Goal: Information Seeking & Learning: Learn about a topic

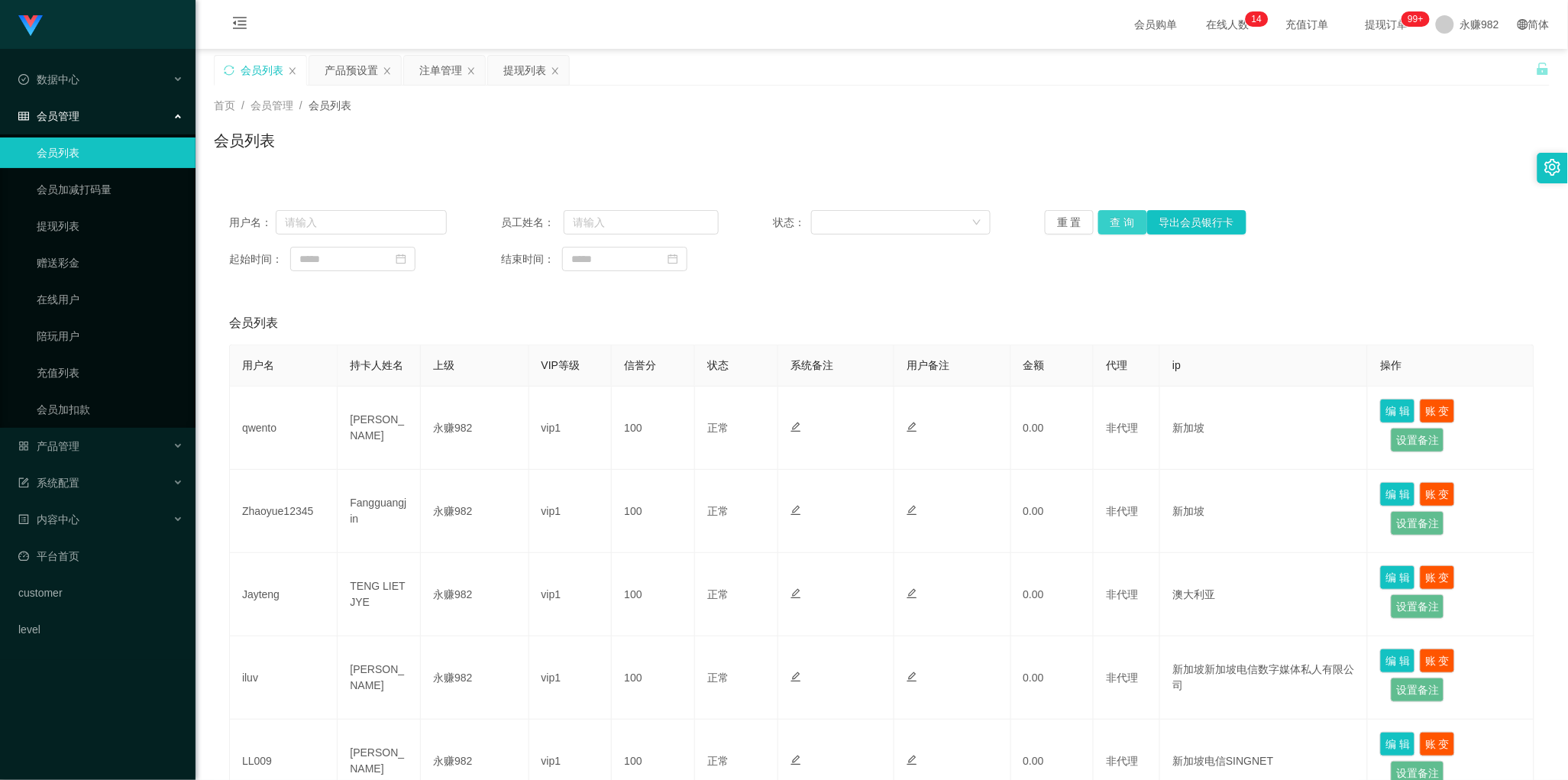
click at [1110, 226] on button "查 询" at bounding box center [1122, 222] width 49 height 25
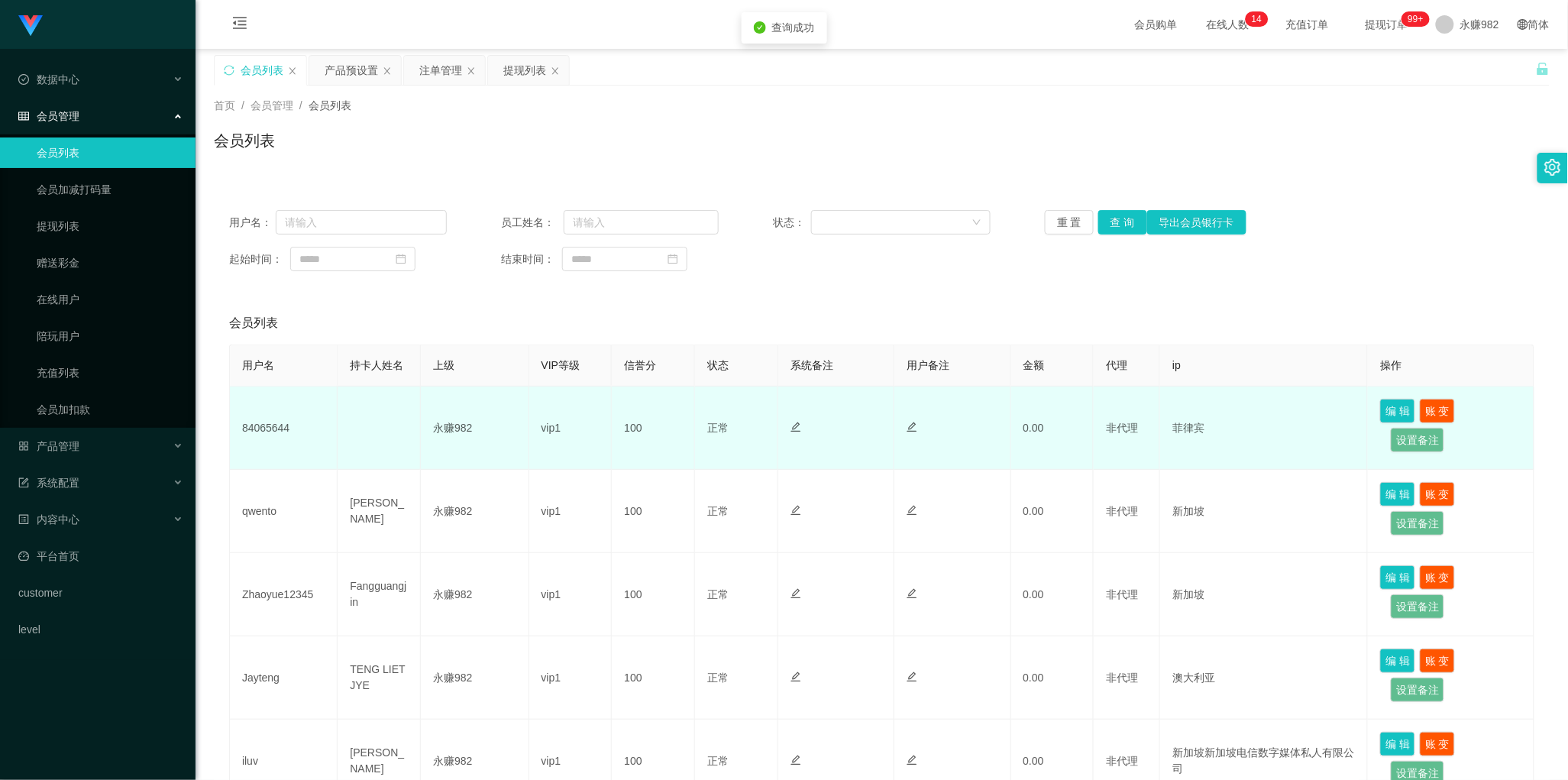
click at [273, 416] on td "84065644" at bounding box center [283, 428] width 108 height 83
click at [273, 424] on td "84065644" at bounding box center [283, 428] width 108 height 83
copy td "84065644"
click at [827, 433] on div at bounding box center [836, 428] width 91 height 16
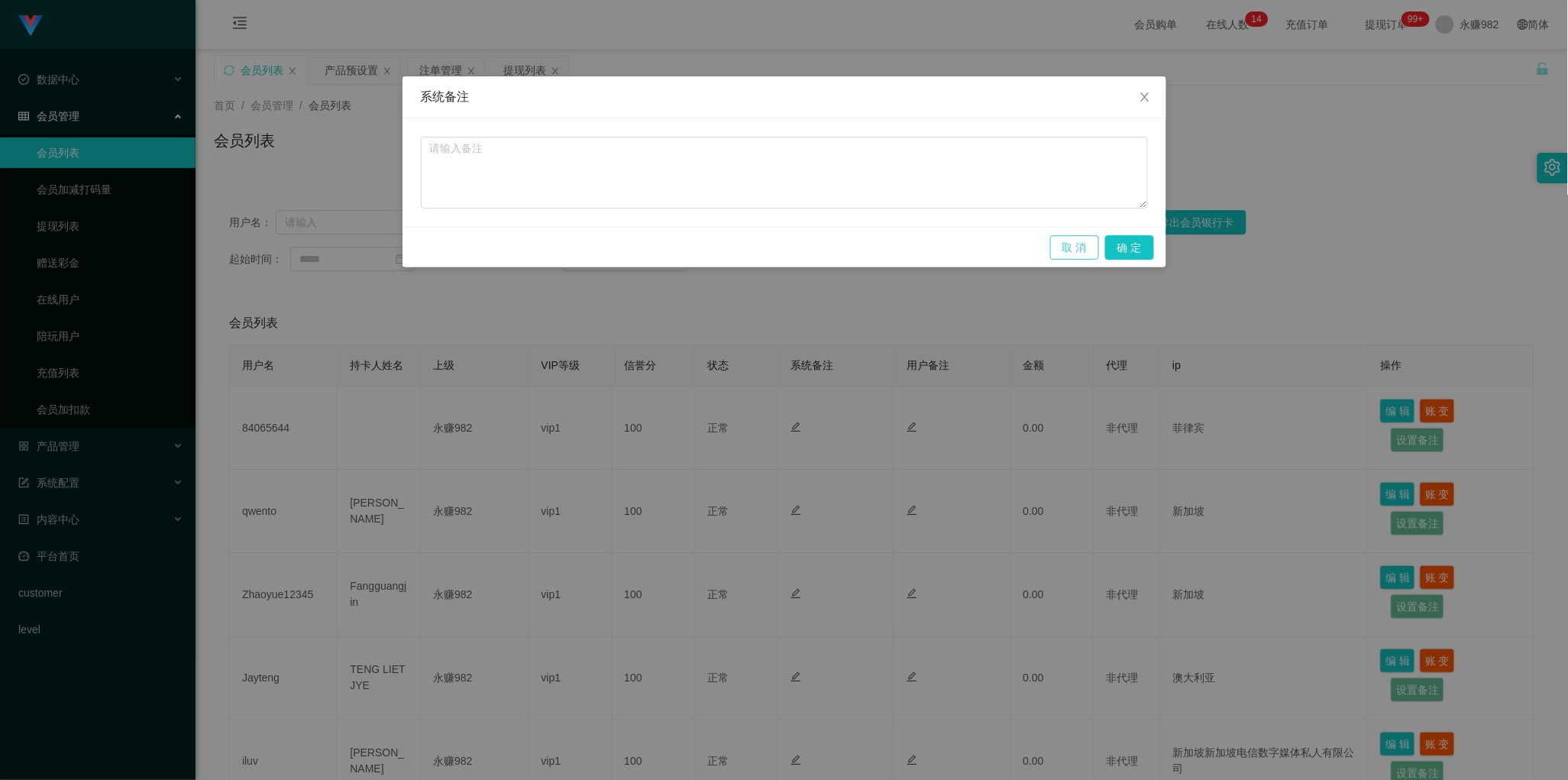
drag, startPoint x: 1075, startPoint y: 248, endPoint x: 829, endPoint y: 230, distance: 246.7
click at [1077, 248] on button "取 消" at bounding box center [1074, 247] width 49 height 25
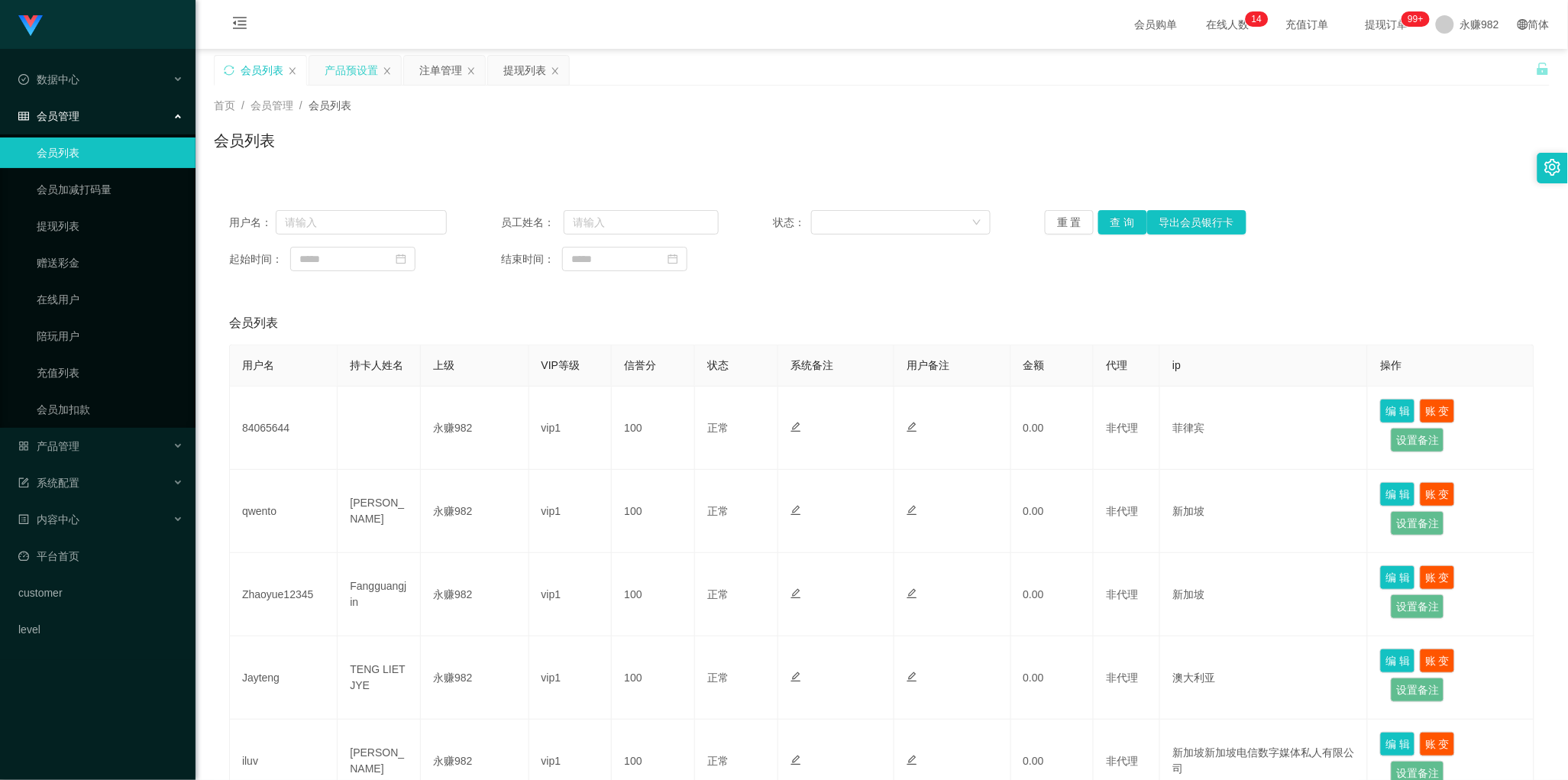
click at [333, 63] on div "产品预设置" at bounding box center [351, 70] width 53 height 29
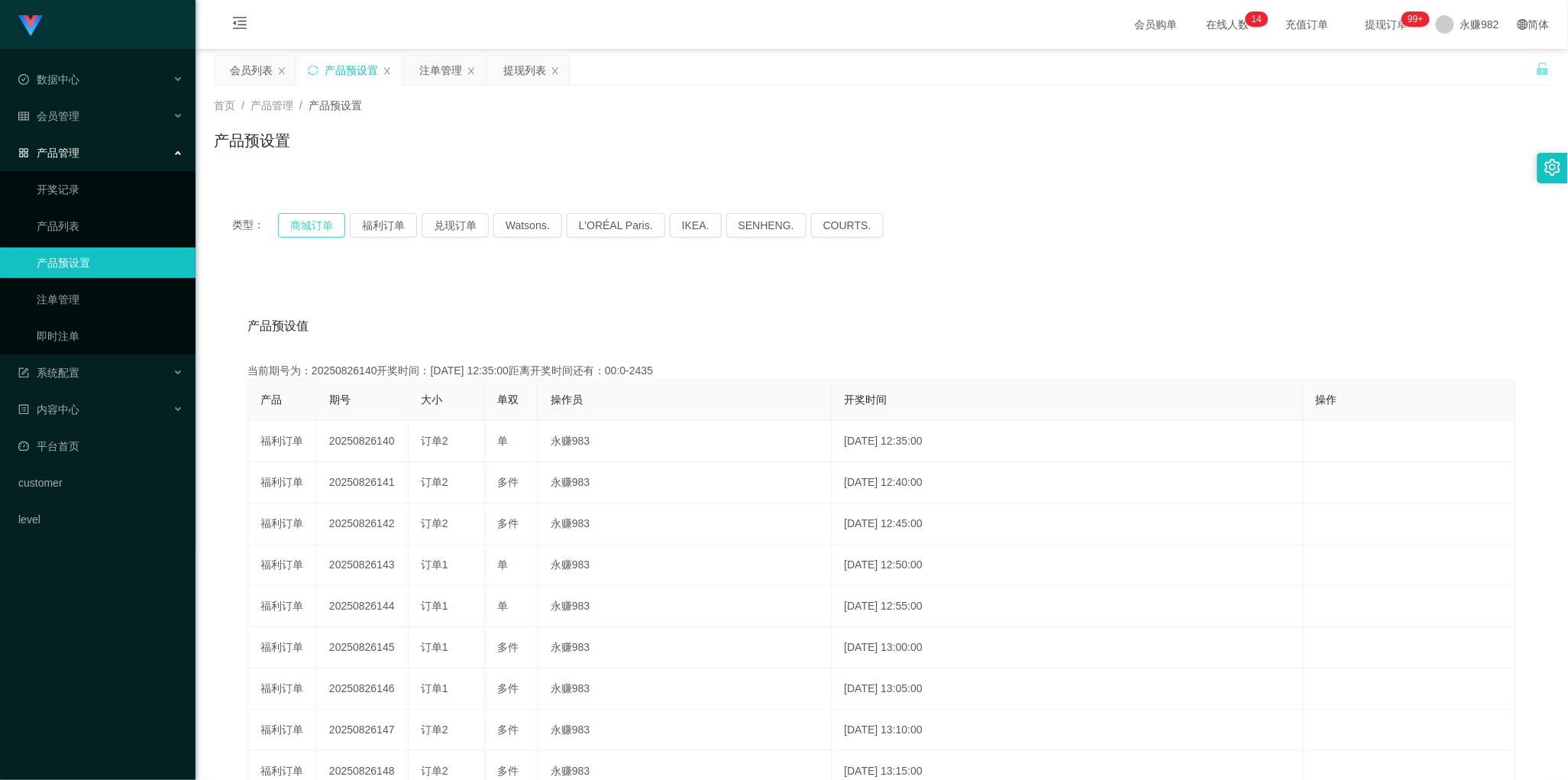
click at [313, 227] on button "商城订单" at bounding box center [312, 225] width 67 height 25
click at [866, 349] on div "产品预设值 添加期号 当前期号为：20250826149开奖时间：[DATE] 13:20:00距离开奖时间还有：03:51 产品 期号 大小 单双 操作员 …" at bounding box center [882, 593] width 1299 height 577
click at [434, 71] on div "注单管理" at bounding box center [441, 70] width 43 height 29
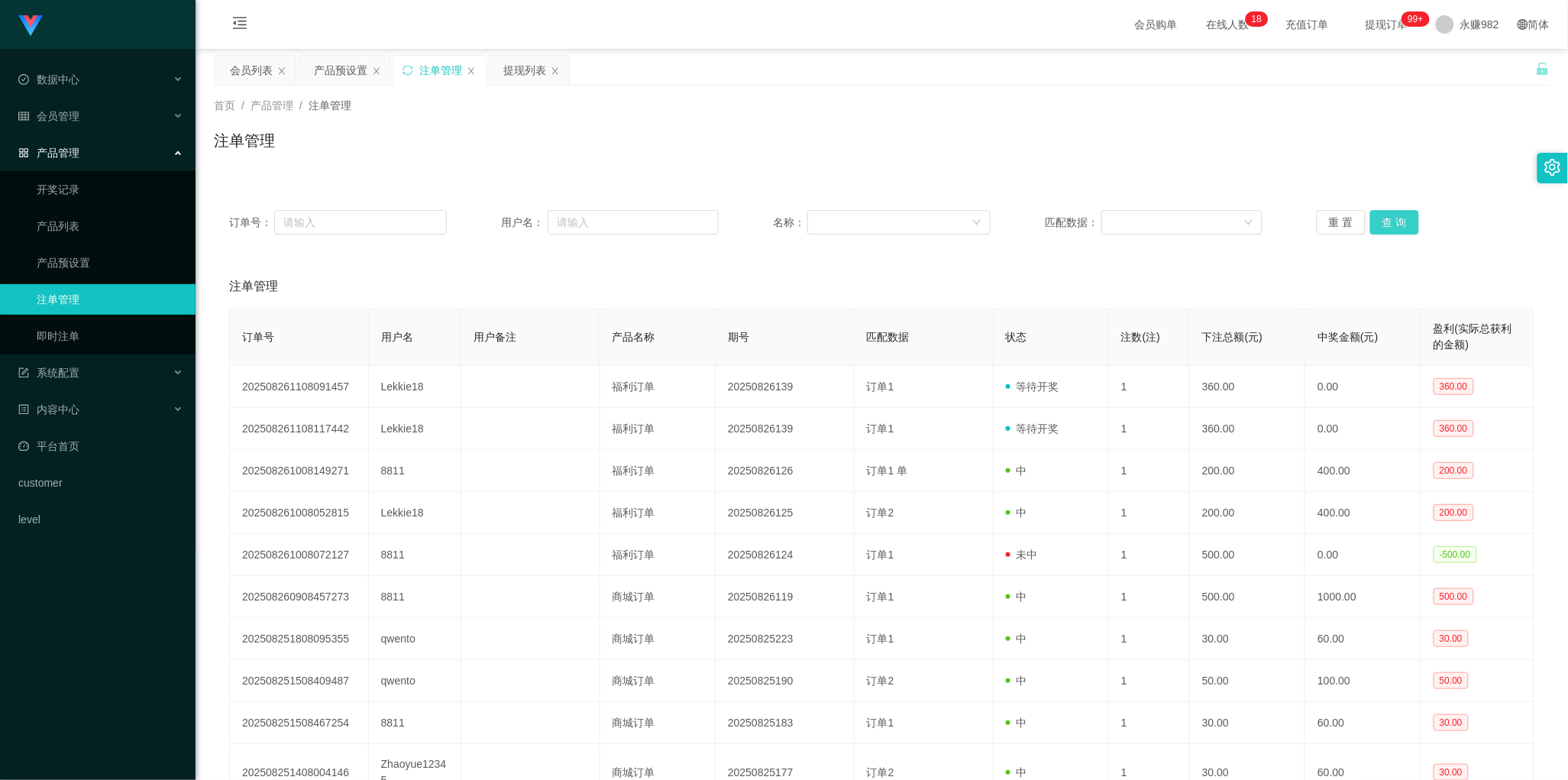
click at [1377, 226] on button "查 询" at bounding box center [1394, 222] width 49 height 25
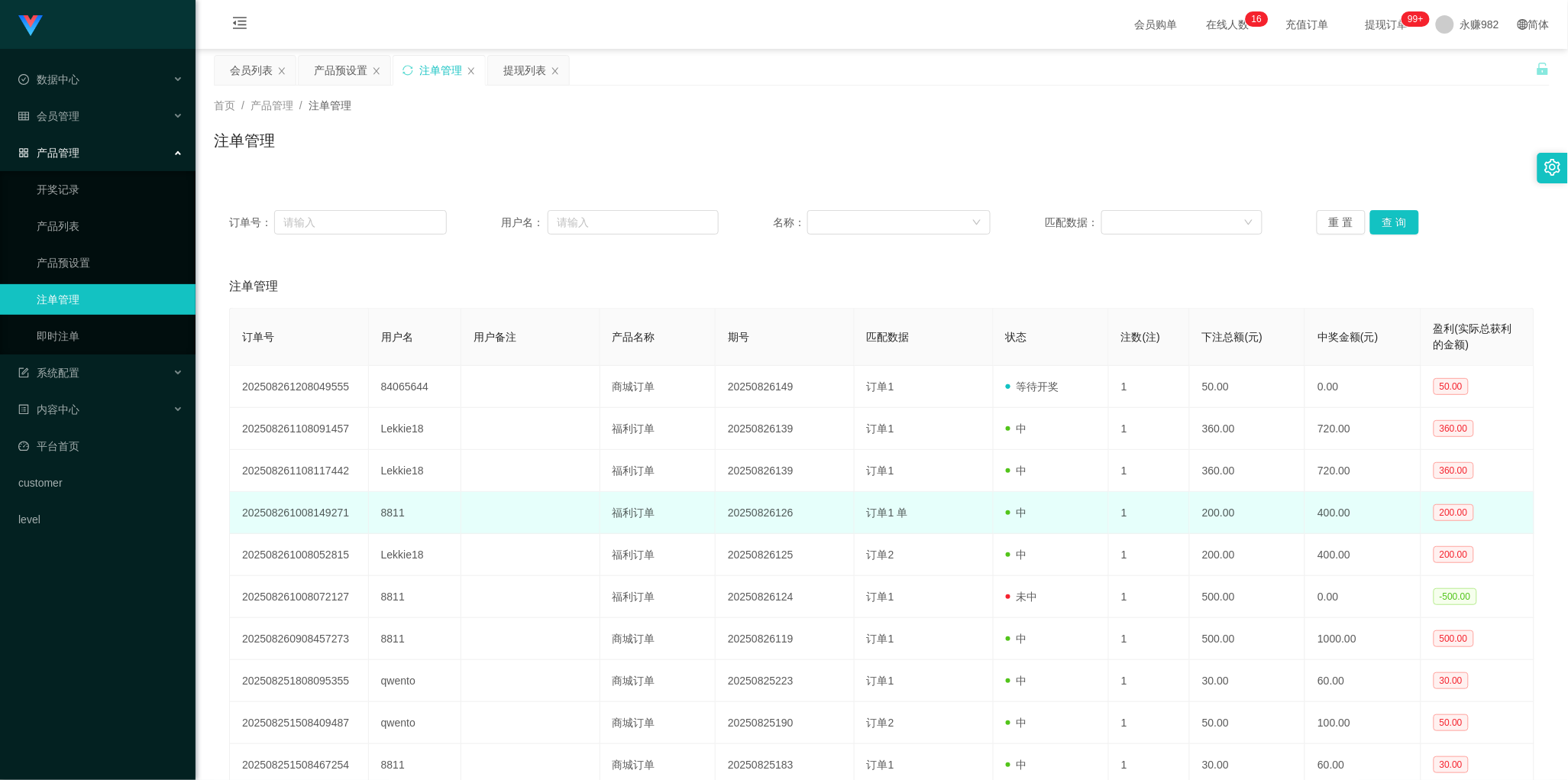
drag, startPoint x: 910, startPoint y: 510, endPoint x: 906, endPoint y: 498, distance: 12.6
click at [910, 510] on td "订单1 单" at bounding box center [924, 513] width 139 height 42
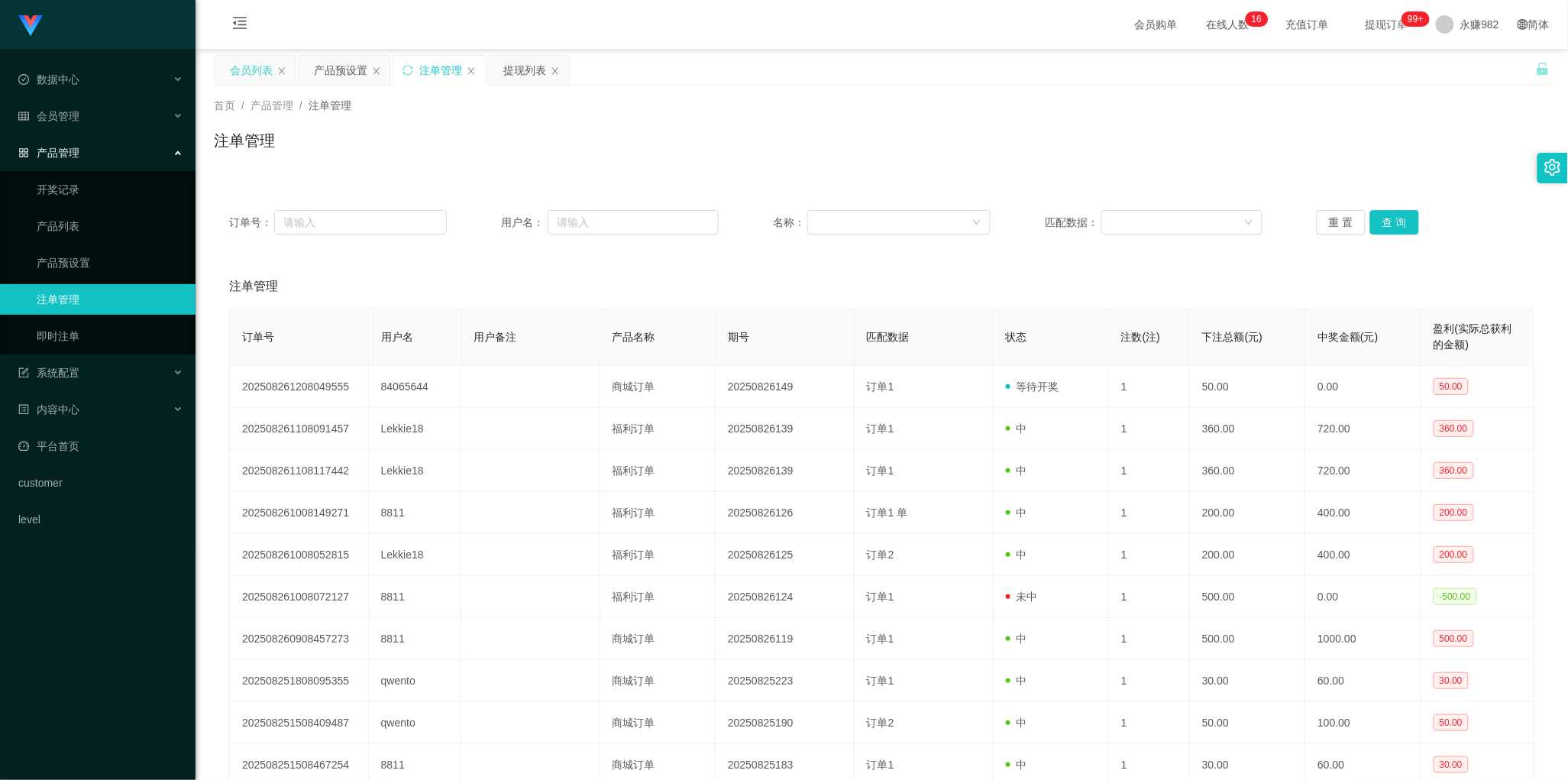
click at [234, 69] on div "会员列表" at bounding box center [251, 70] width 43 height 29
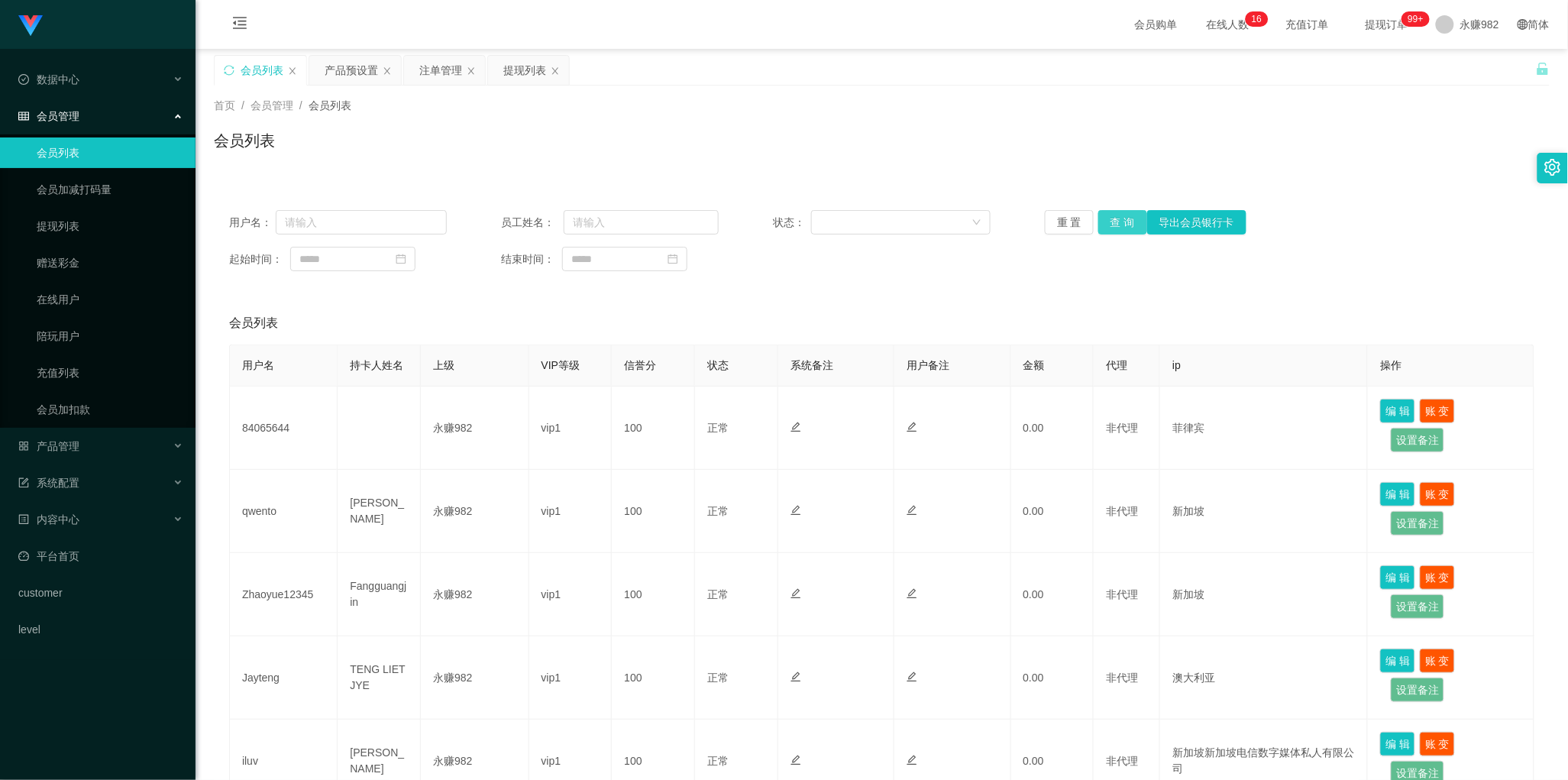
click at [1128, 219] on button "查 询" at bounding box center [1122, 222] width 49 height 25
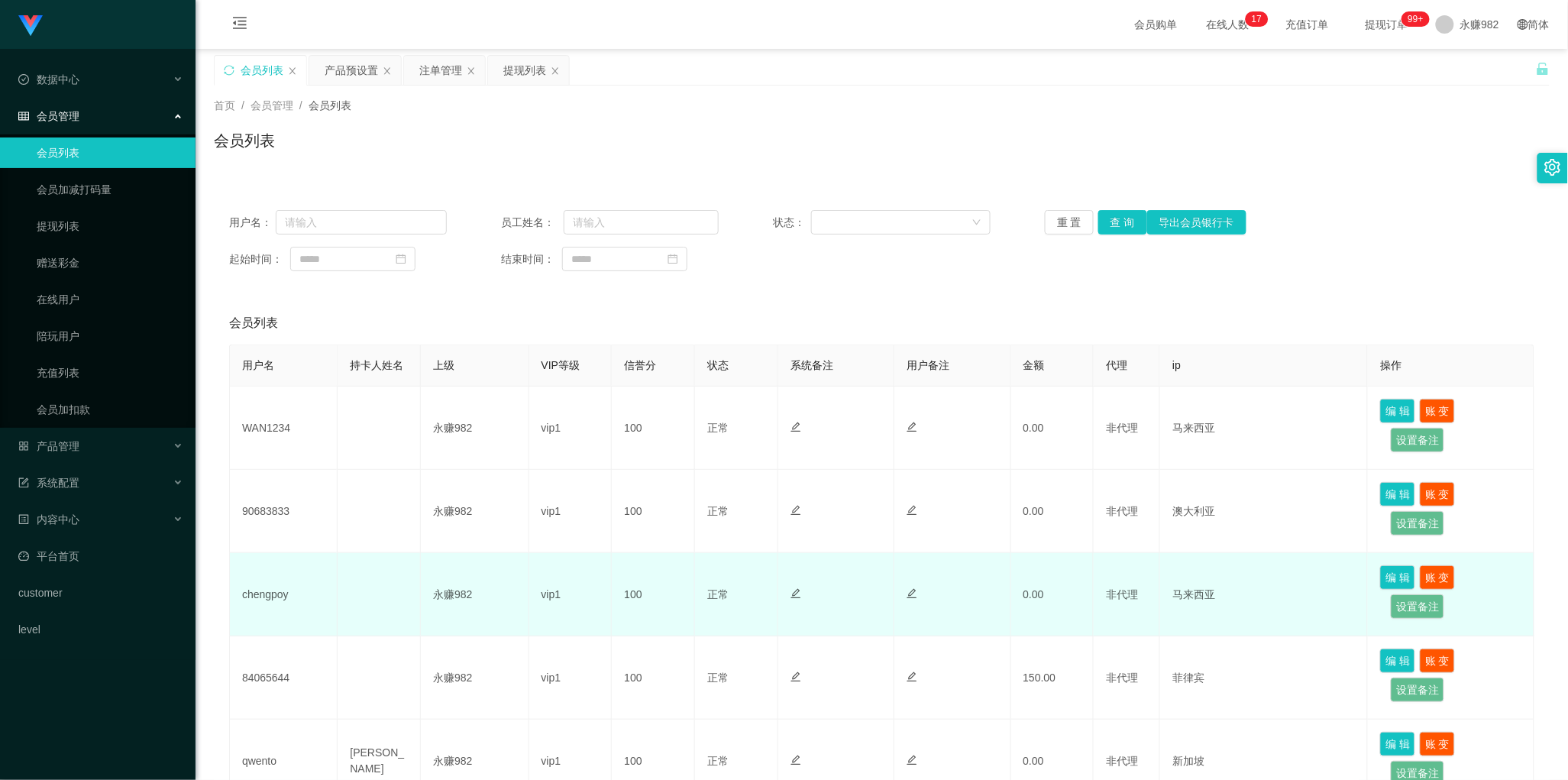
click at [279, 601] on td "chengpoy" at bounding box center [283, 595] width 108 height 83
copy td "chengpoy"
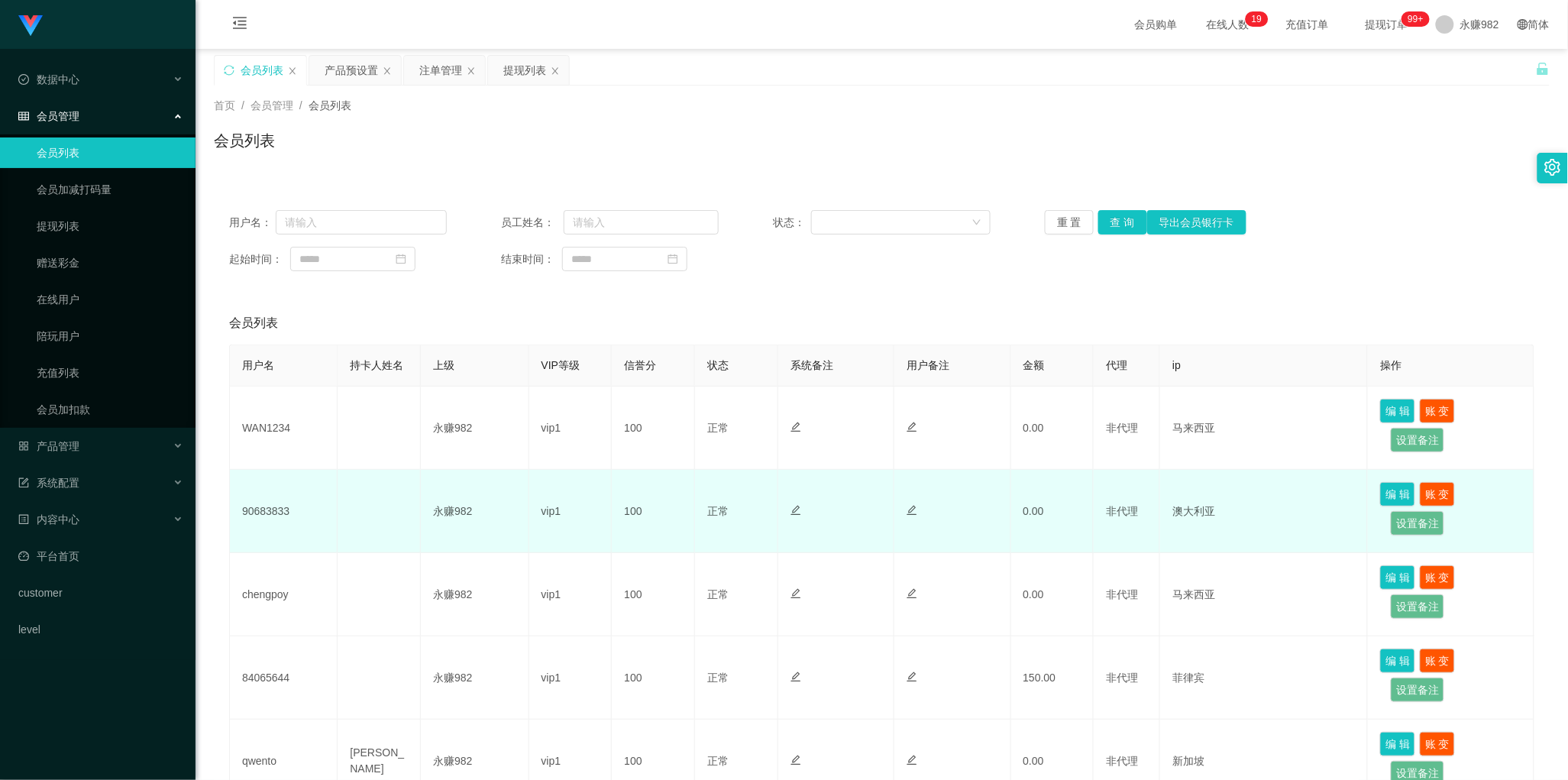
click at [271, 508] on td "90683833" at bounding box center [283, 511] width 108 height 83
copy td "90683833"
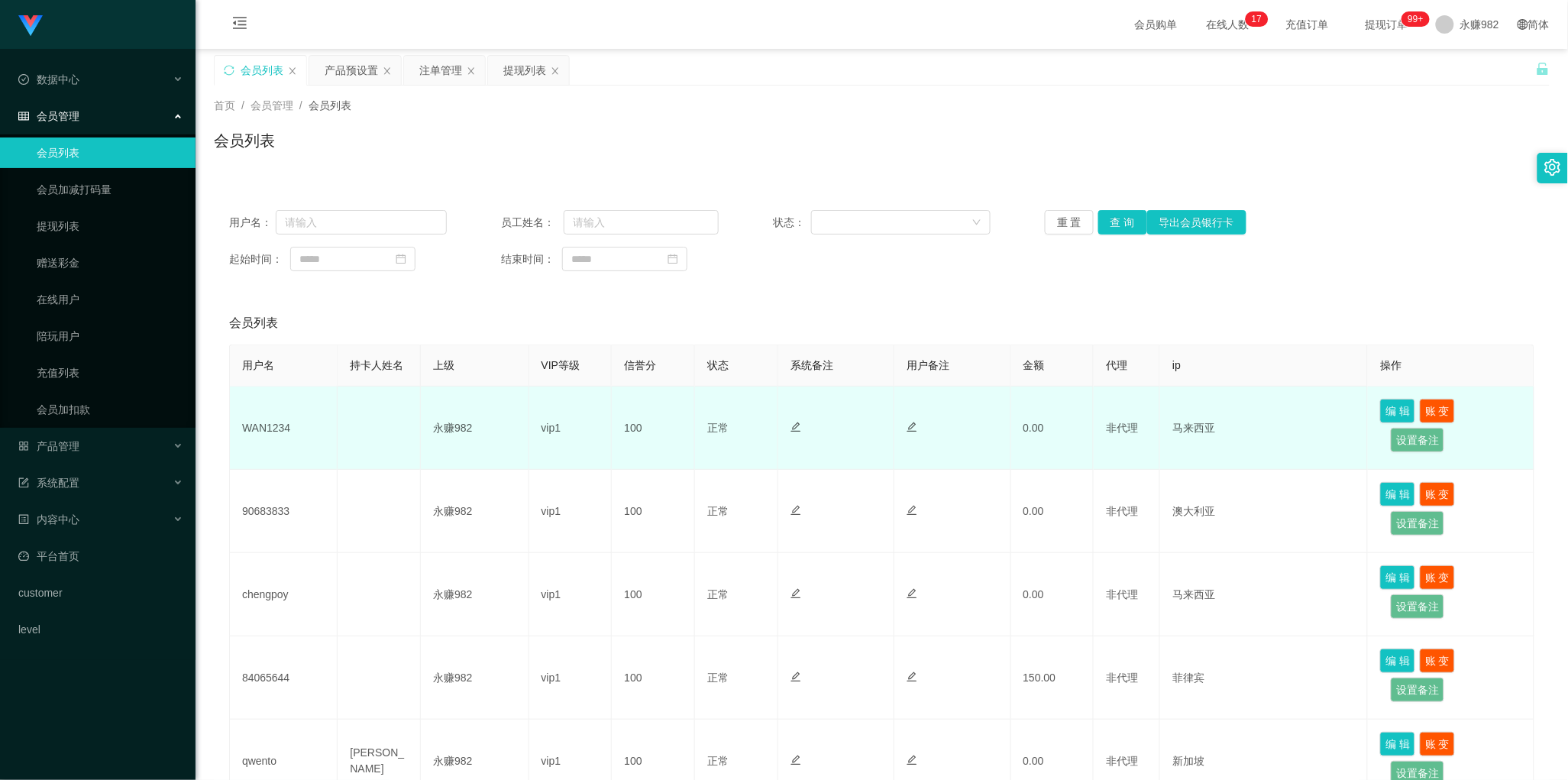
click at [269, 428] on td "WAN1234" at bounding box center [283, 428] width 108 height 83
copy td "WAN1234"
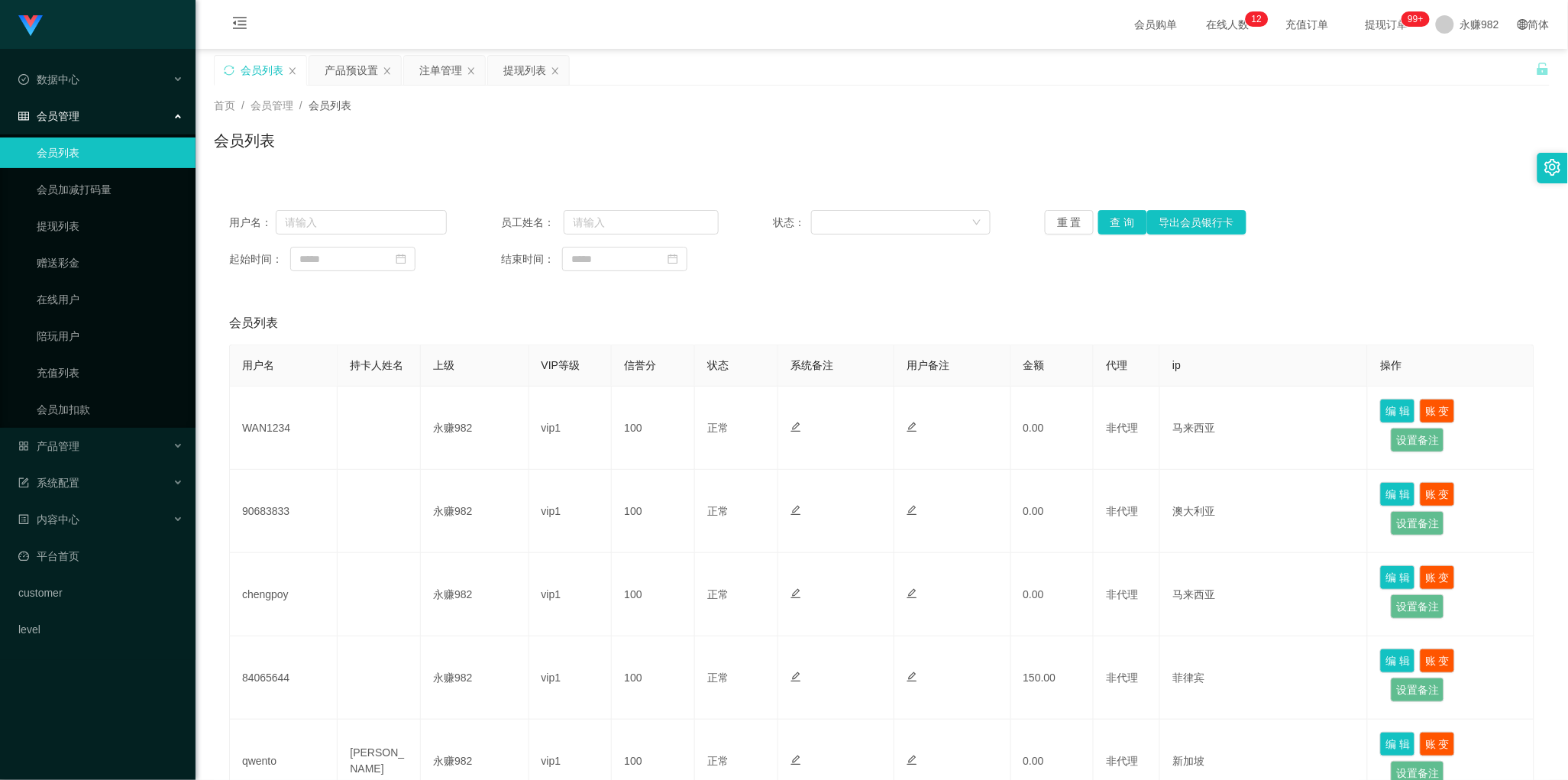
click at [858, 129] on div "会员列表" at bounding box center [882, 147] width 1336 height 35
click at [354, 64] on div "产品预设置" at bounding box center [351, 70] width 53 height 29
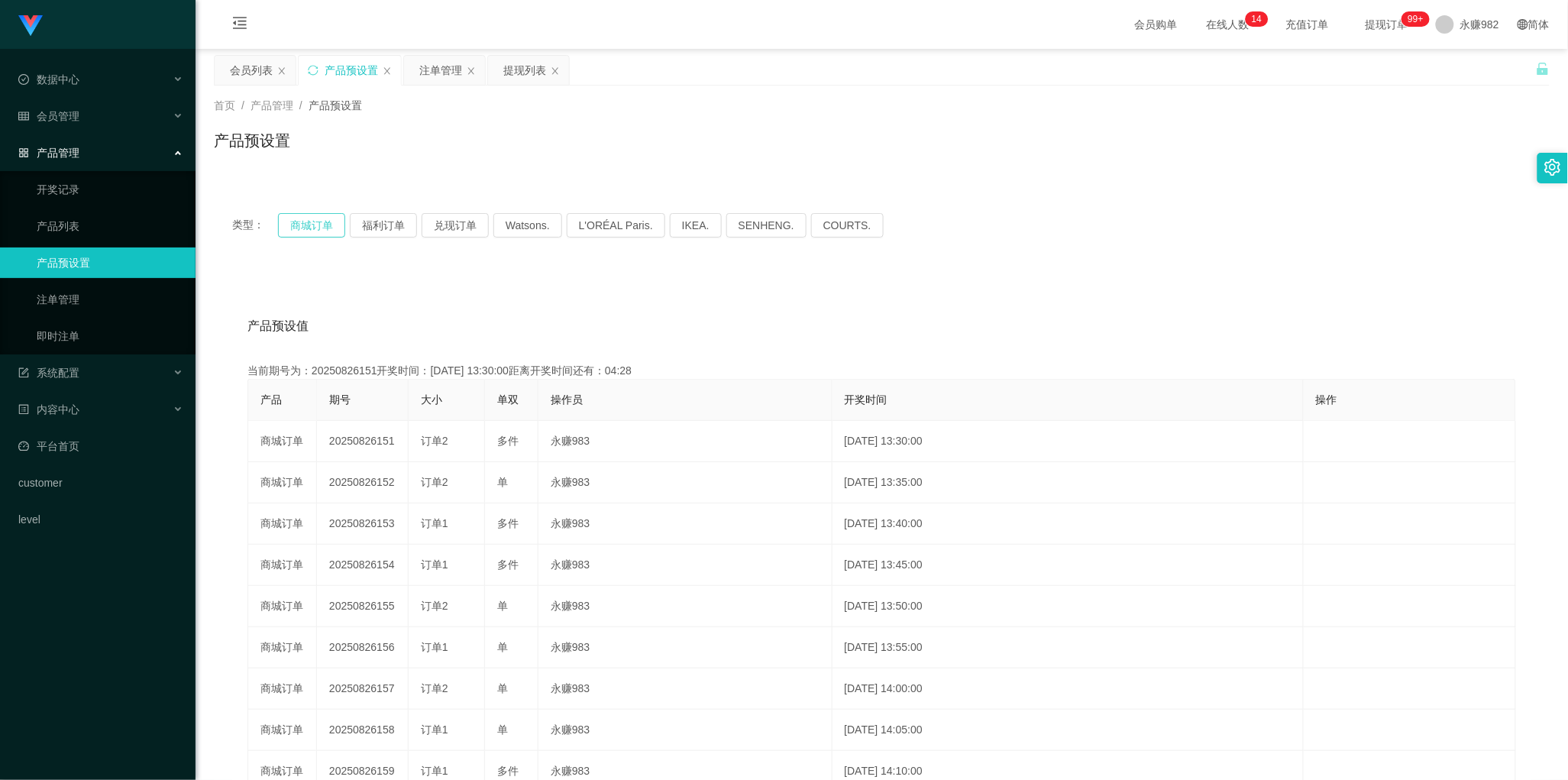
click at [301, 224] on button "商城订单" at bounding box center [312, 225] width 67 height 25
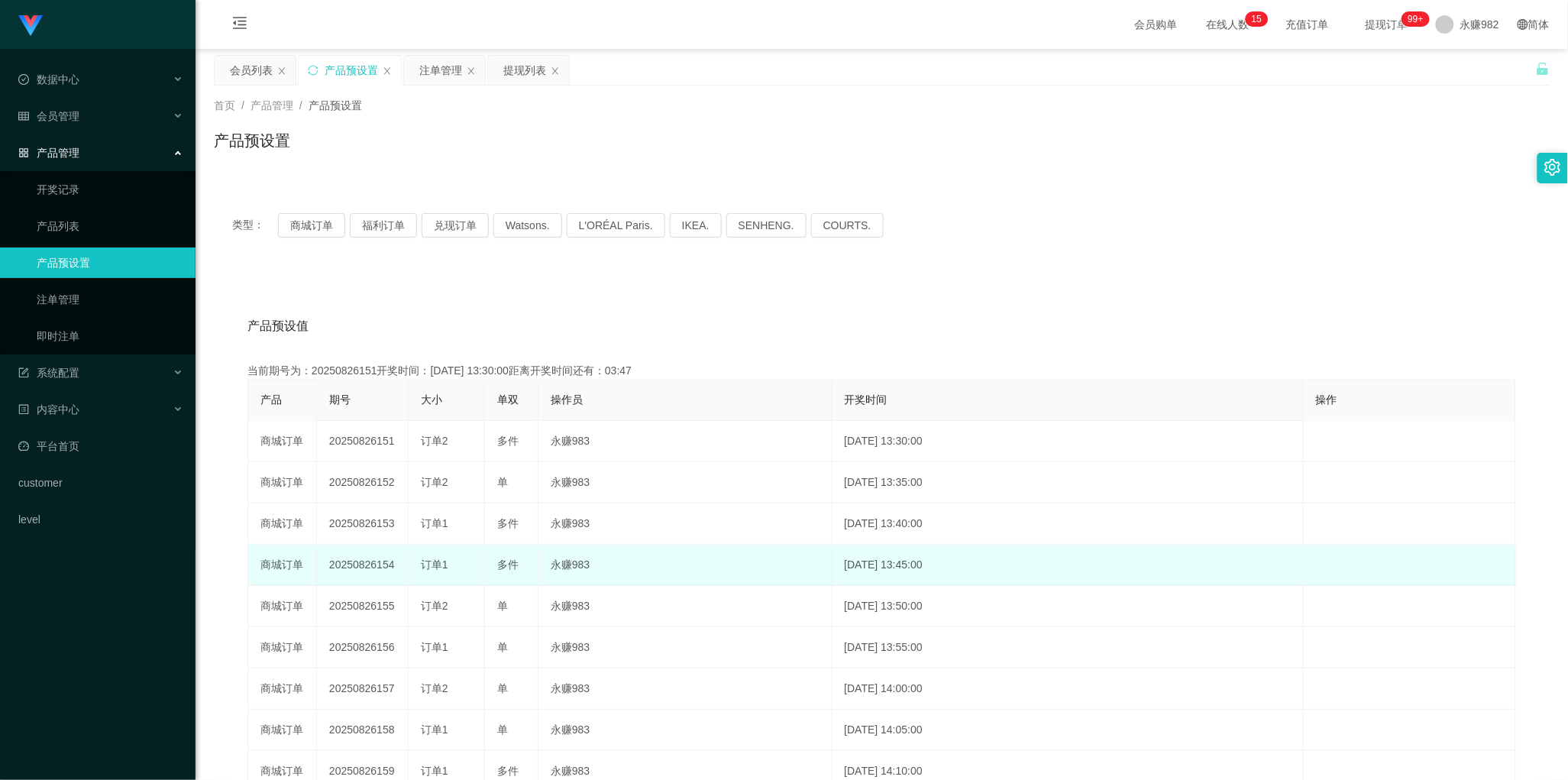
click at [972, 566] on td "[DATE] 13:45:00" at bounding box center [1067, 565] width 471 height 41
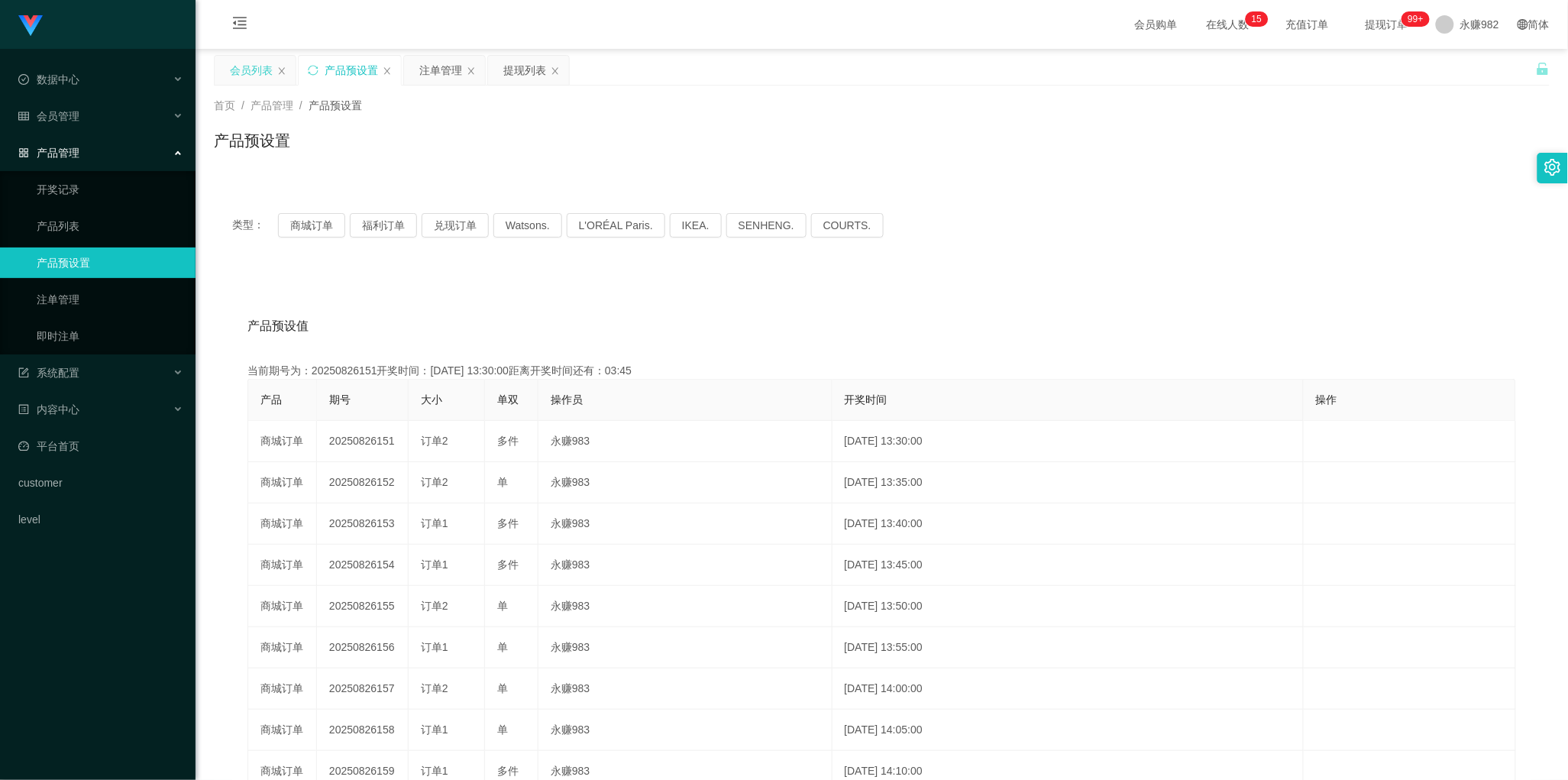
click at [250, 73] on div "会员列表" at bounding box center [251, 70] width 43 height 29
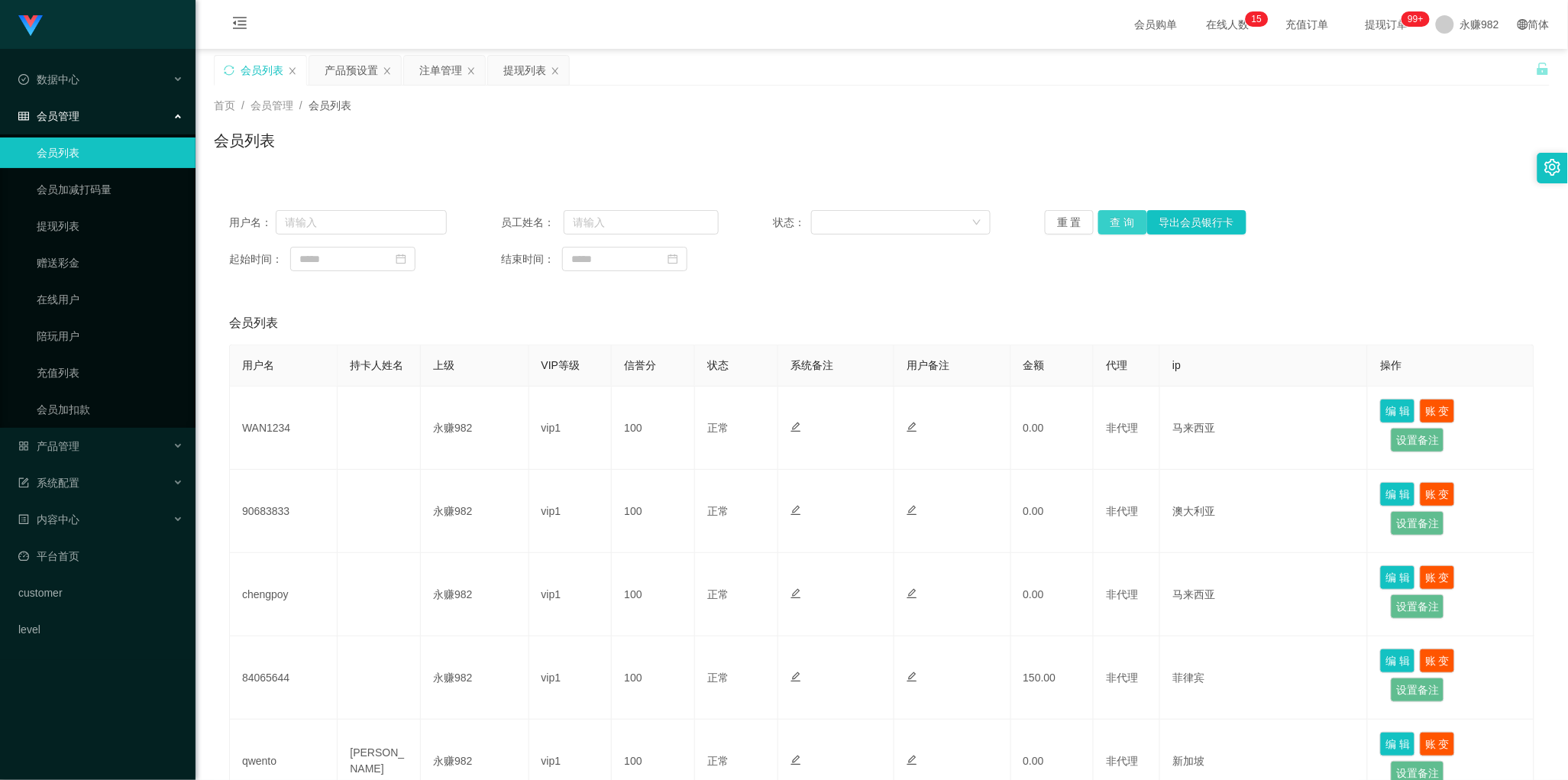
click at [1115, 222] on button "查 询" at bounding box center [1122, 222] width 49 height 25
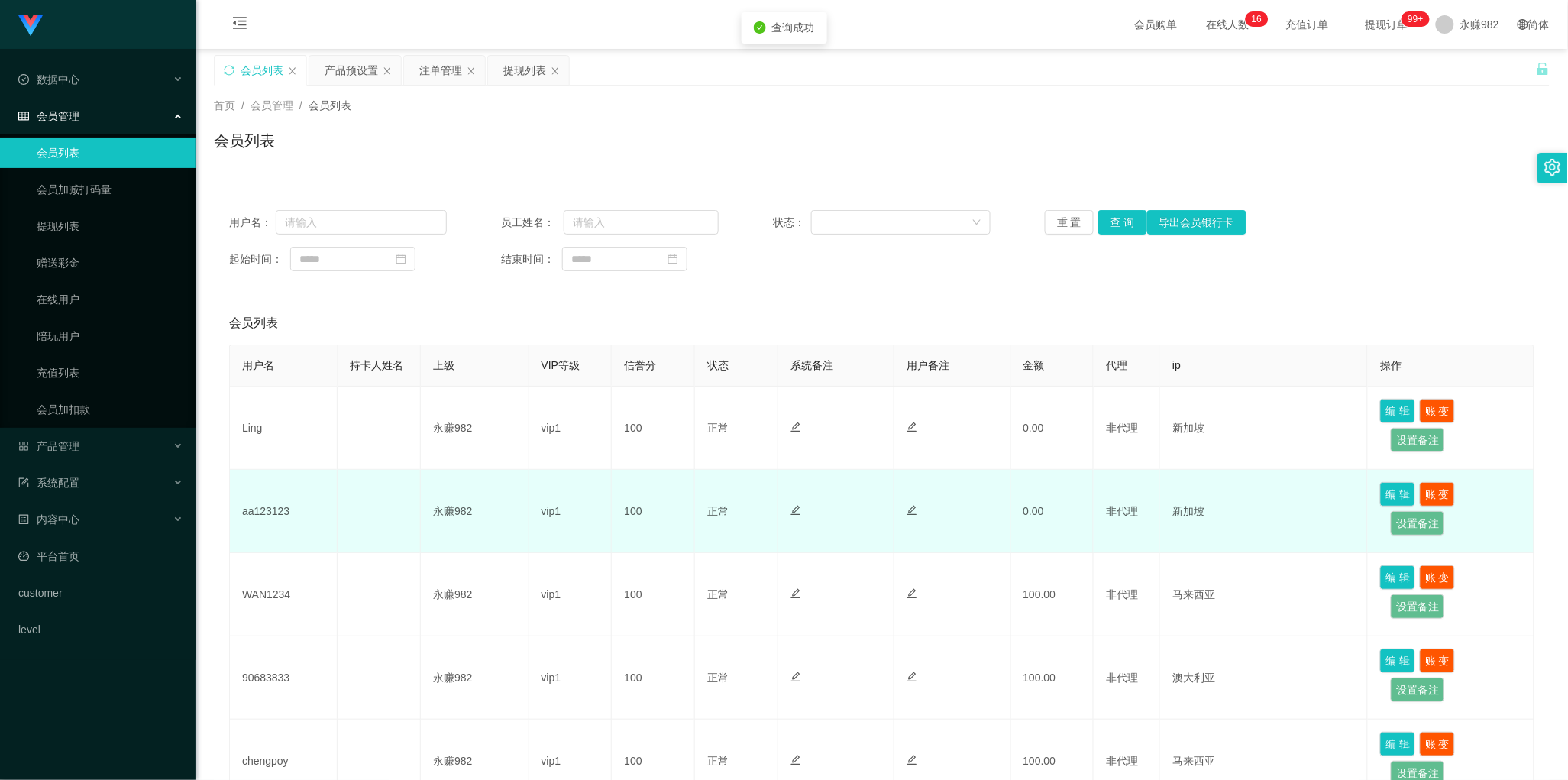
click at [272, 510] on td "aa123123" at bounding box center [283, 511] width 108 height 83
copy td "aa123123"
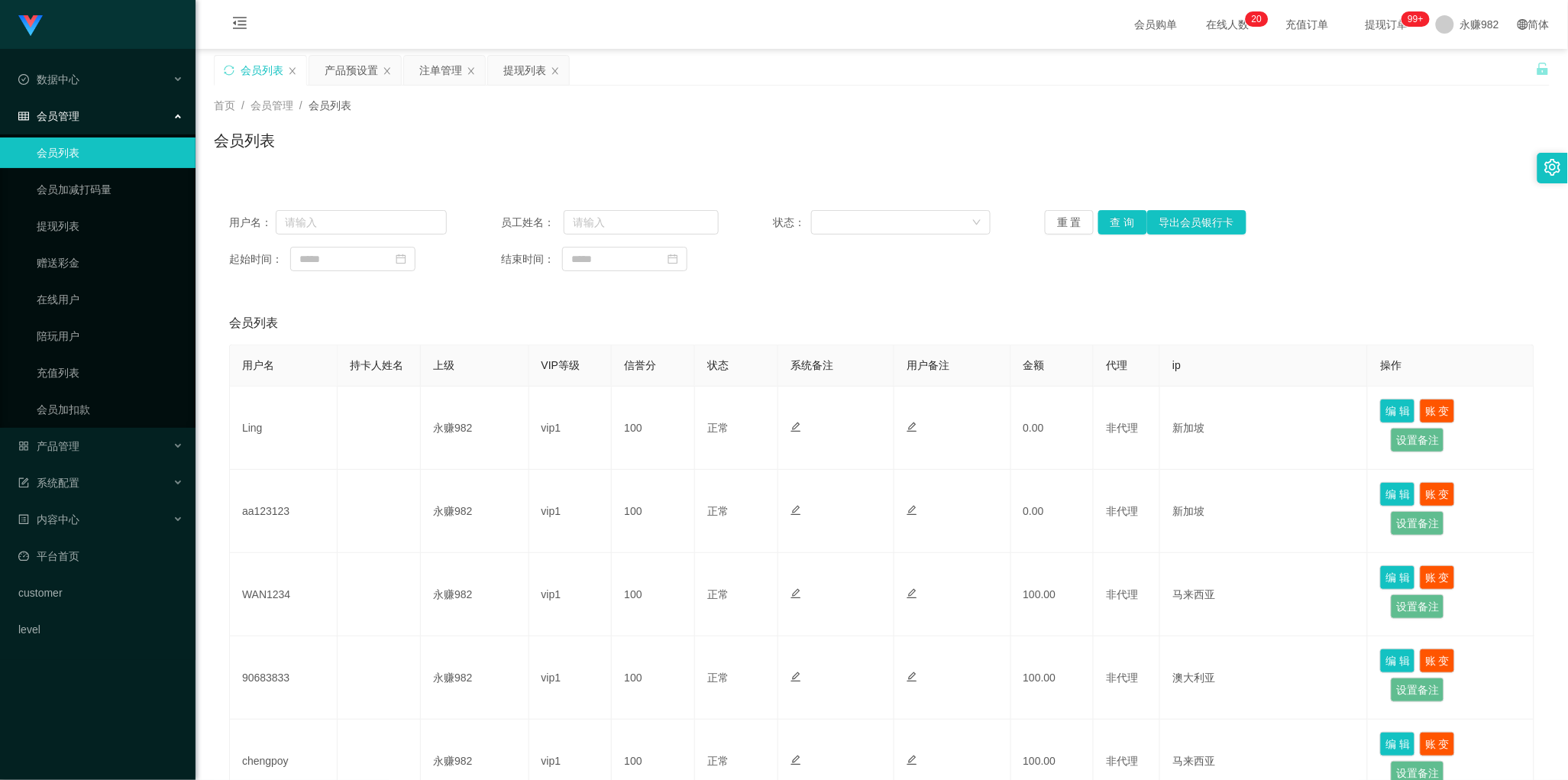
click at [569, 330] on div "会员列表" at bounding box center [881, 323] width 1305 height 43
click at [1108, 226] on button "查 询" at bounding box center [1122, 222] width 49 height 25
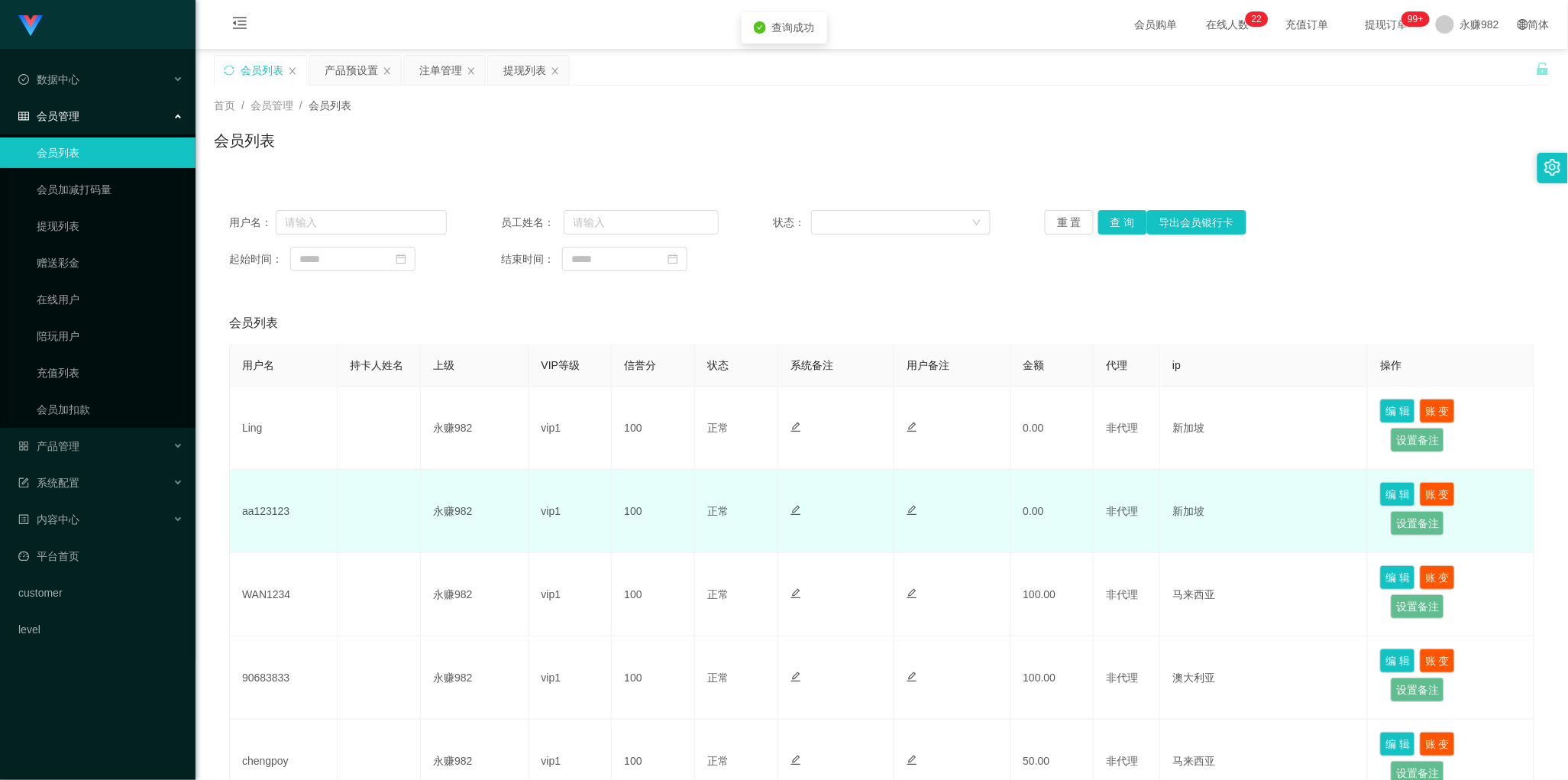
click at [268, 510] on td "aa123123" at bounding box center [283, 511] width 108 height 83
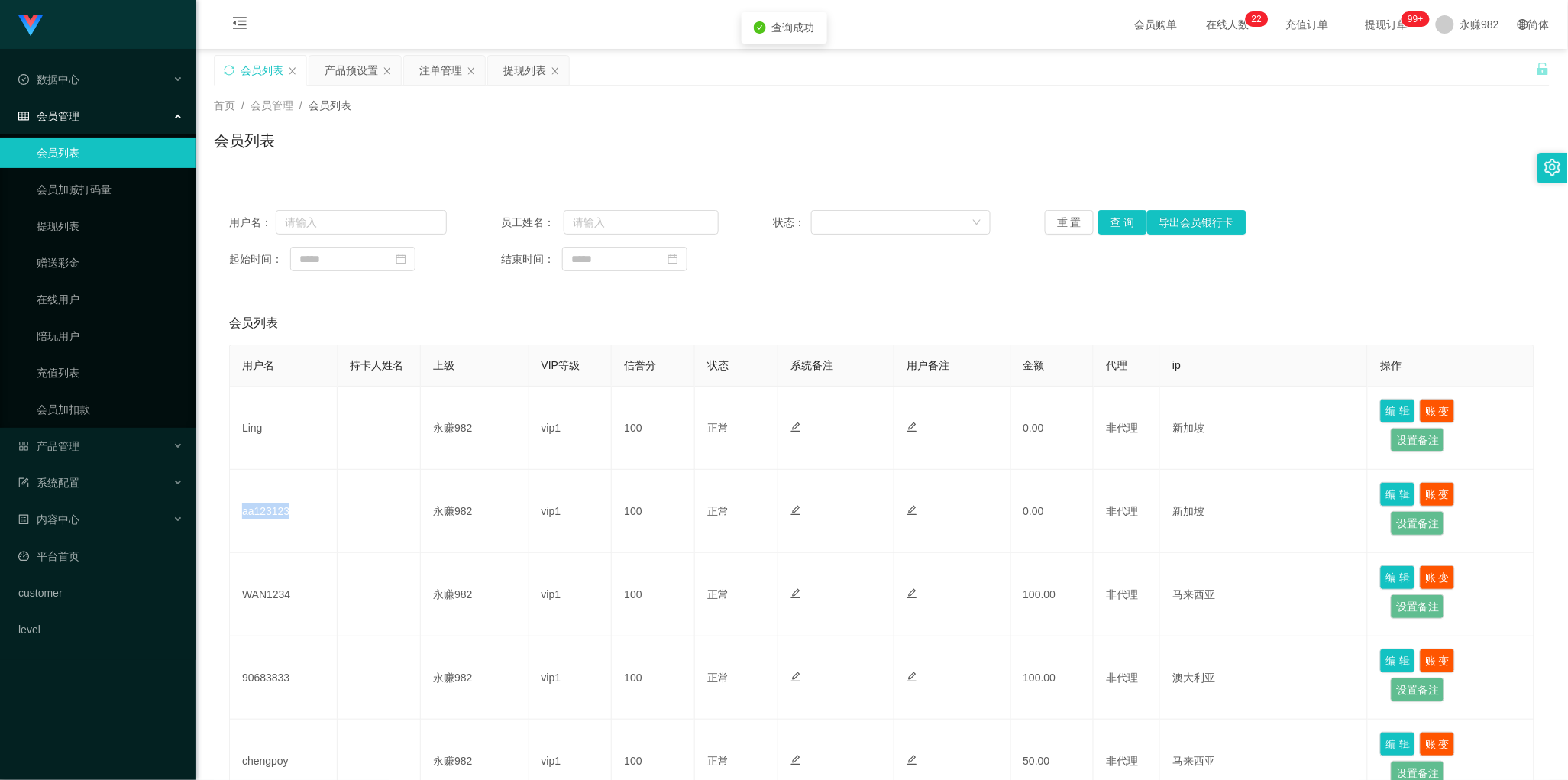
copy td "aa123123"
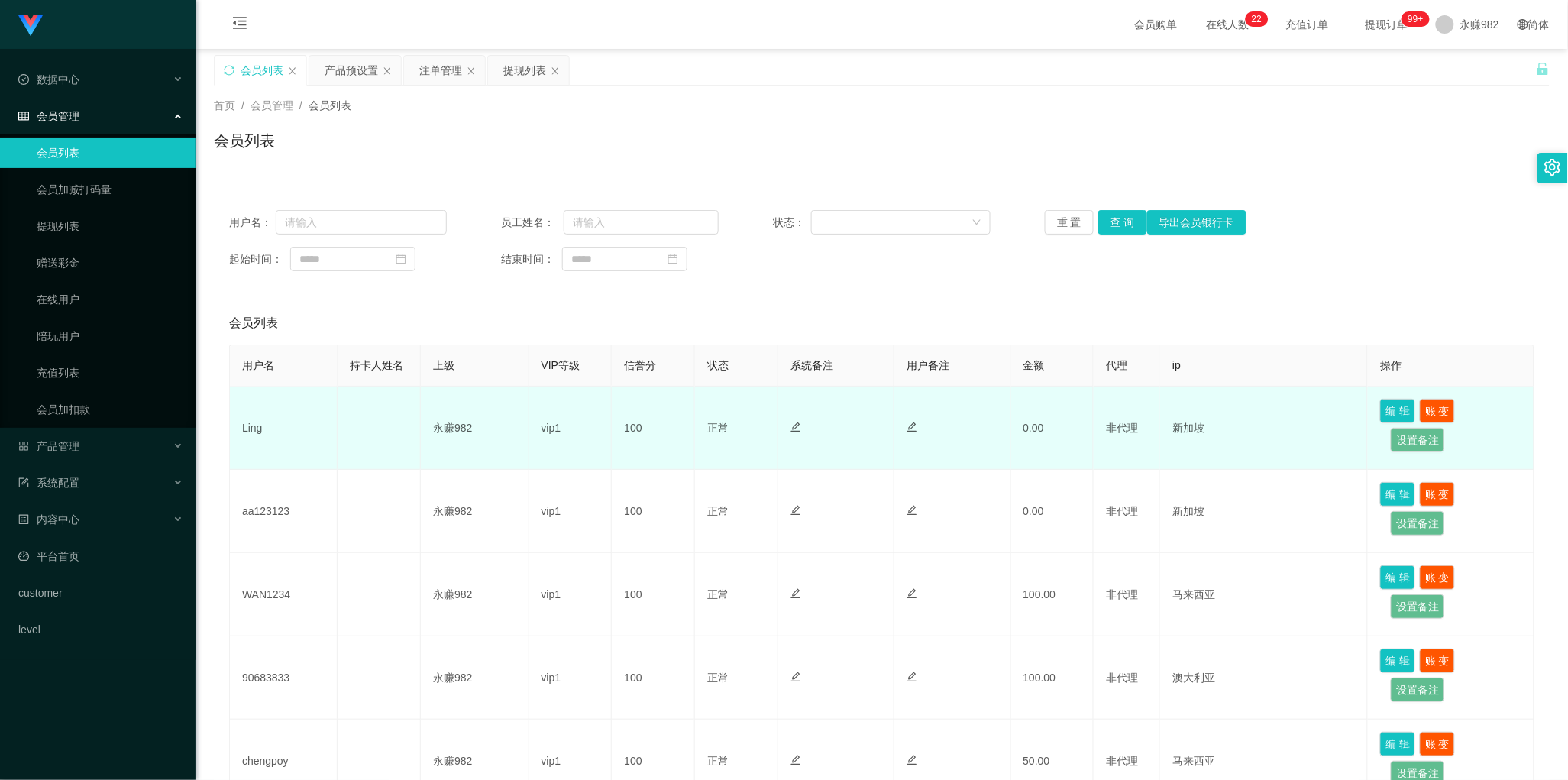
click at [238, 427] on td "Ling" at bounding box center [283, 428] width 108 height 83
copy td "Ling"
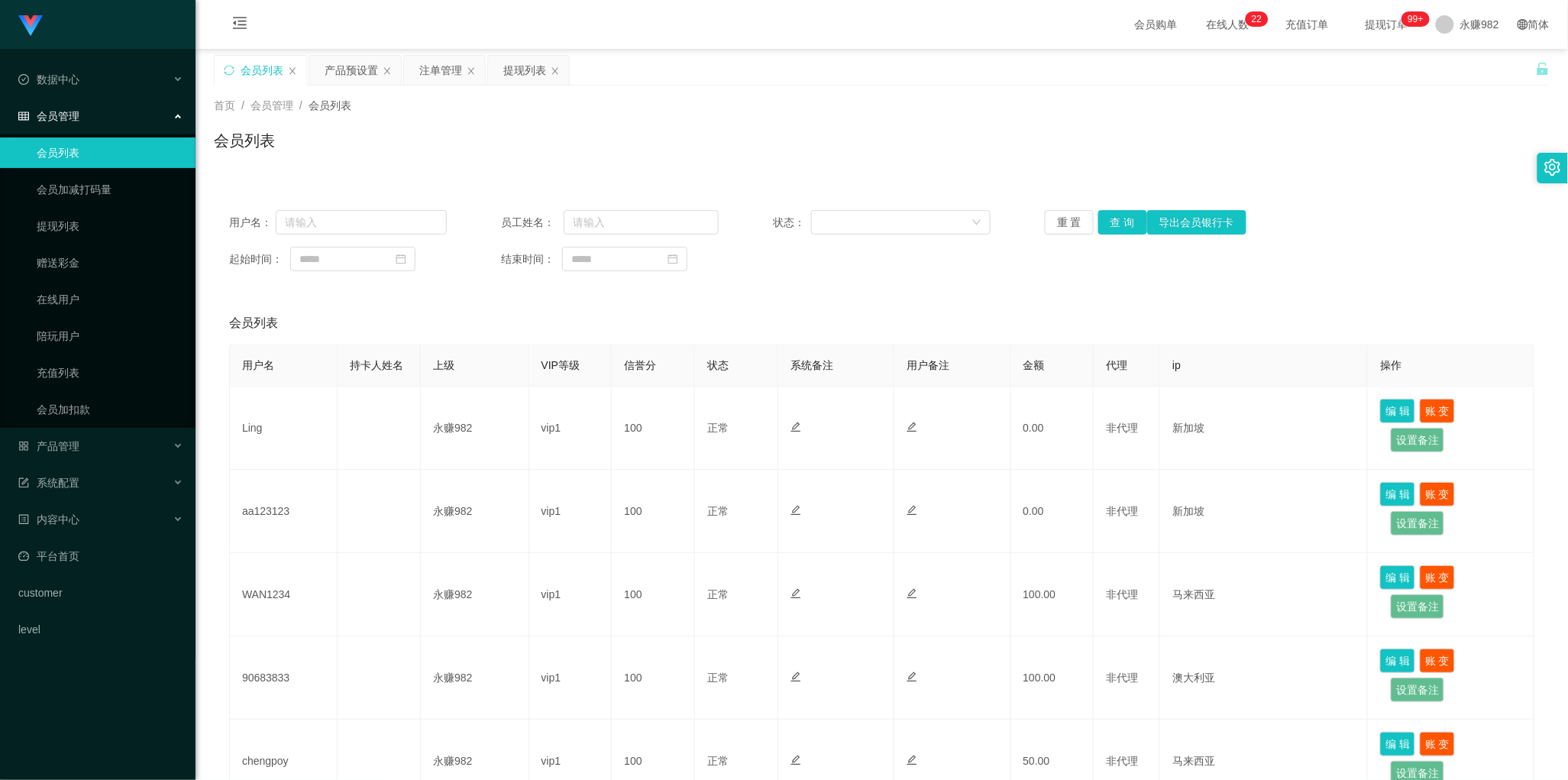
click at [382, 295] on div "用户名： 员工姓名： 状态： 重 置 查 询 导出会员银行卡 起始时间： 结束时间： 会员列表 用户名 持卡人姓名 上级 VIP等级 信誉分 状态 系统备注 …" at bounding box center [882, 731] width 1336 height 1073
click at [364, 257] on input at bounding box center [352, 258] width 125 height 25
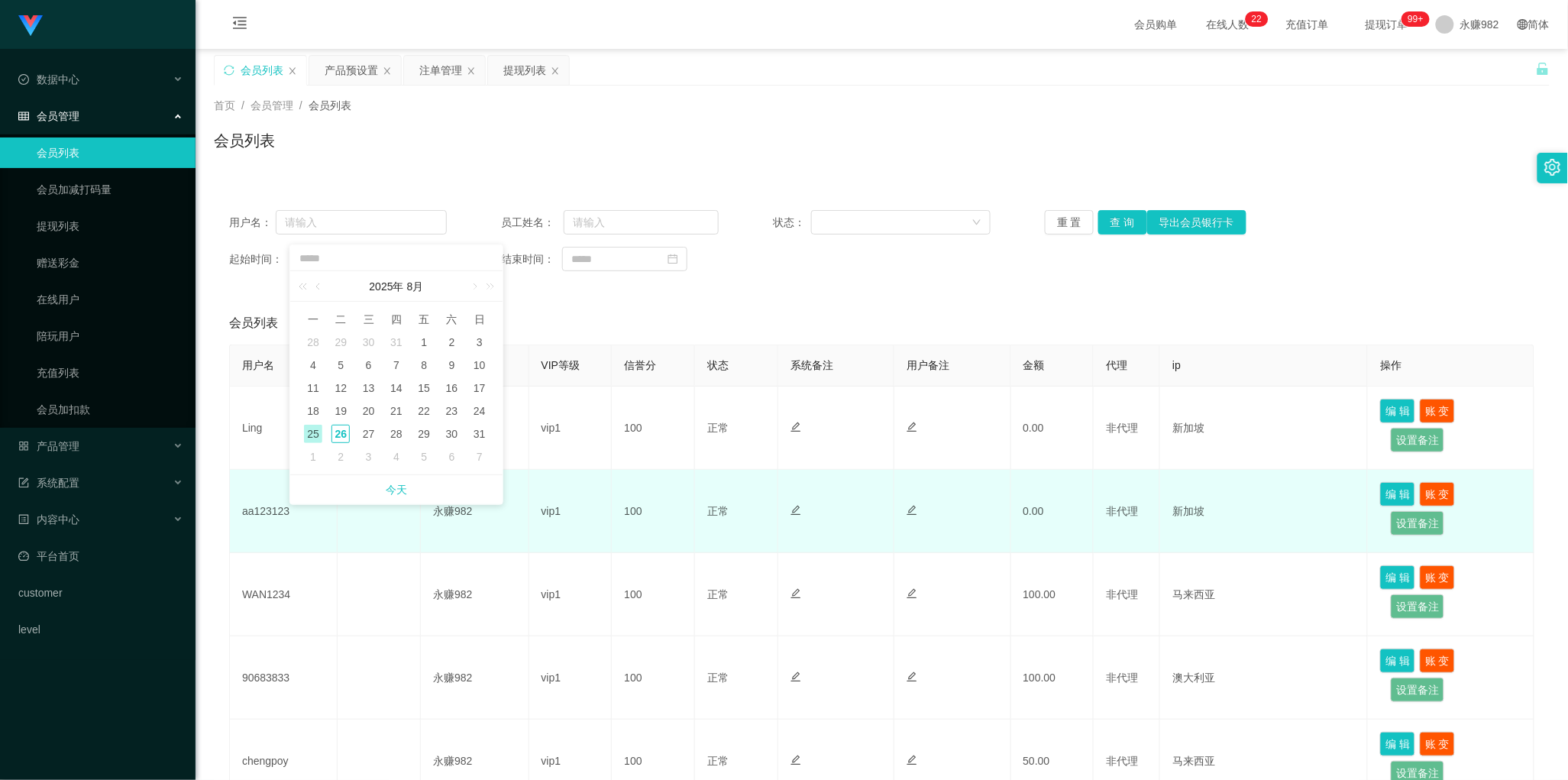
click at [394, 480] on link "今天" at bounding box center [396, 490] width 22 height 29
type input "**********"
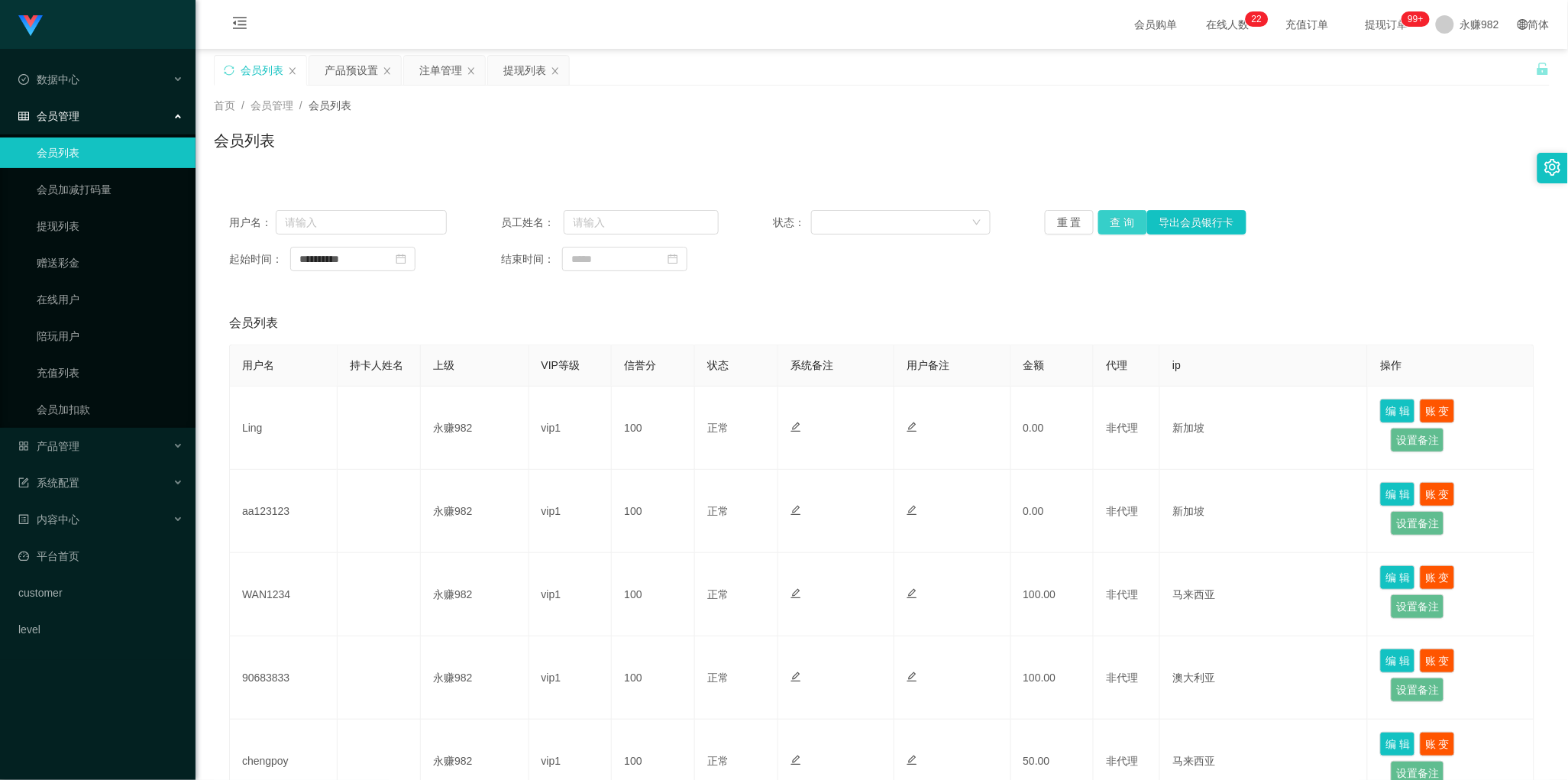
click at [1111, 231] on button "查 询" at bounding box center [1122, 222] width 49 height 25
drag, startPoint x: 712, startPoint y: 294, endPoint x: 670, endPoint y: 261, distance: 53.4
click at [712, 294] on div "**********" at bounding box center [882, 565] width 1336 height 740
click at [1117, 227] on button "查 询" at bounding box center [1122, 222] width 49 height 25
click at [428, 65] on div "注单管理" at bounding box center [441, 70] width 43 height 29
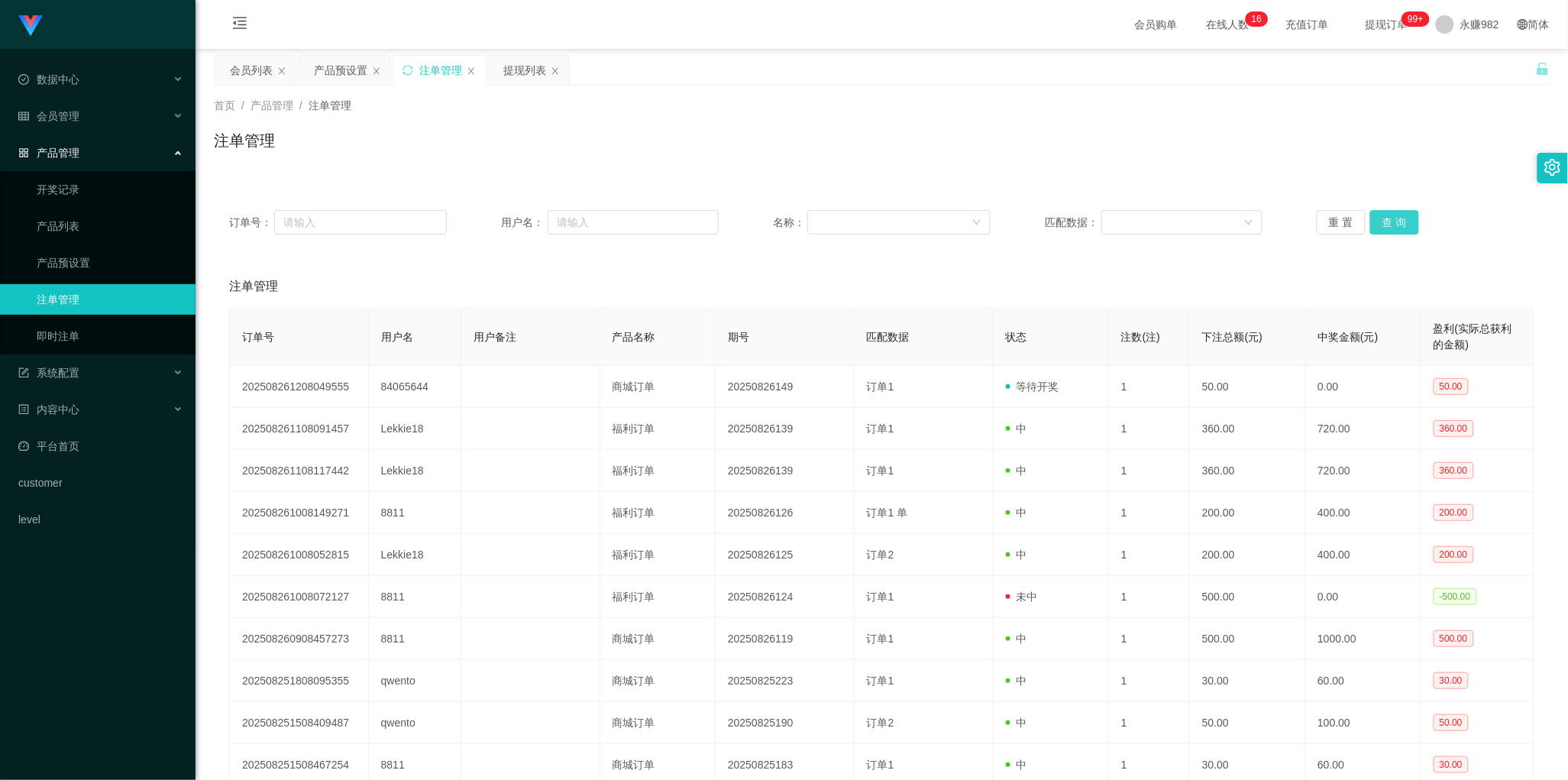
click at [1381, 222] on button "查 询" at bounding box center [1394, 222] width 49 height 25
click at [926, 297] on div "注单管理" at bounding box center [881, 286] width 1305 height 43
click at [1380, 219] on button "查 询" at bounding box center [1394, 222] width 49 height 25
click at [1398, 219] on button "查 询" at bounding box center [1394, 222] width 49 height 25
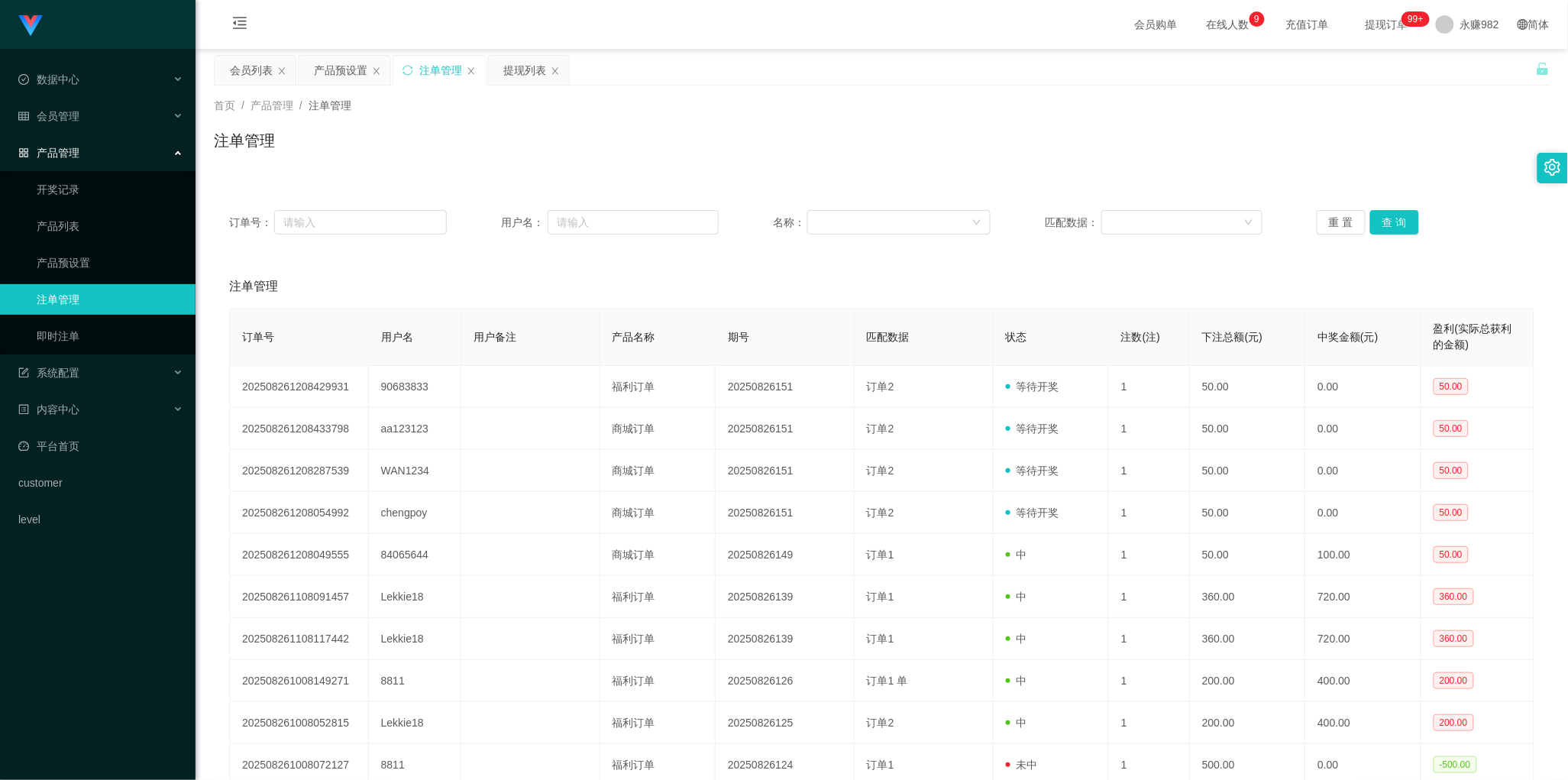
click at [873, 253] on div "订单号： 用户名： 名称： 匹配数据： 重 置 查 询 注单管理 订单号 用户名 用户备注 产品名称 期号 匹配数据 状态 注数(注) 下注总额(元) 中奖金…" at bounding box center [882, 514] width 1336 height 640
click at [1381, 219] on button "查 询" at bounding box center [1394, 222] width 49 height 25
click at [1387, 219] on button "查 询" at bounding box center [1394, 222] width 49 height 25
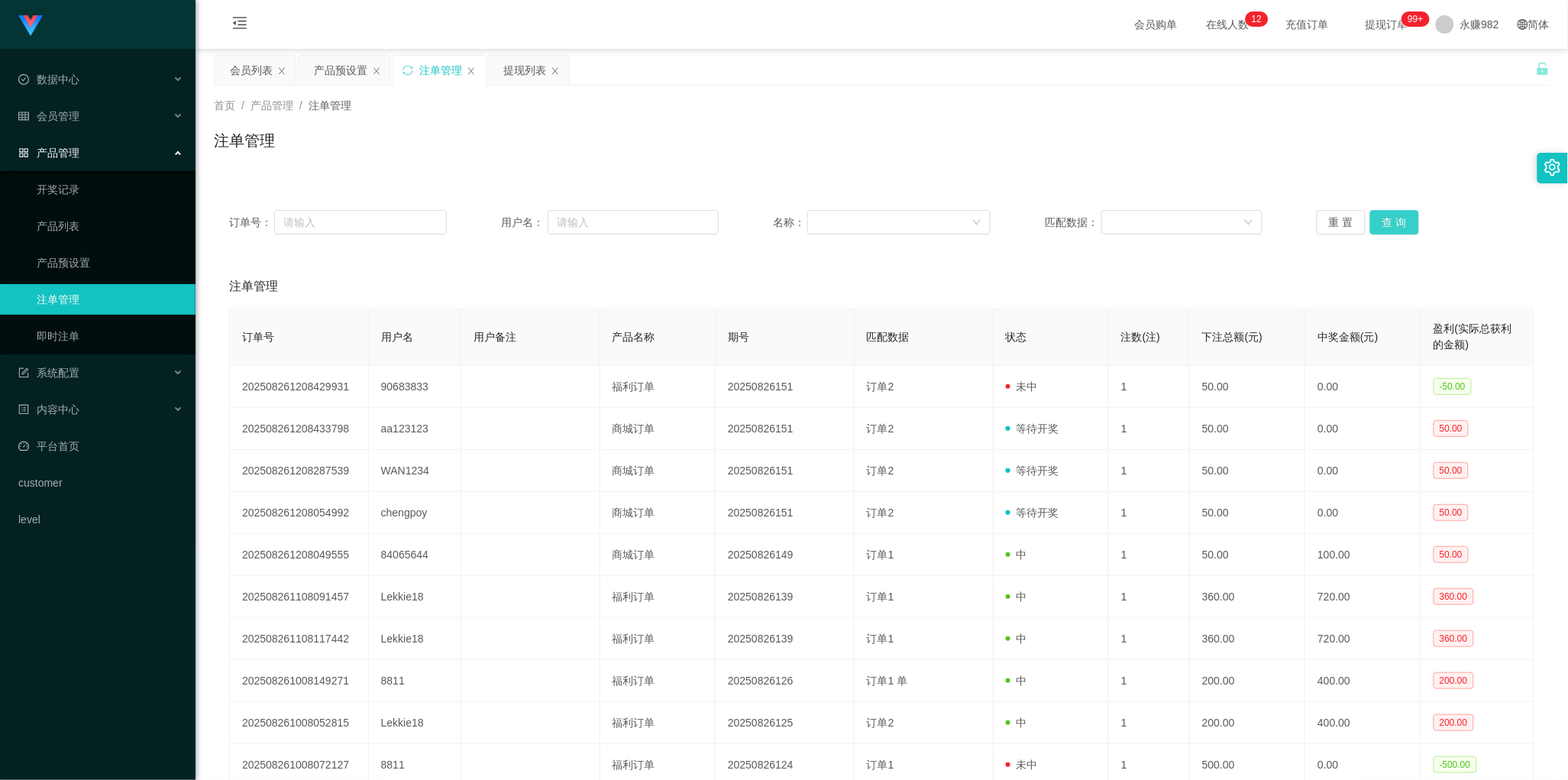
click at [1387, 219] on button "查 询" at bounding box center [1394, 222] width 49 height 25
click at [1334, 226] on button "重 置" at bounding box center [1341, 222] width 49 height 25
click at [1385, 219] on button "查 询" at bounding box center [1394, 222] width 49 height 25
click at [73, 337] on link "即时注单" at bounding box center [110, 336] width 147 height 30
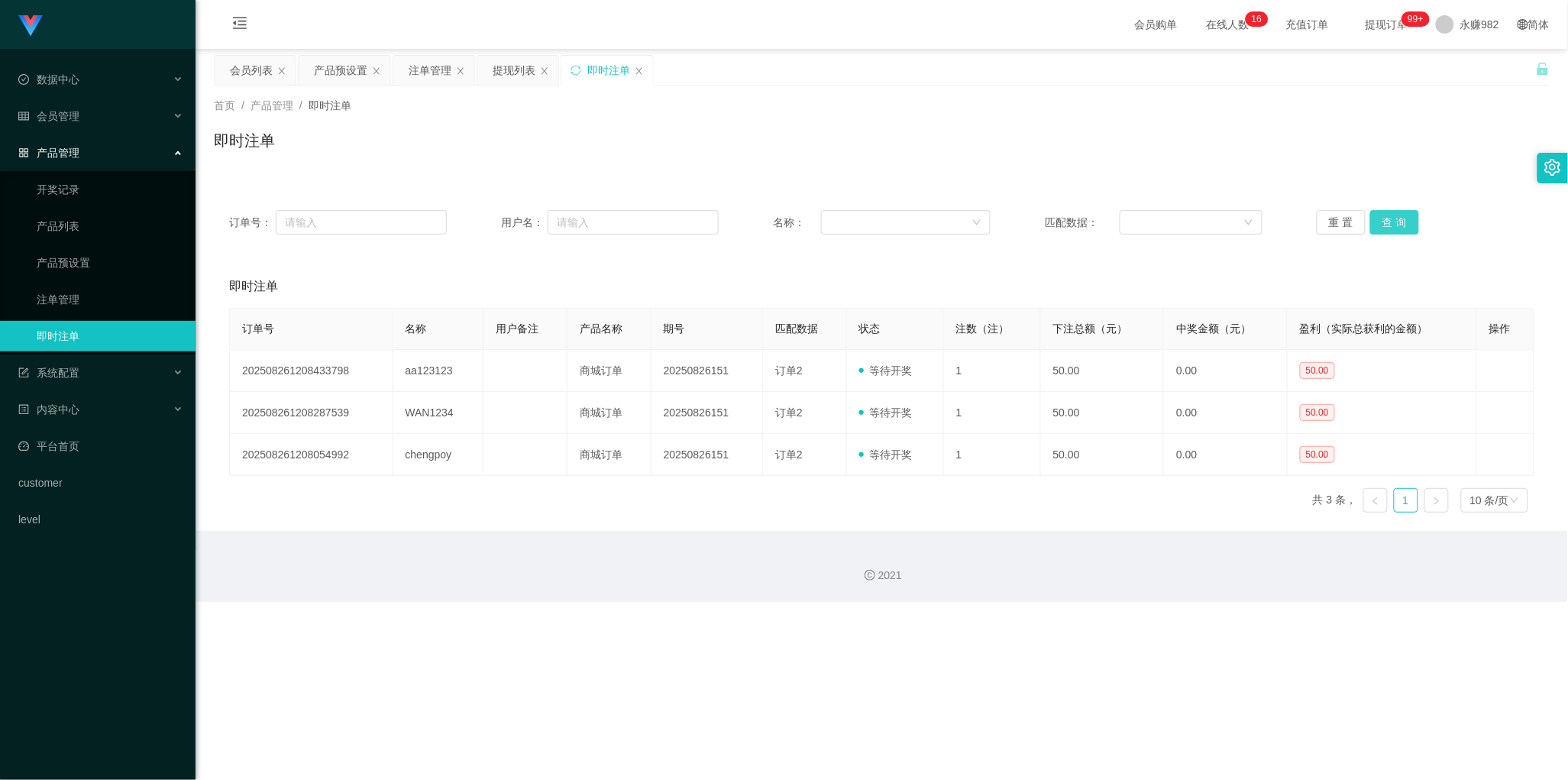
click at [1385, 224] on button "查 询" at bounding box center [1394, 222] width 49 height 25
click at [336, 64] on div "产品预设置" at bounding box center [340, 70] width 53 height 29
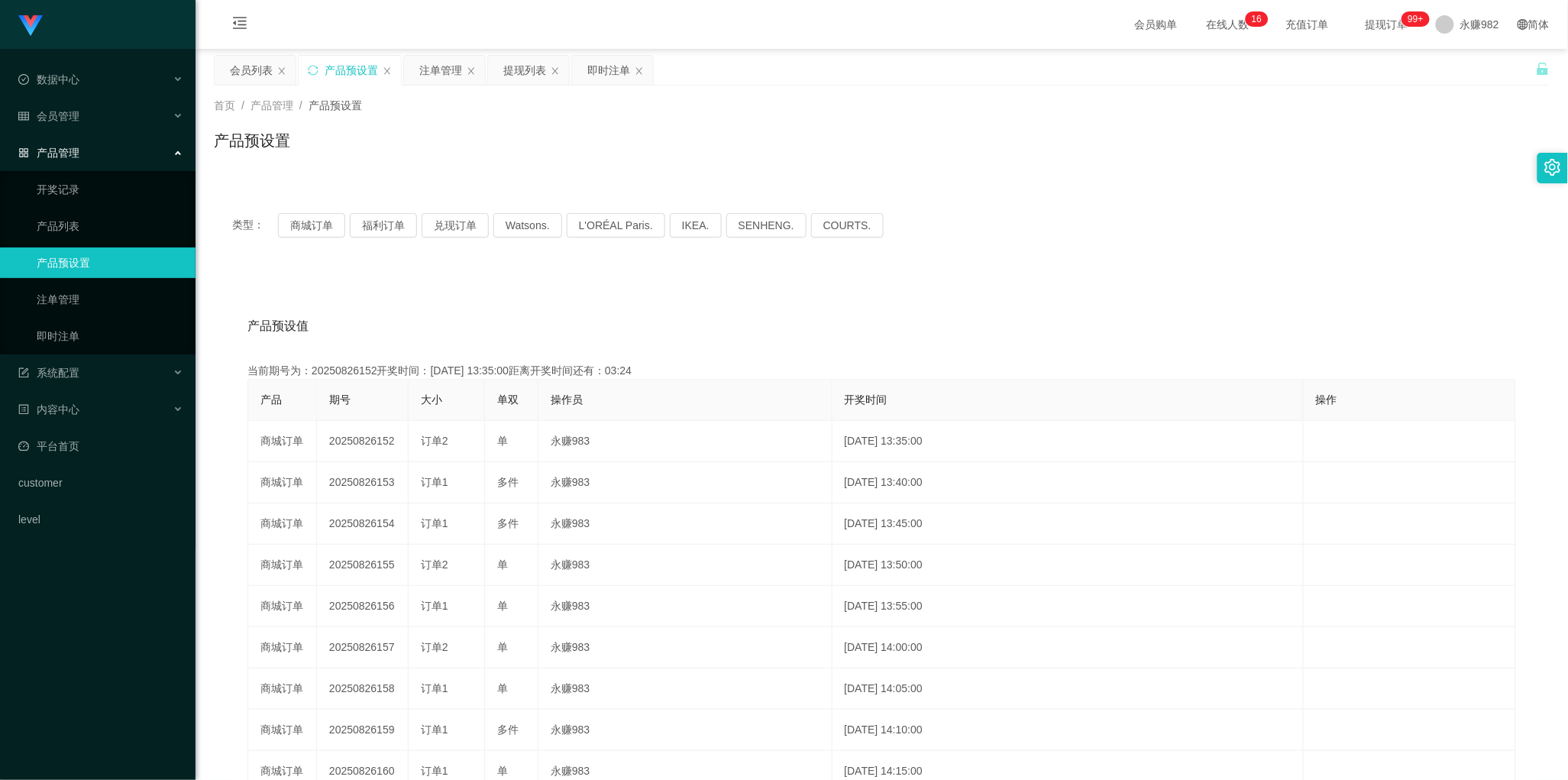
click at [336, 64] on div "产品预设置" at bounding box center [351, 70] width 53 height 29
click at [603, 71] on div "即时注单" at bounding box center [609, 70] width 43 height 29
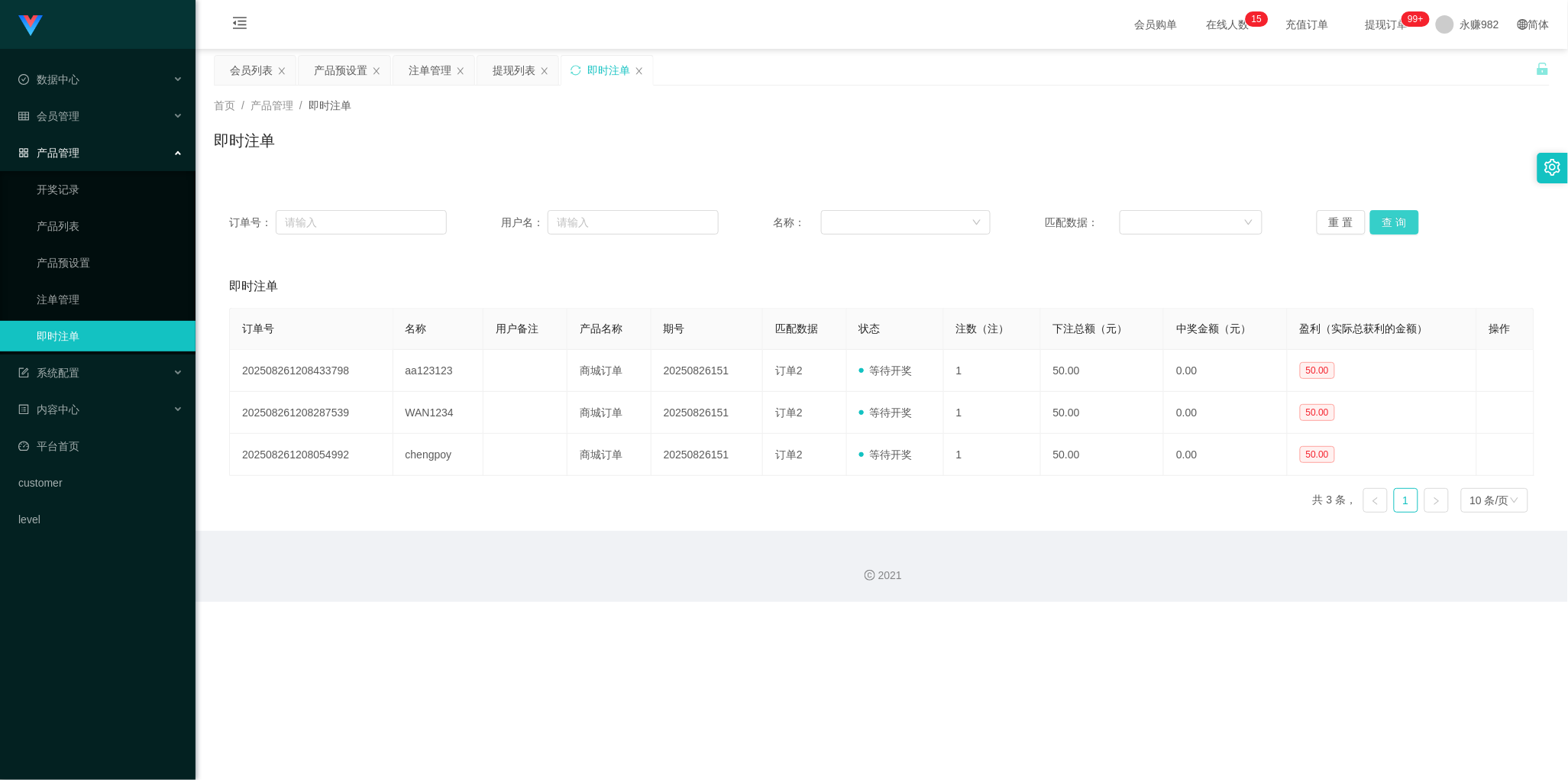
click at [1400, 224] on button "查 询" at bounding box center [1394, 222] width 49 height 25
click at [518, 73] on div "提现列表" at bounding box center [514, 70] width 43 height 29
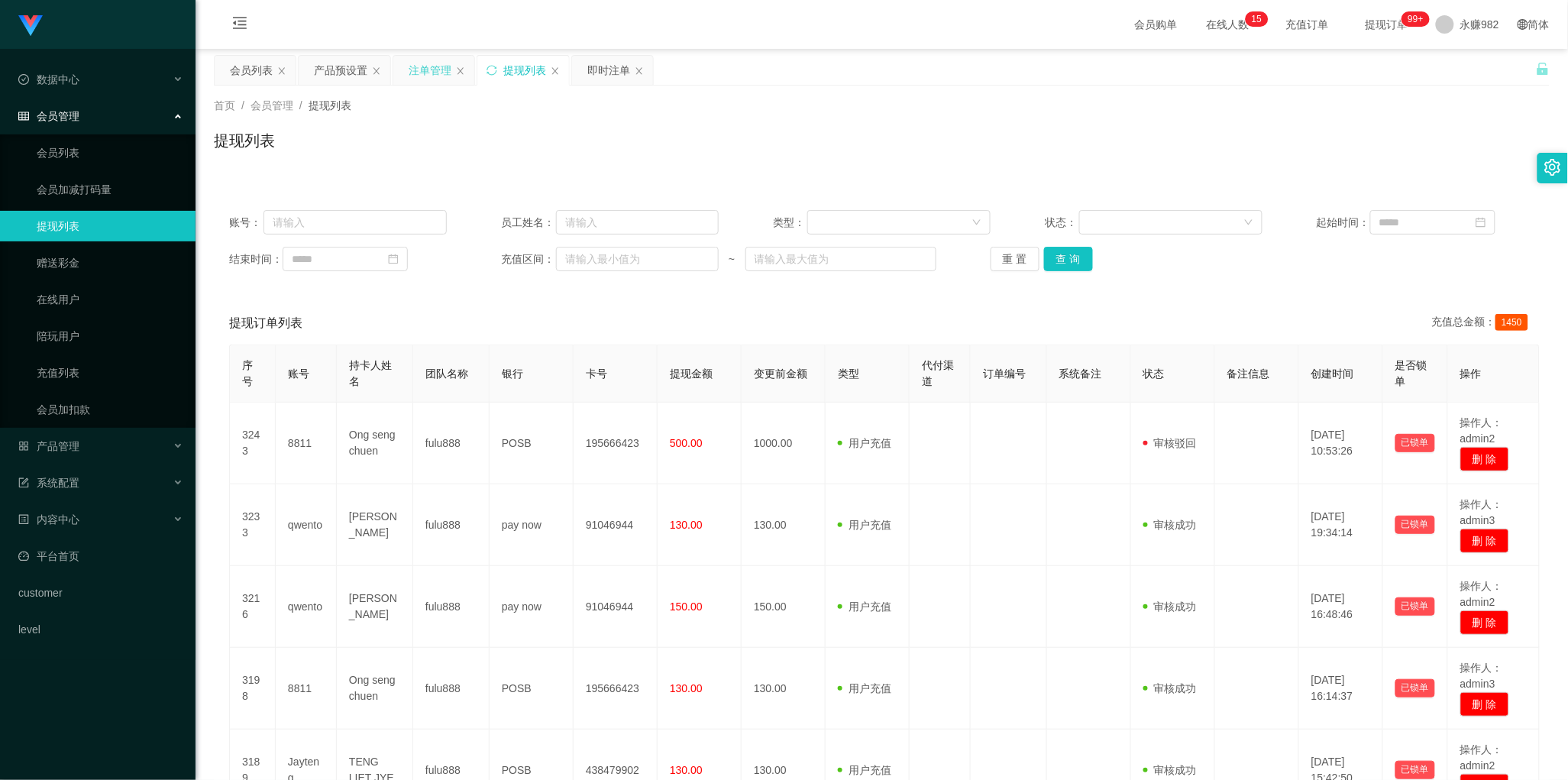
click at [428, 81] on div "注单管理" at bounding box center [430, 70] width 43 height 29
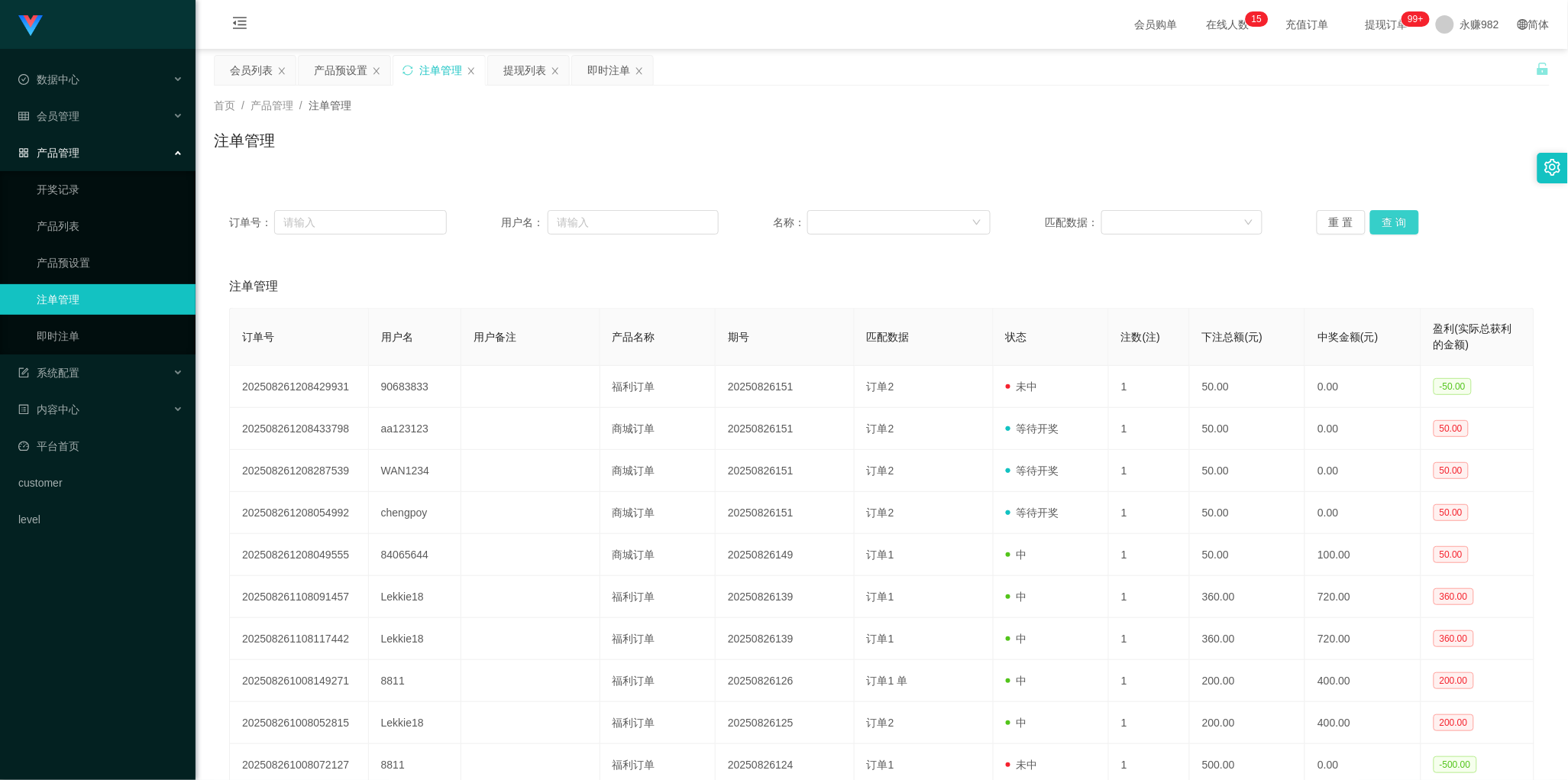
click at [1380, 214] on button "查 询" at bounding box center [1394, 222] width 49 height 25
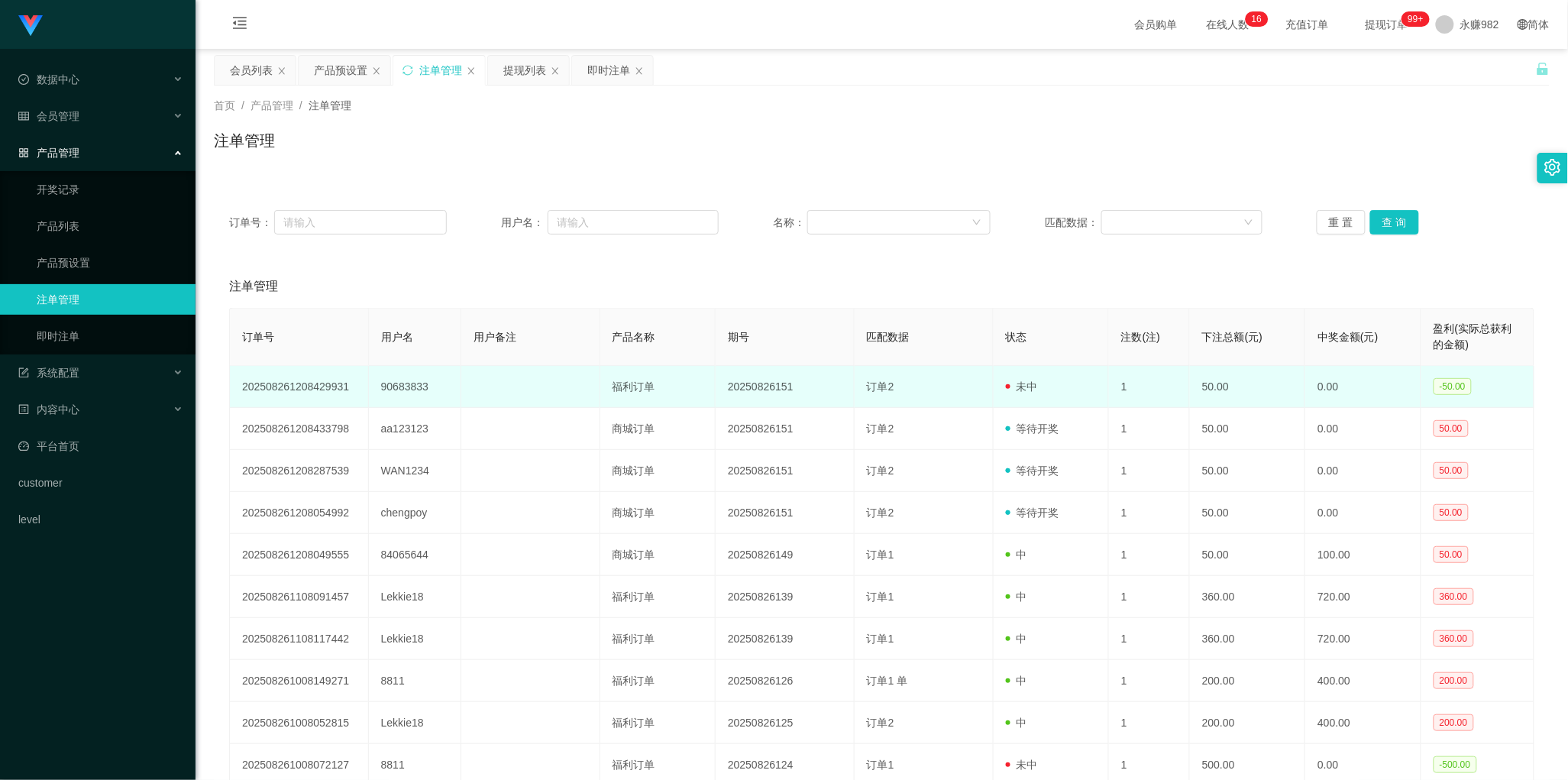
click at [403, 388] on td "90683833" at bounding box center [415, 387] width 92 height 42
copy td "90683833"
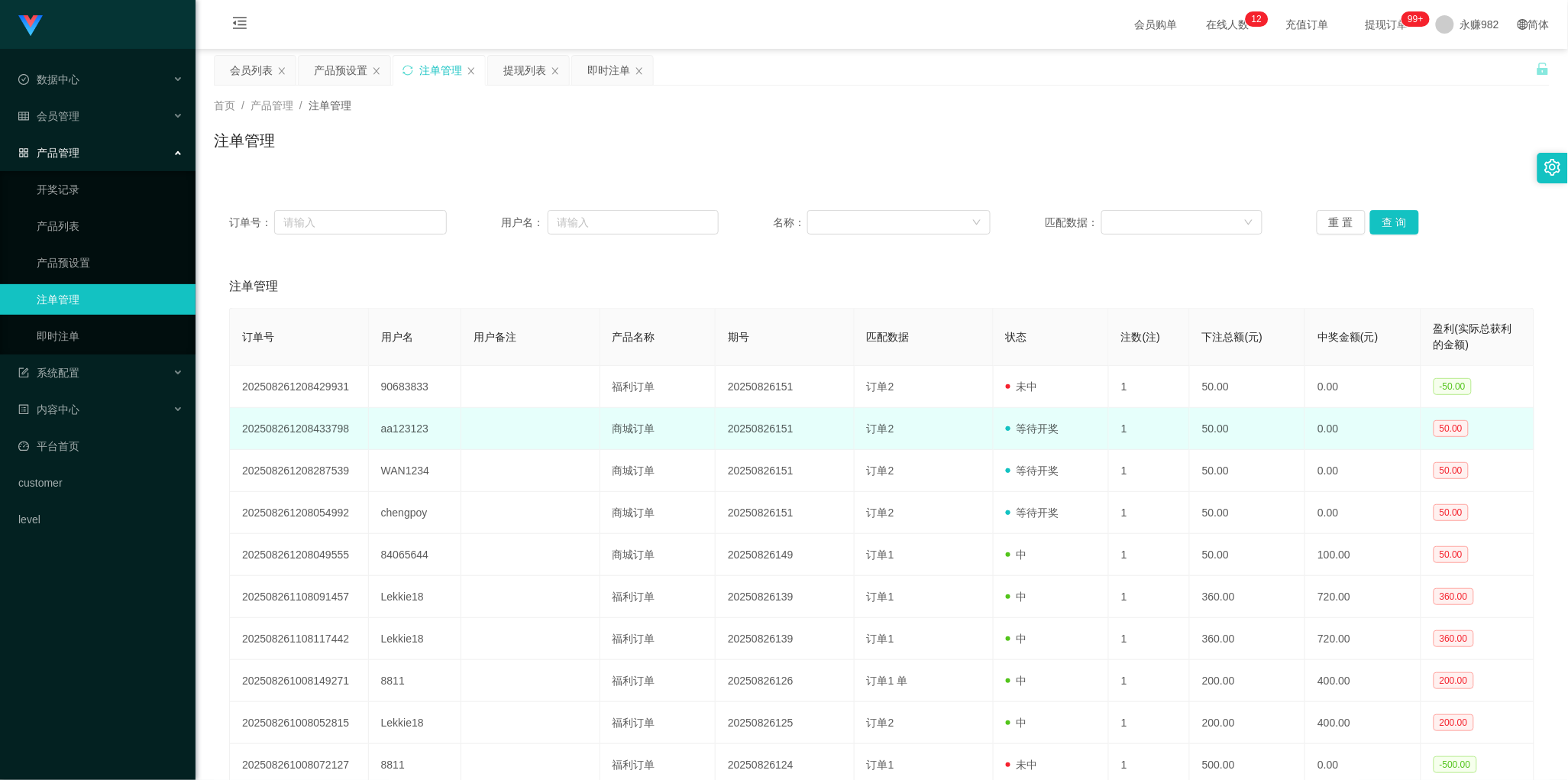
drag, startPoint x: 804, startPoint y: 449, endPoint x: 906, endPoint y: 417, distance: 106.9
click at [804, 449] on td "20250826151" at bounding box center [785, 429] width 139 height 42
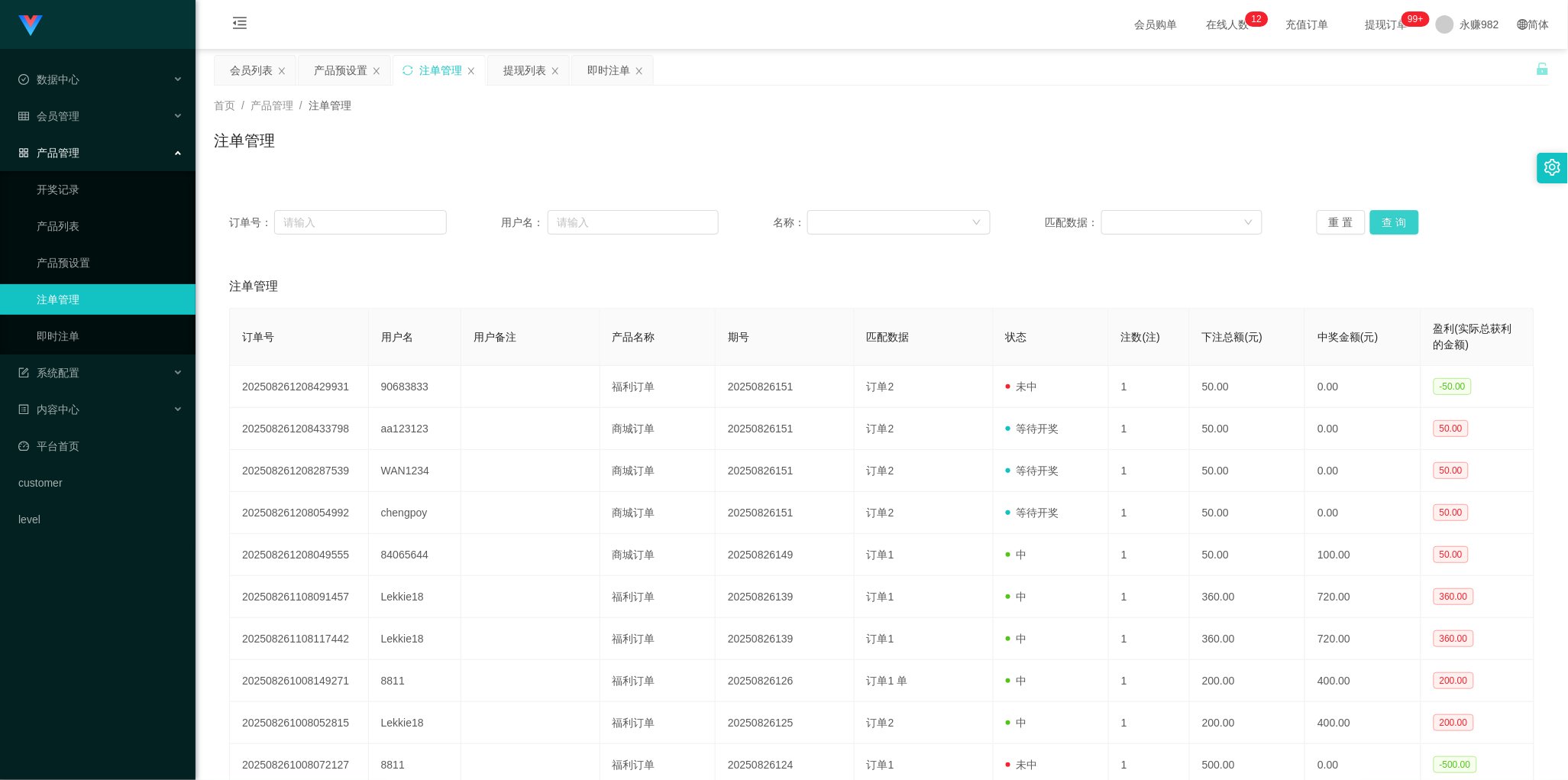
click at [1391, 223] on button "查 询" at bounding box center [1394, 222] width 49 height 25
click at [1390, 223] on button "查 询" at bounding box center [1394, 222] width 49 height 25
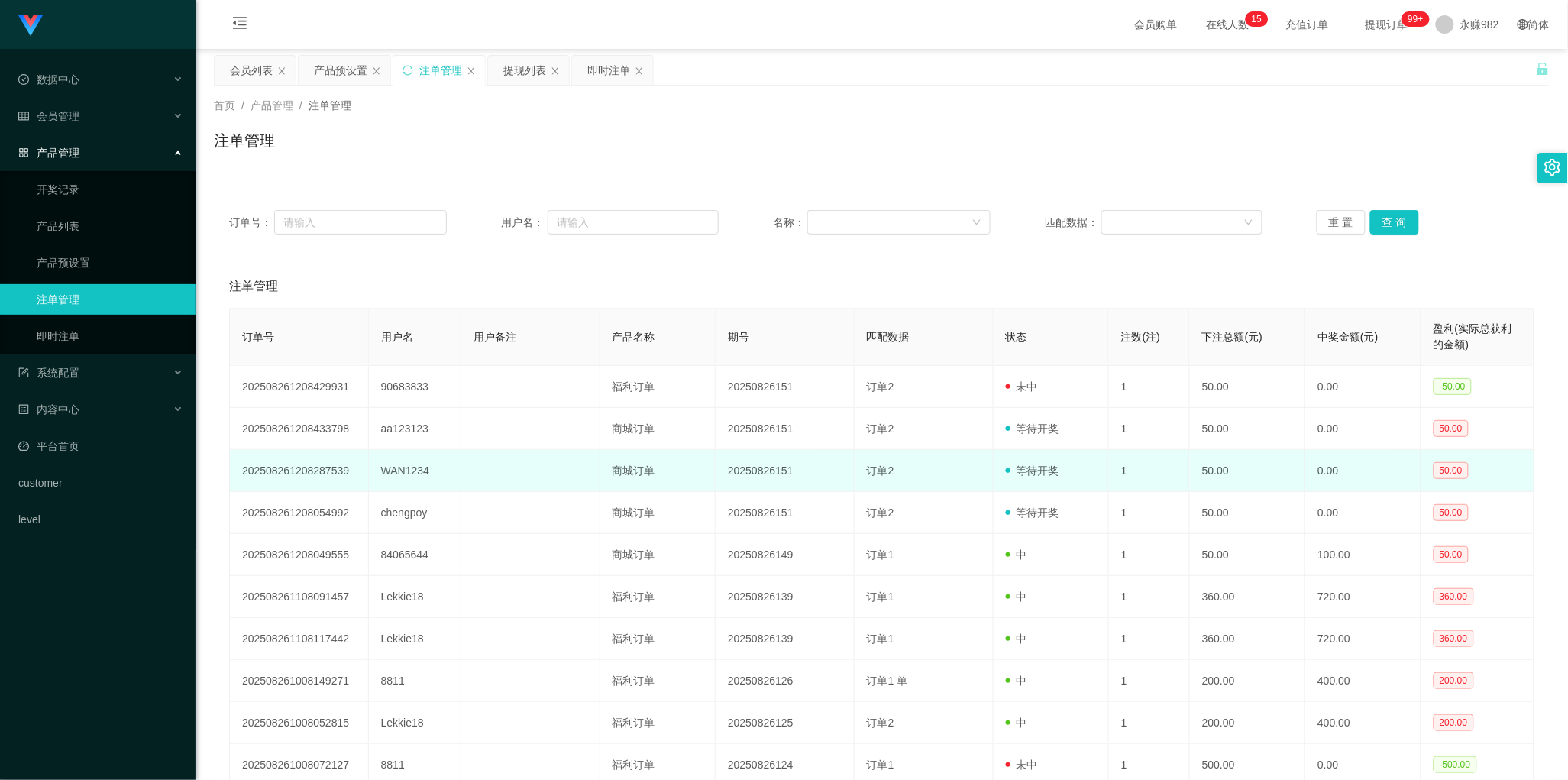
click at [812, 467] on td "20250826151" at bounding box center [785, 471] width 139 height 42
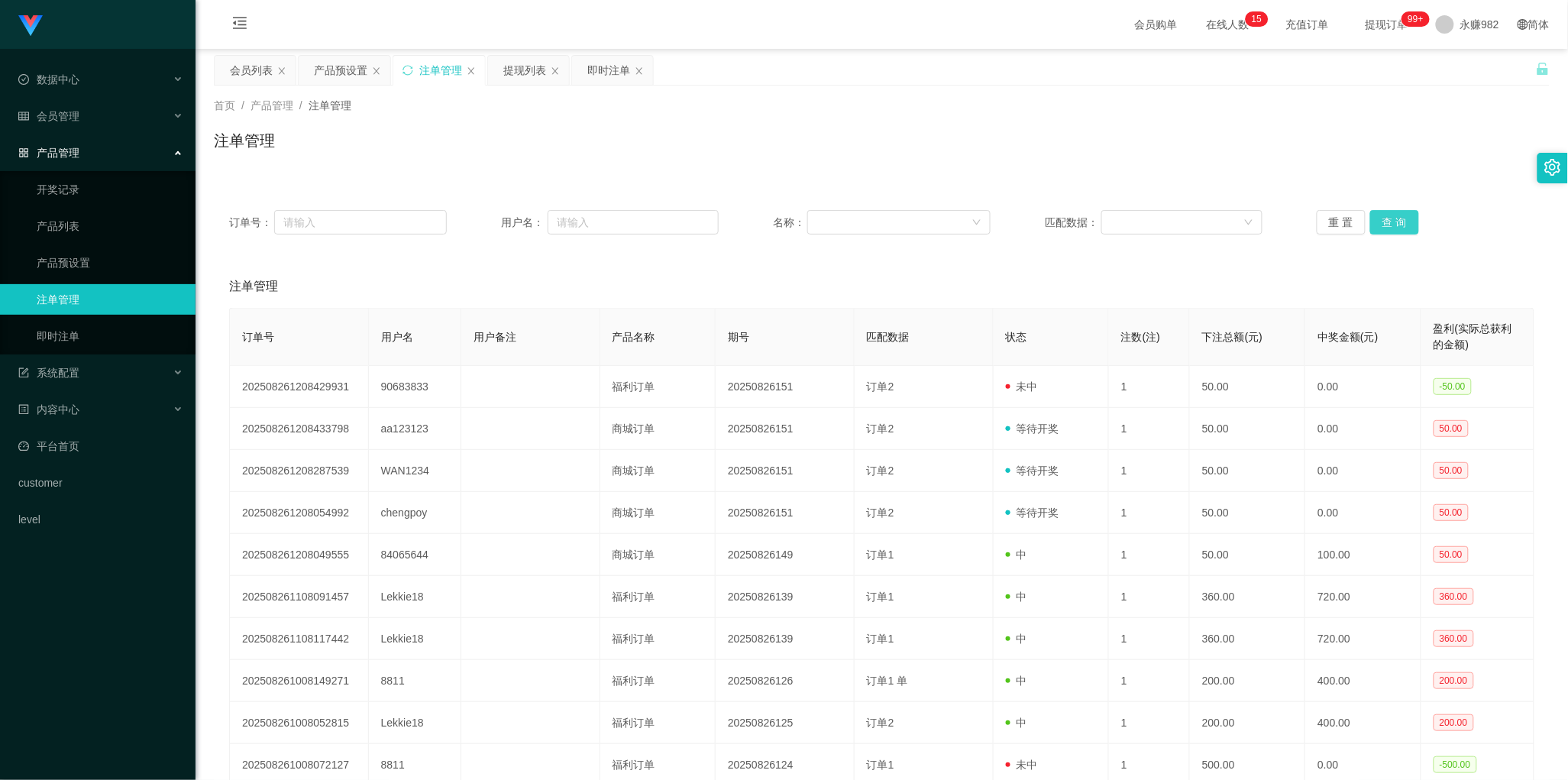
click at [1380, 215] on button "查 询" at bounding box center [1394, 222] width 49 height 25
click at [842, 280] on div "注单管理" at bounding box center [881, 286] width 1305 height 43
click at [525, 73] on div "提现列表" at bounding box center [525, 70] width 43 height 29
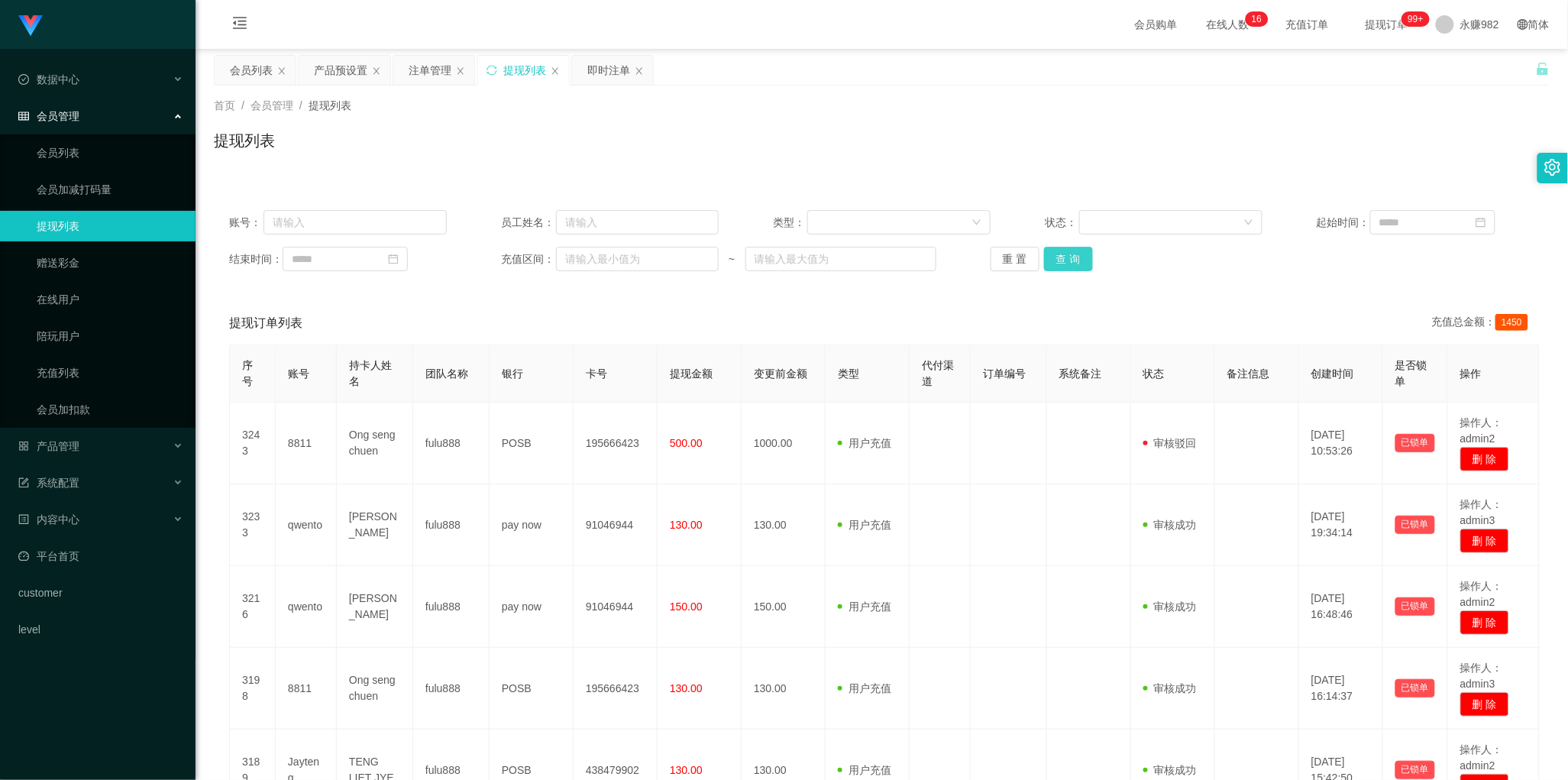
click at [1058, 265] on button "查 询" at bounding box center [1068, 258] width 49 height 25
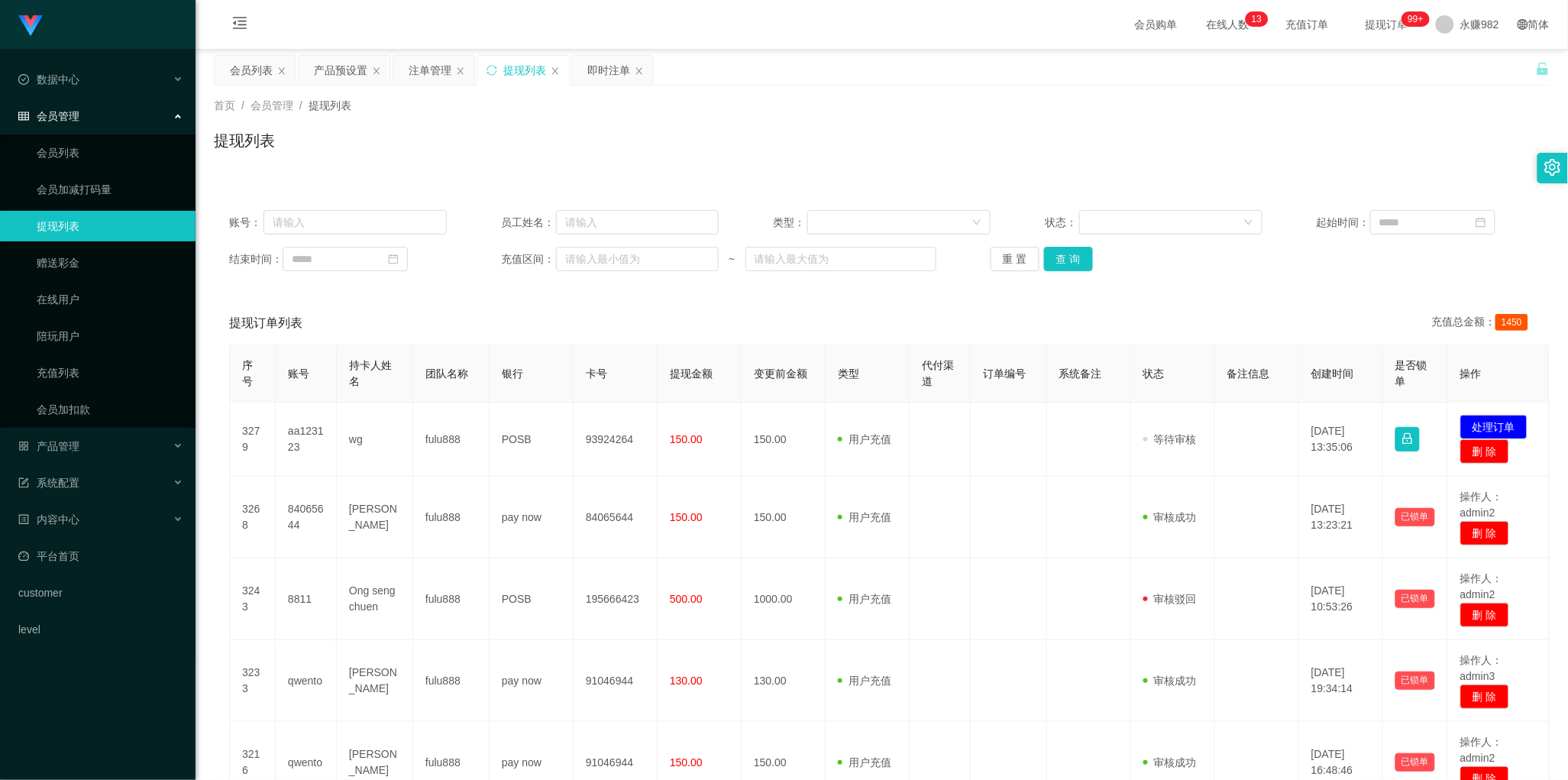
click at [776, 329] on div "提现订单列表 充值总金额： 1450" at bounding box center [881, 323] width 1305 height 43
click at [1073, 246] on button "查 询" at bounding box center [1068, 258] width 49 height 25
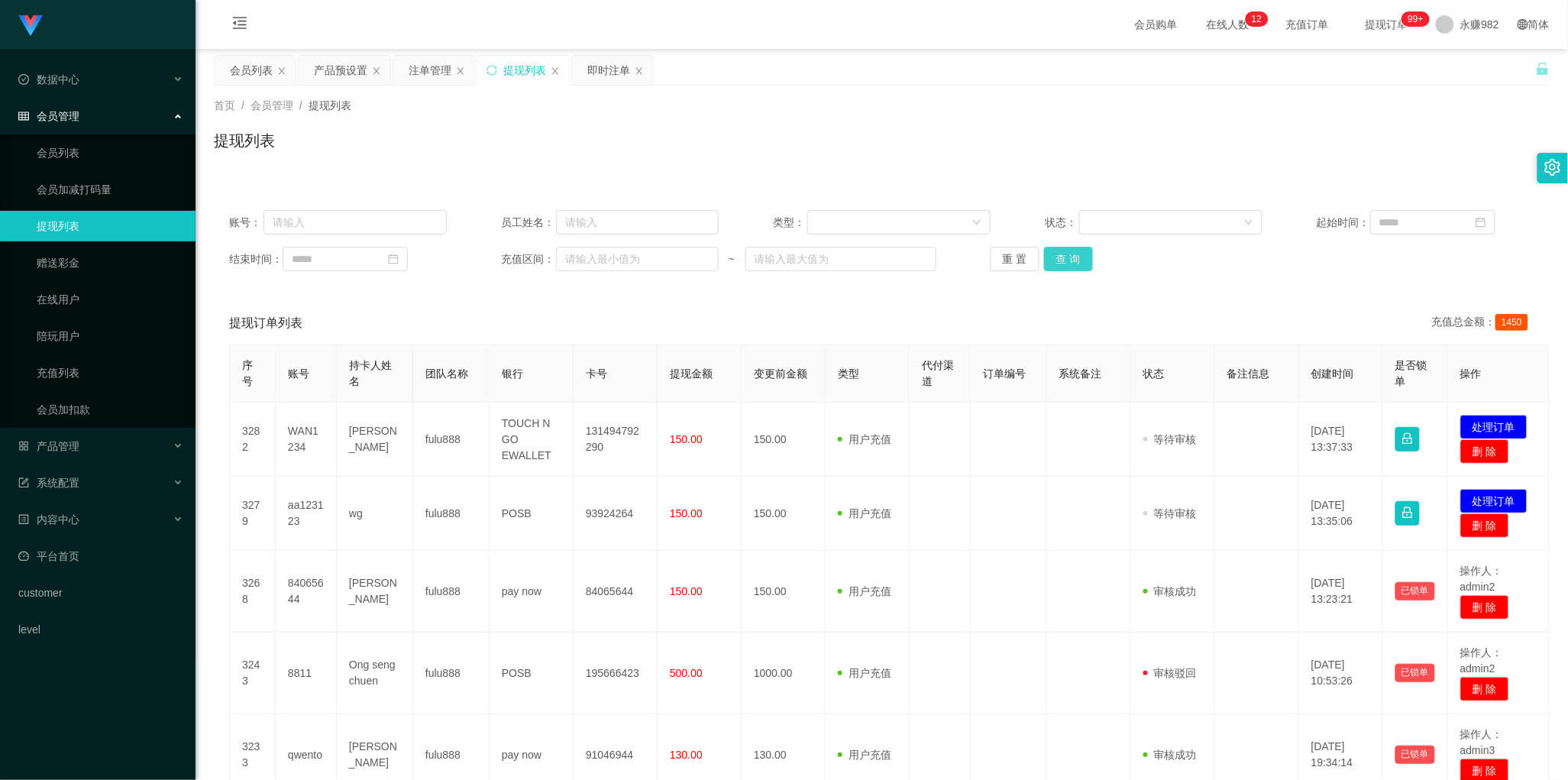
click at [1067, 252] on button "查 询" at bounding box center [1068, 258] width 49 height 25
click at [1059, 254] on button "查 询" at bounding box center [1068, 258] width 49 height 25
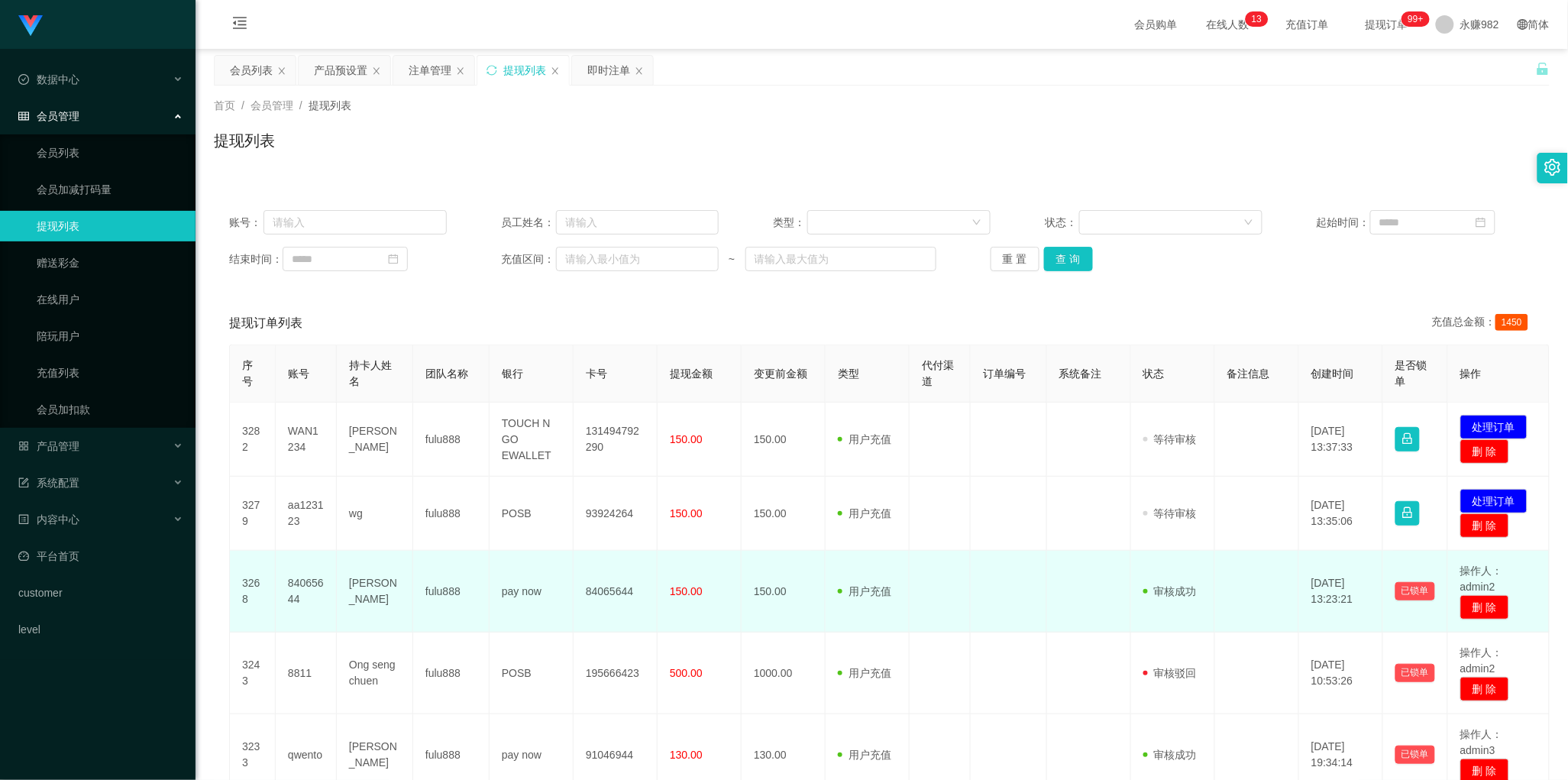
click at [933, 552] on td at bounding box center [940, 592] width 61 height 82
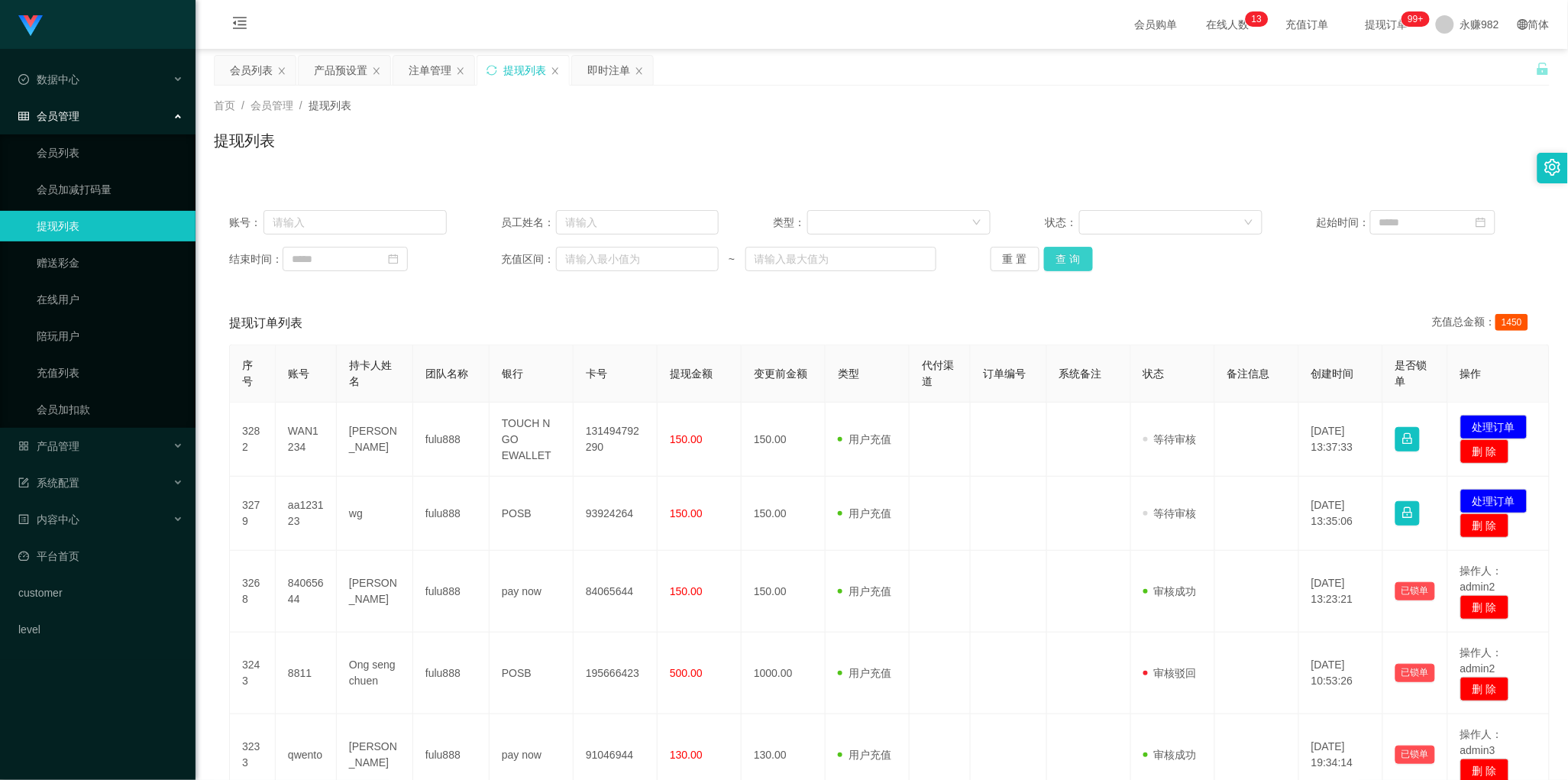
click at [1067, 258] on button "查 询" at bounding box center [1068, 258] width 49 height 25
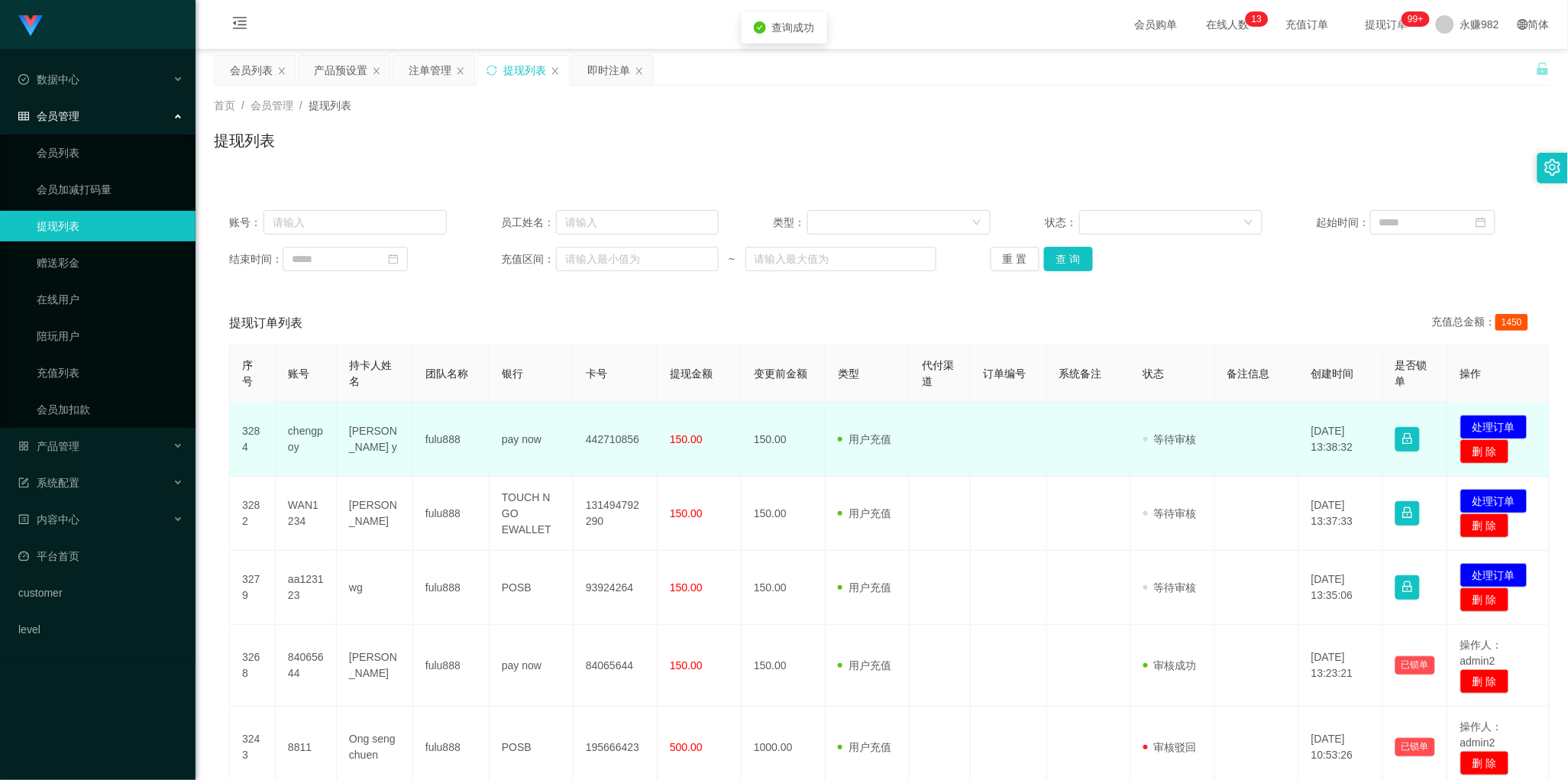
click at [307, 438] on td "chengpoy" at bounding box center [306, 439] width 61 height 74
copy td "chengpoy"
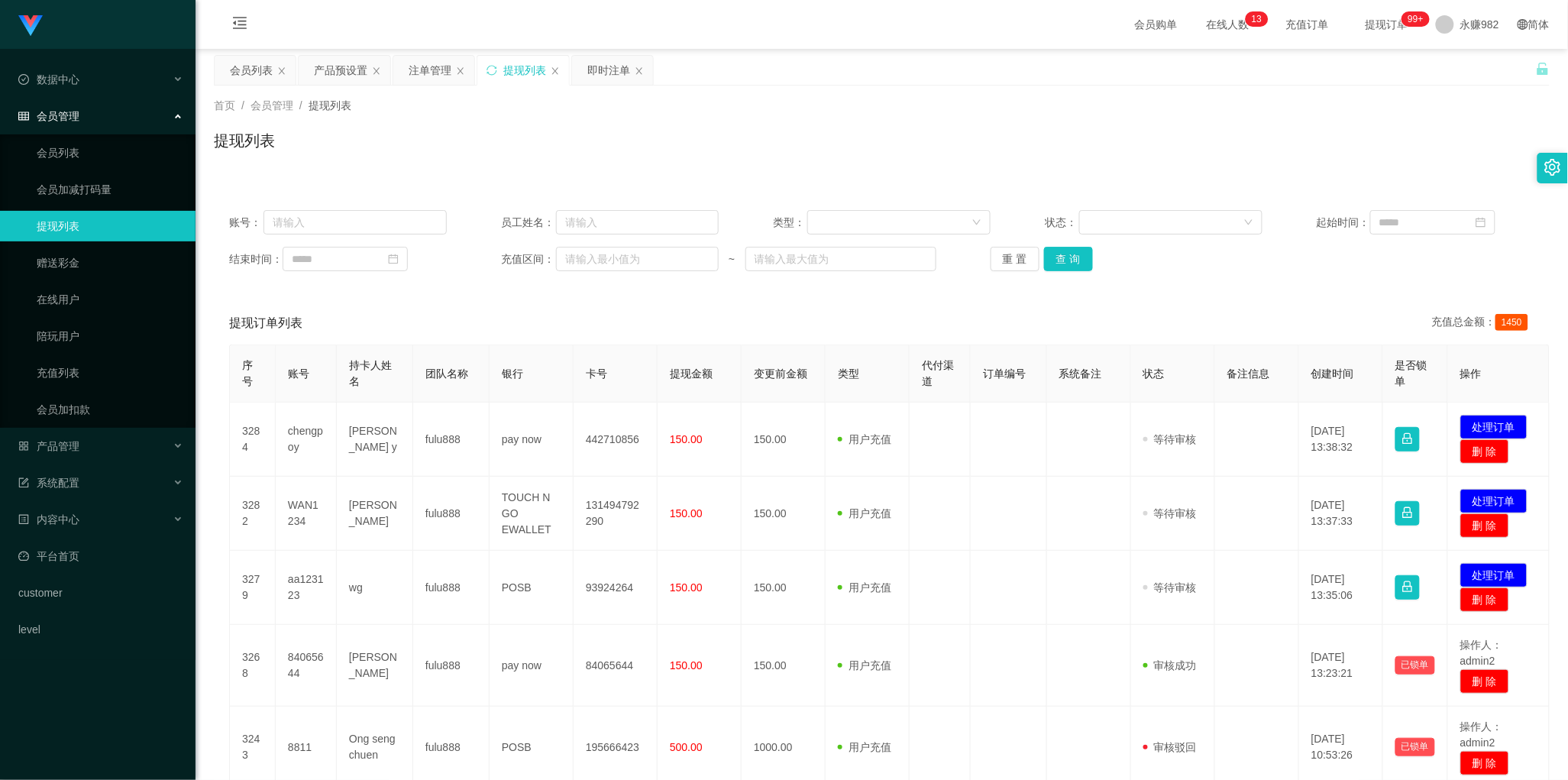
drag, startPoint x: 617, startPoint y: 325, endPoint x: 796, endPoint y: 301, distance: 180.6
click at [617, 325] on div "提现订单列表 充值总金额： 1450" at bounding box center [881, 323] width 1305 height 43
click at [1071, 258] on button "查 询" at bounding box center [1068, 258] width 49 height 25
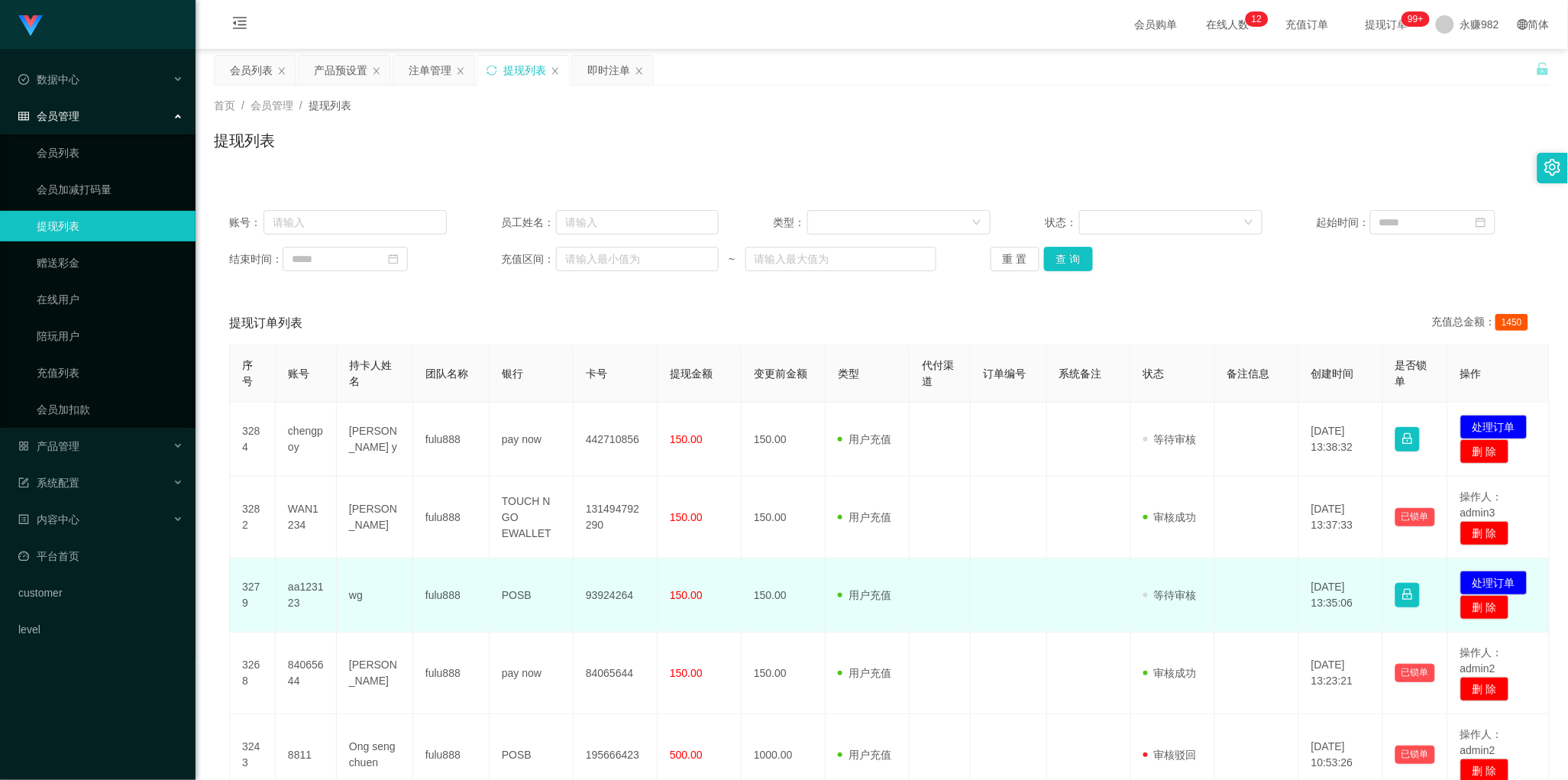
click at [293, 593] on td "aa123123" at bounding box center [306, 595] width 61 height 74
copy td "aa123123"
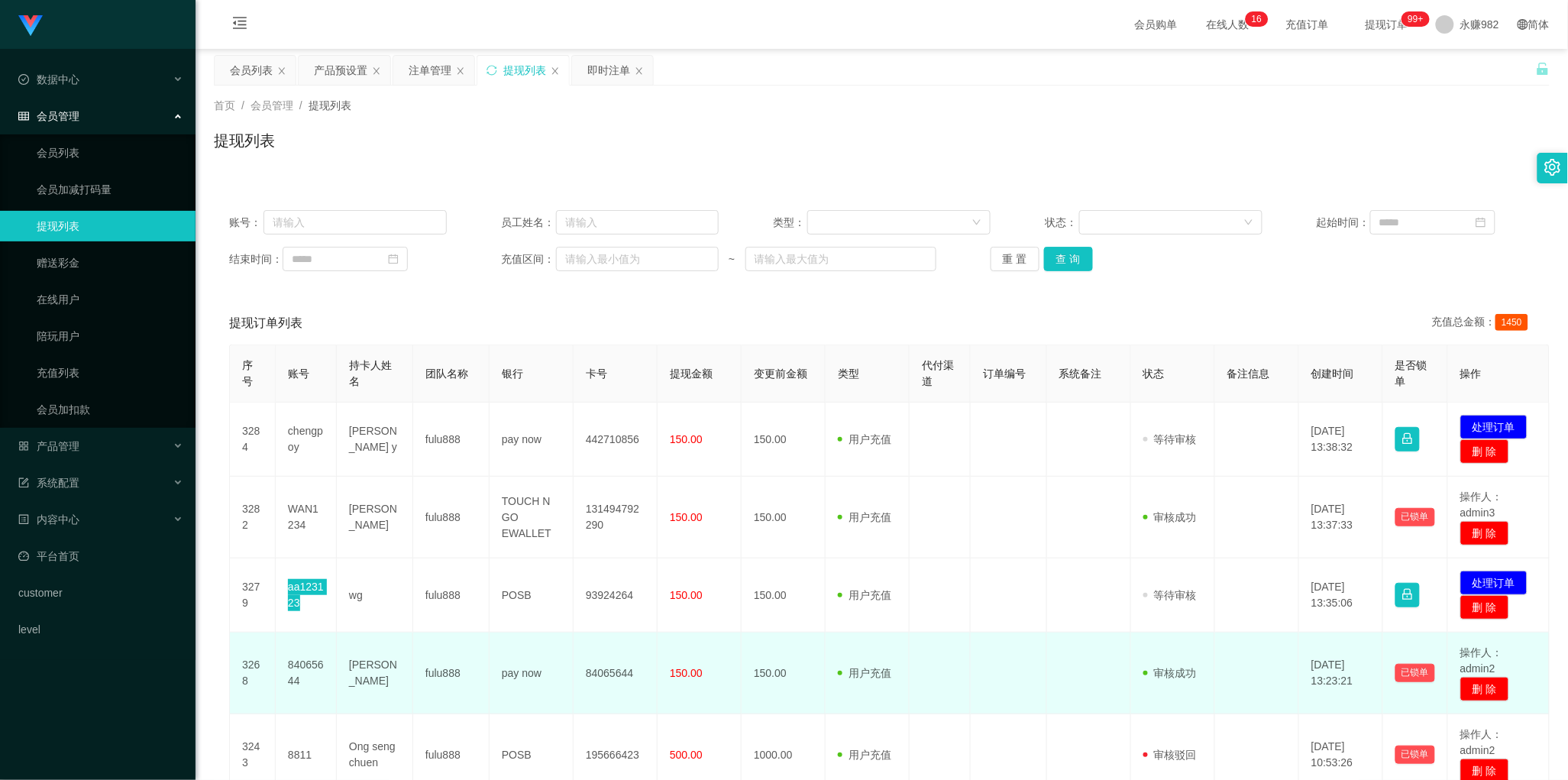
scroll to position [191, 0]
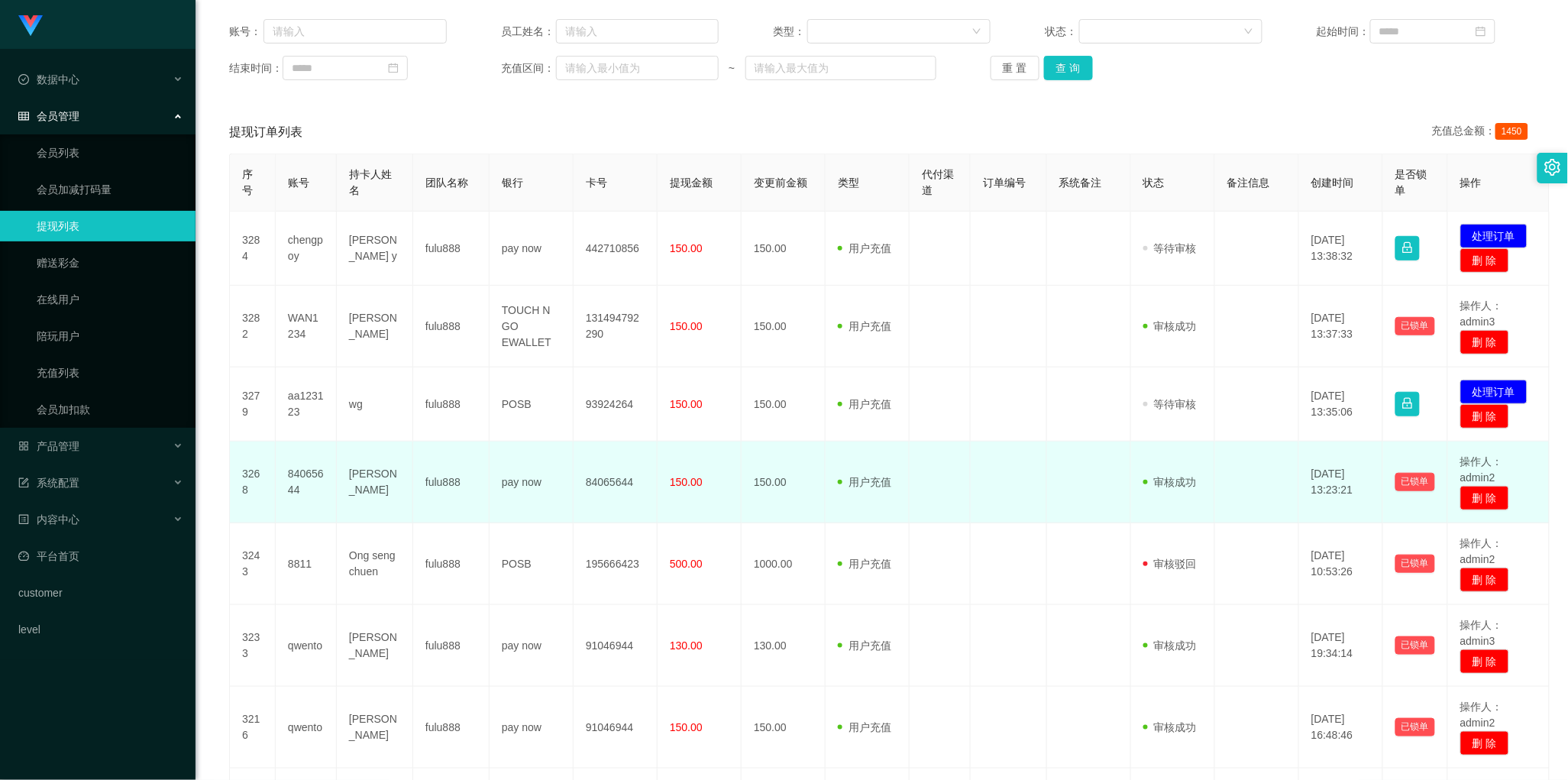
click at [544, 519] on td "pay now" at bounding box center [531, 483] width 84 height 82
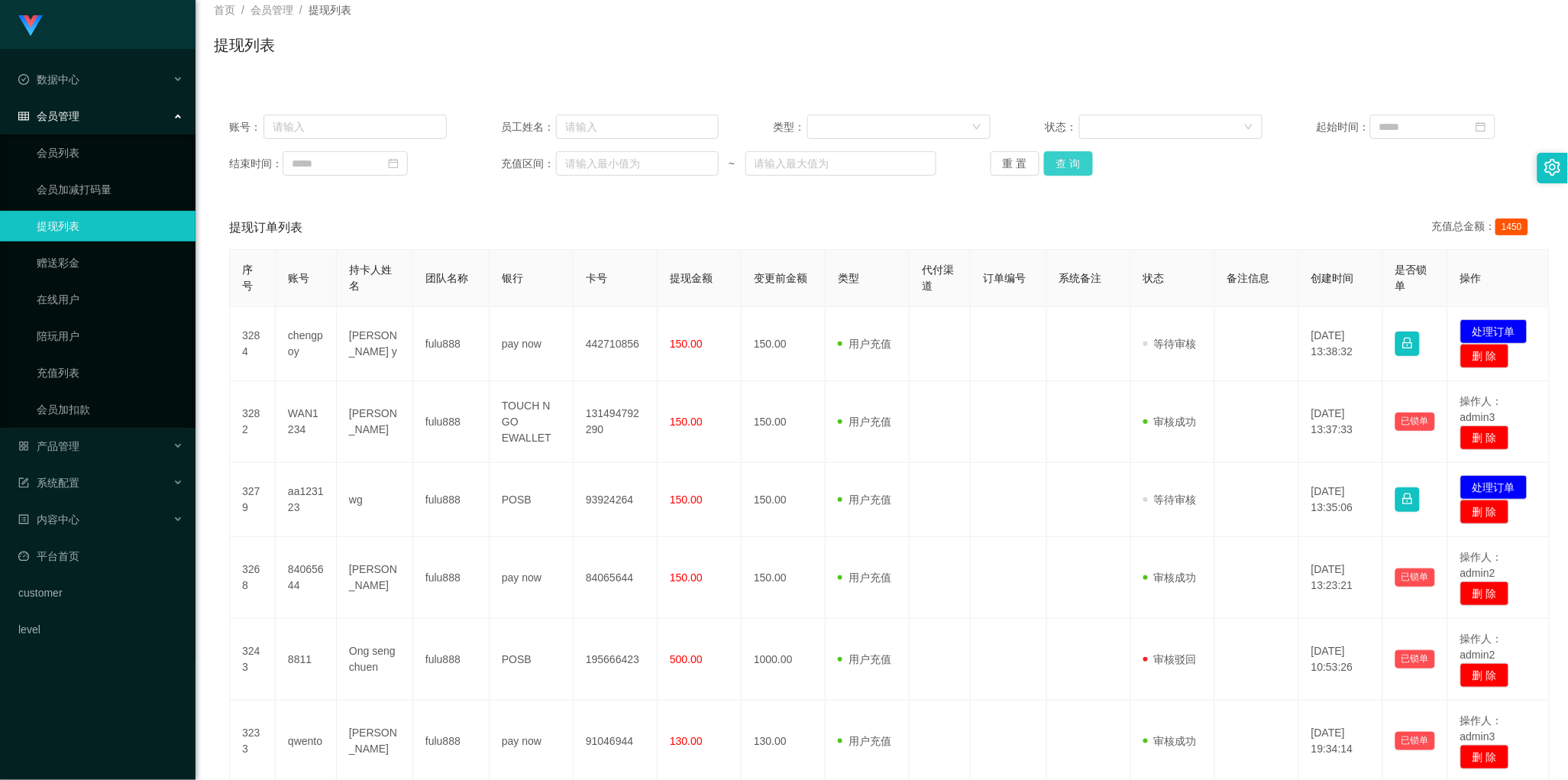
click at [1070, 171] on button "查 询" at bounding box center [1068, 163] width 49 height 25
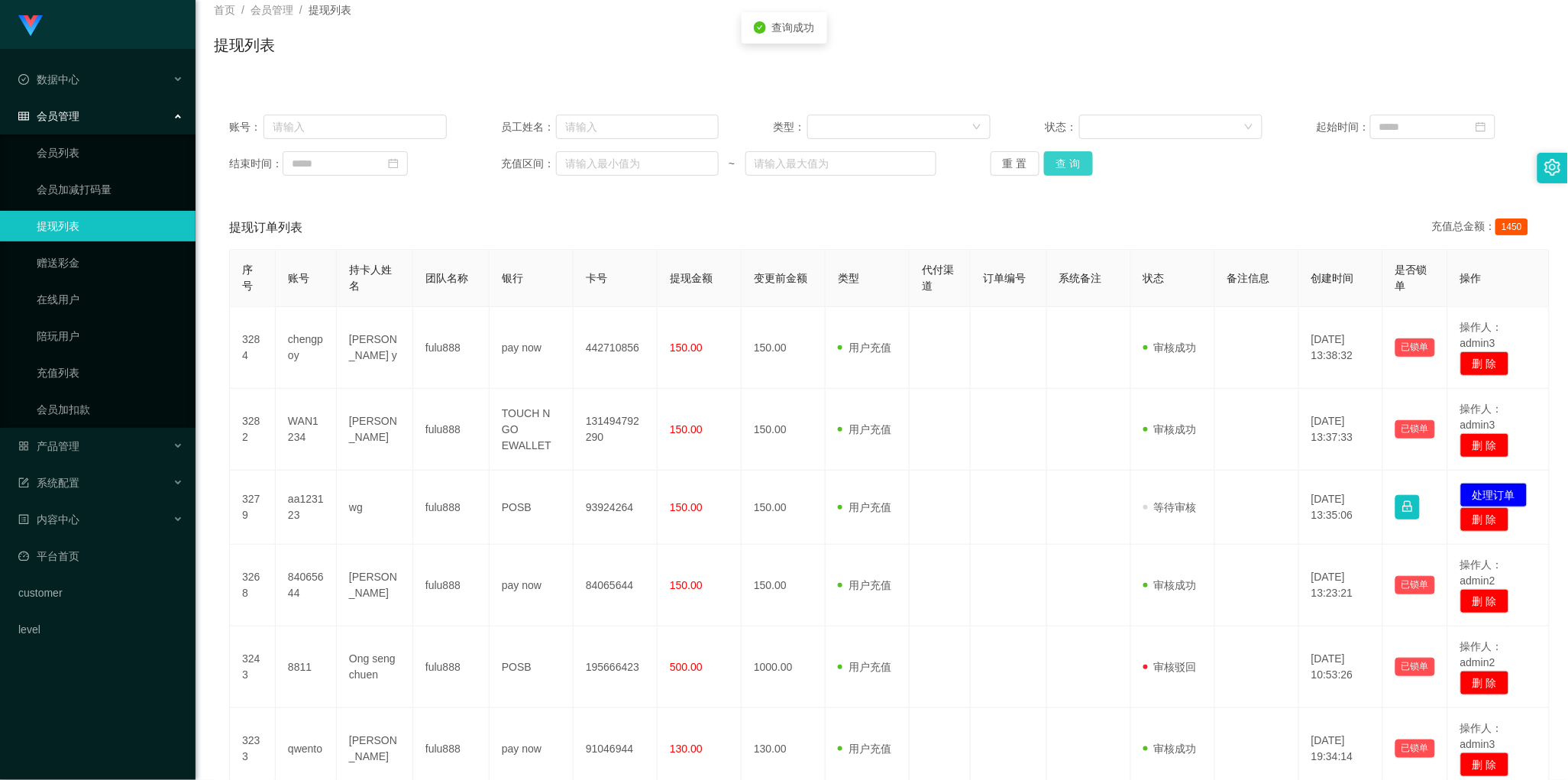
click at [1070, 171] on button "查 询" at bounding box center [1068, 163] width 49 height 25
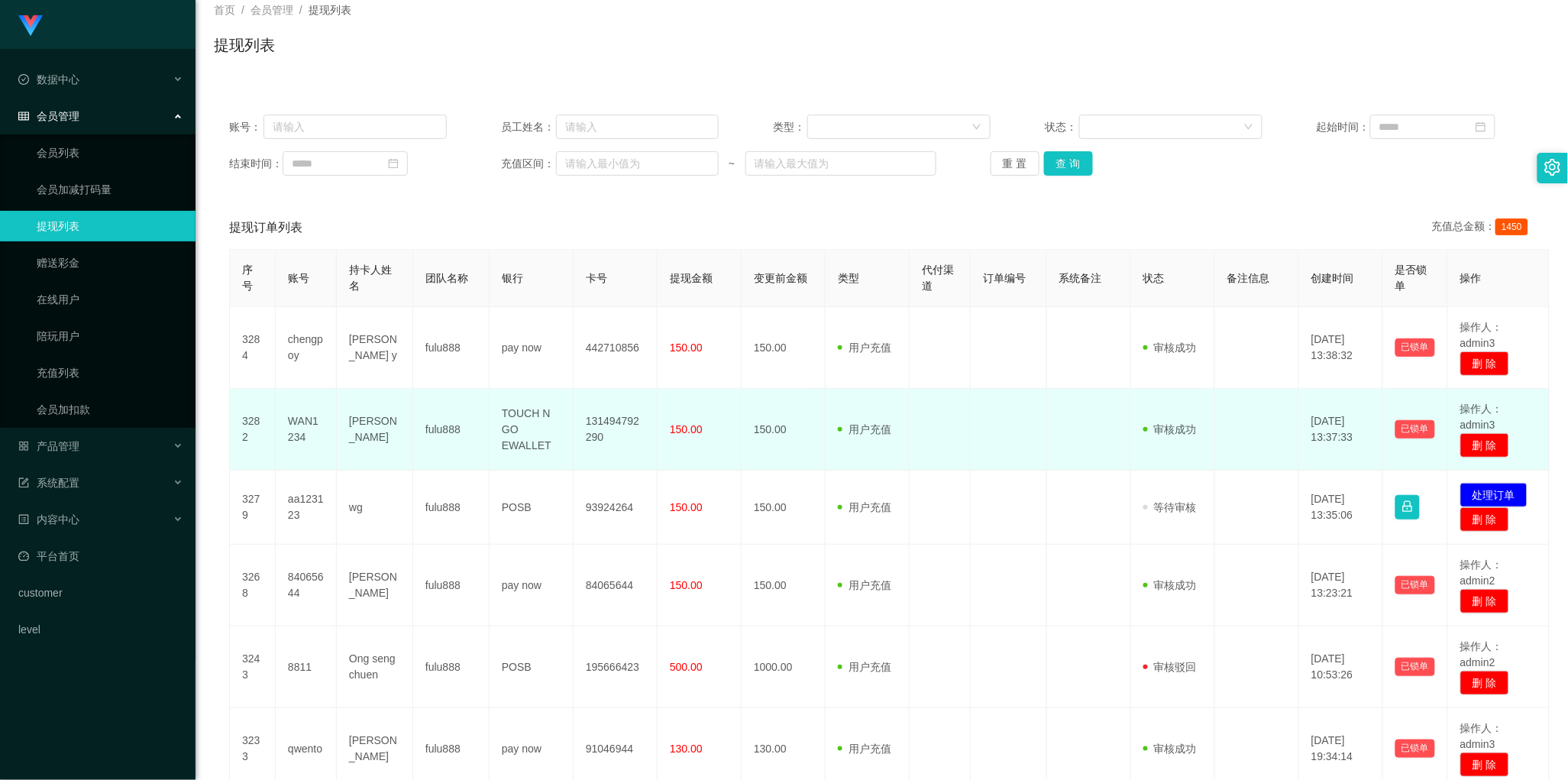
click at [480, 463] on td "fulu888" at bounding box center [451, 430] width 77 height 82
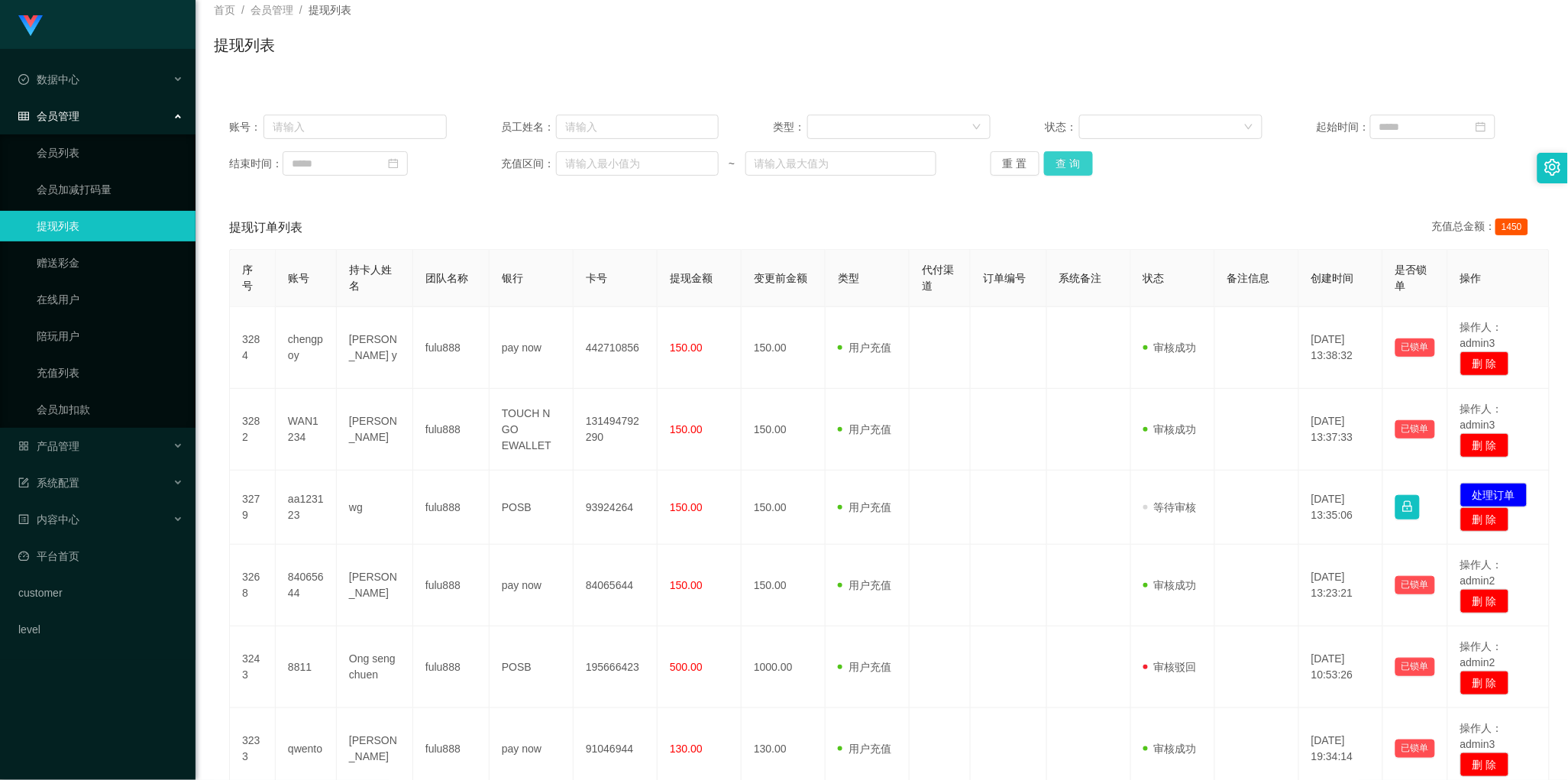
click at [1069, 168] on button "查 询" at bounding box center [1068, 163] width 49 height 25
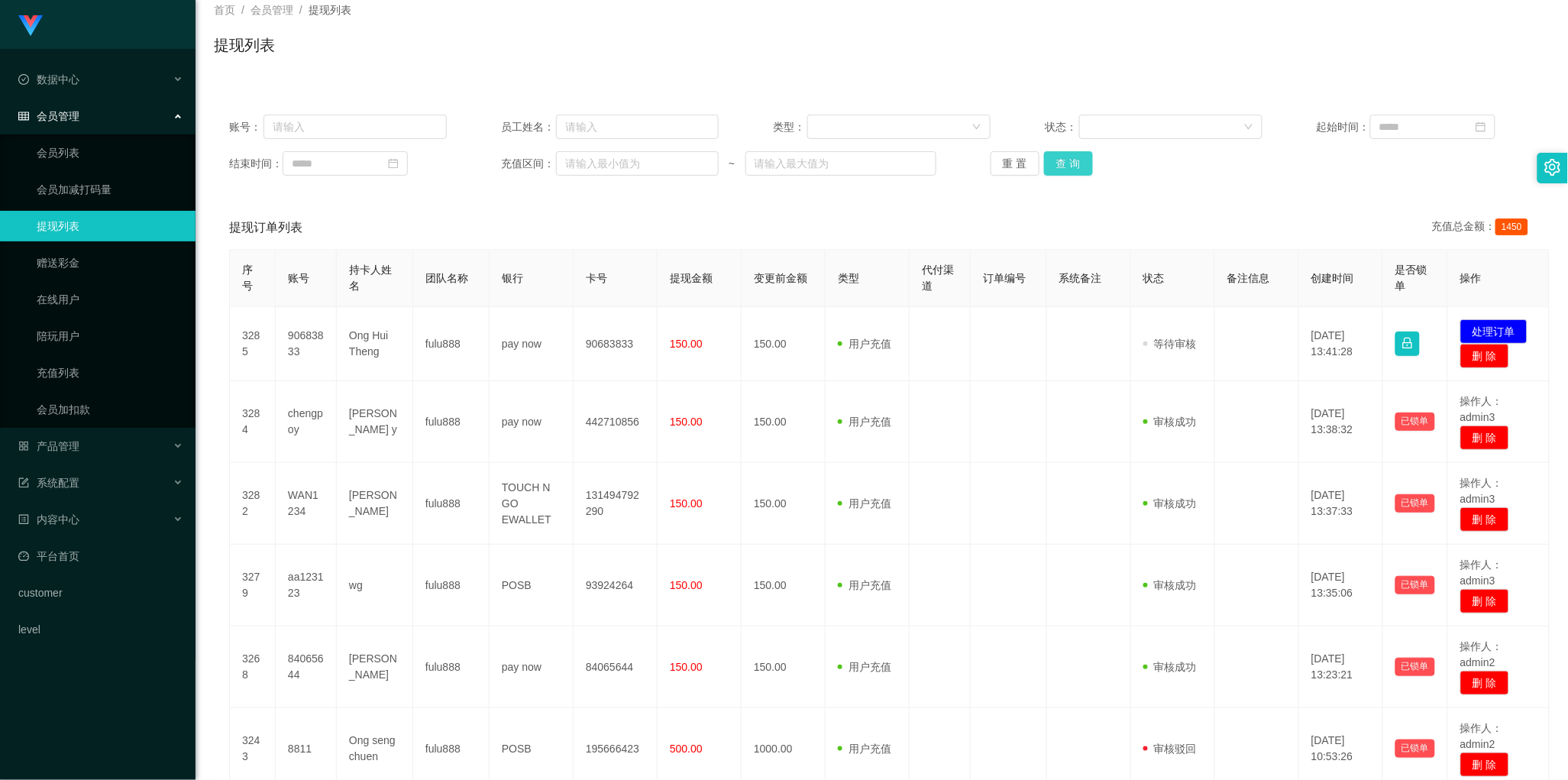
click at [1062, 163] on button "查 询" at bounding box center [1068, 163] width 49 height 25
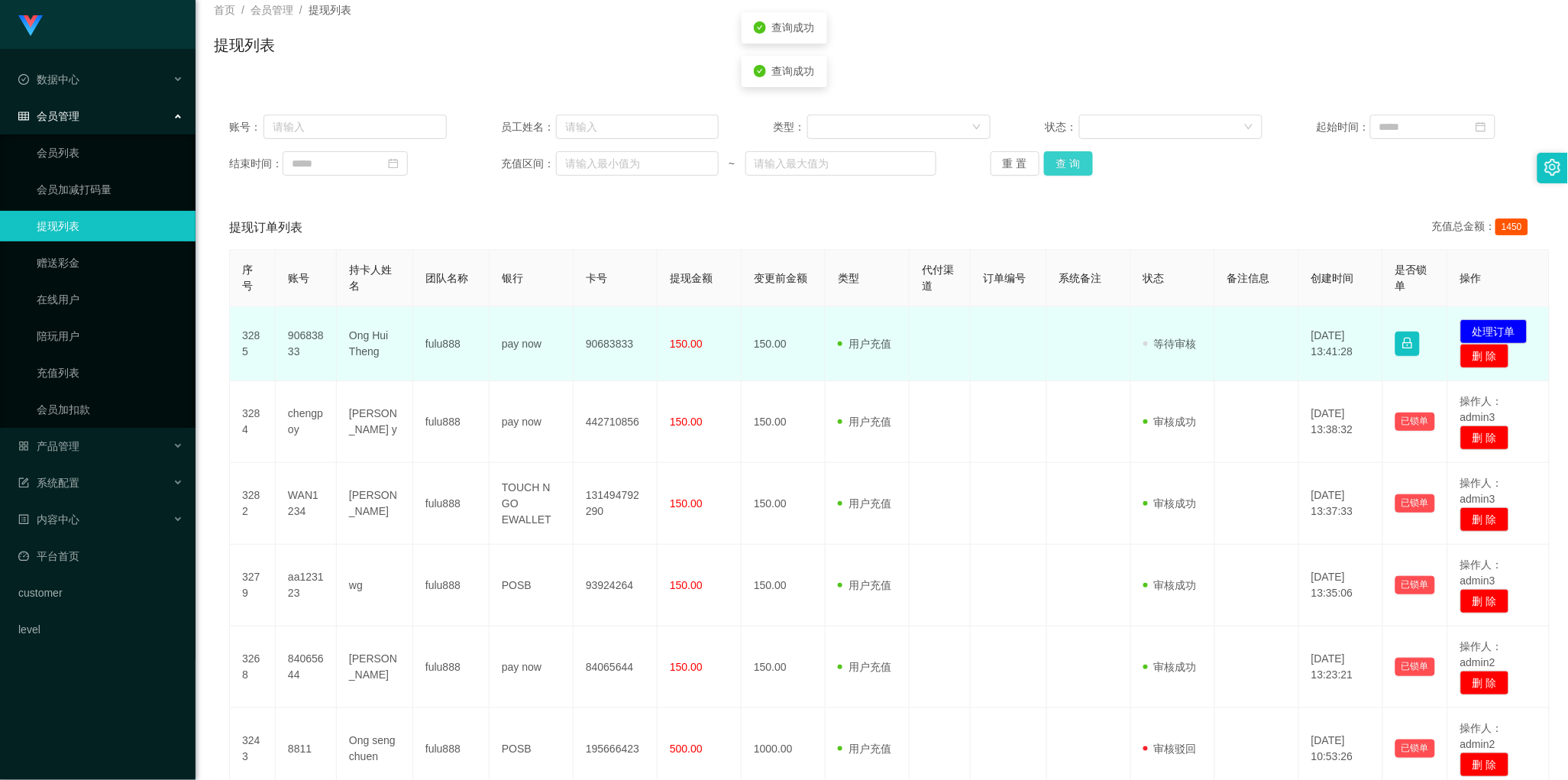
scroll to position [0, 0]
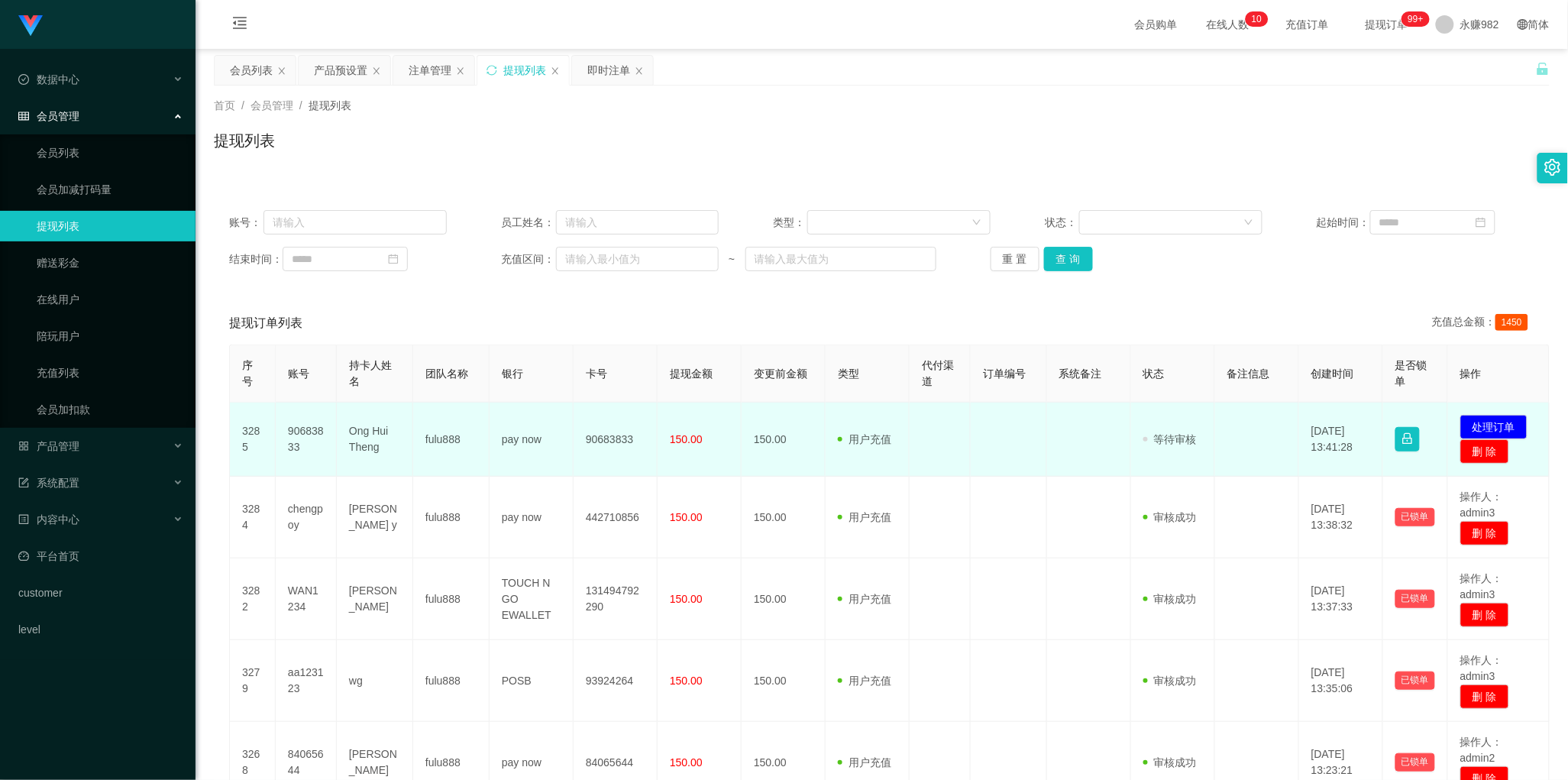
click at [296, 435] on td "90683833" at bounding box center [306, 439] width 61 height 74
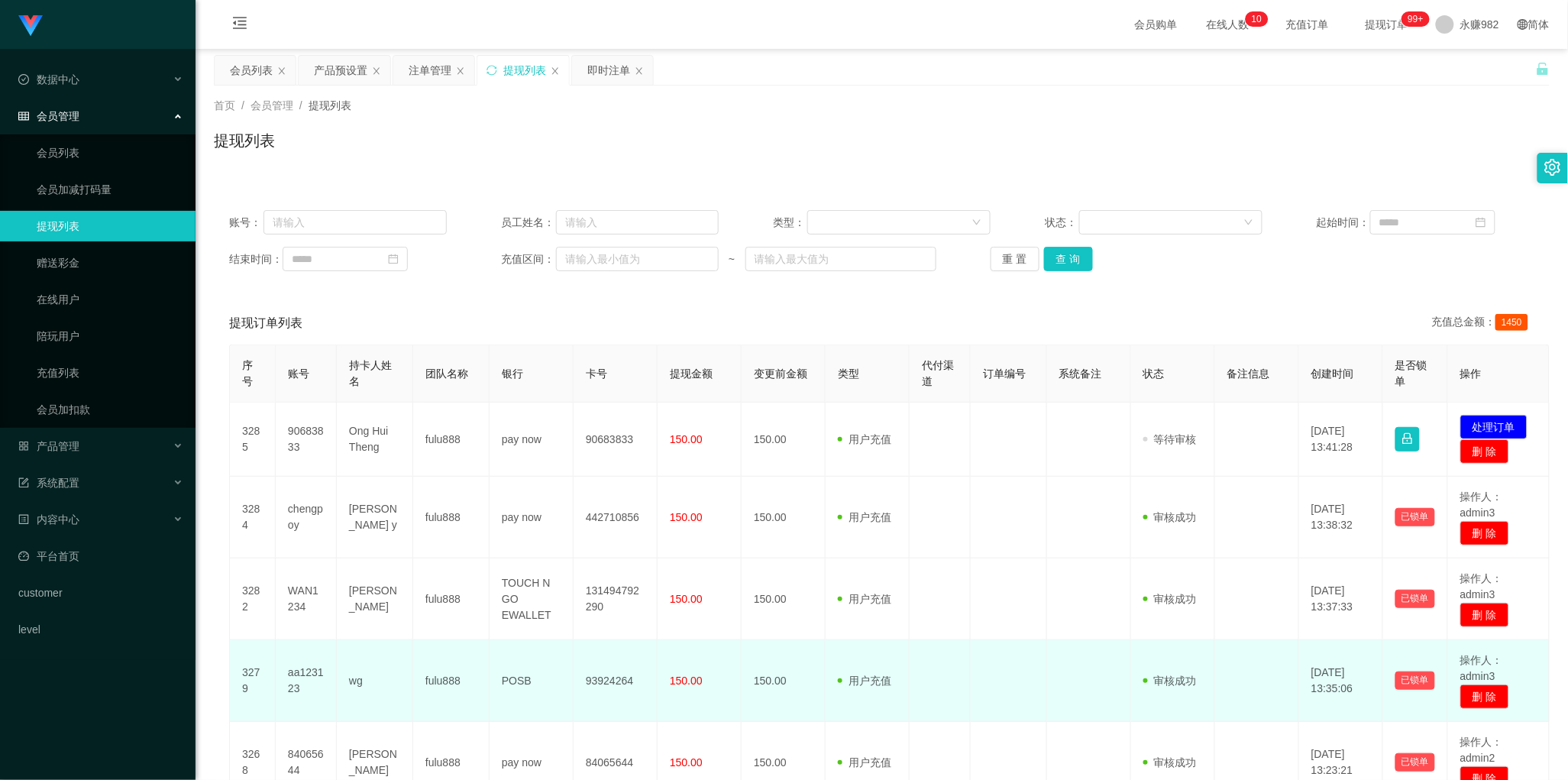
click at [520, 685] on td "POSB" at bounding box center [531, 681] width 84 height 82
click at [520, 681] on td "POSB" at bounding box center [531, 681] width 84 height 82
click at [310, 671] on td "aa123123" at bounding box center [306, 681] width 61 height 82
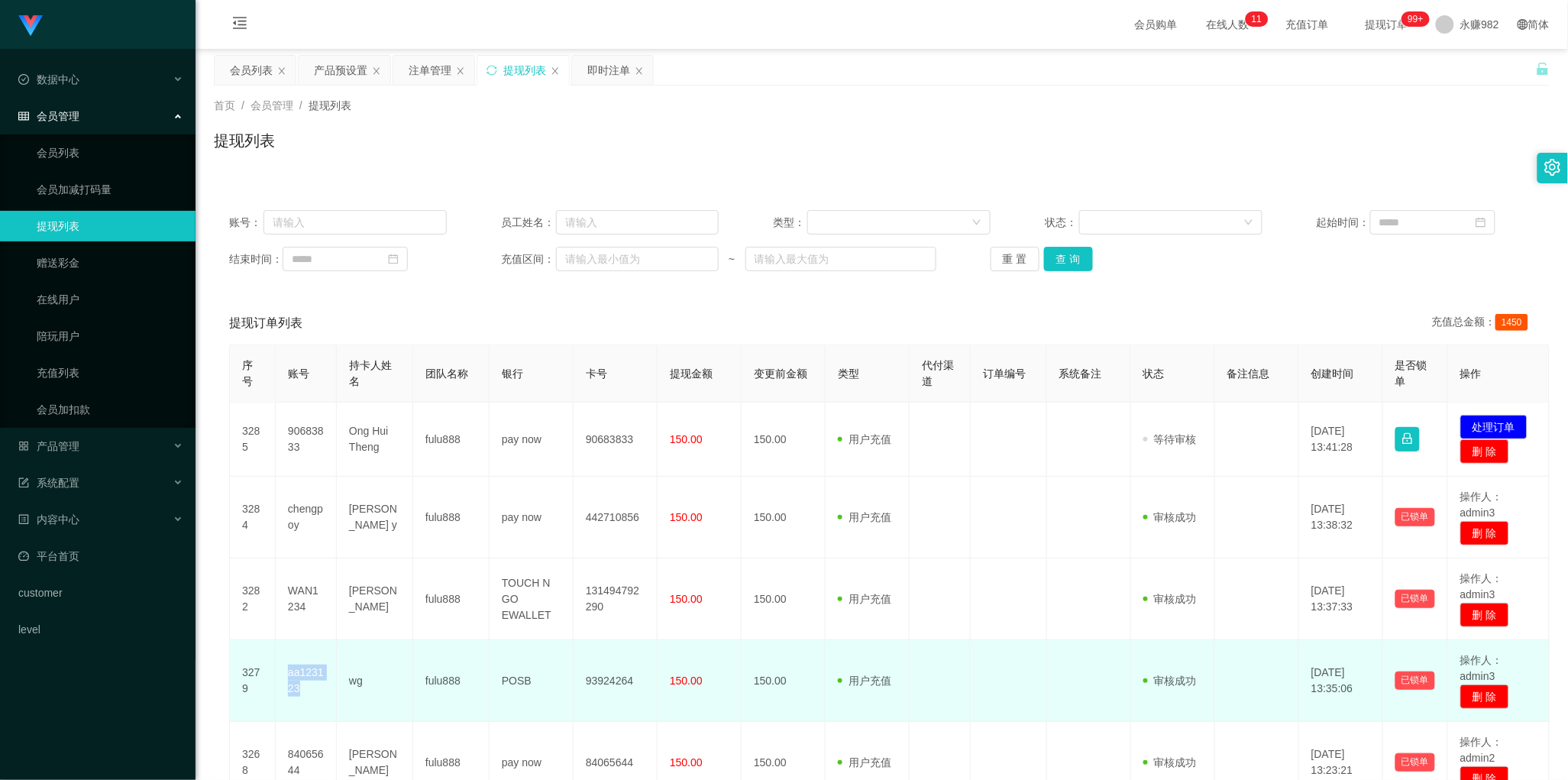
click at [310, 671] on td "aa123123" at bounding box center [306, 681] width 61 height 82
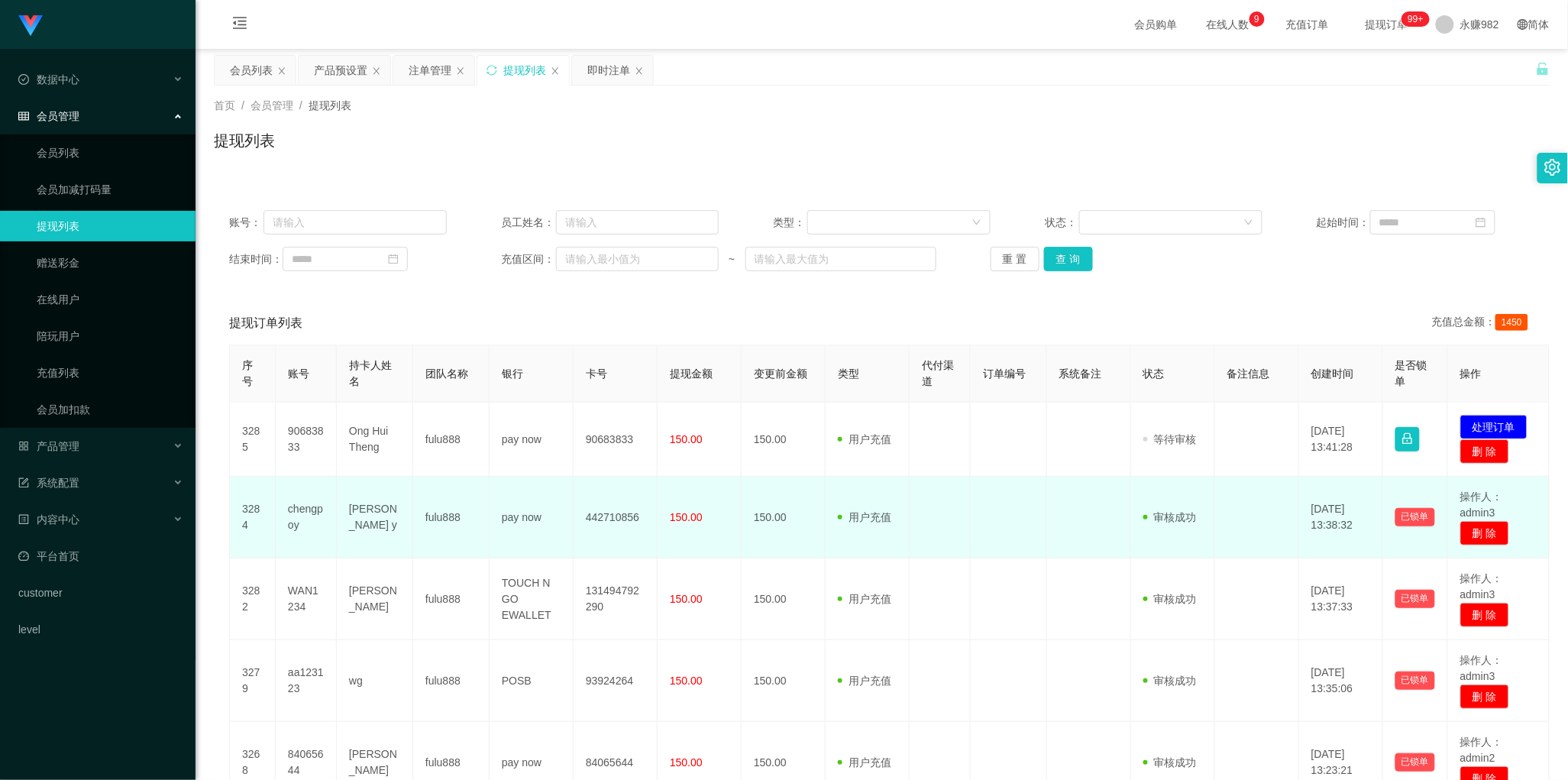
click at [924, 543] on td at bounding box center [940, 518] width 61 height 82
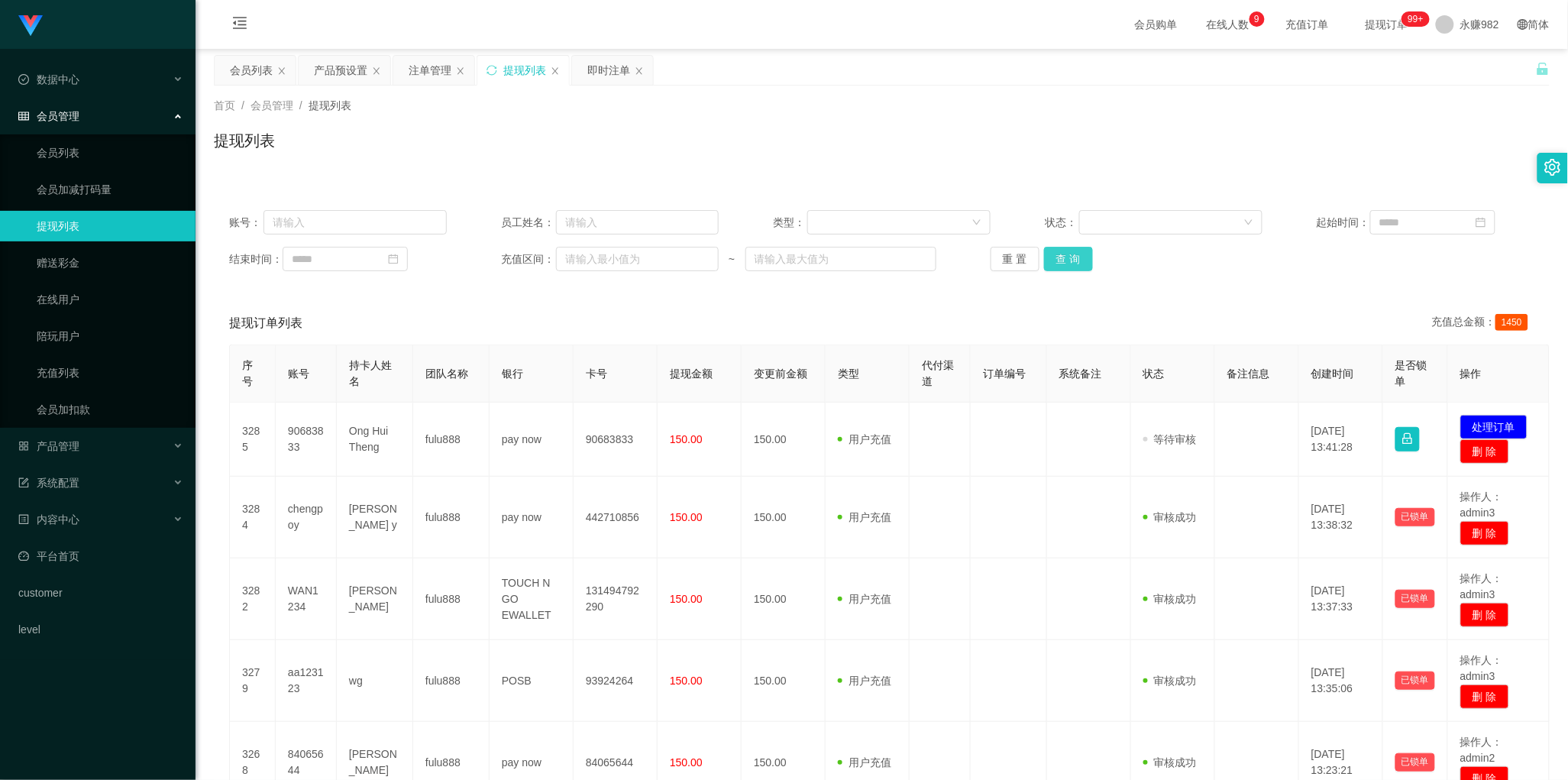
click at [1073, 262] on button "查 询" at bounding box center [1068, 258] width 49 height 25
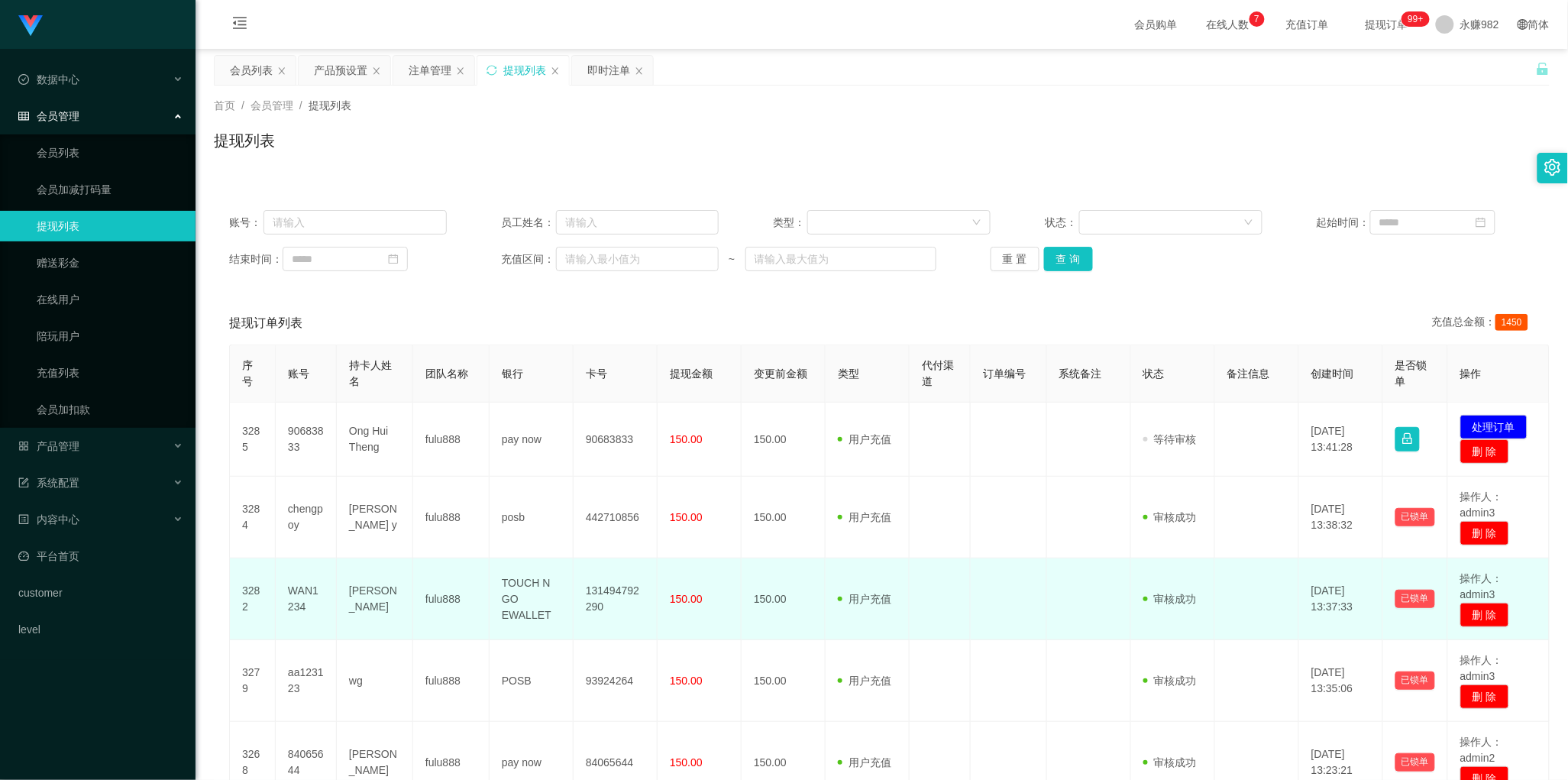
click at [1045, 582] on td at bounding box center [1009, 599] width 77 height 82
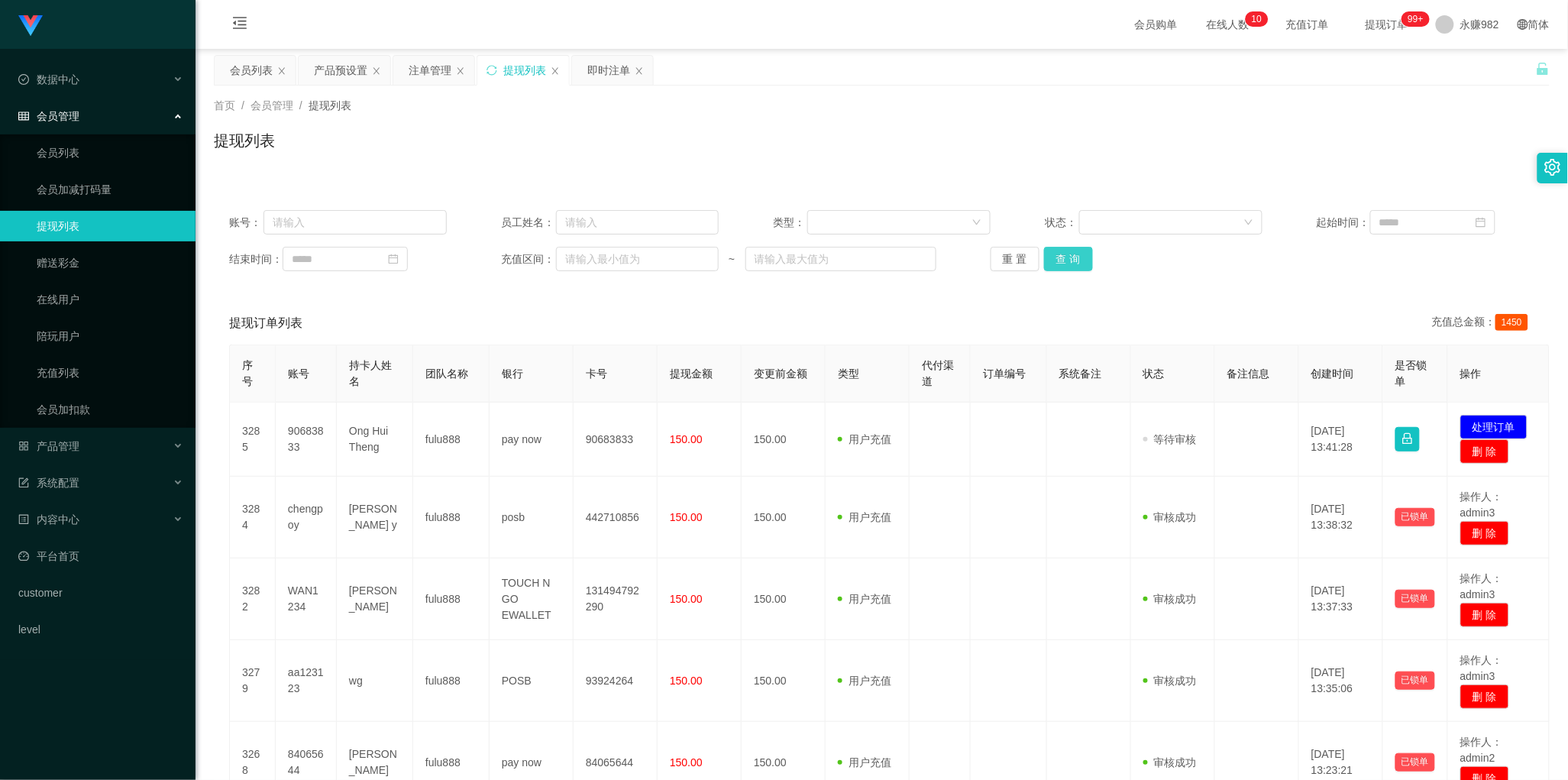
click at [1063, 264] on button "查 询" at bounding box center [1068, 258] width 49 height 25
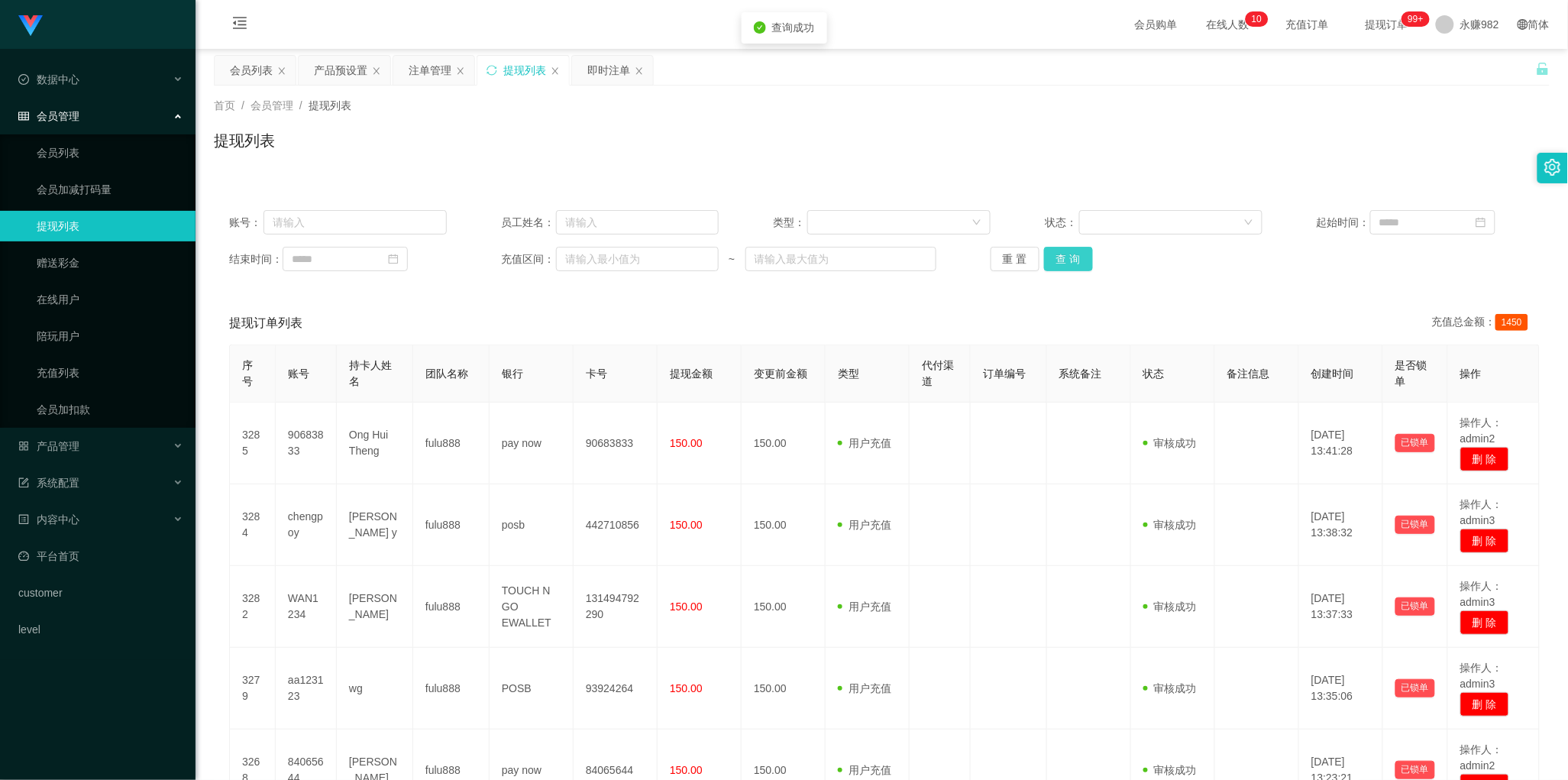
click at [1063, 264] on button "查 询" at bounding box center [1068, 258] width 49 height 25
click at [336, 71] on div "产品预设置" at bounding box center [340, 70] width 53 height 29
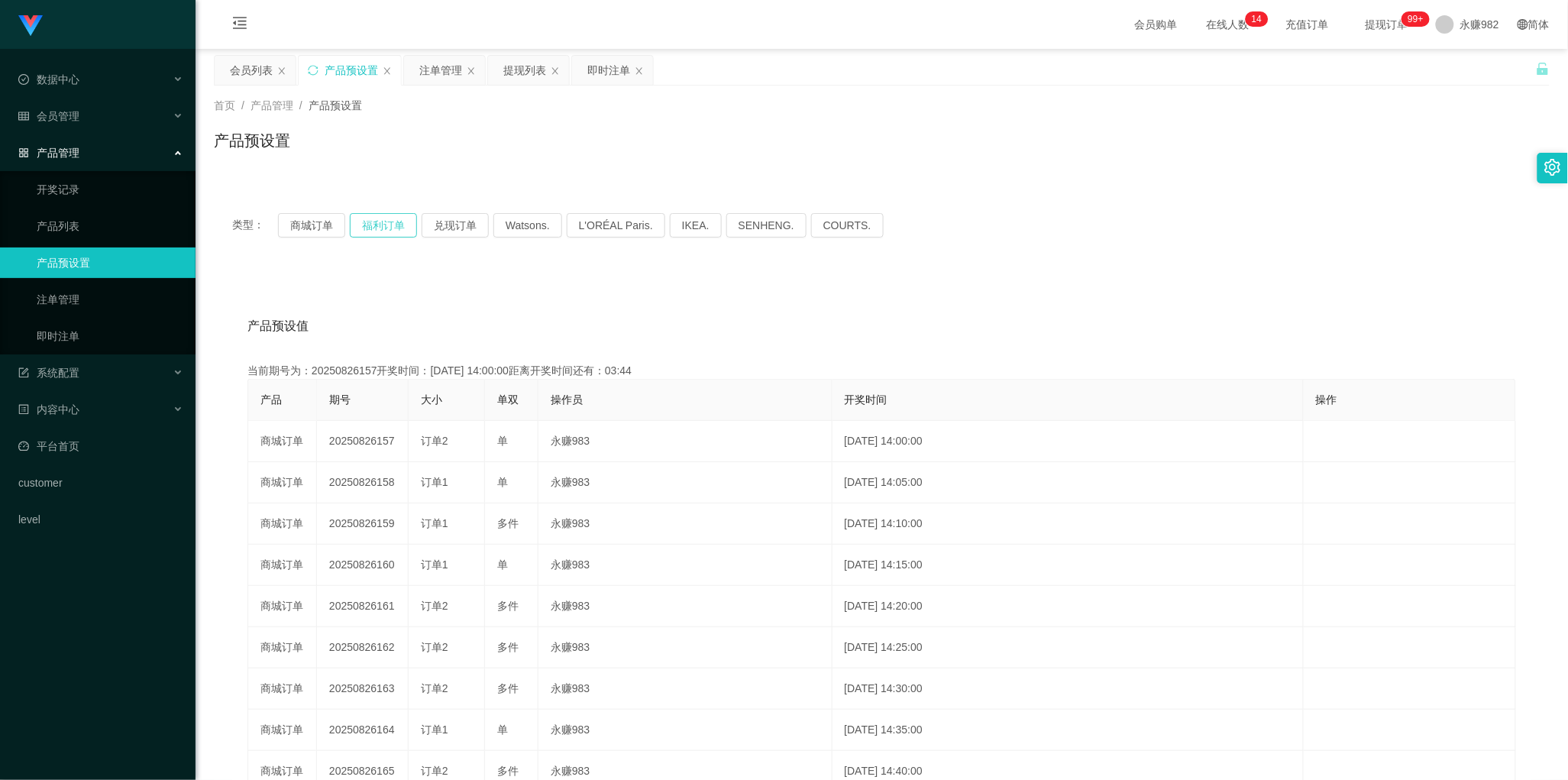
click at [399, 223] on button "福利订单" at bounding box center [383, 225] width 67 height 25
click at [440, 73] on div "注单管理" at bounding box center [441, 70] width 43 height 29
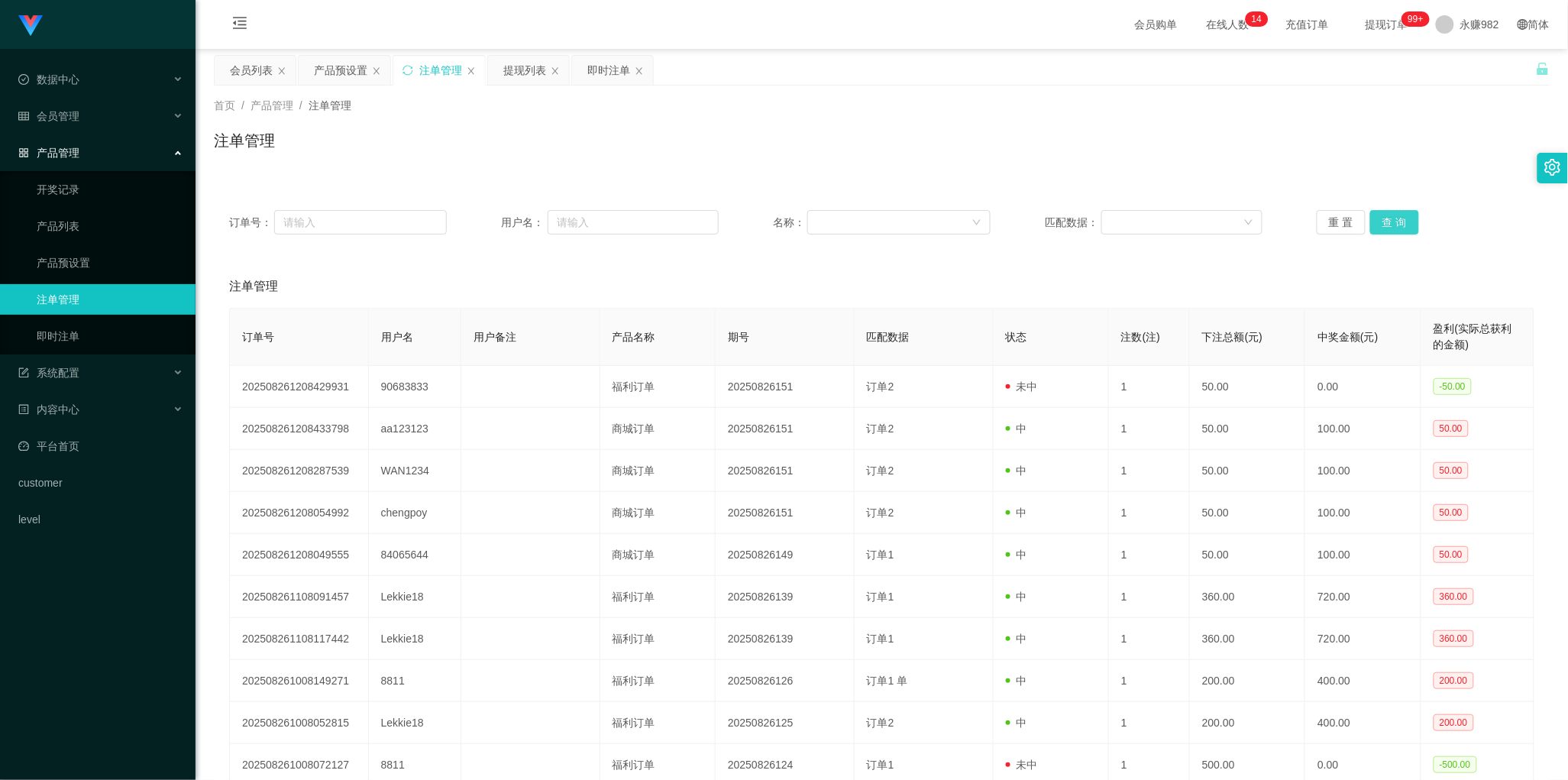
click at [1394, 228] on button "查 询" at bounding box center [1394, 222] width 49 height 25
click at [260, 65] on div "会员列表" at bounding box center [251, 70] width 43 height 29
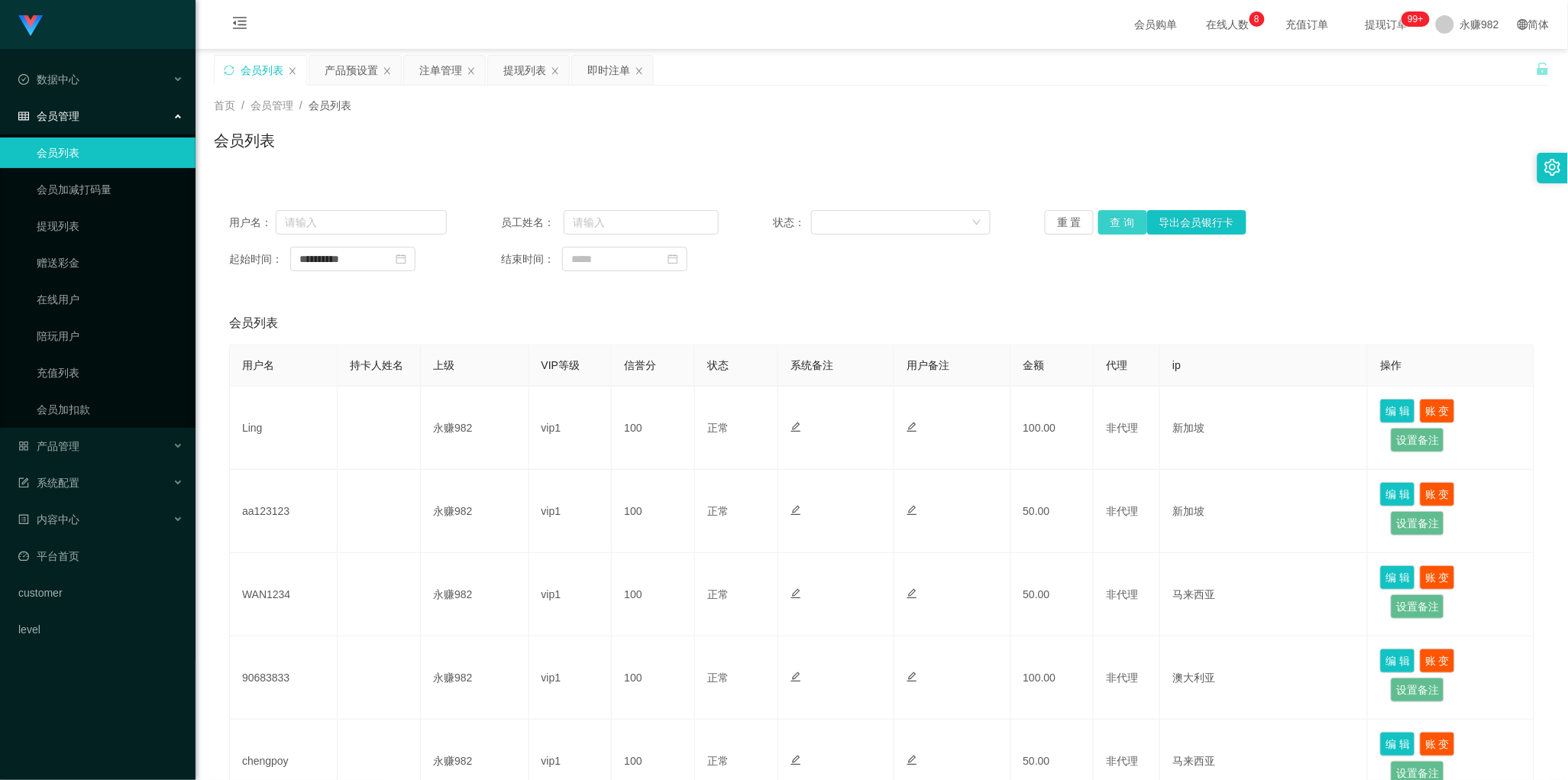
click at [1121, 220] on button "查 询" at bounding box center [1122, 222] width 49 height 25
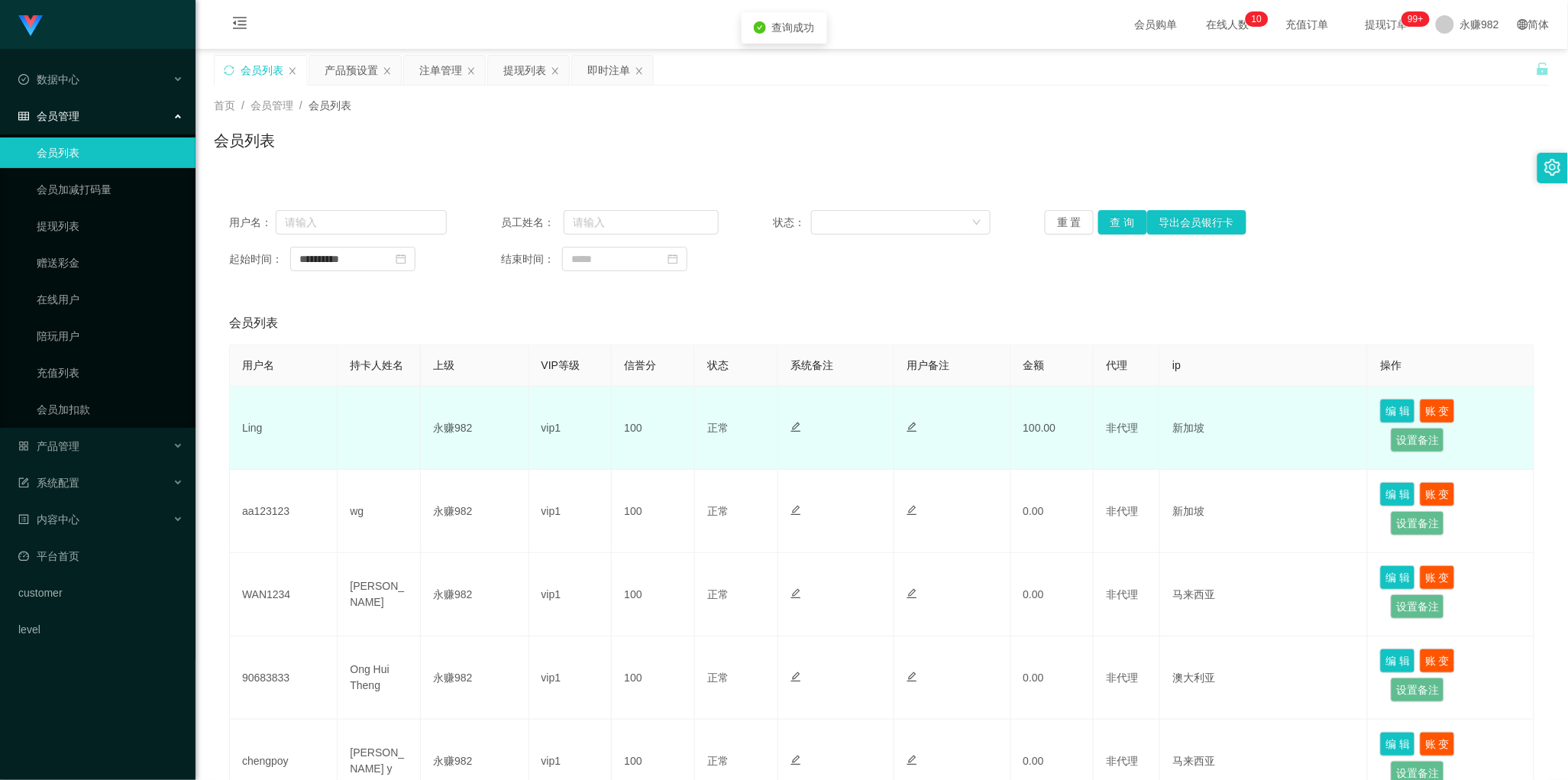
click at [253, 434] on td "Ling" at bounding box center [283, 428] width 108 height 83
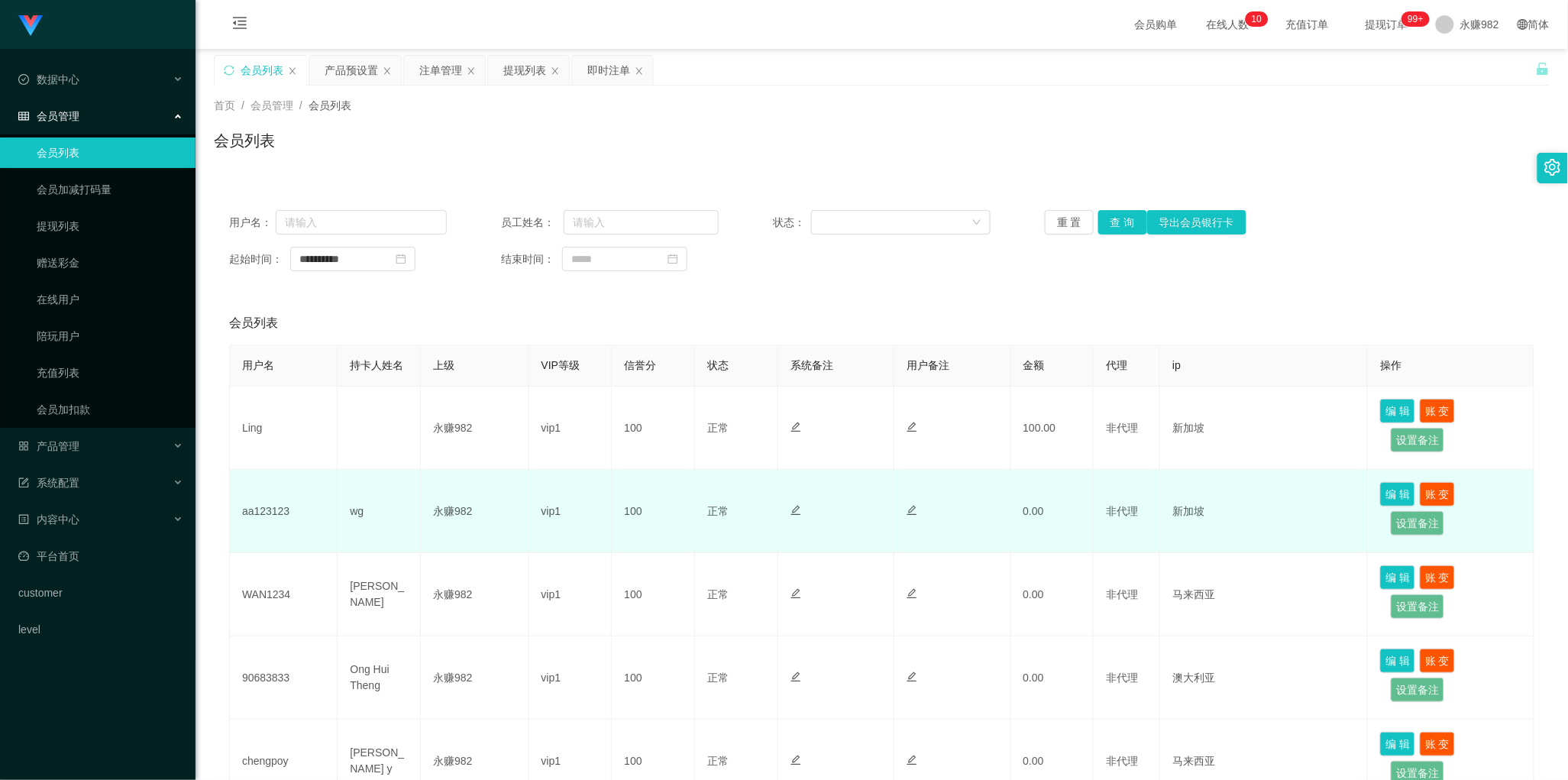
click at [1078, 546] on td "0.00" at bounding box center [1053, 511] width 83 height 83
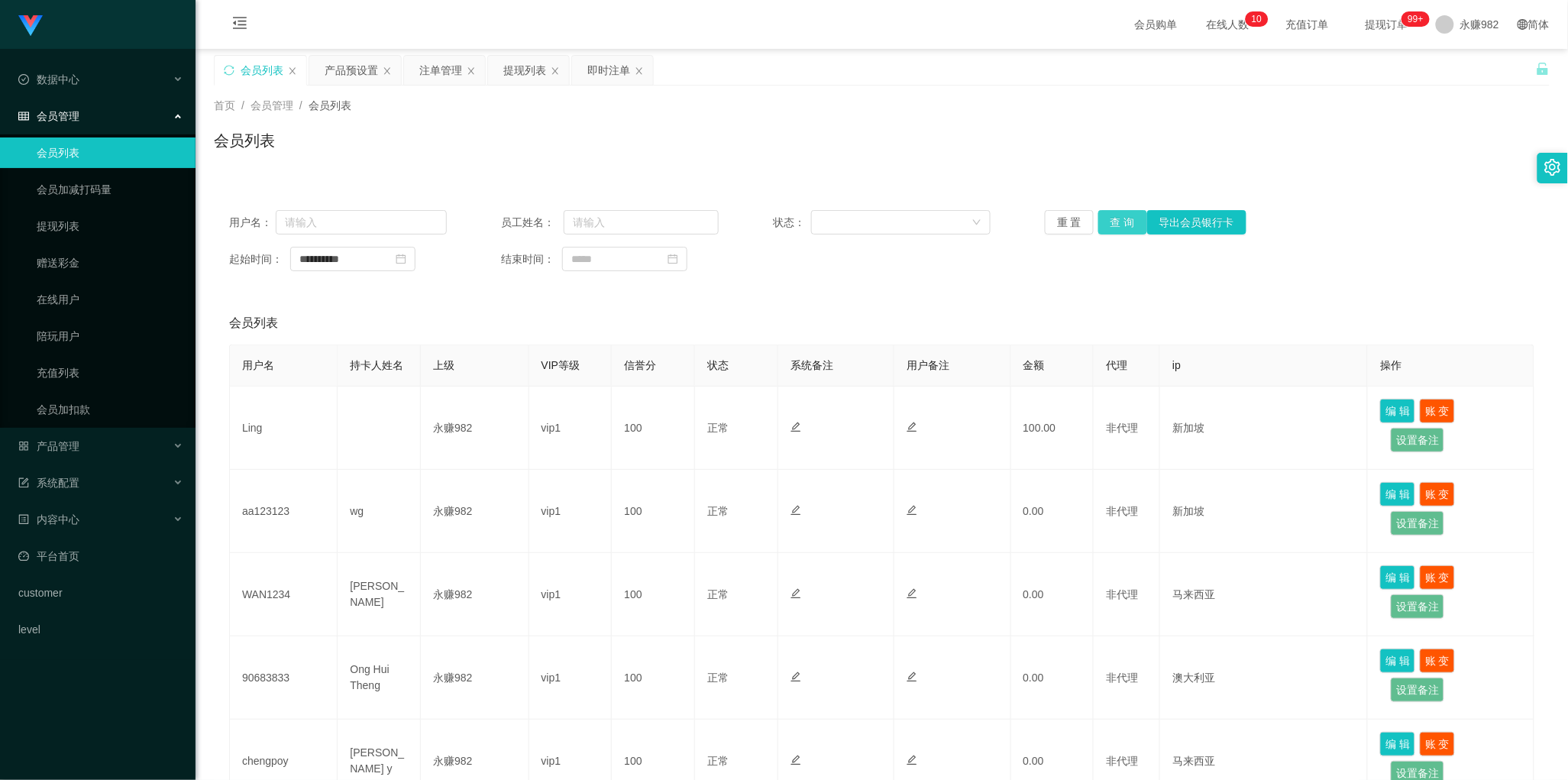
click at [1120, 228] on button "查 询" at bounding box center [1122, 222] width 49 height 25
click at [1107, 224] on button "查 询" at bounding box center [1122, 222] width 49 height 25
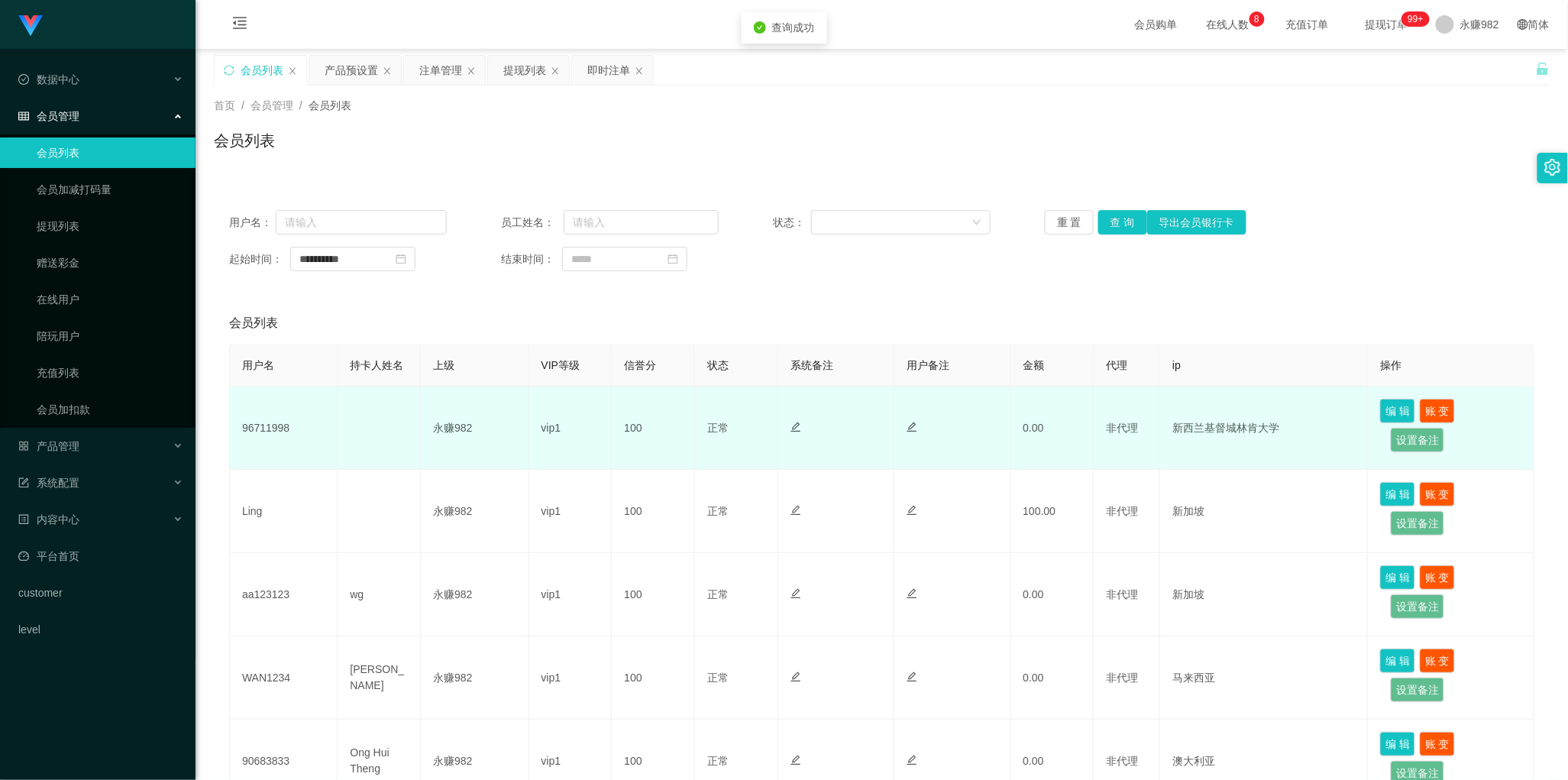
click at [269, 435] on td "96711998" at bounding box center [283, 428] width 108 height 83
click at [268, 431] on td "96711998" at bounding box center [283, 428] width 108 height 83
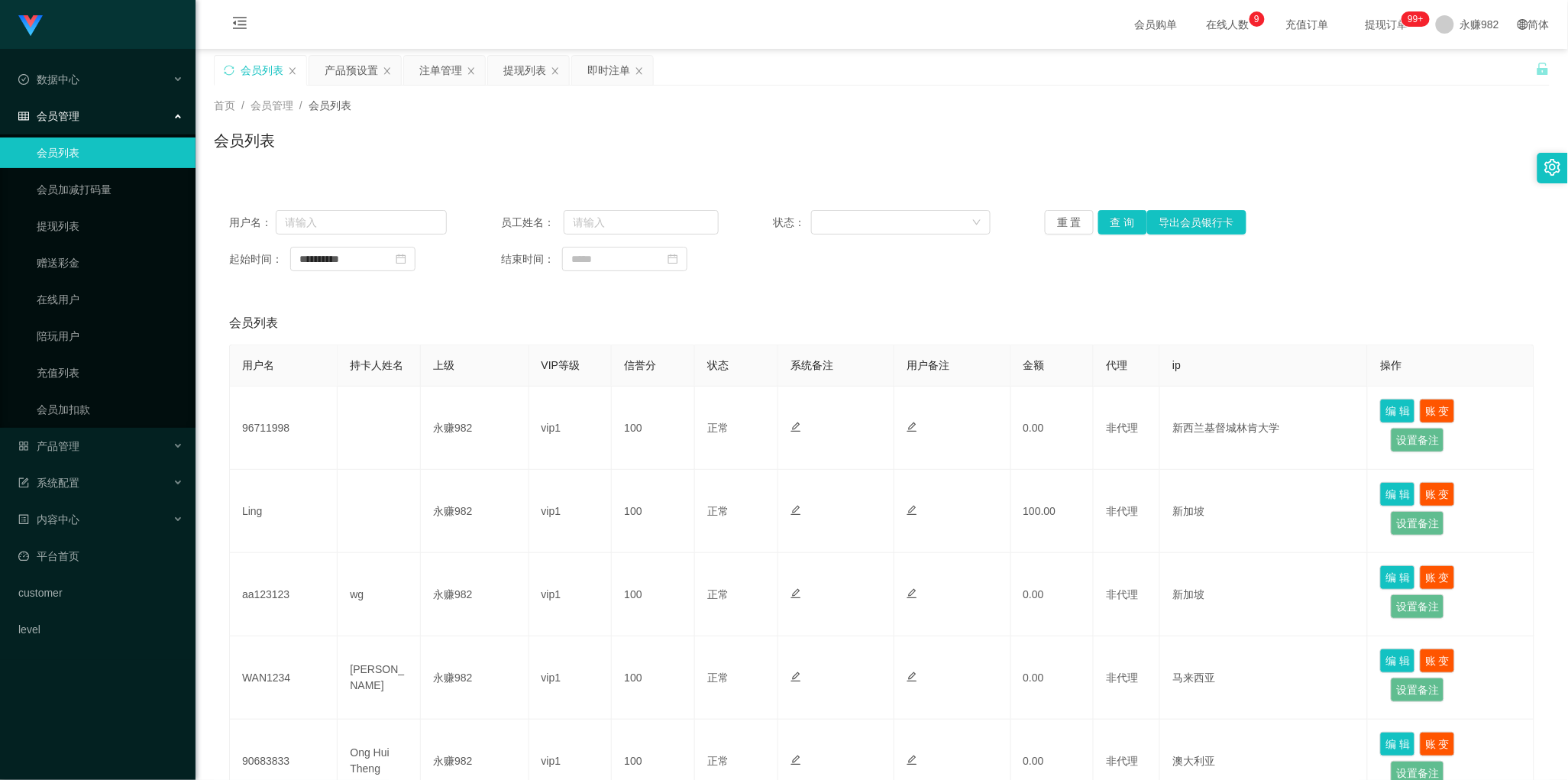
click at [886, 314] on div "会员列表" at bounding box center [881, 323] width 1305 height 43
click at [1107, 227] on button "查 询" at bounding box center [1122, 222] width 49 height 25
click at [361, 81] on div "产品预设置" at bounding box center [351, 70] width 53 height 29
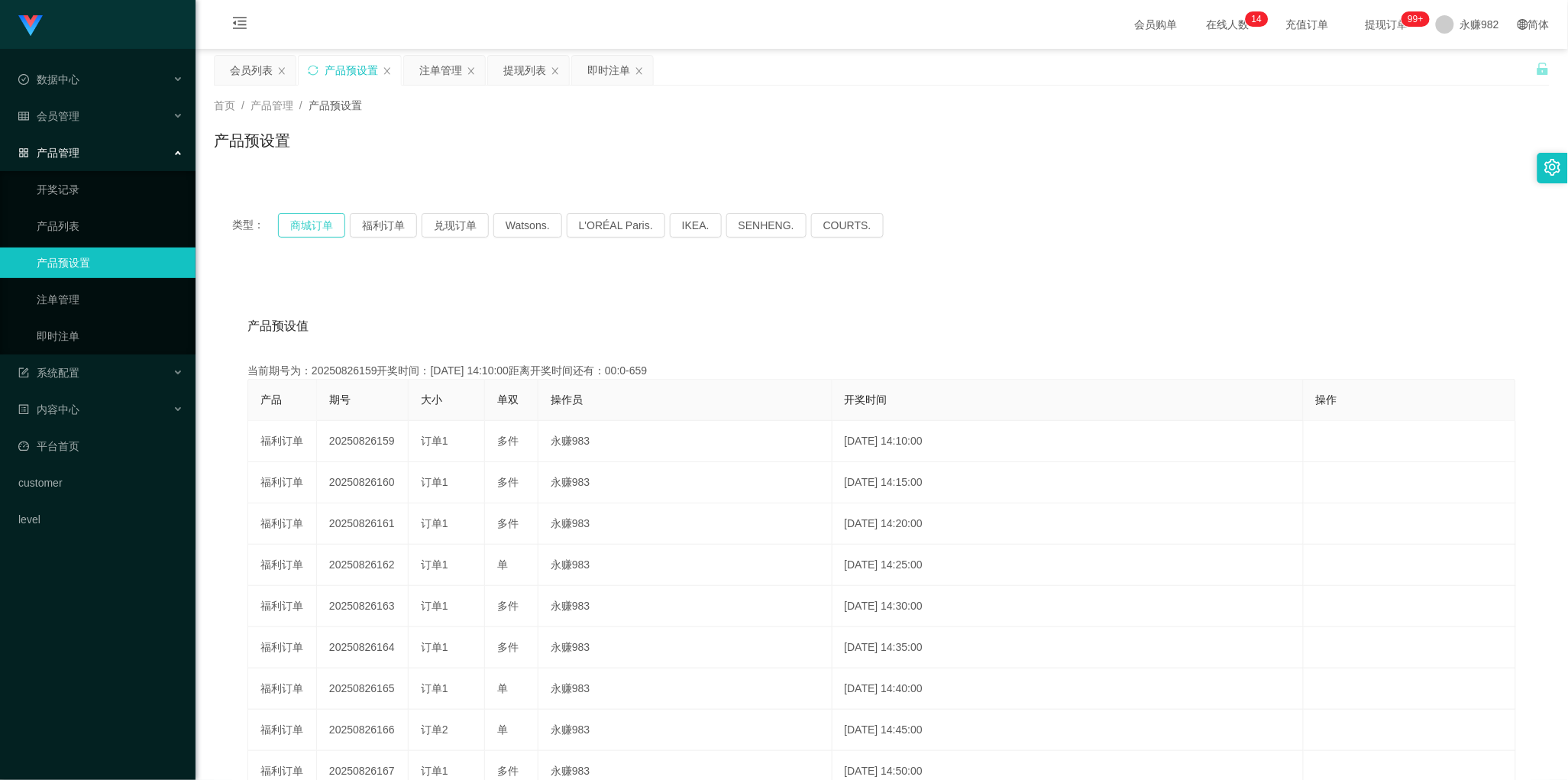
click at [322, 227] on button "商城订单" at bounding box center [312, 225] width 67 height 25
click at [260, 85] on div "首页 / 产品管理 / 产品预设置 / 产品预设置" at bounding box center [882, 131] width 1373 height 91
click at [254, 78] on div "会员列表" at bounding box center [251, 70] width 43 height 29
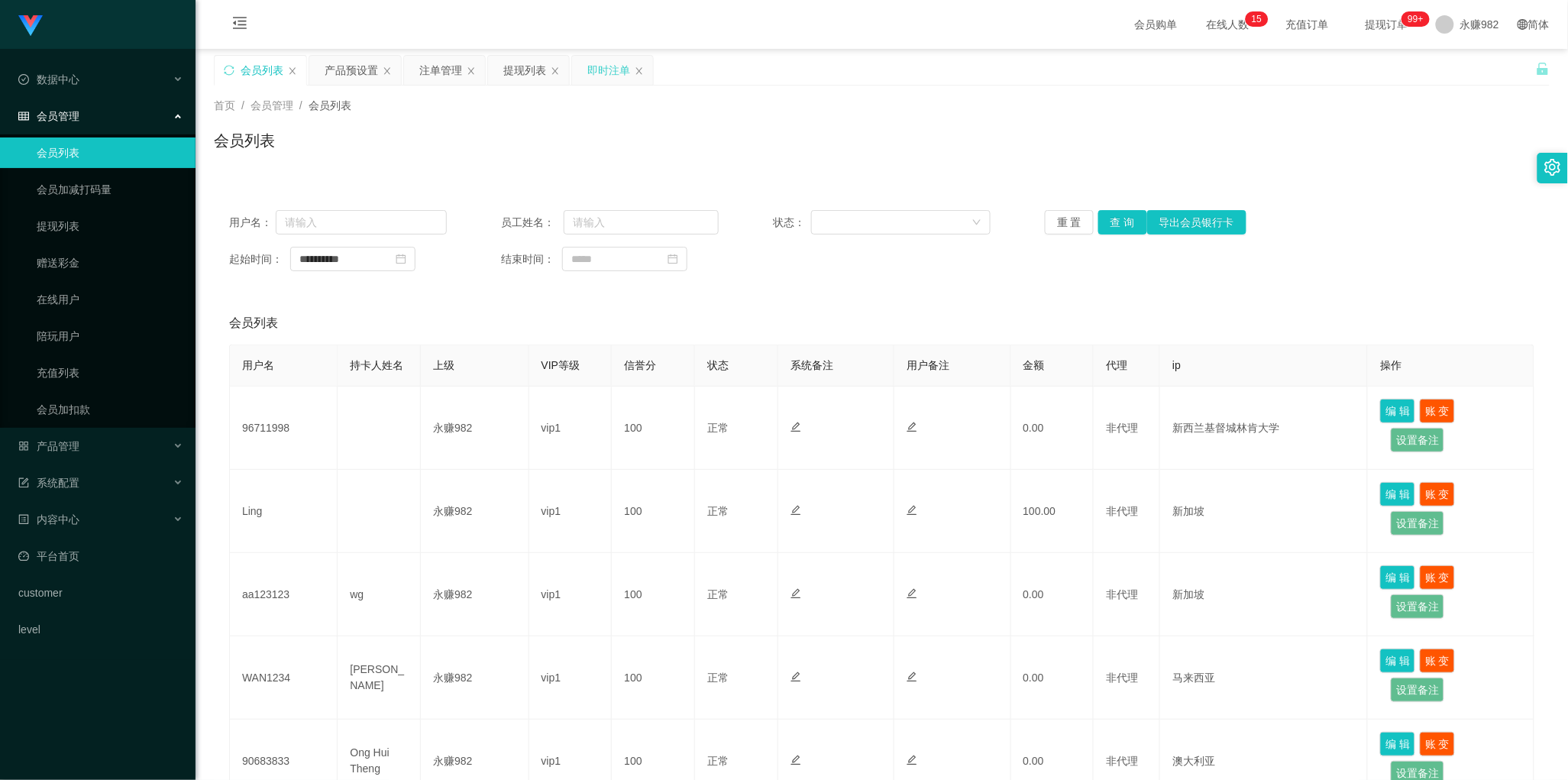
click at [591, 73] on div "即时注单" at bounding box center [609, 70] width 43 height 29
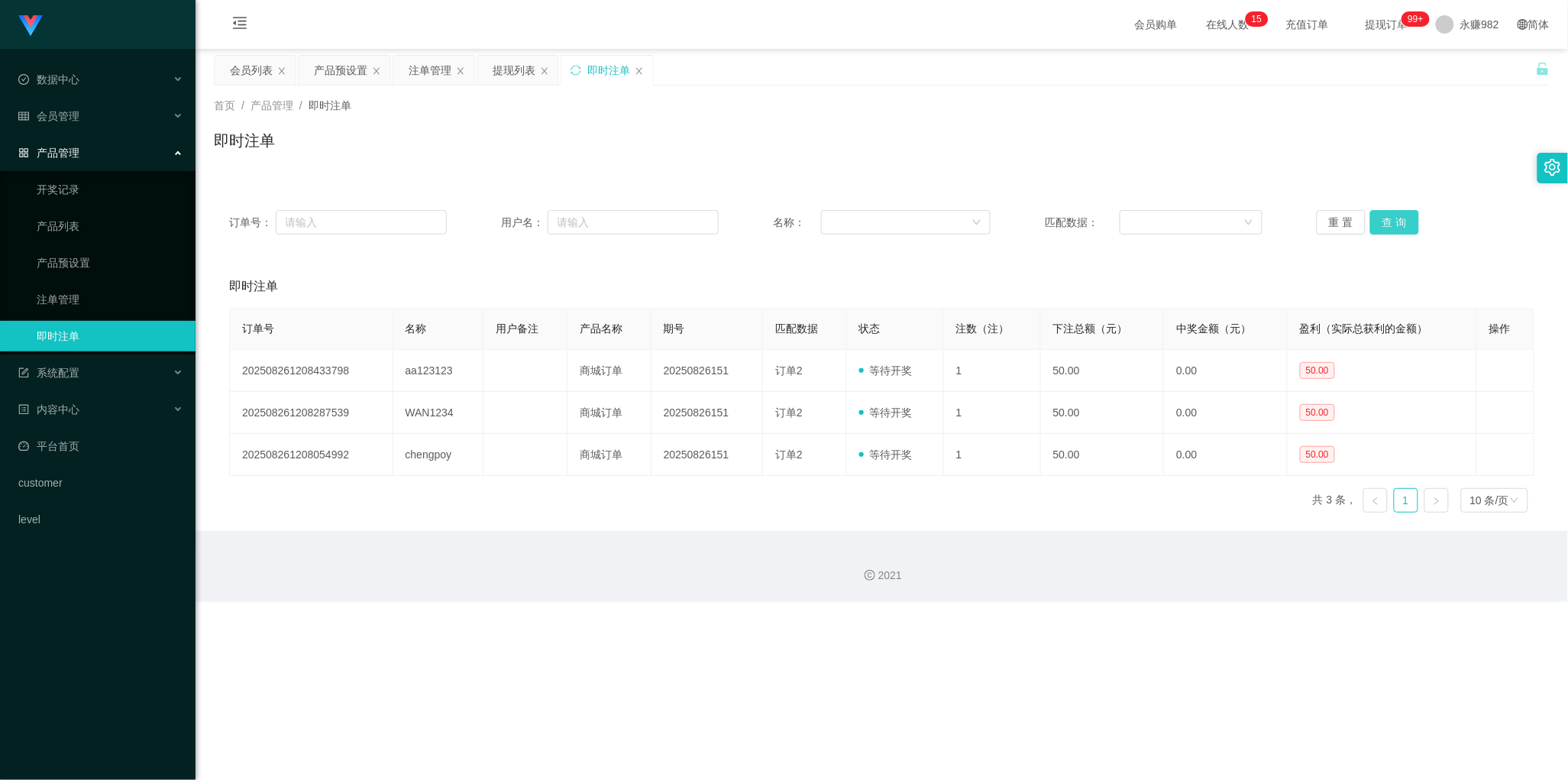
click at [1375, 224] on button "查 询" at bounding box center [1394, 222] width 49 height 25
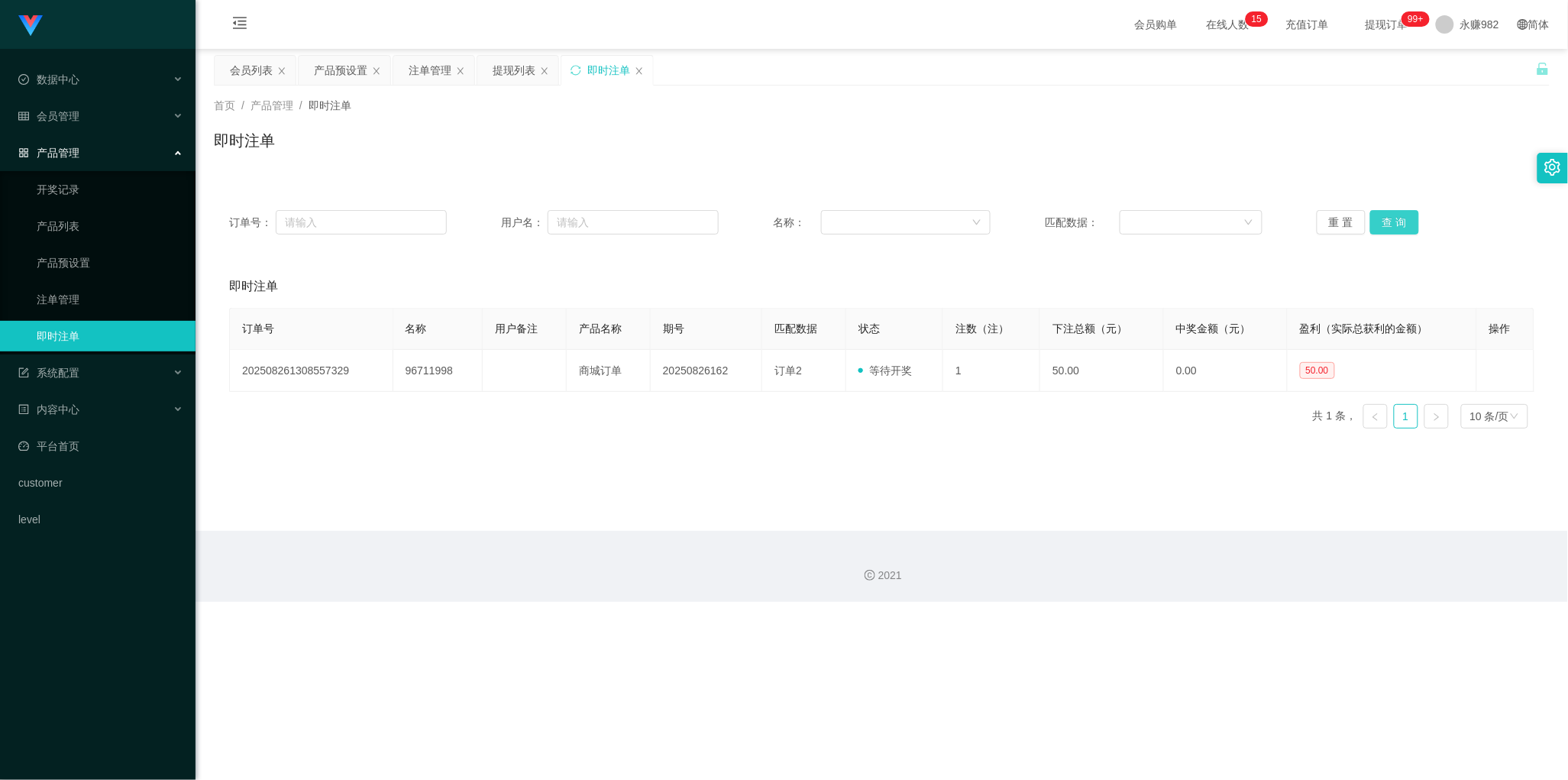
click at [1375, 224] on button "查 询" at bounding box center [1394, 222] width 49 height 25
click at [421, 65] on div "注单管理" at bounding box center [430, 70] width 43 height 29
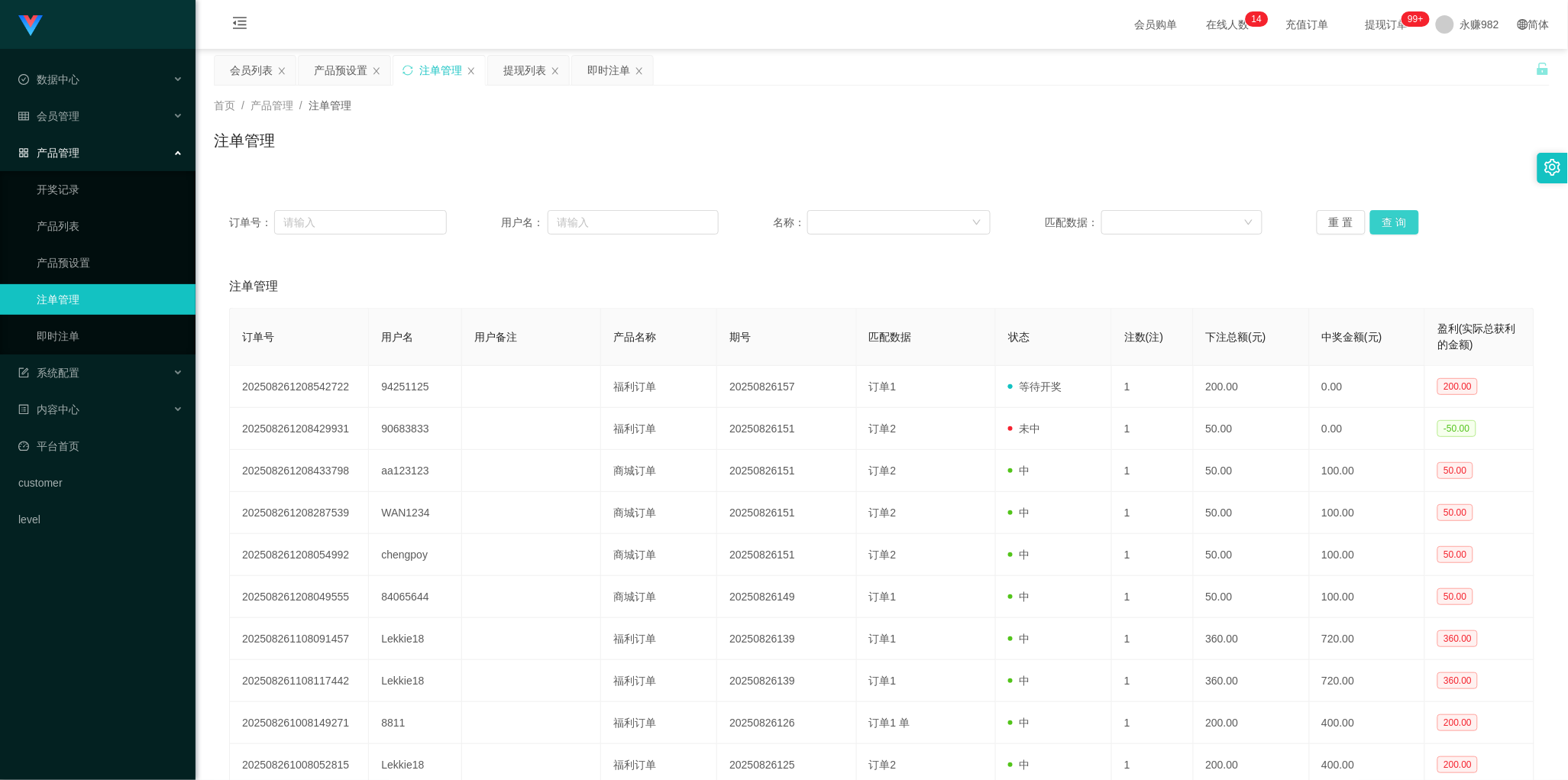
click at [1376, 220] on button "查 询" at bounding box center [1394, 222] width 49 height 25
click at [794, 273] on div "注单管理" at bounding box center [881, 286] width 1305 height 43
click at [1381, 219] on button "查 询" at bounding box center [1394, 222] width 49 height 25
click at [871, 273] on div "注单管理" at bounding box center [881, 286] width 1305 height 43
click at [1376, 227] on button "查 询" at bounding box center [1394, 222] width 49 height 25
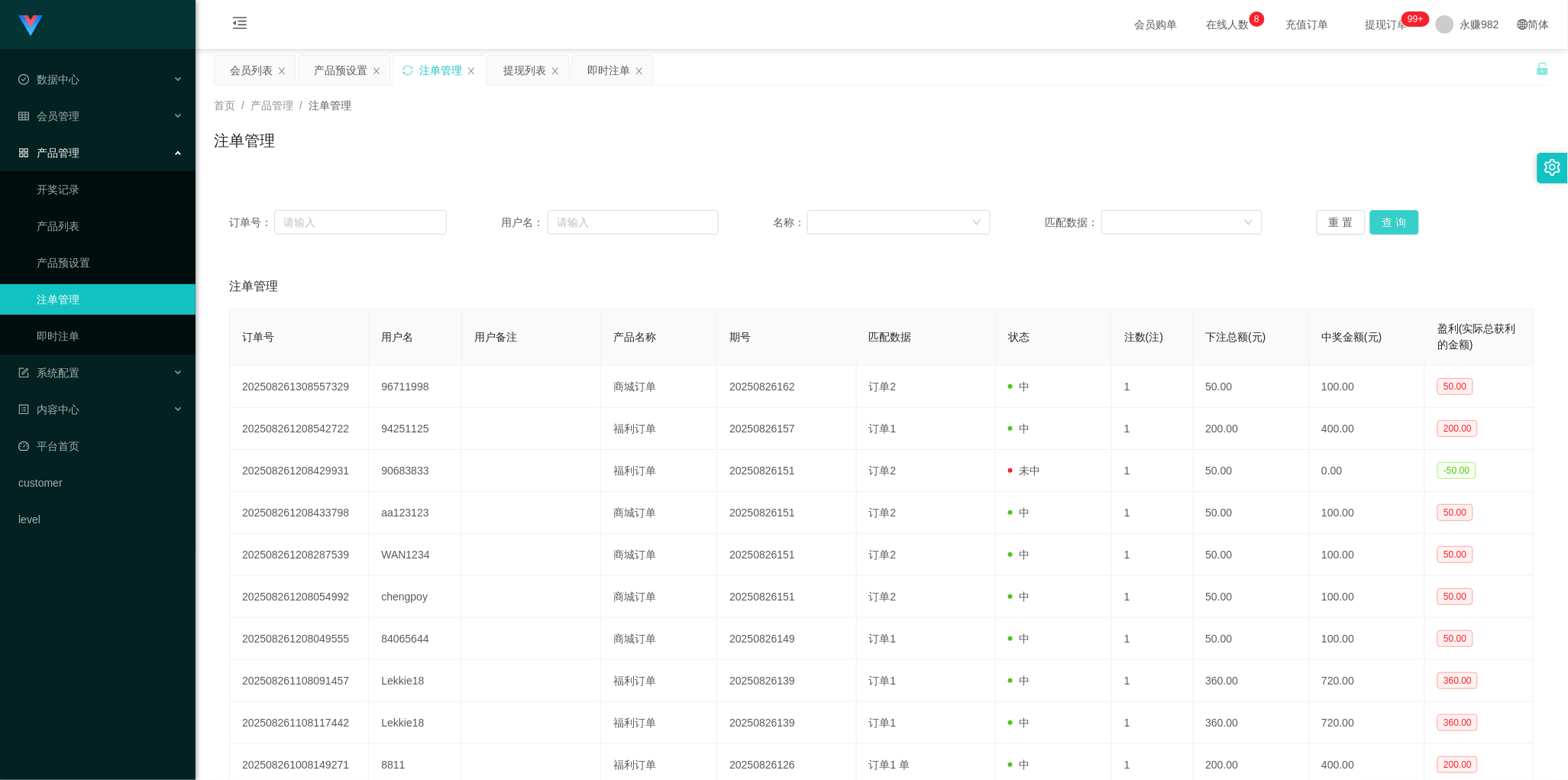
click at [1375, 219] on button "查 询" at bounding box center [1394, 222] width 49 height 25
click at [242, 69] on div "会员列表" at bounding box center [251, 70] width 43 height 29
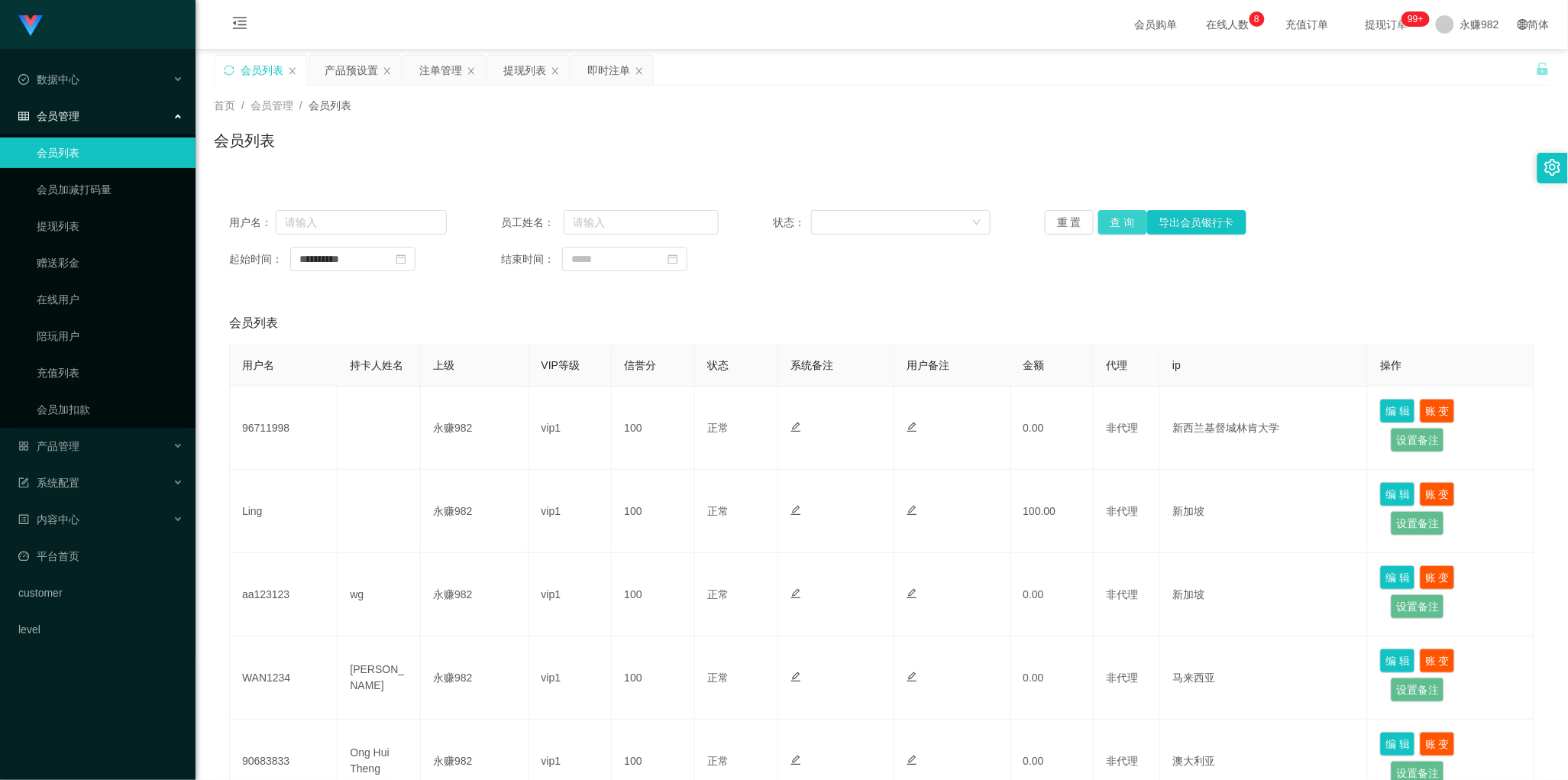
click at [1116, 223] on button "查 询" at bounding box center [1122, 222] width 49 height 25
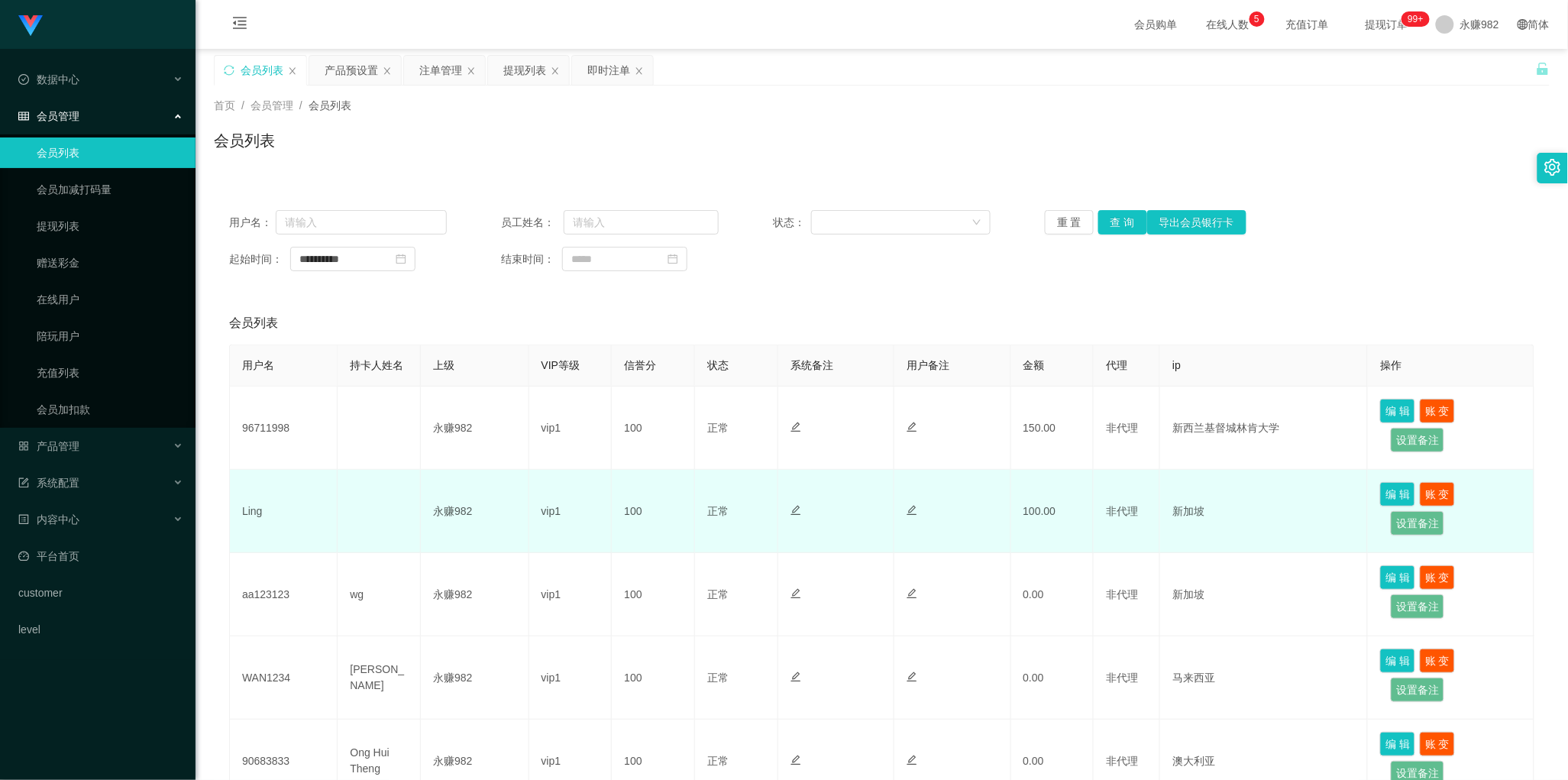
click at [254, 514] on td "Ling" at bounding box center [283, 511] width 108 height 83
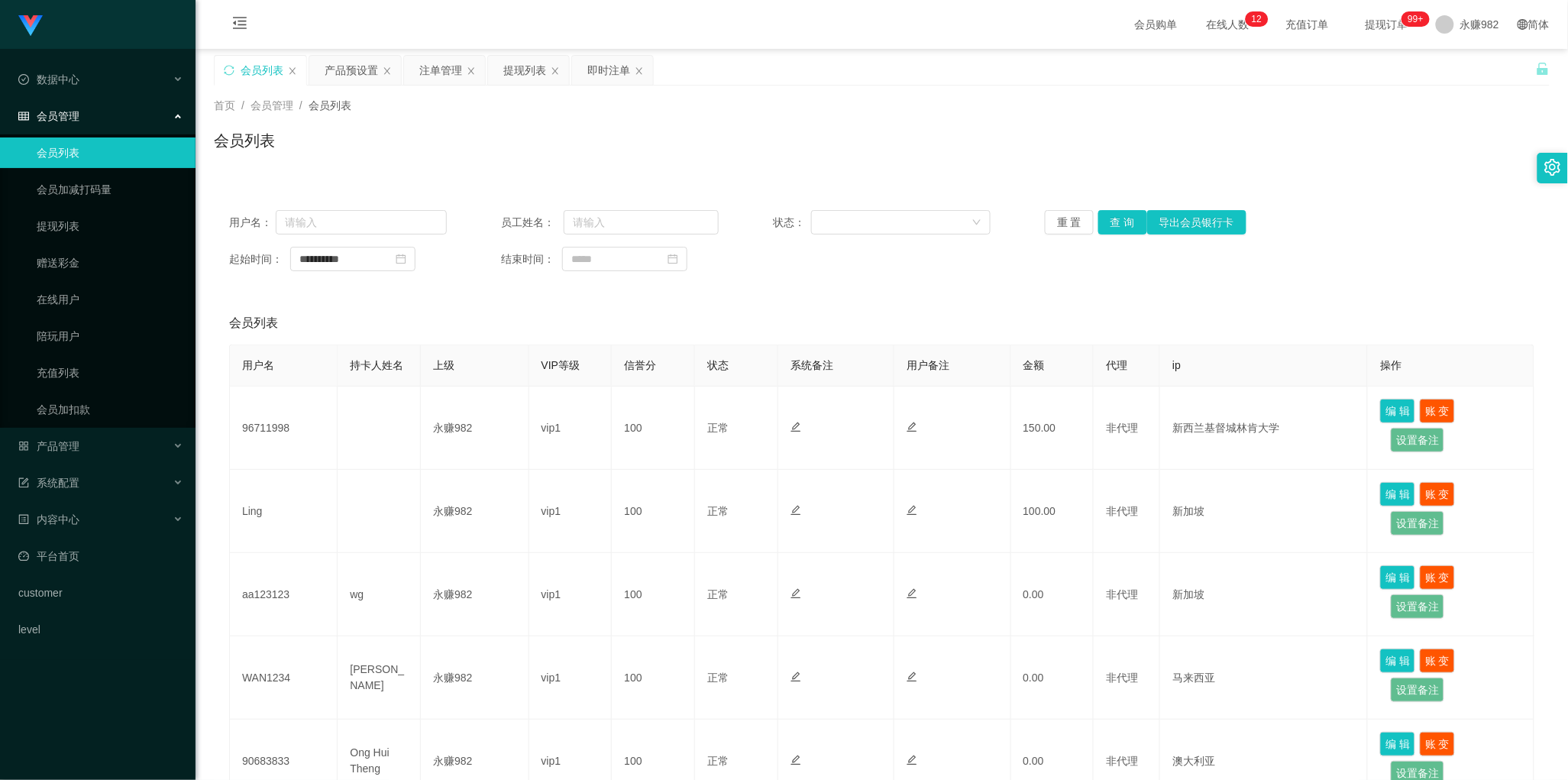
click at [815, 296] on div "**********" at bounding box center [882, 606] width 1336 height 824
click at [1117, 216] on button "查 询" at bounding box center [1122, 222] width 49 height 25
click at [902, 298] on div "**********" at bounding box center [882, 606] width 1336 height 824
click at [1111, 227] on button "查 询" at bounding box center [1122, 222] width 49 height 25
click at [841, 288] on div "**********" at bounding box center [882, 606] width 1336 height 824
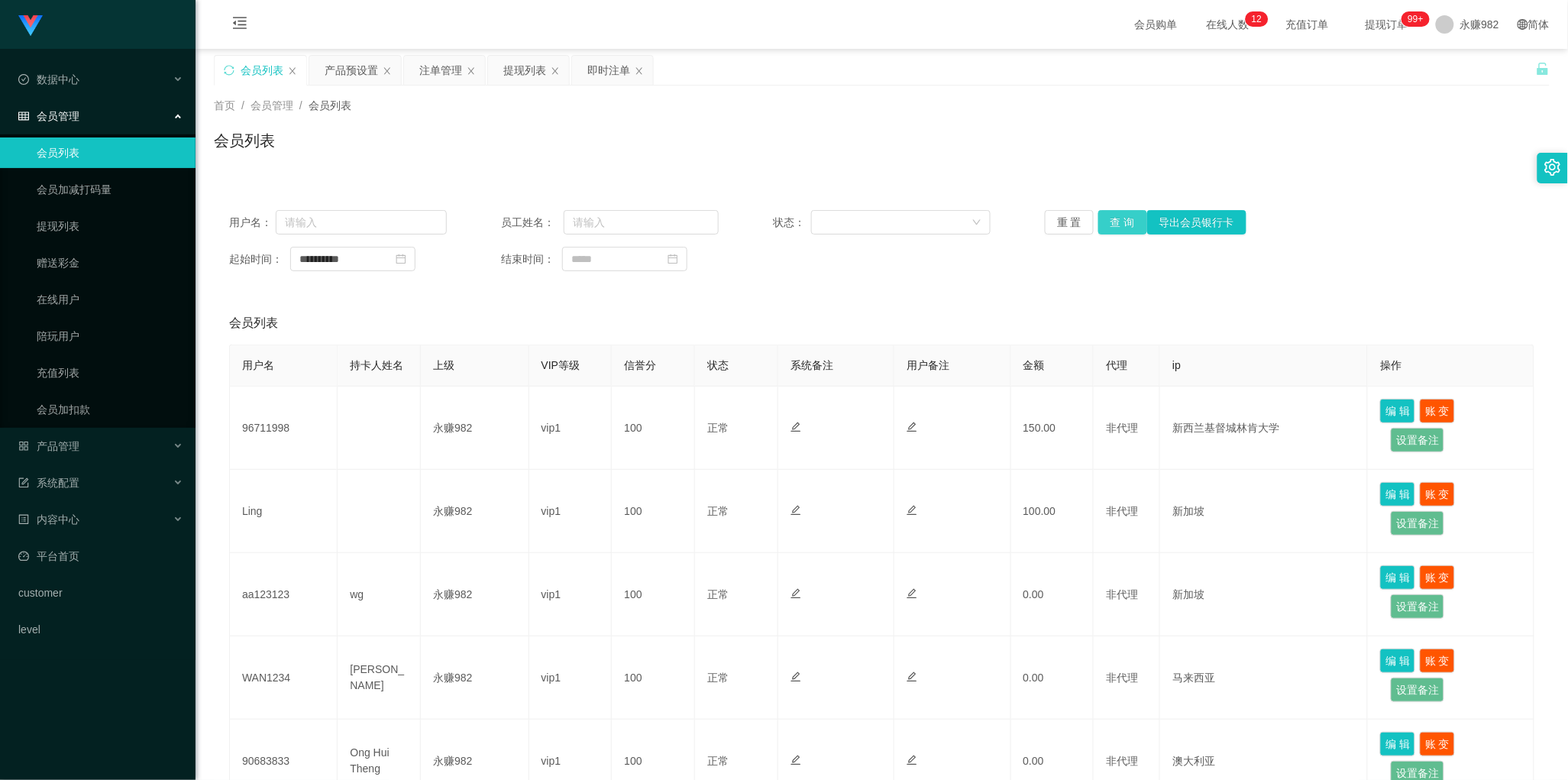
click at [1115, 219] on button "查 询" at bounding box center [1122, 222] width 49 height 25
click at [863, 275] on div "**********" at bounding box center [882, 240] width 1336 height 92
click at [1113, 218] on button "查 询" at bounding box center [1122, 222] width 49 height 25
click at [837, 274] on div "**********" at bounding box center [882, 240] width 1336 height 92
click at [1108, 219] on button "查 询" at bounding box center [1122, 222] width 49 height 25
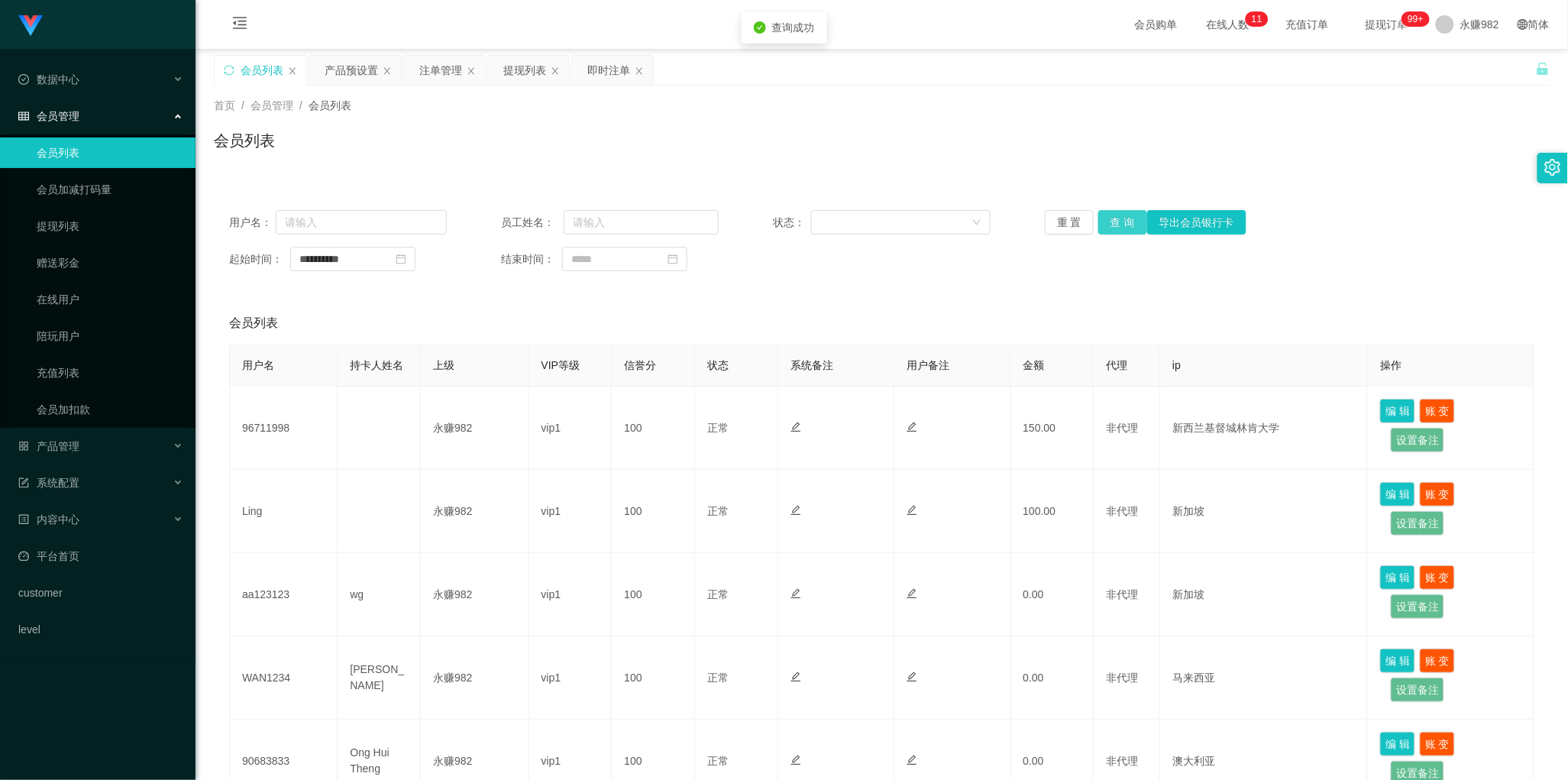
click at [1108, 219] on button "查 询" at bounding box center [1122, 222] width 49 height 25
click at [989, 284] on div "**********" at bounding box center [882, 240] width 1336 height 92
click at [827, 155] on div "会员列表" at bounding box center [882, 147] width 1336 height 35
click at [1116, 218] on button "查 询" at bounding box center [1122, 222] width 49 height 25
click at [357, 70] on div "产品预设置" at bounding box center [351, 70] width 53 height 29
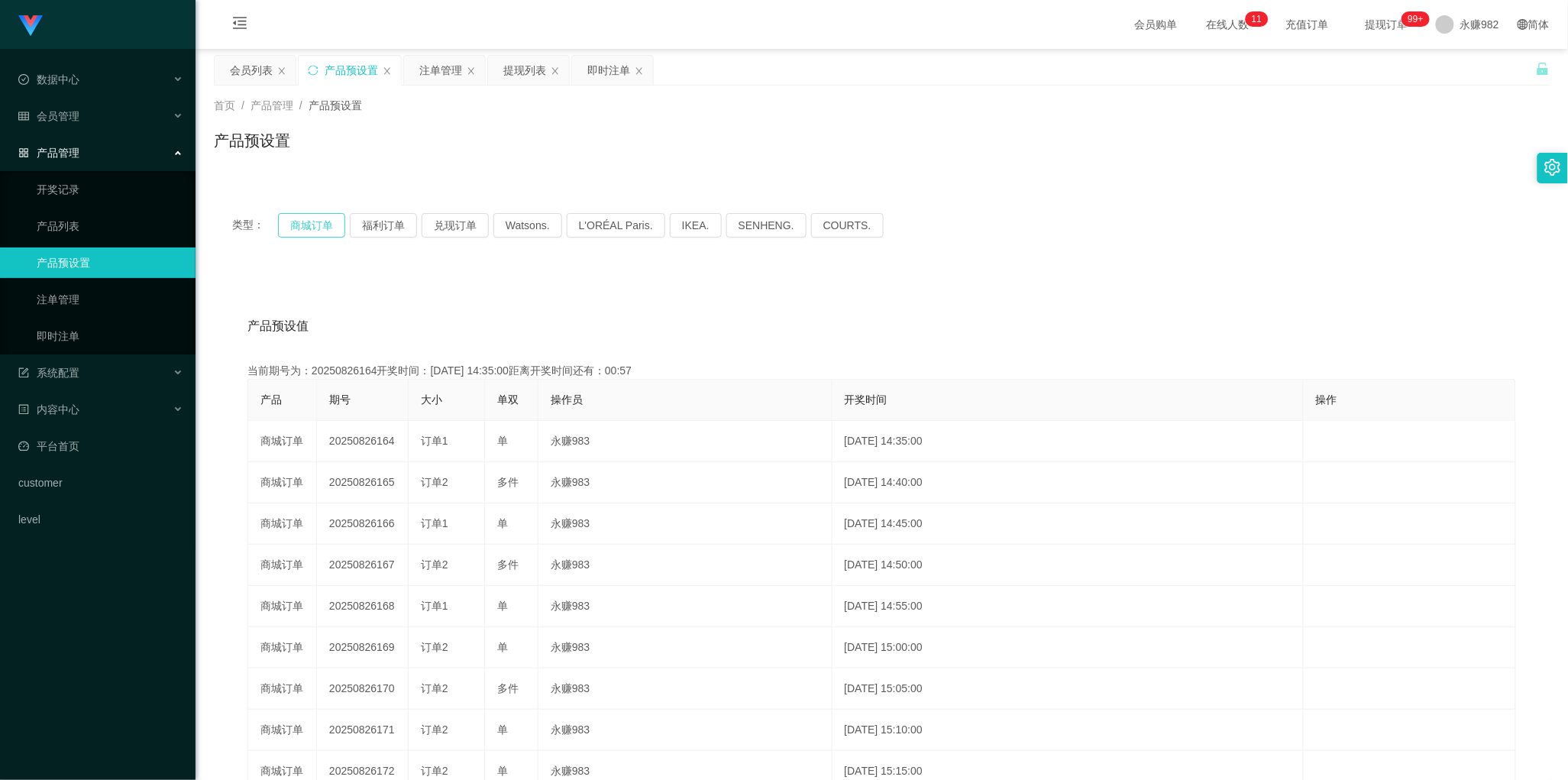
click at [326, 227] on button "商城订单" at bounding box center [312, 225] width 67 height 25
click at [524, 65] on div "提现列表" at bounding box center [525, 70] width 43 height 29
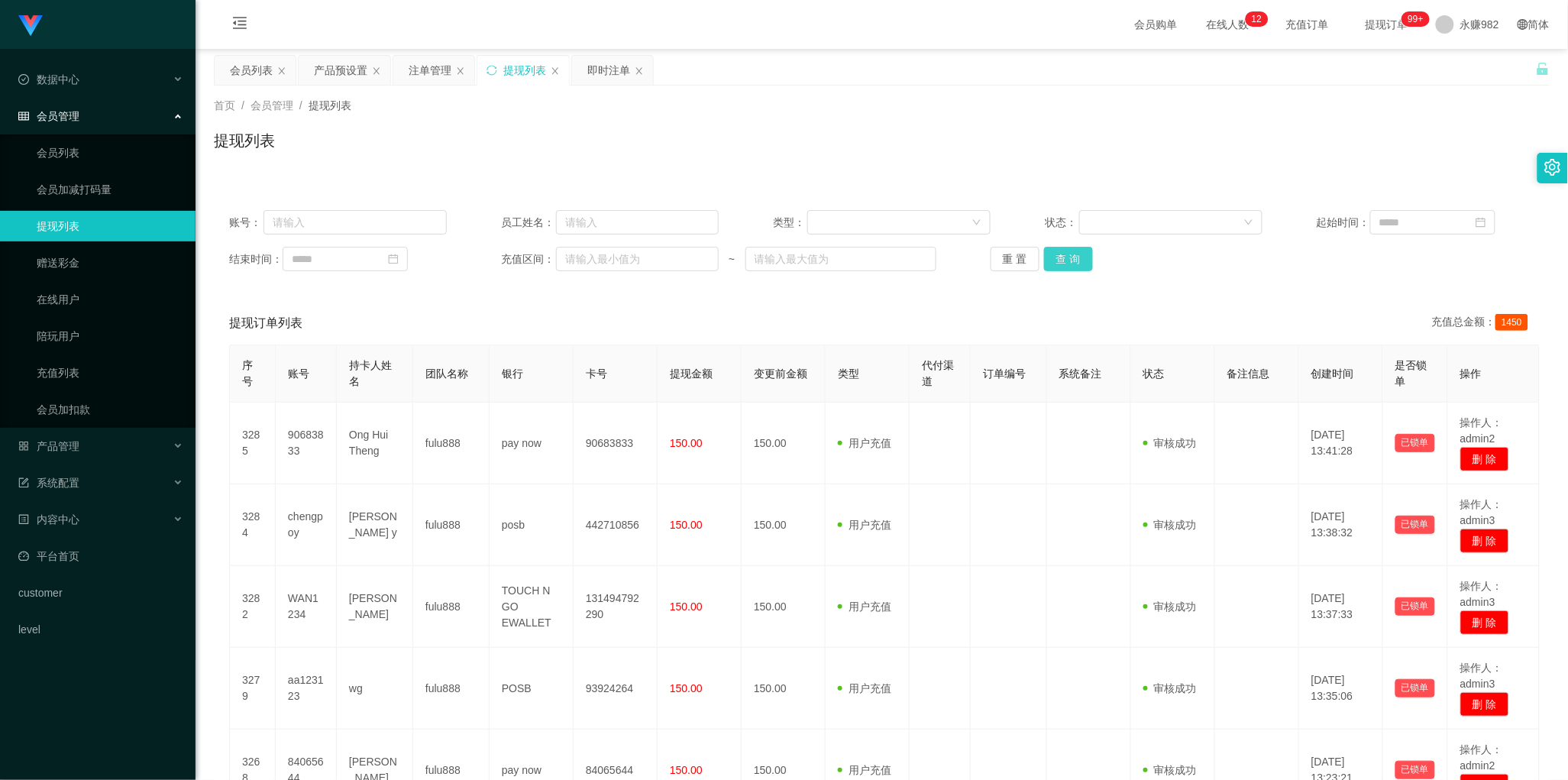
click at [1059, 262] on button "查 询" at bounding box center [1068, 258] width 49 height 25
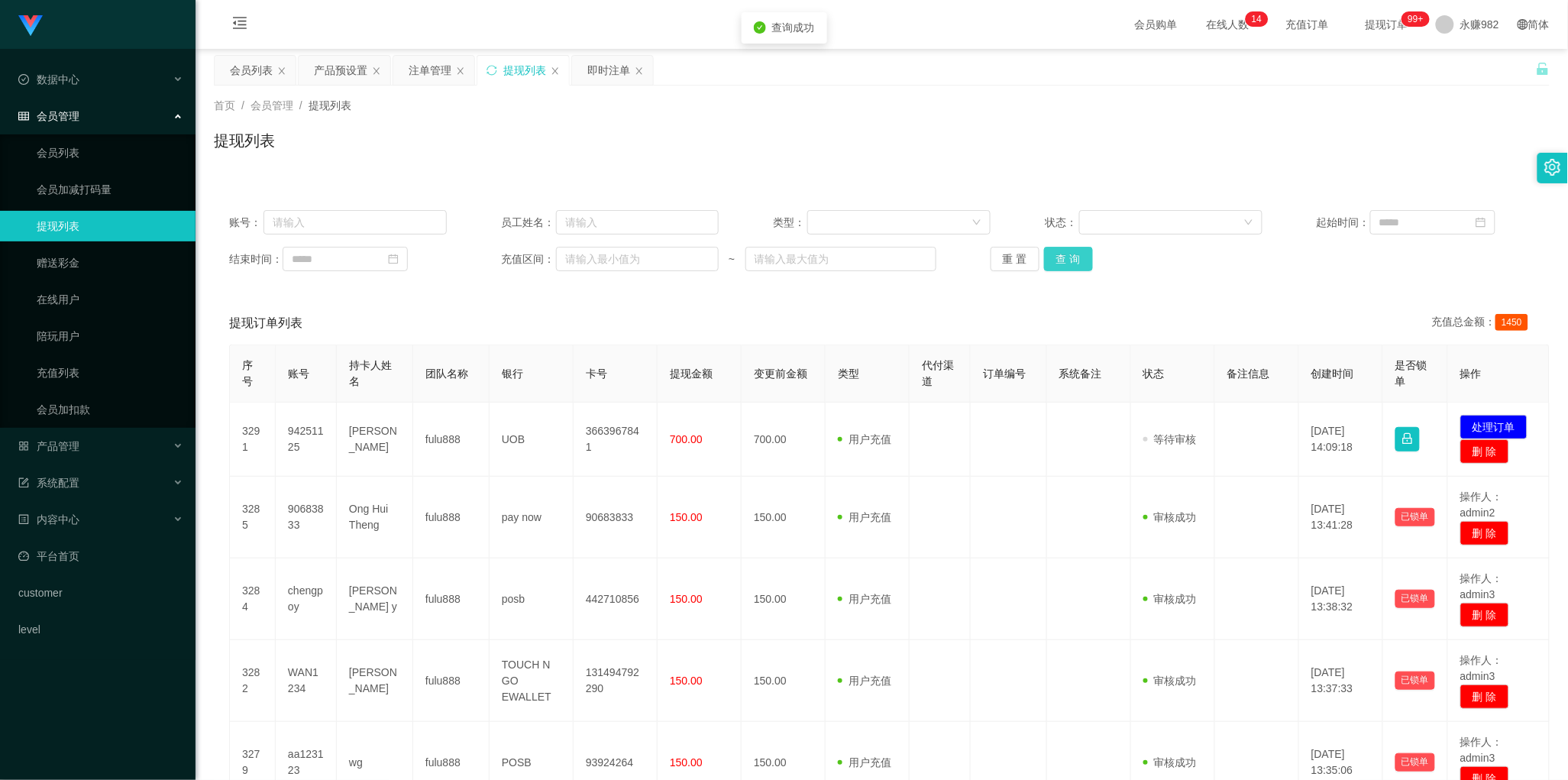
click at [1059, 262] on button "查 询" at bounding box center [1068, 258] width 49 height 25
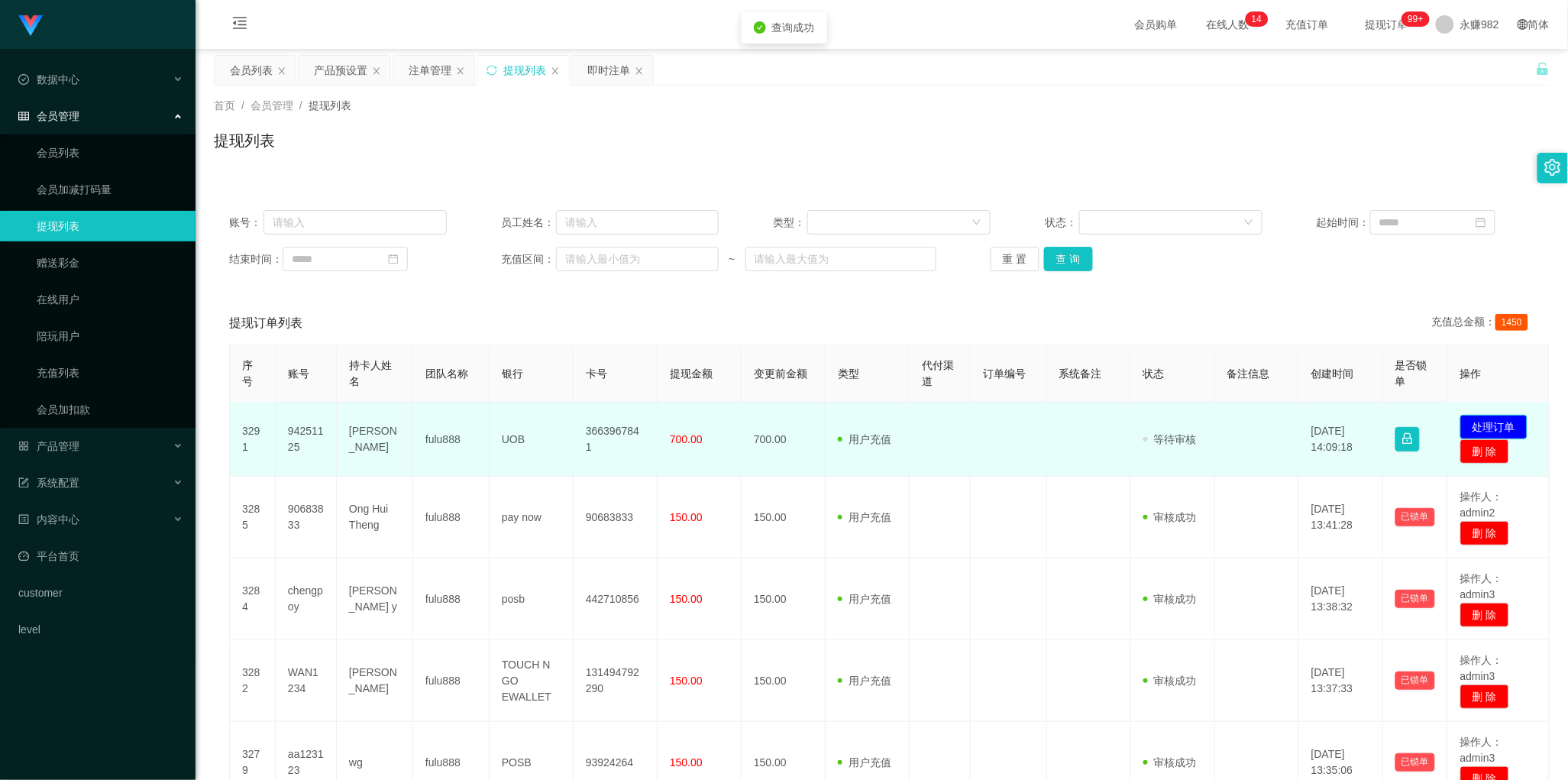
click at [1480, 427] on button "处理订单" at bounding box center [1494, 427] width 67 height 25
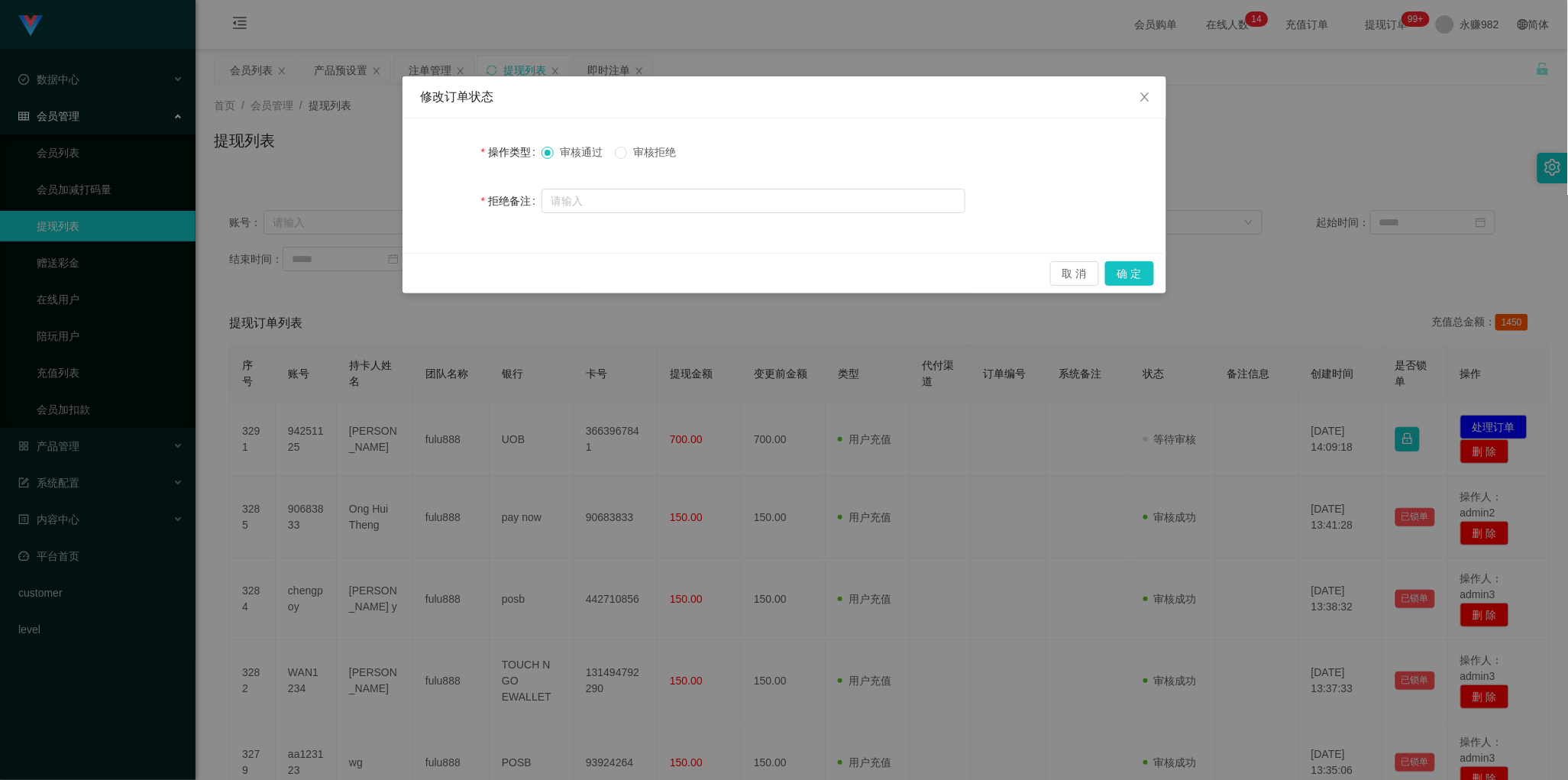
click at [651, 156] on span "审核拒绝" at bounding box center [654, 152] width 55 height 12
click at [711, 199] on input "text" at bounding box center [753, 201] width 424 height 25
paste input "您好！ 系统检测到该账号数据未完成，请按照数据要求完成后全额提交回款。【注：多次强制回款会导致数据错乱，避免后期提现造成不必要的麻烦，还请按照指导操作】"
type input "您好！ 系统检测到该账号数据未完成，请按照数据要求完成后全额提交回款。【注：多次强制回款会导致数据错乱，避免后期提现造成不必要的麻烦，还请按照指导操作】"
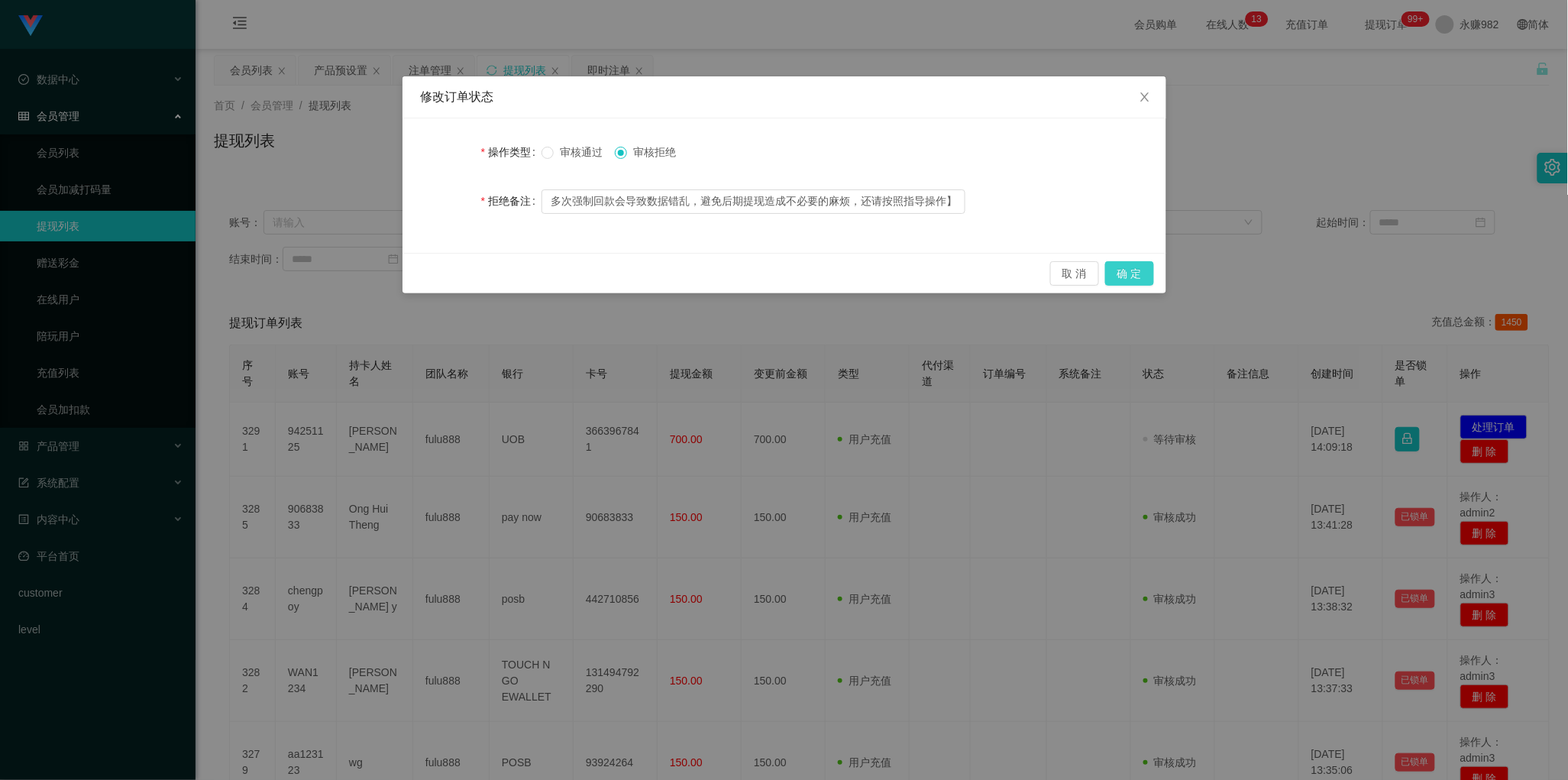
click at [1133, 264] on button "确 定" at bounding box center [1129, 274] width 49 height 25
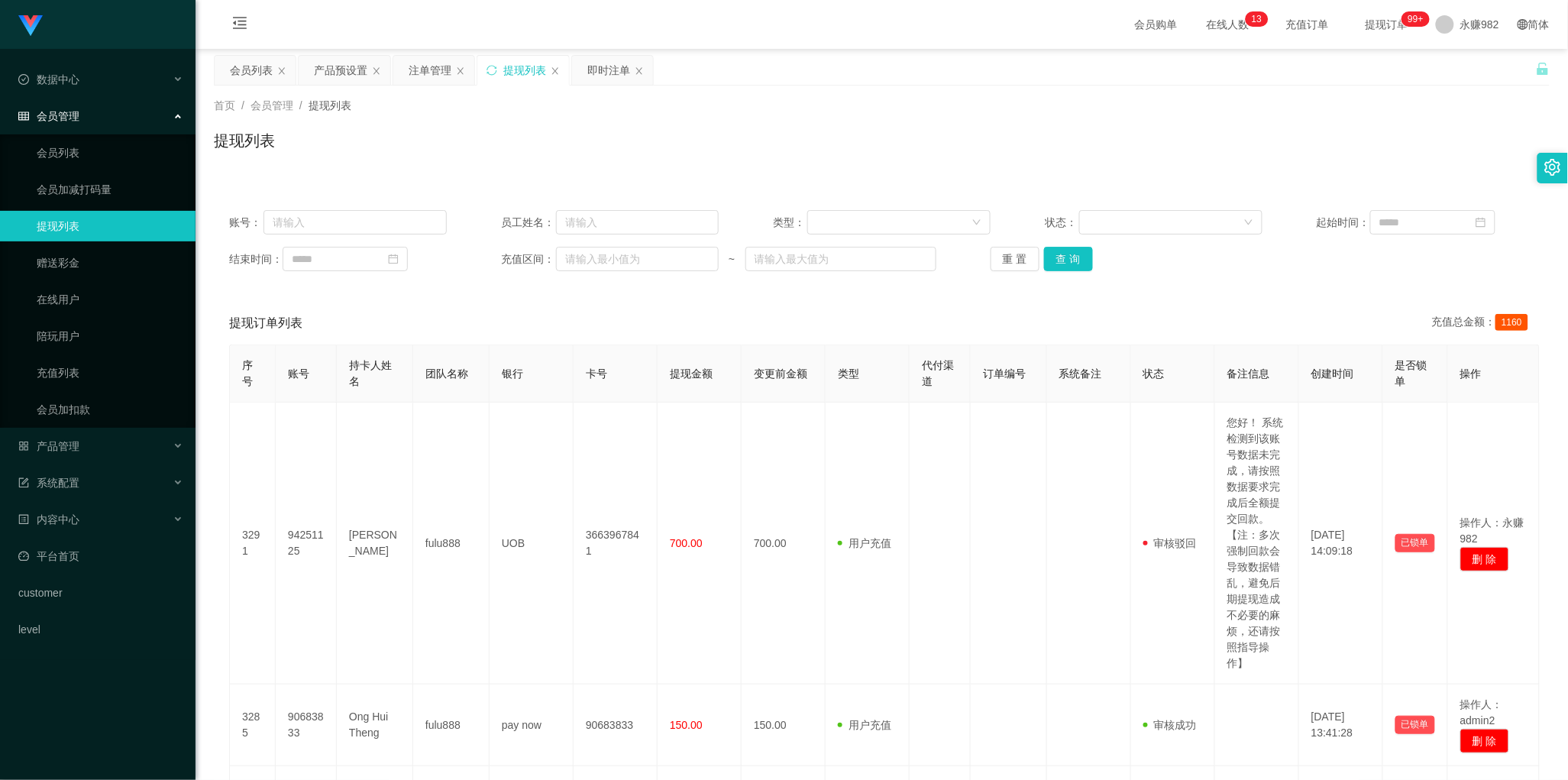
click at [727, 329] on div "提现订单列表 充值总金额： 1160" at bounding box center [881, 323] width 1305 height 43
click at [592, 70] on div "即时注单" at bounding box center [609, 70] width 43 height 29
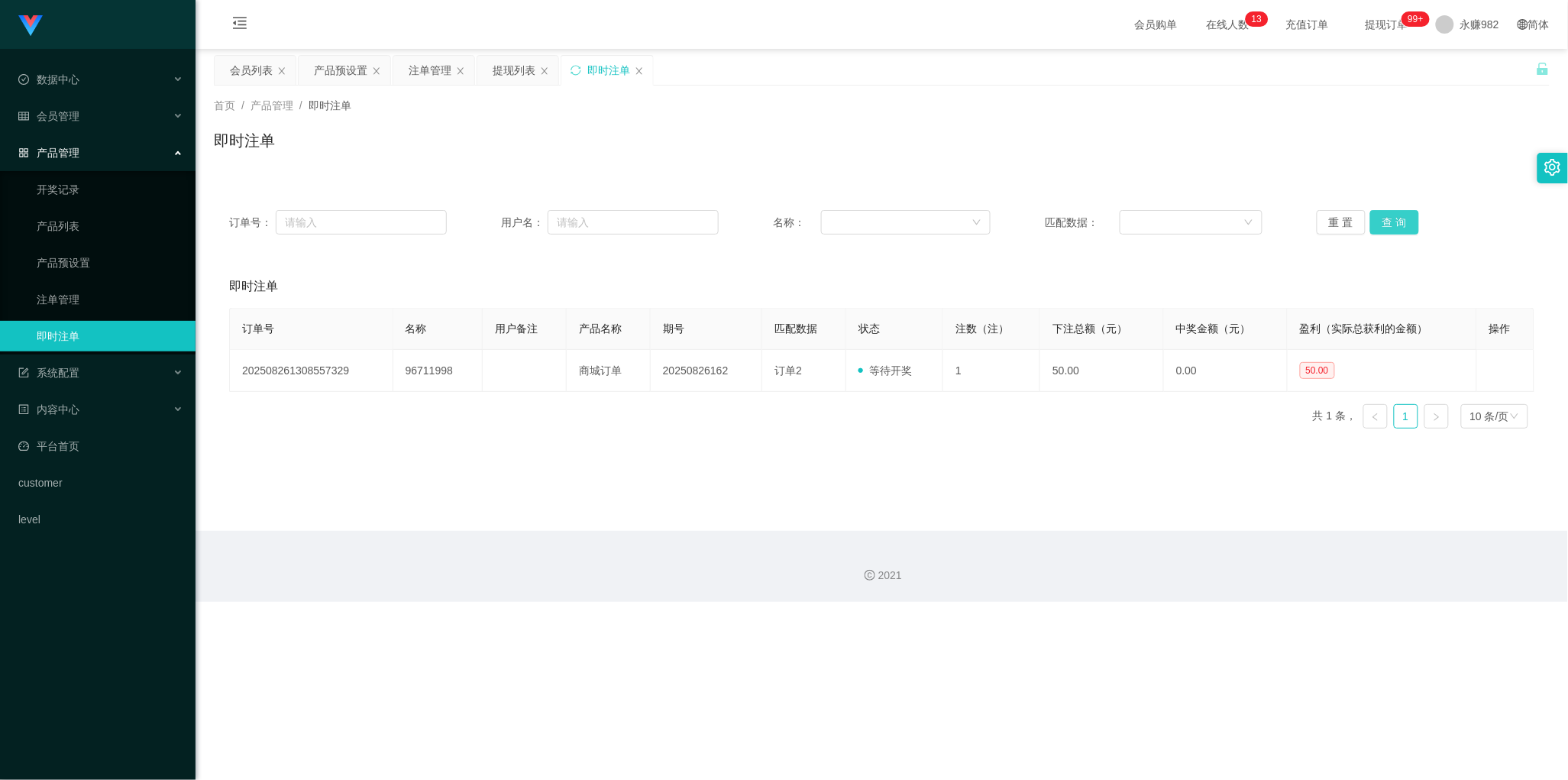
click at [1386, 228] on button "查 询" at bounding box center [1394, 222] width 49 height 25
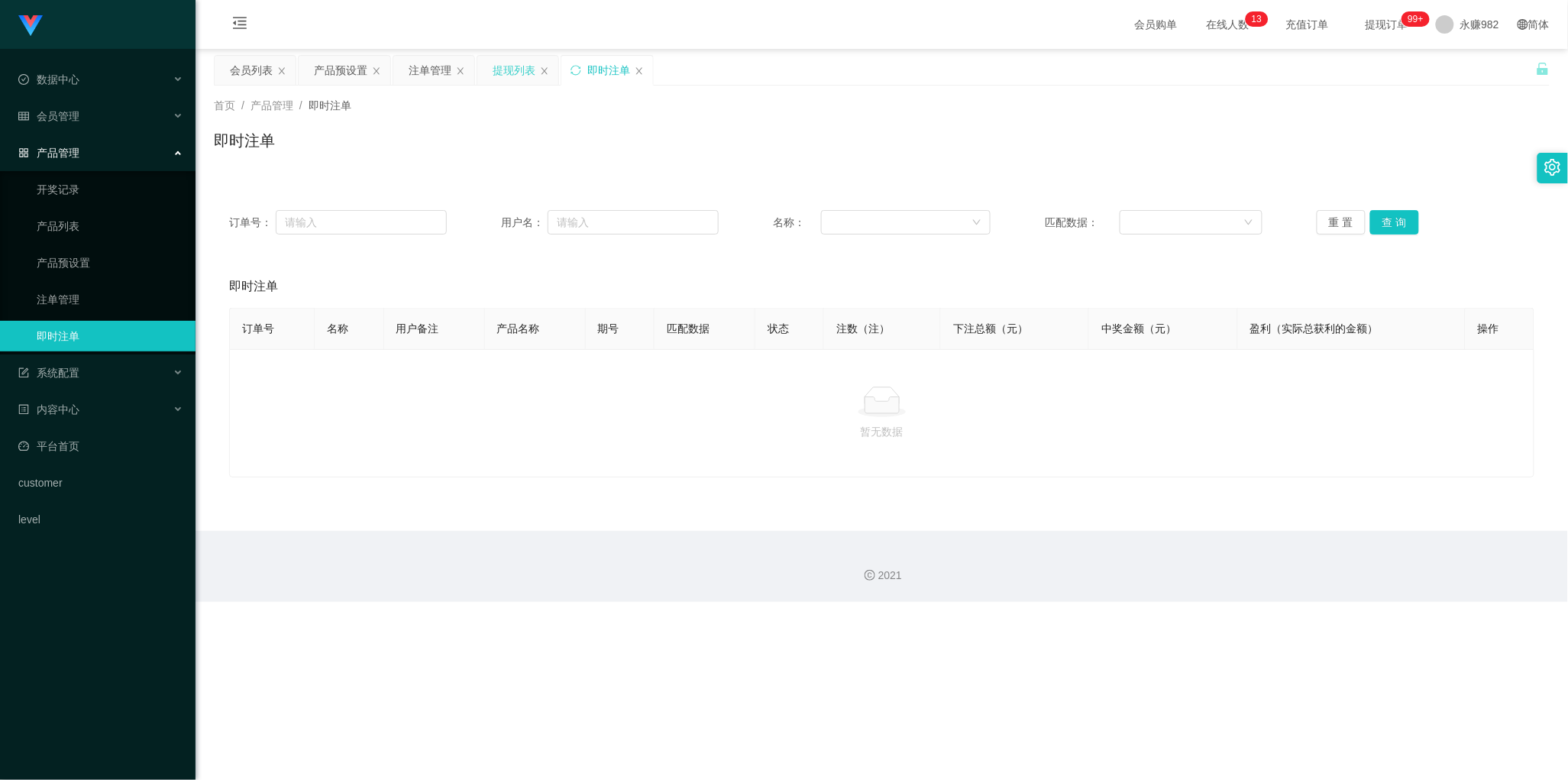
click at [510, 73] on div "提现列表" at bounding box center [514, 70] width 43 height 29
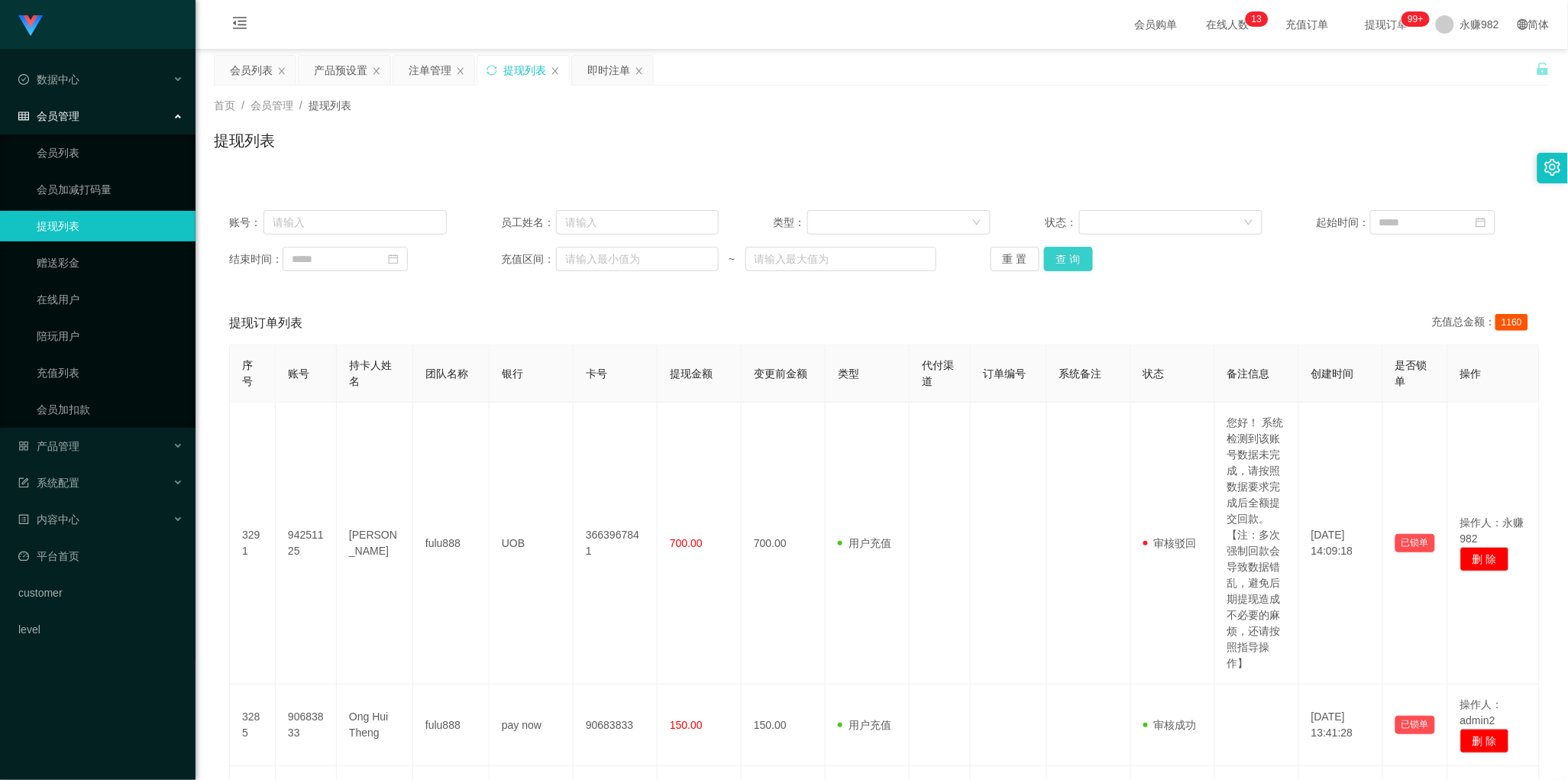
click at [1075, 258] on button "查 询" at bounding box center [1068, 258] width 49 height 25
click at [1075, 262] on button "查 询" at bounding box center [1068, 258] width 49 height 25
click at [337, 73] on div "产品预设置" at bounding box center [340, 70] width 53 height 29
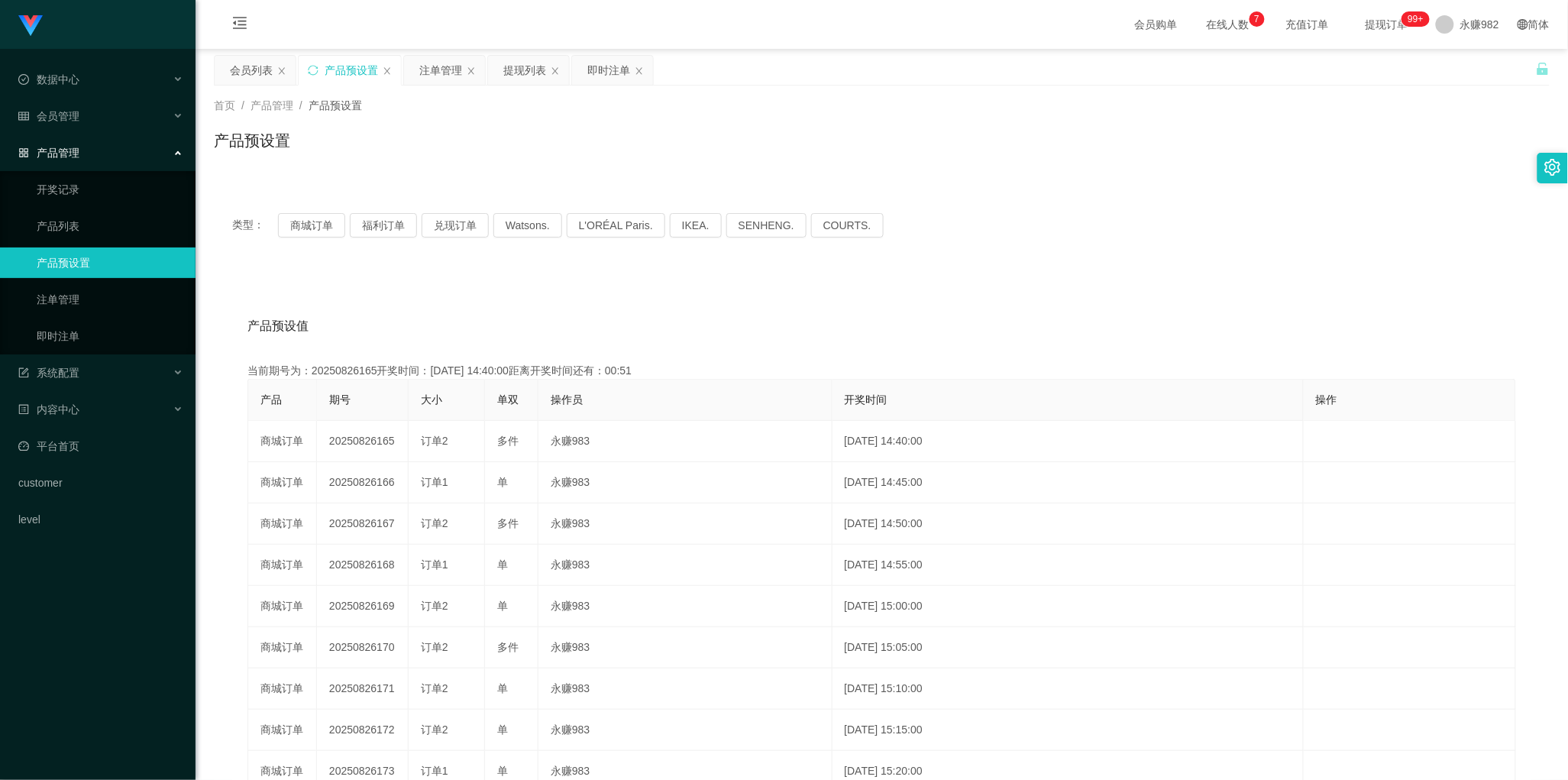
click at [631, 325] on div "产品预设值 添加期号" at bounding box center [881, 326] width 1268 height 43
click at [591, 70] on div "即时注单" at bounding box center [609, 70] width 43 height 29
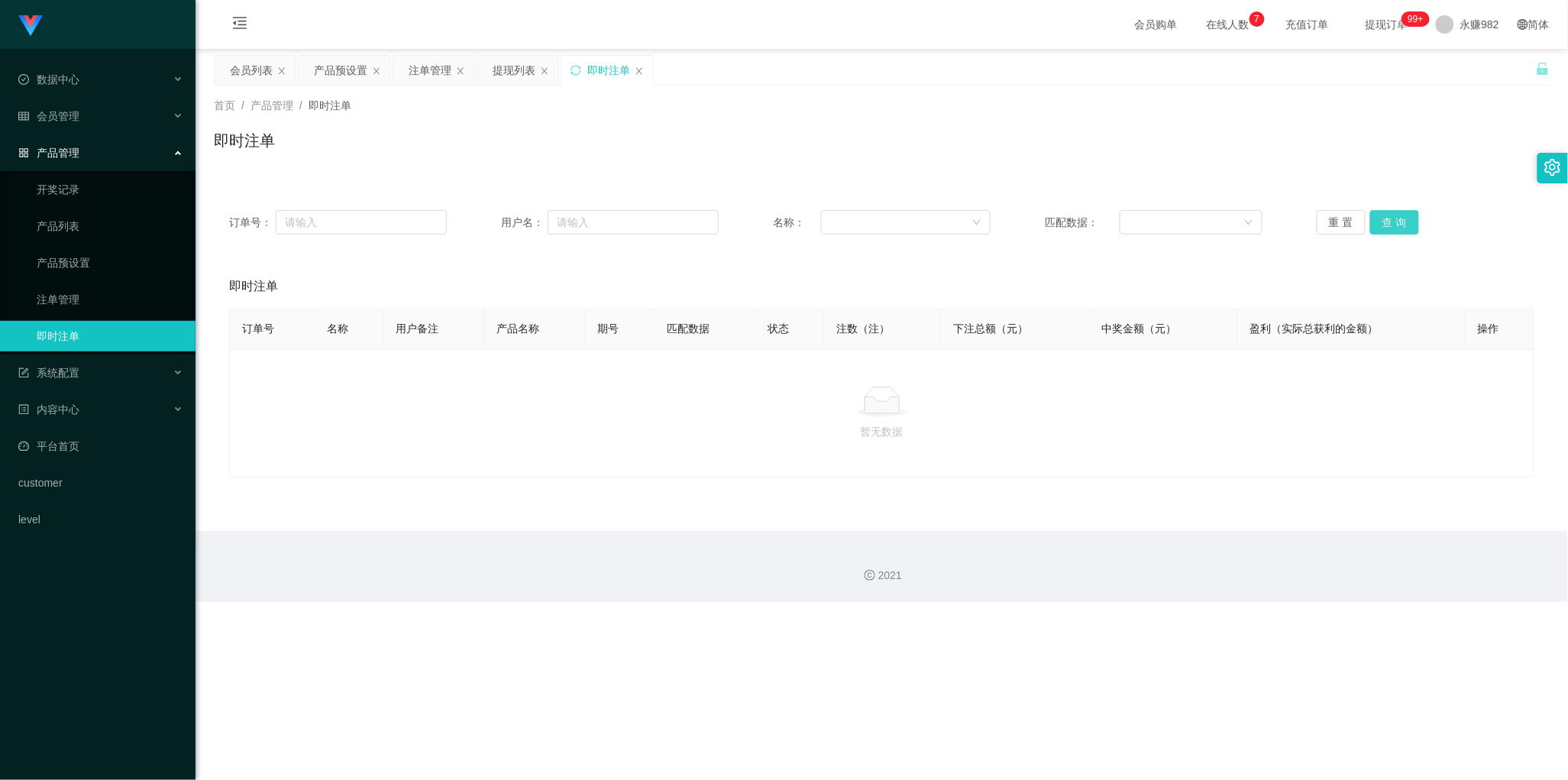
click at [1377, 227] on button "查 询" at bounding box center [1394, 222] width 49 height 25
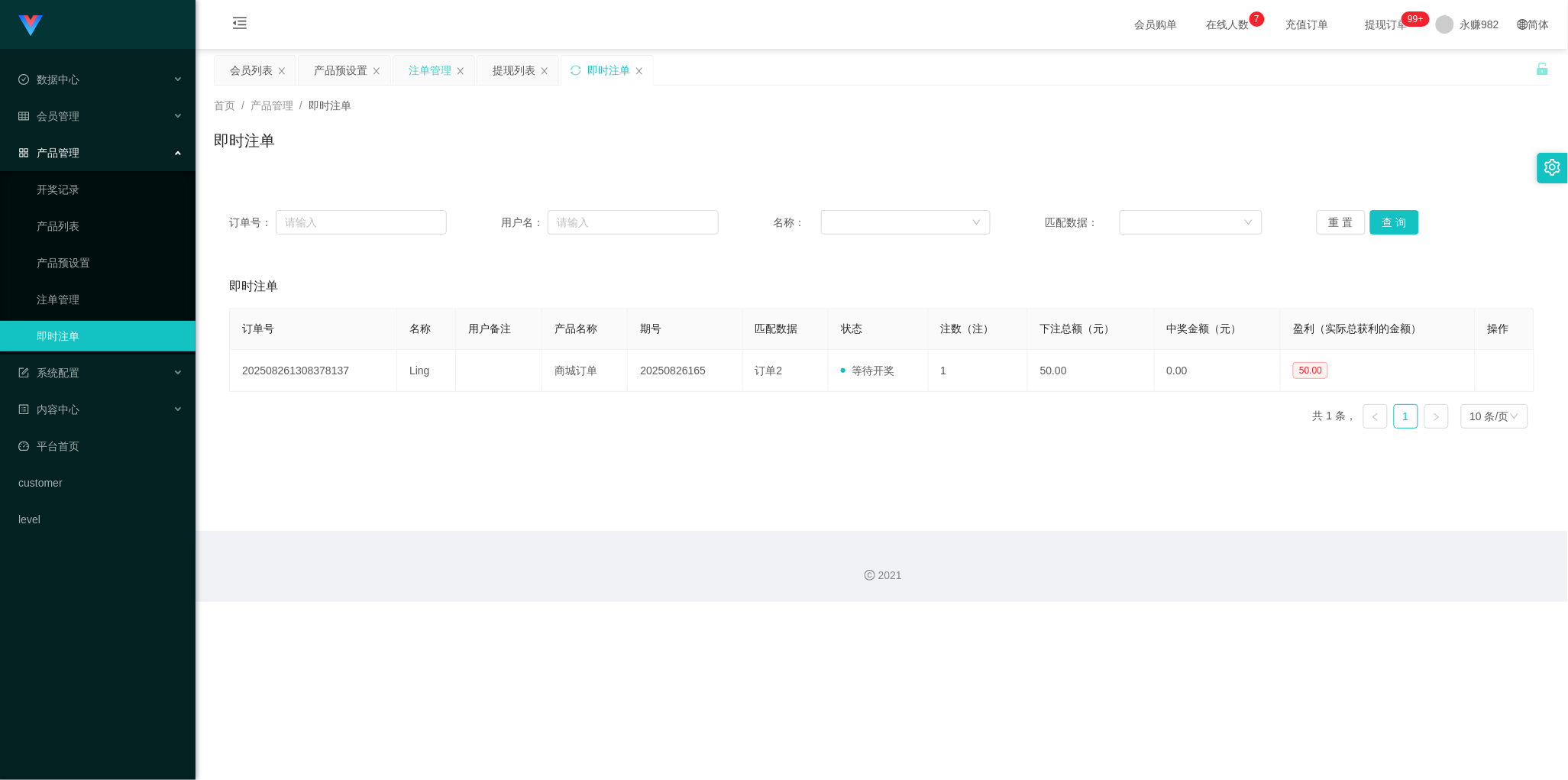
click at [431, 75] on div "注单管理" at bounding box center [430, 70] width 43 height 29
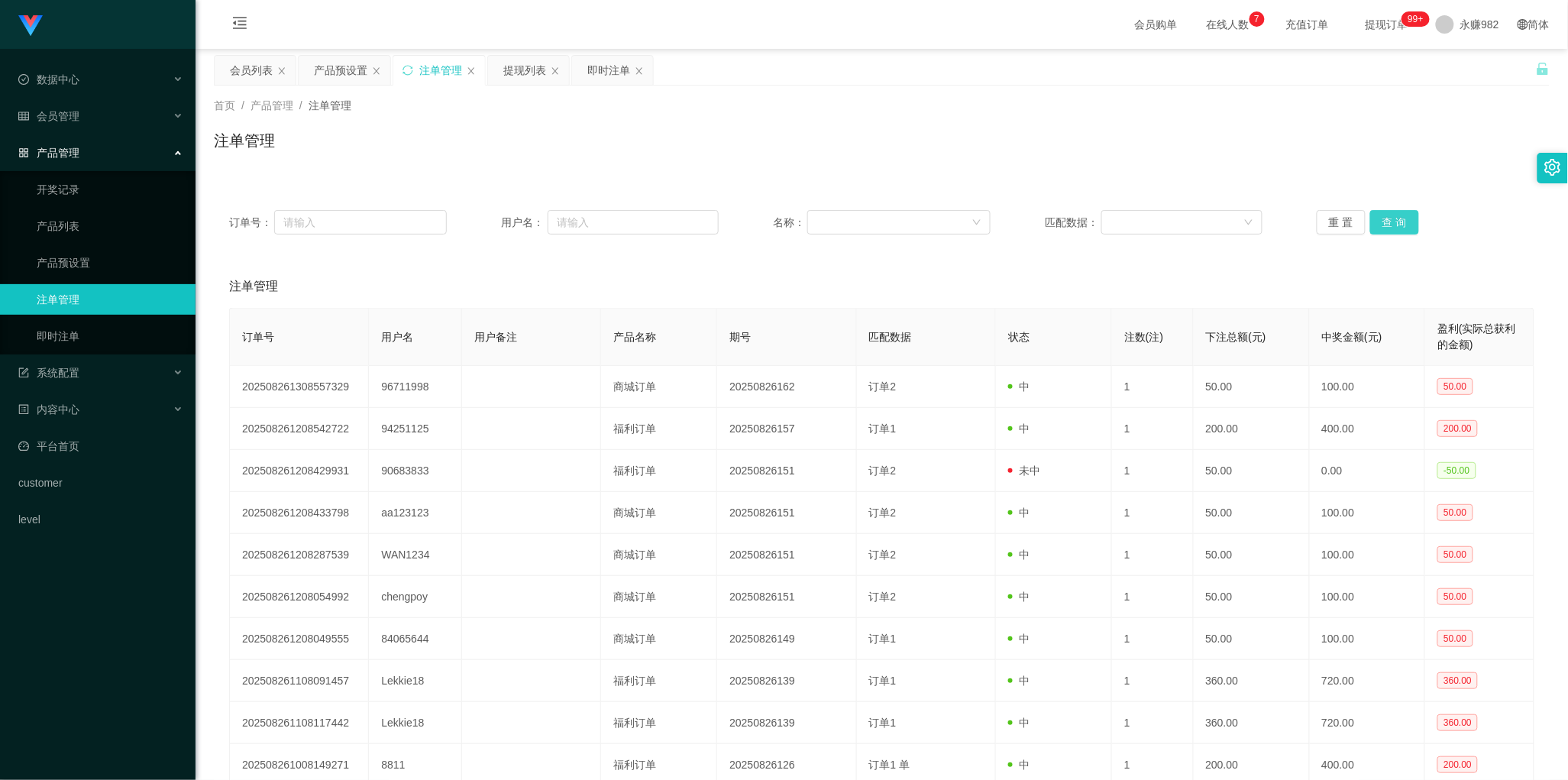
click at [1391, 223] on button "查 询" at bounding box center [1394, 222] width 49 height 25
click at [804, 293] on div "注单管理" at bounding box center [881, 286] width 1305 height 43
click at [1373, 215] on button "查 询" at bounding box center [1394, 222] width 49 height 25
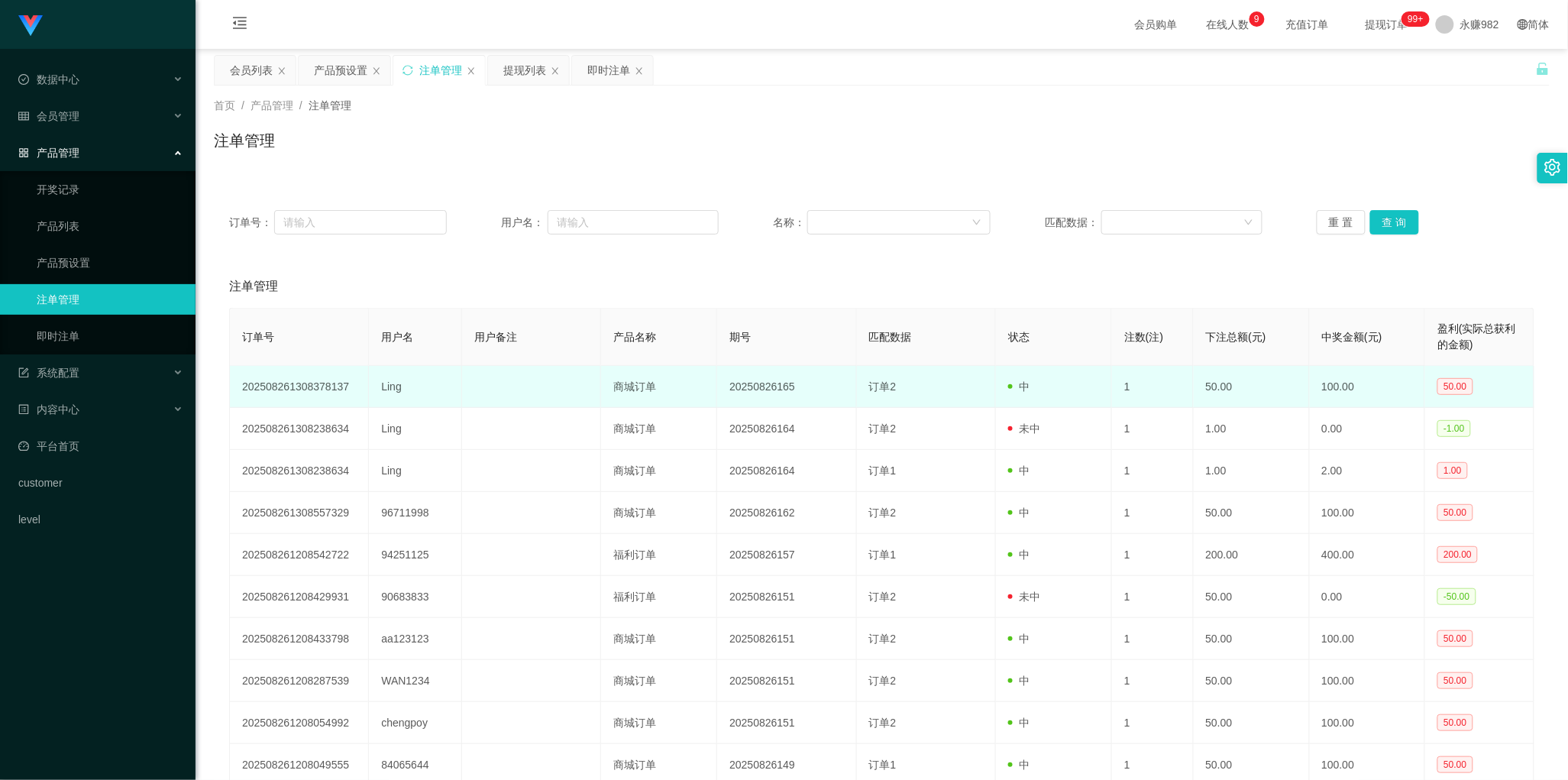
click at [391, 387] on td "Ling" at bounding box center [415, 387] width 93 height 42
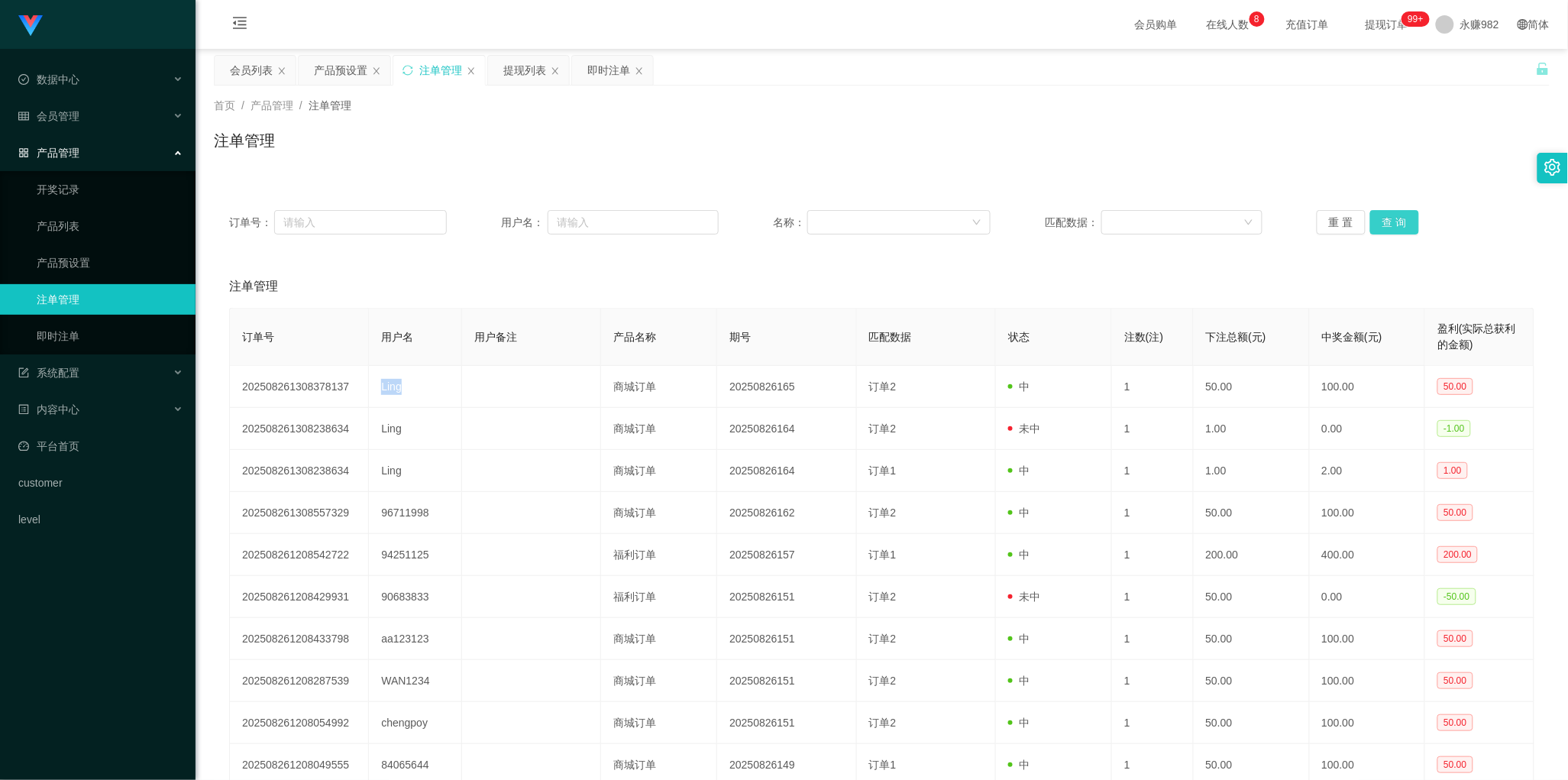
click at [1398, 219] on button "查 询" at bounding box center [1394, 222] width 49 height 25
click at [533, 65] on div "提现列表" at bounding box center [525, 70] width 43 height 29
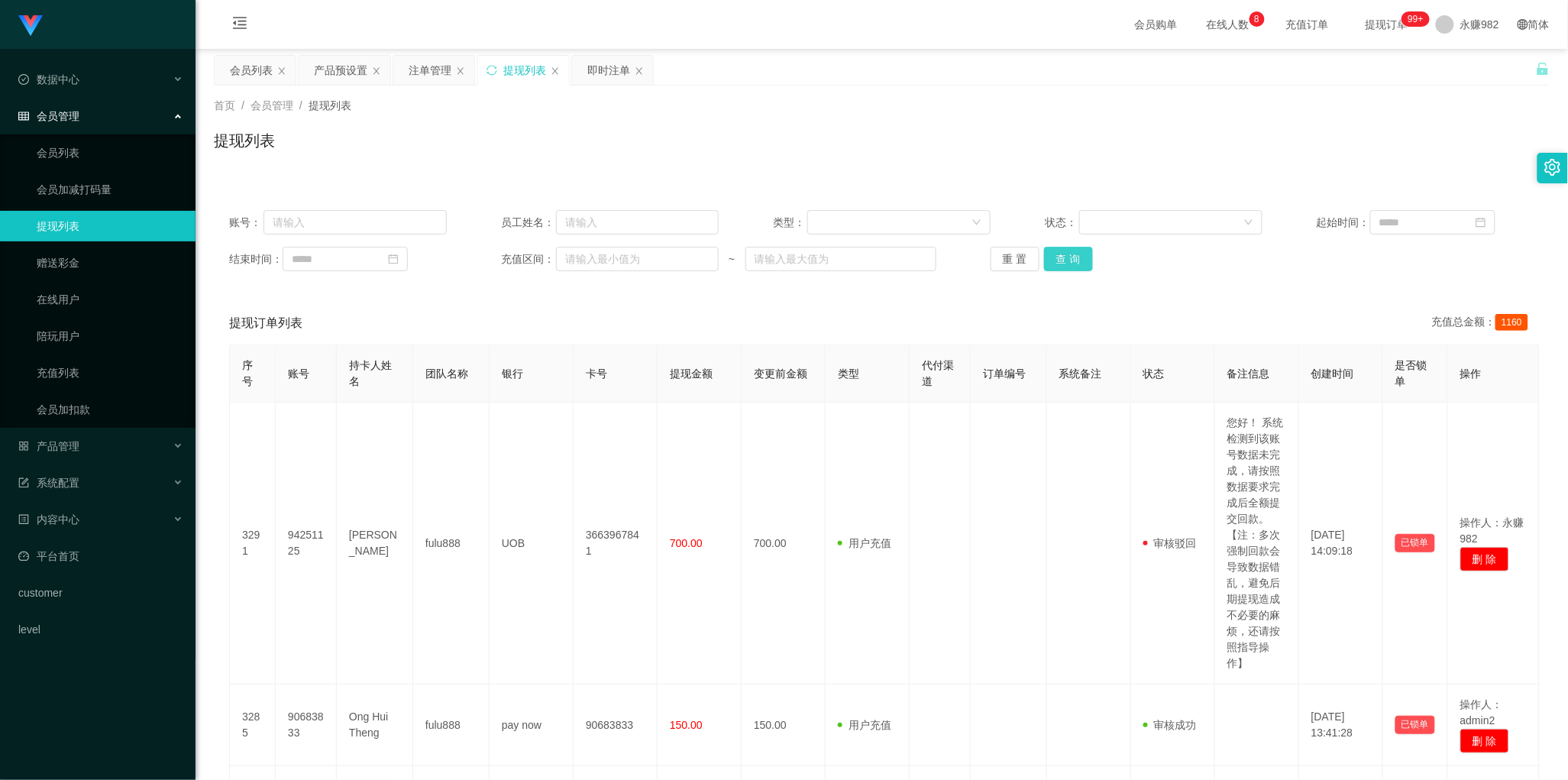
click at [1054, 261] on button "查 询" at bounding box center [1068, 258] width 49 height 25
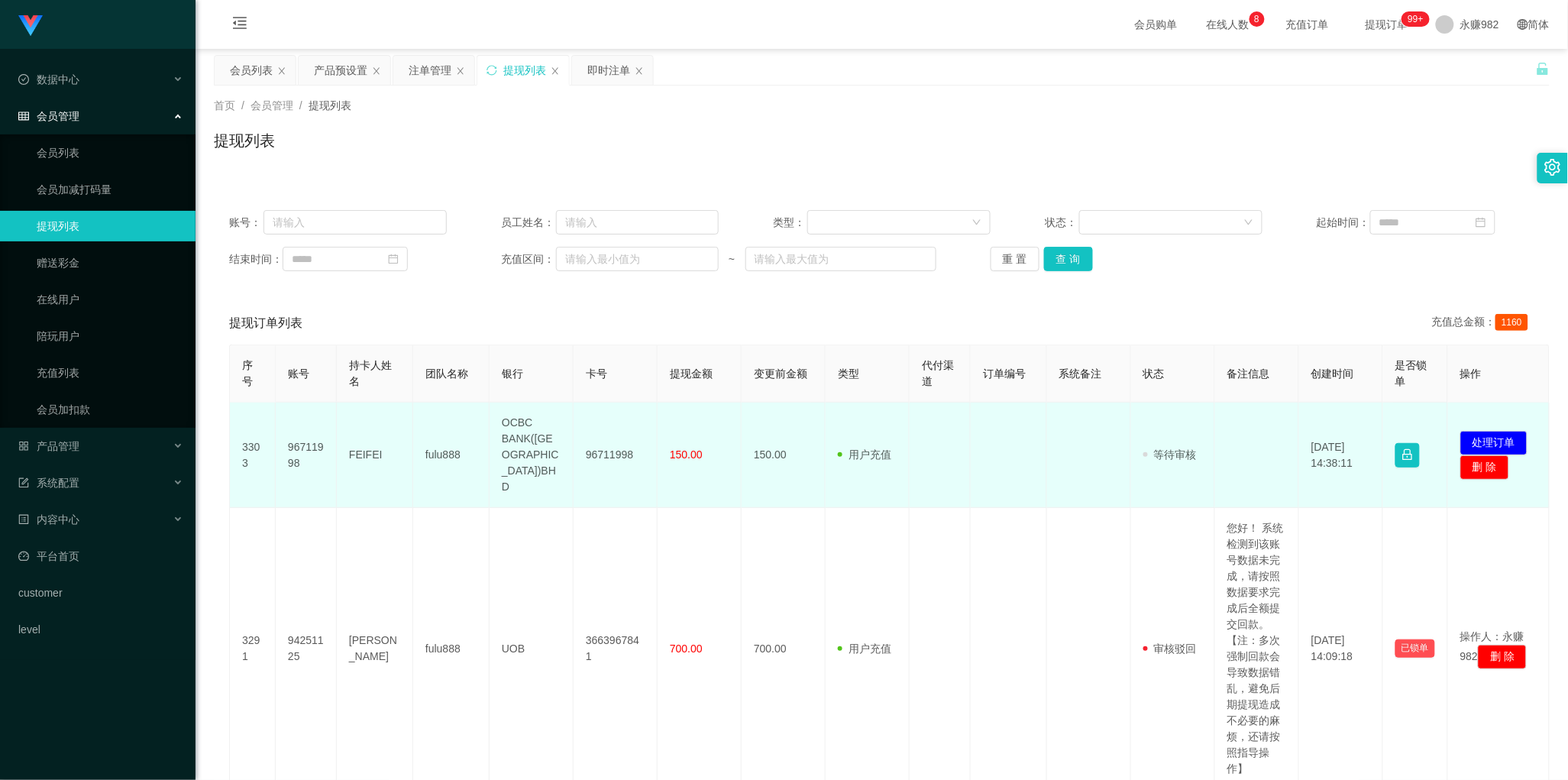
click at [302, 436] on td "96711998" at bounding box center [306, 455] width 61 height 105
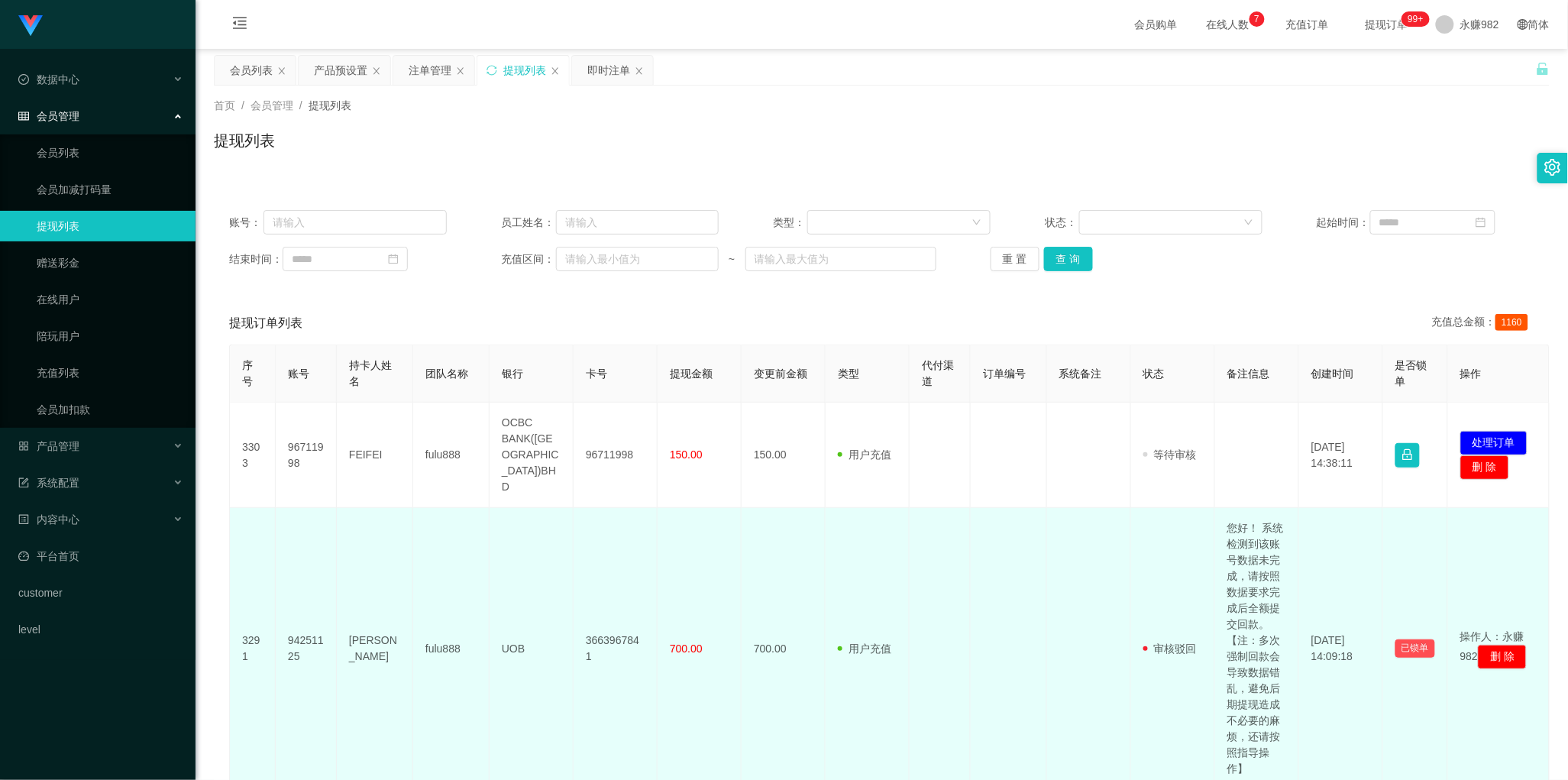
click at [823, 517] on td "700.00" at bounding box center [783, 649] width 84 height 282
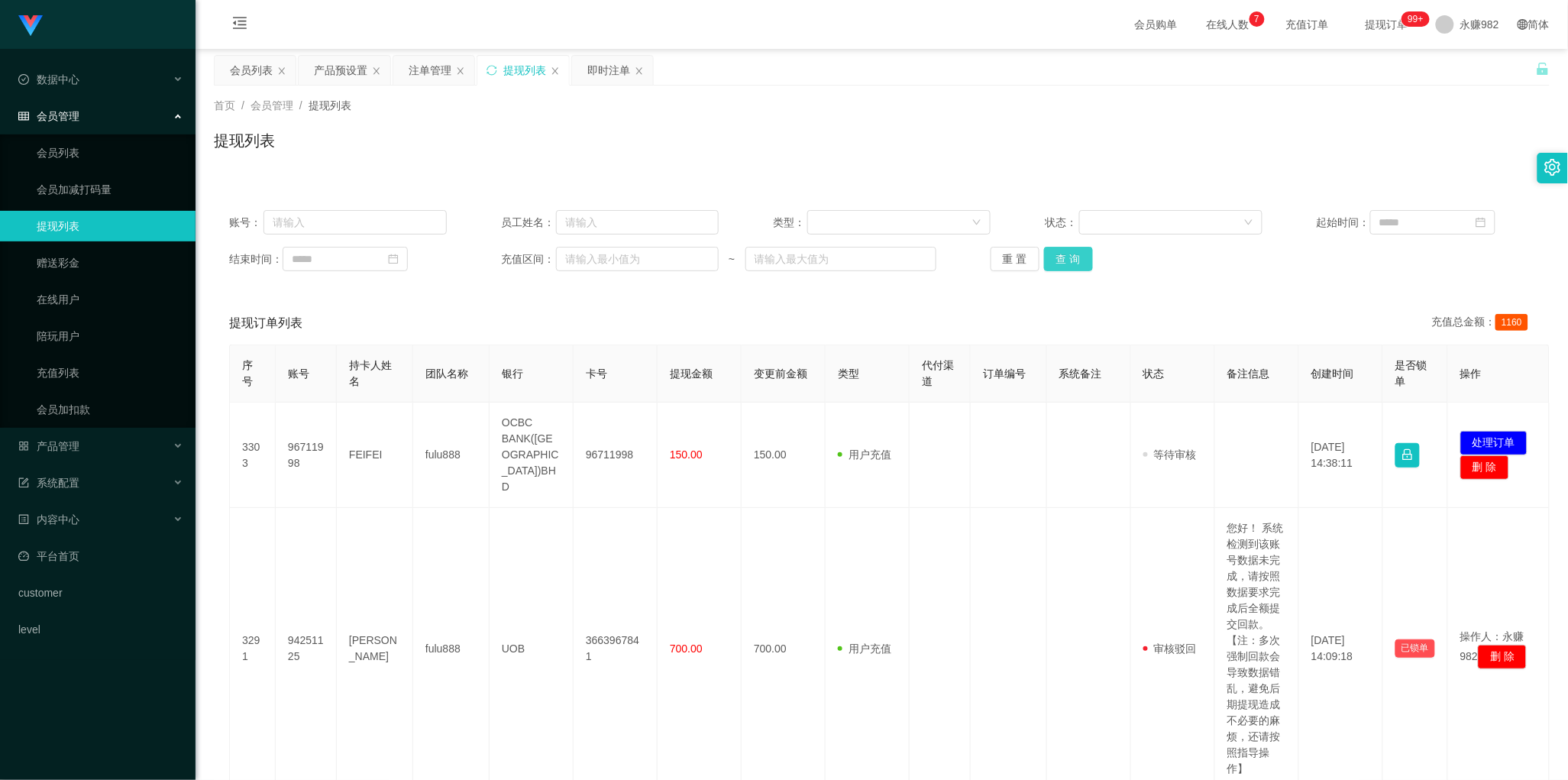
click at [1081, 249] on button "查 询" at bounding box center [1068, 258] width 49 height 25
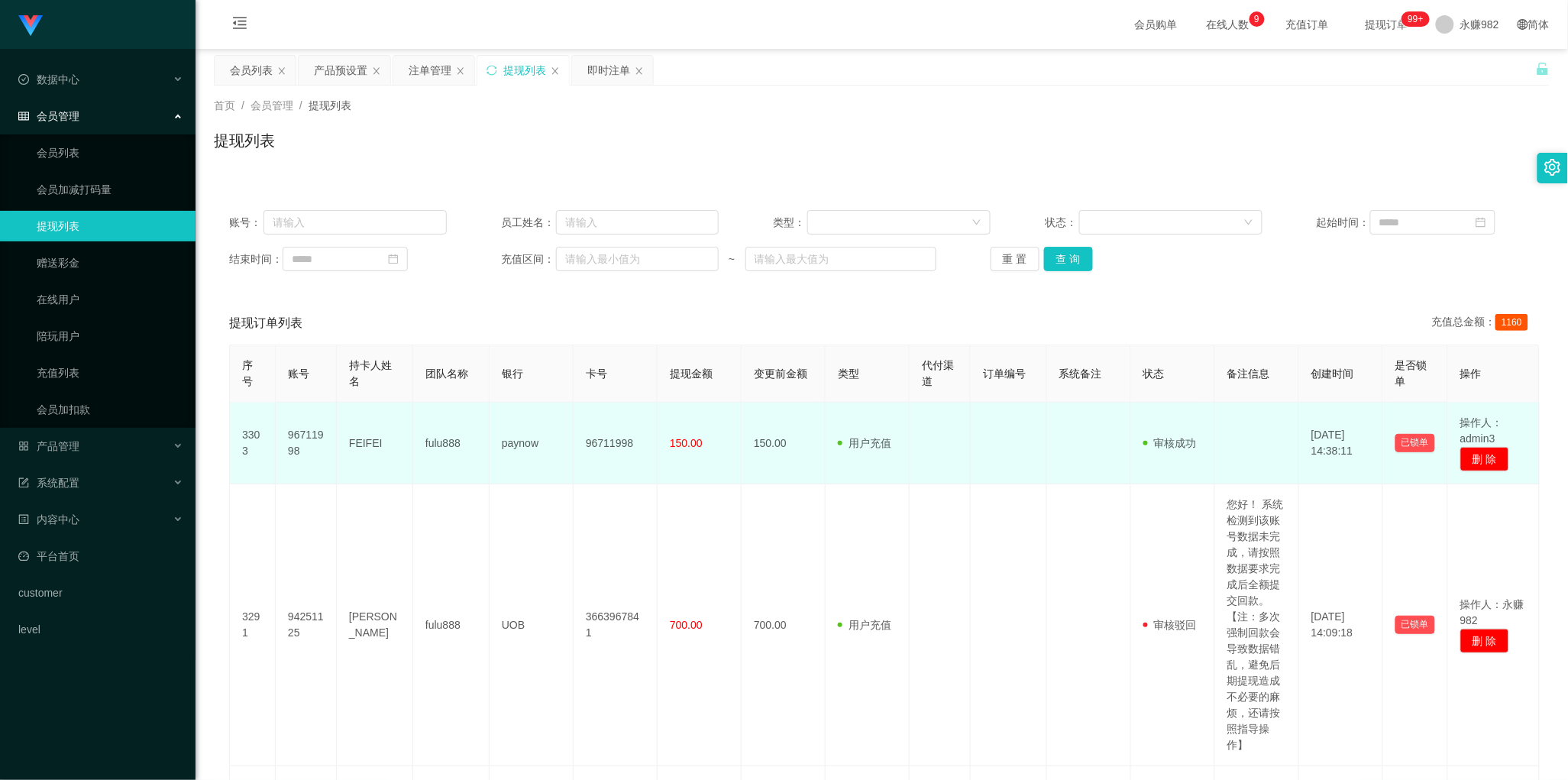
click at [580, 418] on td "96711998" at bounding box center [615, 443] width 84 height 82
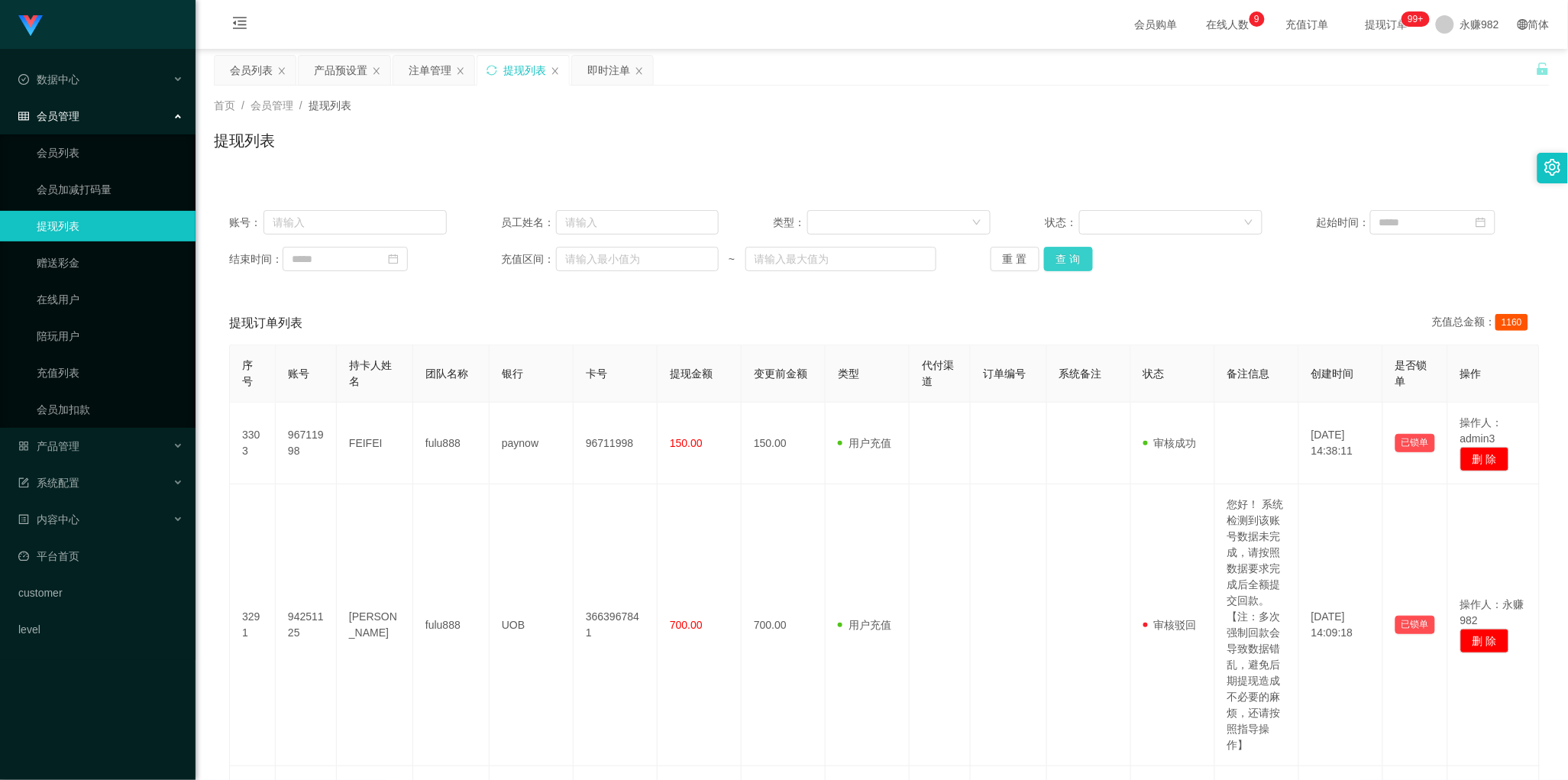
click at [1071, 253] on button "查 询" at bounding box center [1068, 258] width 49 height 25
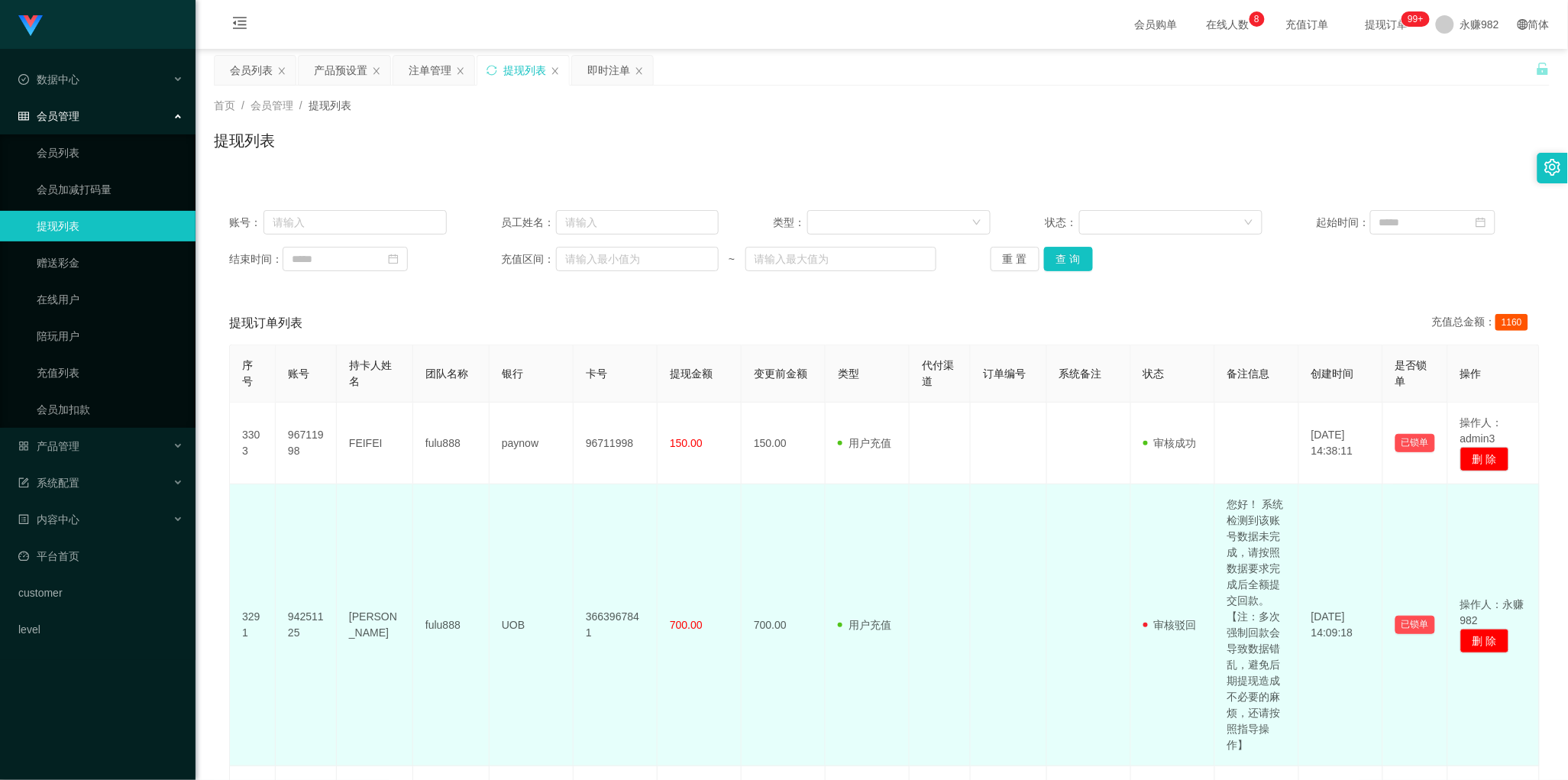
click at [871, 522] on td "用户充值 人工扣款" at bounding box center [867, 625] width 84 height 282
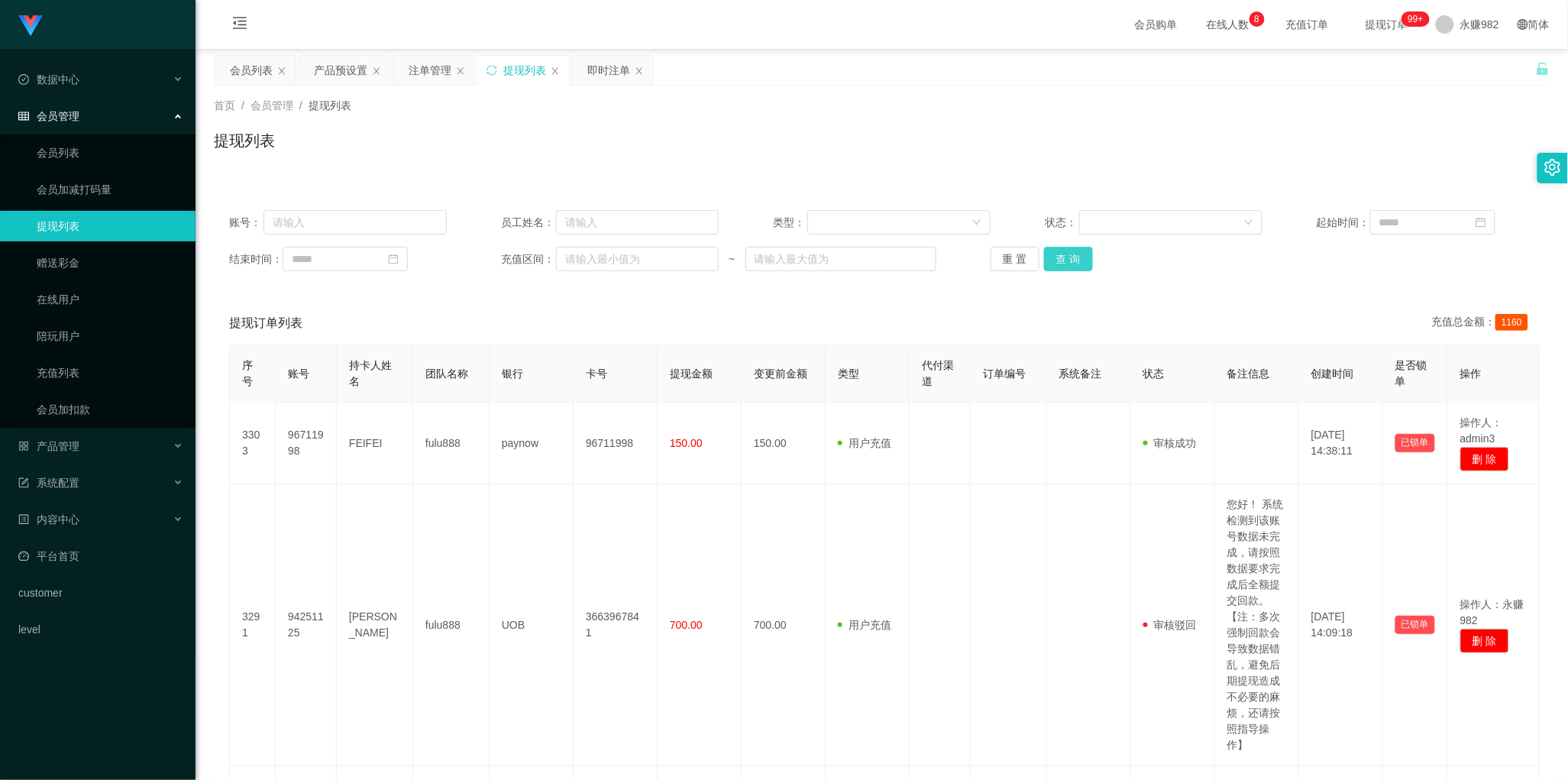
click at [1066, 261] on button "查 询" at bounding box center [1068, 258] width 49 height 25
click at [758, 393] on th "变更前金额" at bounding box center [783, 374] width 84 height 57
click at [1073, 254] on button "查 询" at bounding box center [1068, 258] width 49 height 25
click at [1056, 258] on button "查 询" at bounding box center [1068, 258] width 49 height 25
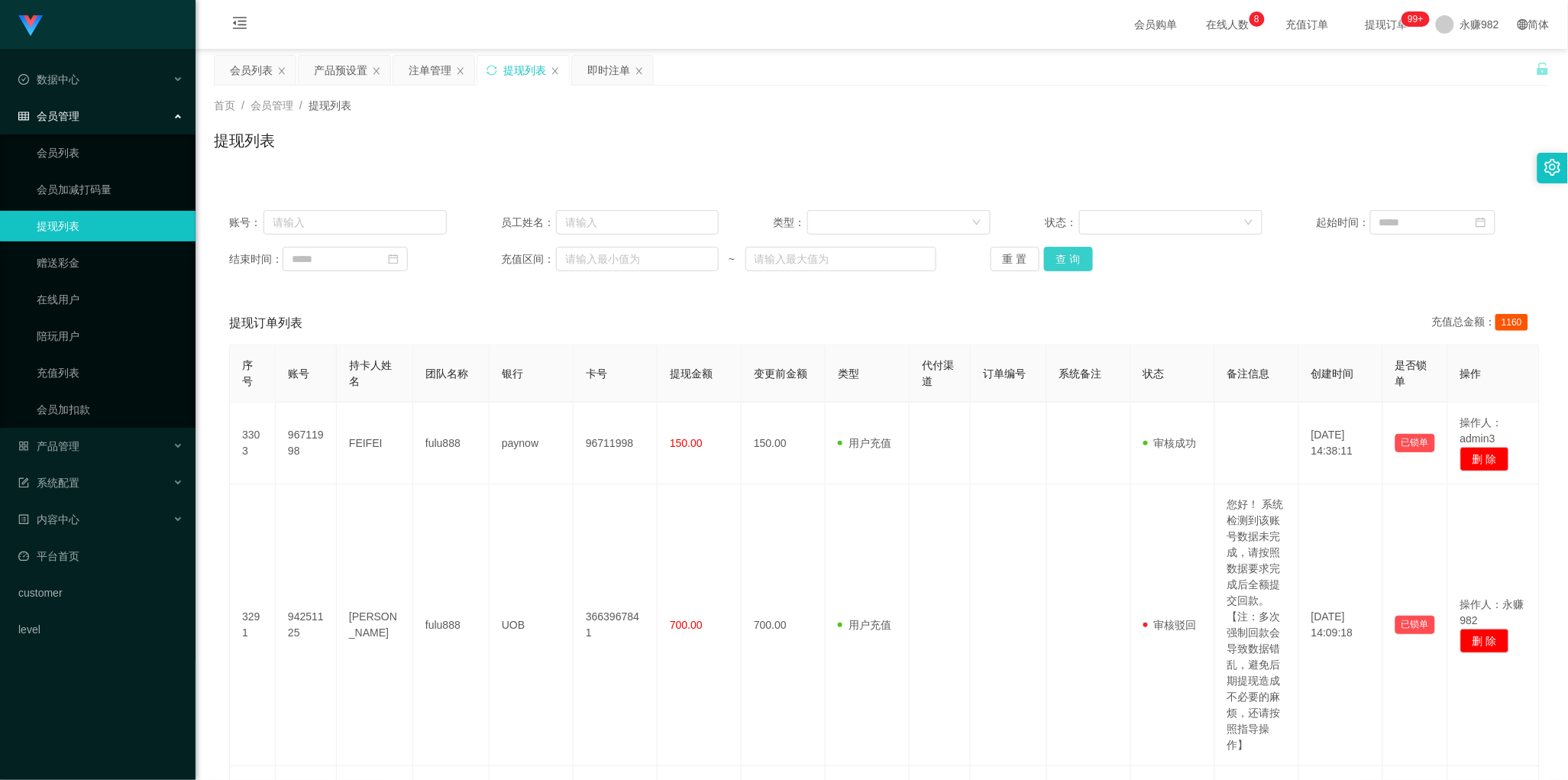
click at [1081, 262] on button "查 询" at bounding box center [1068, 258] width 49 height 25
drag, startPoint x: 471, startPoint y: 325, endPoint x: 678, endPoint y: 315, distance: 207.2
click at [471, 325] on div "提现订单列表 充值总金额： 1160" at bounding box center [881, 323] width 1305 height 43
click at [1086, 254] on button "查 询" at bounding box center [1068, 258] width 49 height 25
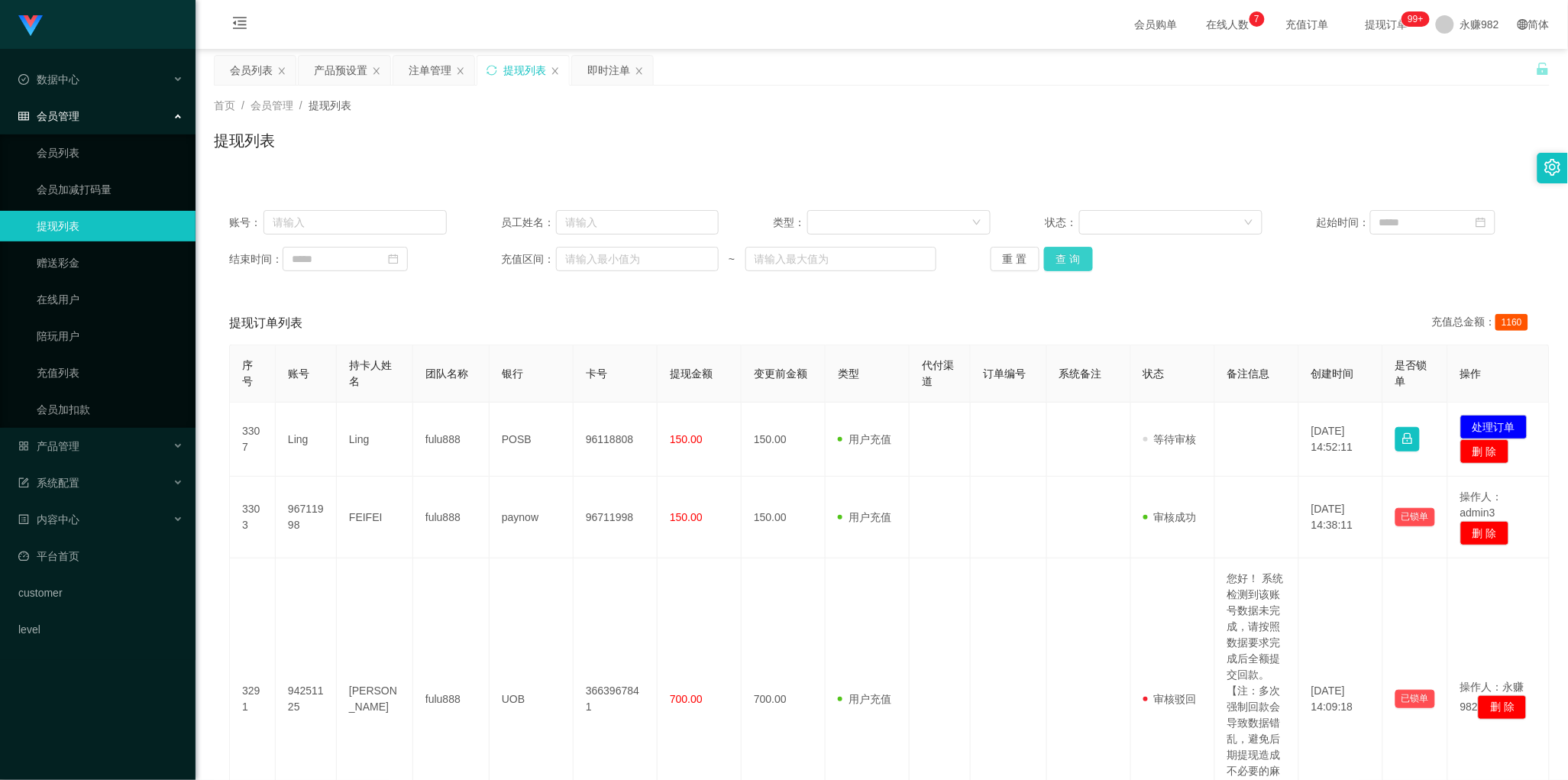
click at [1070, 264] on button "查 询" at bounding box center [1068, 258] width 49 height 25
click at [811, 309] on div "提现订单列表 充值总金额： 1160" at bounding box center [881, 323] width 1305 height 43
click at [1067, 257] on button "查 询" at bounding box center [1068, 258] width 49 height 25
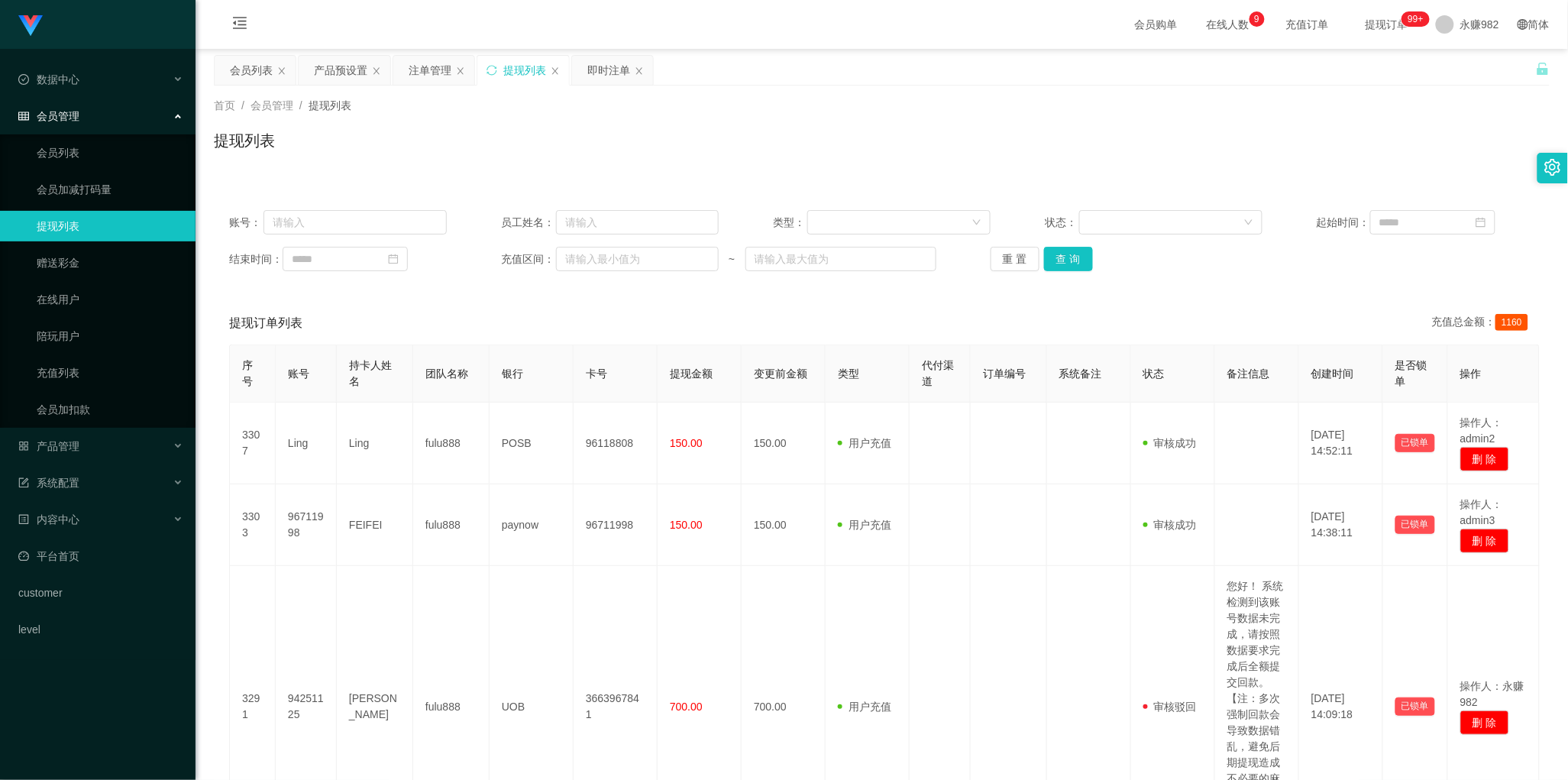
click at [764, 337] on div "提现订单列表 充值总金额： 1160" at bounding box center [881, 323] width 1305 height 43
click at [1077, 260] on button "查 询" at bounding box center [1068, 258] width 49 height 25
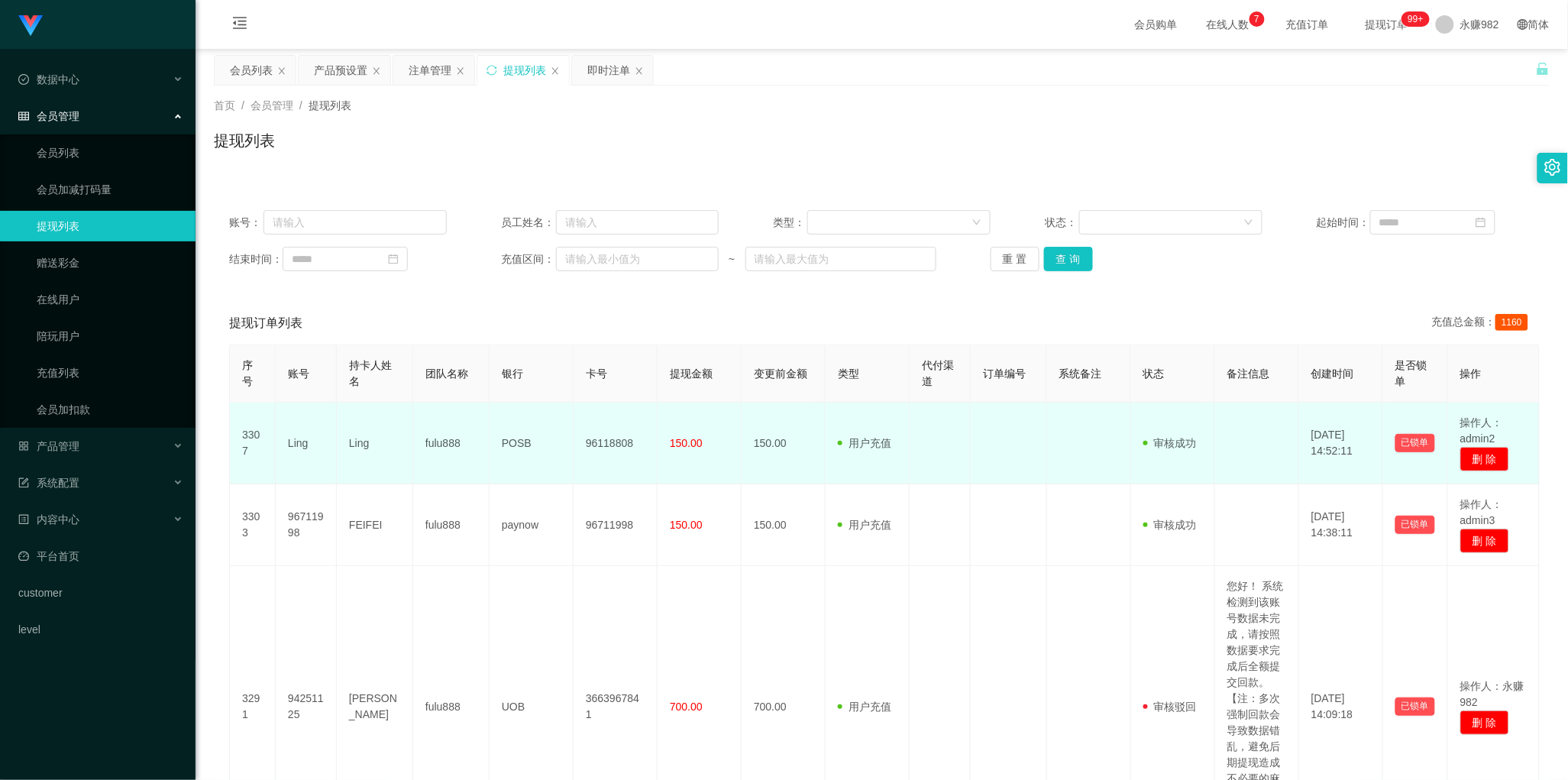
click at [953, 455] on td at bounding box center [940, 443] width 61 height 82
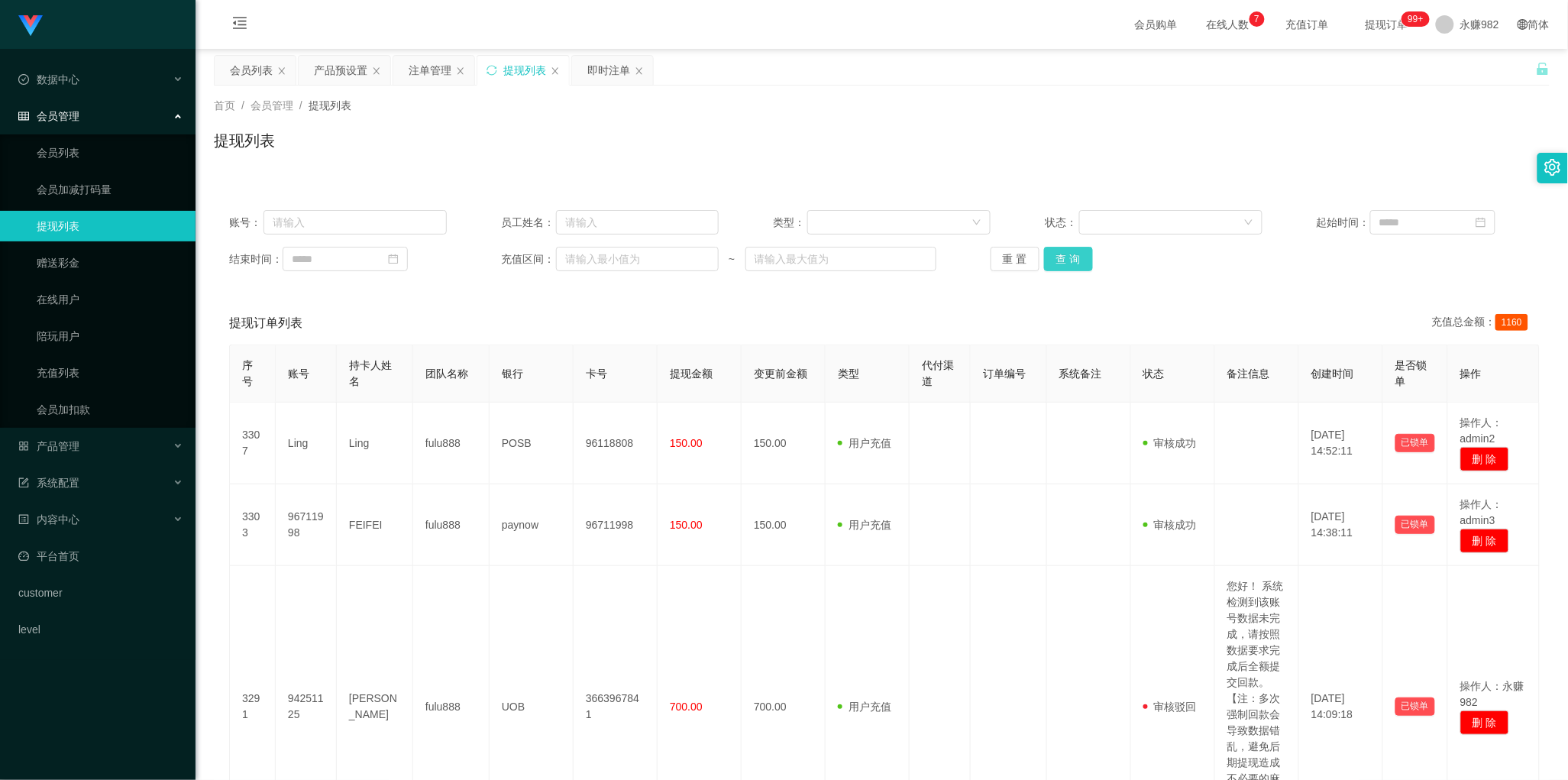
click at [1078, 270] on button "查 询" at bounding box center [1068, 258] width 49 height 25
click at [1064, 254] on button "查 询" at bounding box center [1068, 258] width 49 height 25
click at [1066, 254] on button "查 询" at bounding box center [1068, 258] width 49 height 25
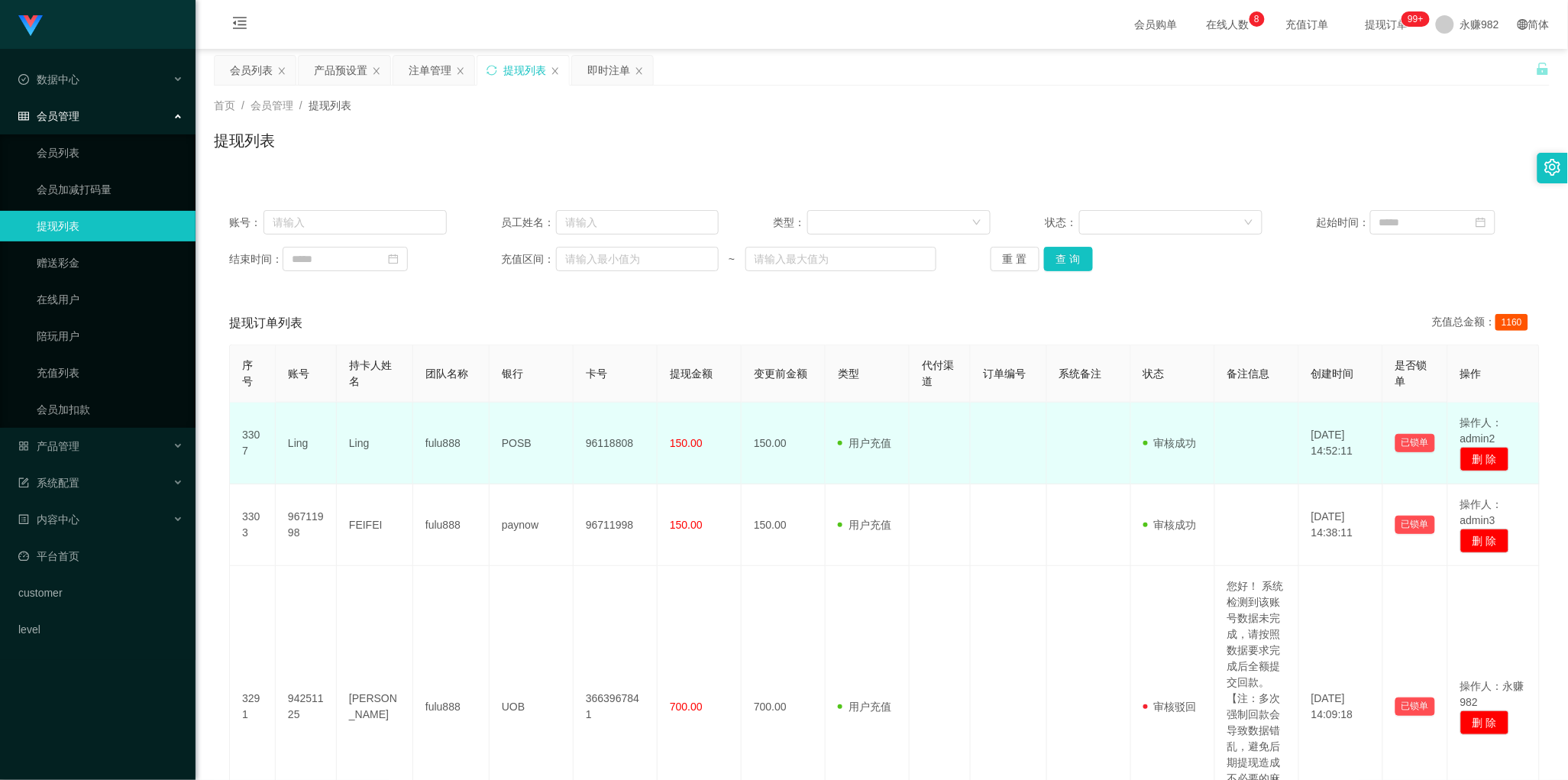
click at [995, 478] on td at bounding box center [1009, 443] width 77 height 82
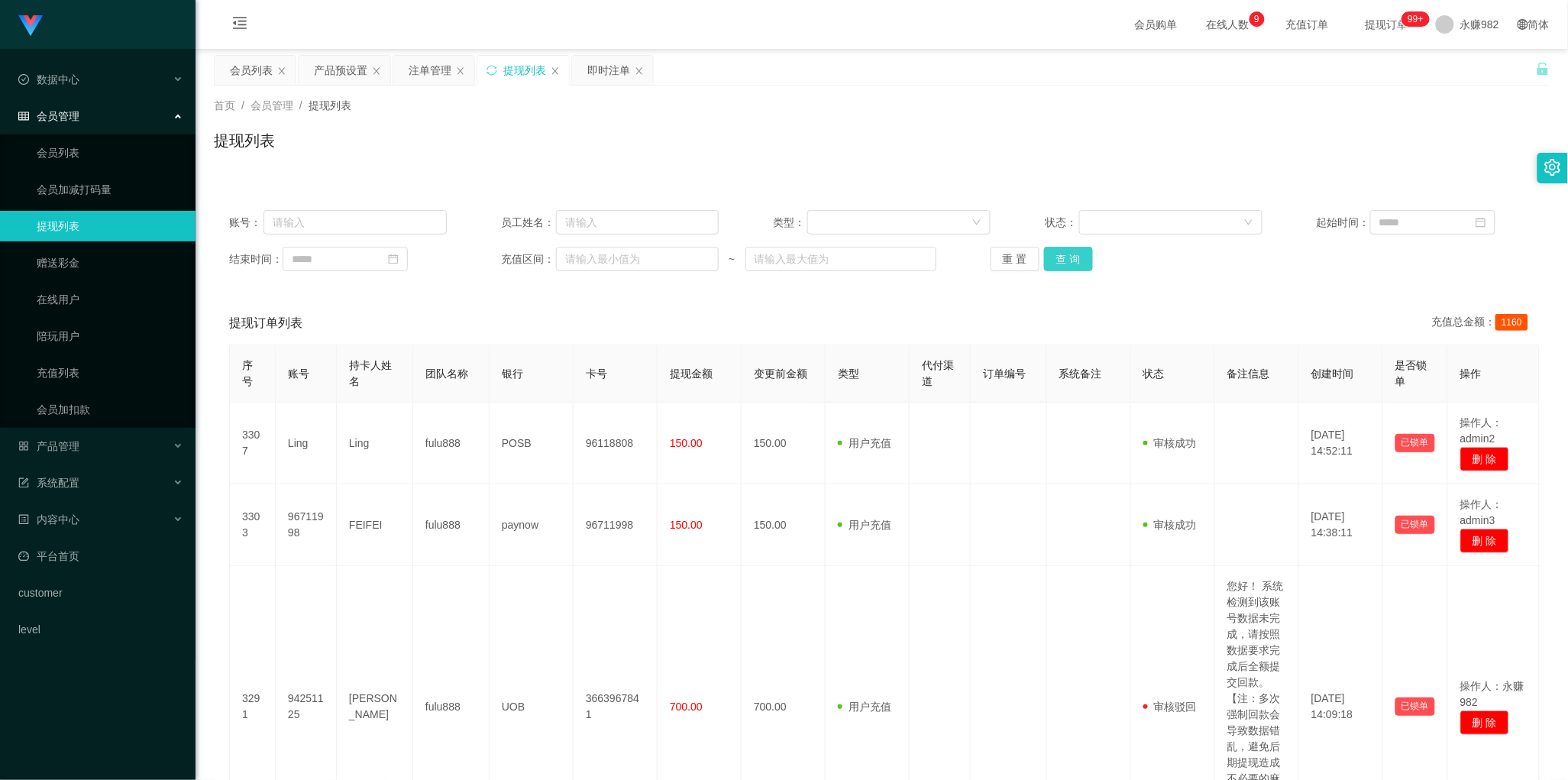
click at [1079, 264] on button "查 询" at bounding box center [1068, 258] width 49 height 25
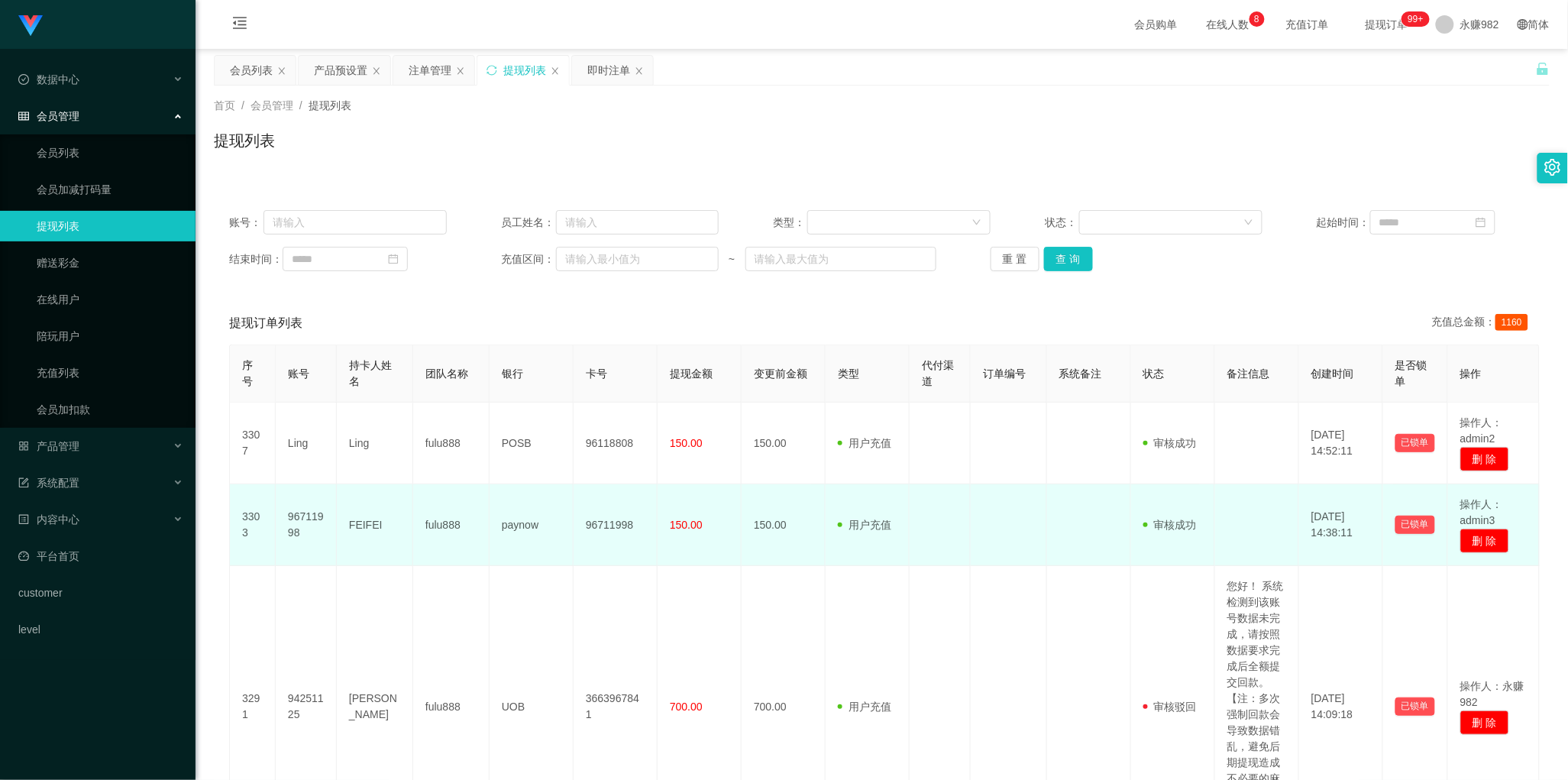
click at [925, 555] on td at bounding box center [940, 525] width 61 height 82
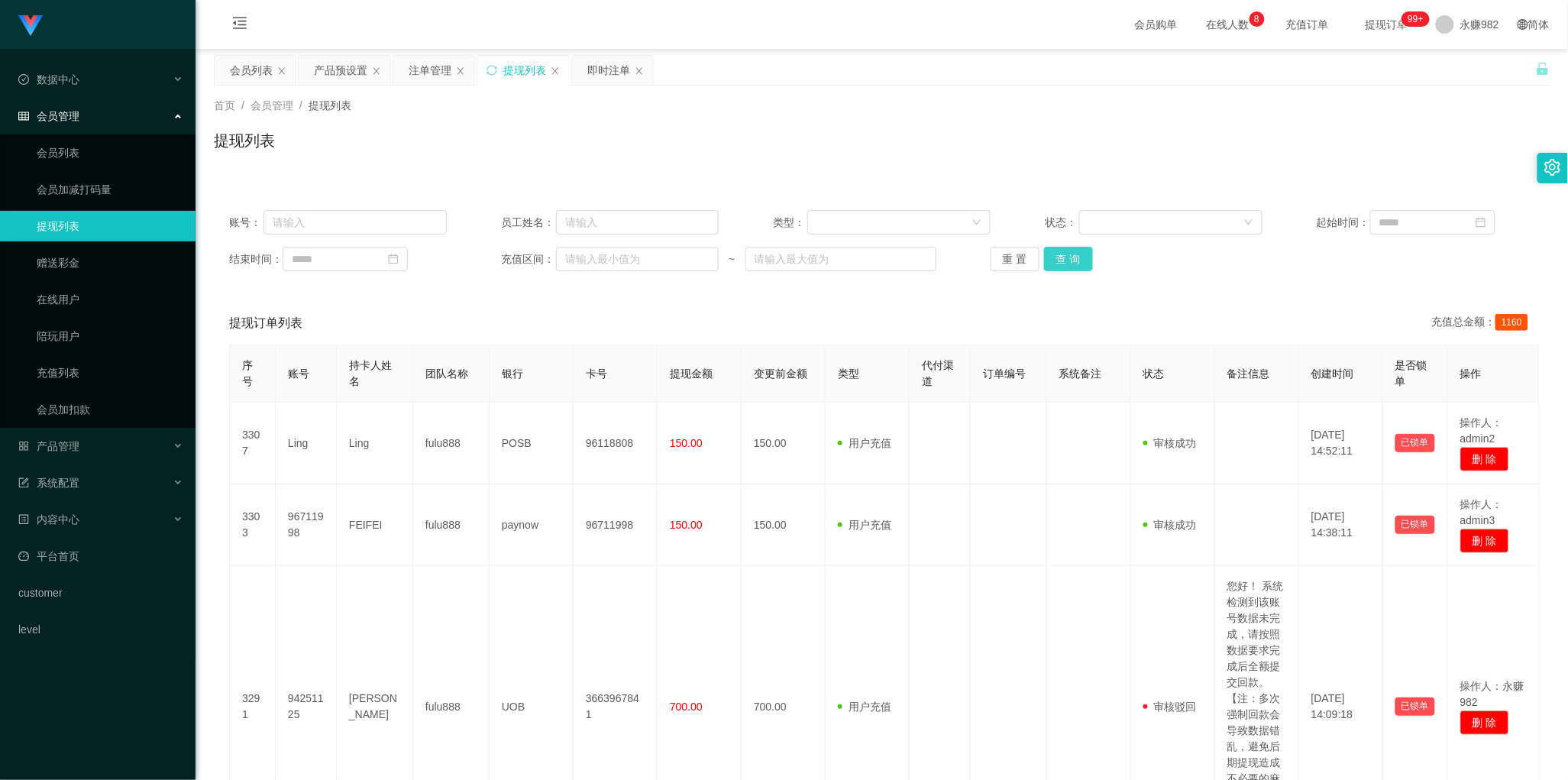
click at [1071, 270] on button "查 询" at bounding box center [1068, 258] width 49 height 25
click at [335, 82] on div "产品预设置" at bounding box center [340, 70] width 53 height 29
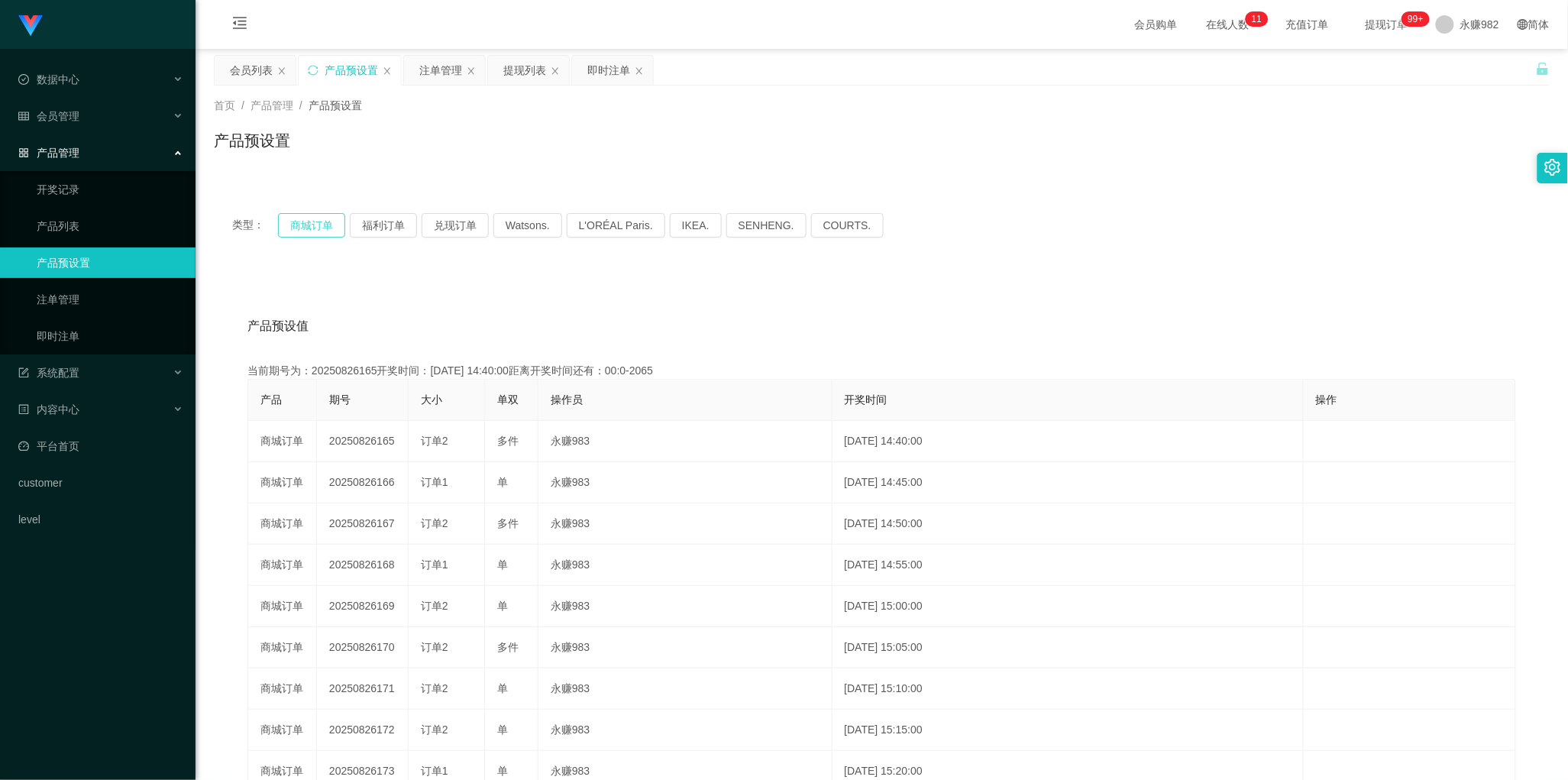
click at [309, 227] on button "商城订单" at bounding box center [312, 225] width 67 height 25
drag, startPoint x: 725, startPoint y: 337, endPoint x: 654, endPoint y: 287, distance: 86.8
click at [725, 337] on div "产品预设值 添加期号" at bounding box center [881, 326] width 1268 height 43
click at [425, 79] on div "注单管理" at bounding box center [441, 70] width 43 height 29
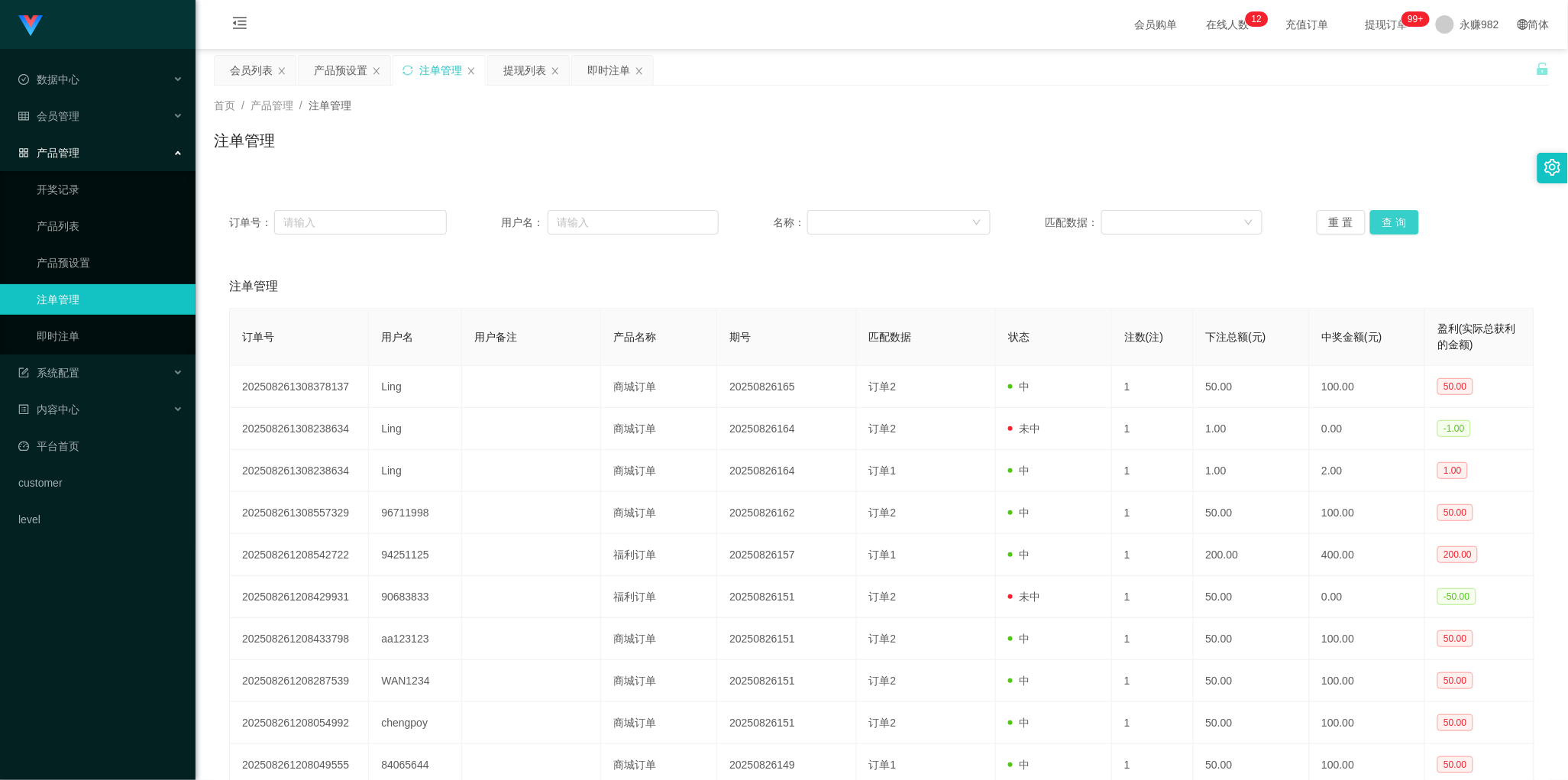
click at [1371, 211] on button "查 询" at bounding box center [1394, 222] width 49 height 25
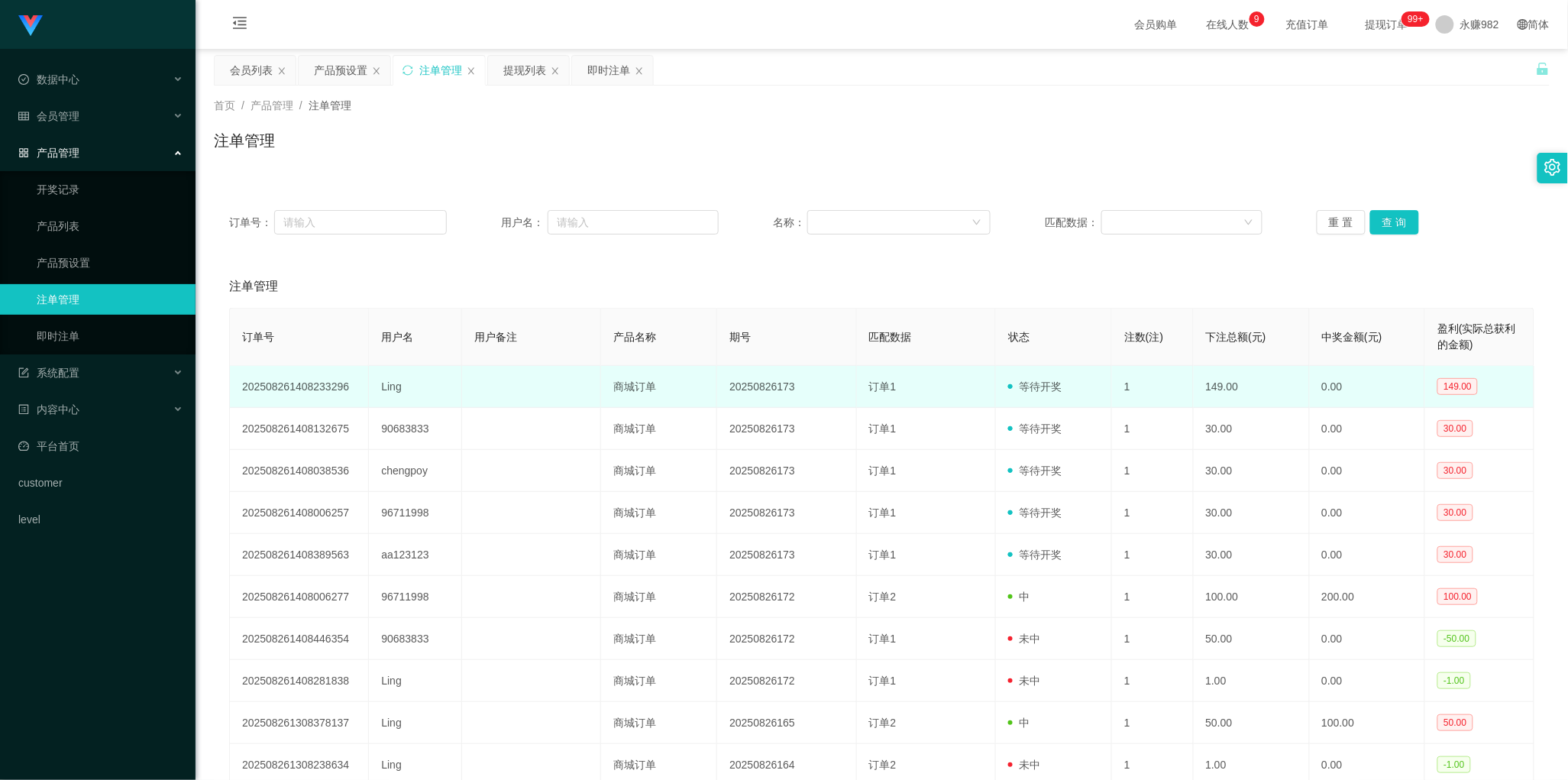
click at [398, 391] on td "Ling" at bounding box center [415, 387] width 93 height 42
click at [390, 387] on td "Ling" at bounding box center [415, 387] width 93 height 42
click at [388, 387] on td "Ling" at bounding box center [415, 387] width 93 height 42
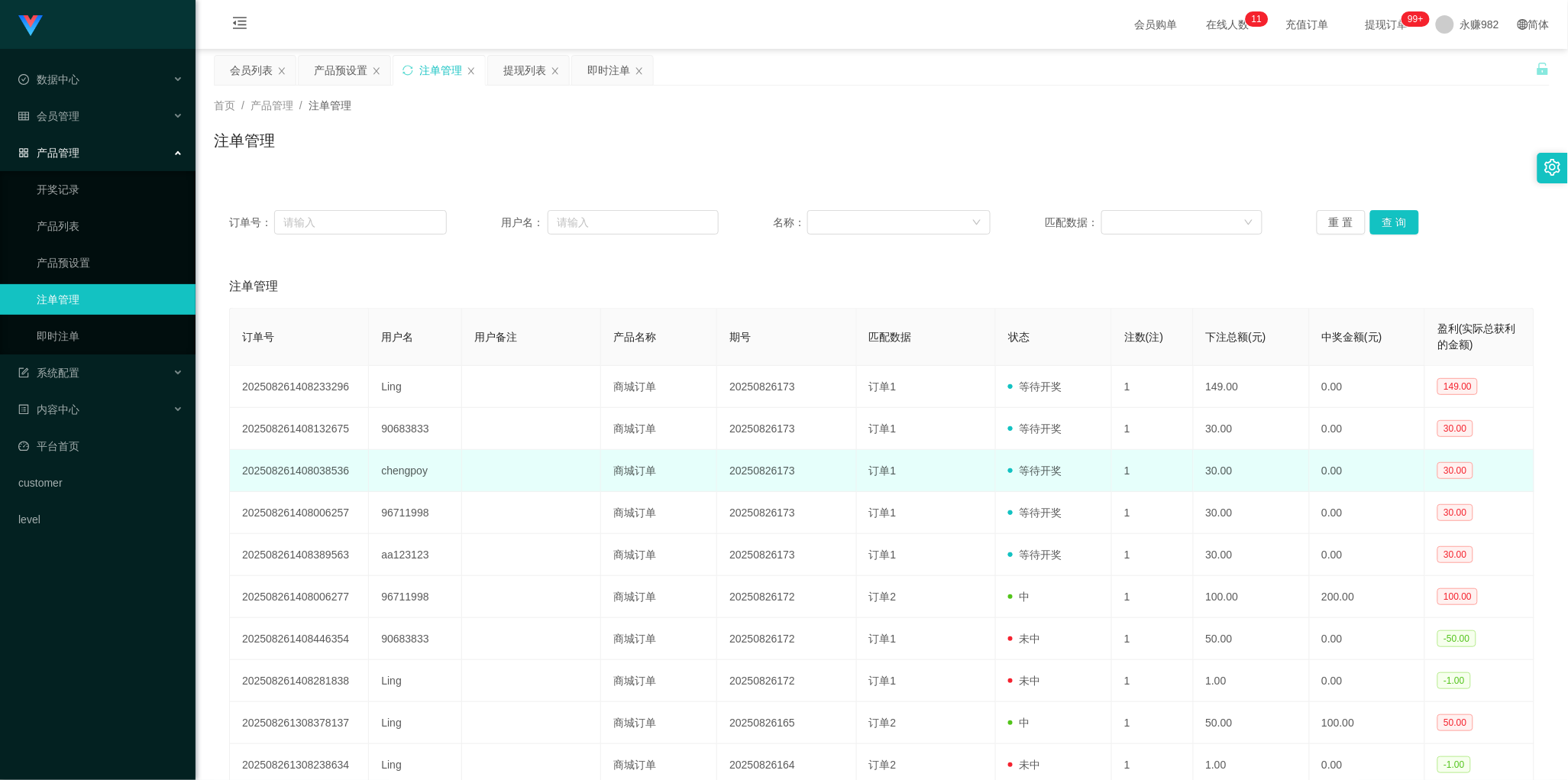
click at [673, 451] on td "商城订单" at bounding box center [659, 471] width 116 height 42
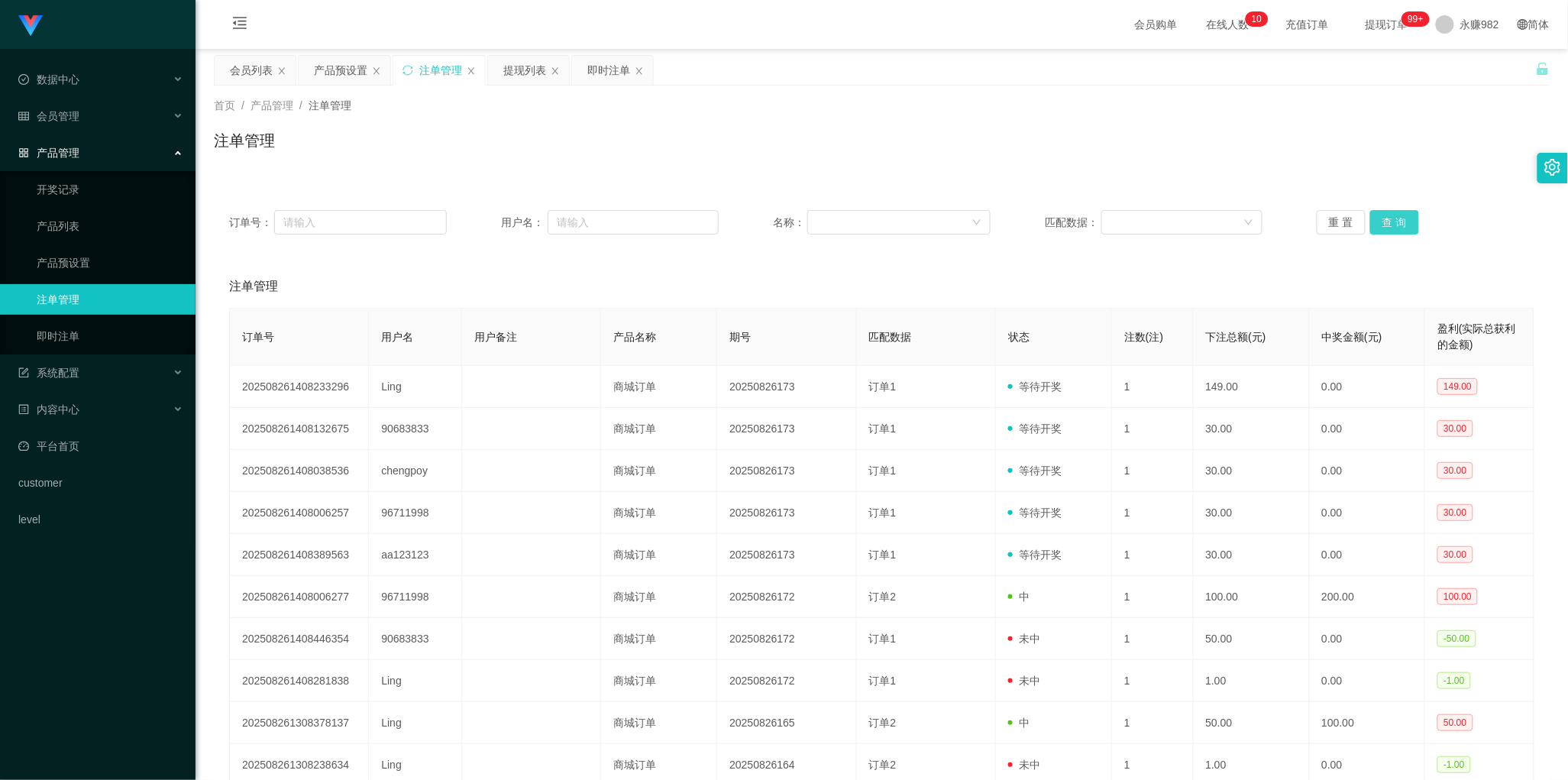
click at [1383, 218] on button "查 询" at bounding box center [1394, 222] width 49 height 25
click at [1395, 229] on button "查 询" at bounding box center [1394, 222] width 49 height 25
click at [1379, 222] on button "查 询" at bounding box center [1394, 222] width 49 height 25
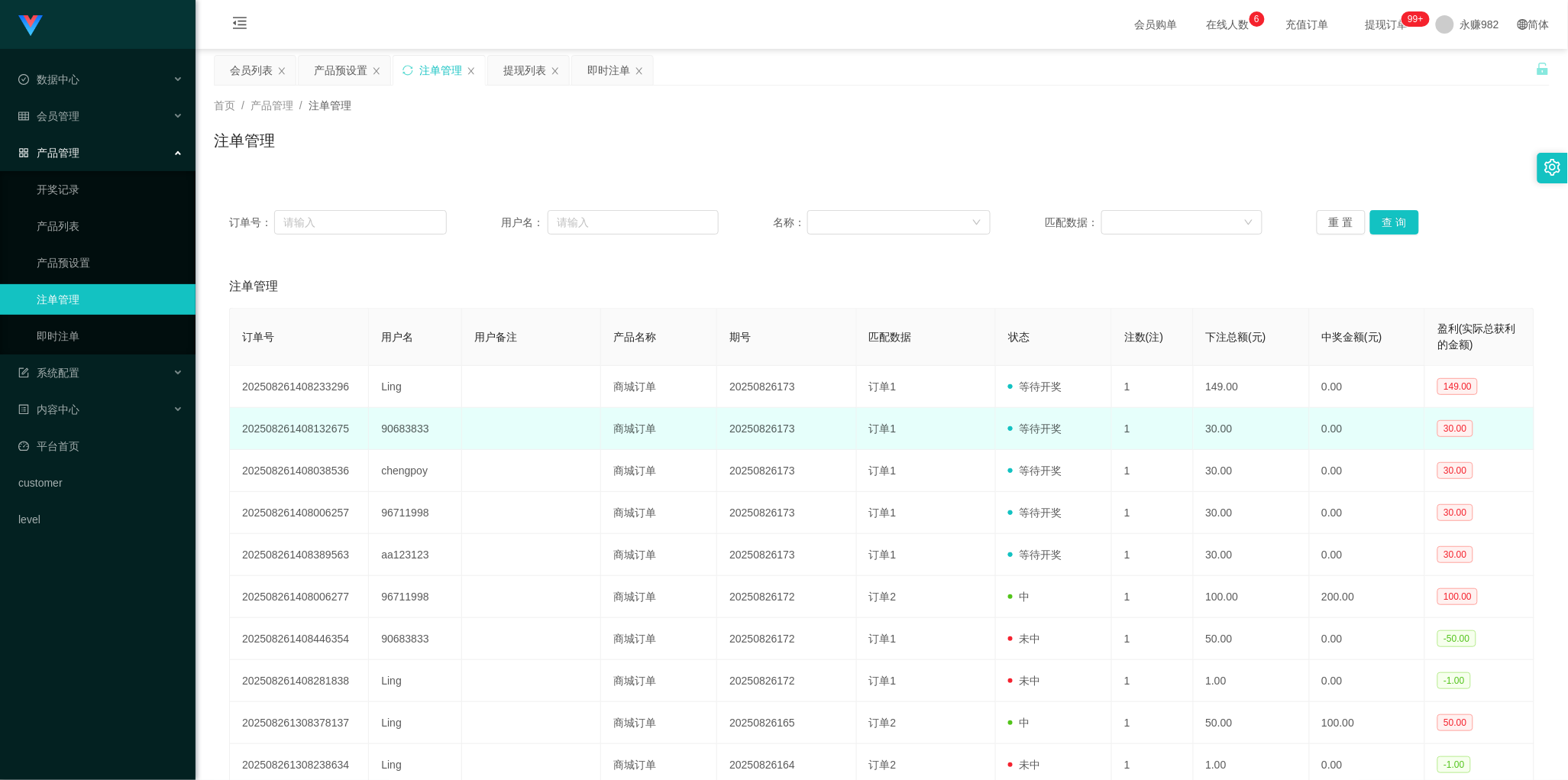
click at [764, 423] on td "20250826173" at bounding box center [787, 429] width 139 height 42
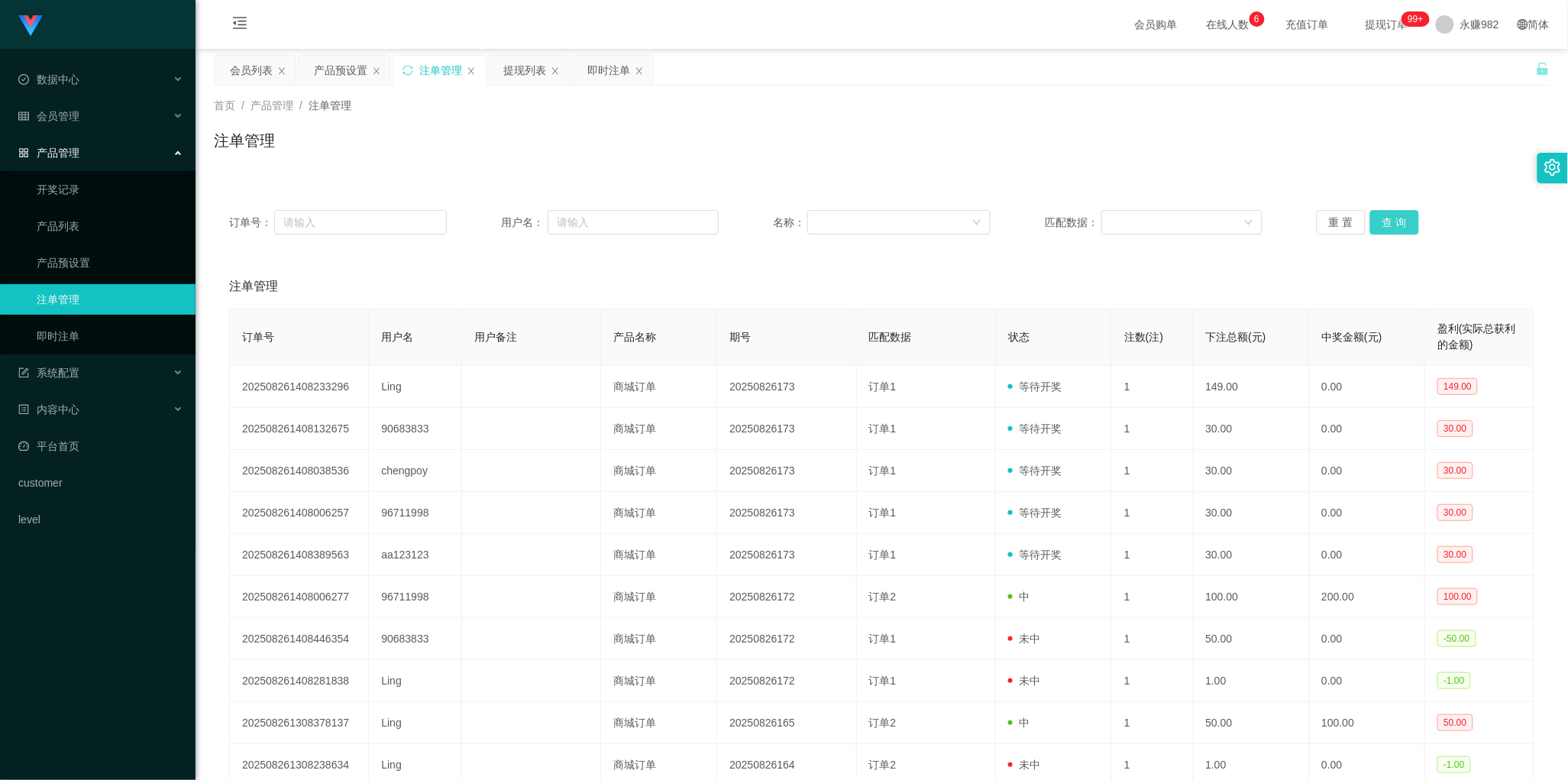
click at [1392, 223] on button "查 询" at bounding box center [1394, 222] width 49 height 25
click at [844, 185] on div "订单号： 用户名： 名称： 匹配数据： 重 置 查 询 注单管理 订单号 用户名 用户备注 产品名称 期号 匹配数据 状态 注数(注) 下注总额(元) 中奖金…" at bounding box center [882, 506] width 1336 height 659
click at [529, 67] on div "提现列表" at bounding box center [525, 70] width 43 height 29
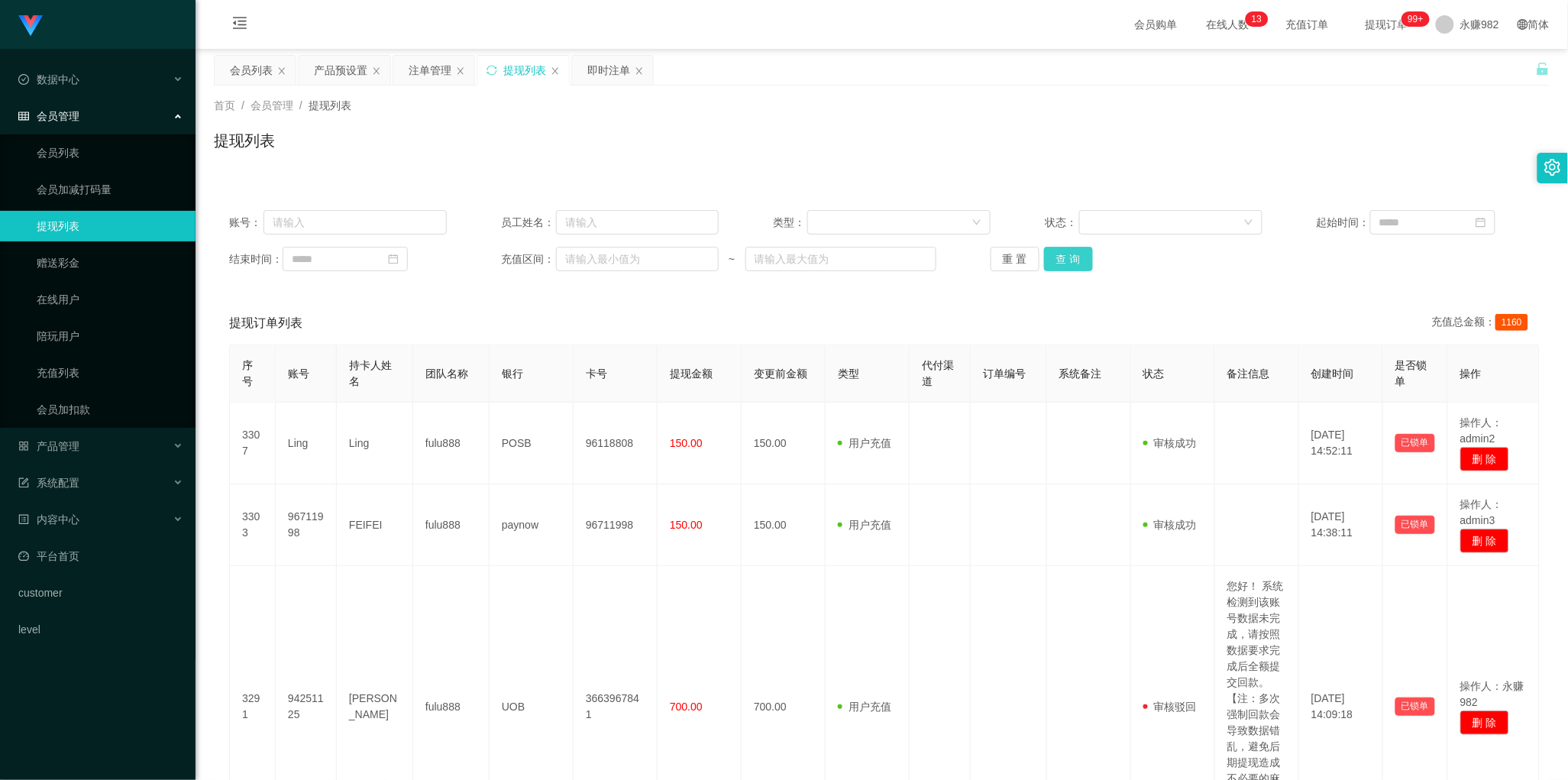
click at [1063, 258] on button "查 询" at bounding box center [1068, 258] width 49 height 25
click at [1069, 250] on button "查 询" at bounding box center [1068, 258] width 49 height 25
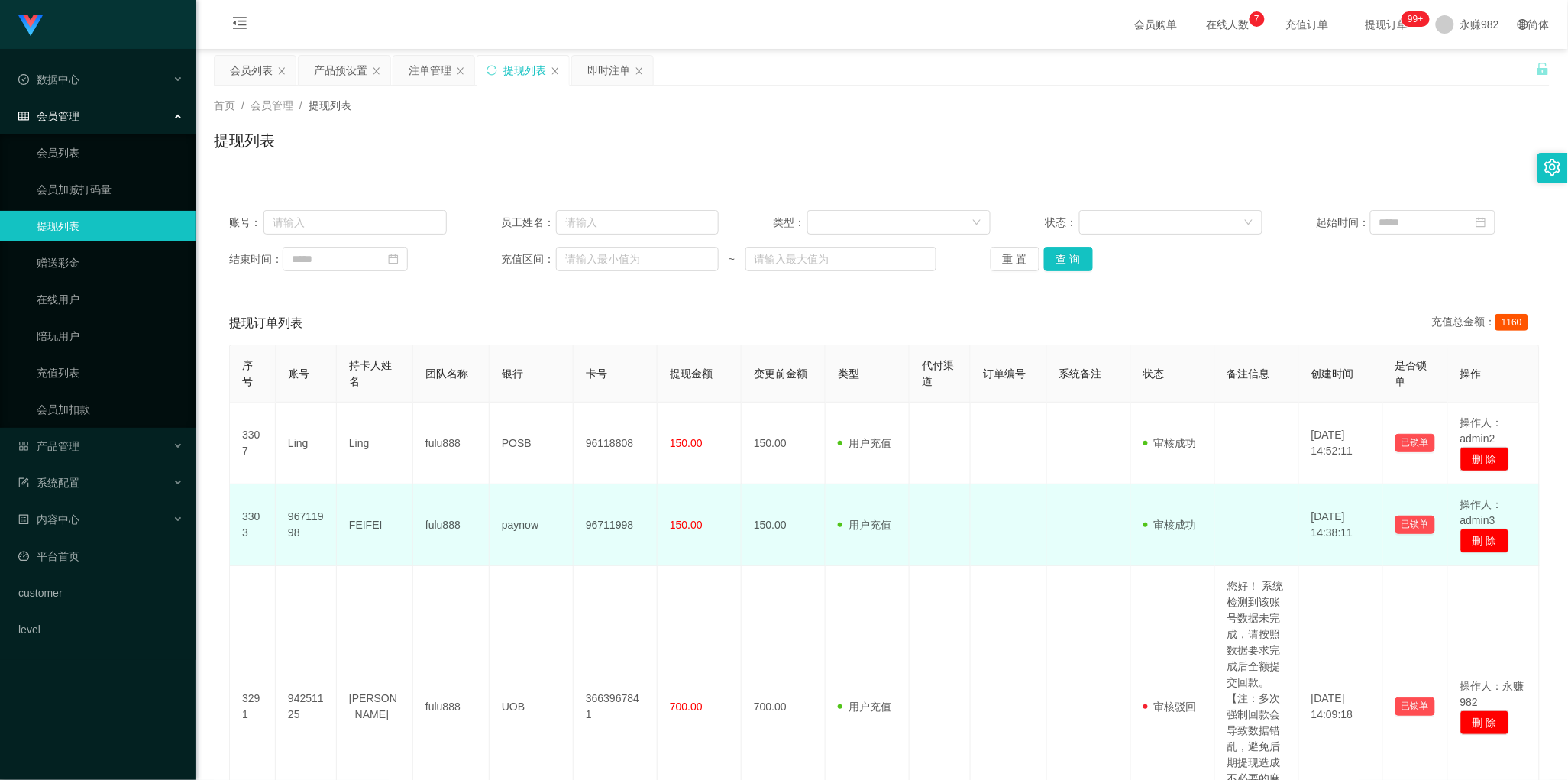
drag, startPoint x: 868, startPoint y: 514, endPoint x: 887, endPoint y: 513, distance: 19.0
click at [868, 514] on td "用户充值 人工扣款" at bounding box center [867, 525] width 84 height 82
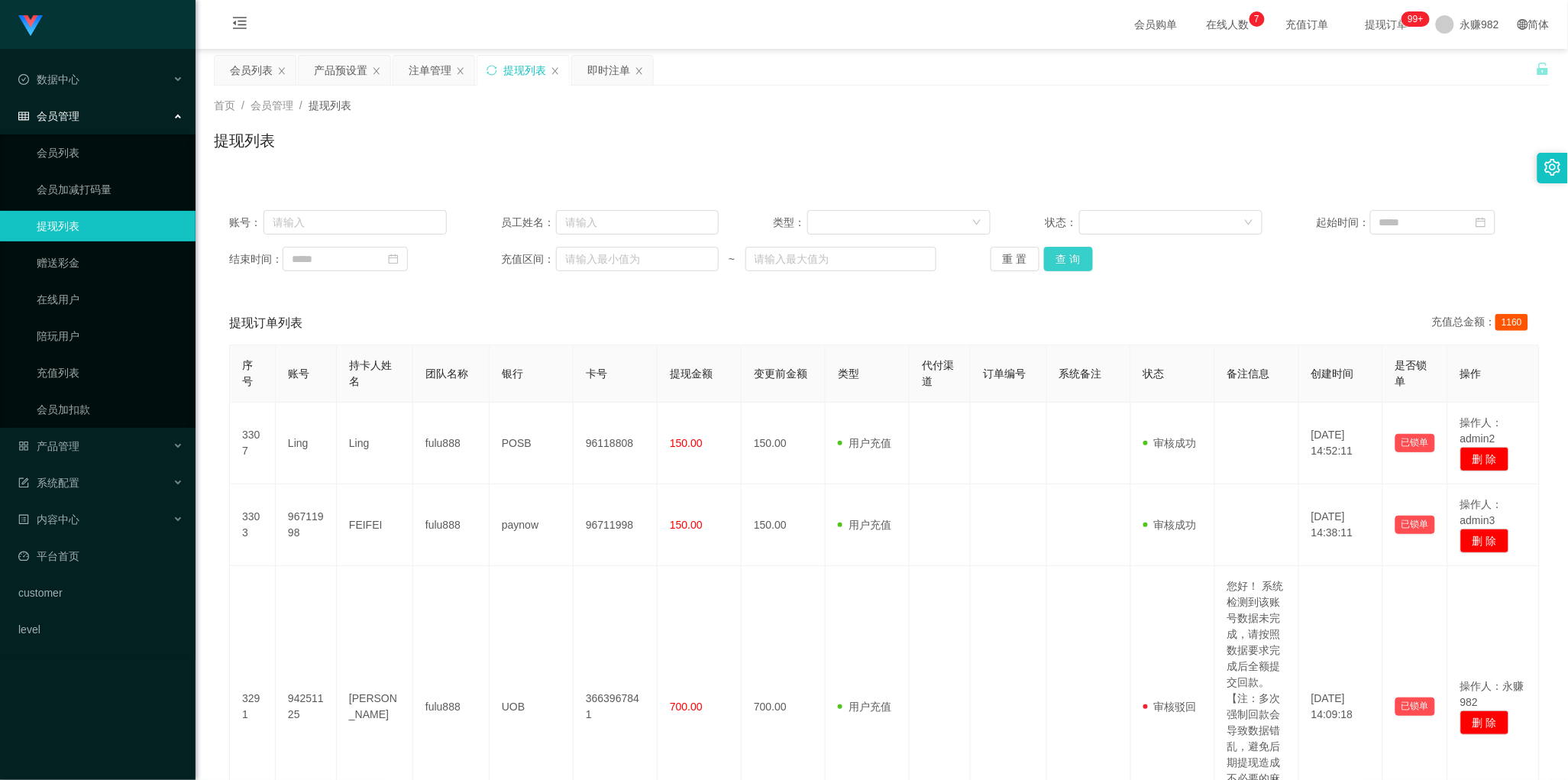
click at [1067, 258] on button "查 询" at bounding box center [1068, 258] width 49 height 25
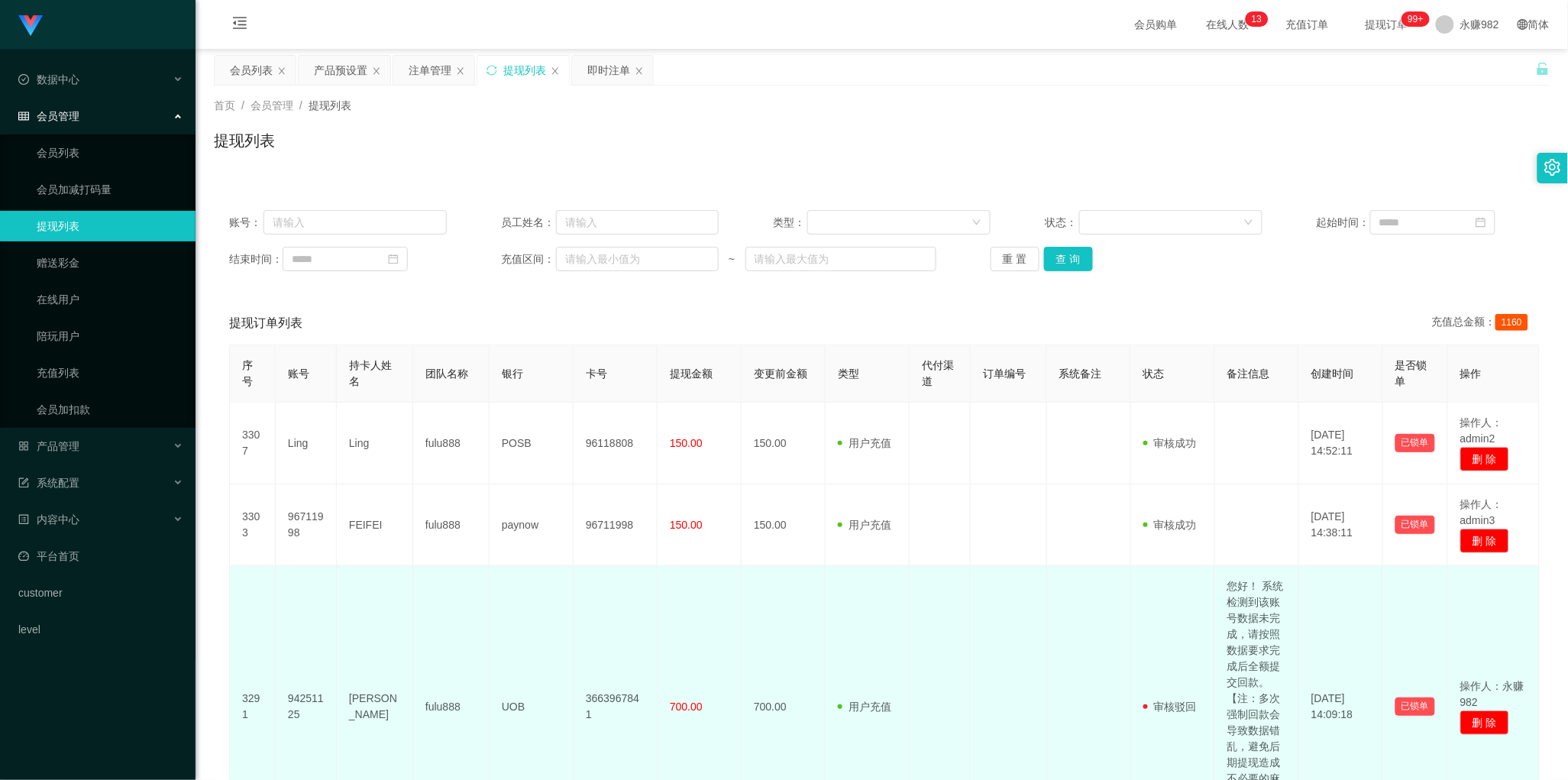
drag, startPoint x: 1018, startPoint y: 613, endPoint x: 1097, endPoint y: 569, distance: 90.4
click at [1018, 613] on td at bounding box center [1009, 707] width 77 height 282
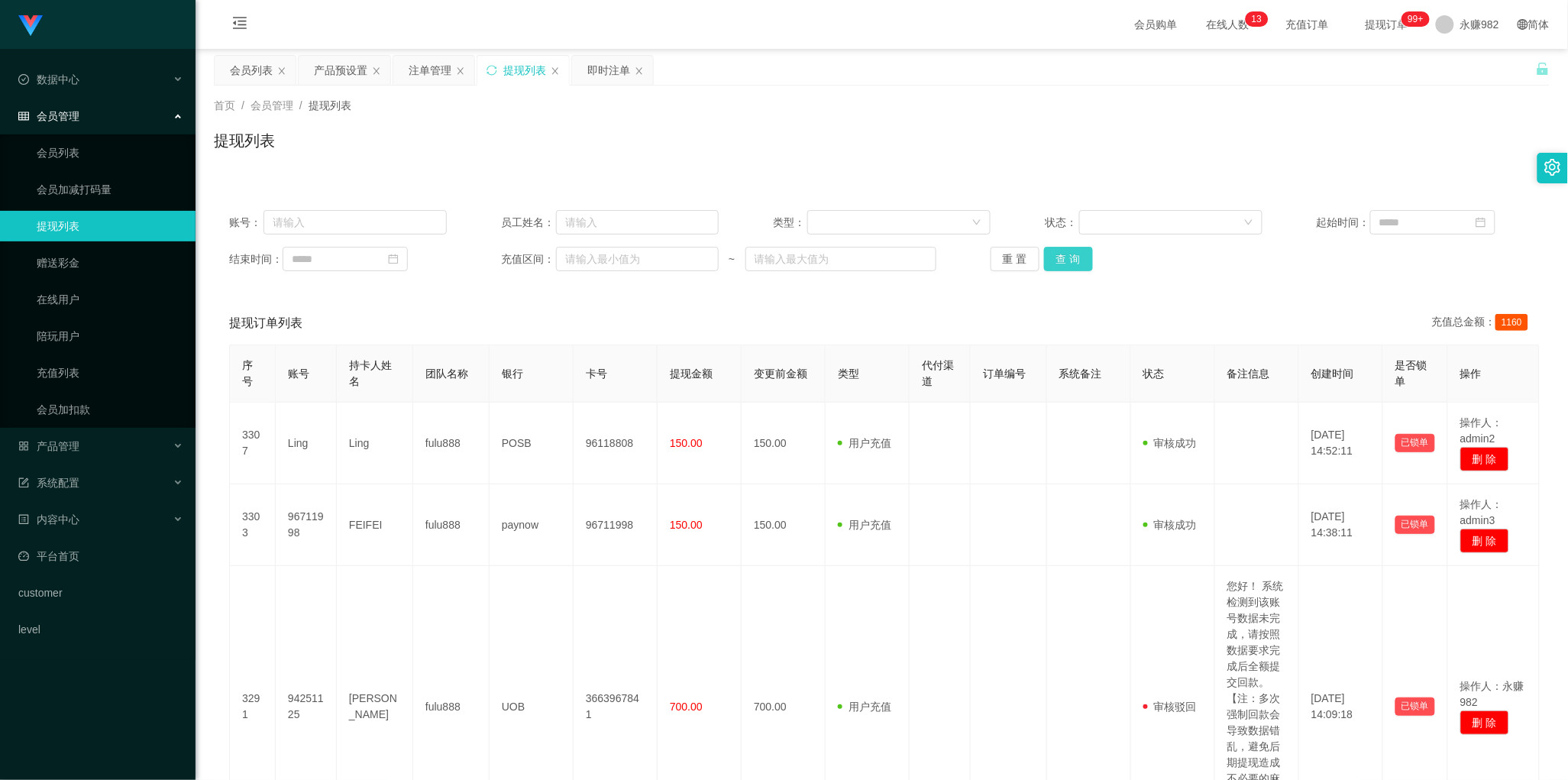
click at [1055, 254] on button "查 询" at bounding box center [1068, 258] width 49 height 25
click at [1059, 260] on button "查 询" at bounding box center [1068, 258] width 49 height 25
click at [1059, 260] on div "重 置 查 询" at bounding box center [1099, 258] width 218 height 25
click at [1059, 260] on button "查 询" at bounding box center [1068, 258] width 49 height 25
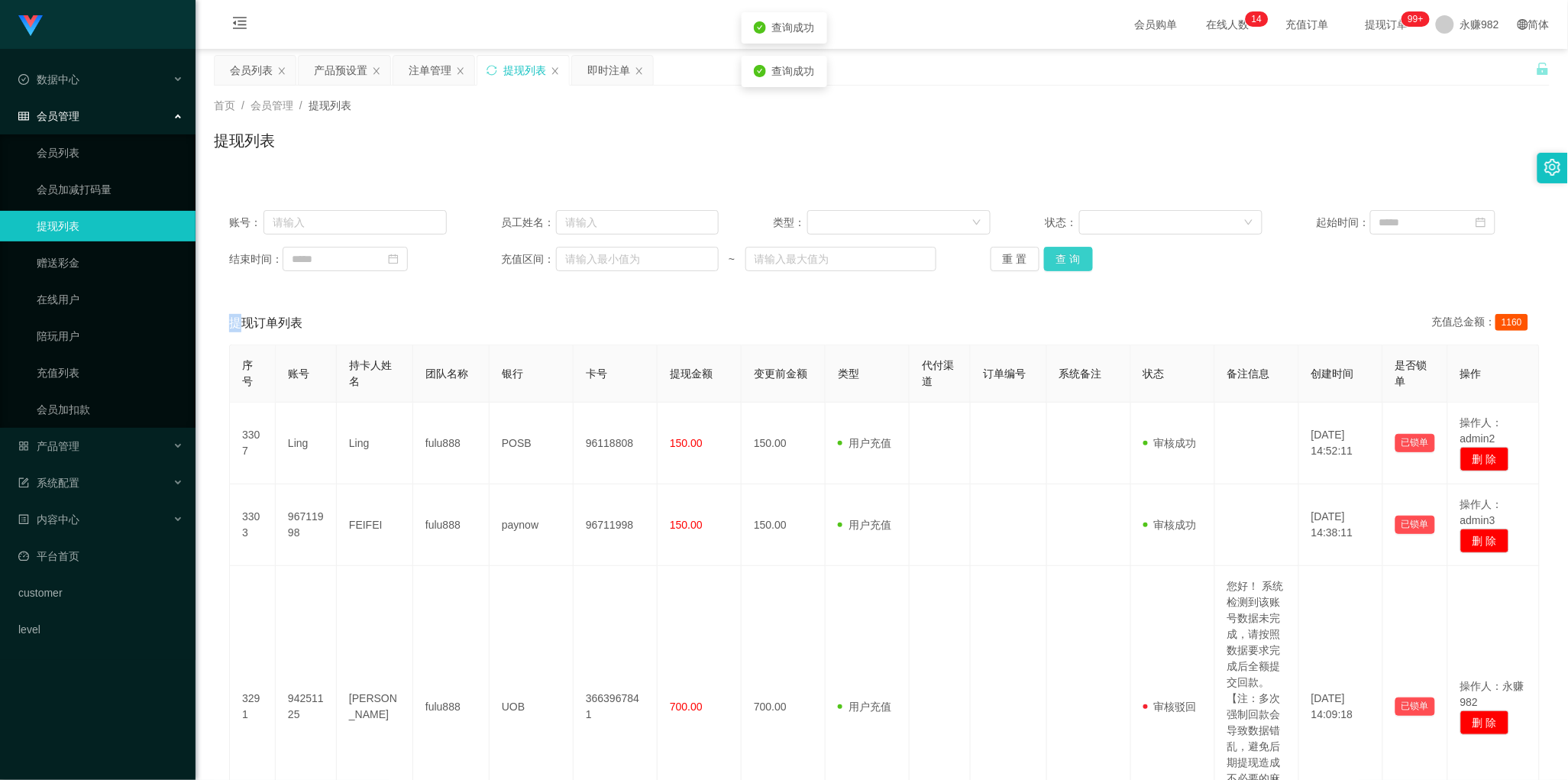
click at [1059, 260] on button "查 询" at bounding box center [1068, 258] width 49 height 25
click at [1058, 269] on button "查 询" at bounding box center [1068, 258] width 49 height 25
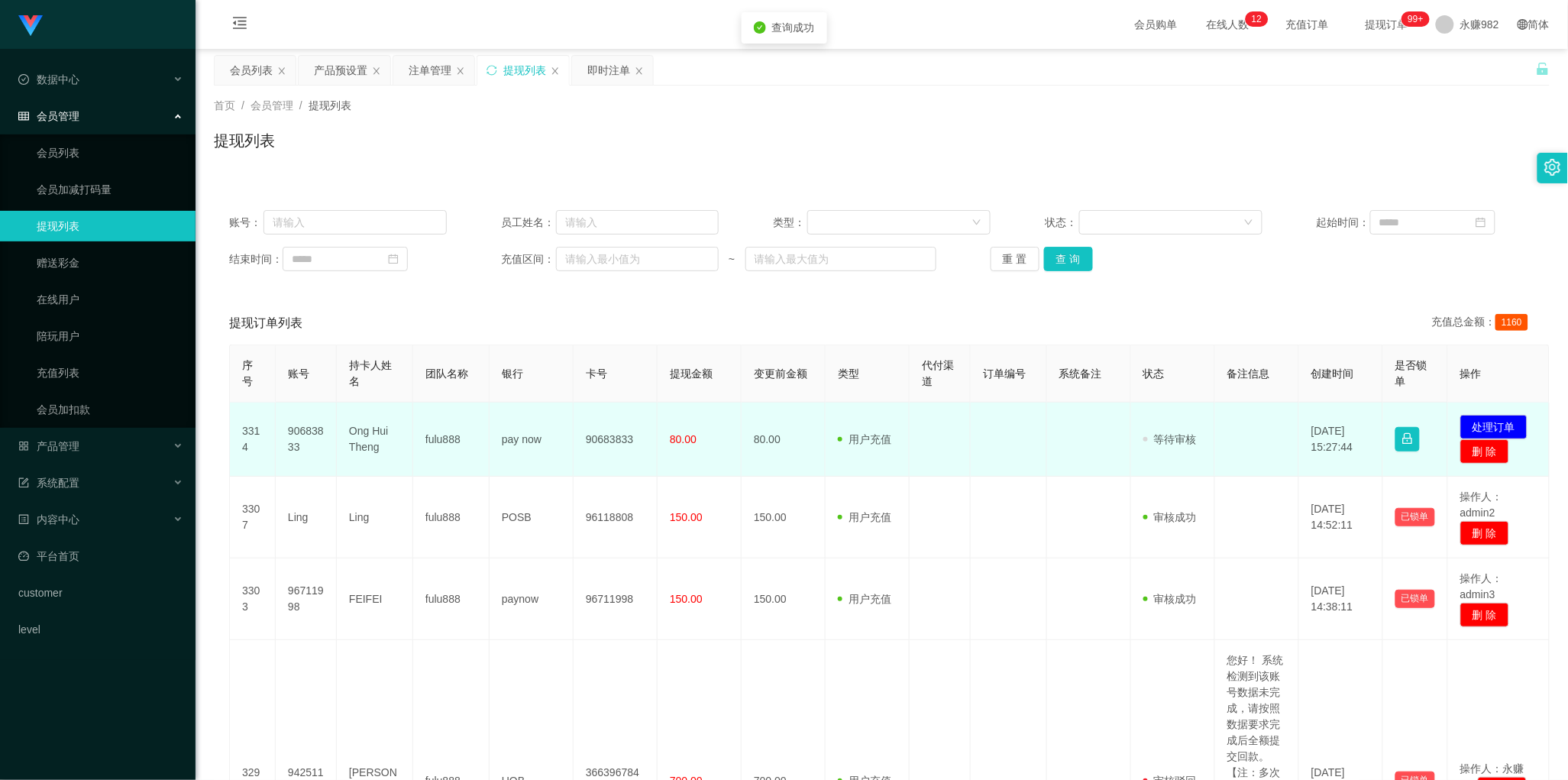
click at [301, 430] on td "90683833" at bounding box center [306, 439] width 61 height 74
click at [687, 459] on td "80.00" at bounding box center [699, 439] width 84 height 74
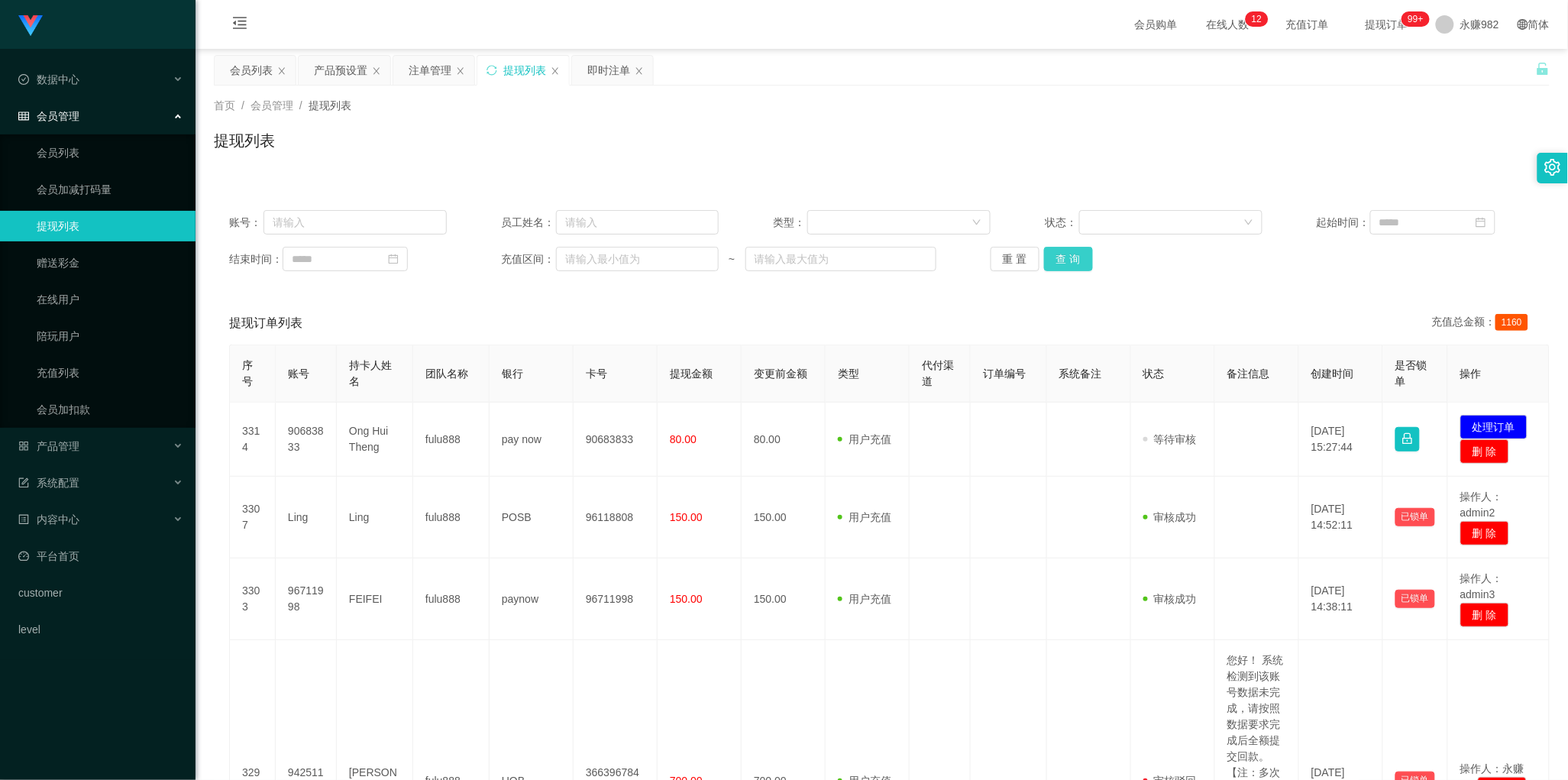
click at [1071, 264] on button "查 询" at bounding box center [1068, 258] width 49 height 25
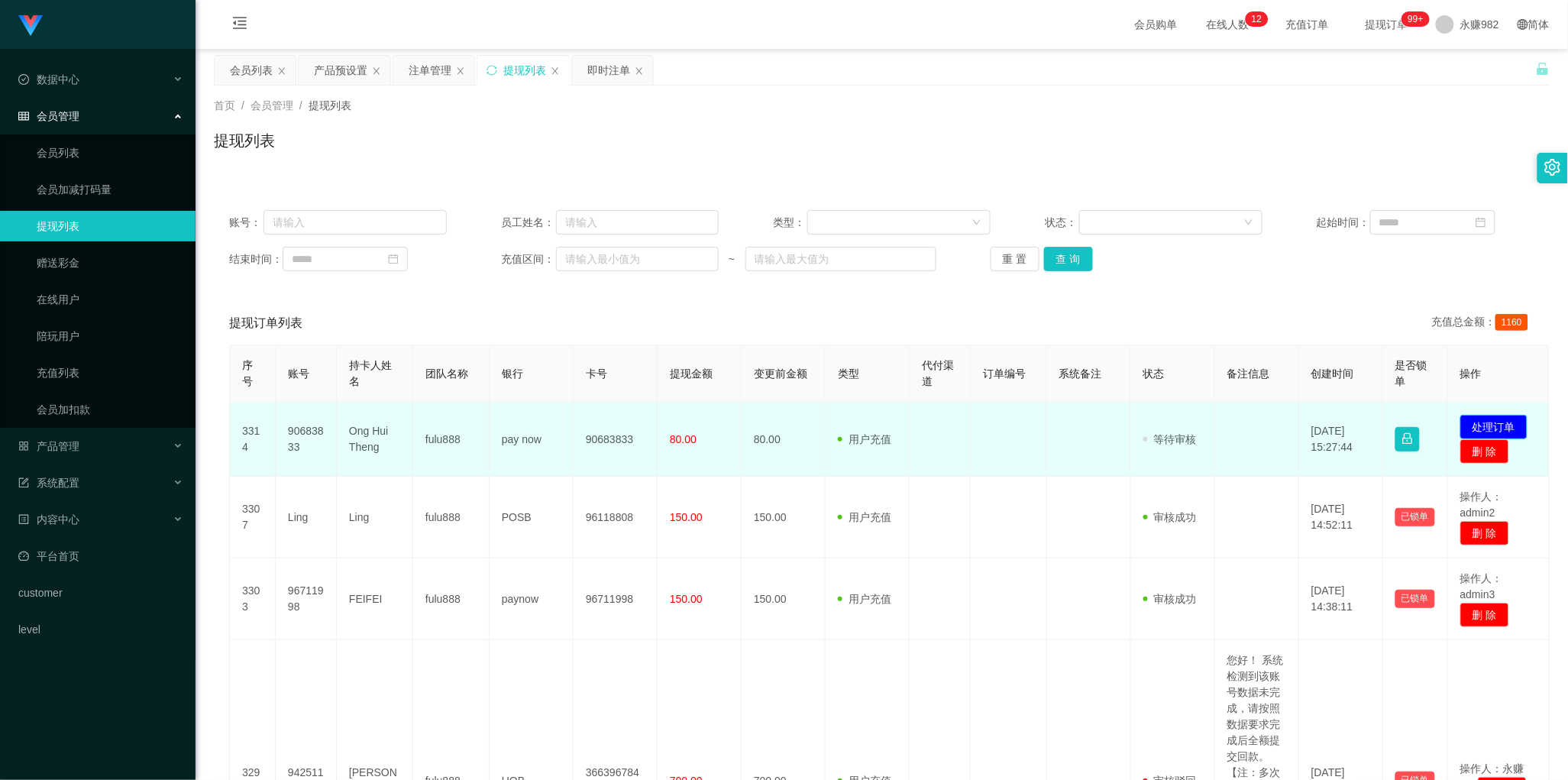
click at [1509, 425] on button "处理订单" at bounding box center [1494, 427] width 67 height 25
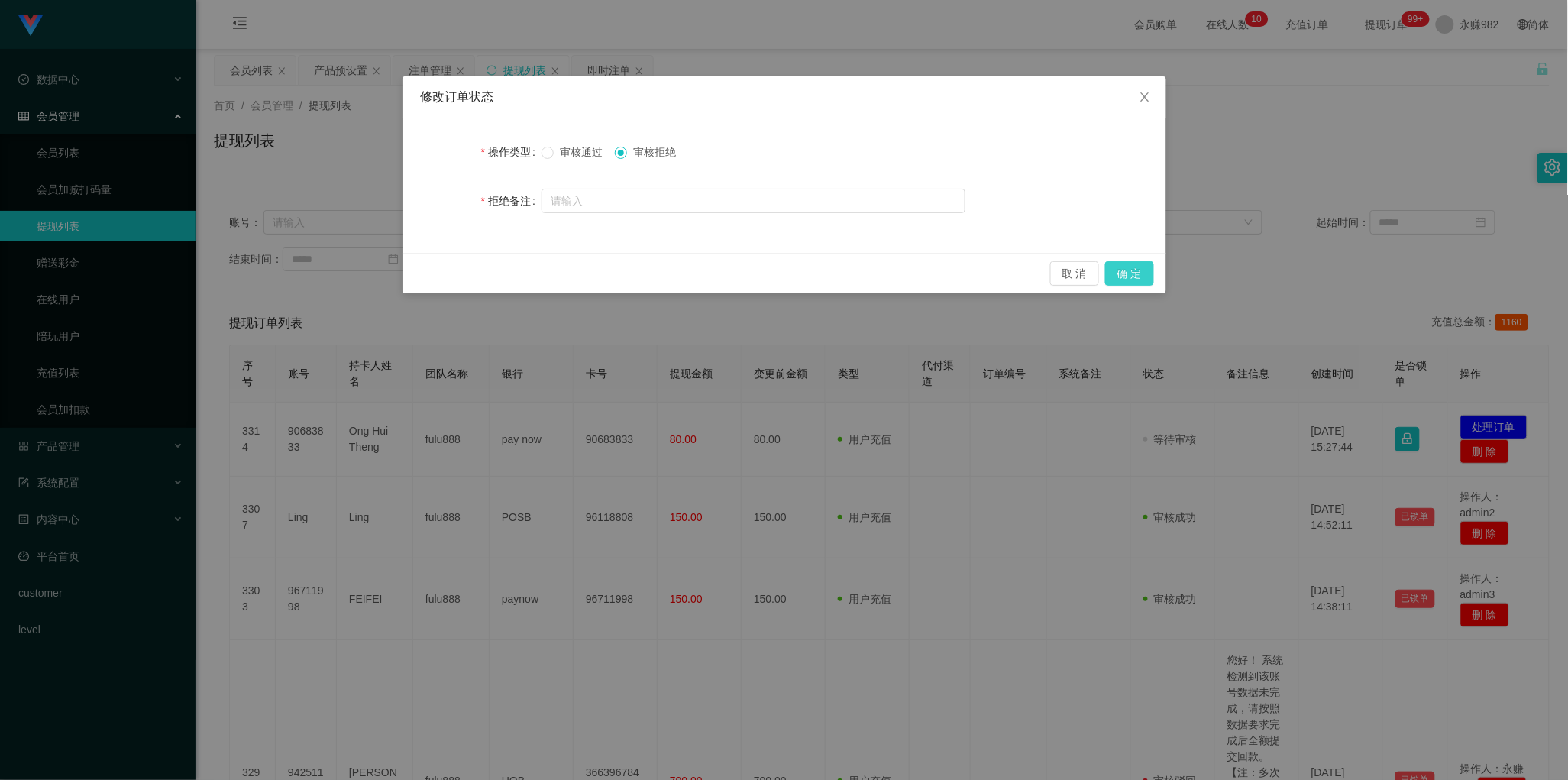
click at [1105, 273] on button "确 定" at bounding box center [1129, 274] width 49 height 25
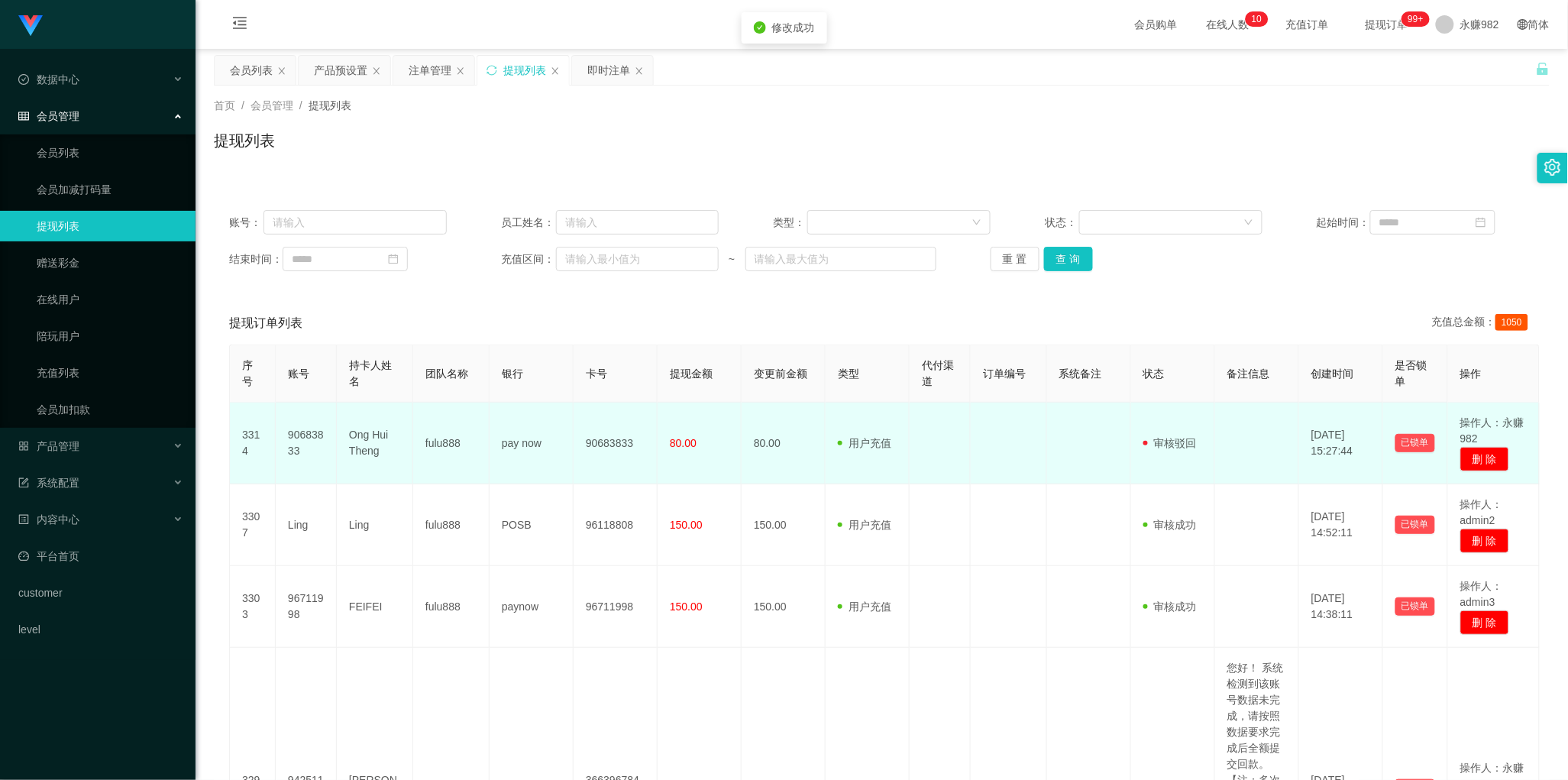
click at [308, 439] on td "90683833" at bounding box center [306, 443] width 61 height 82
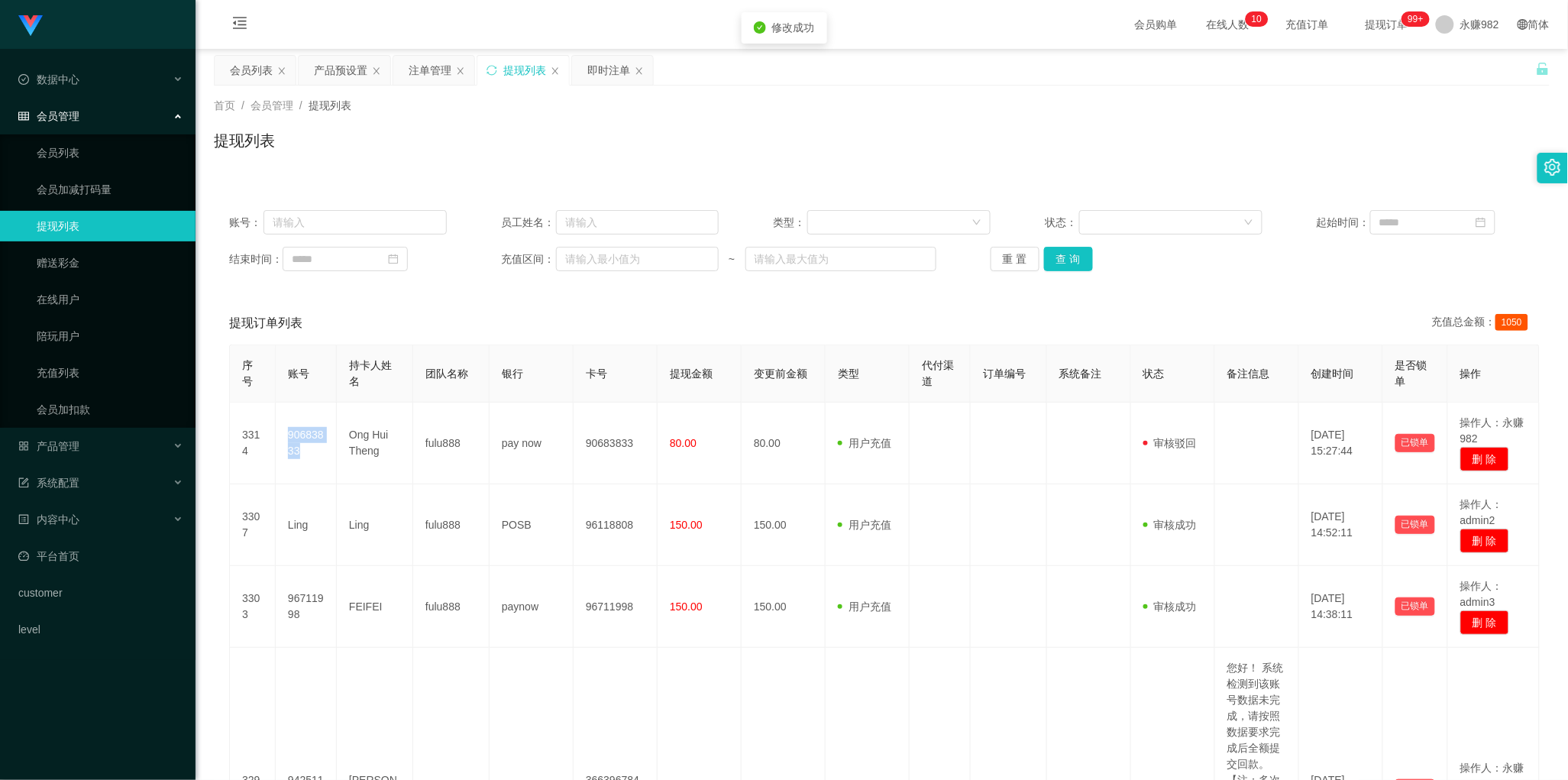
drag, startPoint x: 308, startPoint y: 439, endPoint x: 784, endPoint y: 306, distance: 494.2
click at [308, 439] on td "90683833" at bounding box center [306, 443] width 61 height 82
click at [1073, 261] on button "查 询" at bounding box center [1068, 258] width 49 height 25
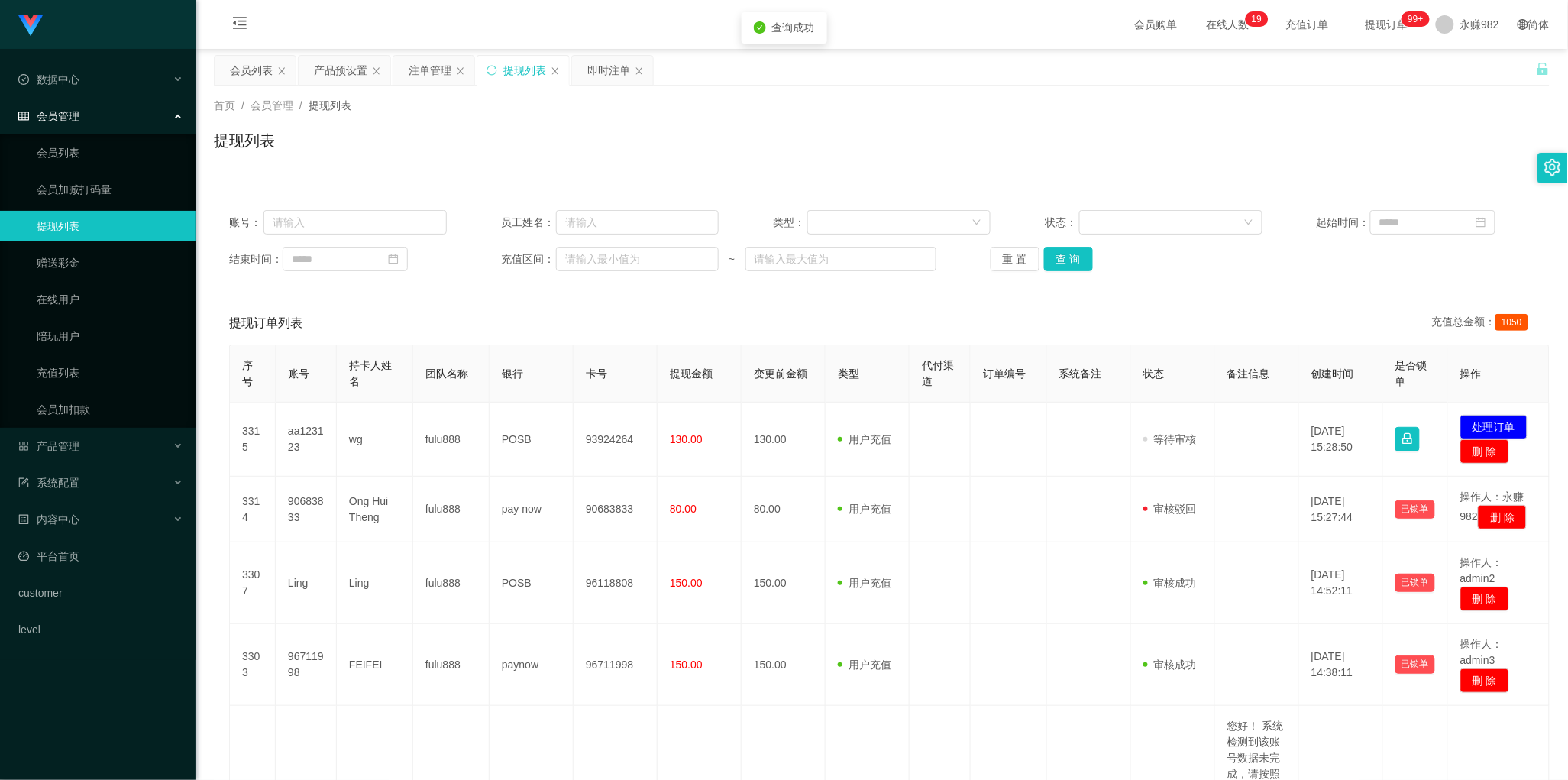
click at [253, 74] on div "会员列表" at bounding box center [251, 70] width 43 height 29
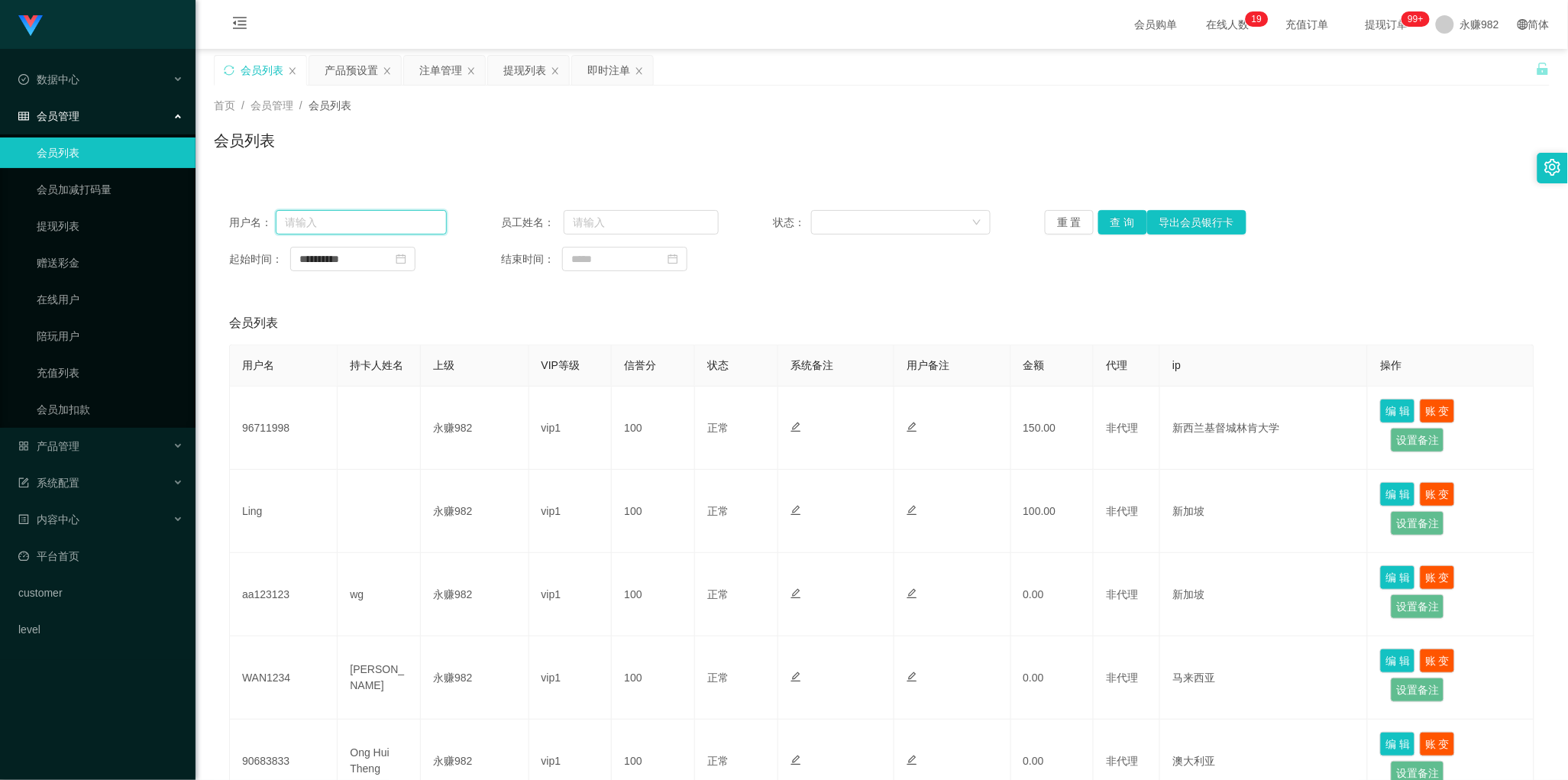
click at [367, 223] on input "text" at bounding box center [361, 222] width 171 height 25
paste input "90683833"
type input "90683833"
click at [1120, 219] on button "查 询" at bounding box center [1122, 222] width 49 height 25
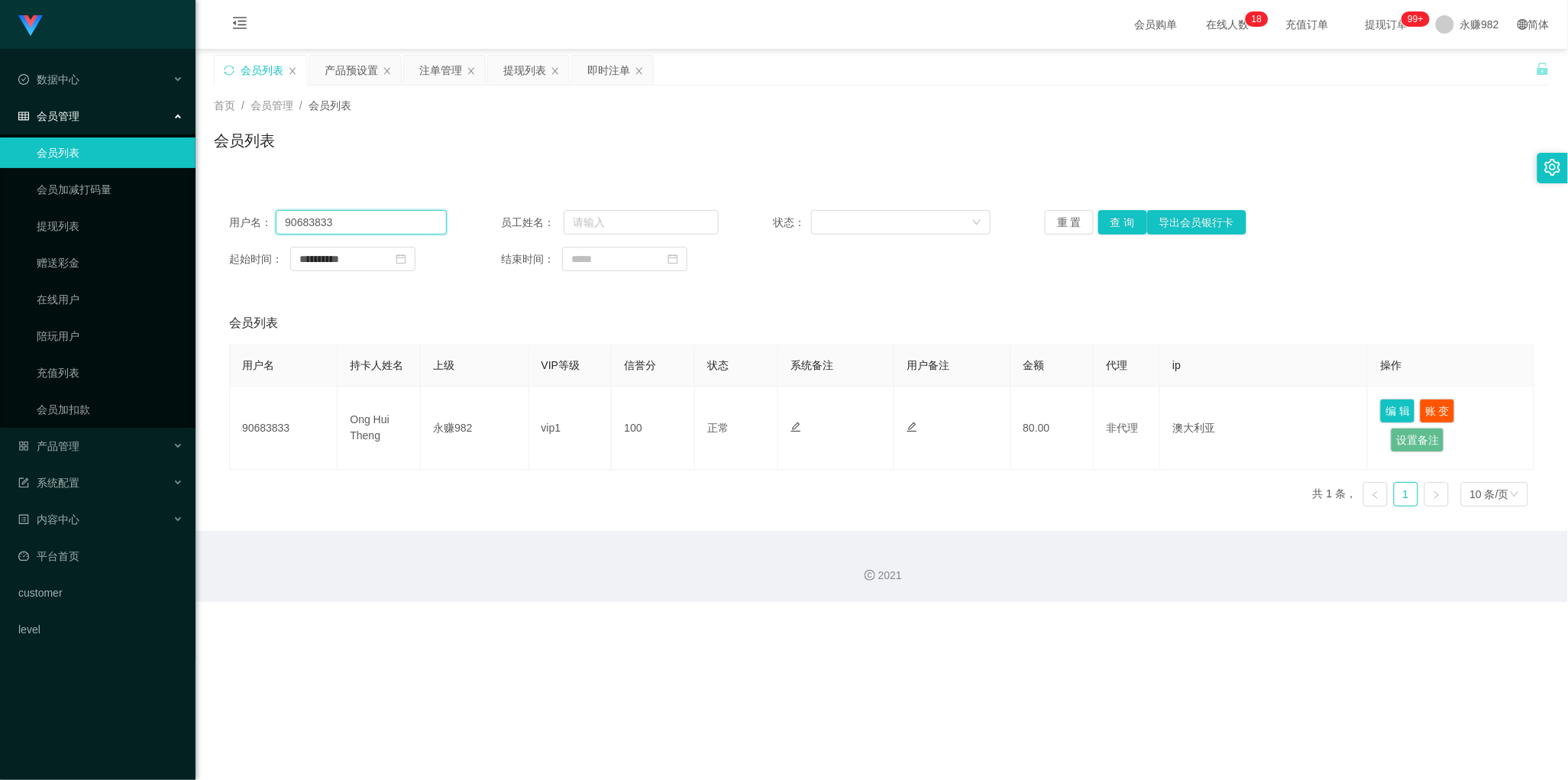
click at [346, 224] on input "90683833" at bounding box center [361, 222] width 171 height 25
click at [783, 474] on div "用户名 持卡人姓名 上级 VIP等级 信誉分 状态 系统备注 用户备注 金额 代理 ip 操作 90683833 Ong Hui Theng 永赚982 vi…" at bounding box center [881, 431] width 1305 height 174
click at [528, 70] on div "提现列表" at bounding box center [525, 70] width 43 height 29
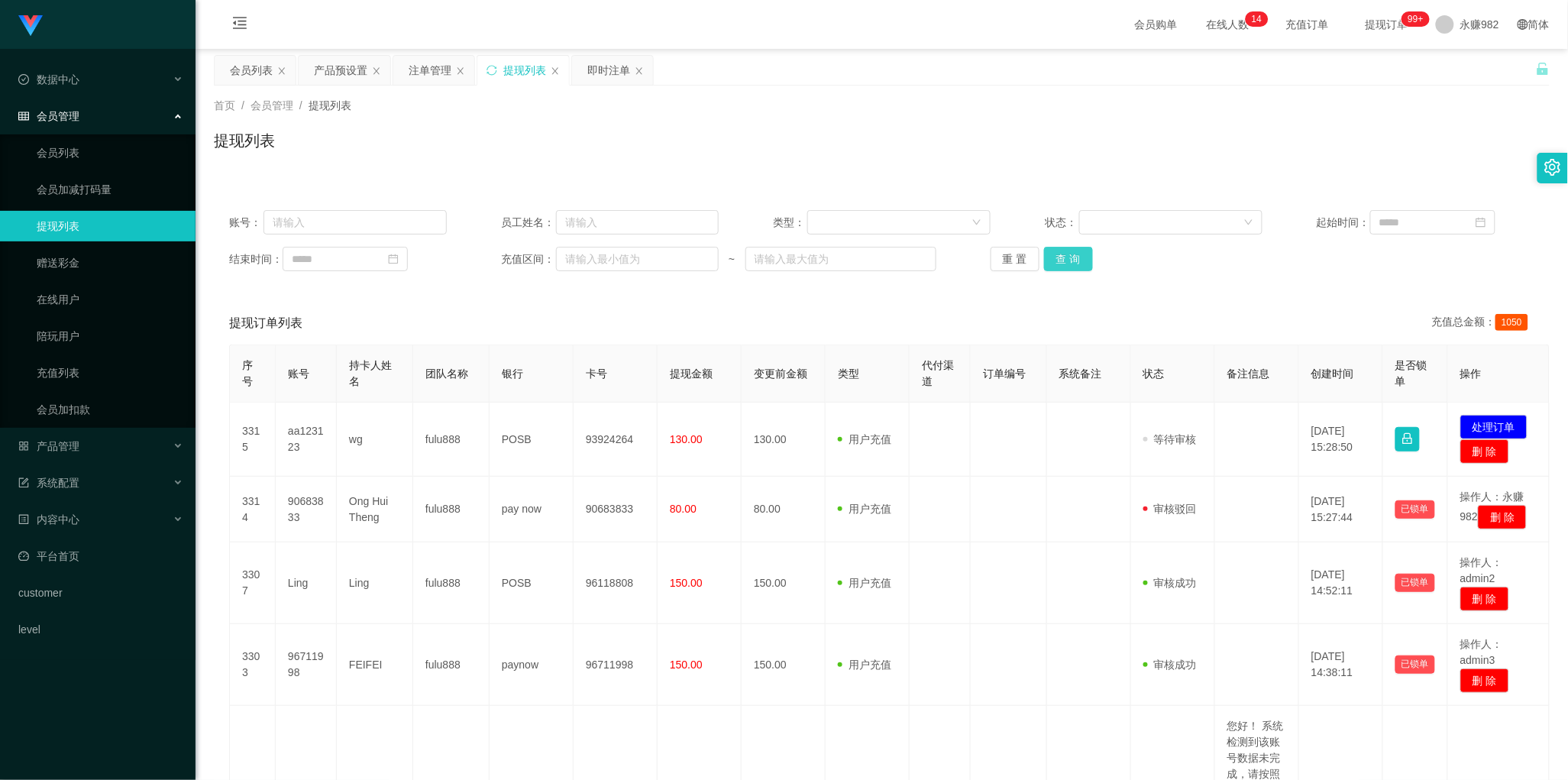
click at [1071, 265] on button "查 询" at bounding box center [1068, 258] width 49 height 25
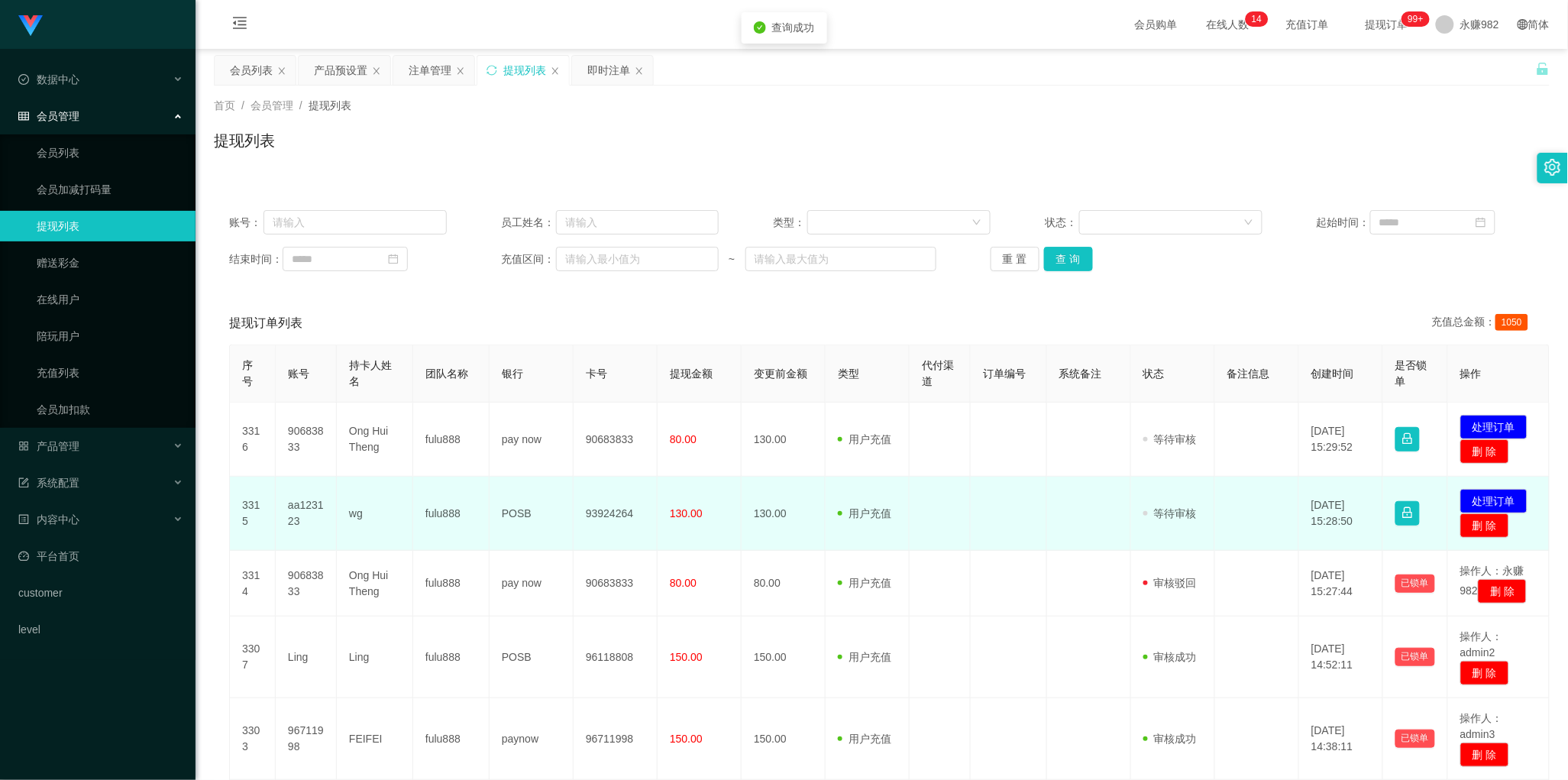
click at [290, 514] on td "aa123123" at bounding box center [306, 514] width 61 height 74
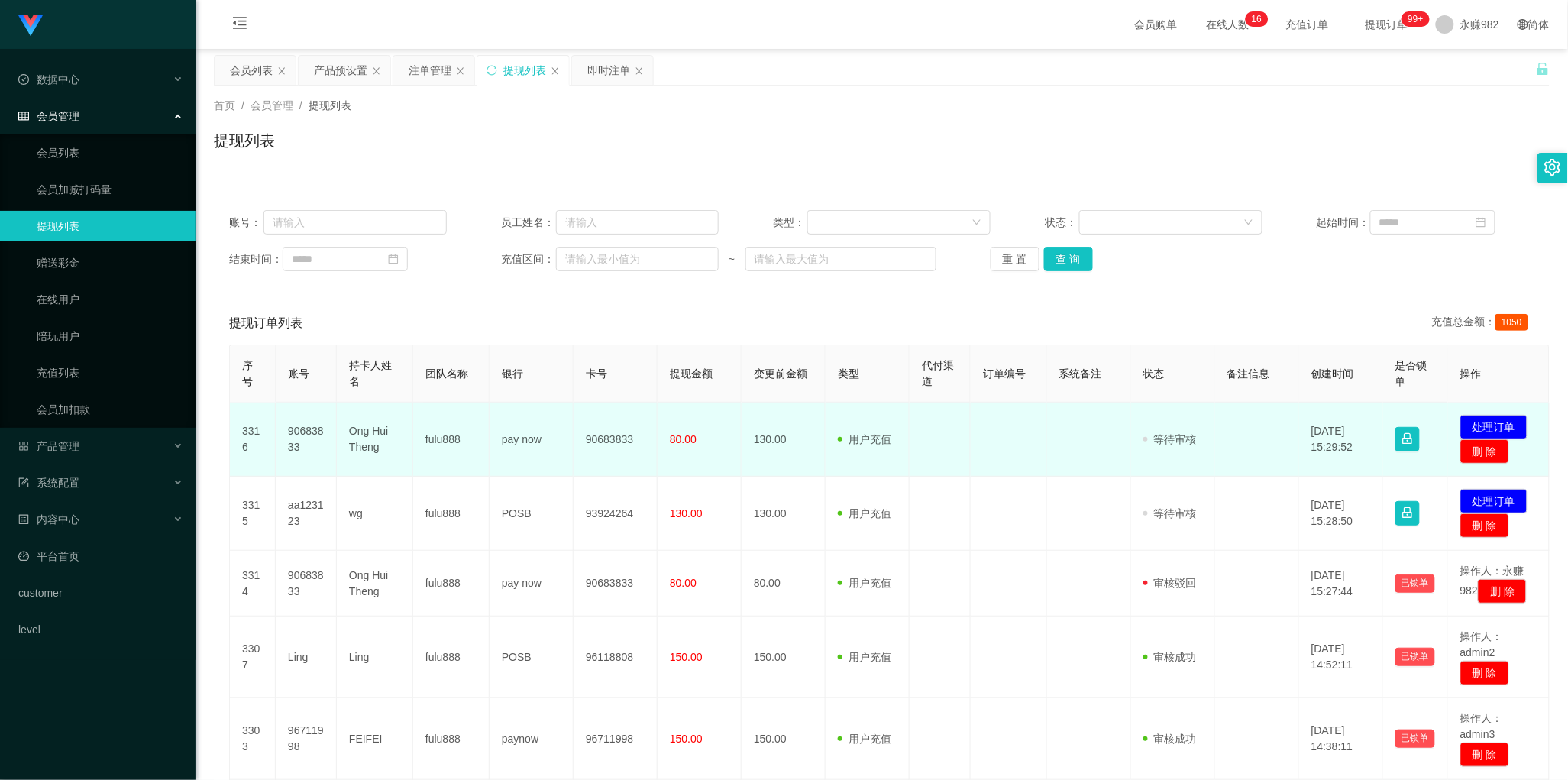
click at [298, 446] on td "90683833" at bounding box center [306, 439] width 61 height 74
click at [296, 429] on td "90683833" at bounding box center [306, 439] width 61 height 74
click at [844, 440] on span at bounding box center [843, 439] width 10 height 16
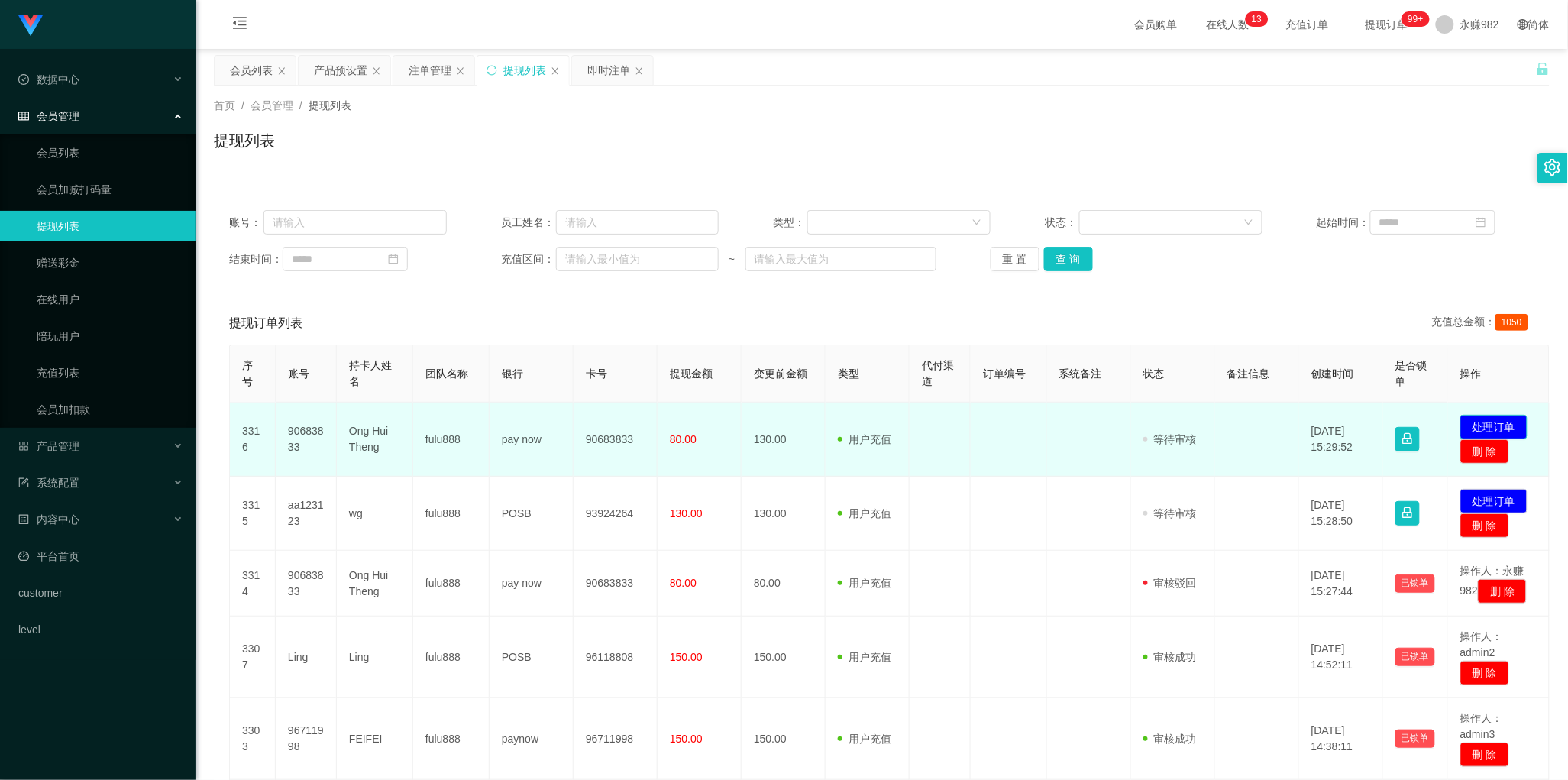
click at [1521, 421] on button "处理订单" at bounding box center [1494, 427] width 67 height 25
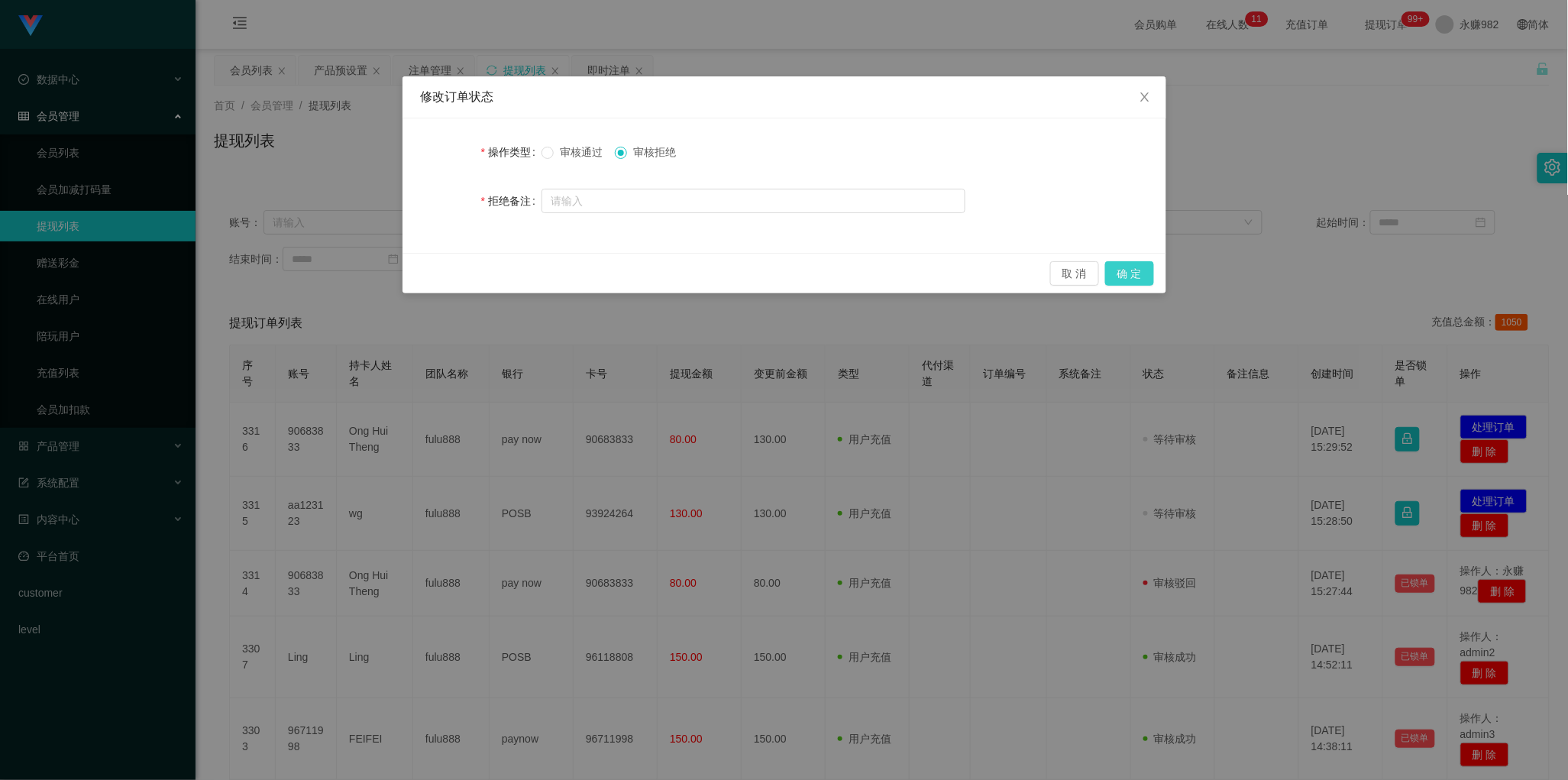
click at [1114, 270] on button "确 定" at bounding box center [1129, 274] width 49 height 25
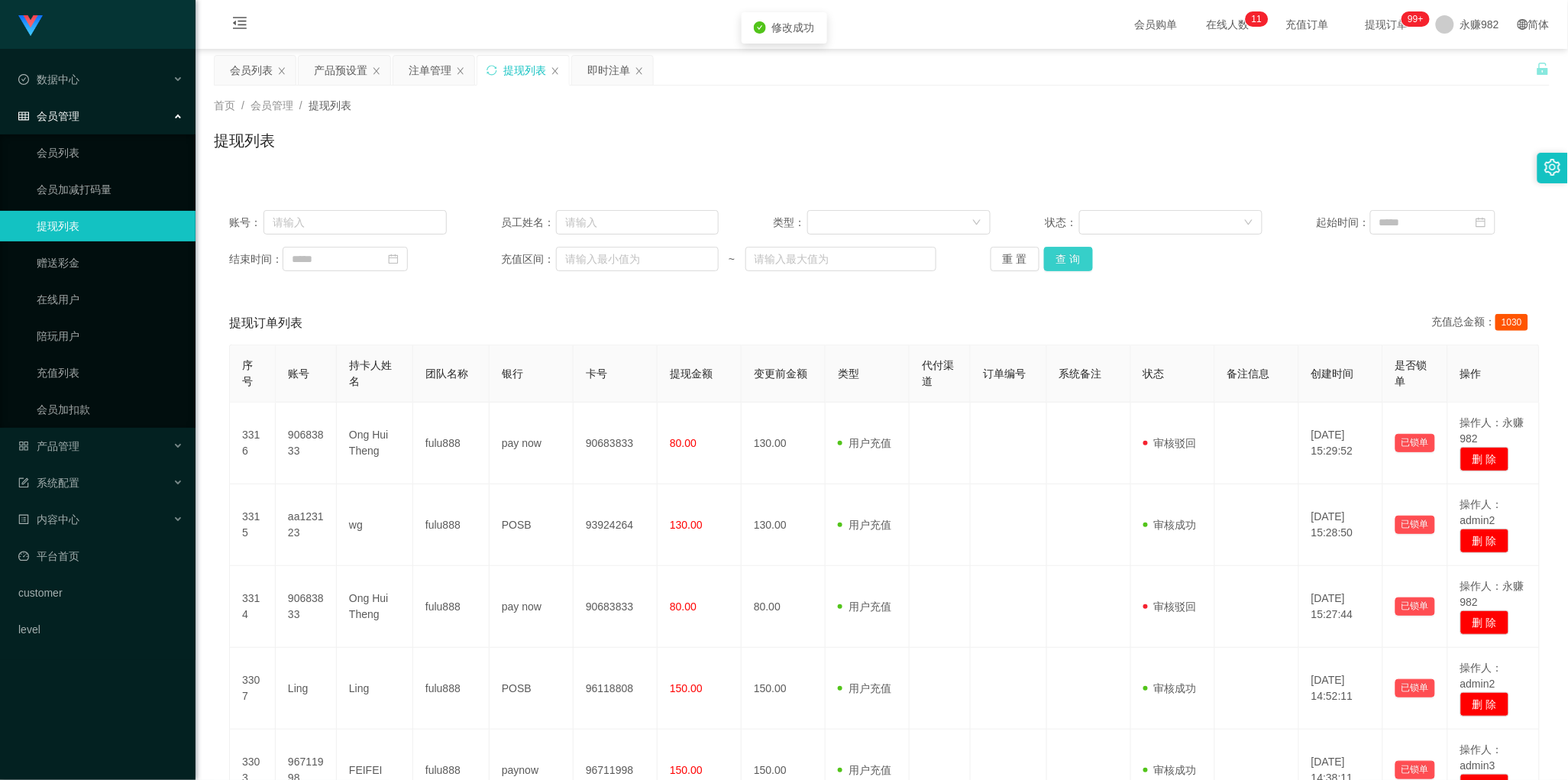
click at [1067, 258] on button "查 询" at bounding box center [1068, 258] width 49 height 25
click at [1067, 258] on div "重 置 查 询" at bounding box center [1099, 258] width 218 height 25
click at [1063, 265] on button "查 询" at bounding box center [1068, 258] width 49 height 25
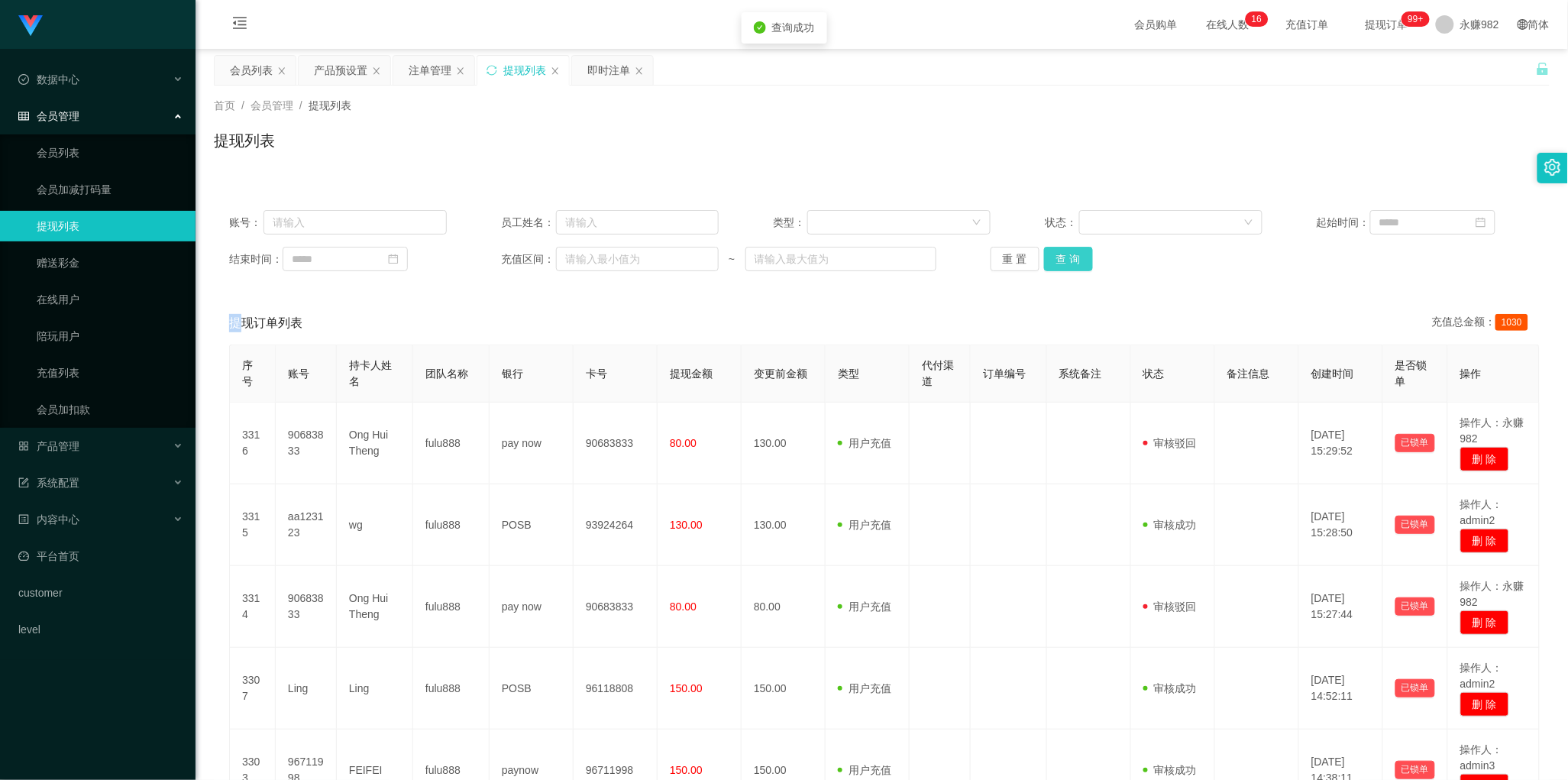
click at [1063, 265] on button "查 询" at bounding box center [1068, 258] width 49 height 25
click at [218, 65] on div "会员列表" at bounding box center [255, 70] width 81 height 29
click at [1059, 260] on button "查 询" at bounding box center [1068, 258] width 49 height 25
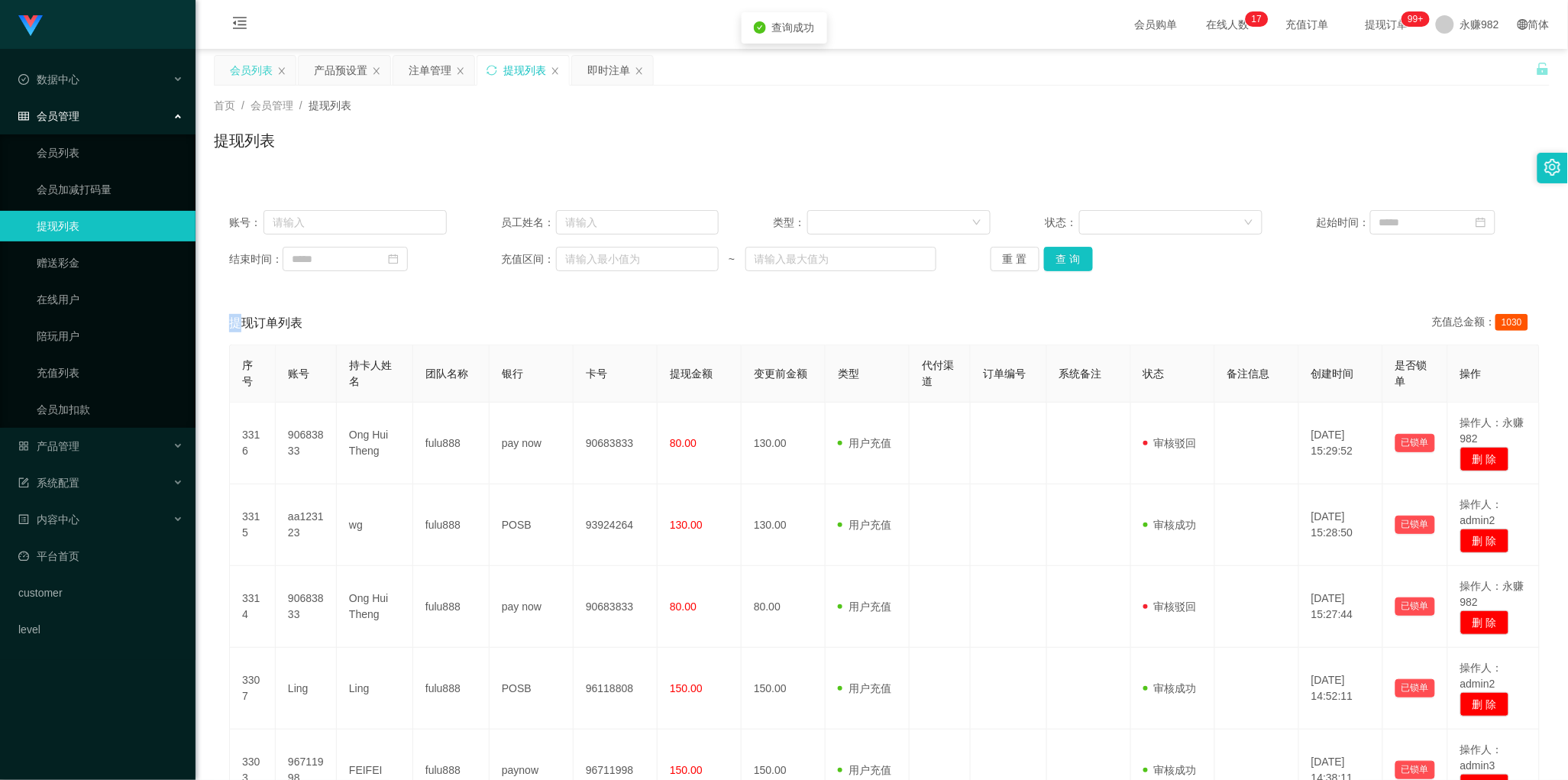
click at [239, 73] on div "会员列表" at bounding box center [251, 70] width 43 height 29
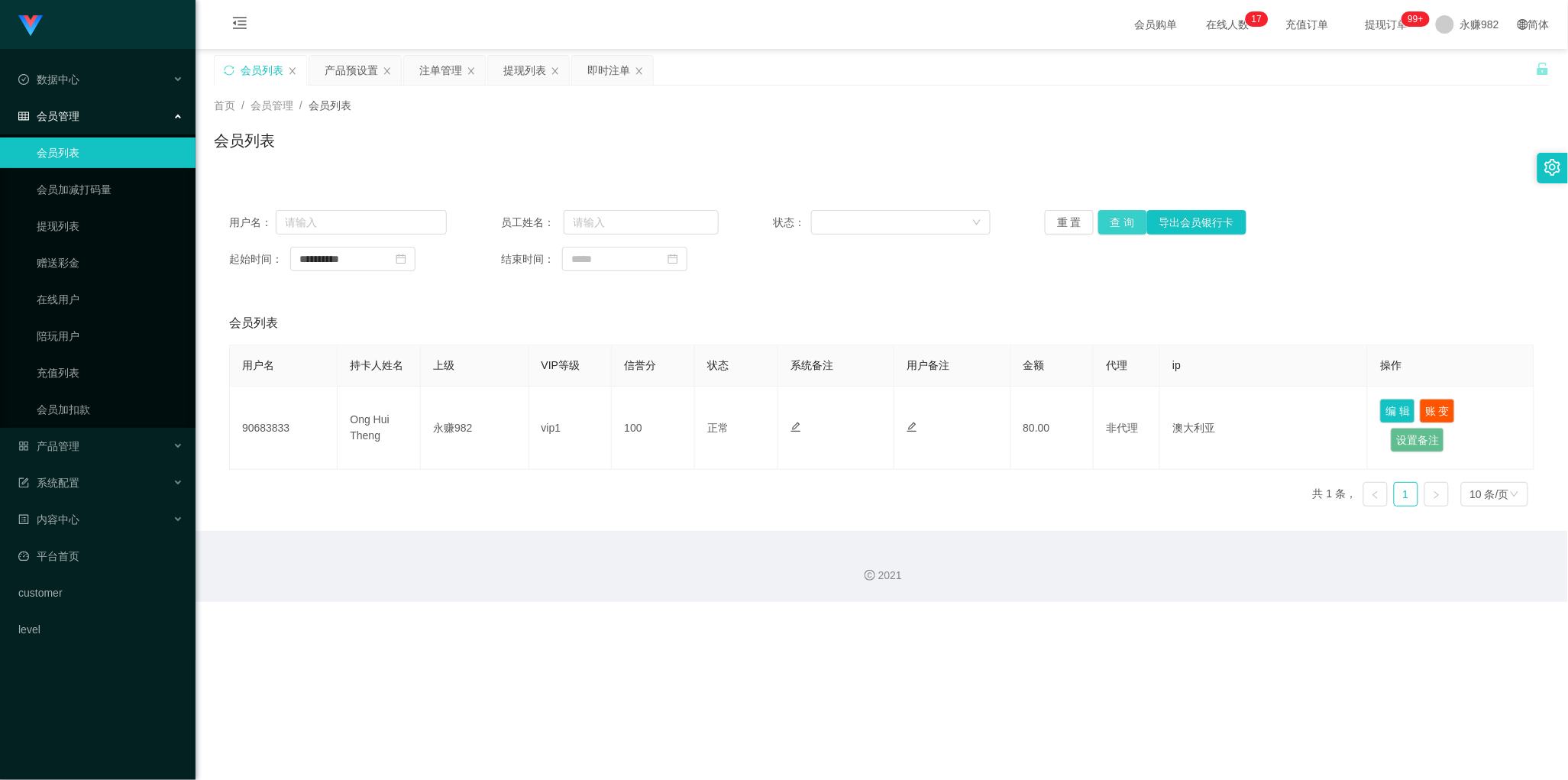
click at [1110, 226] on button "查 询" at bounding box center [1122, 222] width 49 height 25
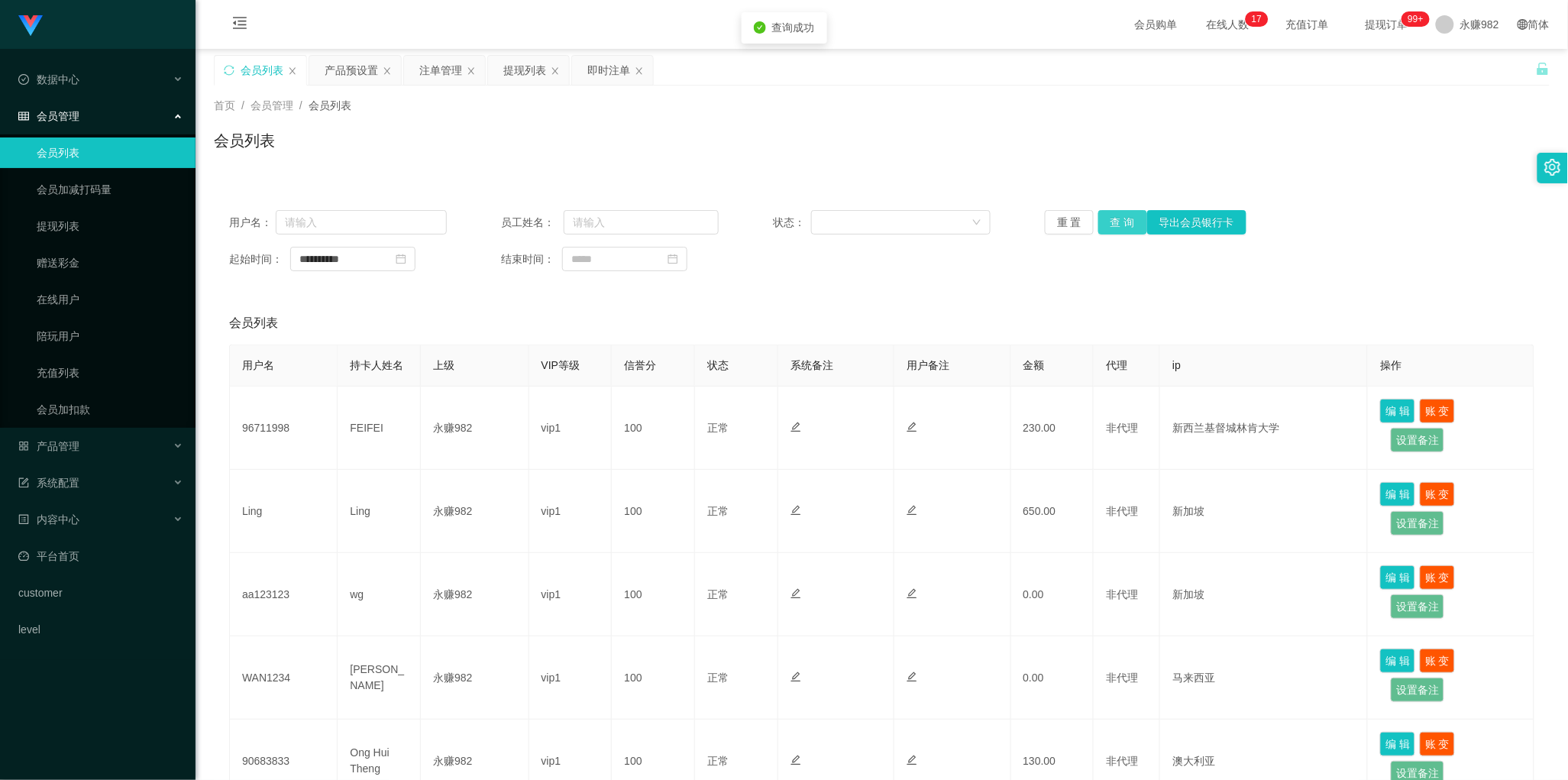
click at [1110, 226] on button "查 询" at bounding box center [1122, 222] width 49 height 25
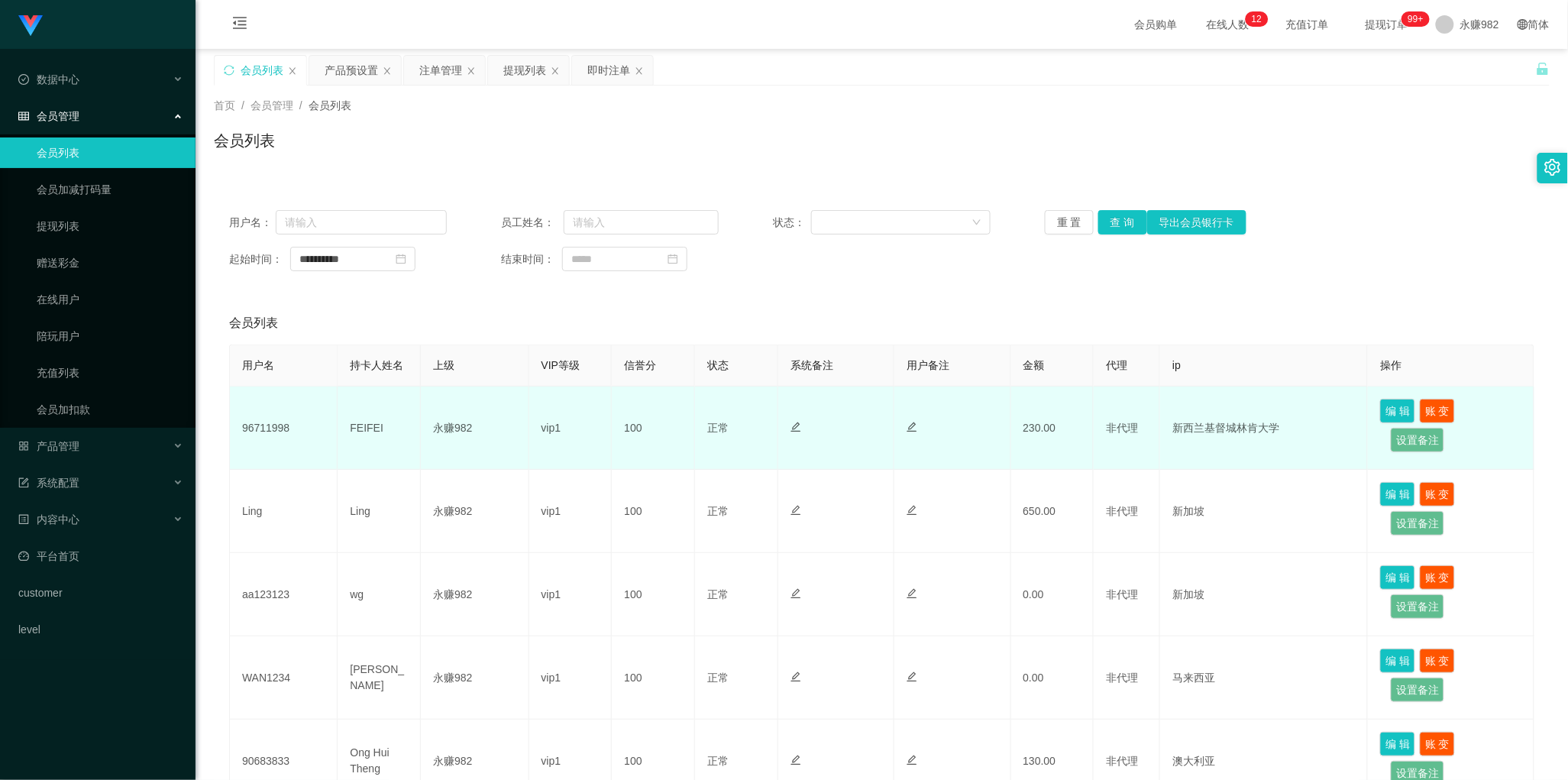
click at [275, 430] on td "96711998" at bounding box center [283, 428] width 108 height 83
click at [983, 464] on td at bounding box center [953, 428] width 116 height 83
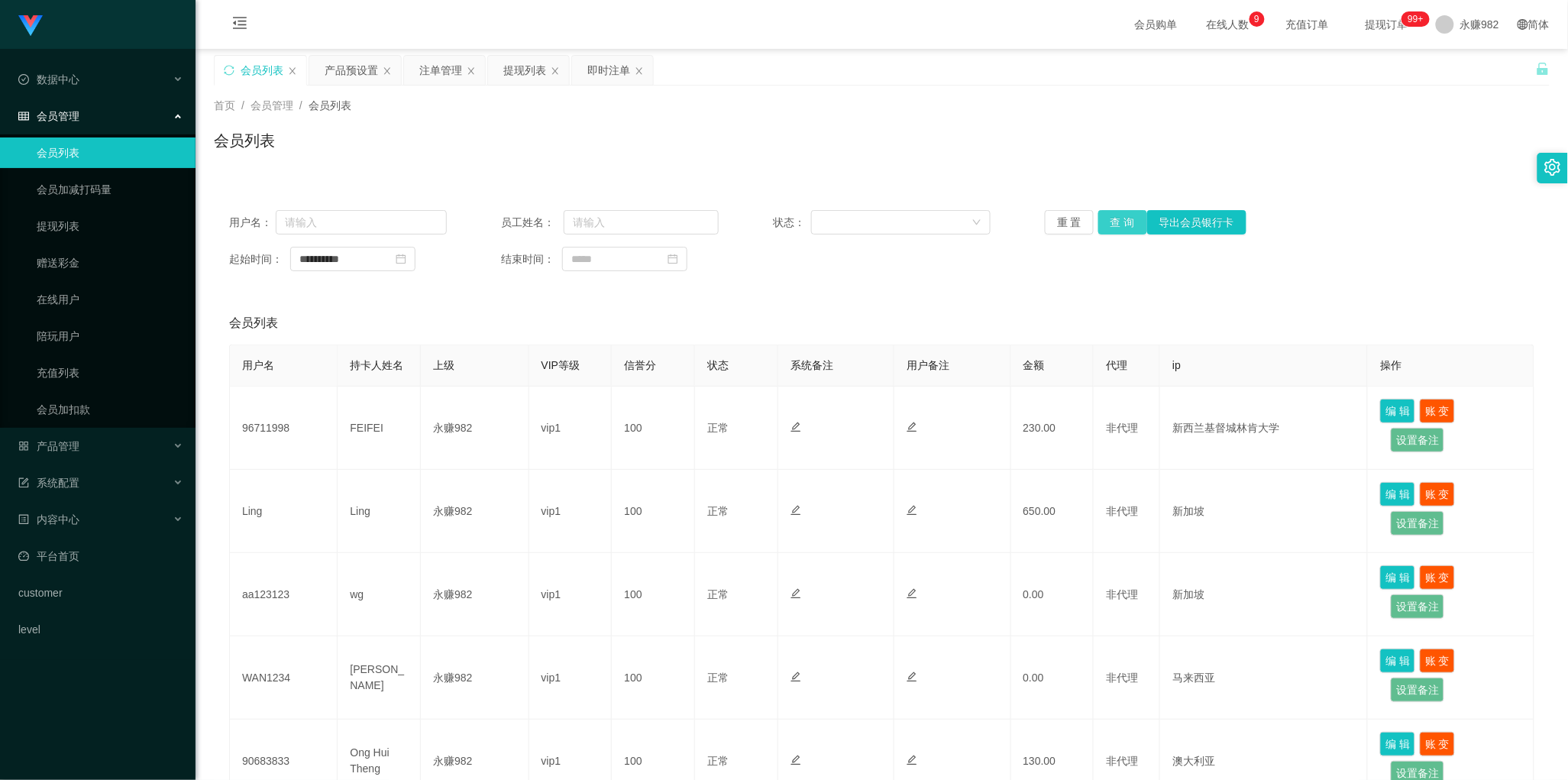
click at [1122, 219] on button "查 询" at bounding box center [1122, 222] width 49 height 25
click at [837, 309] on div "会员列表" at bounding box center [881, 323] width 1305 height 43
click at [1117, 229] on button "查 询" at bounding box center [1122, 222] width 49 height 25
click at [383, 218] on input "text" at bounding box center [361, 222] width 171 height 25
paste input "96711998"
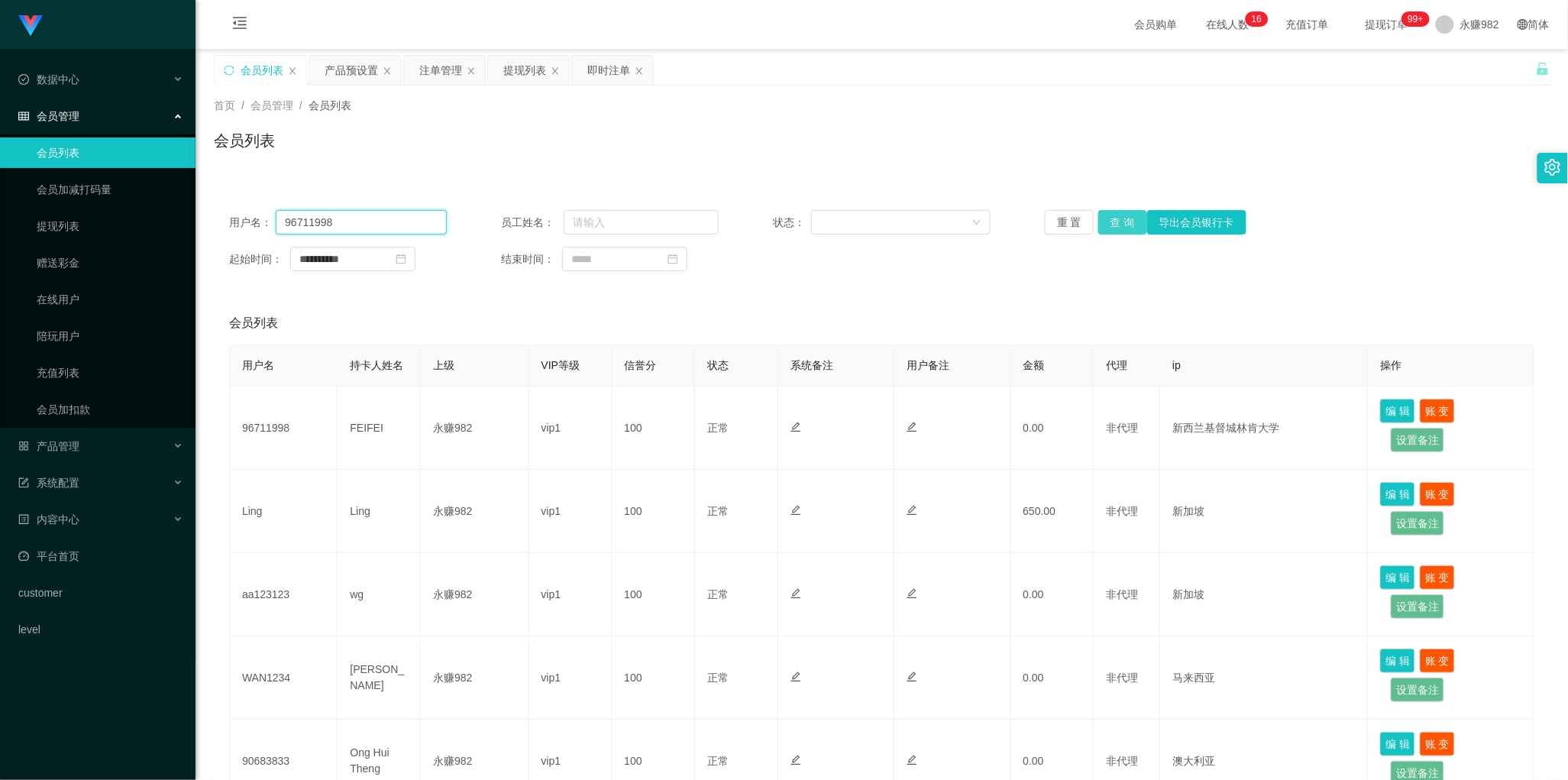
type input "96711998"
click at [1112, 219] on button "查 询" at bounding box center [1122, 222] width 49 height 25
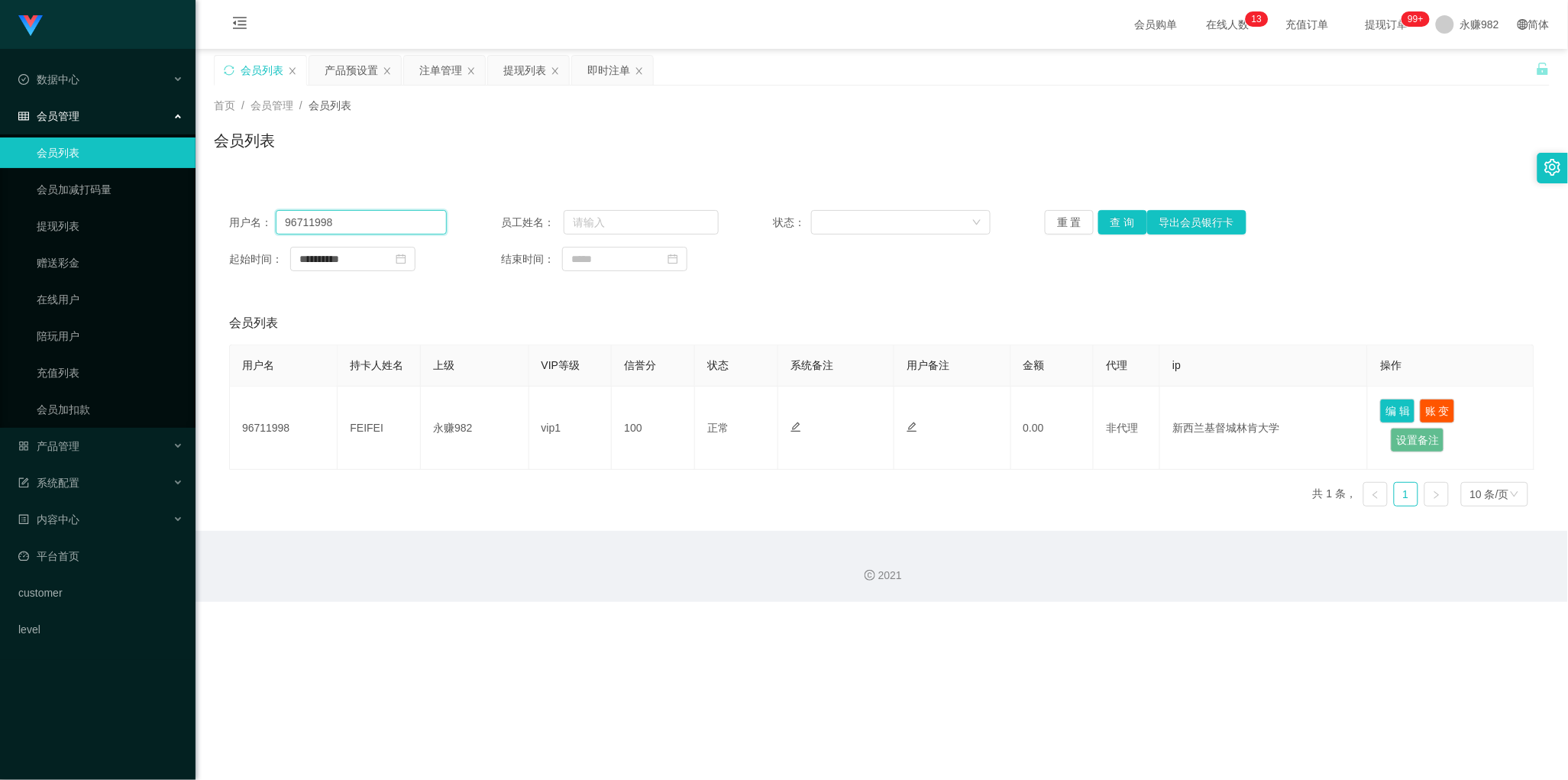
click at [364, 223] on input "96711998" at bounding box center [361, 222] width 171 height 25
click at [505, 73] on div "提现列表" at bounding box center [525, 70] width 43 height 29
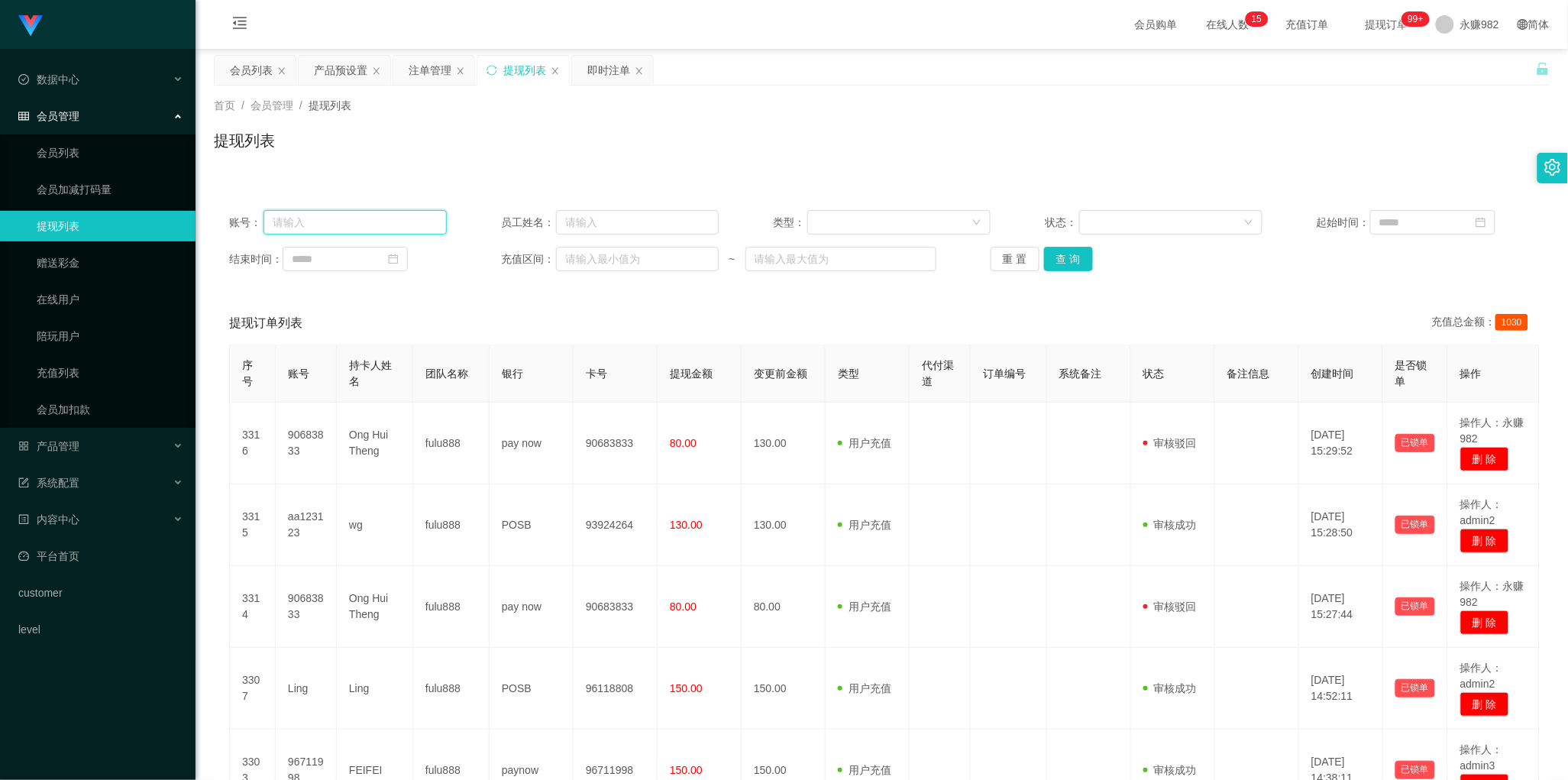
click at [391, 231] on input "text" at bounding box center [356, 222] width 183 height 25
paste input "96711998"
type input "96711998"
click at [1058, 260] on button "查 询" at bounding box center [1068, 258] width 49 height 25
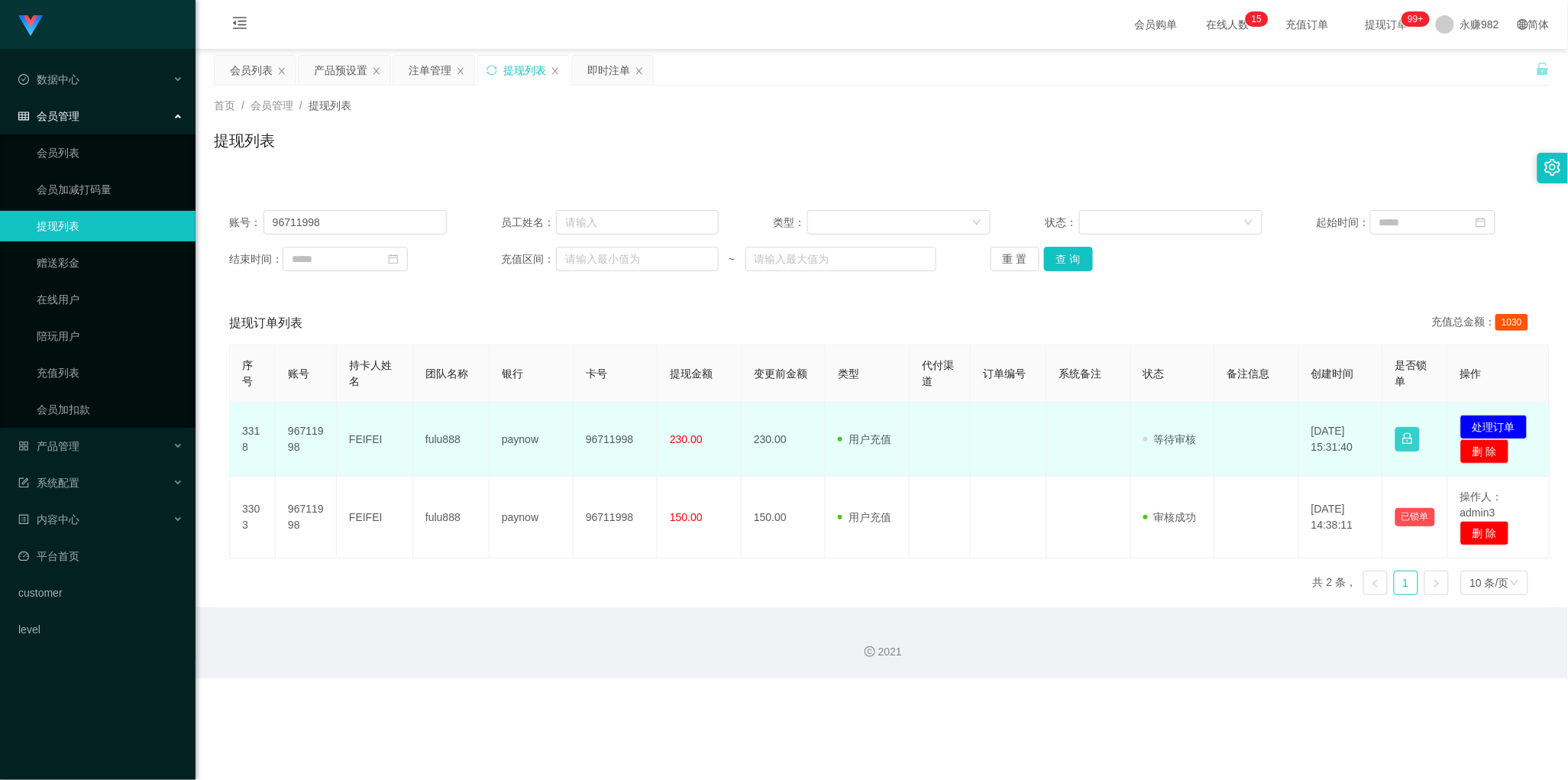
click at [1413, 440] on button "button" at bounding box center [1407, 439] width 25 height 25
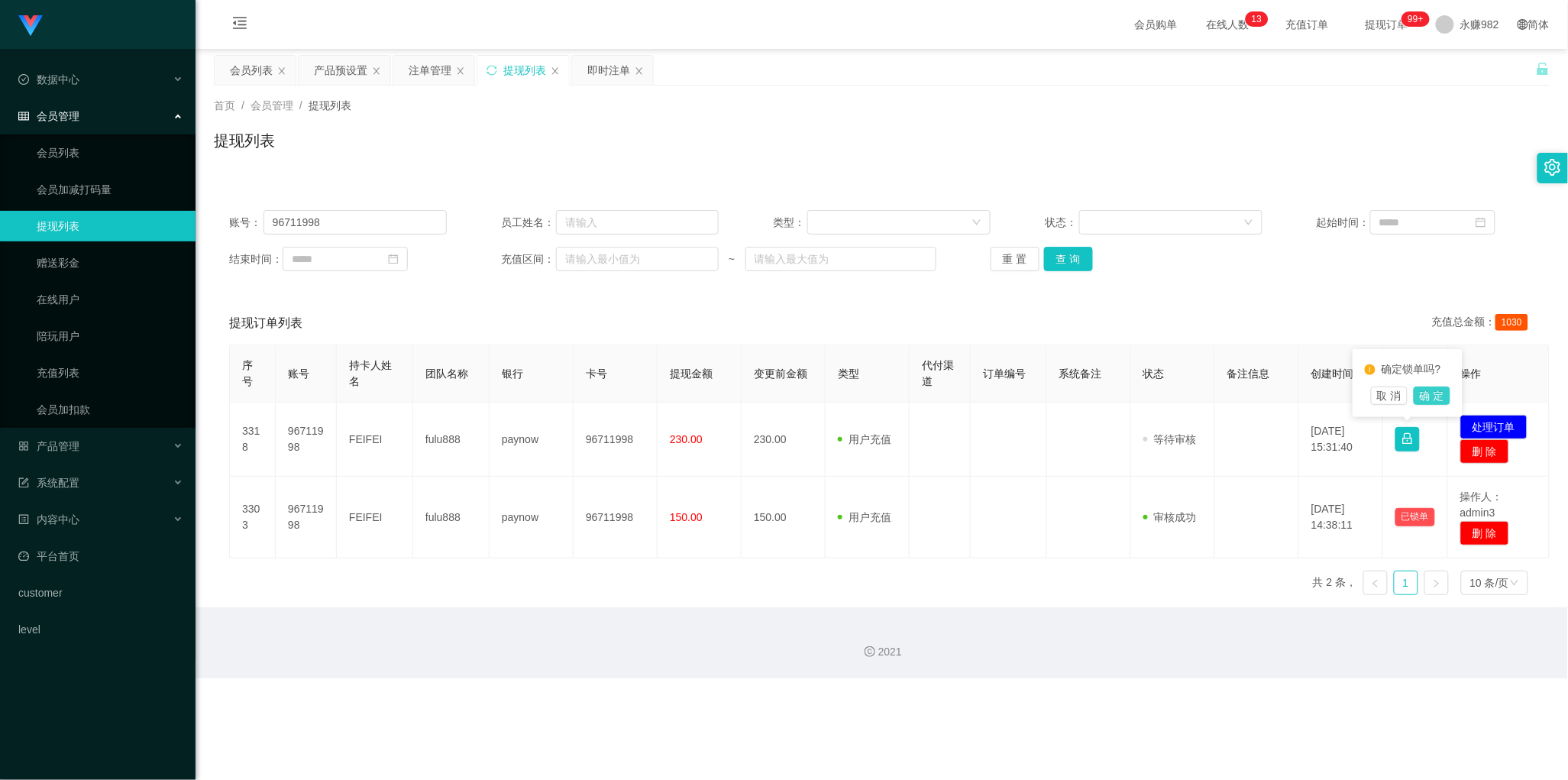
click at [1432, 395] on button "确 定" at bounding box center [1432, 396] width 37 height 18
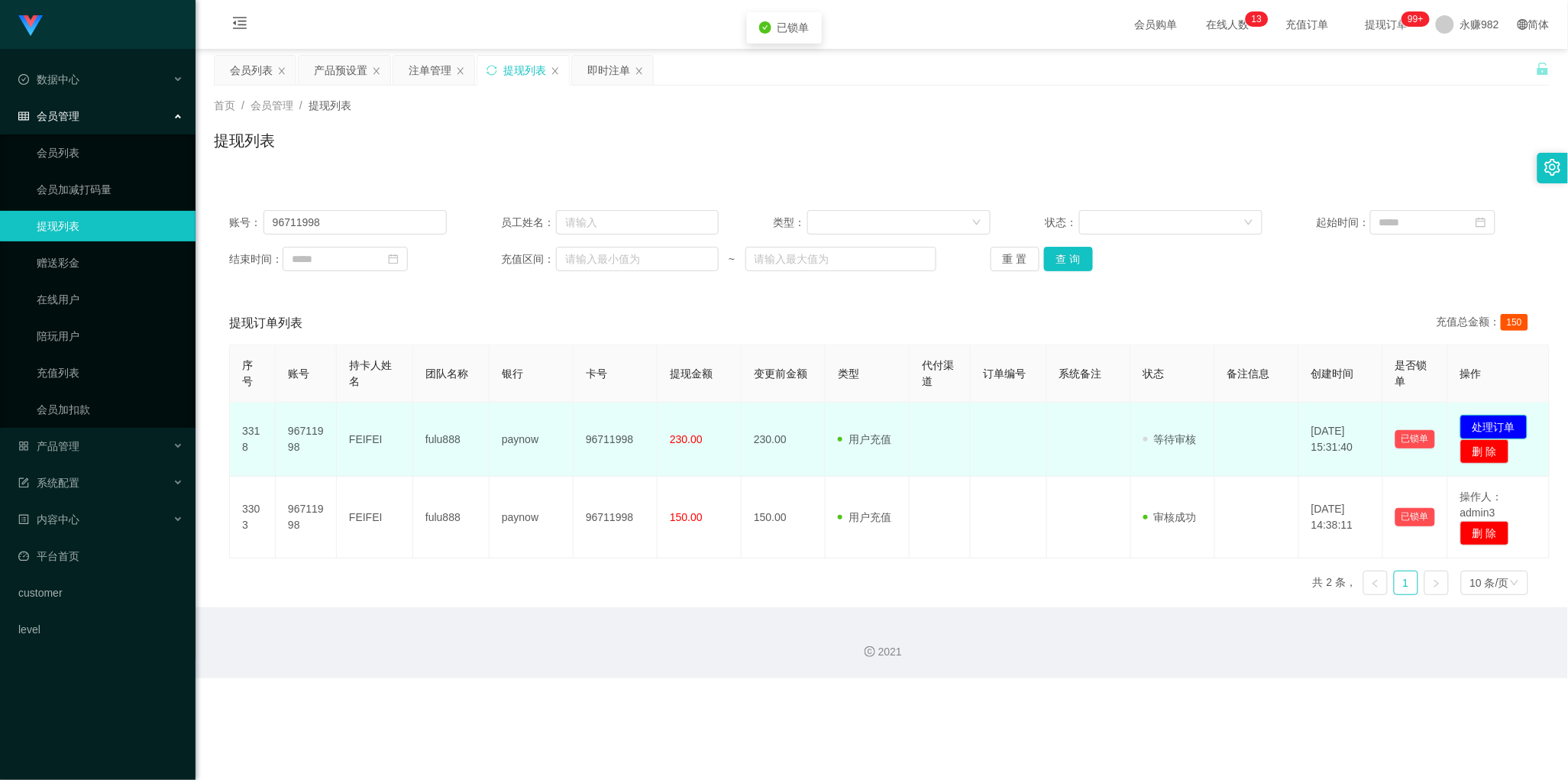
click at [1476, 422] on button "处理订单" at bounding box center [1494, 427] width 67 height 25
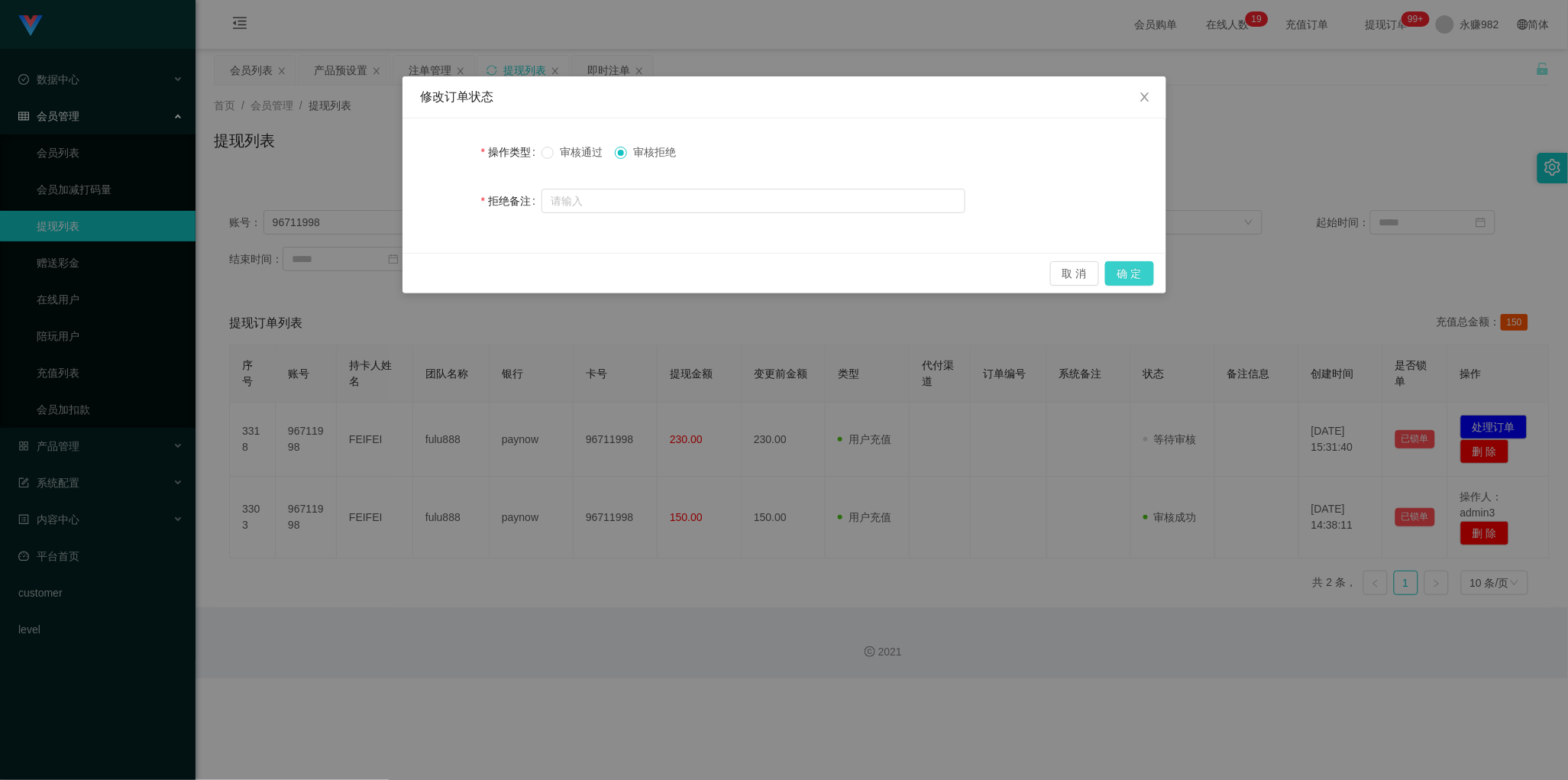
click at [1127, 279] on button "确 定" at bounding box center [1129, 274] width 49 height 25
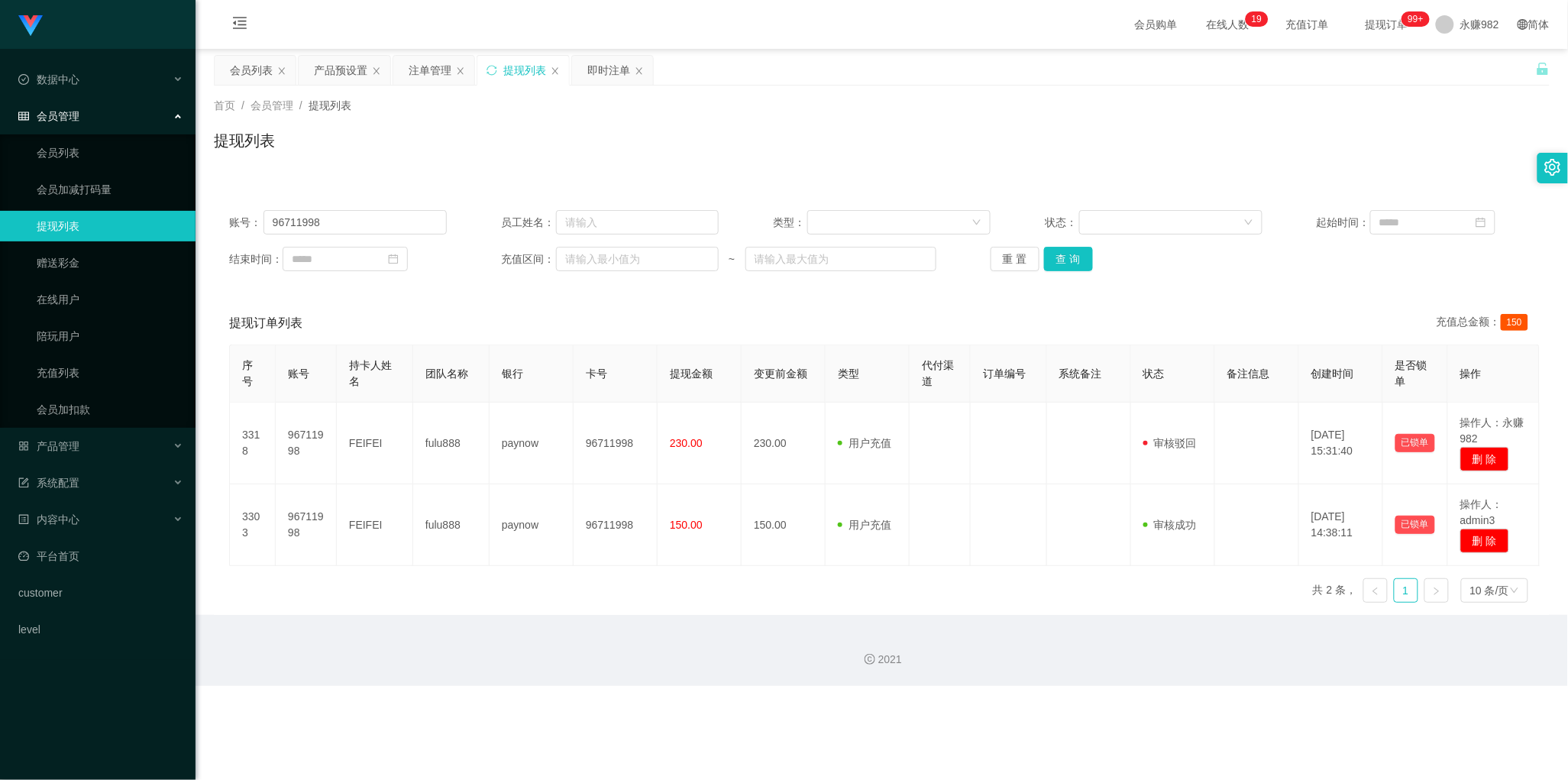
drag, startPoint x: 332, startPoint y: 238, endPoint x: 337, endPoint y: 227, distance: 12.1
click at [332, 237] on div "账号： 96711998 员工姓名： 类型： 状态： 起始时间： 结束时间： 充值区间： ~ 重 置 查 询" at bounding box center [882, 240] width 1336 height 92
click at [338, 224] on input "96711998" at bounding box center [356, 222] width 183 height 25
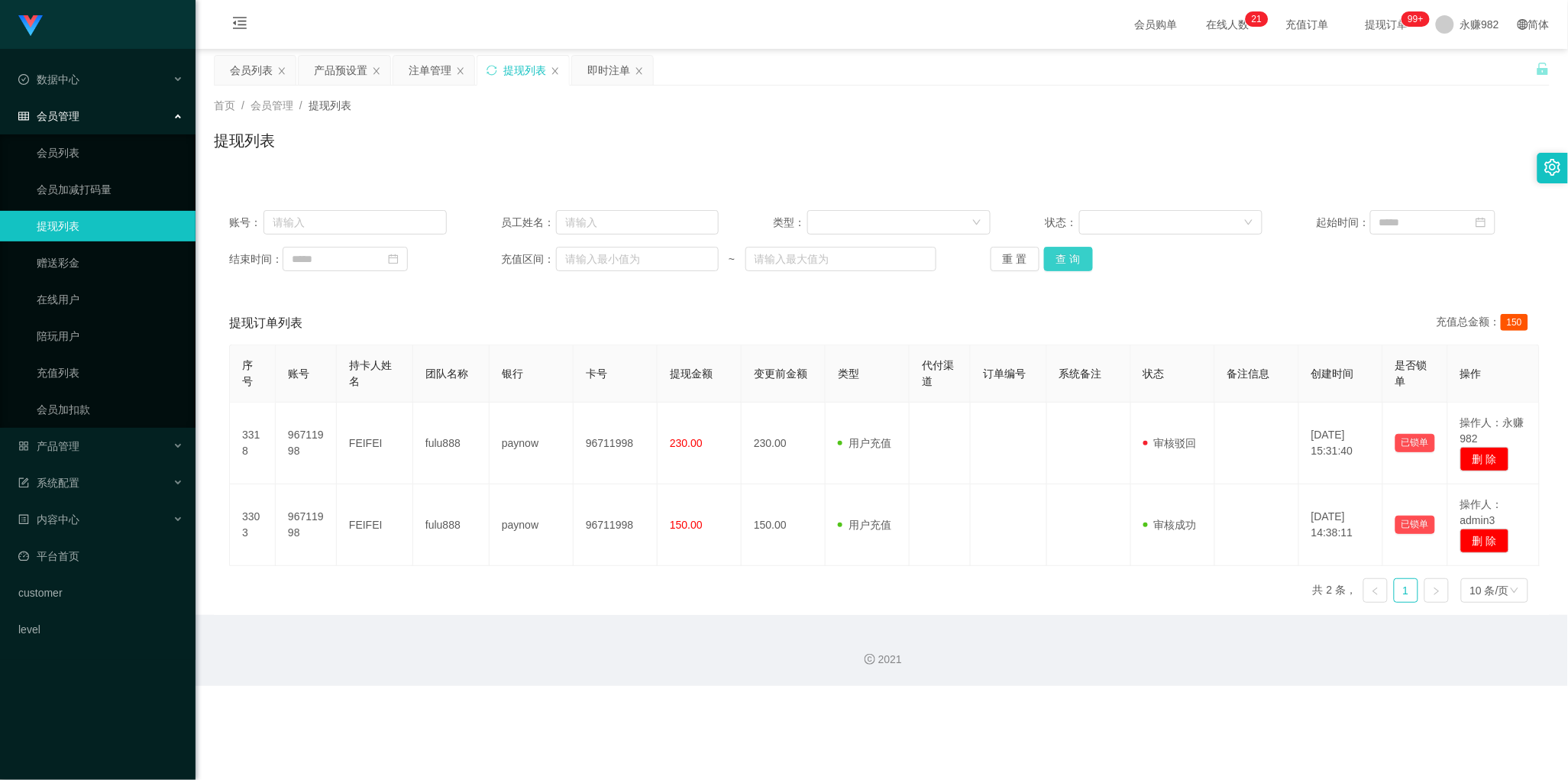
click at [1071, 252] on button "查 询" at bounding box center [1068, 258] width 49 height 25
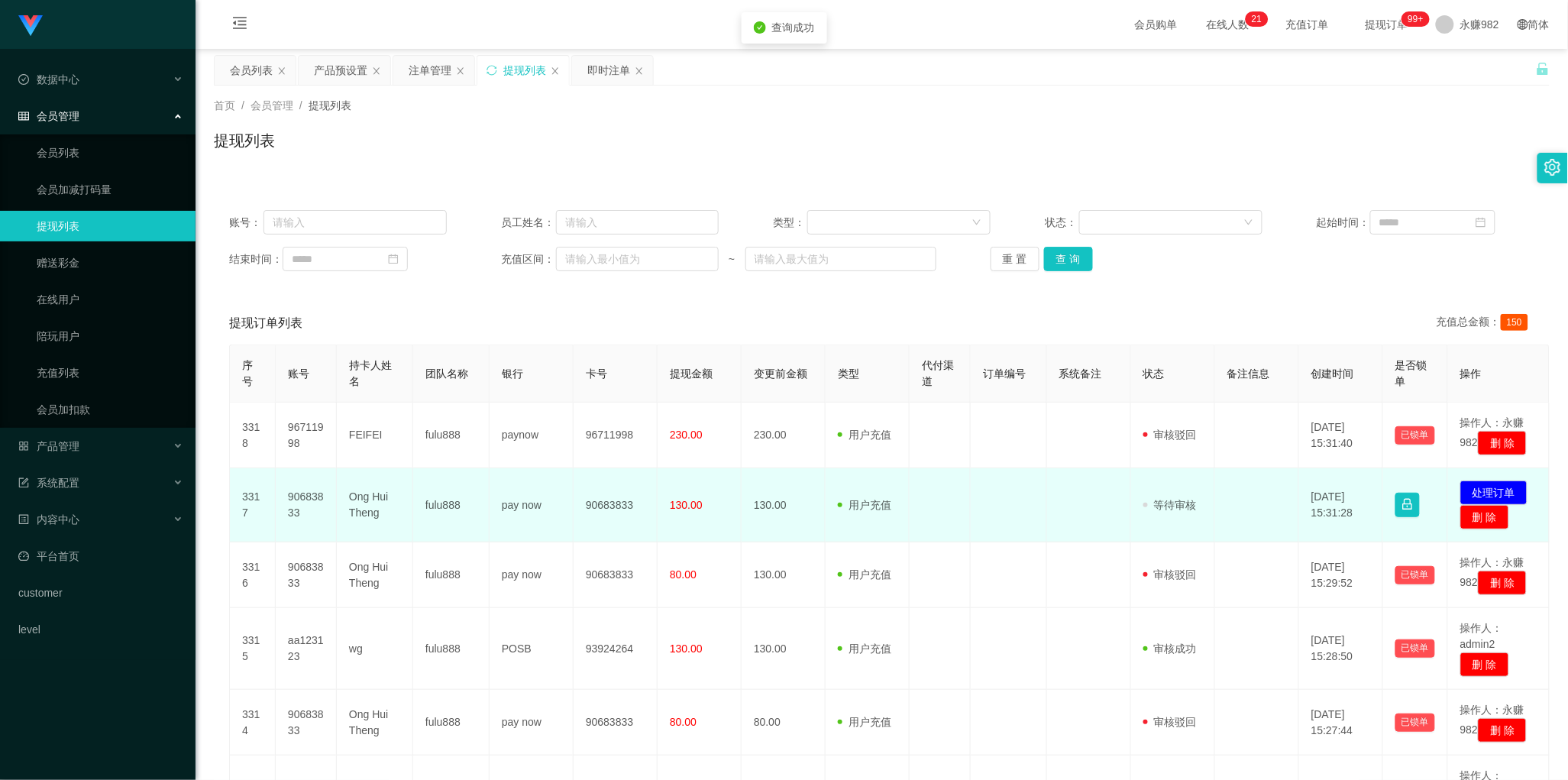
click at [307, 509] on td "90683833" at bounding box center [306, 505] width 61 height 74
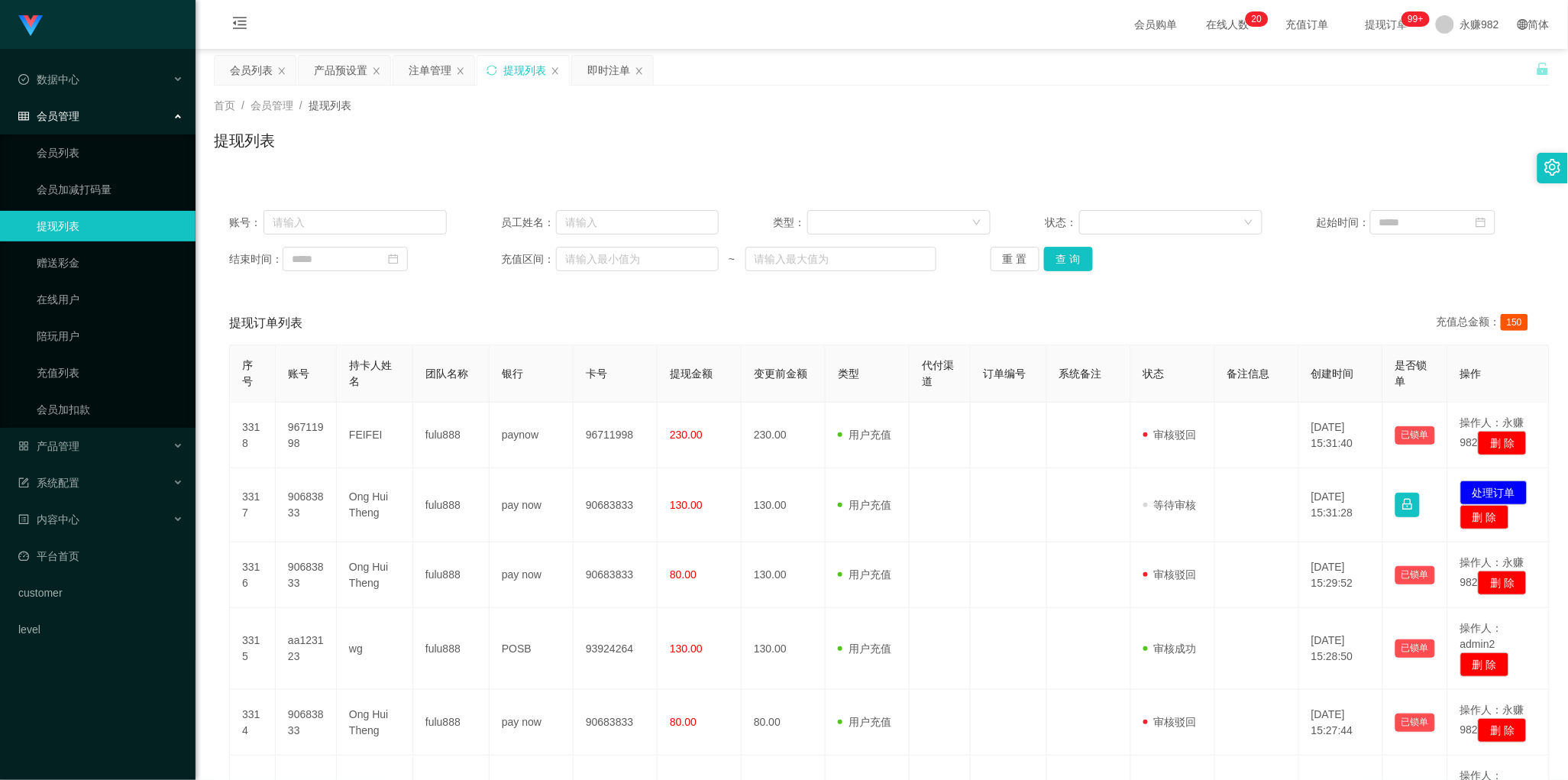
drag, startPoint x: 738, startPoint y: 288, endPoint x: 747, endPoint y: 291, distance: 9.5
click at [1075, 261] on button "查 询" at bounding box center [1068, 258] width 49 height 25
drag, startPoint x: 817, startPoint y: 303, endPoint x: 1016, endPoint y: 323, distance: 200.0
click at [817, 303] on div "提现订单列表 充值总金额： 150" at bounding box center [881, 323] width 1305 height 43
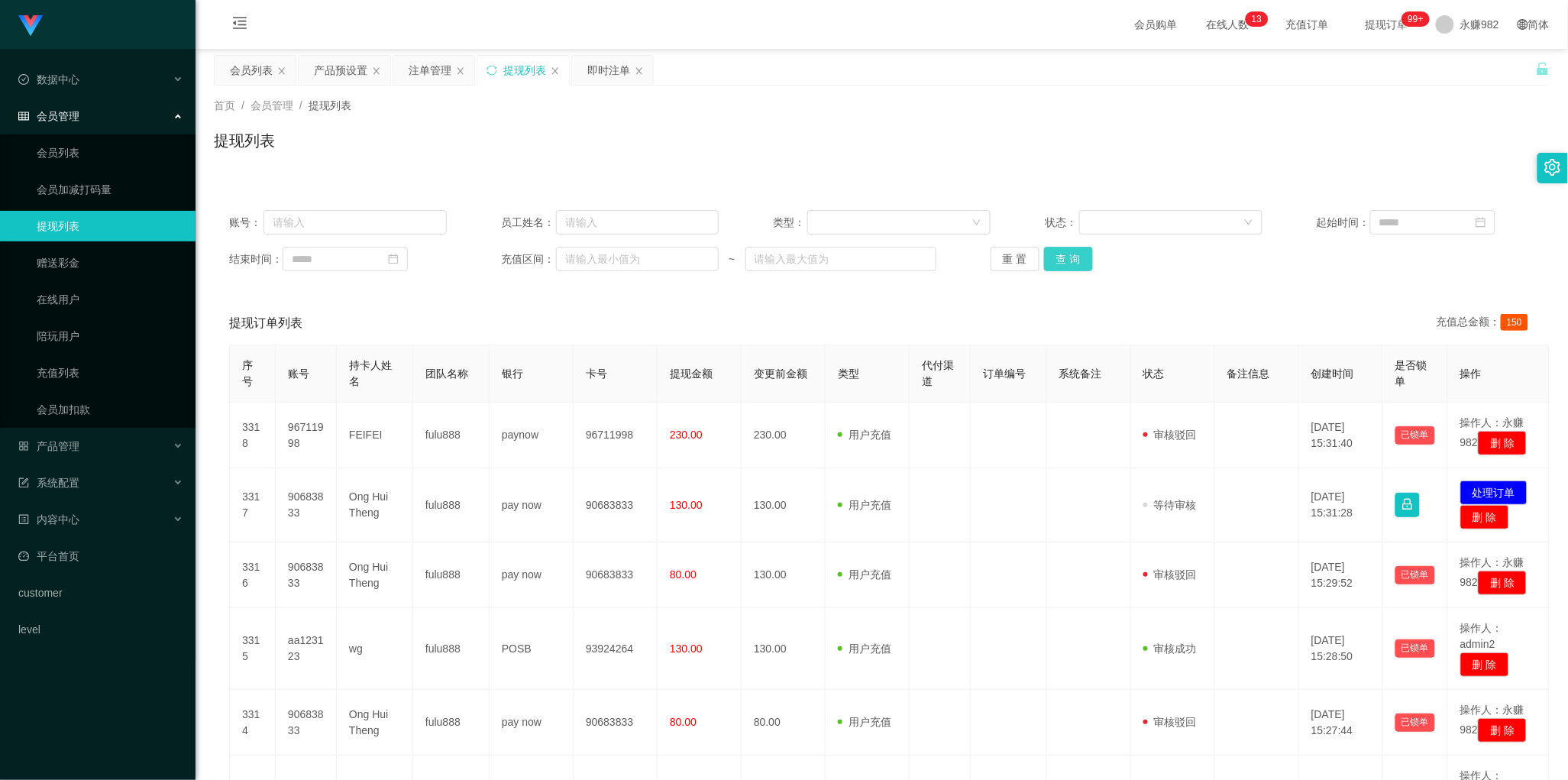
click at [1071, 264] on button "查 询" at bounding box center [1068, 258] width 49 height 25
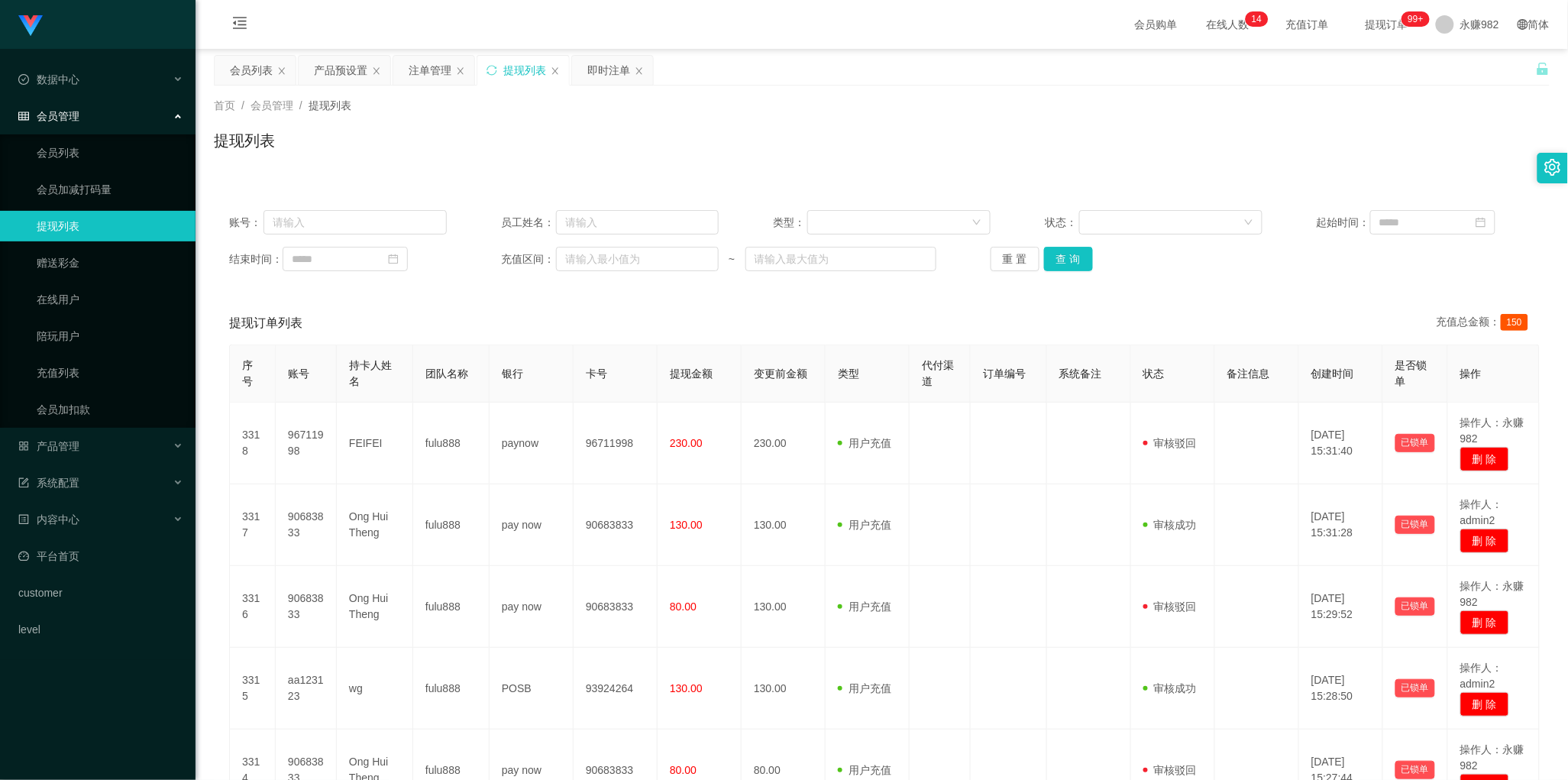
click at [872, 306] on div "提现订单列表 充值总金额： 150" at bounding box center [881, 323] width 1305 height 43
click at [1067, 260] on button "查 询" at bounding box center [1068, 258] width 49 height 25
click at [1067, 260] on div "重 置 查 询" at bounding box center [1099, 258] width 218 height 25
click at [914, 284] on div "账号： 员工姓名： 类型： 状态： 起始时间： 结束时间： 充值区间： ~ 重 置 查 询" at bounding box center [882, 240] width 1336 height 92
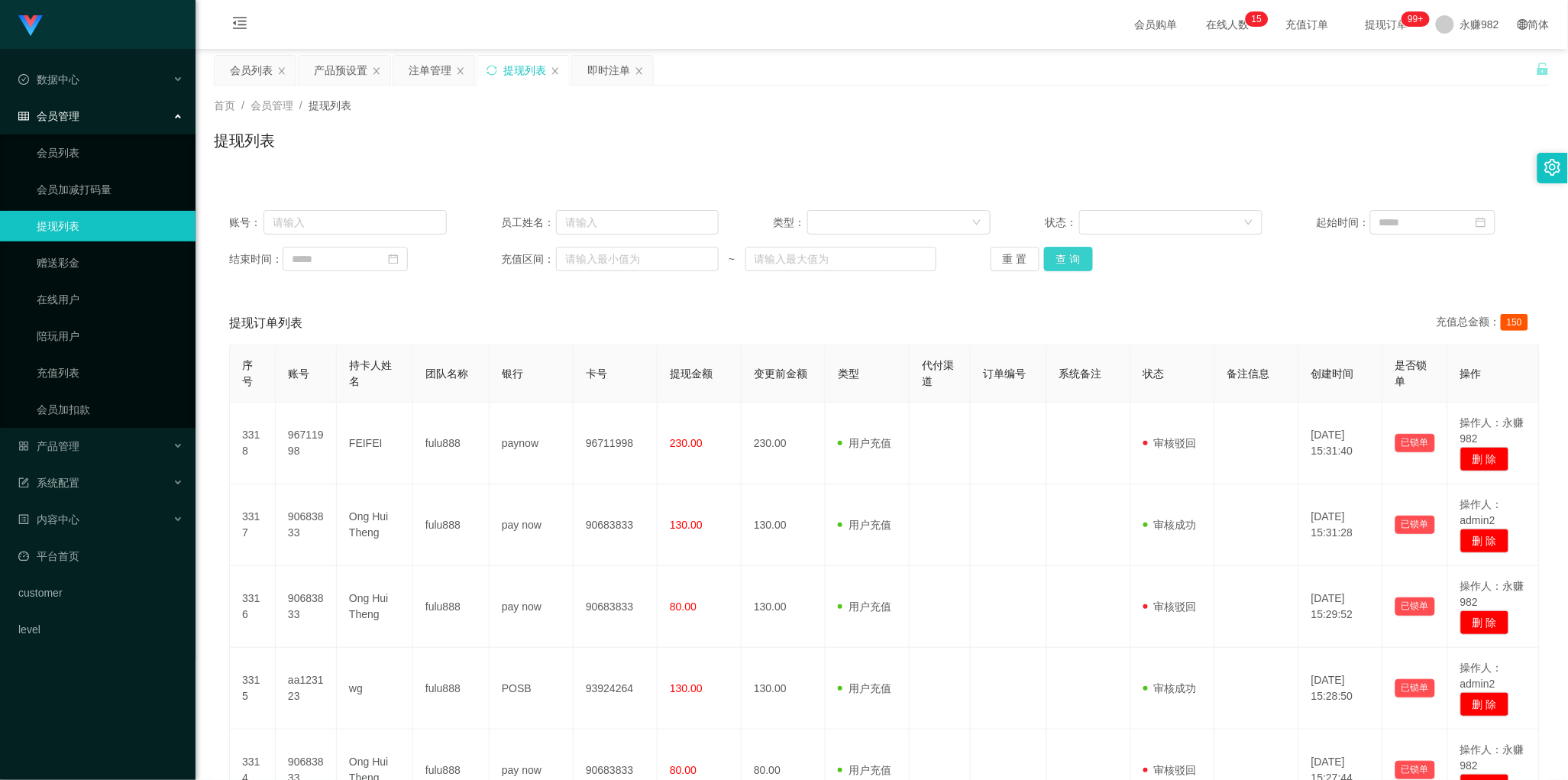
click at [1081, 260] on button "查 询" at bounding box center [1068, 258] width 49 height 25
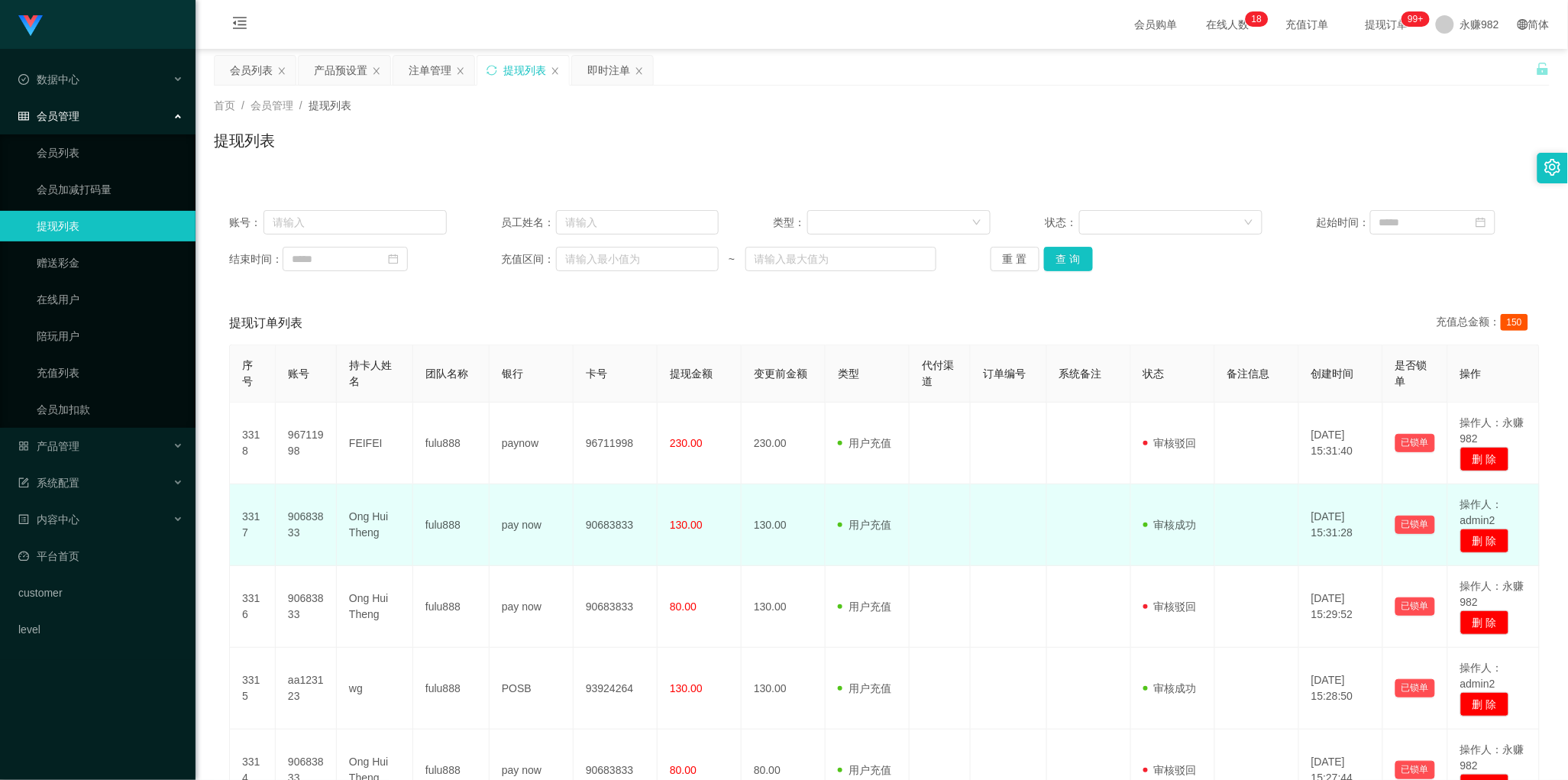
click at [1014, 535] on td at bounding box center [1009, 525] width 77 height 82
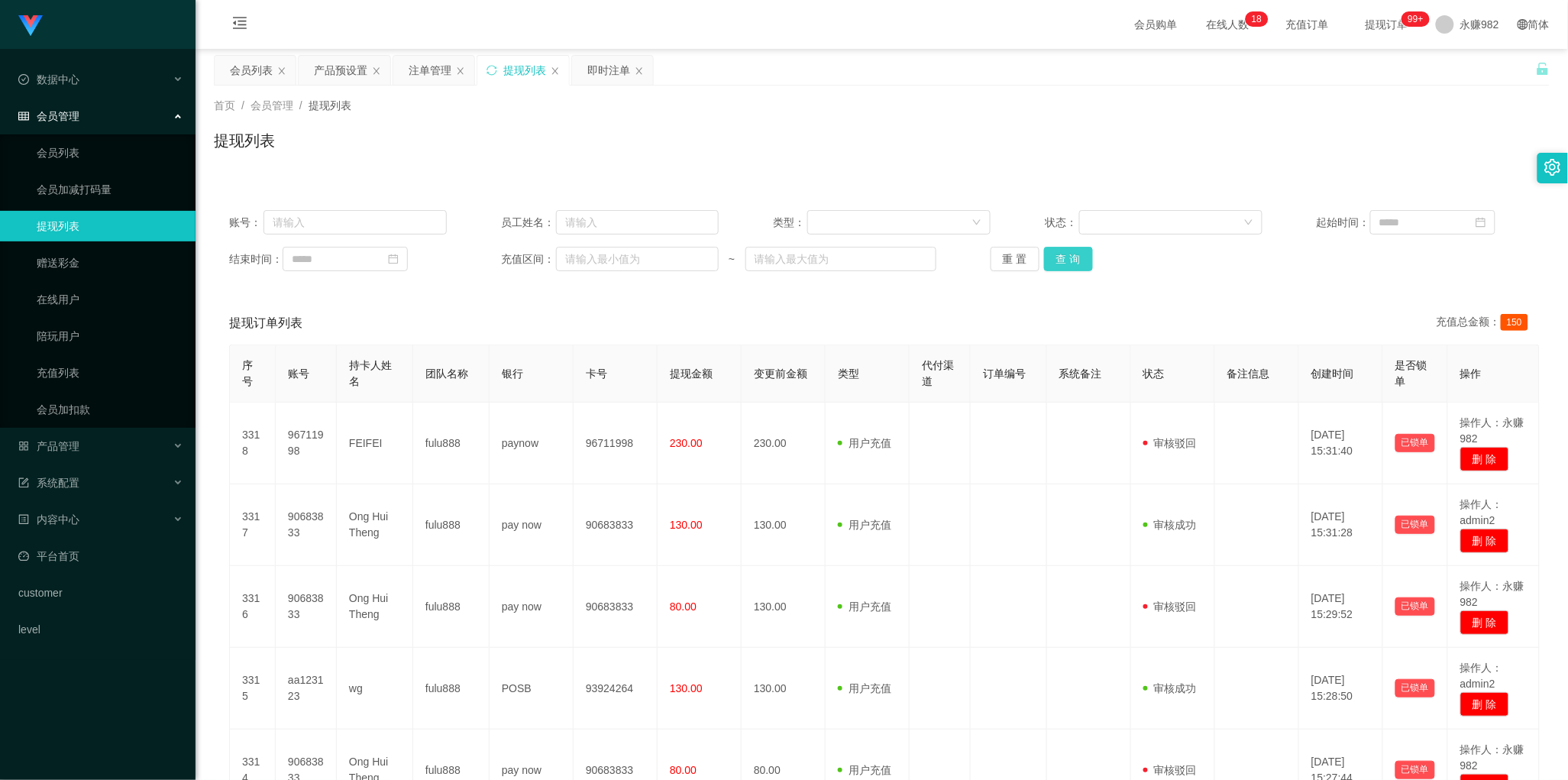
click at [1059, 254] on button "查 询" at bounding box center [1068, 258] width 49 height 25
click at [1082, 266] on button "查 询" at bounding box center [1068, 258] width 49 height 25
click at [825, 325] on div "提现订单列表 充值总金额： 150" at bounding box center [881, 323] width 1305 height 43
click at [1079, 250] on button "查 询" at bounding box center [1068, 258] width 49 height 25
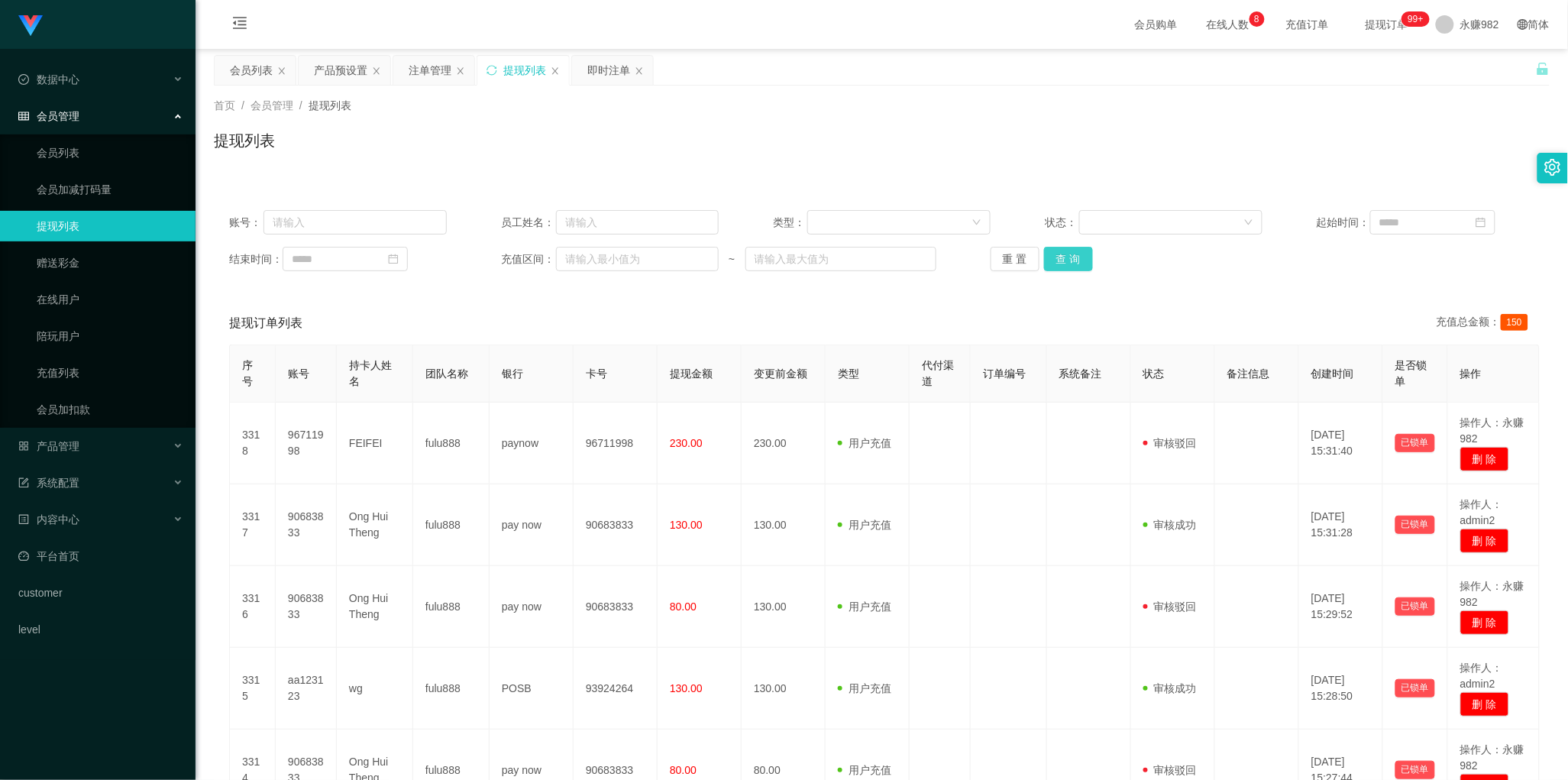
click at [1063, 267] on button "查 询" at bounding box center [1068, 258] width 49 height 25
click at [238, 79] on div "会员列表" at bounding box center [251, 70] width 43 height 29
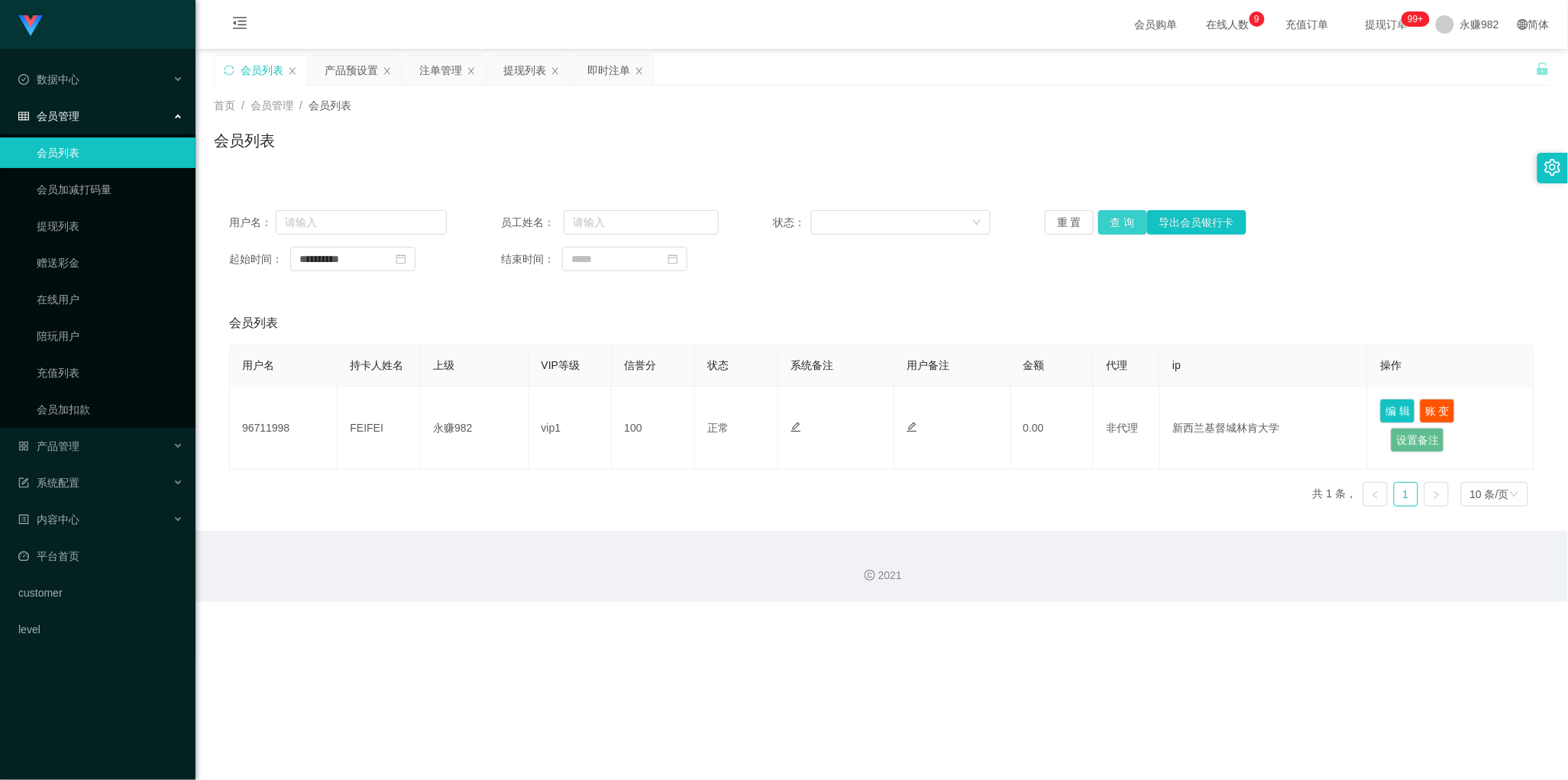
click at [1114, 219] on button "查 询" at bounding box center [1122, 222] width 49 height 25
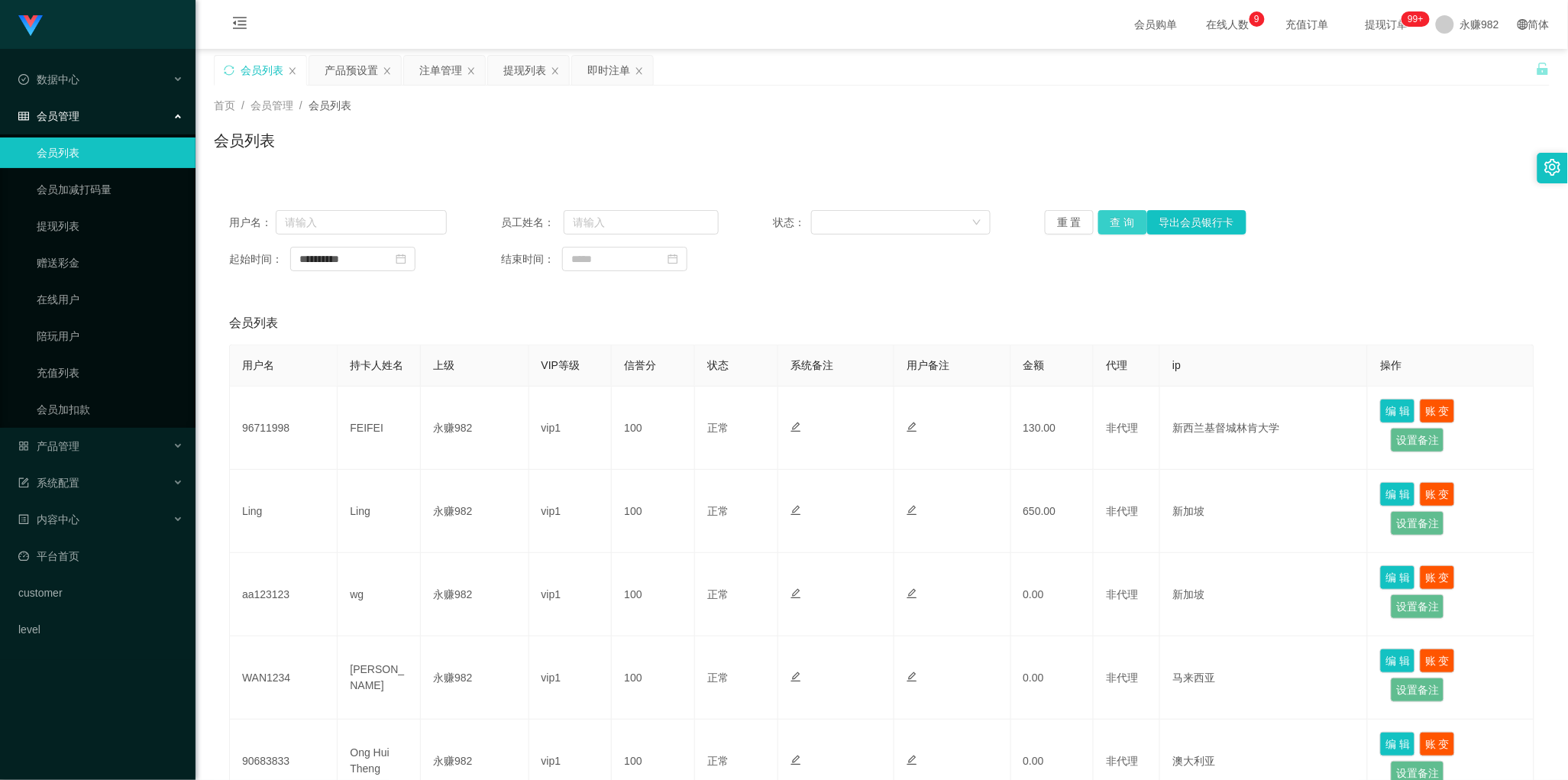
click at [1119, 223] on button "查 询" at bounding box center [1122, 222] width 49 height 25
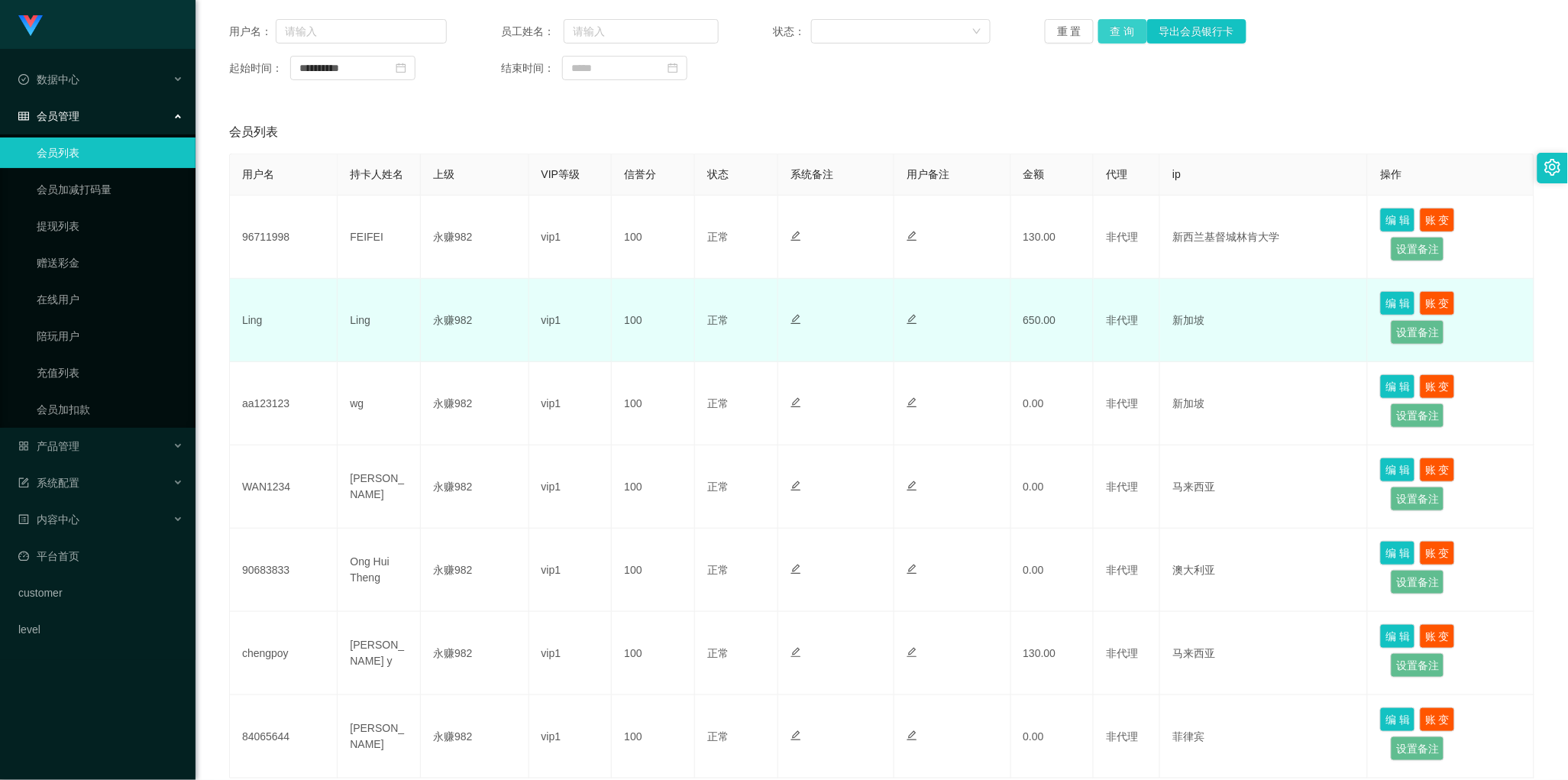
scroll to position [311, 0]
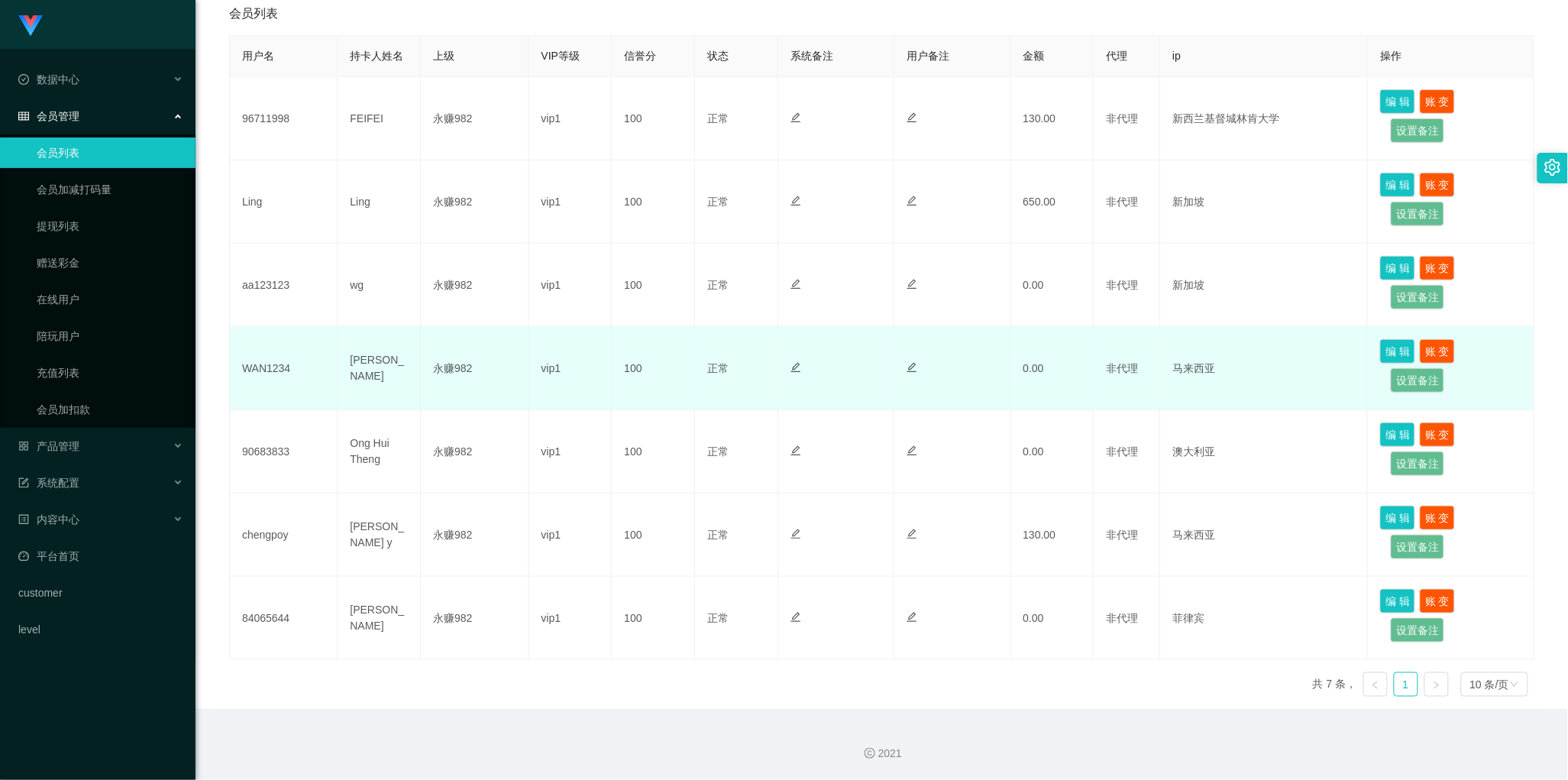
click at [888, 348] on td at bounding box center [836, 368] width 116 height 83
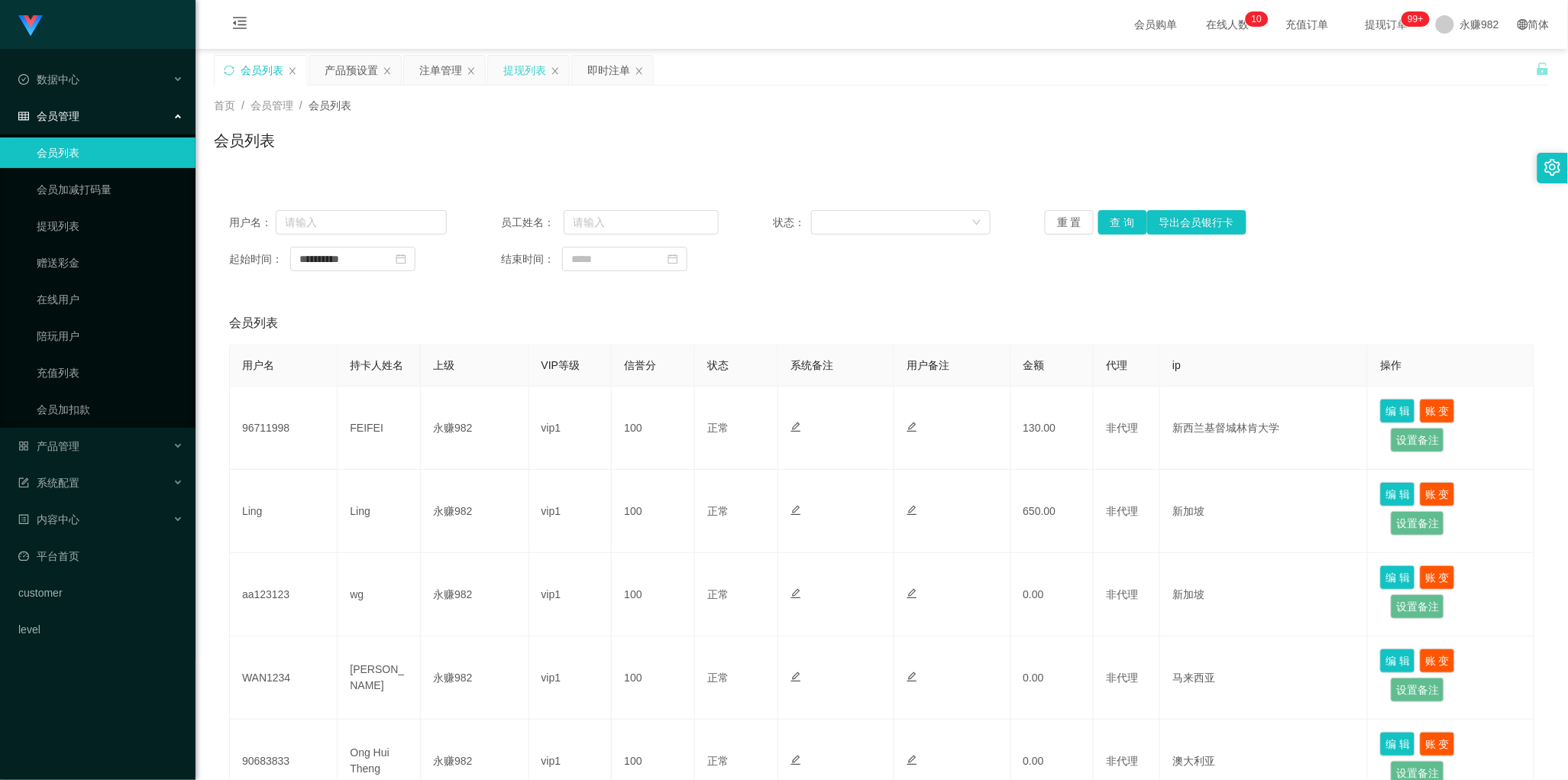
click at [520, 82] on div "提现列表" at bounding box center [525, 70] width 43 height 29
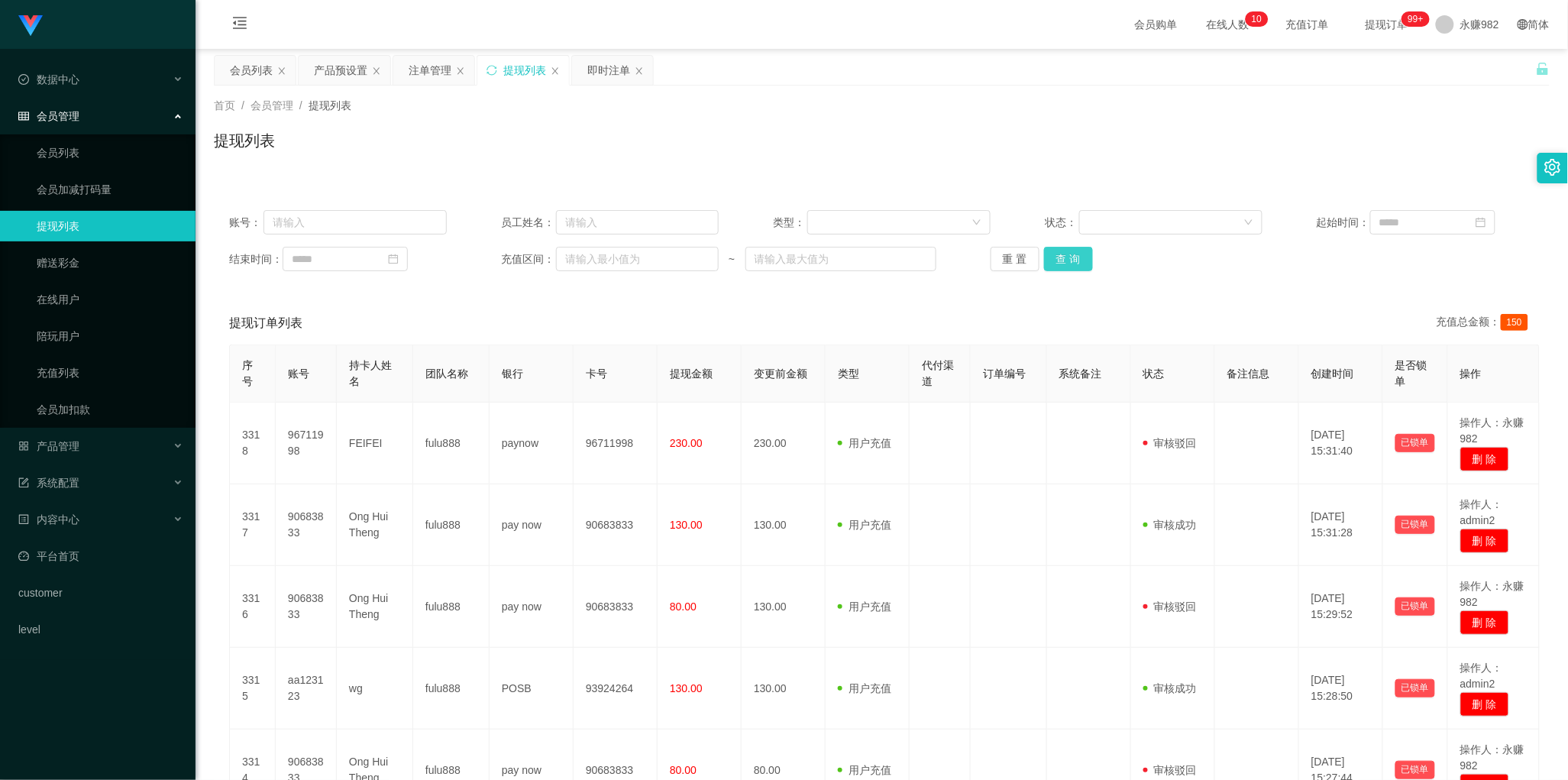
click at [1063, 257] on button "查 询" at bounding box center [1068, 258] width 49 height 25
click at [1048, 254] on button "查 询" at bounding box center [1068, 258] width 49 height 25
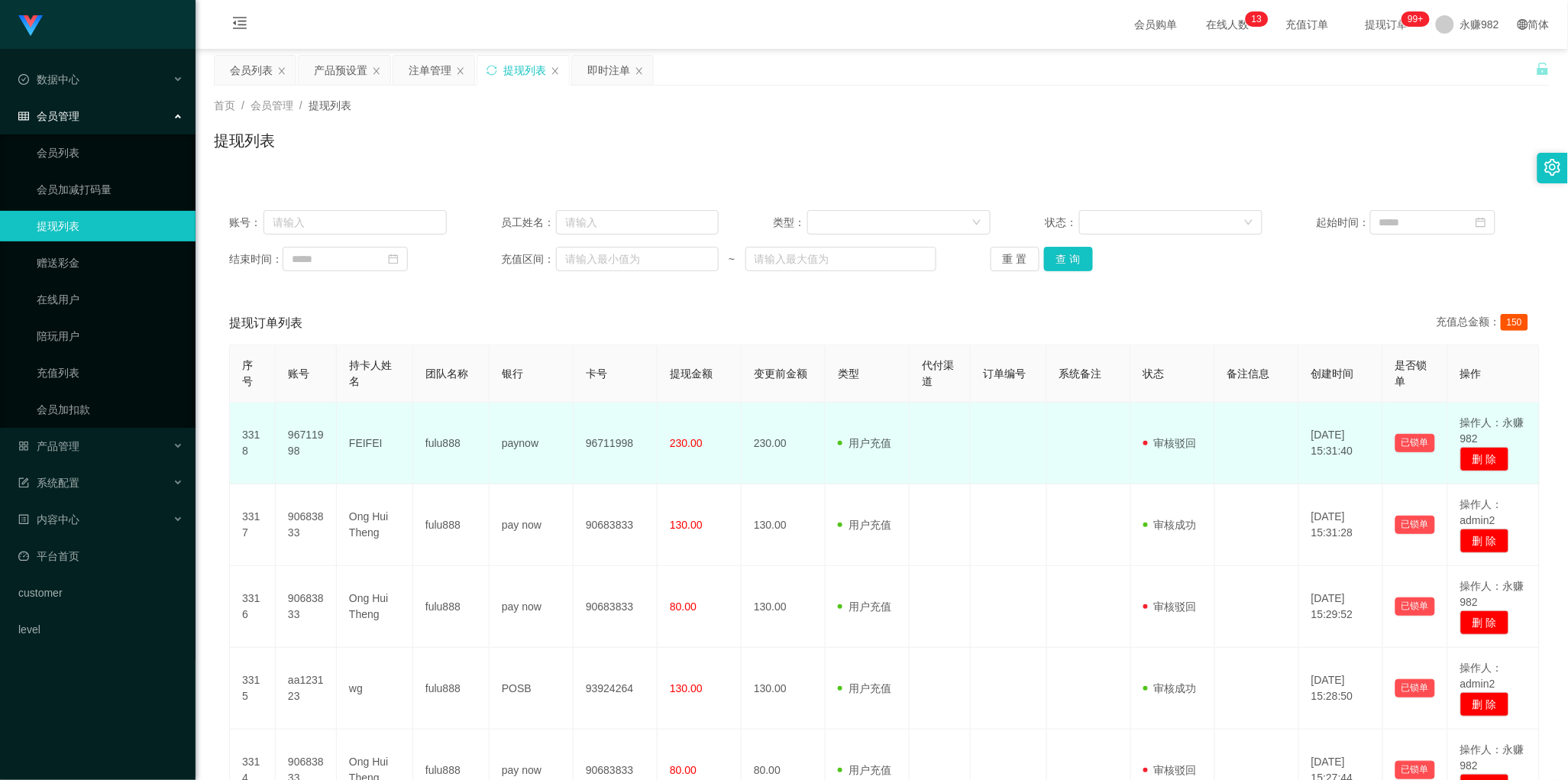
click at [890, 428] on td "用户充值 人工扣款" at bounding box center [867, 443] width 84 height 82
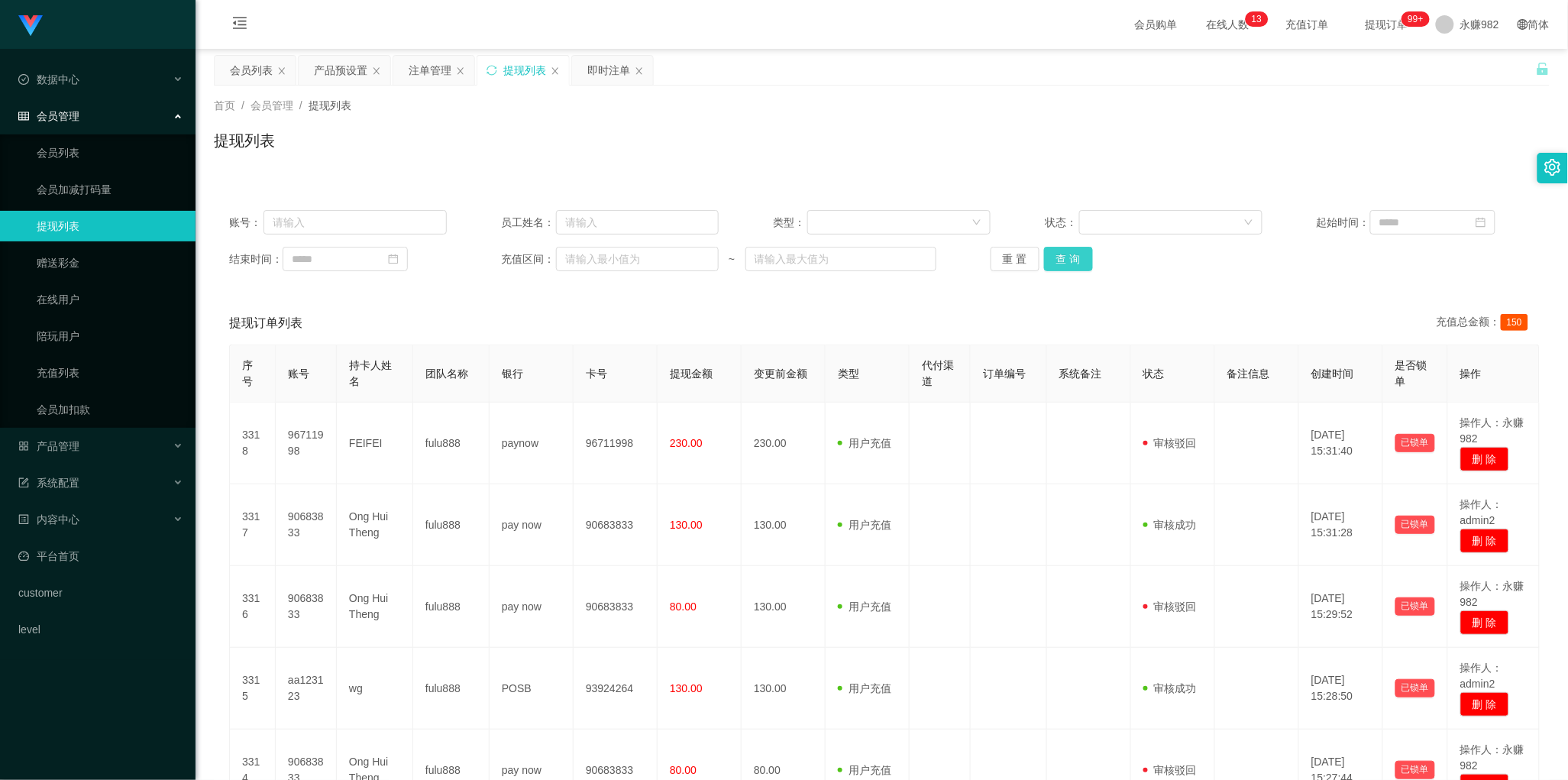
click at [1067, 250] on button "查 询" at bounding box center [1068, 258] width 49 height 25
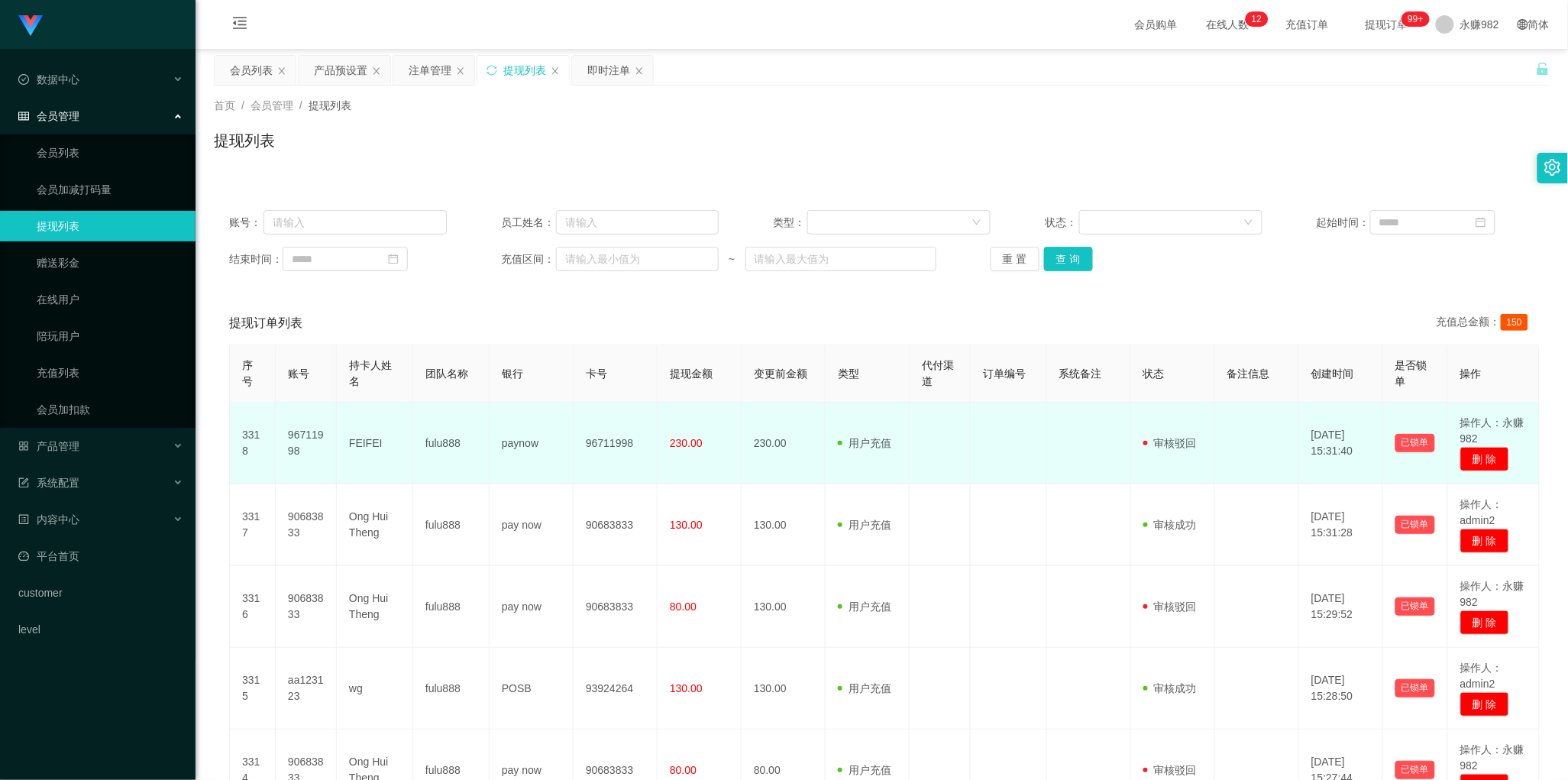
click at [495, 470] on td "paynow" at bounding box center [531, 443] width 84 height 82
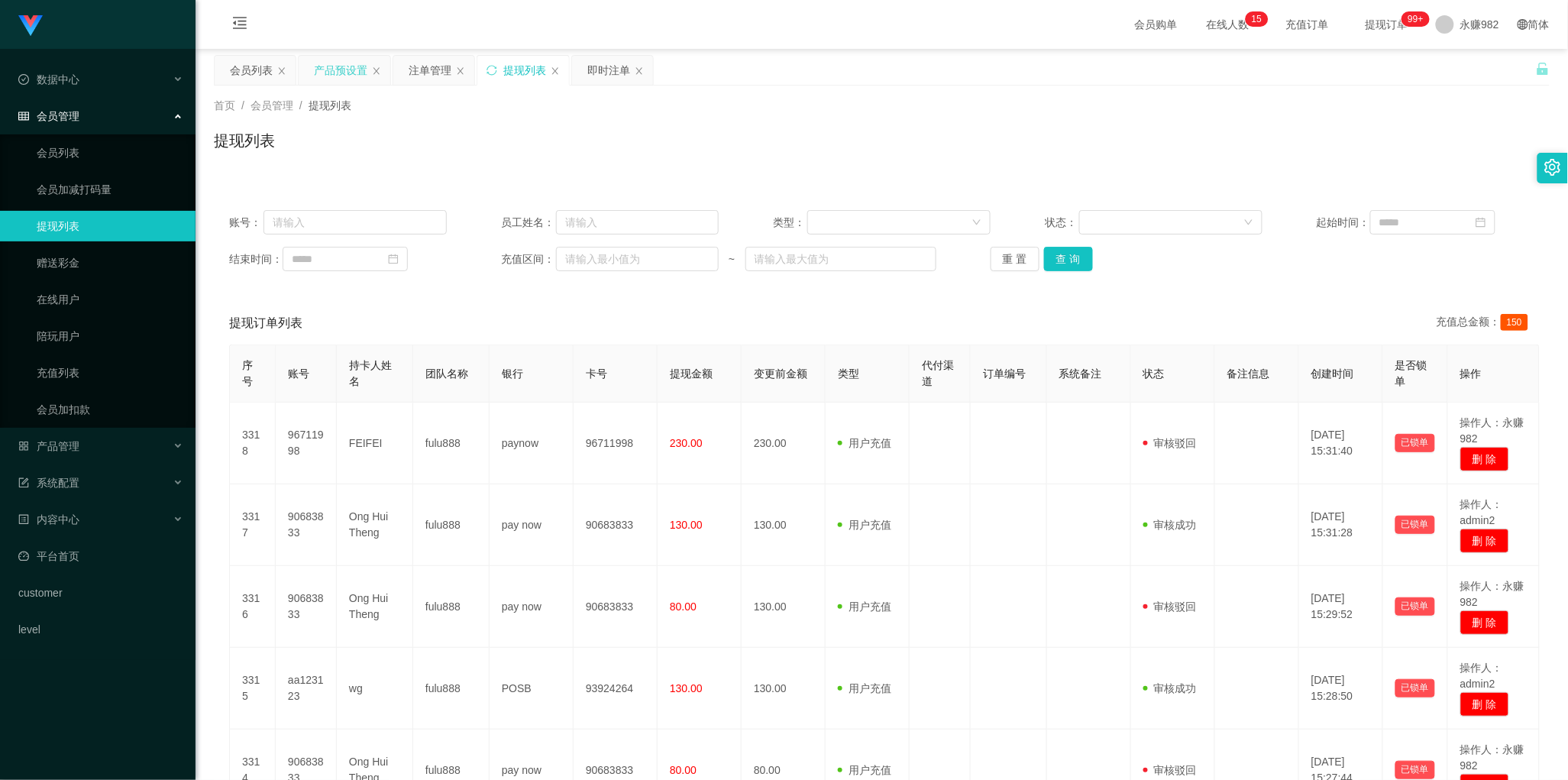
click at [340, 65] on div "产品预设置" at bounding box center [340, 70] width 53 height 29
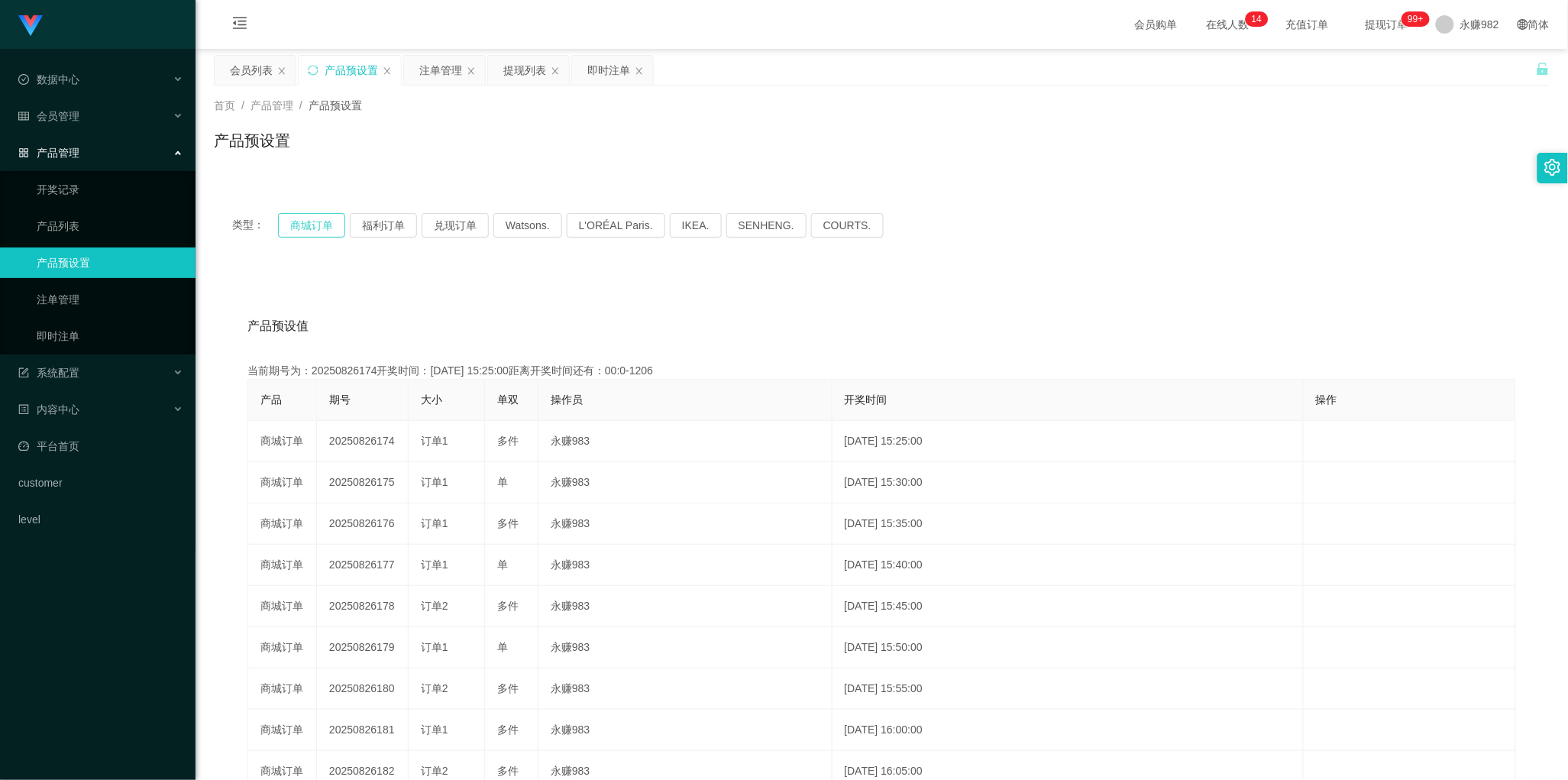
click at [323, 224] on button "商城订单" at bounding box center [312, 225] width 67 height 25
click at [525, 73] on div "提现列表" at bounding box center [525, 70] width 43 height 29
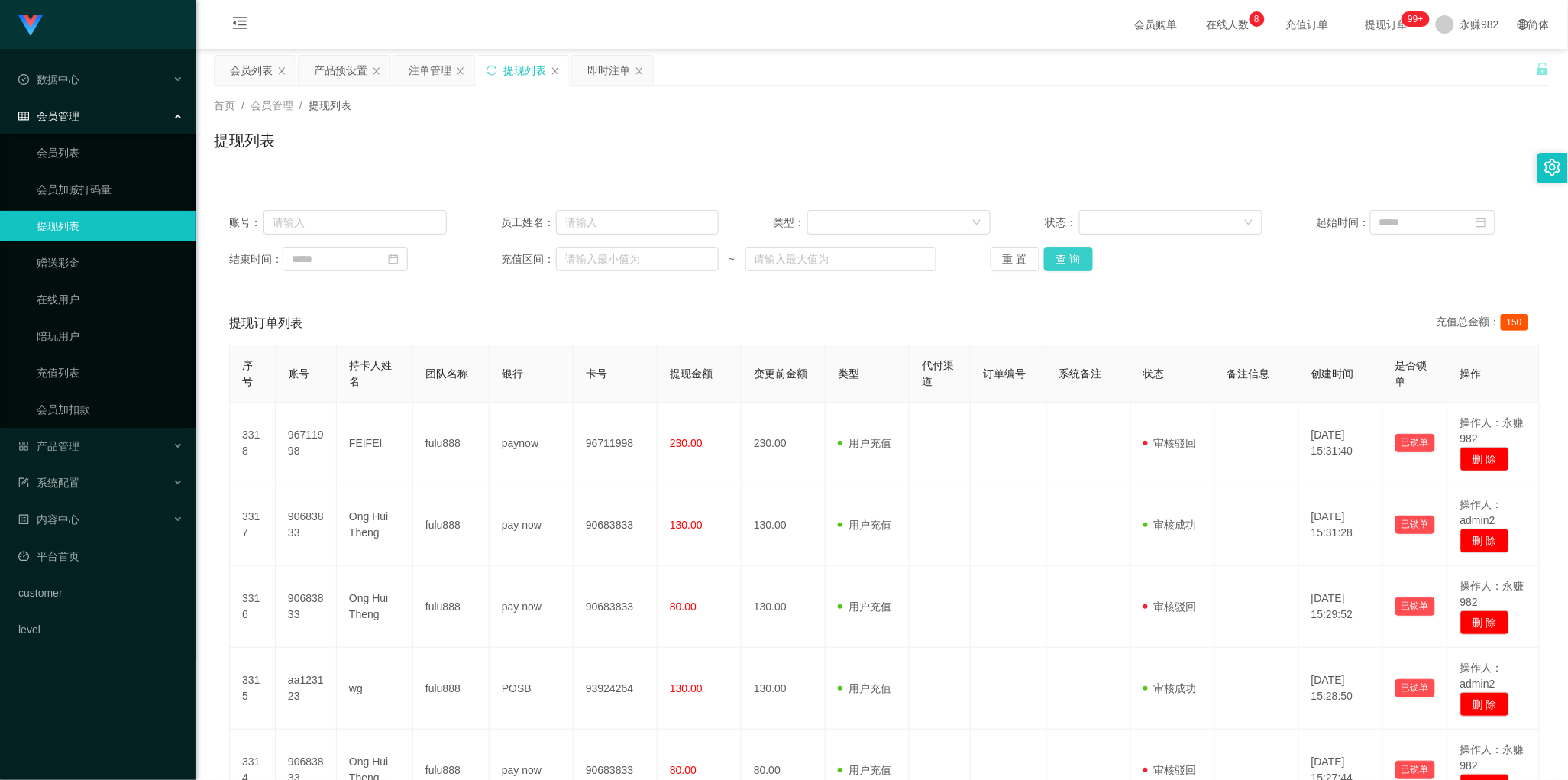
click at [1069, 256] on button "查 询" at bounding box center [1068, 258] width 49 height 25
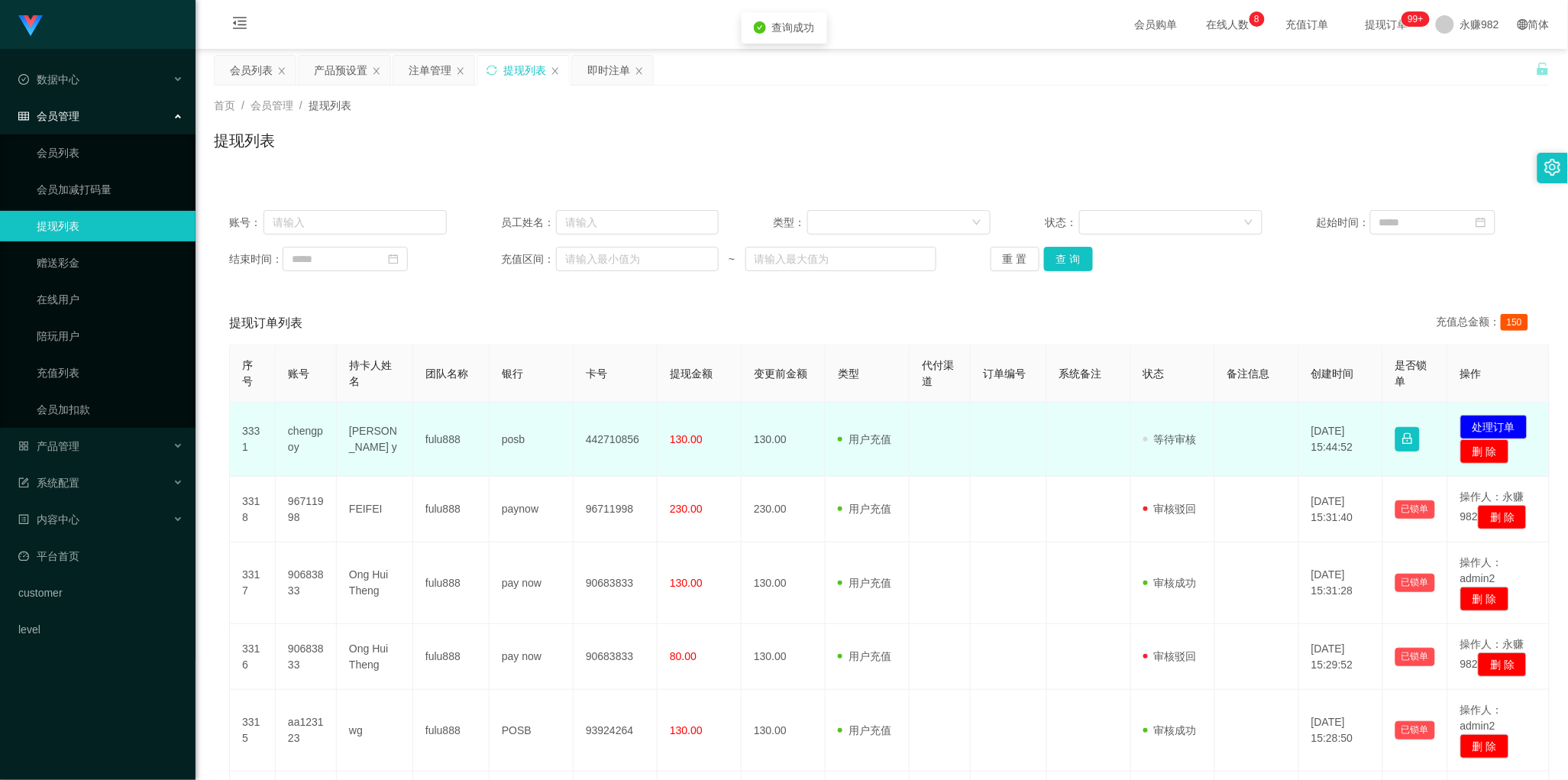
click at [372, 447] on td "[PERSON_NAME] y" at bounding box center [375, 439] width 77 height 74
click at [317, 432] on td "chengpoy" at bounding box center [306, 439] width 61 height 74
drag, startPoint x: 440, startPoint y: 456, endPoint x: 466, endPoint y: 457, distance: 26.0
click at [440, 456] on td "fulu888" at bounding box center [451, 439] width 77 height 74
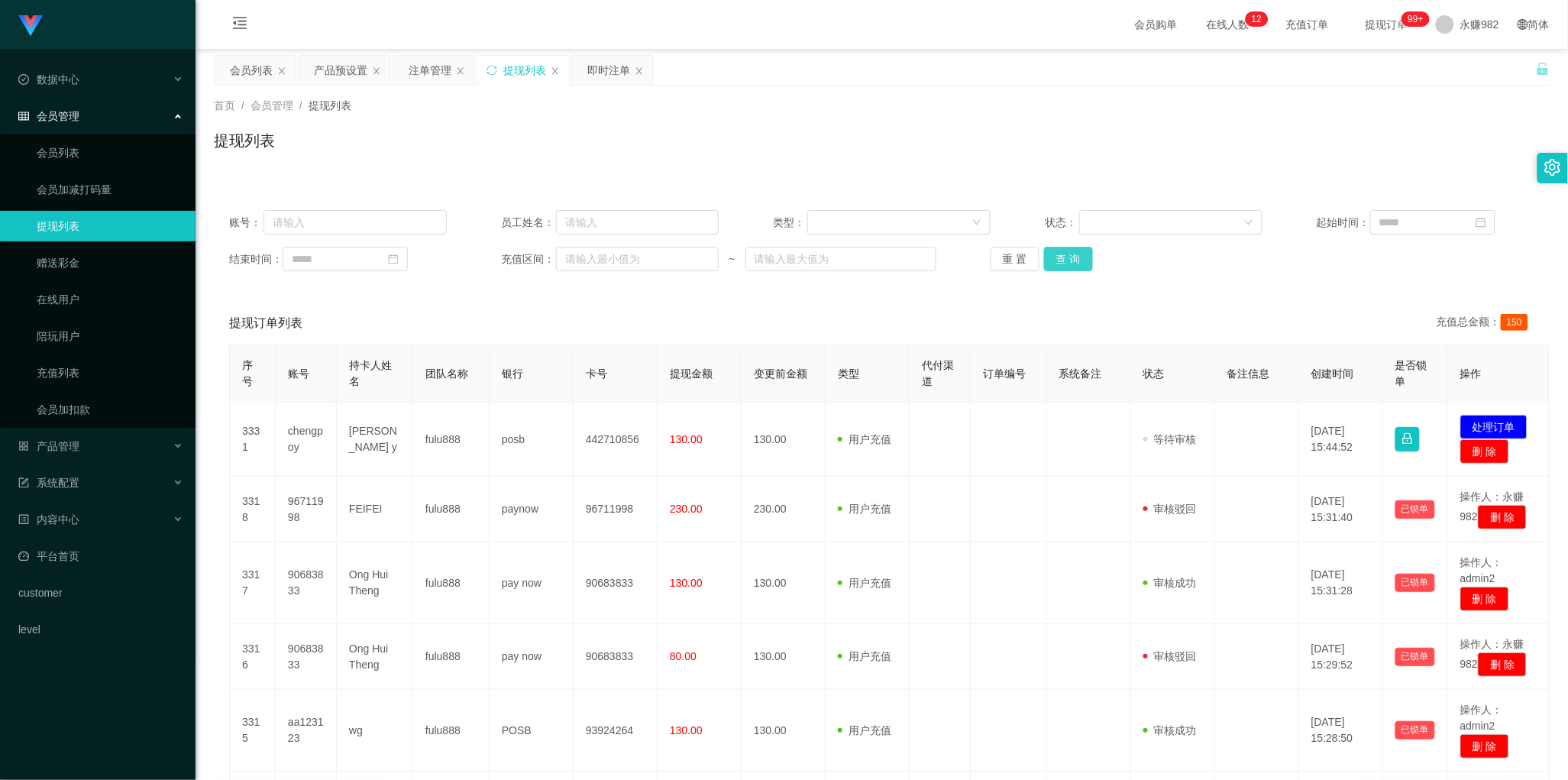
click at [1064, 254] on button "查 询" at bounding box center [1068, 258] width 49 height 25
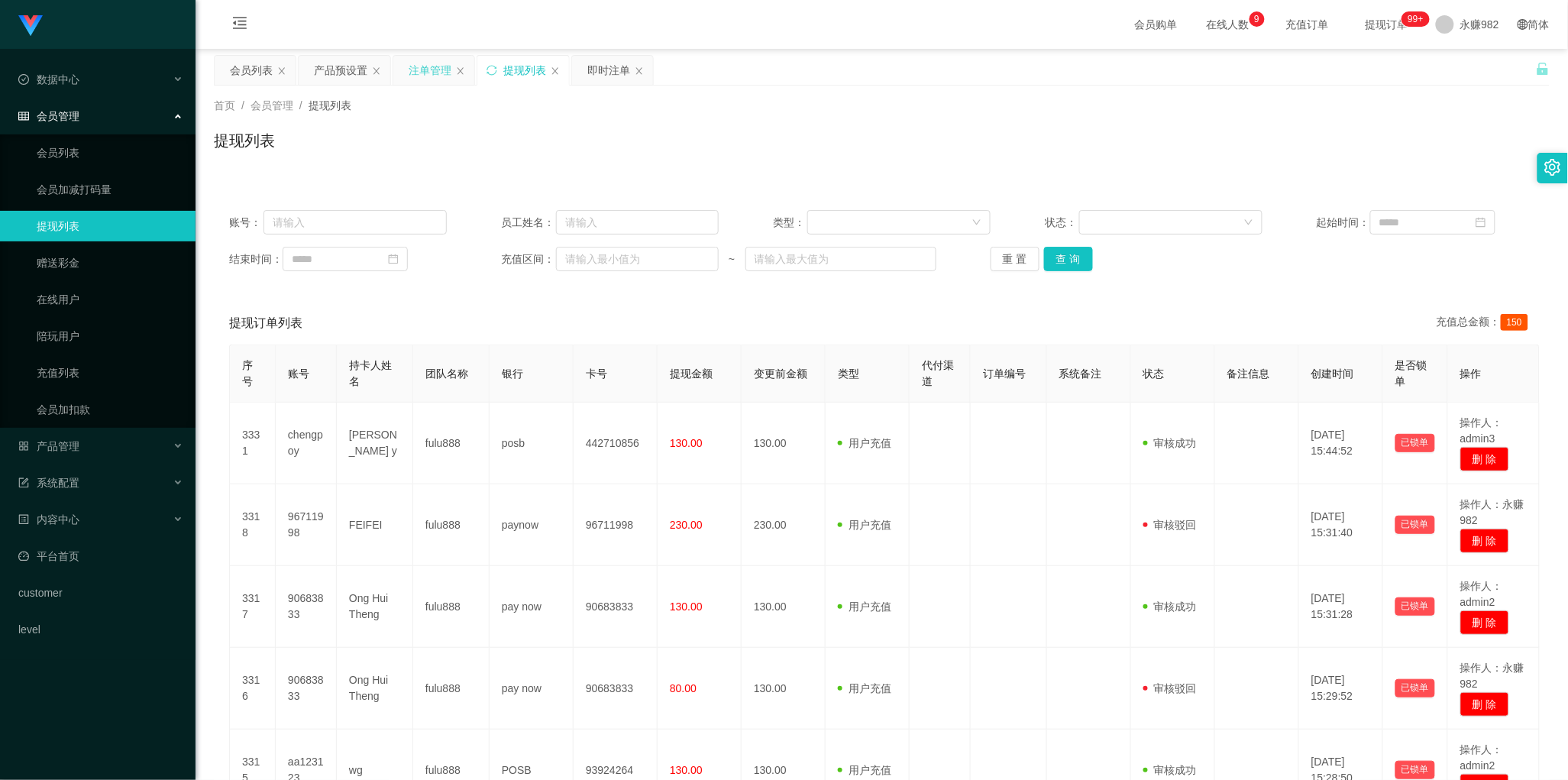
click at [428, 75] on div "注单管理" at bounding box center [430, 70] width 43 height 29
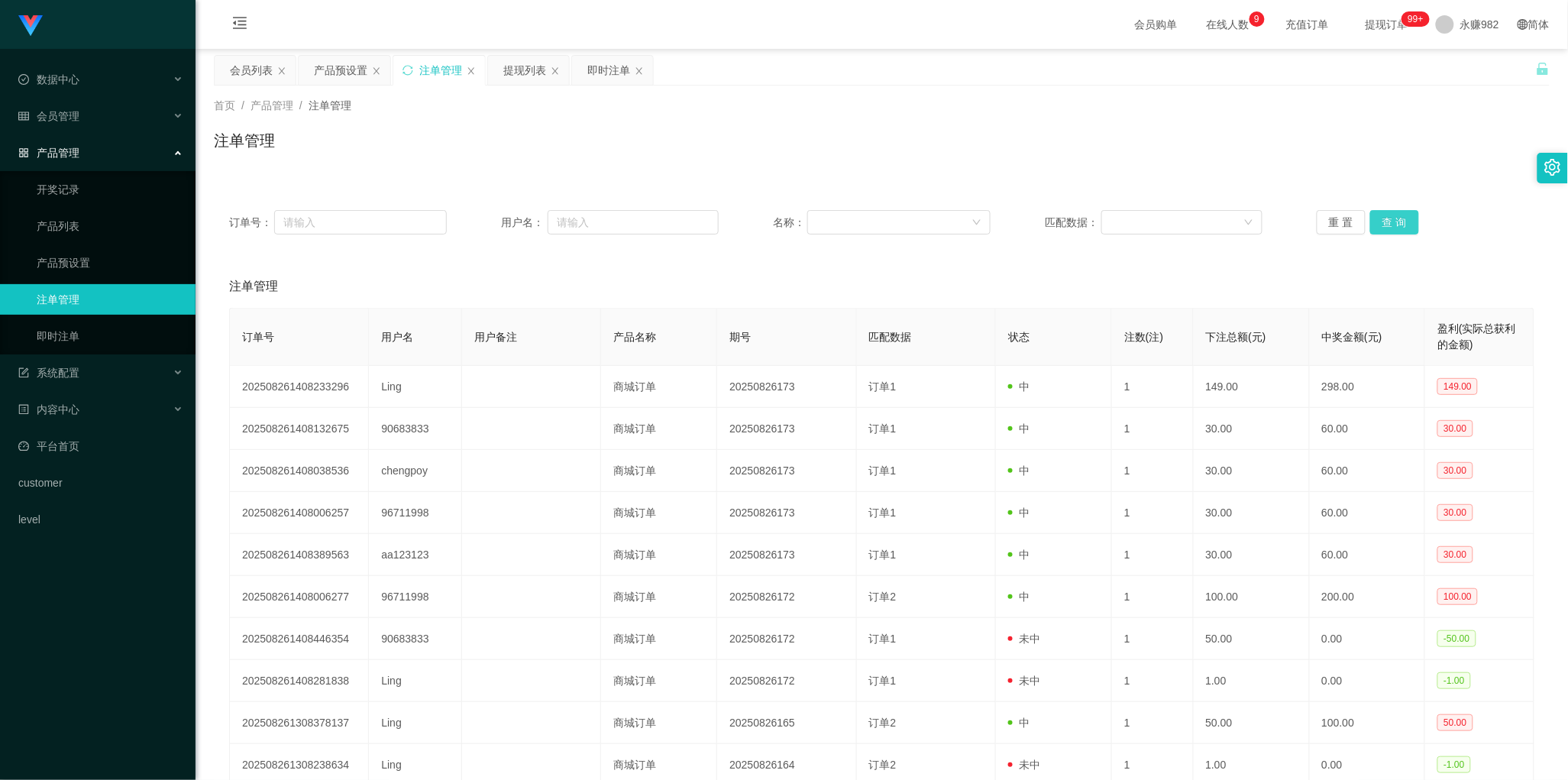
click at [1396, 220] on button "查 询" at bounding box center [1394, 222] width 49 height 25
click at [521, 69] on div "提现列表" at bounding box center [525, 70] width 43 height 29
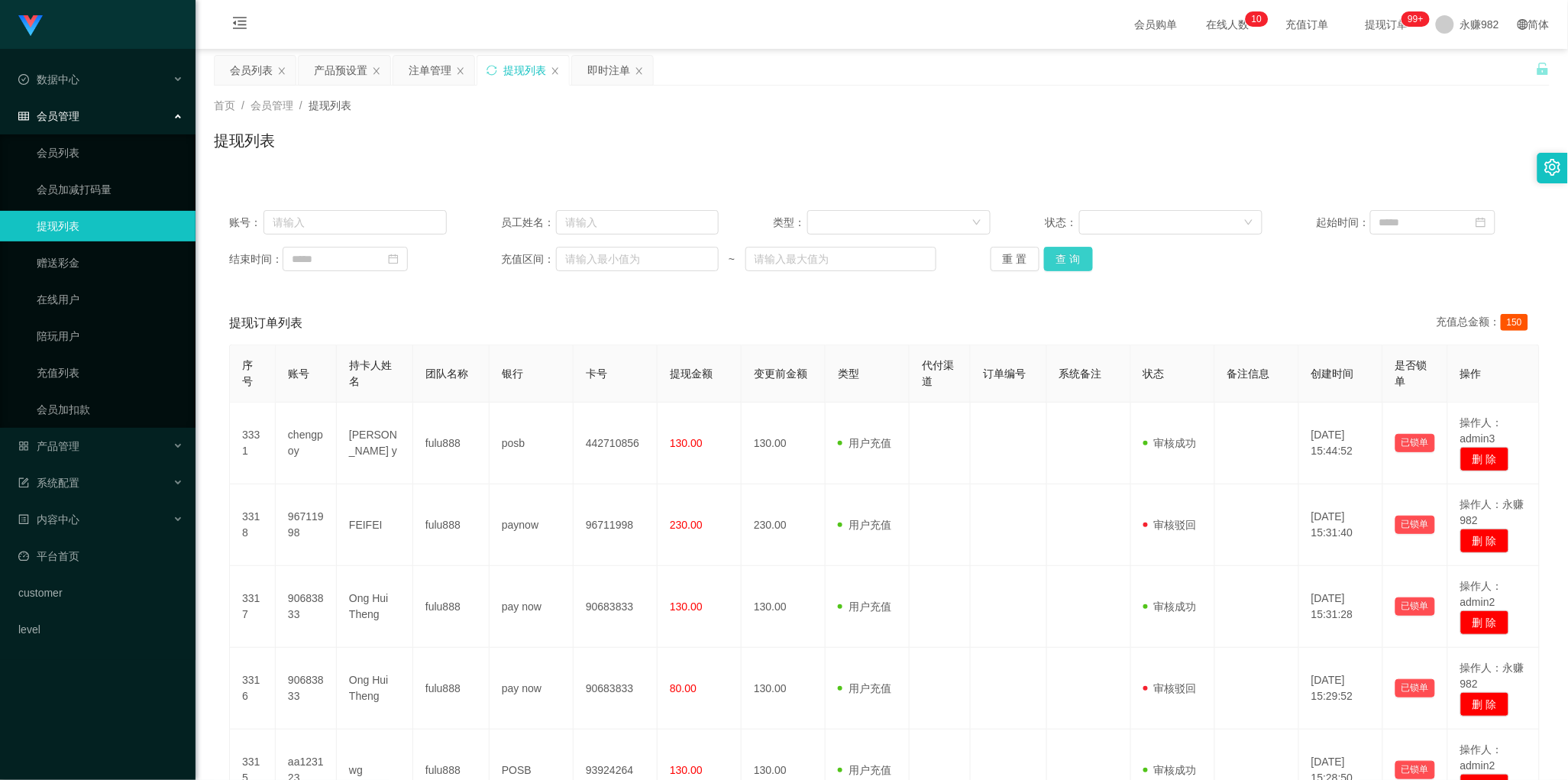
click at [1064, 256] on button "查 询" at bounding box center [1068, 258] width 49 height 25
click at [1075, 262] on button "查 询" at bounding box center [1068, 258] width 49 height 25
click at [1063, 264] on button "查 询" at bounding box center [1068, 258] width 49 height 25
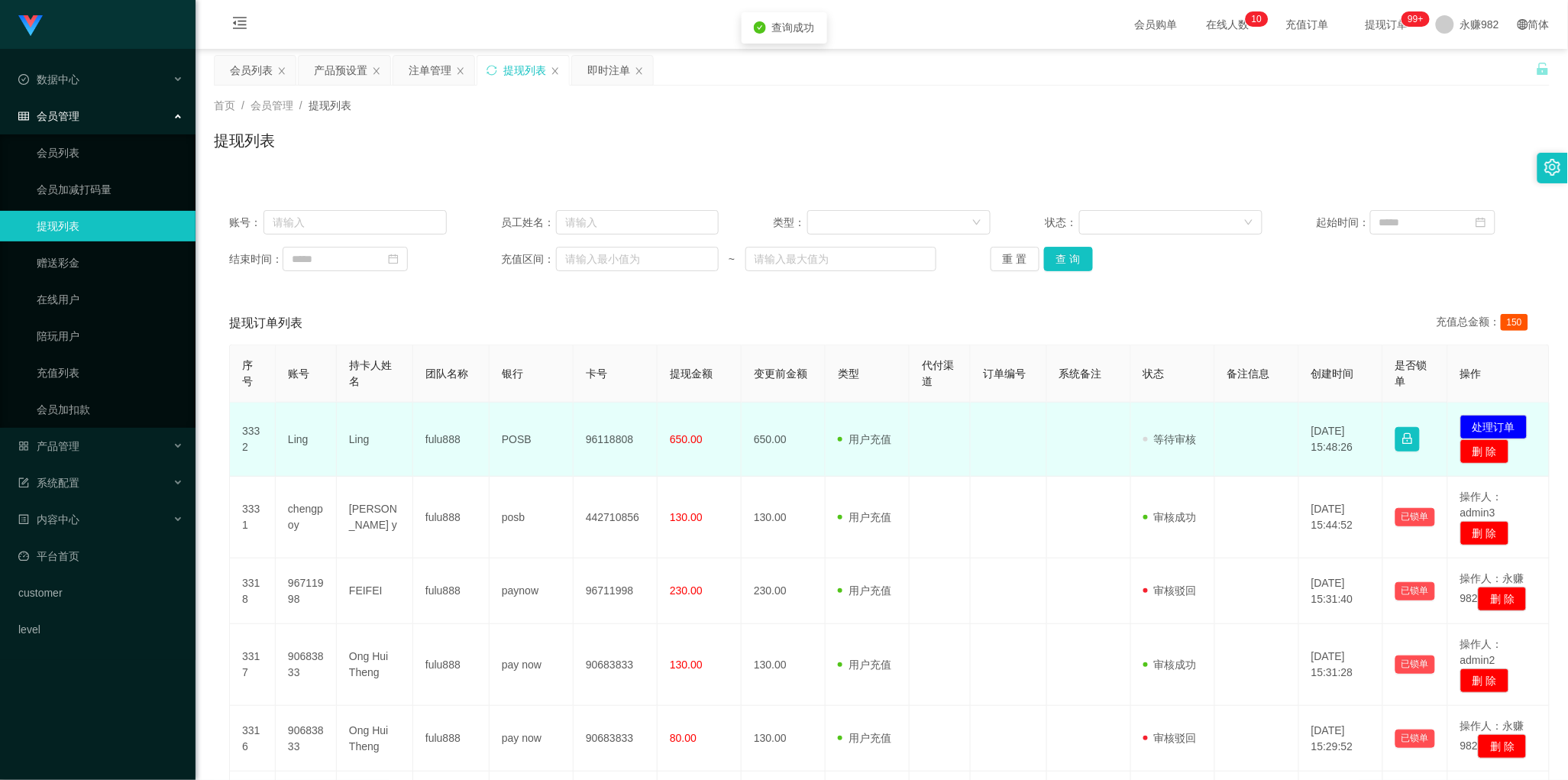
click at [301, 434] on td "Ling" at bounding box center [306, 439] width 61 height 74
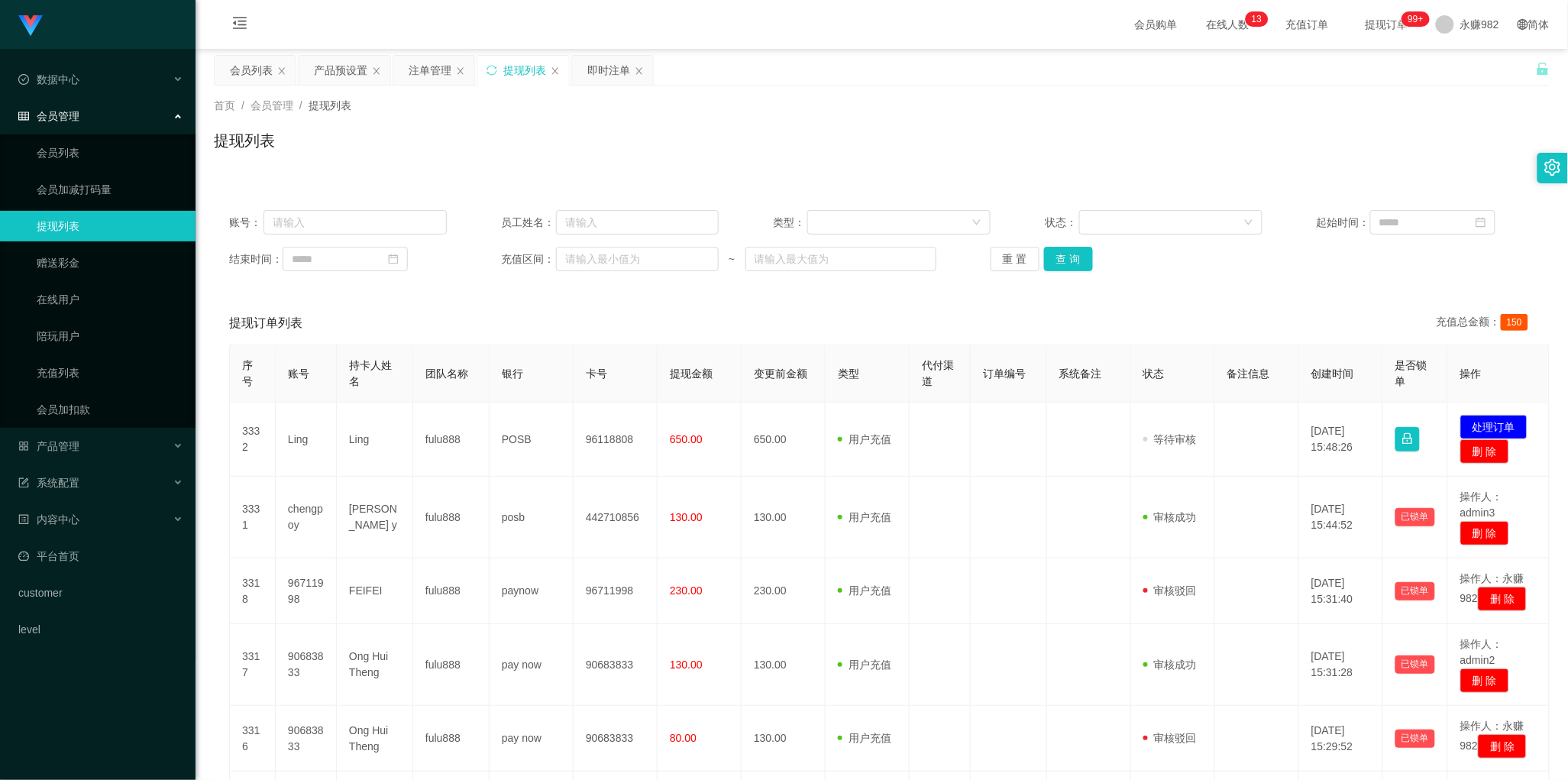
click at [661, 325] on div "提现订单列表 充值总金额： 150" at bounding box center [881, 323] width 1305 height 43
click at [1074, 264] on button "查 询" at bounding box center [1068, 258] width 49 height 25
click at [1074, 264] on div "重 置 查 询" at bounding box center [1099, 258] width 218 height 25
click at [1074, 264] on button "查 询" at bounding box center [1068, 258] width 49 height 25
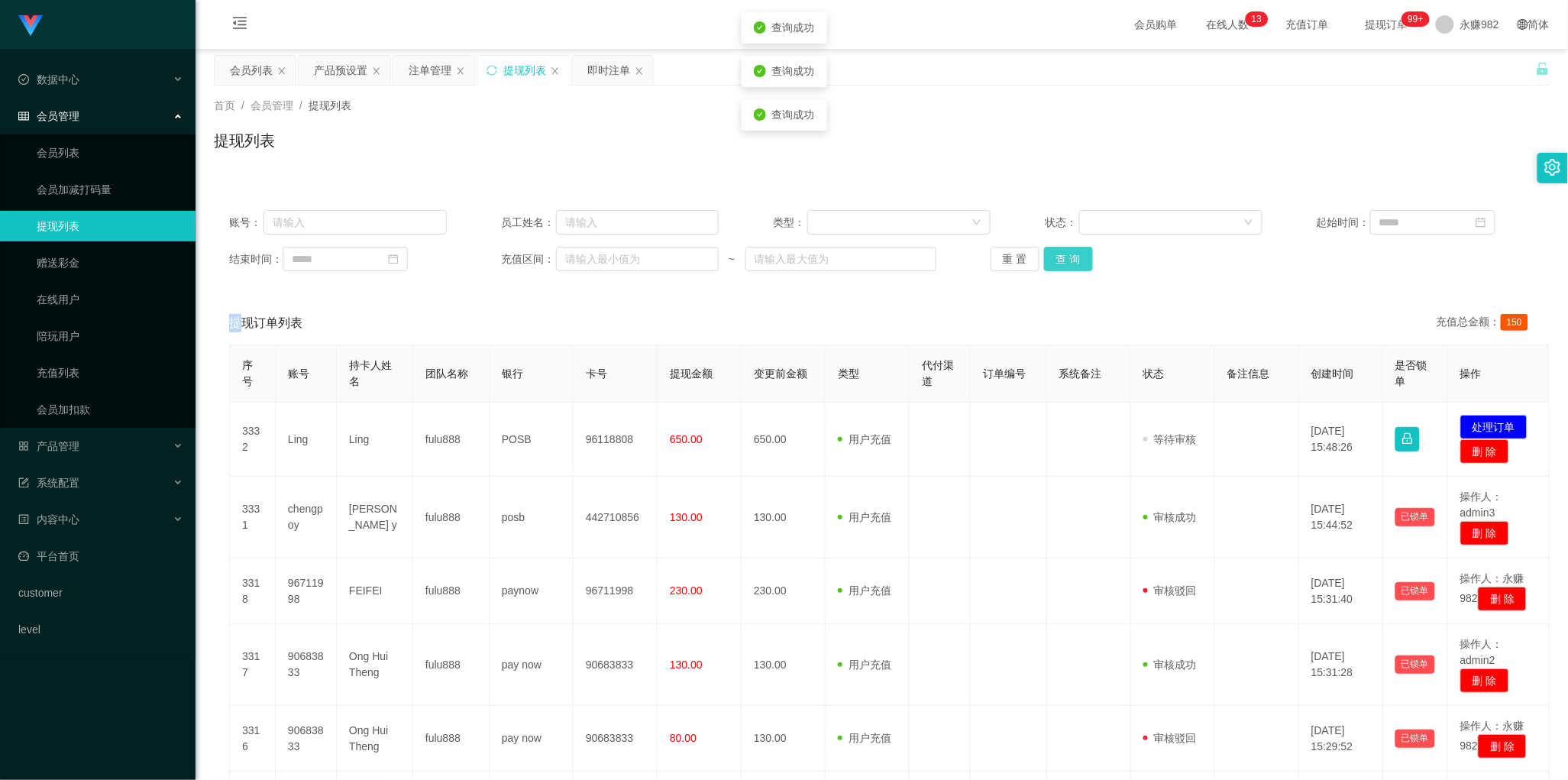
click at [1074, 264] on button "查 询" at bounding box center [1068, 258] width 49 height 25
drag, startPoint x: 899, startPoint y: 335, endPoint x: 962, endPoint y: 310, distance: 67.8
click at [899, 335] on div "提现订单列表 充值总金额： 150" at bounding box center [881, 323] width 1305 height 43
click at [1063, 257] on button "查 询" at bounding box center [1068, 258] width 49 height 25
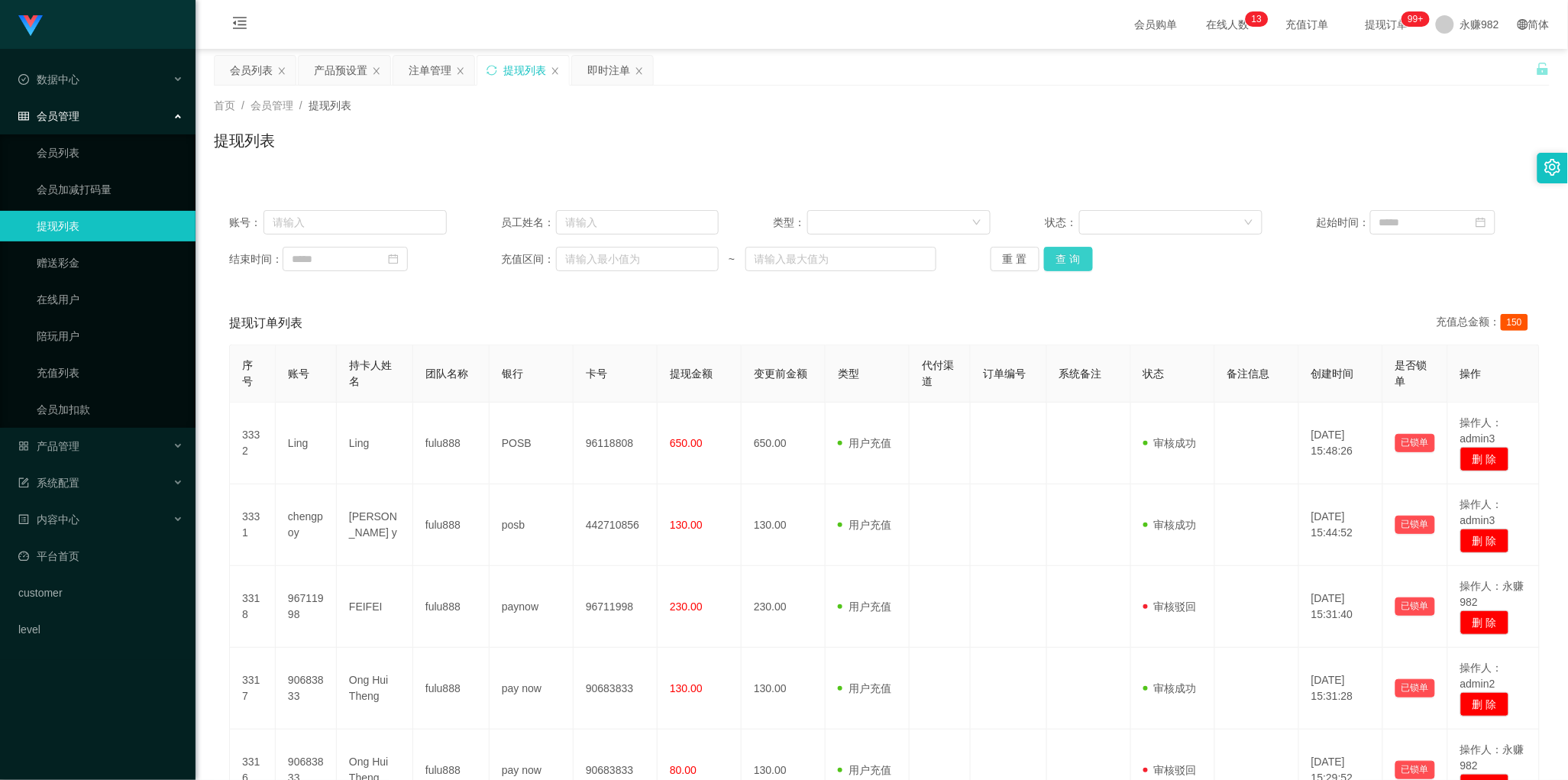
click at [1083, 257] on button "查 询" at bounding box center [1068, 258] width 49 height 25
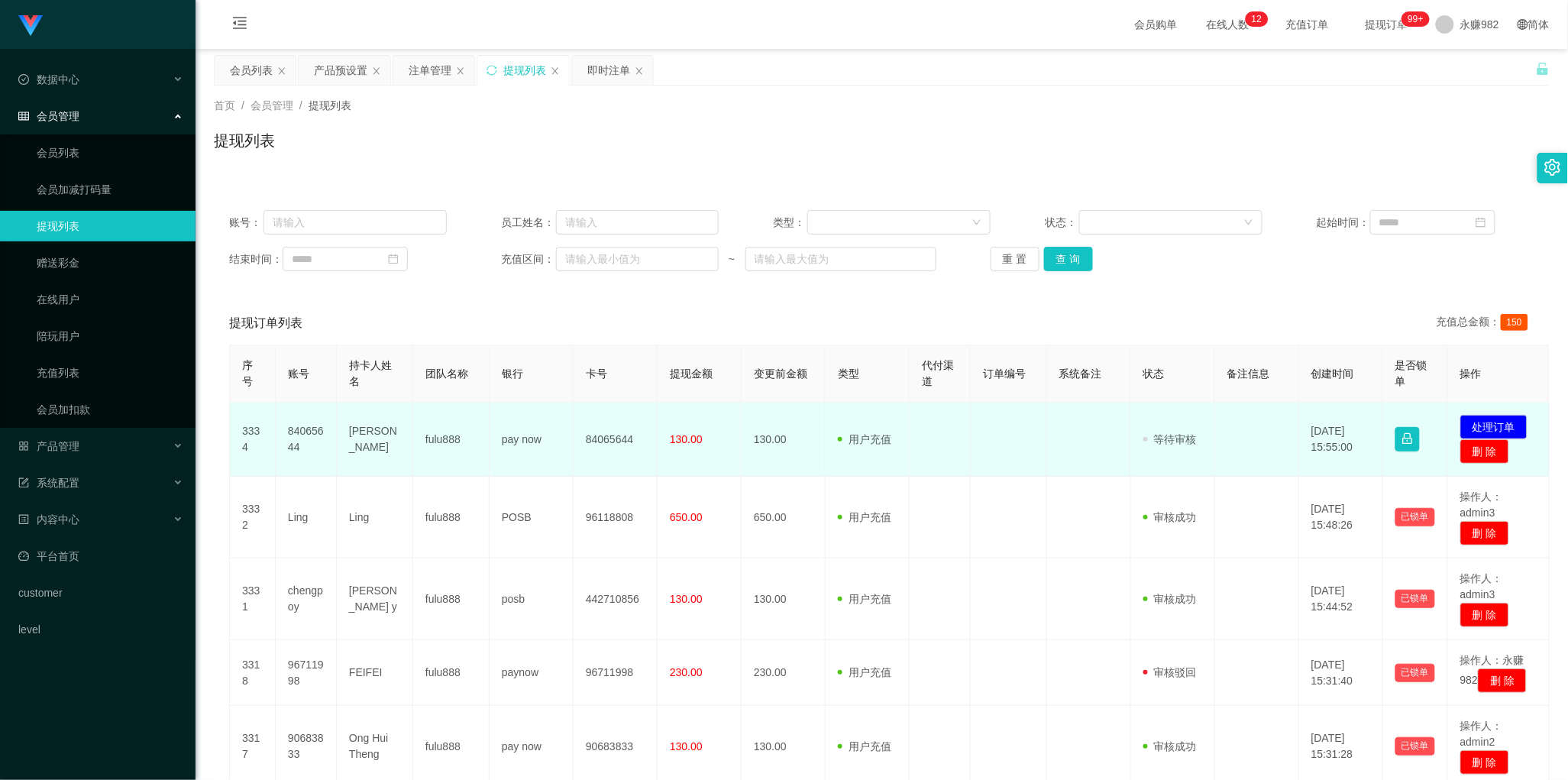
click at [307, 433] on td "84065644" at bounding box center [306, 439] width 61 height 74
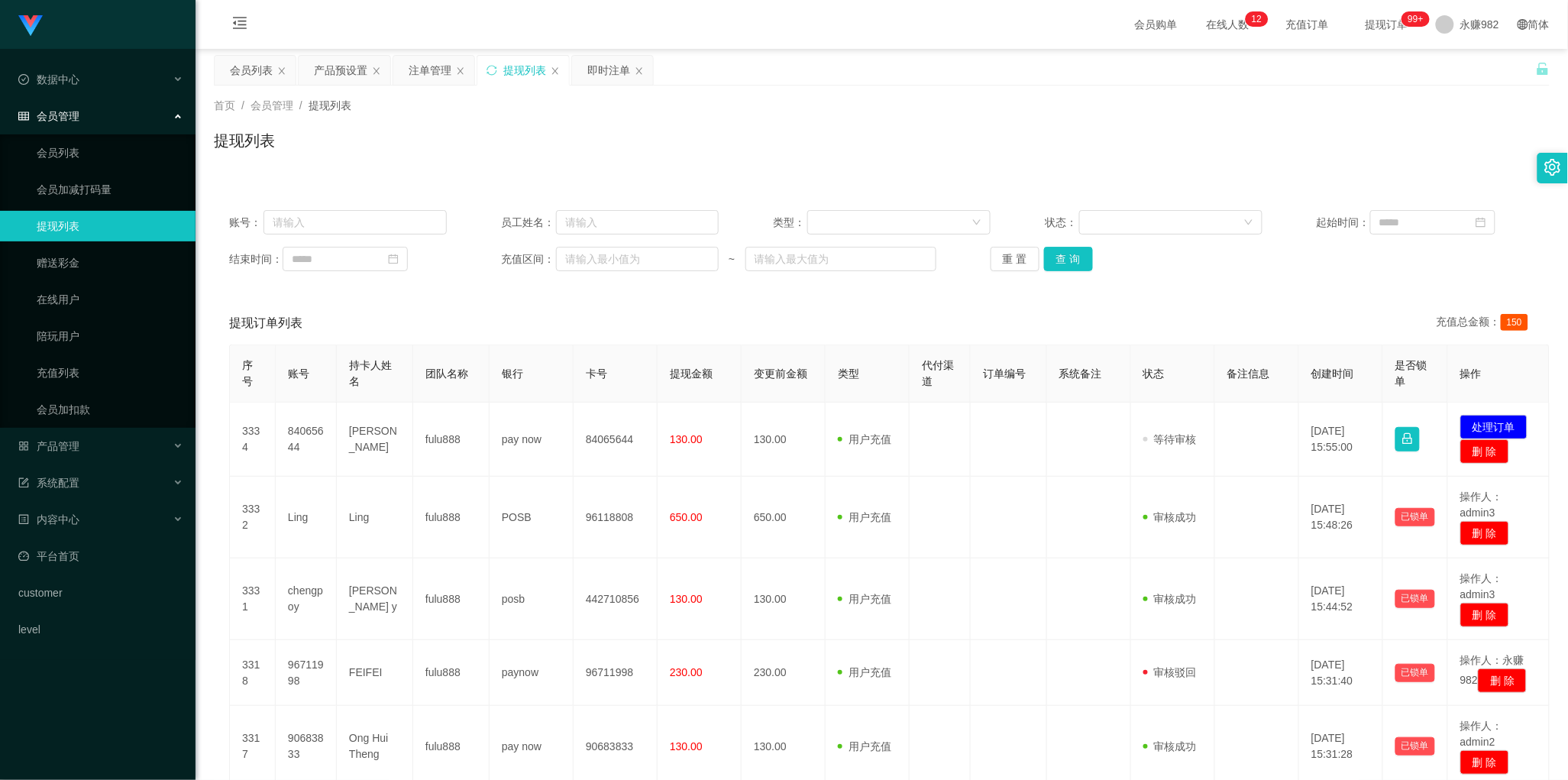
click at [925, 287] on div "账号： 员工姓名： 类型： 状态： 起始时间： 结束时间： 充值区间： ~ 重 置 查 询 提现订单列表 充值总金额： 150 序号 账号 持卡人姓名 团队名…" at bounding box center [882, 703] width 1336 height 1018
click at [1081, 264] on button "查 询" at bounding box center [1068, 258] width 49 height 25
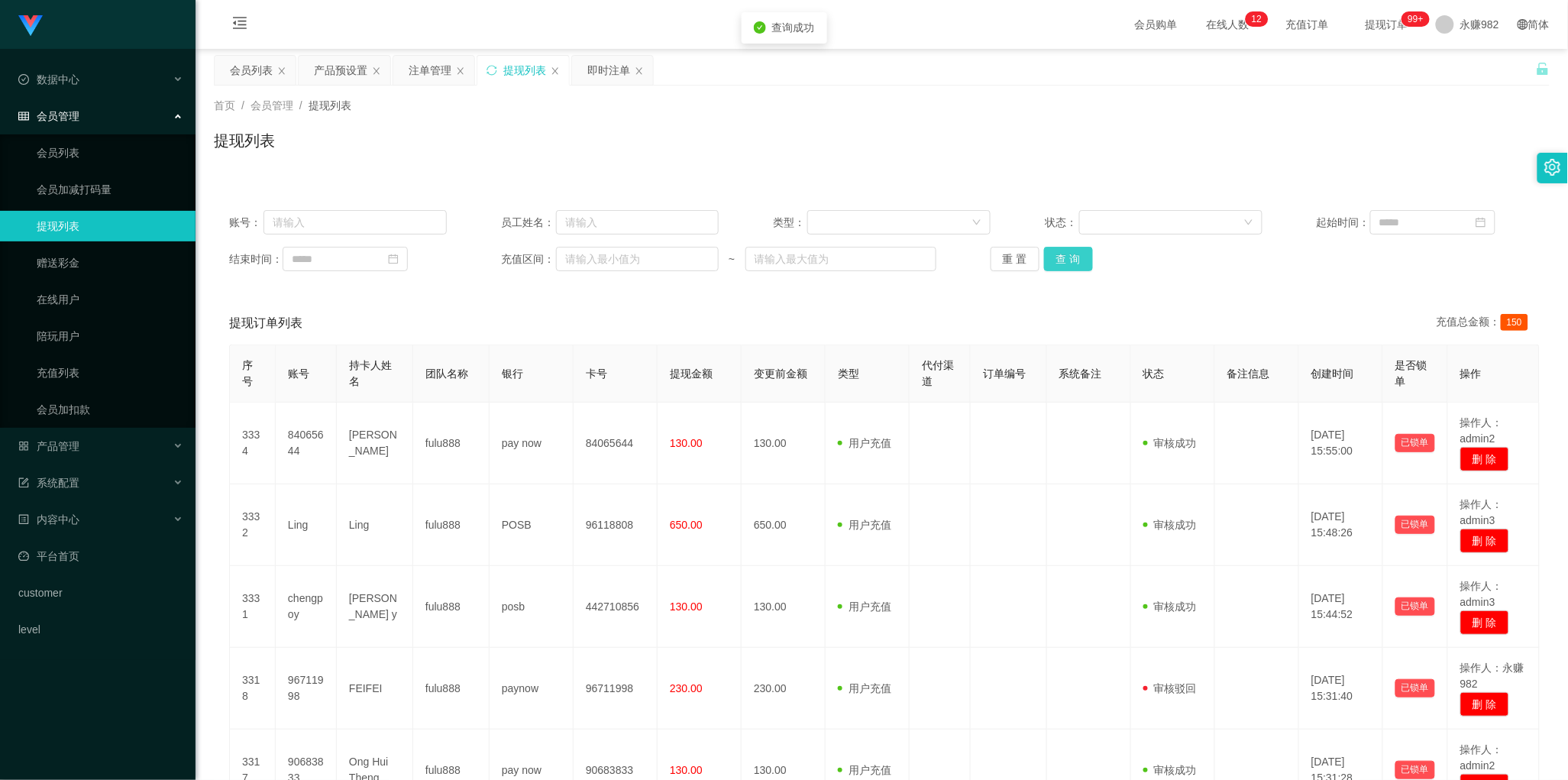
click at [1081, 264] on button "查 询" at bounding box center [1068, 258] width 49 height 25
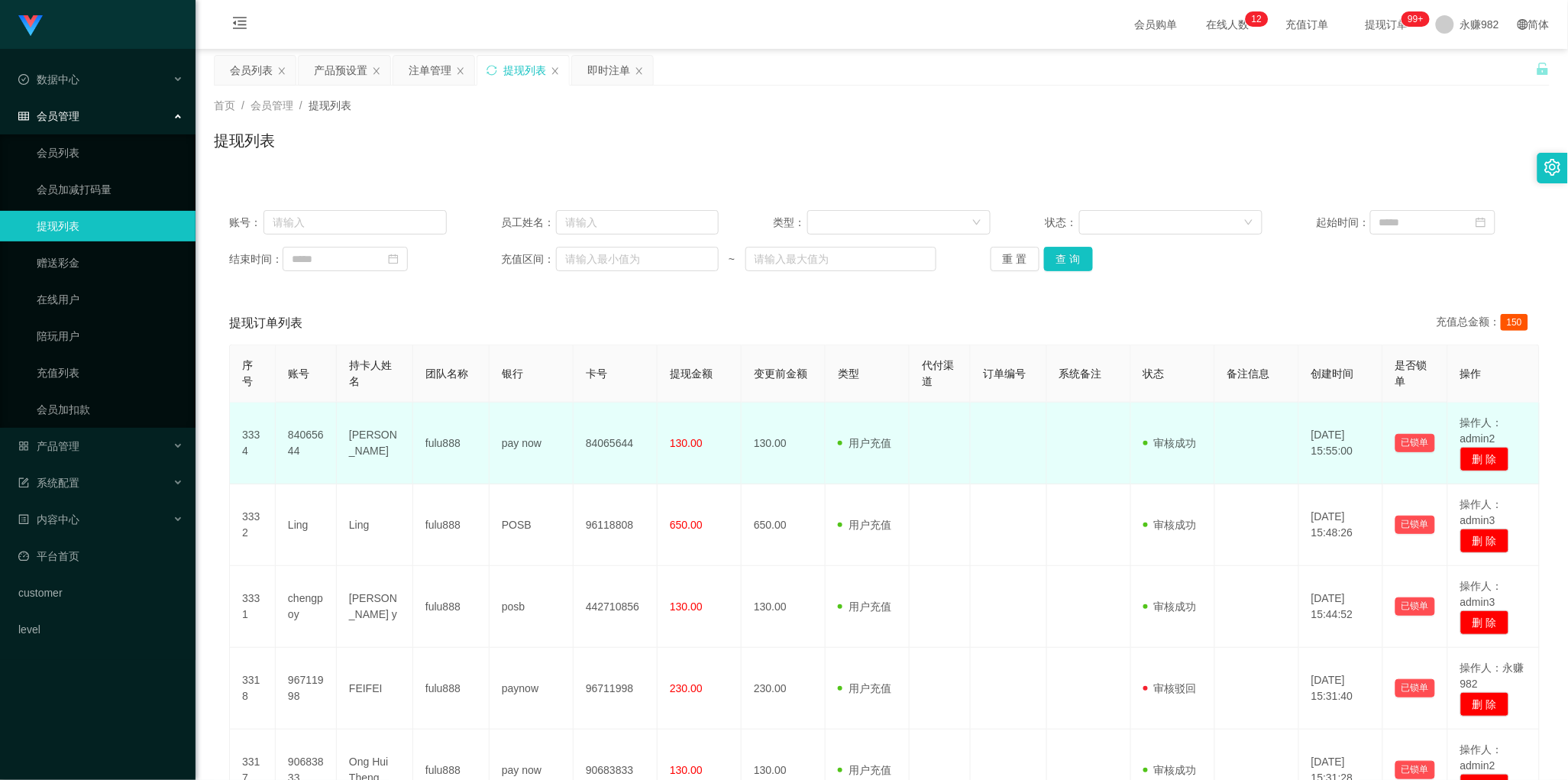
click at [903, 472] on td "用户充值 人工扣款" at bounding box center [867, 443] width 84 height 82
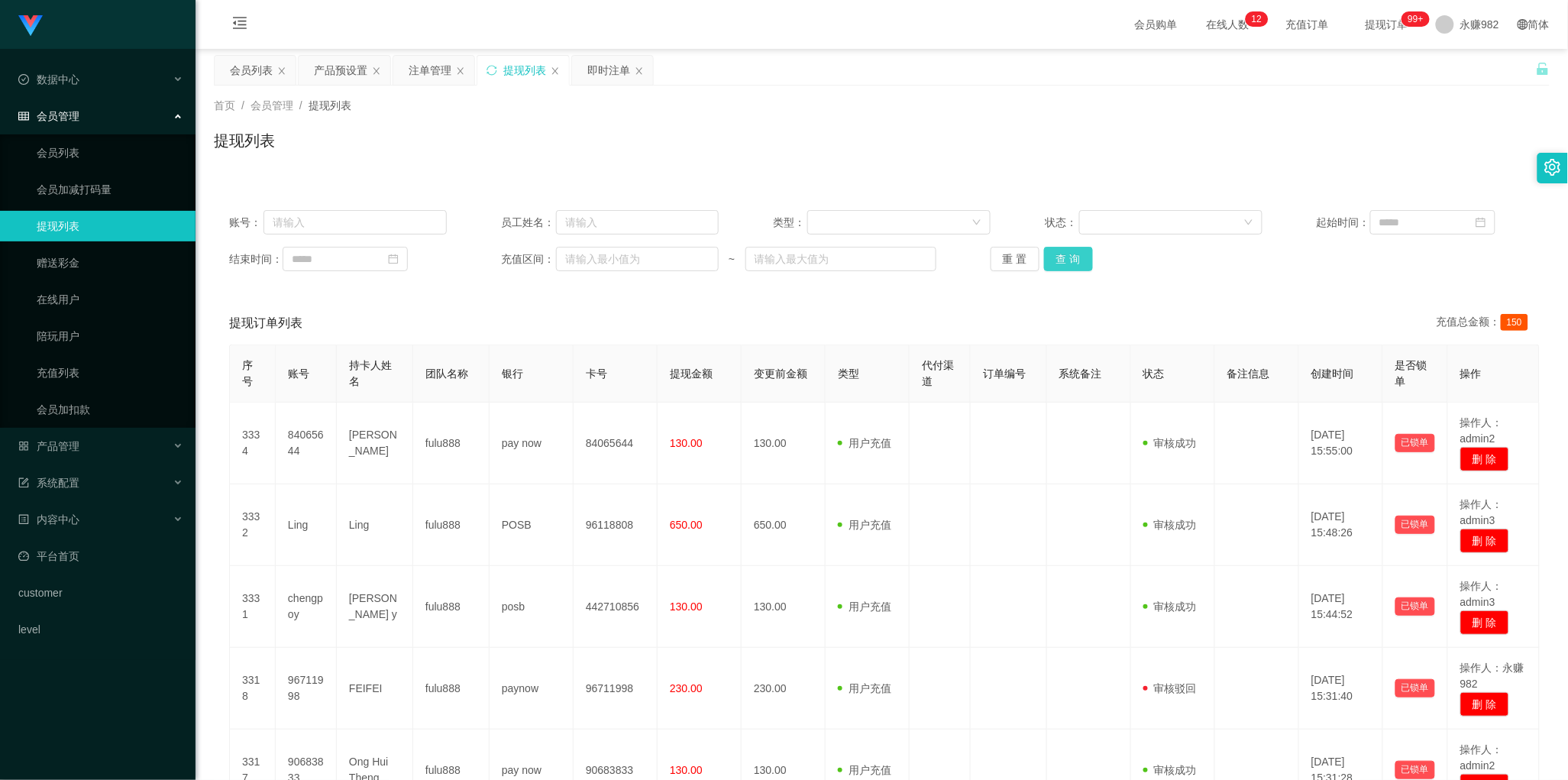
click at [1077, 258] on button "查 询" at bounding box center [1068, 258] width 49 height 25
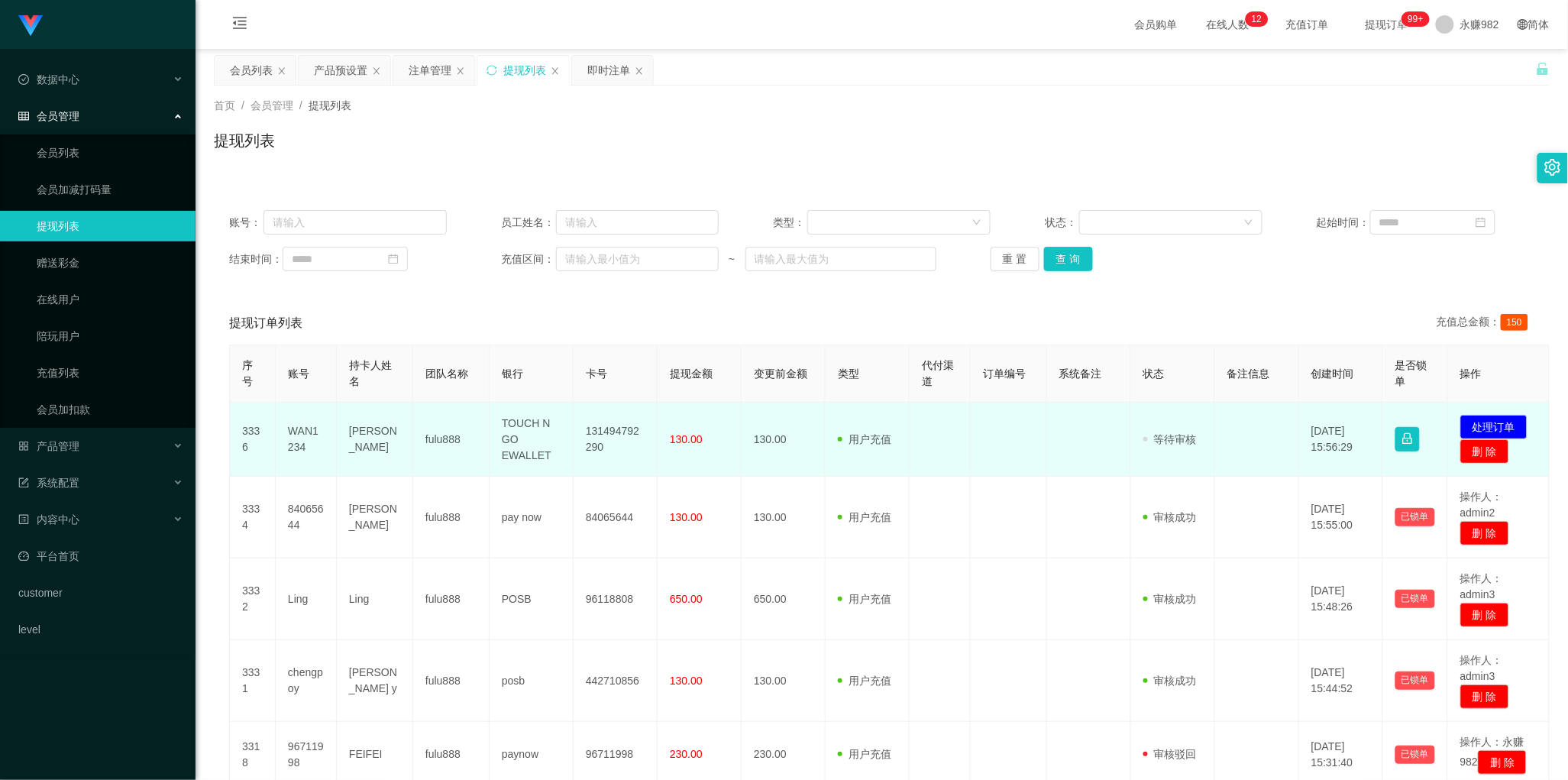
click at [307, 432] on td "WAN1234" at bounding box center [306, 439] width 61 height 74
drag, startPoint x: 894, startPoint y: 467, endPoint x: 929, endPoint y: 459, distance: 35.9
click at [894, 467] on td "用户充值 人工扣款" at bounding box center [867, 439] width 84 height 74
click at [1490, 425] on button "处理订单" at bounding box center [1494, 427] width 67 height 25
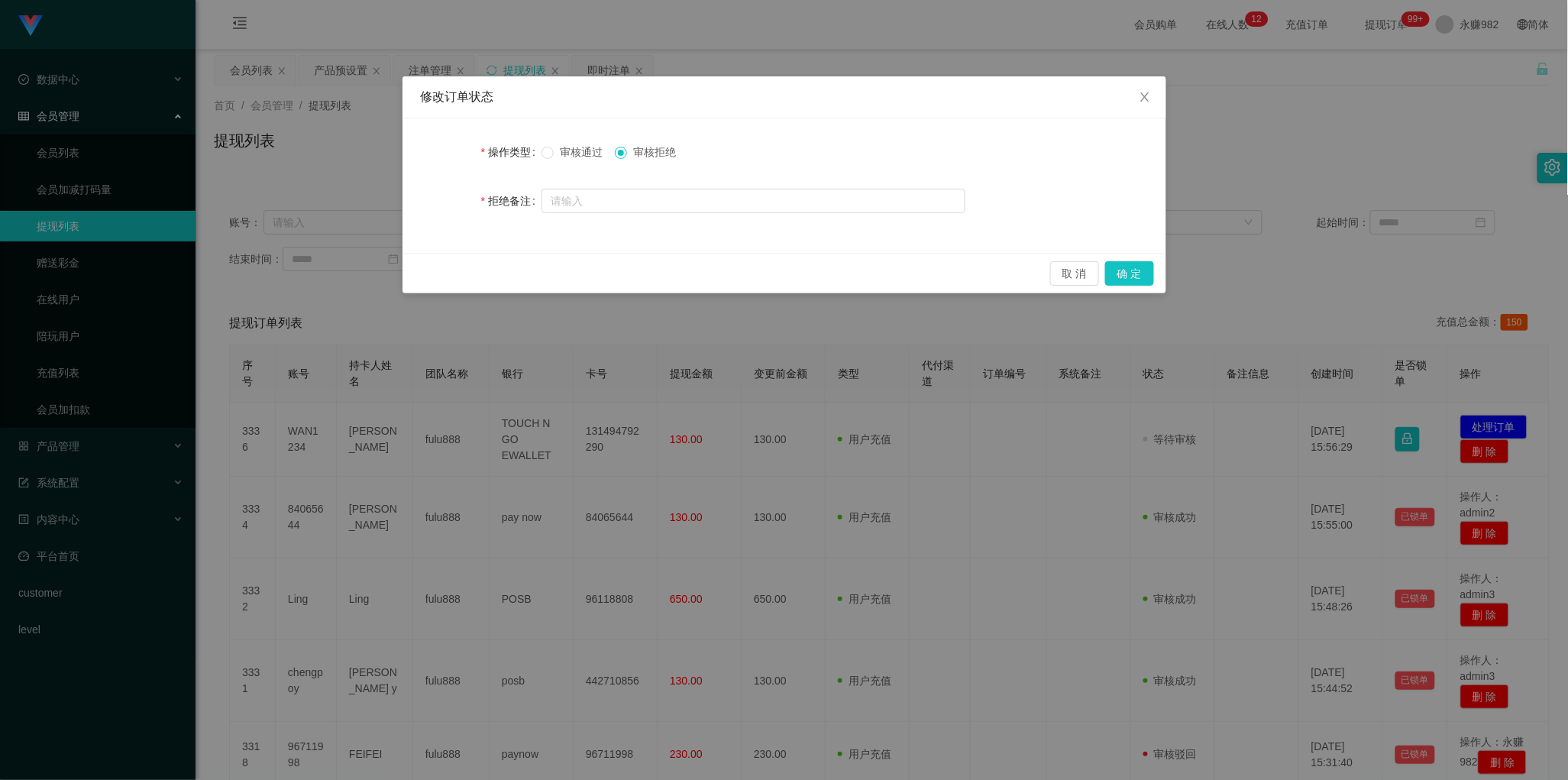
click at [592, 155] on span "审核通过" at bounding box center [581, 152] width 55 height 12
click at [1112, 276] on button "确 定" at bounding box center [1129, 274] width 49 height 25
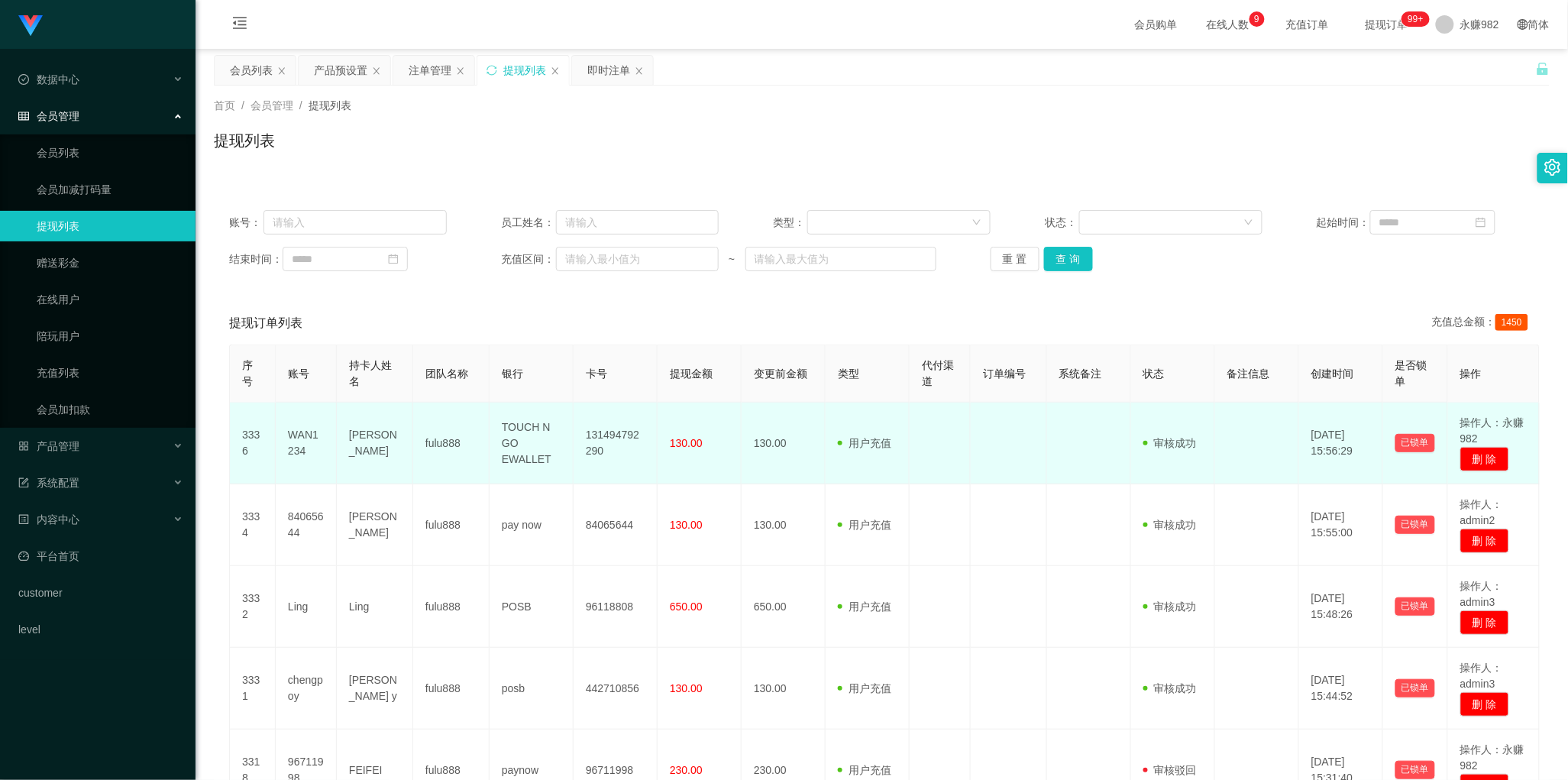
click at [906, 472] on td "用户充值 人工扣款" at bounding box center [867, 443] width 84 height 82
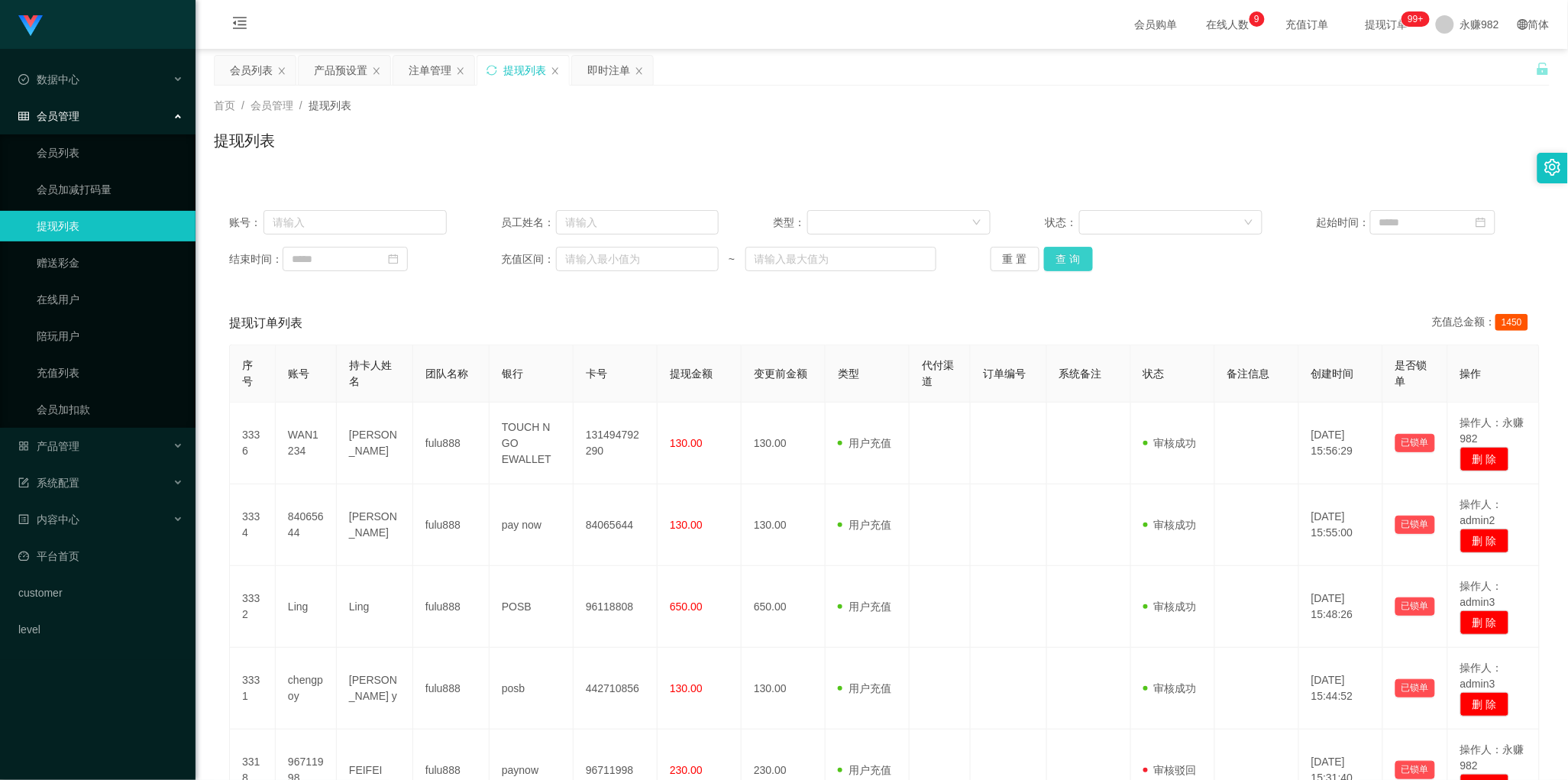
click at [1073, 254] on button "查 询" at bounding box center [1068, 258] width 49 height 25
click at [827, 321] on div "提现订单列表 充值总金额： 1450" at bounding box center [881, 323] width 1305 height 43
click at [1062, 257] on button "查 询" at bounding box center [1068, 258] width 49 height 25
click at [1064, 260] on button "查 询" at bounding box center [1068, 258] width 49 height 25
click at [356, 224] on input "text" at bounding box center [356, 222] width 183 height 25
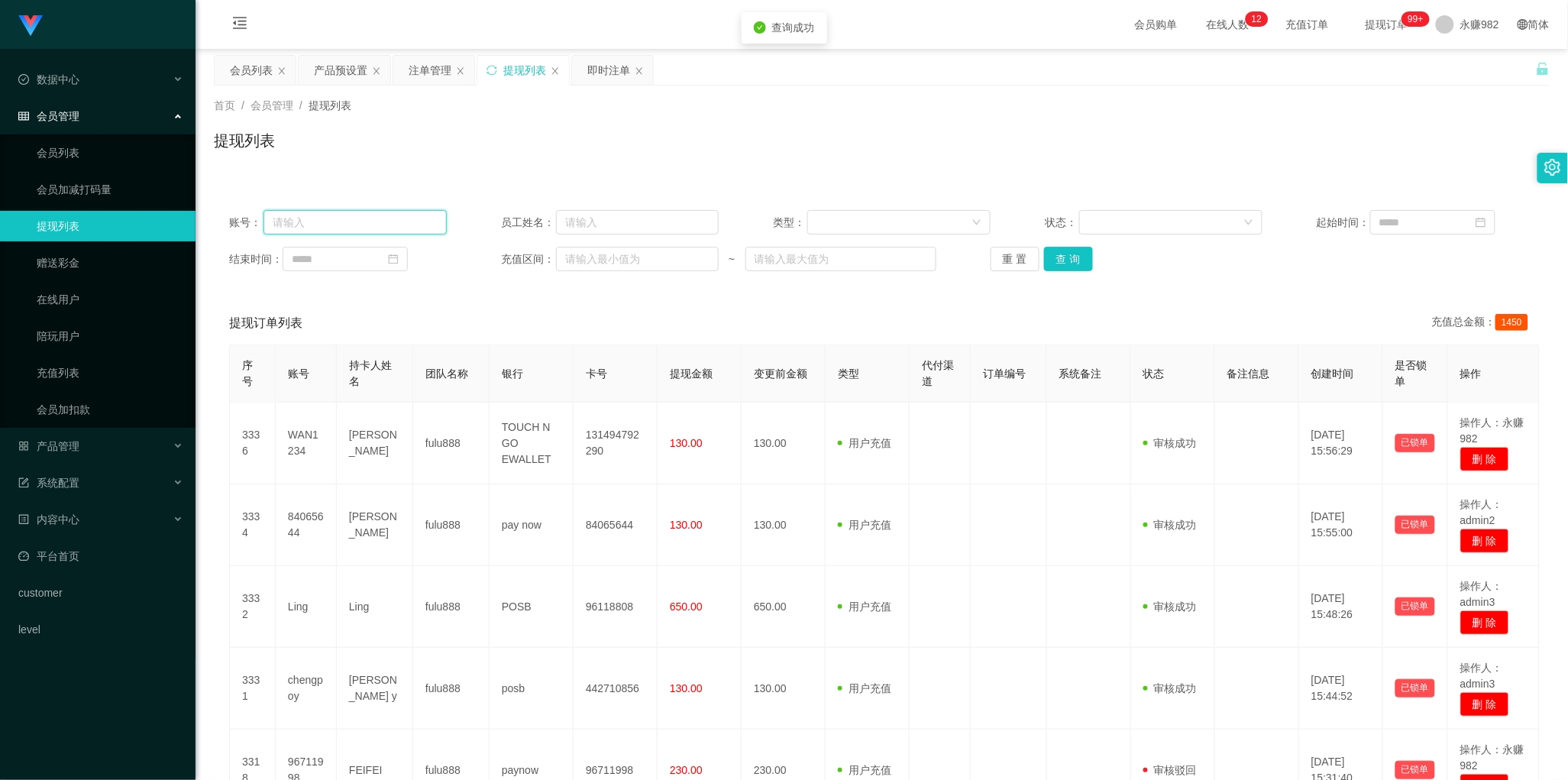
paste input "Lekkie18"
type input "Lekkie18"
click at [1070, 264] on button "查 询" at bounding box center [1068, 258] width 49 height 25
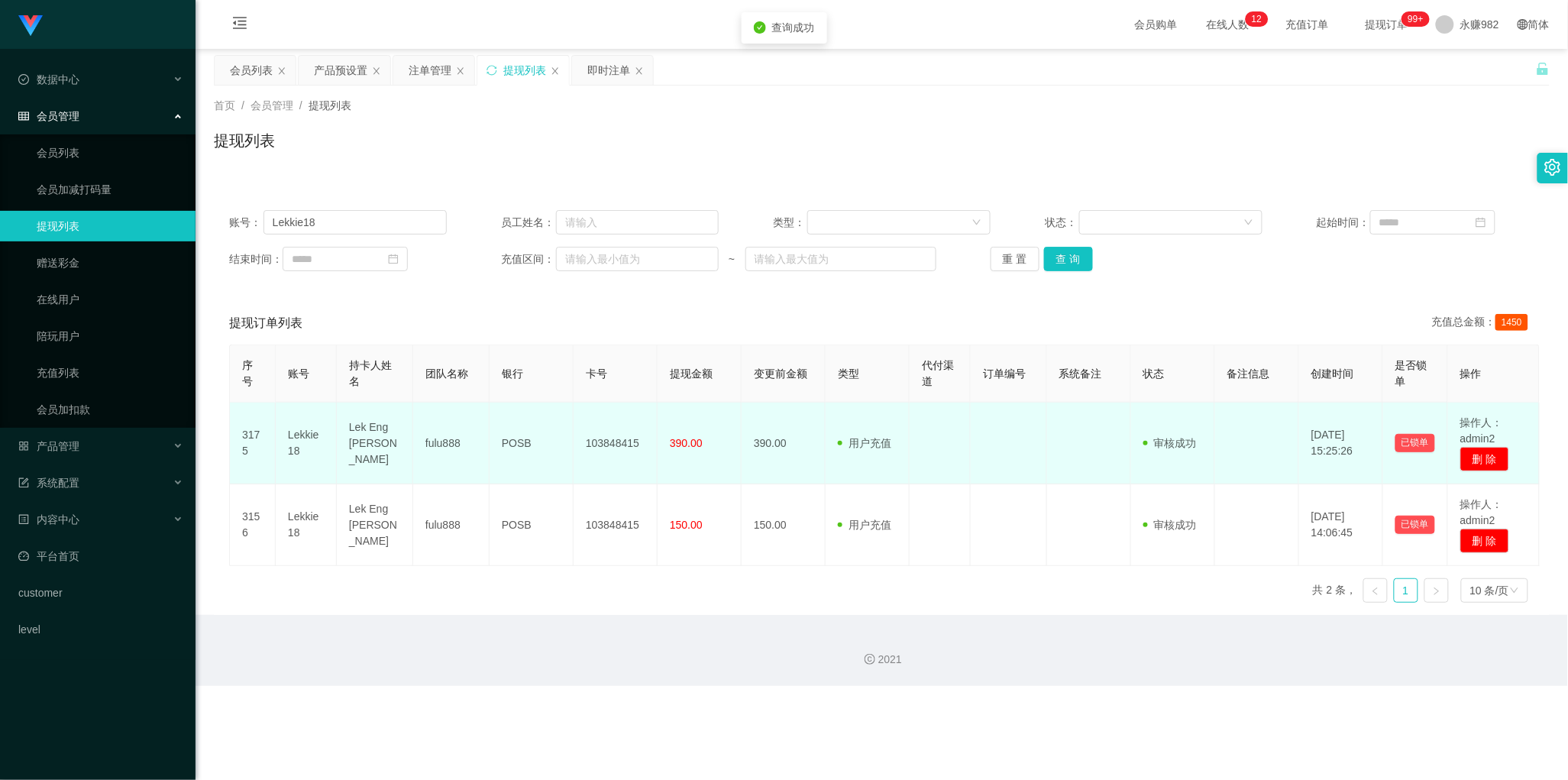
click at [365, 438] on td "Lek Eng [PERSON_NAME]" at bounding box center [375, 443] width 77 height 82
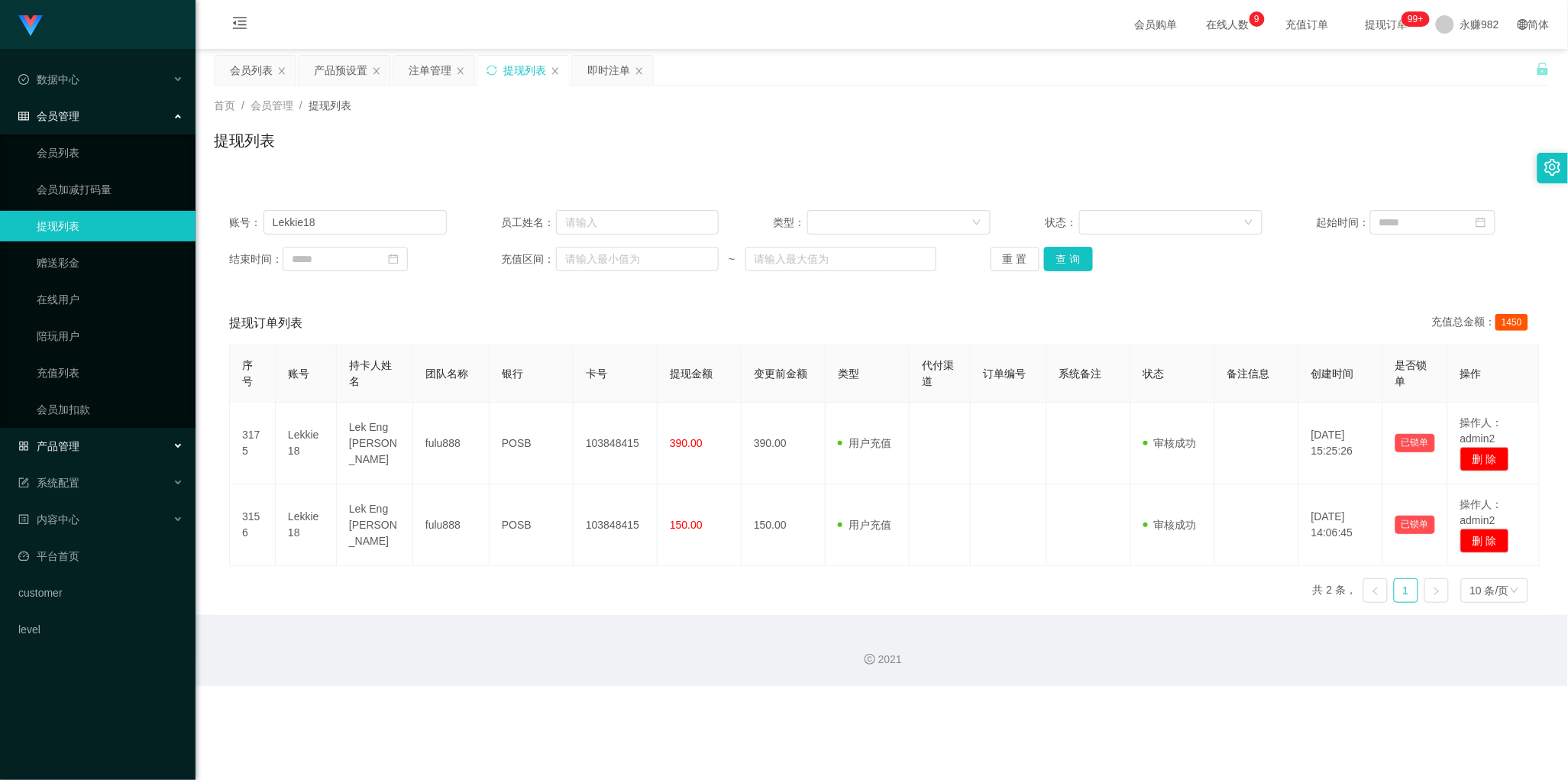
click at [82, 447] on div "产品管理" at bounding box center [97, 446] width 195 height 30
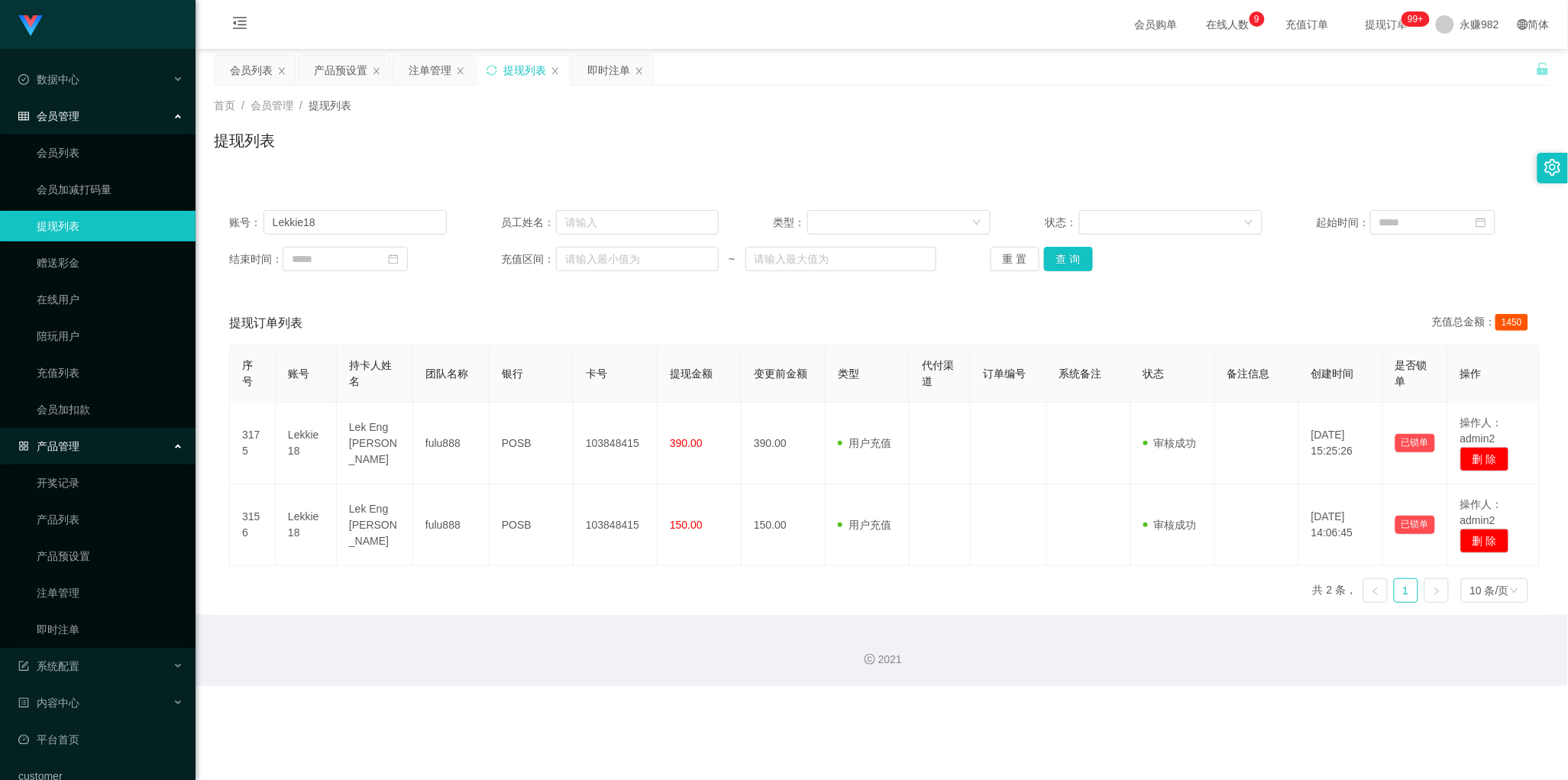
click at [82, 447] on div "产品管理" at bounding box center [97, 446] width 195 height 30
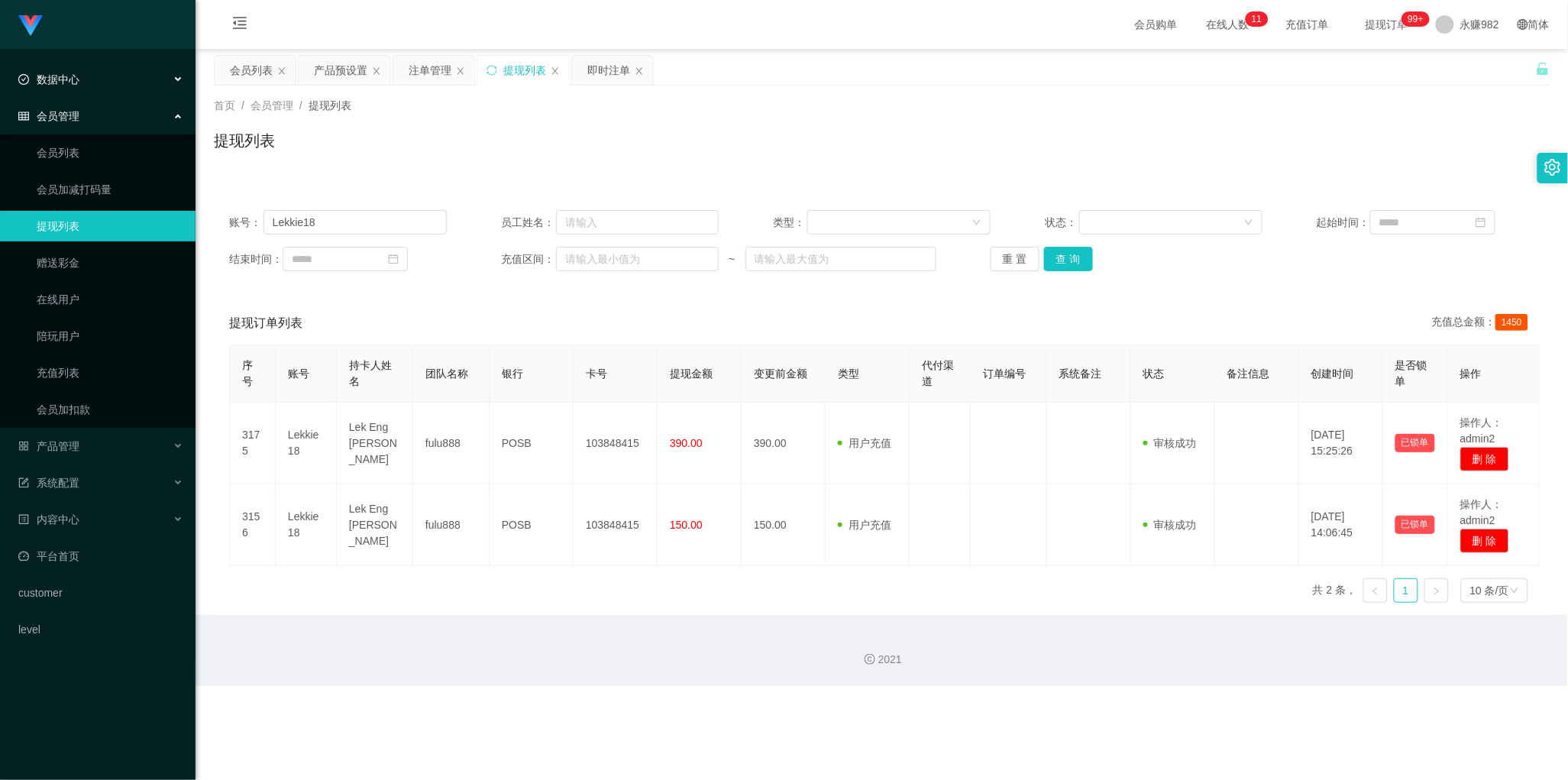
click at [101, 86] on div "数据中心" at bounding box center [97, 79] width 195 height 30
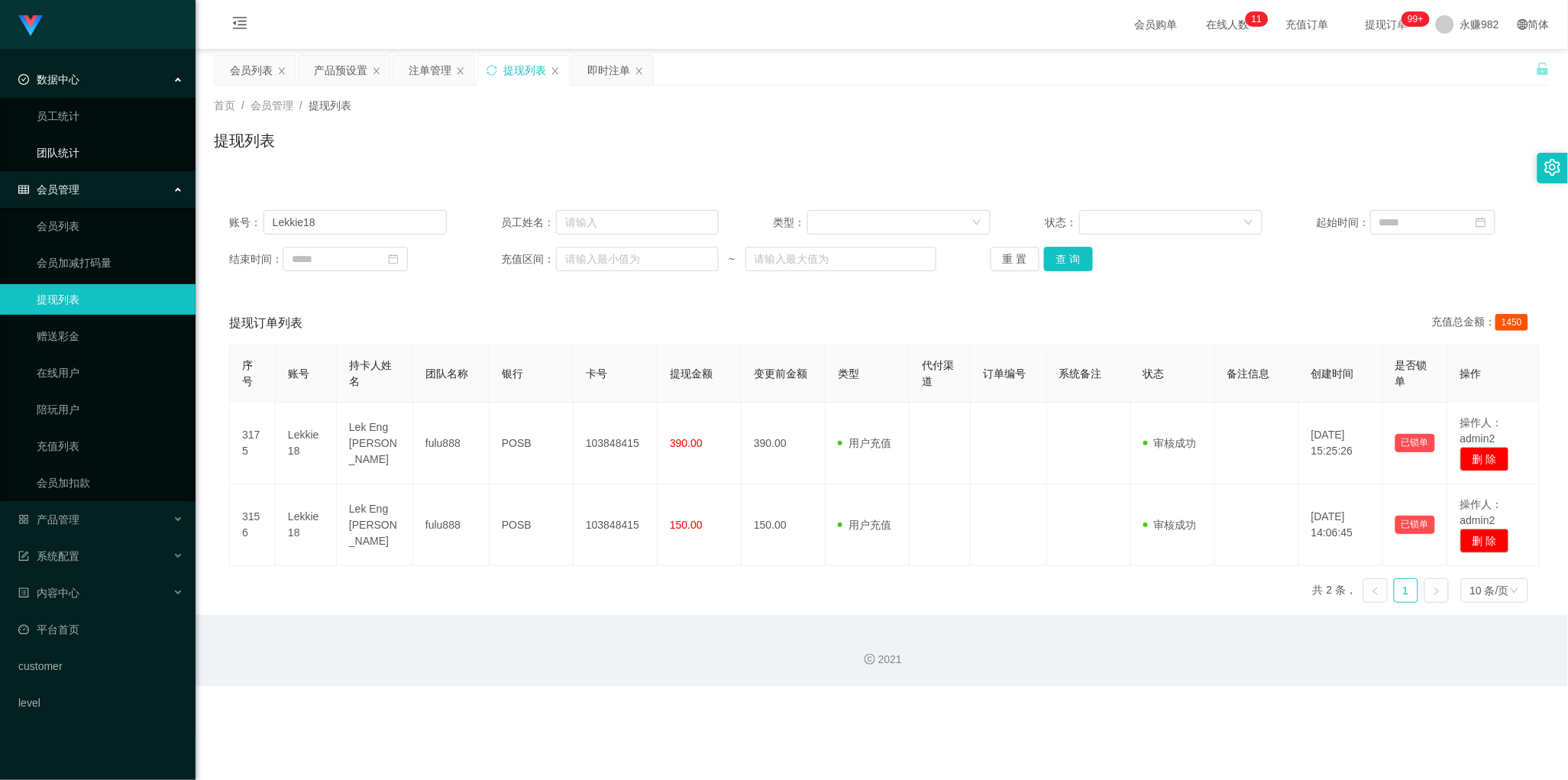
click at [93, 143] on link "团队统计" at bounding box center [110, 152] width 147 height 30
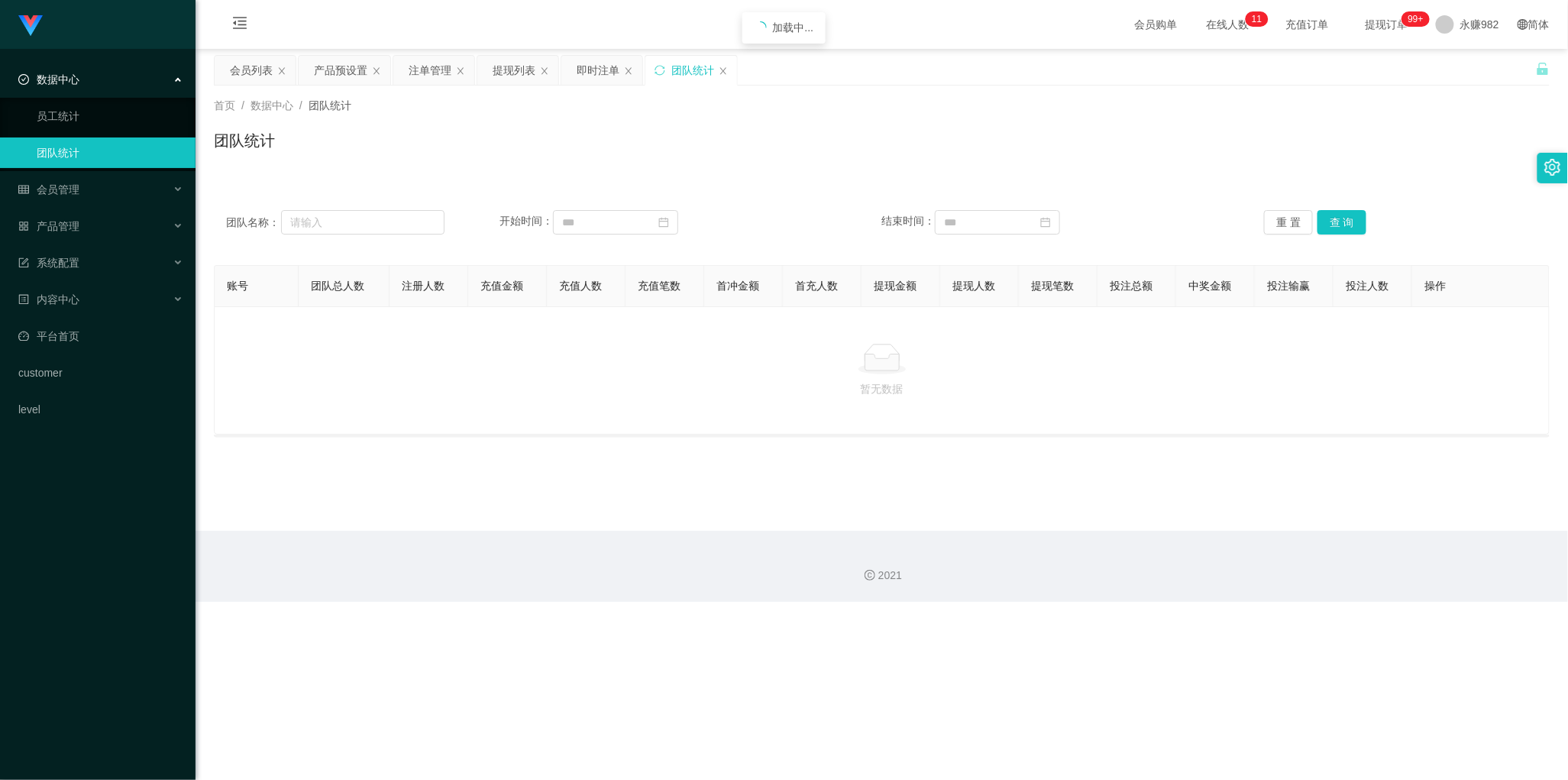
click at [67, 147] on link "团队统计" at bounding box center [110, 152] width 147 height 30
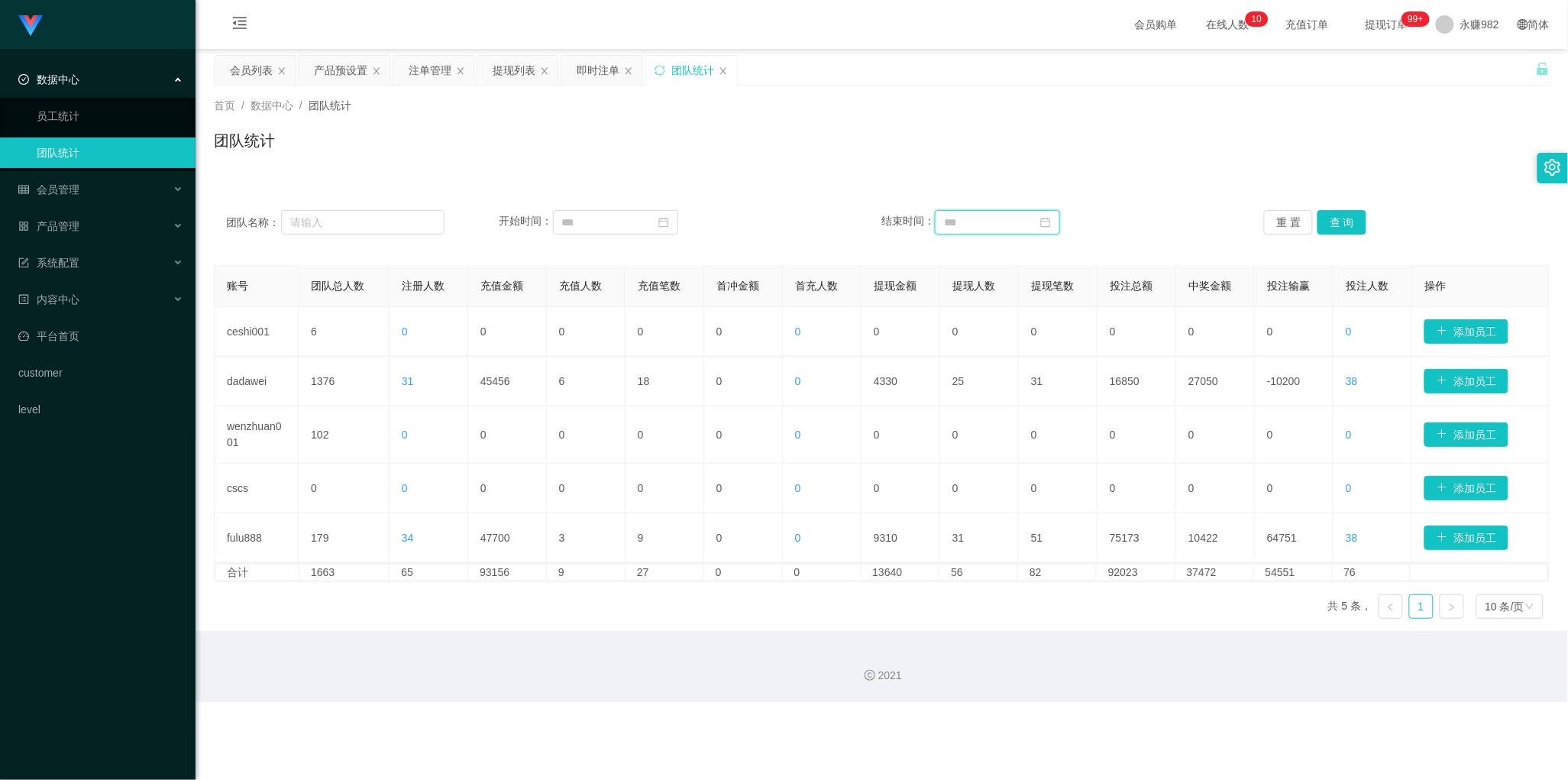
click at [1009, 211] on input at bounding box center [997, 222] width 125 height 25
click at [1044, 455] on link "今天" at bounding box center [1037, 453] width 22 height 29
type input "**********"
click at [1330, 227] on button "查 询" at bounding box center [1342, 222] width 49 height 25
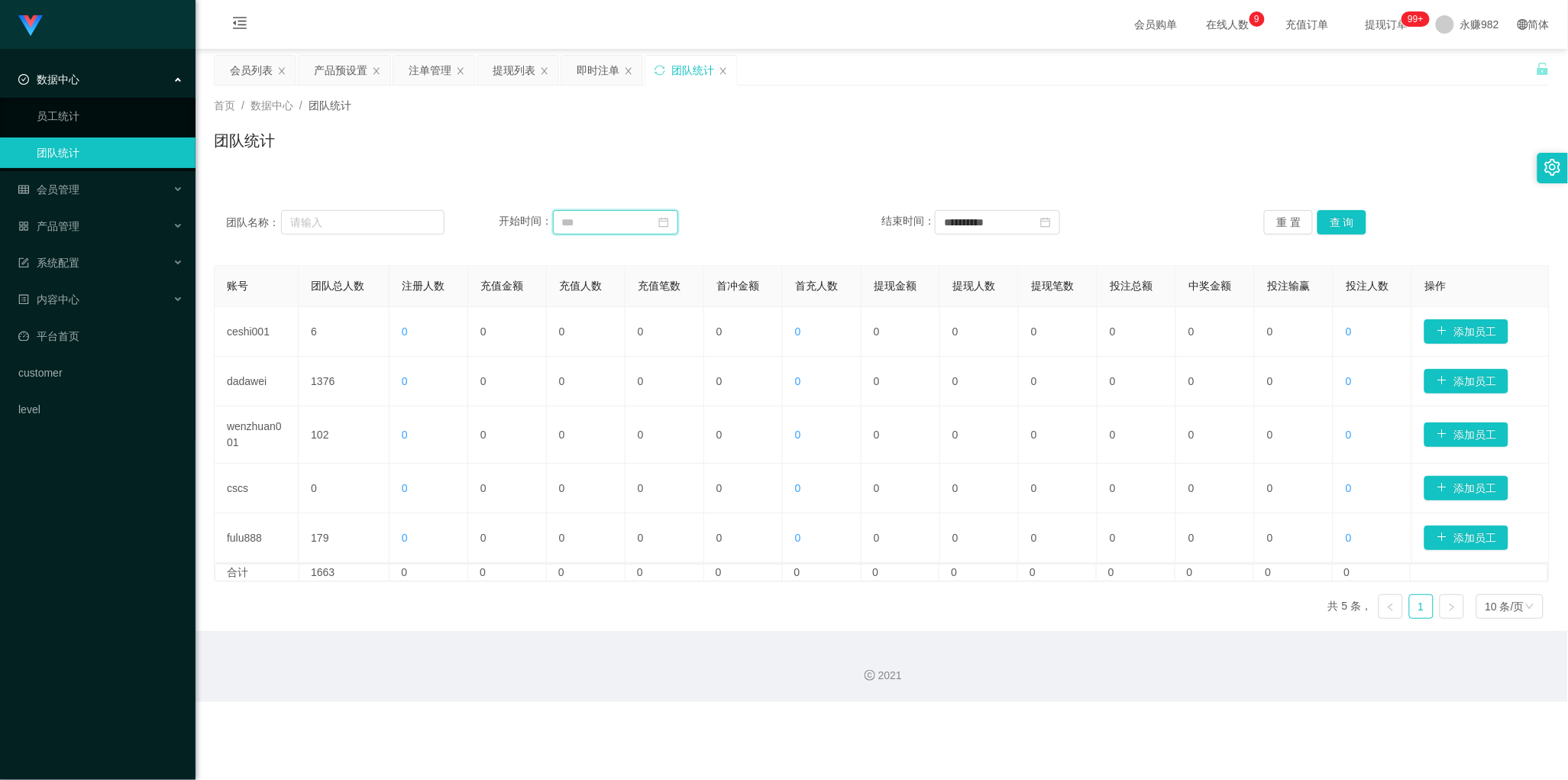
click at [617, 224] on input at bounding box center [615, 222] width 125 height 25
click at [655, 459] on link "今天" at bounding box center [657, 453] width 22 height 29
type input "**********"
click at [1341, 219] on button "查 询" at bounding box center [1342, 222] width 49 height 25
click at [1335, 222] on button "查 询" at bounding box center [1342, 222] width 49 height 25
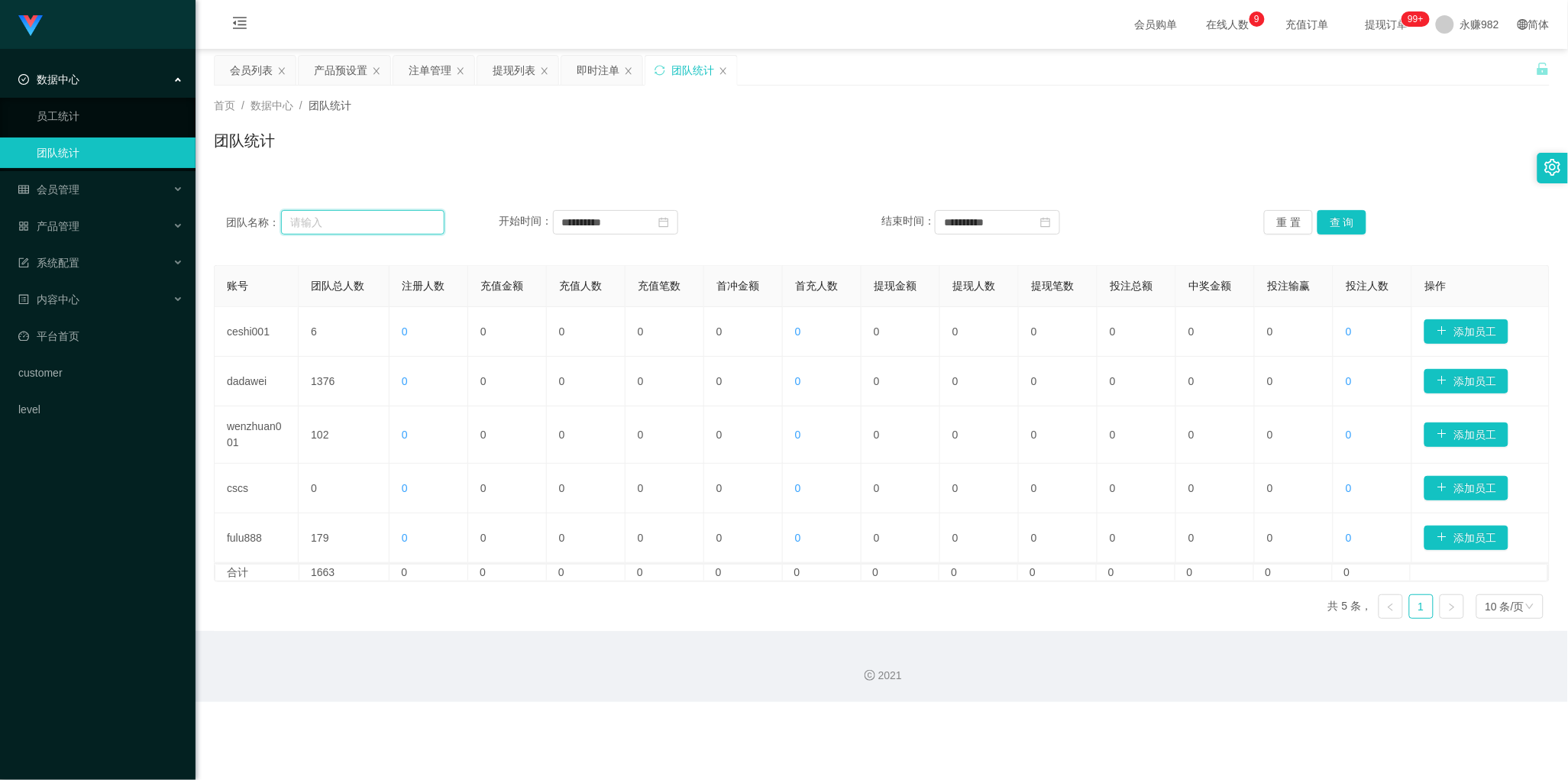
click at [365, 219] on input "text" at bounding box center [363, 222] width 163 height 25
click at [1341, 229] on button "查 询" at bounding box center [1342, 222] width 49 height 25
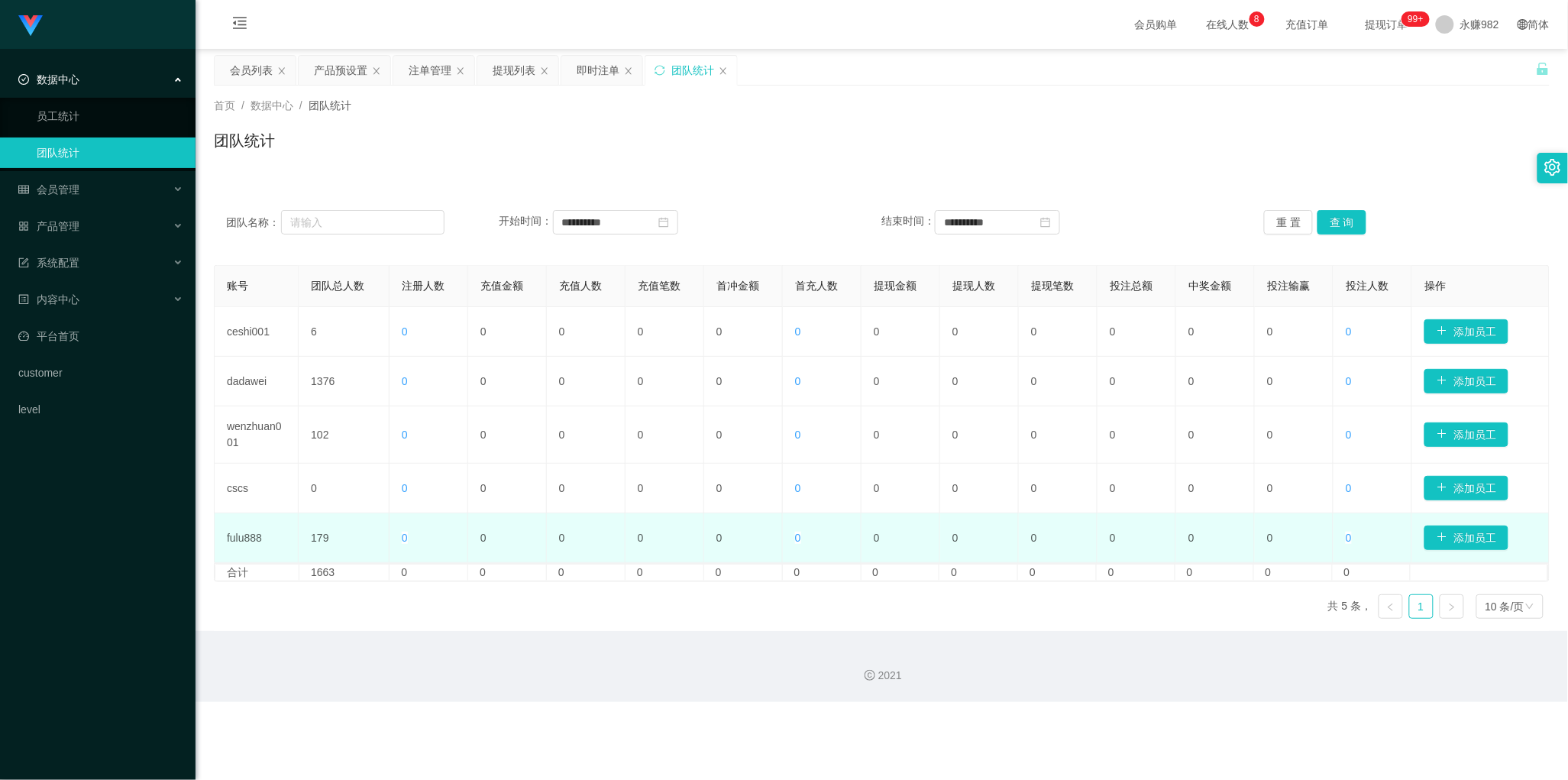
click at [264, 540] on td "fulu888" at bounding box center [256, 538] width 84 height 49
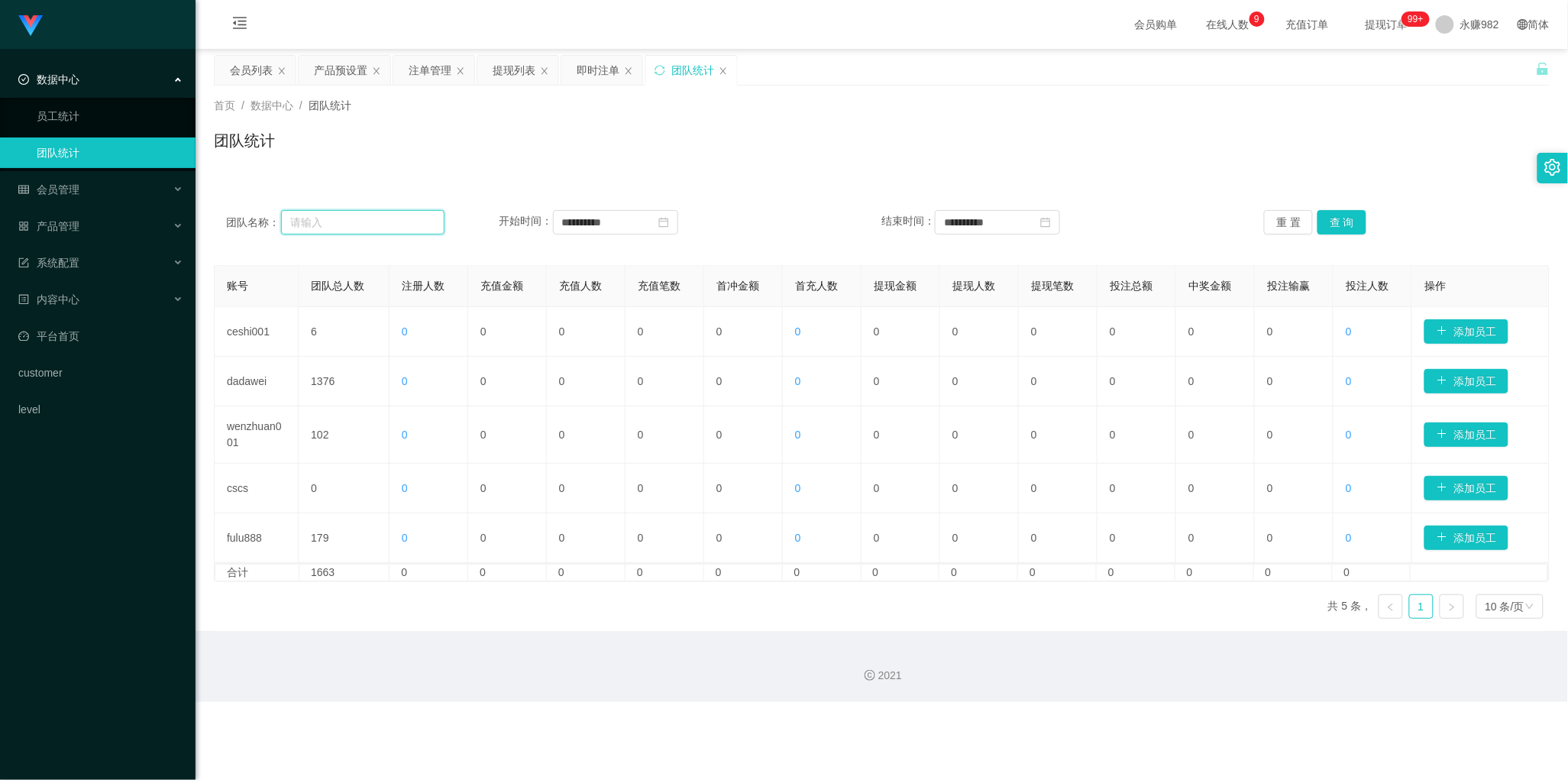
click at [367, 220] on input "text" at bounding box center [363, 222] width 163 height 25
click at [52, 123] on link "员工统计" at bounding box center [110, 116] width 147 height 30
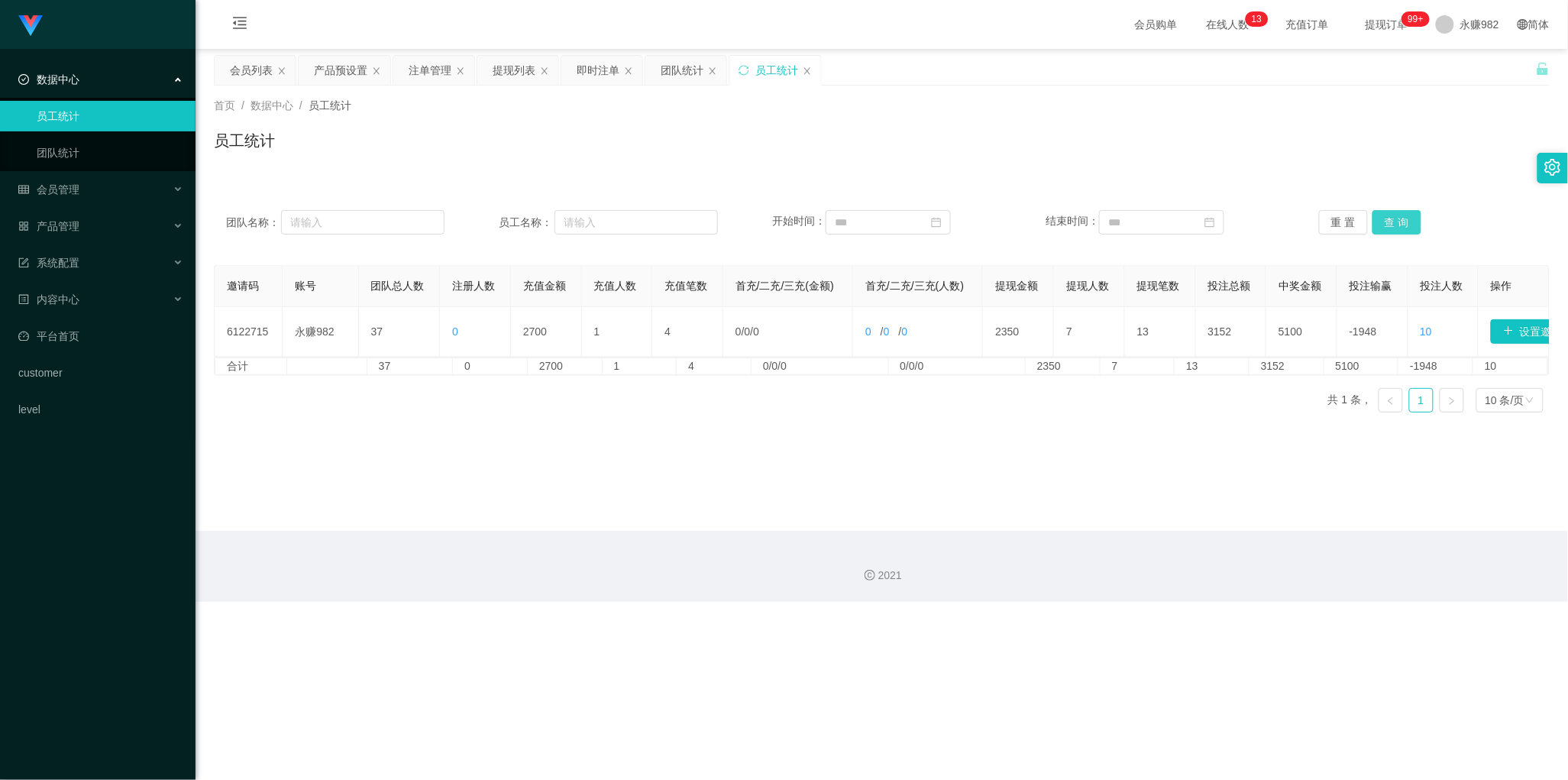
click at [1397, 226] on button "查 询" at bounding box center [1397, 222] width 49 height 25
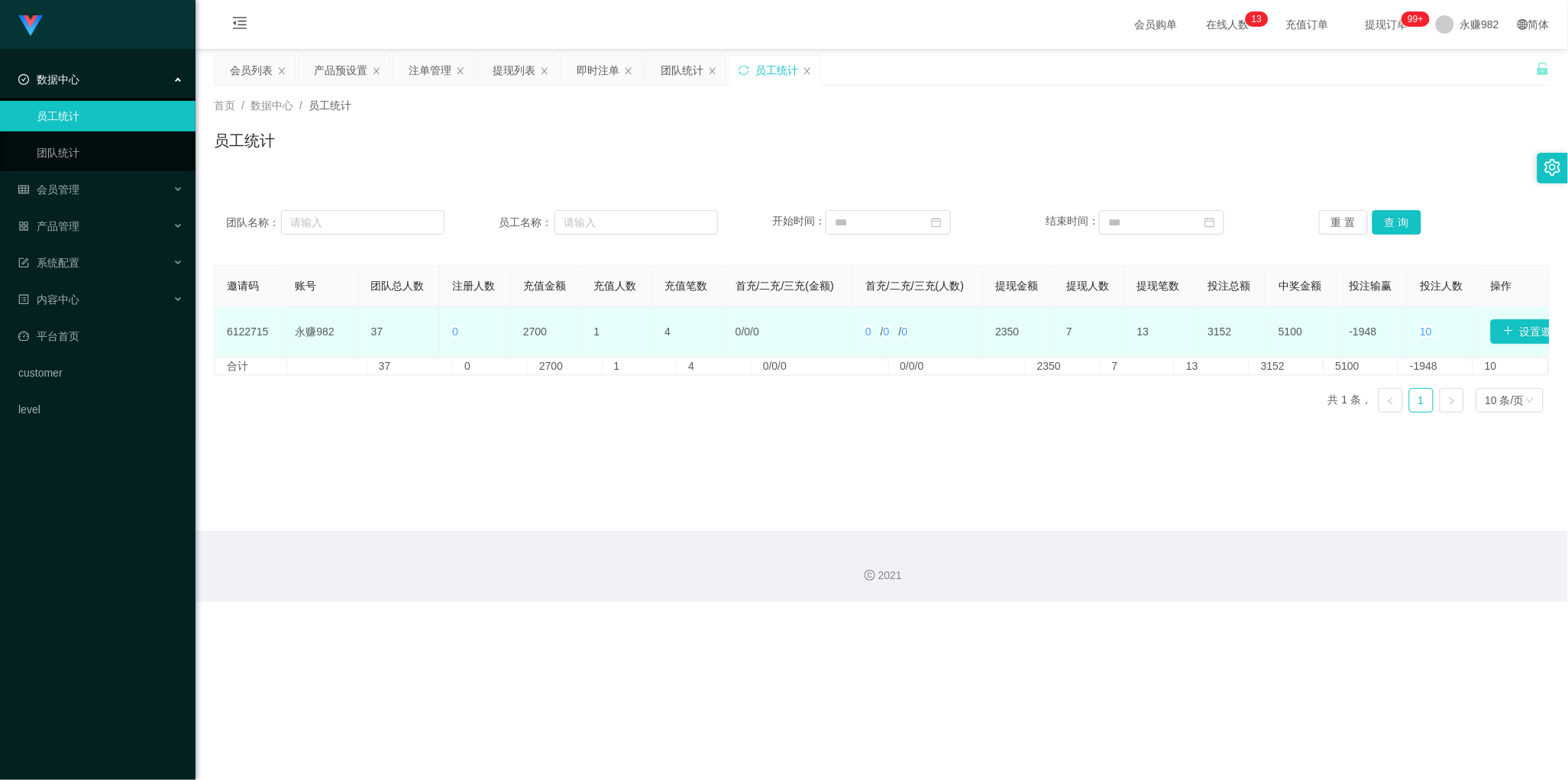
click at [513, 335] on td "2700" at bounding box center [546, 332] width 71 height 49
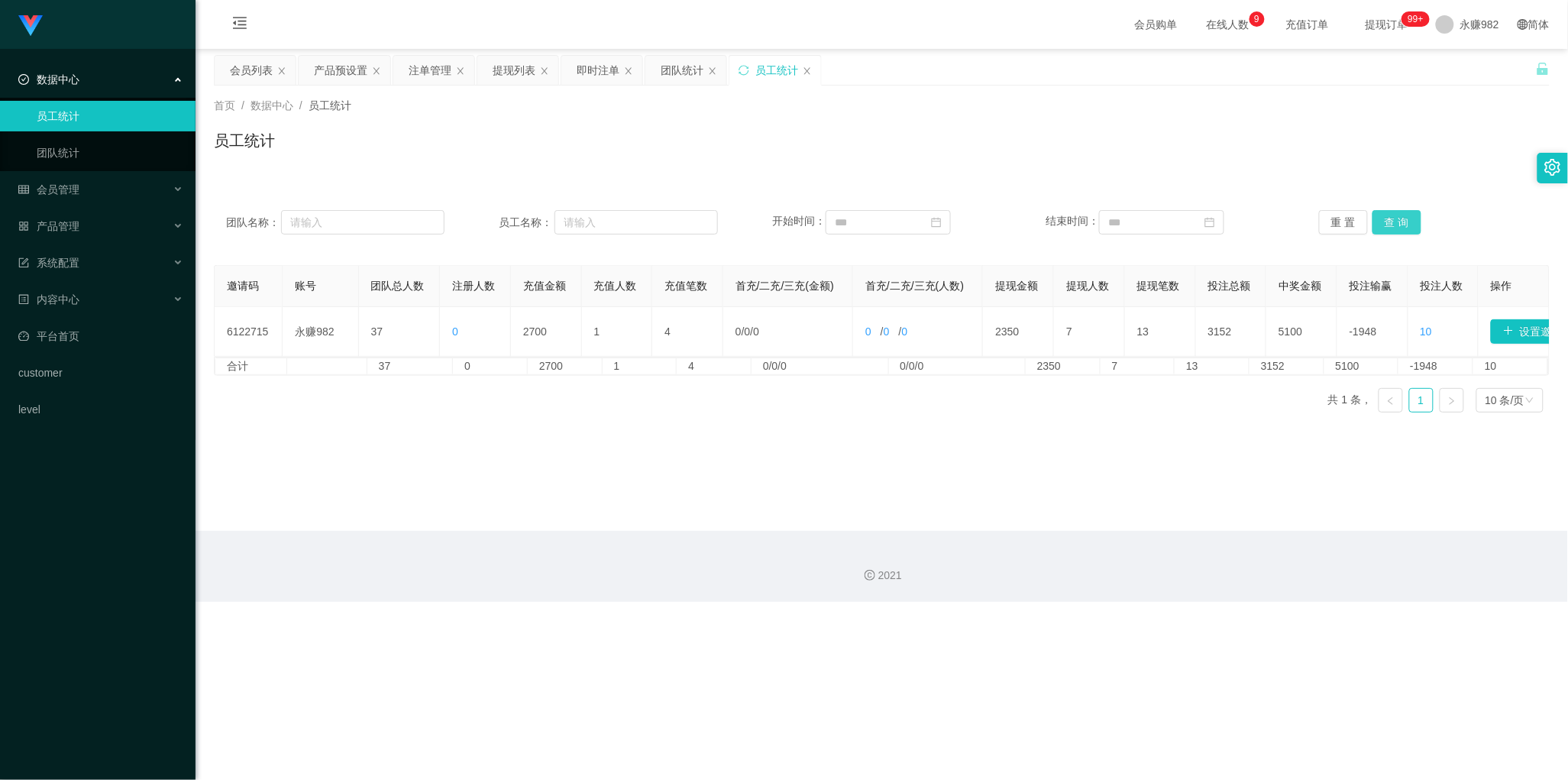
click at [1392, 226] on button "查 询" at bounding box center [1397, 222] width 49 height 25
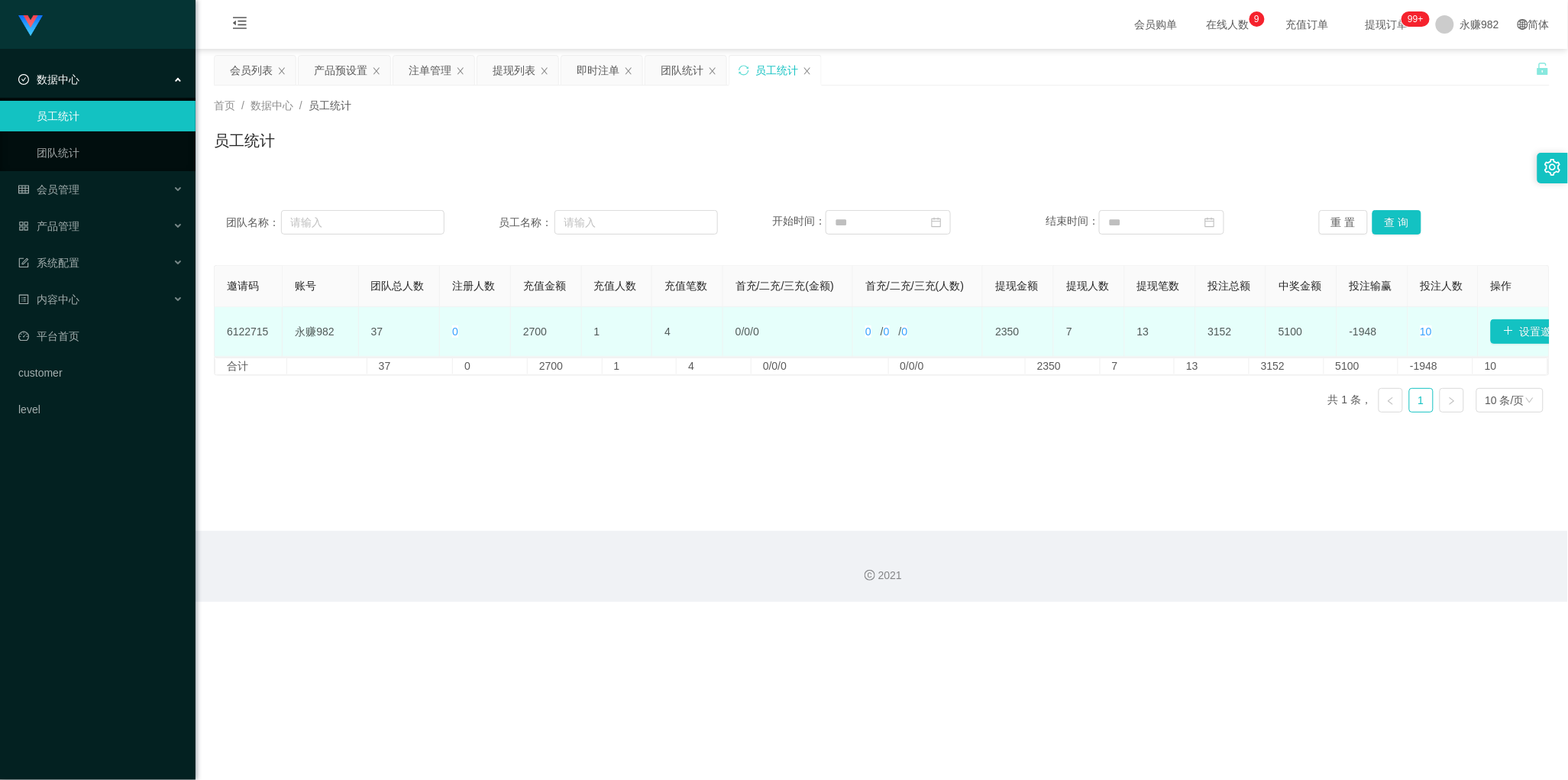
click at [529, 330] on td "2700" at bounding box center [546, 332] width 71 height 49
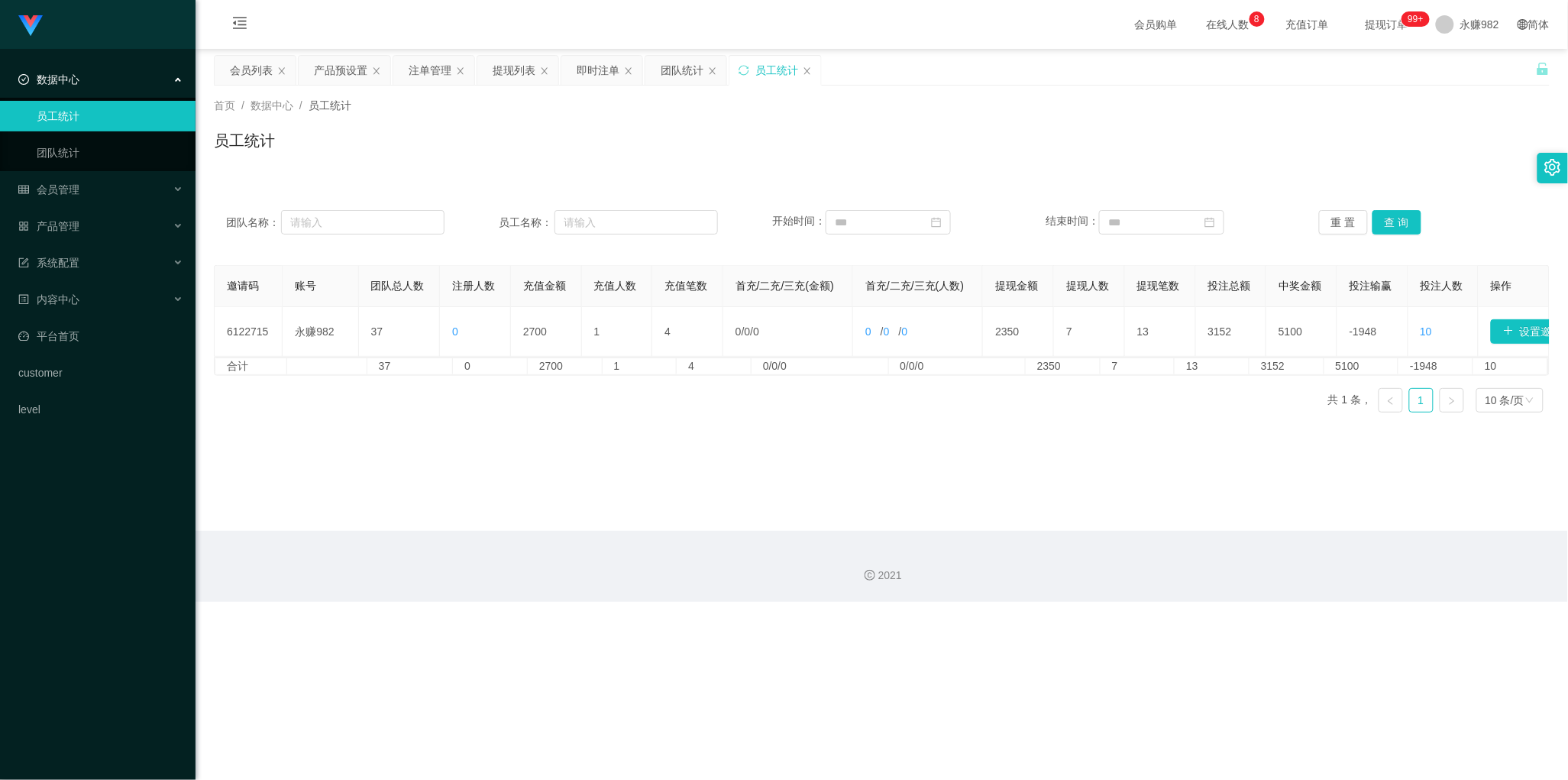
click at [1395, 209] on div "团队名称： 员工名称： 开始时间： 结束时间： 重 置 查 询" at bounding box center [882, 222] width 1336 height 55
click at [1396, 214] on button "查 询" at bounding box center [1397, 222] width 49 height 25
click at [856, 226] on input at bounding box center [888, 222] width 125 height 25
click at [937, 449] on link "今天" at bounding box center [929, 453] width 22 height 29
type input "**********"
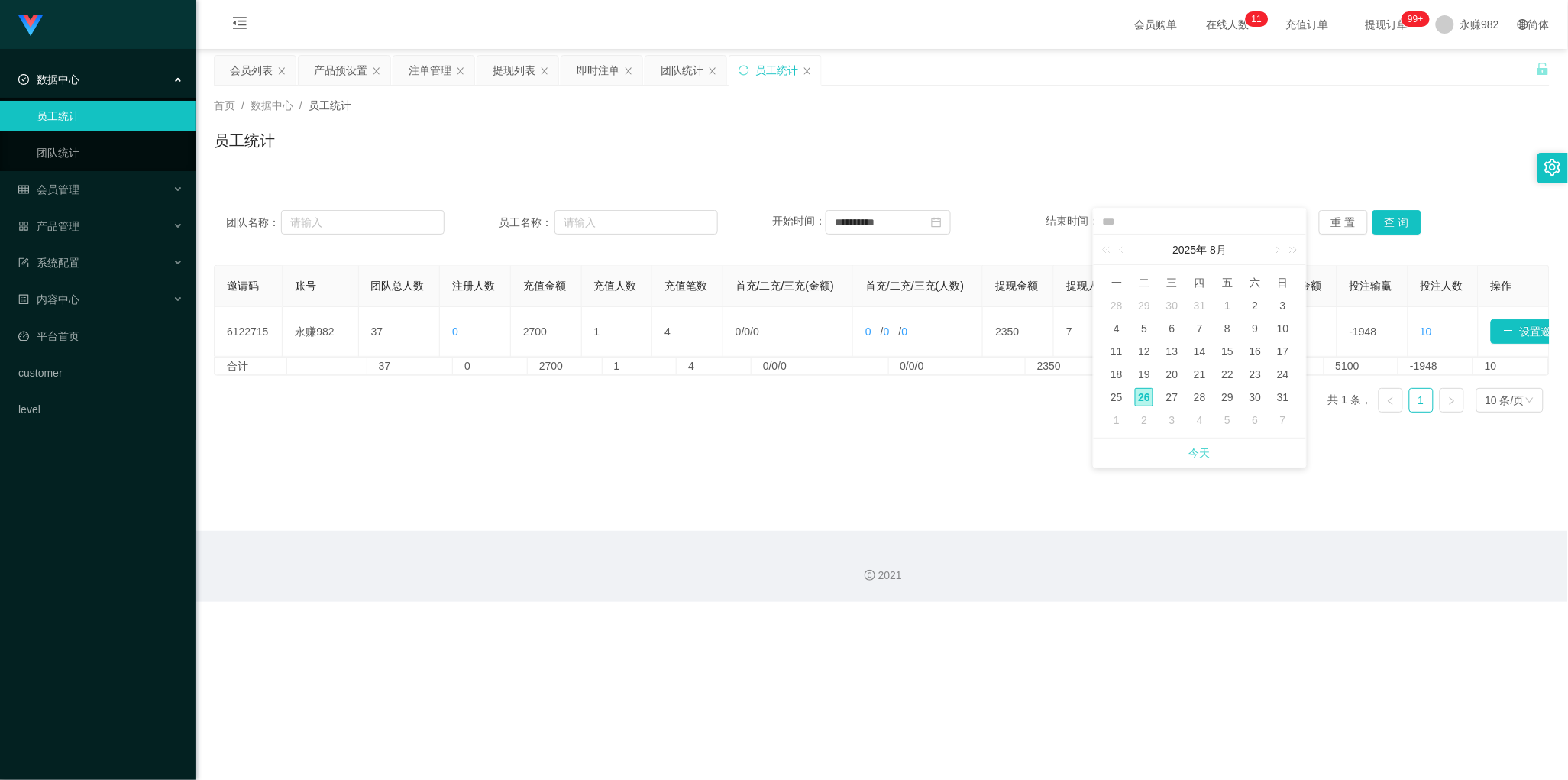
click at [1197, 445] on link "今天" at bounding box center [1200, 453] width 22 height 29
type input "**********"
click at [1384, 226] on button "查 询" at bounding box center [1397, 222] width 49 height 25
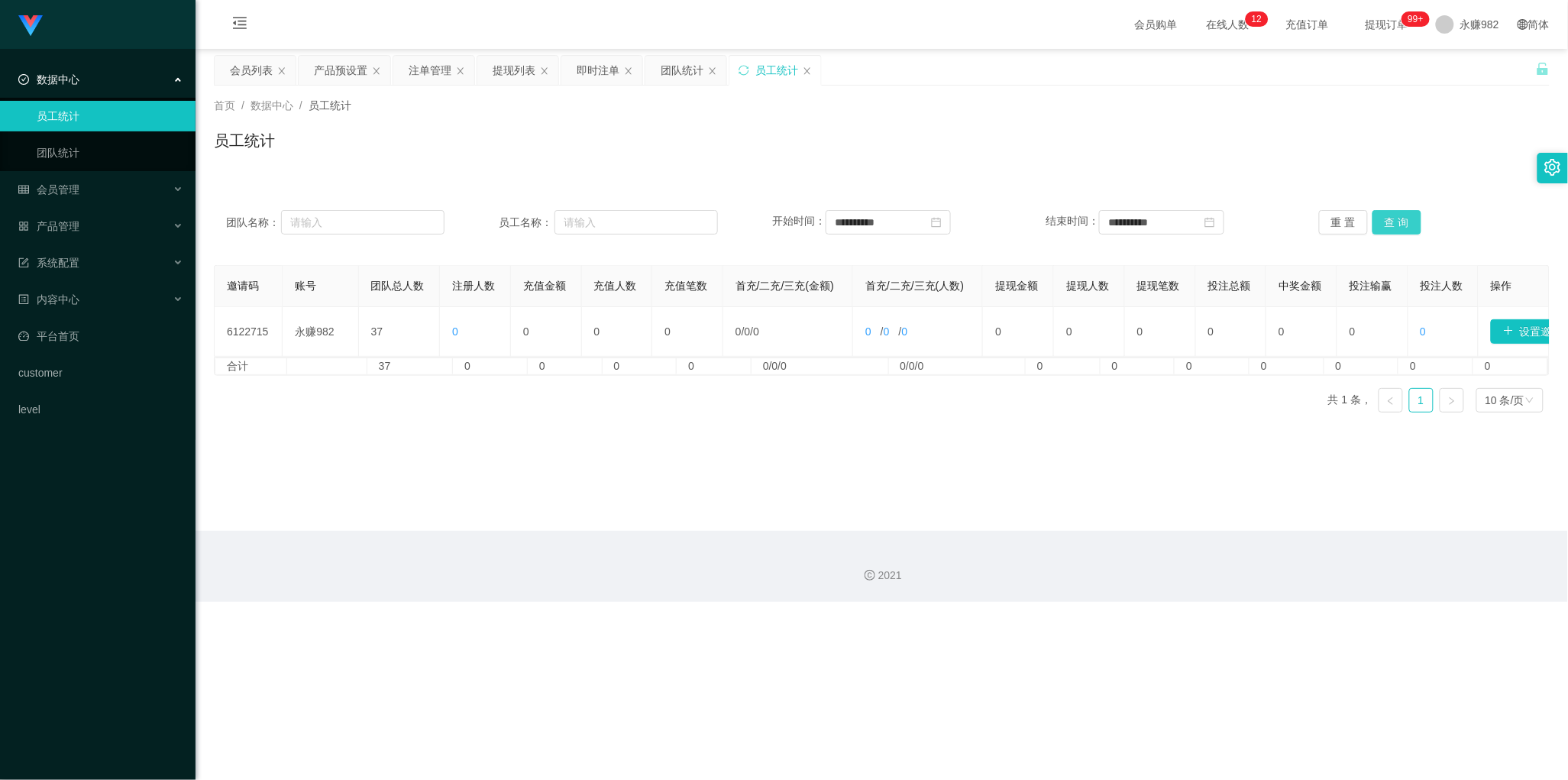
click at [1384, 224] on button "查 询" at bounding box center [1397, 222] width 49 height 25
click at [1379, 228] on button "查 询" at bounding box center [1397, 222] width 49 height 25
click at [979, 487] on main "**********" at bounding box center [882, 290] width 1373 height 483
click at [1373, 227] on button "查 询" at bounding box center [1397, 222] width 49 height 25
click at [578, 215] on input "text" at bounding box center [636, 222] width 163 height 25
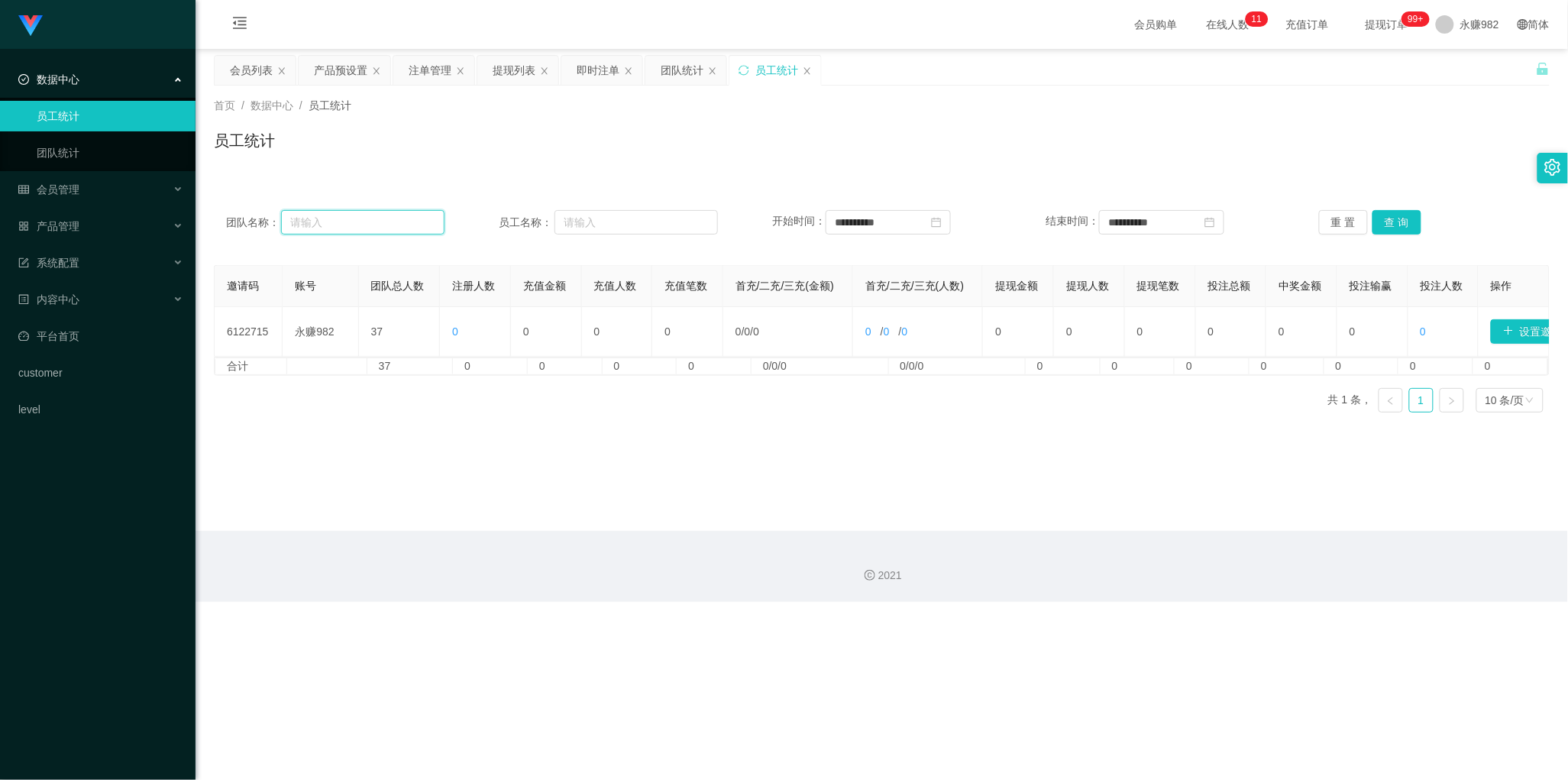
click at [354, 222] on input "text" at bounding box center [363, 222] width 163 height 25
click at [597, 233] on input "text" at bounding box center [636, 222] width 163 height 25
paste input "xiaotao123"
type input "xiaotao123"
click at [1376, 218] on button "查 询" at bounding box center [1397, 222] width 49 height 25
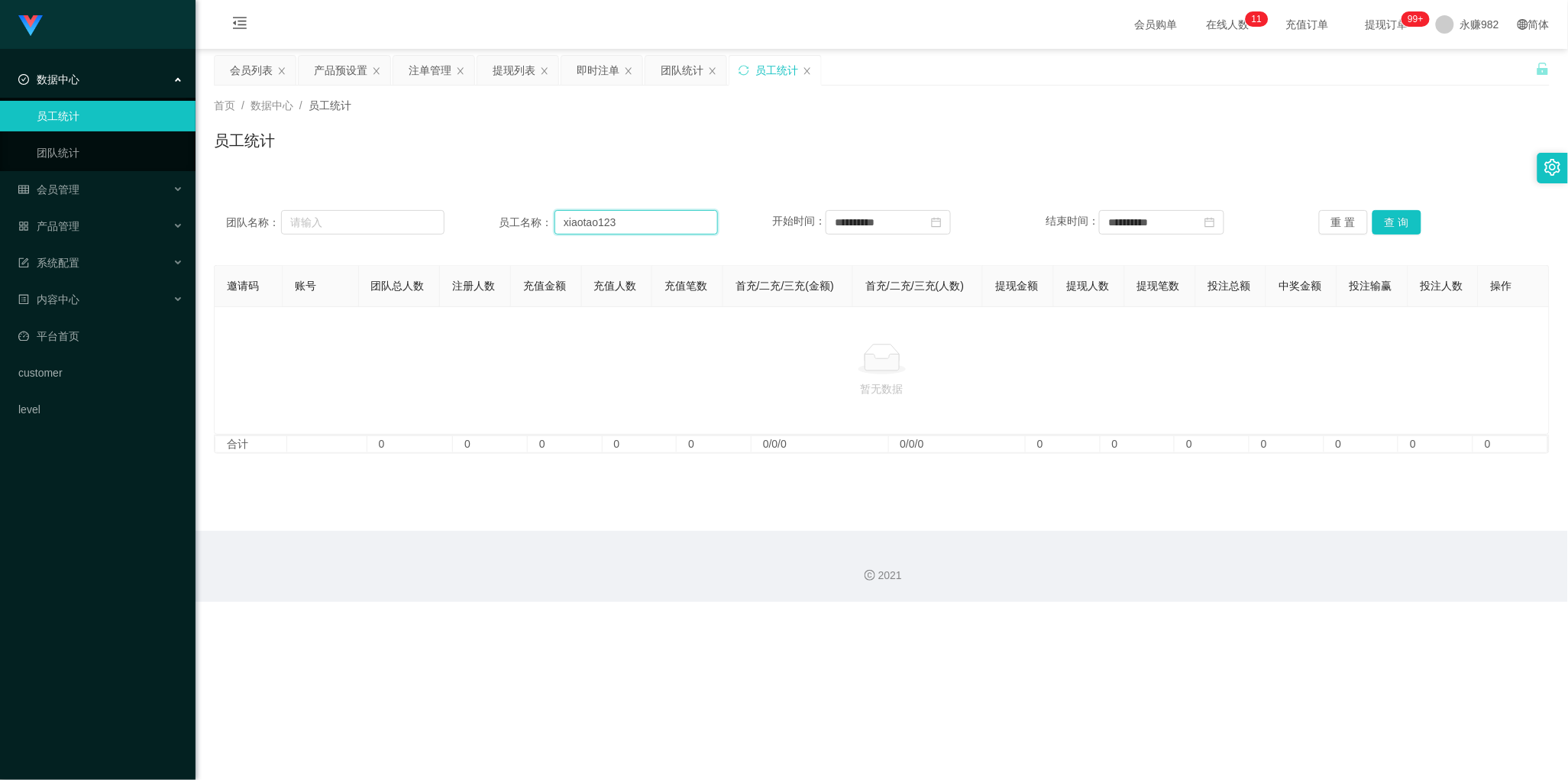
click at [647, 226] on input "xiaotao123" at bounding box center [636, 222] width 163 height 25
click at [670, 67] on div "团队统计" at bounding box center [682, 70] width 43 height 29
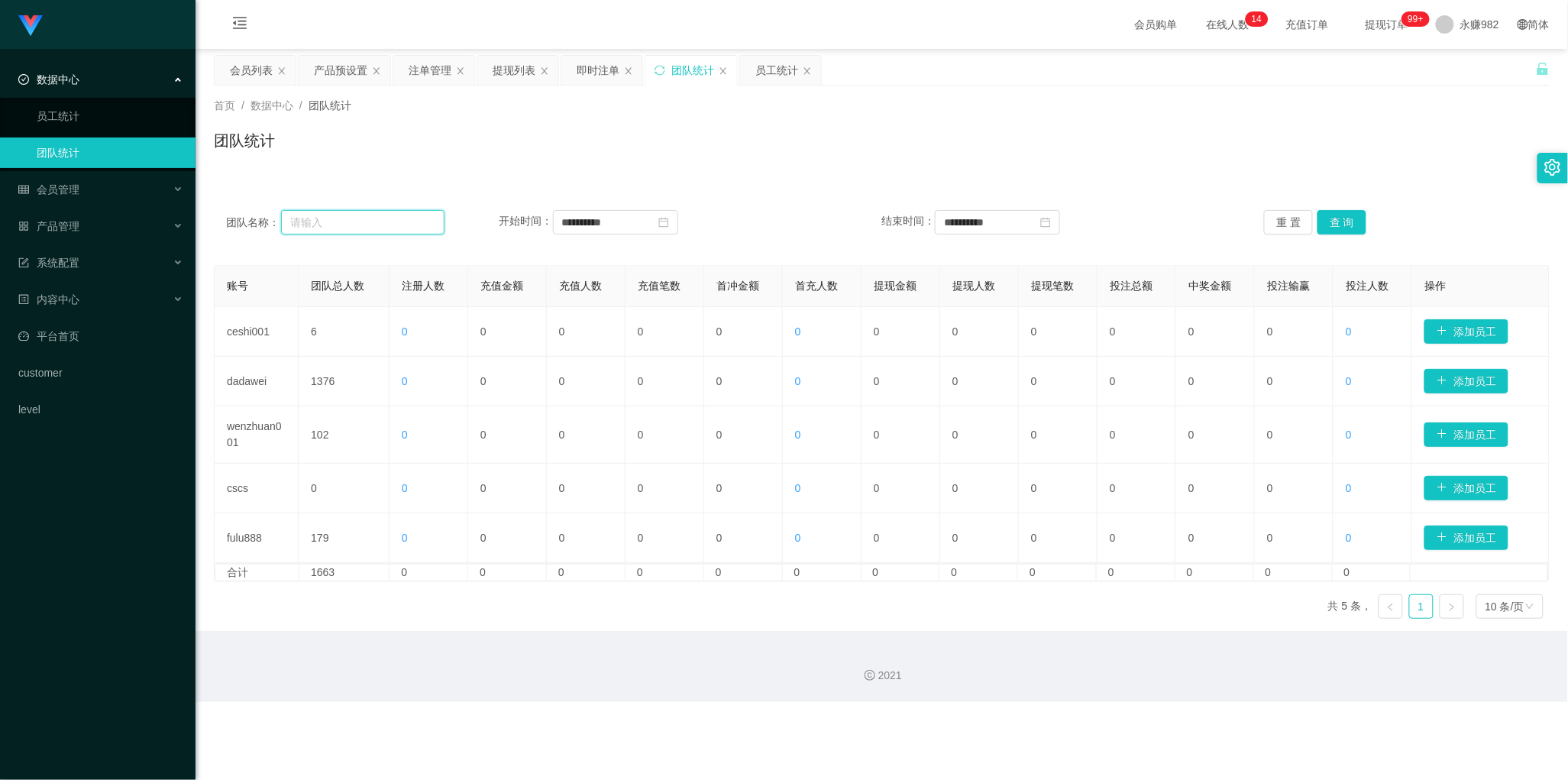
click at [383, 229] on input "text" at bounding box center [363, 222] width 163 height 25
paste input "xiaotao123"
type input "xiaotao123"
click at [1330, 228] on button "查 询" at bounding box center [1342, 222] width 49 height 25
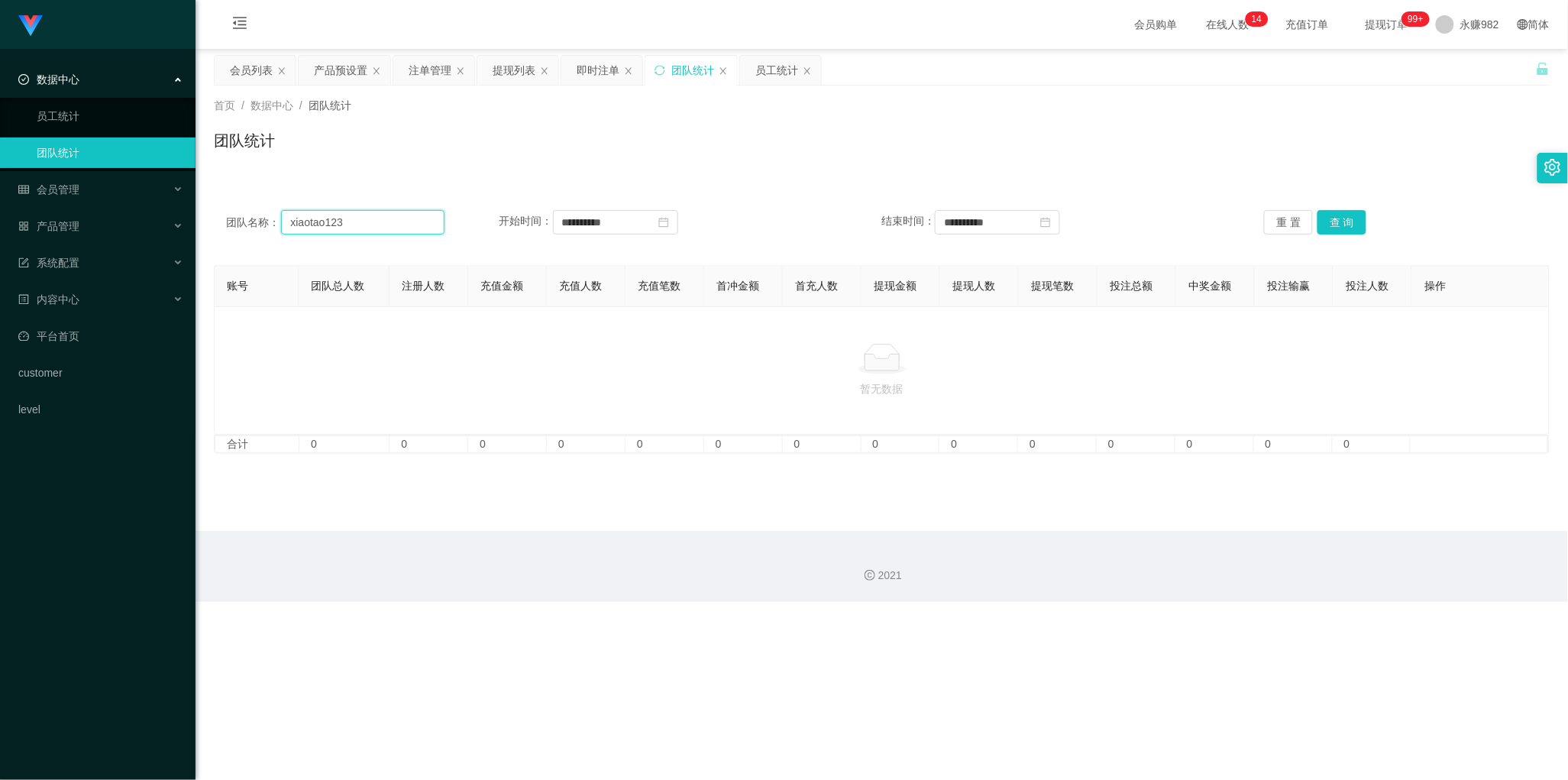
click at [421, 229] on input "xiaotao123" at bounding box center [363, 222] width 163 height 25
click at [258, 70] on div "会员列表" at bounding box center [251, 70] width 43 height 29
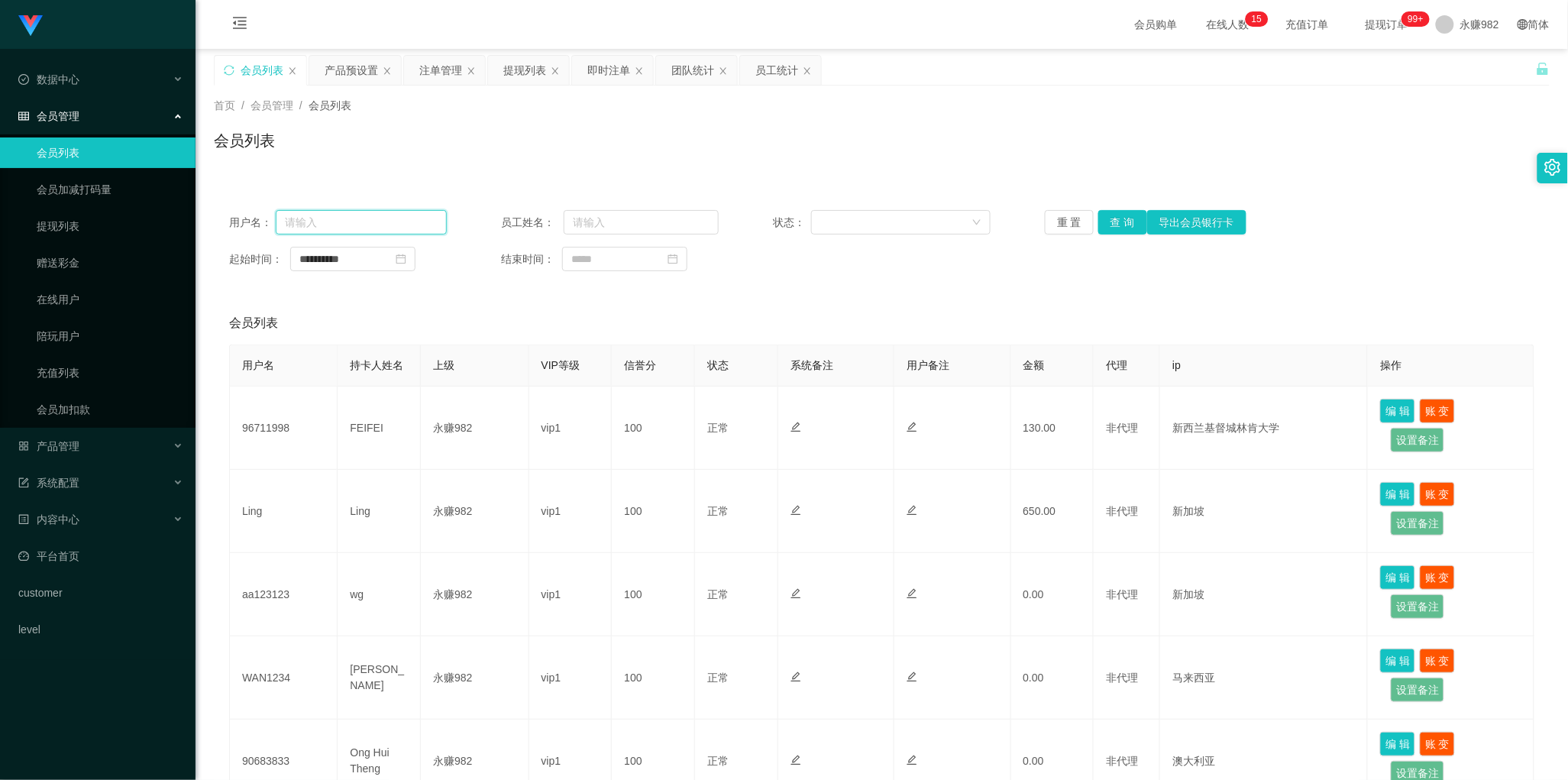
click at [367, 230] on input "text" at bounding box center [361, 222] width 171 height 25
paste input "xiaotao123"
type input "xiaotao123"
click at [1129, 219] on button "查 询" at bounding box center [1122, 222] width 49 height 25
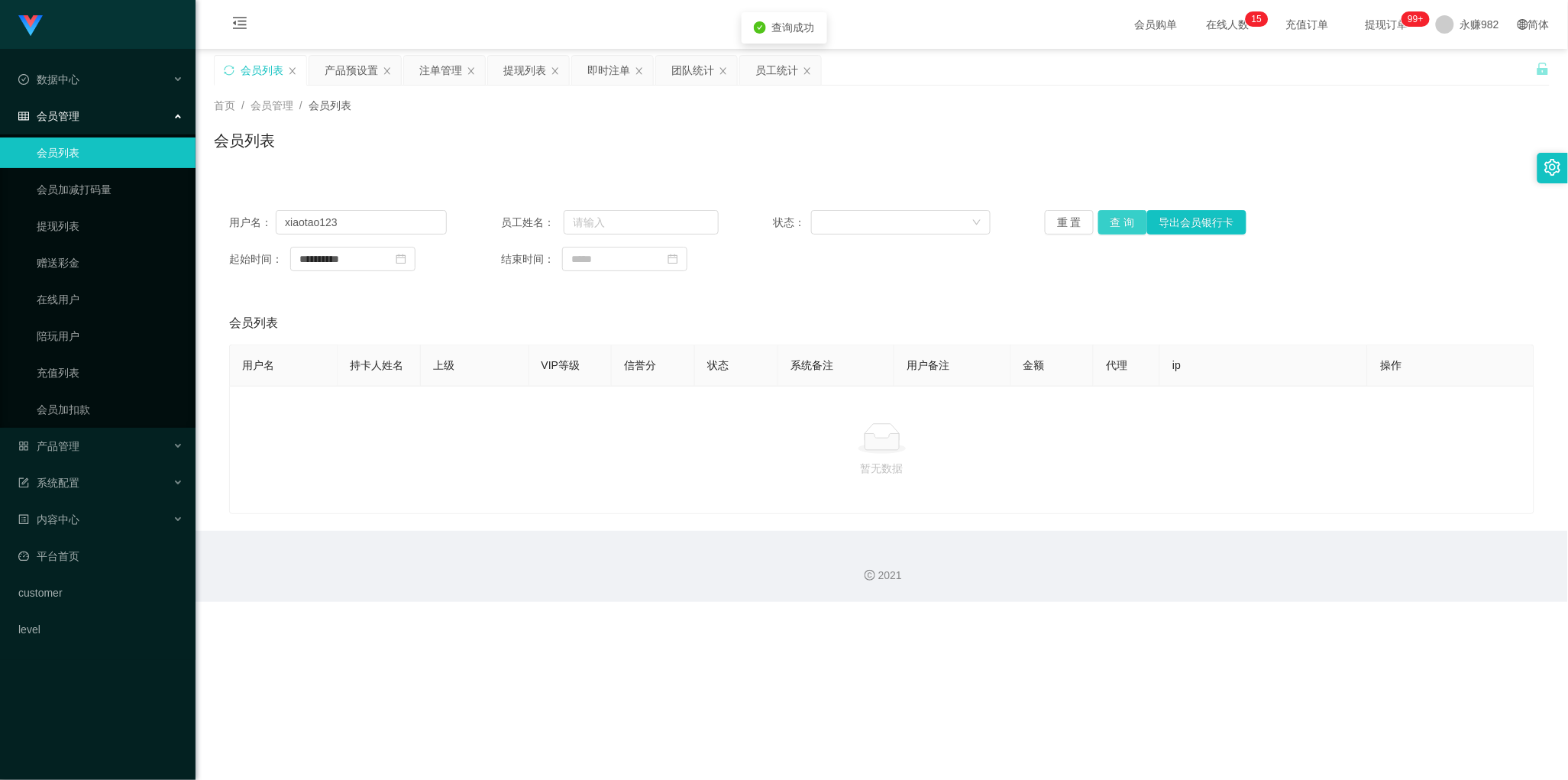
click at [1126, 220] on button "查 询" at bounding box center [1122, 222] width 49 height 25
click at [360, 262] on input "**********" at bounding box center [352, 258] width 125 height 25
type input "*"
click at [745, 319] on div "会员列表" at bounding box center [881, 323] width 1305 height 43
click at [1122, 227] on button "查 询" at bounding box center [1122, 222] width 49 height 25
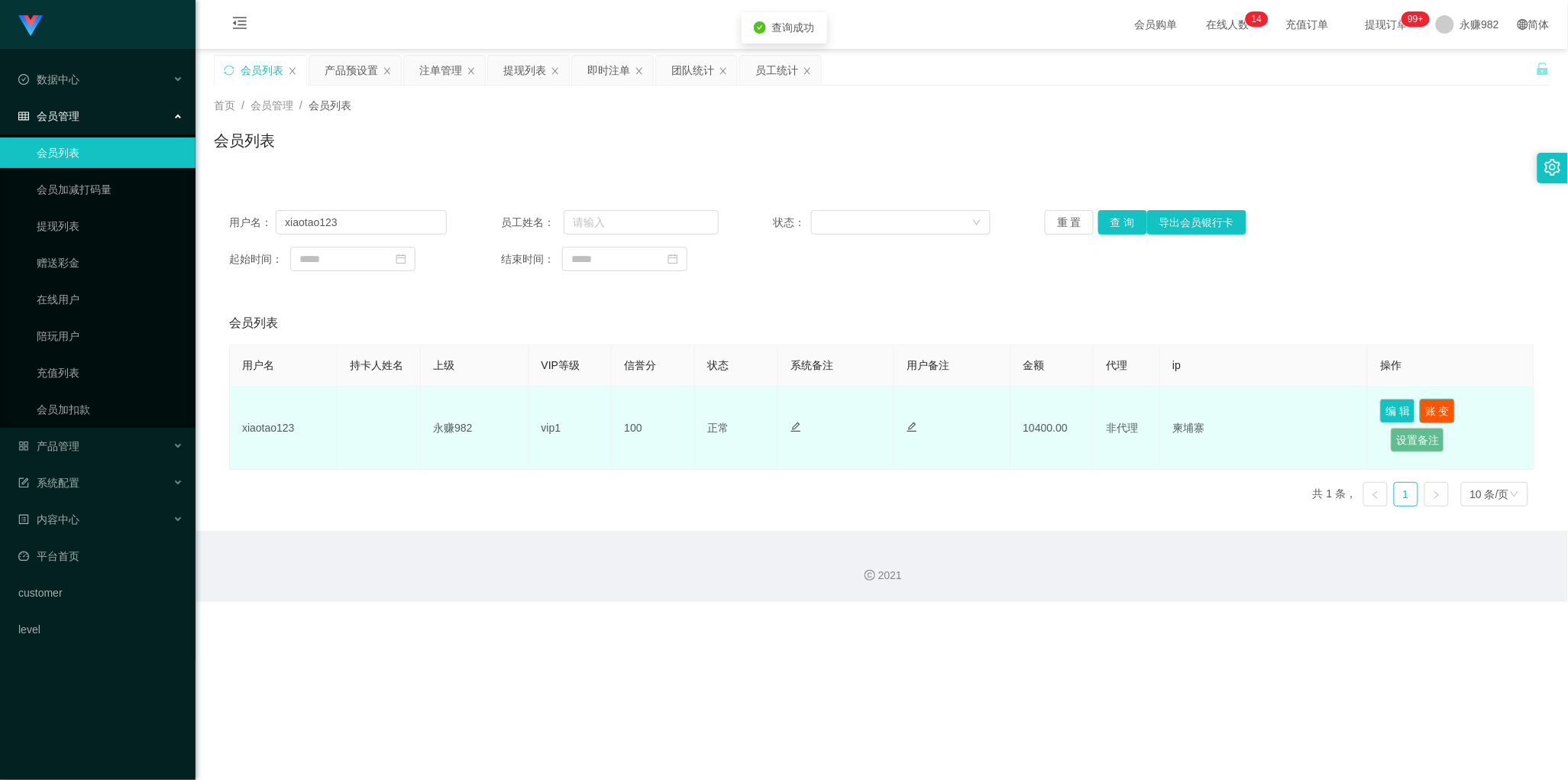
click at [1440, 418] on button "账 变" at bounding box center [1437, 411] width 35 height 25
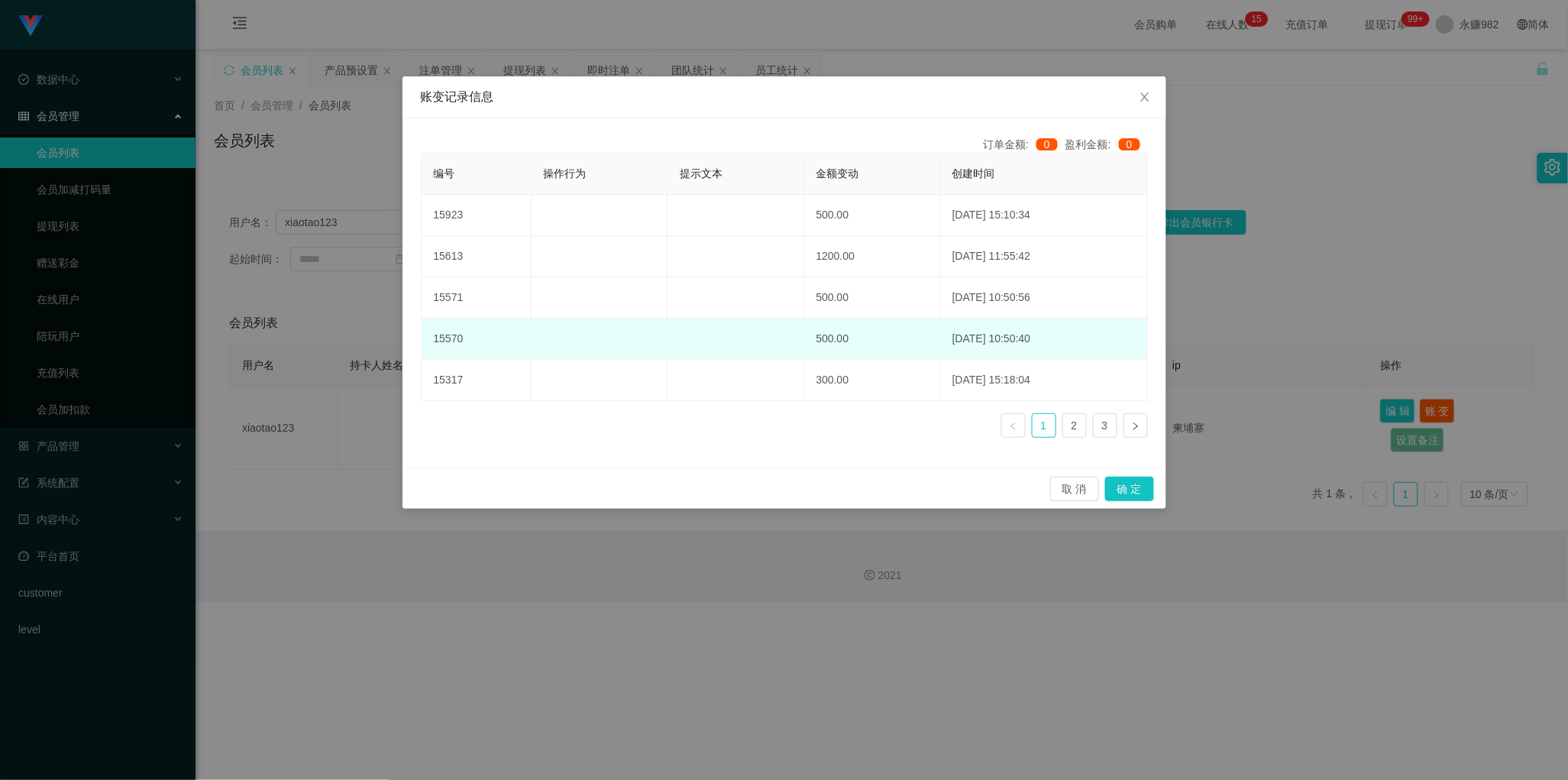
click at [813, 340] on td "500.00" at bounding box center [872, 340] width 136 height 41
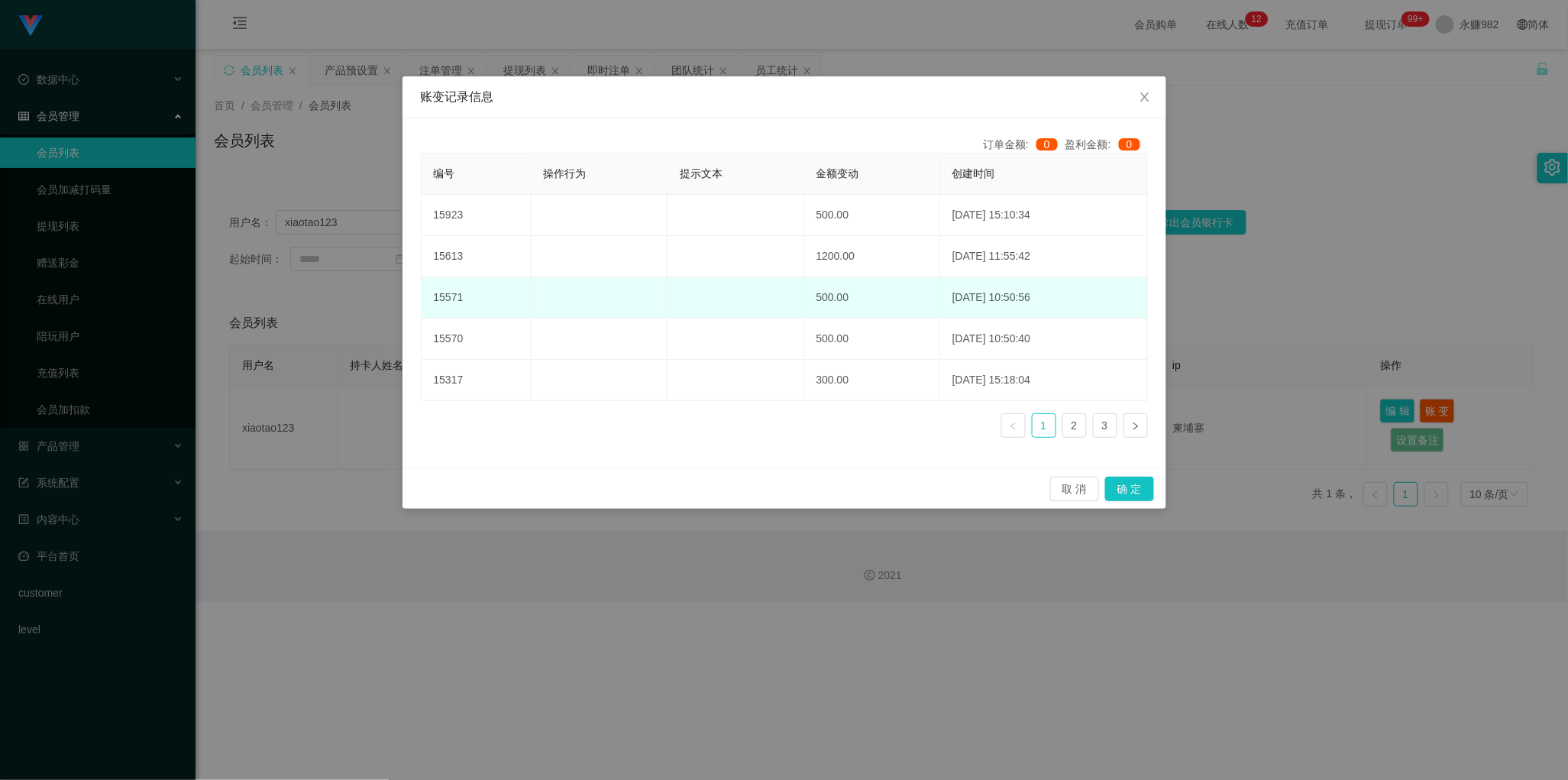
click at [804, 301] on td "500.00" at bounding box center [872, 298] width 136 height 41
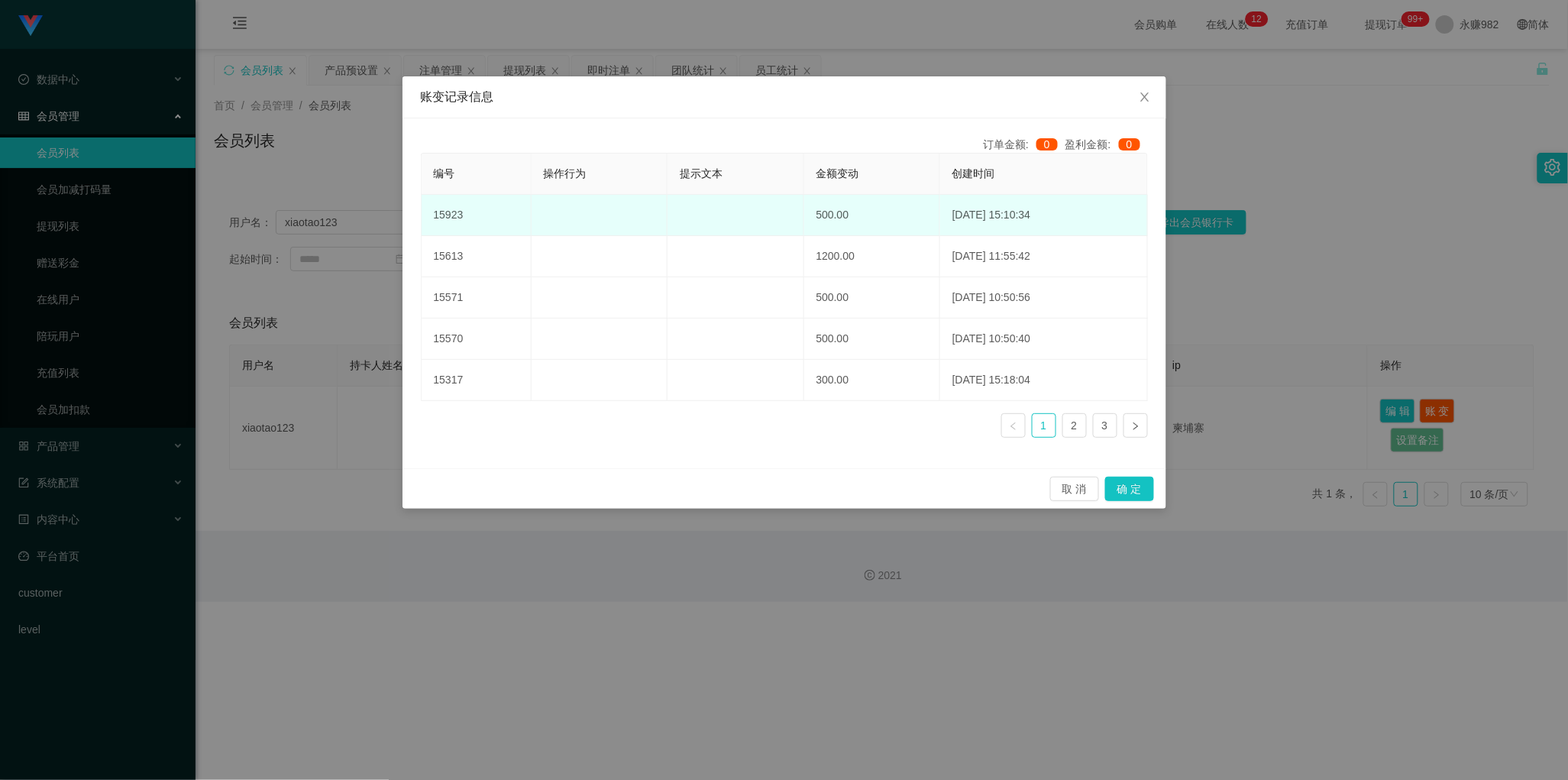
click at [806, 223] on td "500.00" at bounding box center [872, 215] width 136 height 41
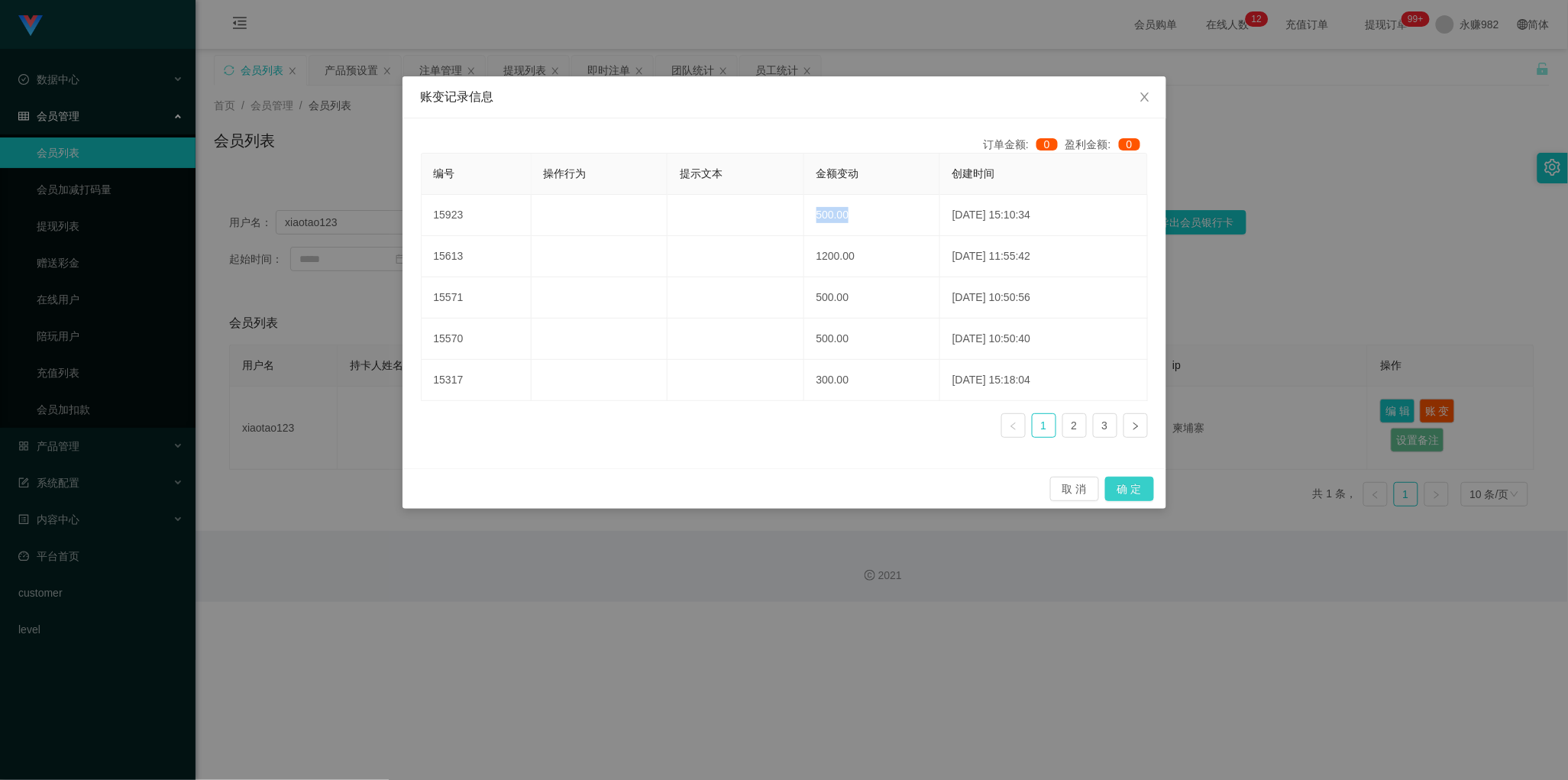
click at [1146, 501] on button "确 定" at bounding box center [1129, 489] width 49 height 25
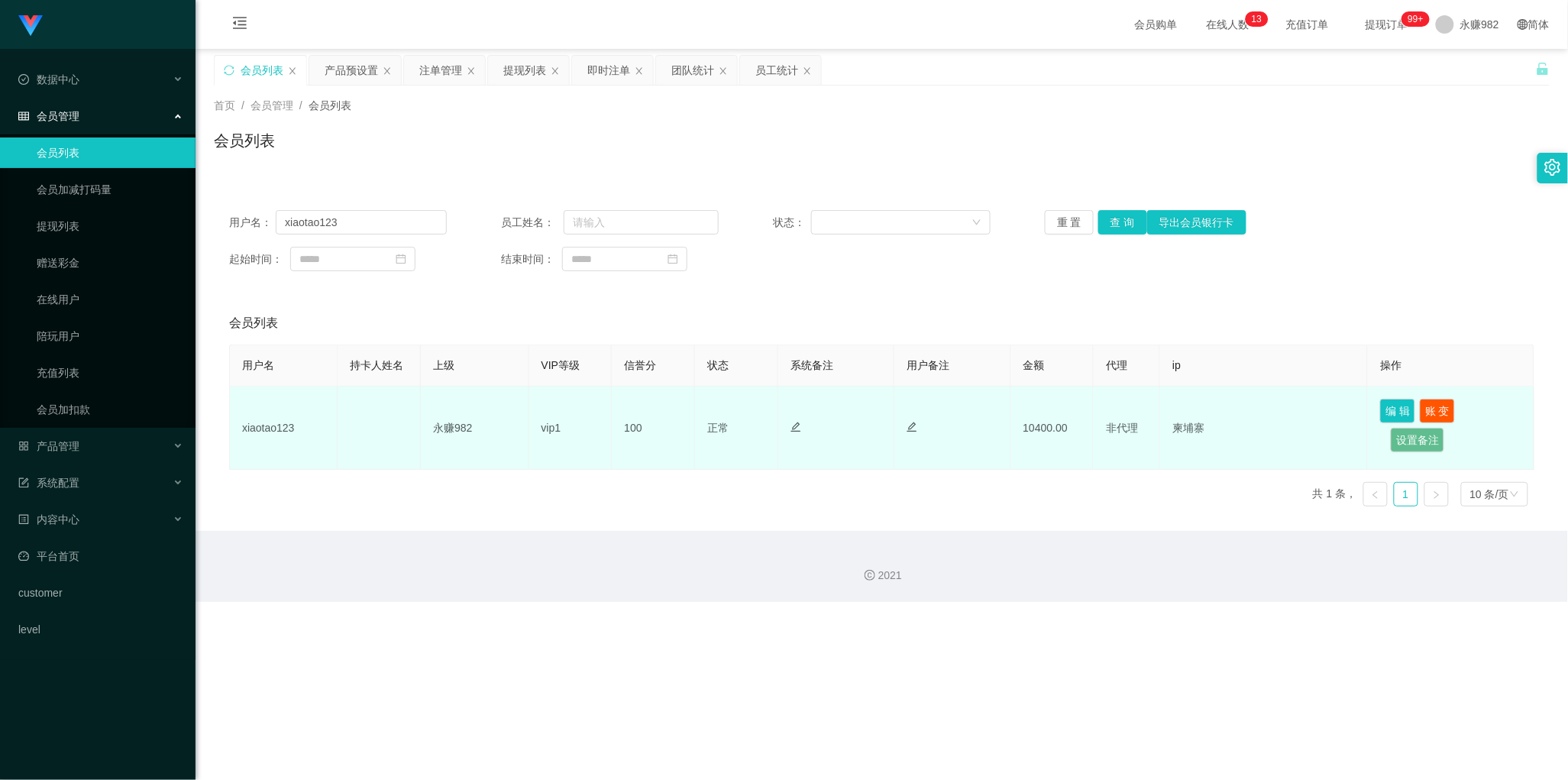
click at [910, 432] on icon "图标: edit" at bounding box center [911, 427] width 10 height 10
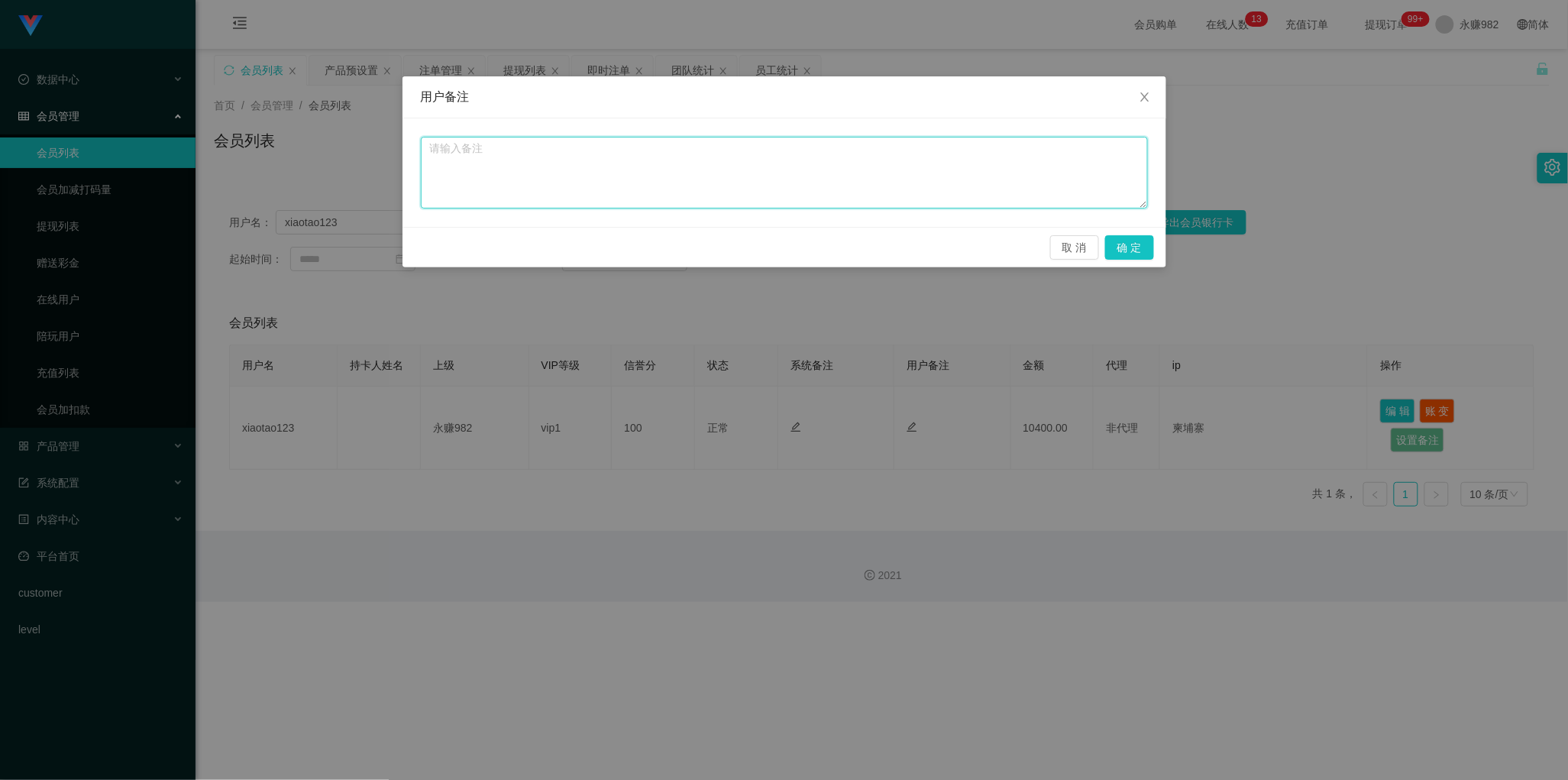
click at [741, 155] on textarea at bounding box center [784, 172] width 727 height 72
type textarea "分红号"
click at [1119, 257] on button "确 定" at bounding box center [1129, 247] width 49 height 25
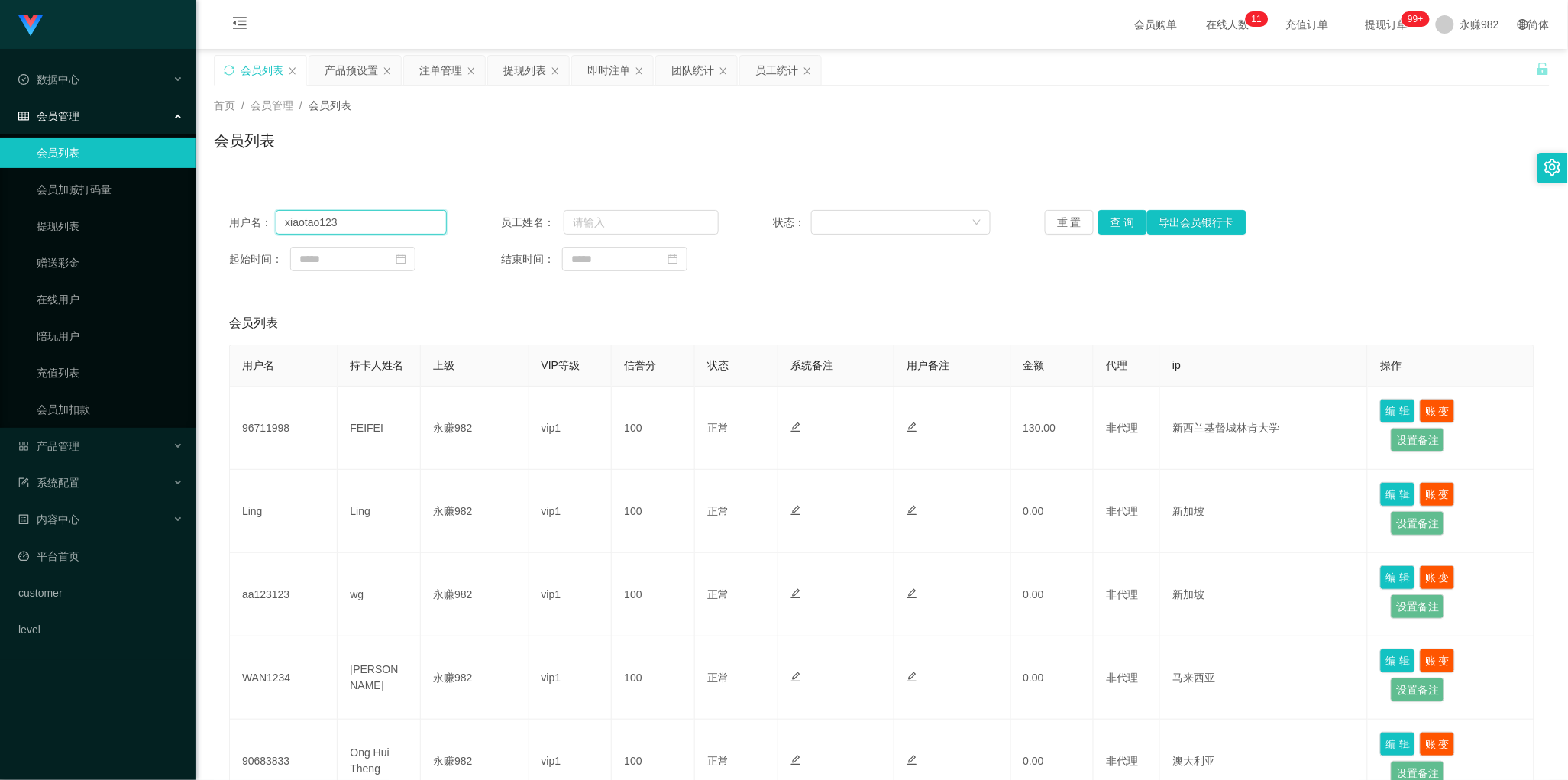
click at [399, 228] on input "xiaotao123" at bounding box center [361, 222] width 171 height 25
click at [683, 82] on div "团队统计" at bounding box center [693, 70] width 43 height 29
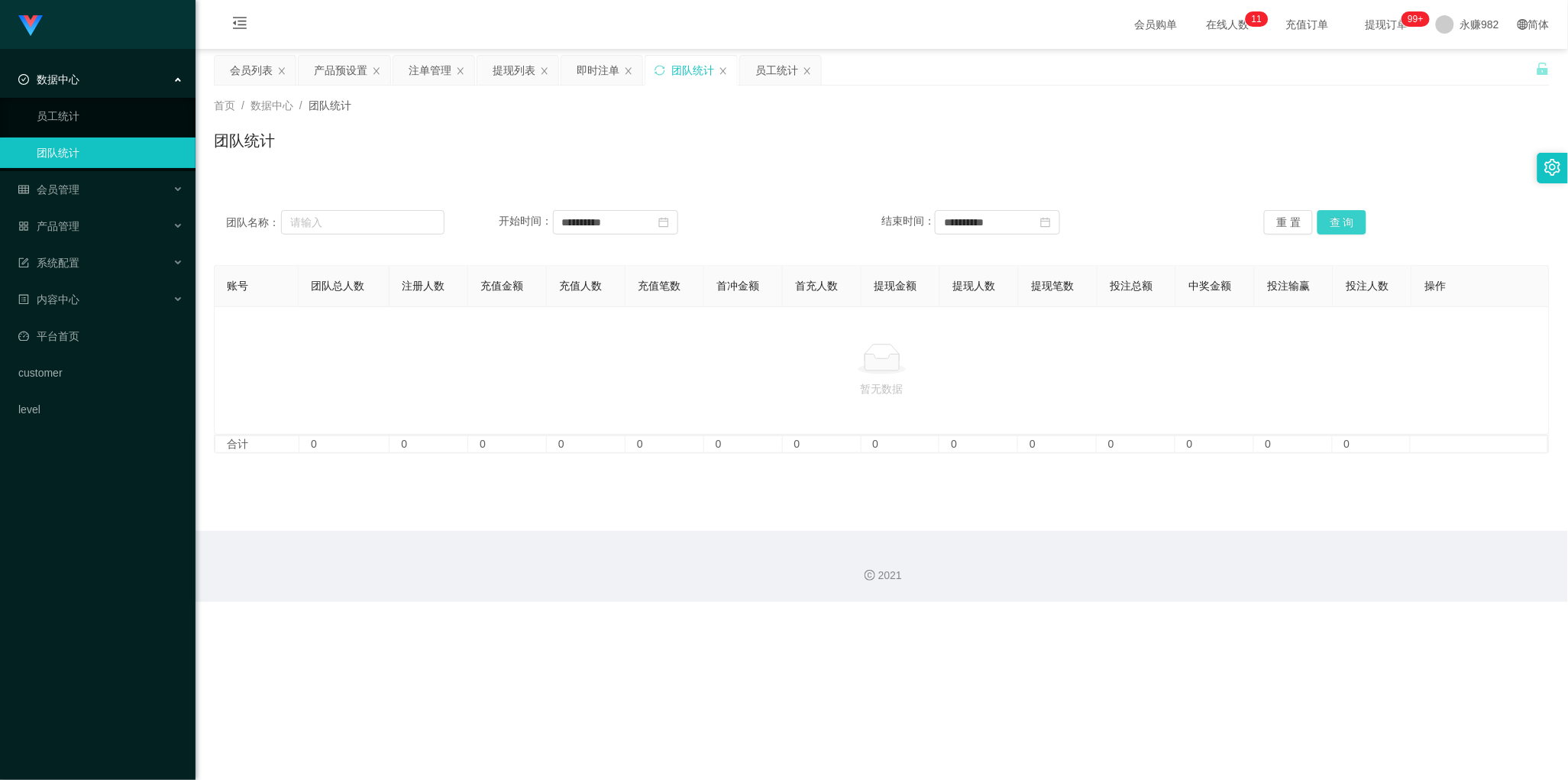
click at [1348, 219] on button "查 询" at bounding box center [1342, 222] width 49 height 25
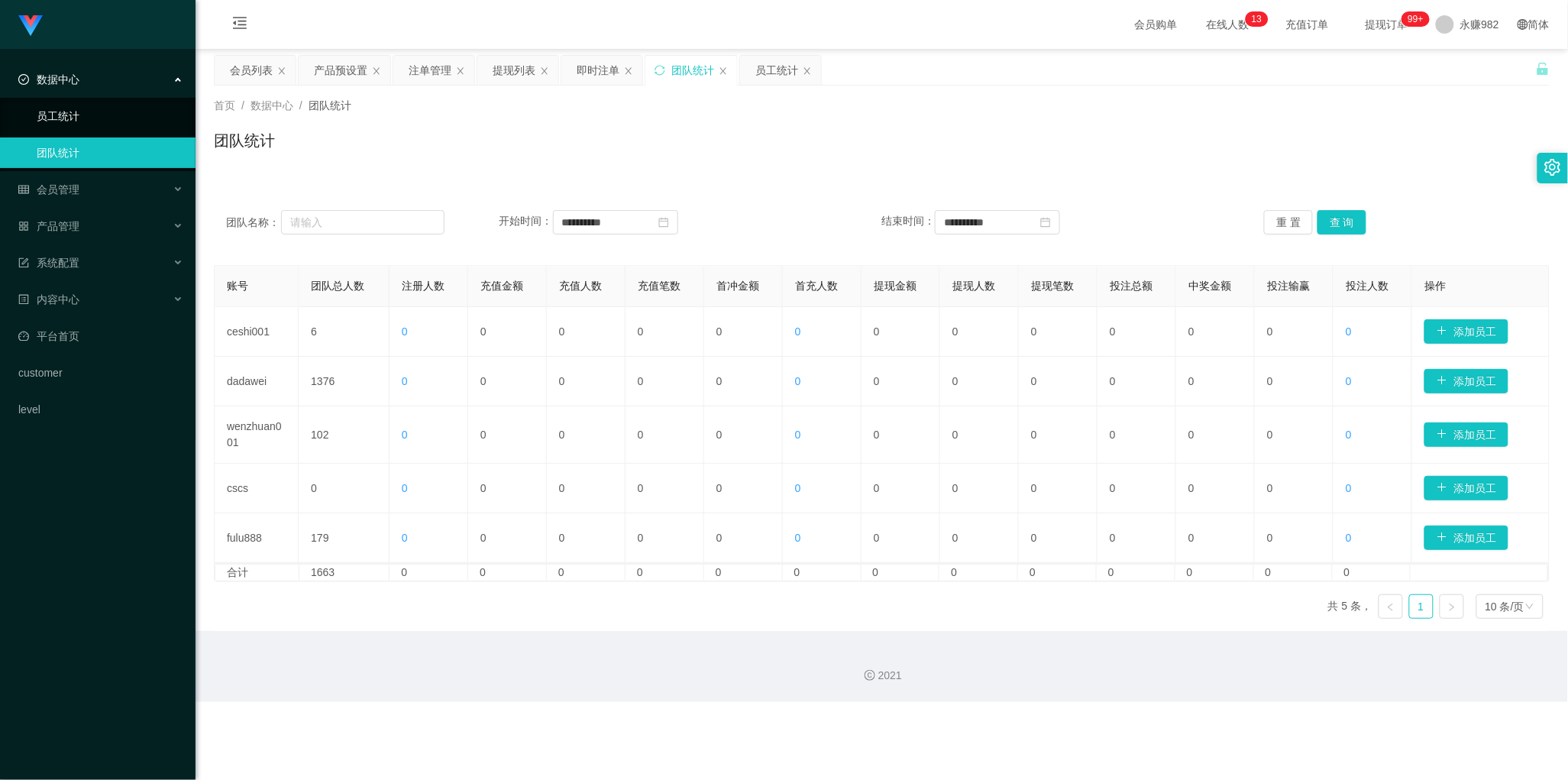
click at [88, 112] on link "员工统计" at bounding box center [110, 116] width 147 height 30
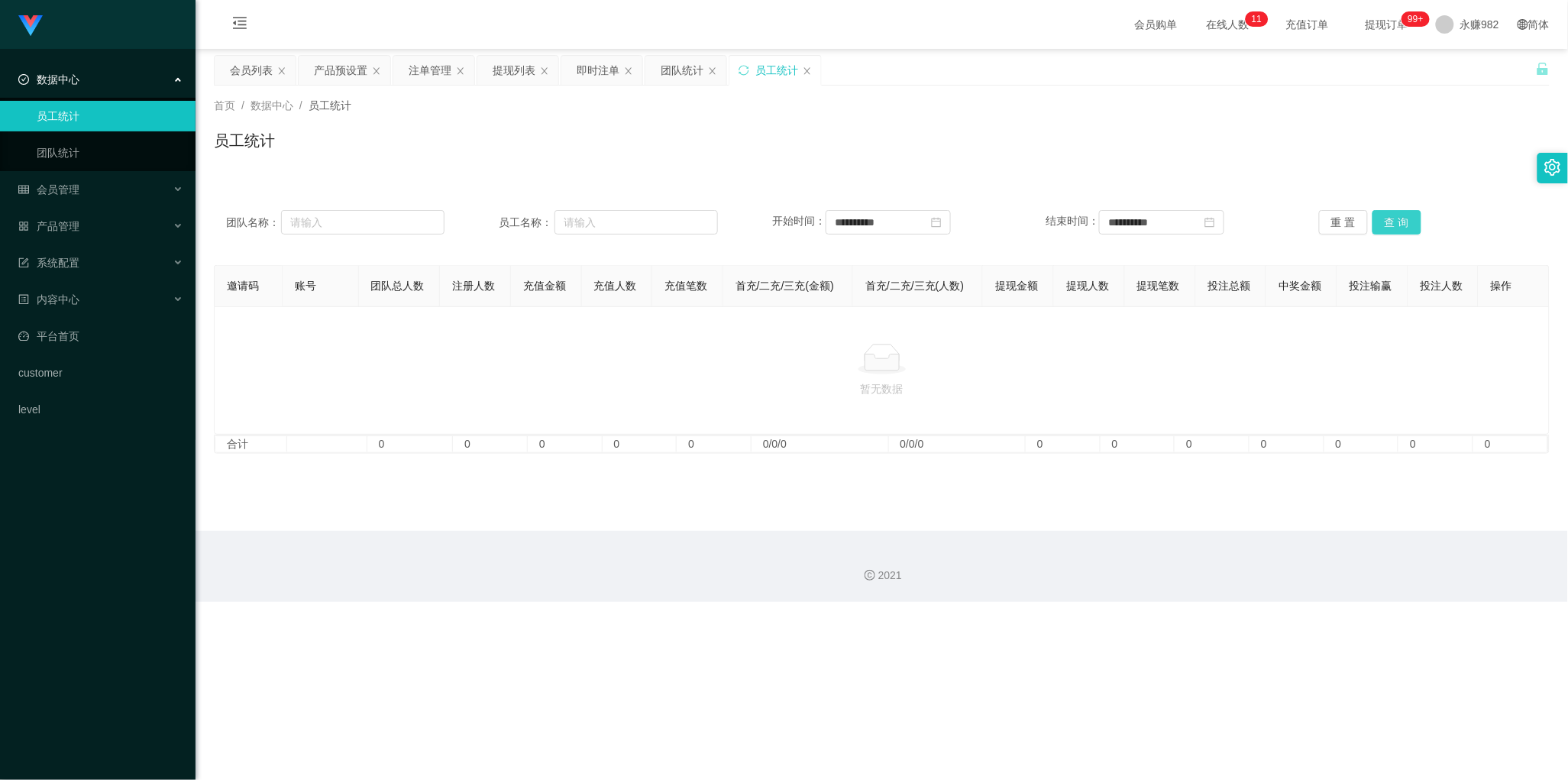
click at [1402, 228] on button "查 询" at bounding box center [1397, 222] width 49 height 25
click at [941, 227] on icon "图标: close-circle" at bounding box center [936, 222] width 10 height 10
click at [1215, 223] on icon "图标: close-circle" at bounding box center [1209, 222] width 10 height 10
click at [1403, 228] on button "查 询" at bounding box center [1397, 222] width 49 height 25
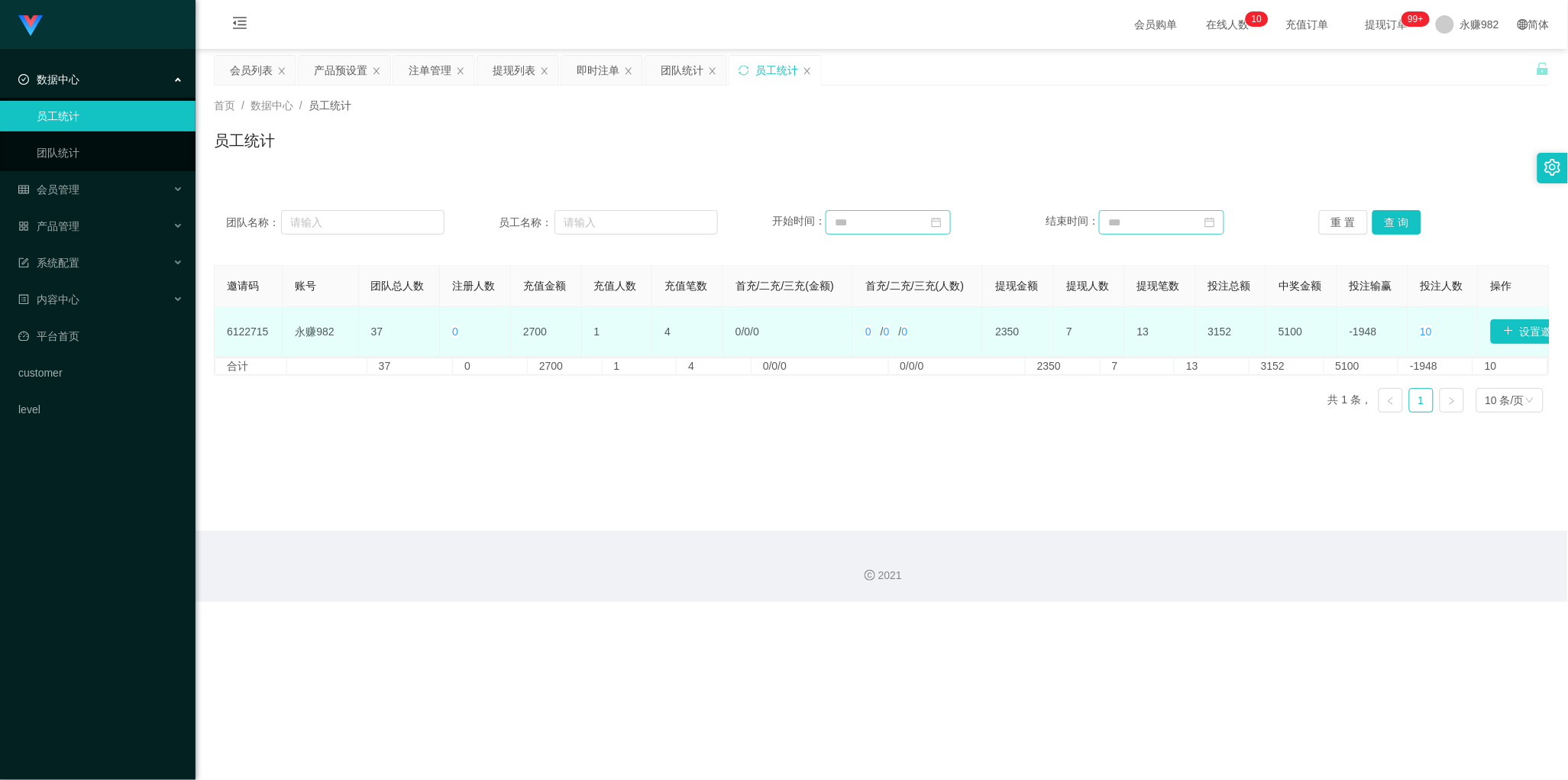
click at [383, 318] on td "37" at bounding box center [399, 332] width 82 height 49
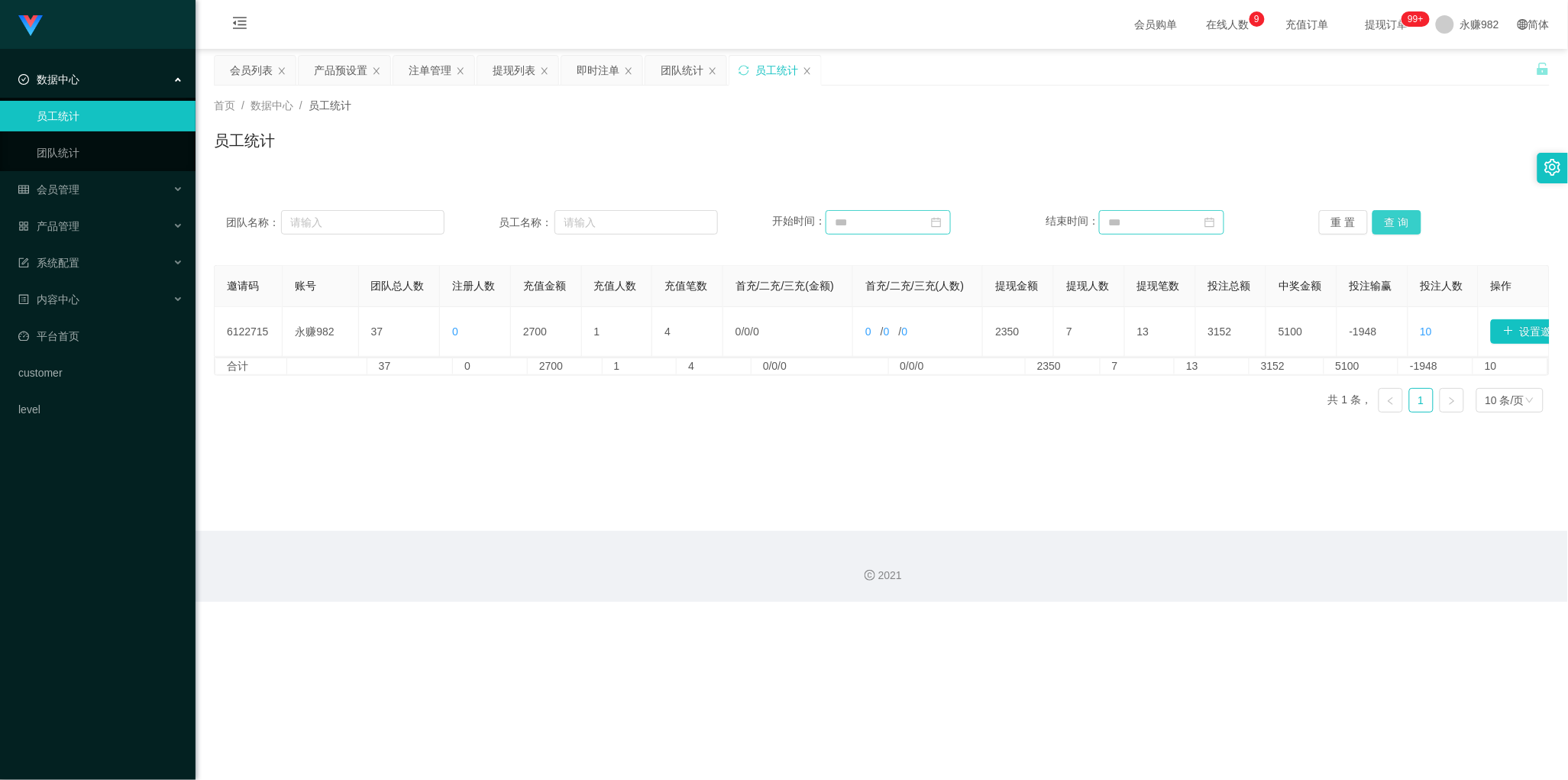
click at [1403, 229] on button "查 询" at bounding box center [1397, 222] width 49 height 25
click at [558, 375] on div "合计 37 0 2700 1 4 0/0/0 0/0/0 2350 7 13 3152 5100 -1948 10" at bounding box center [882, 366] width 1334 height 18
click at [1399, 214] on button "查 询" at bounding box center [1397, 222] width 49 height 25
